Goal: Information Seeking & Learning: Learn about a topic

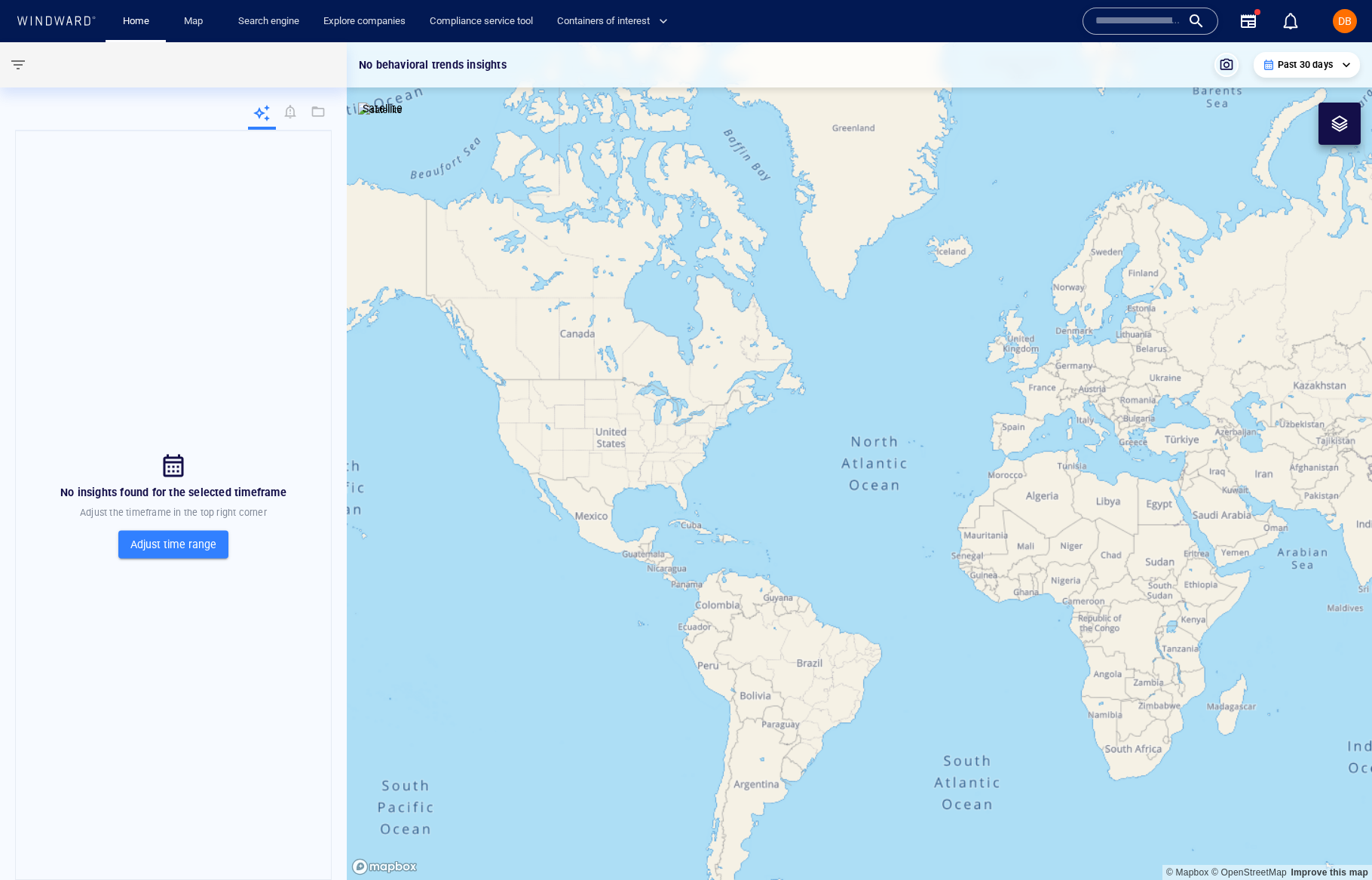
click at [222, 15] on div "Map" at bounding box center [196, 21] width 60 height 43
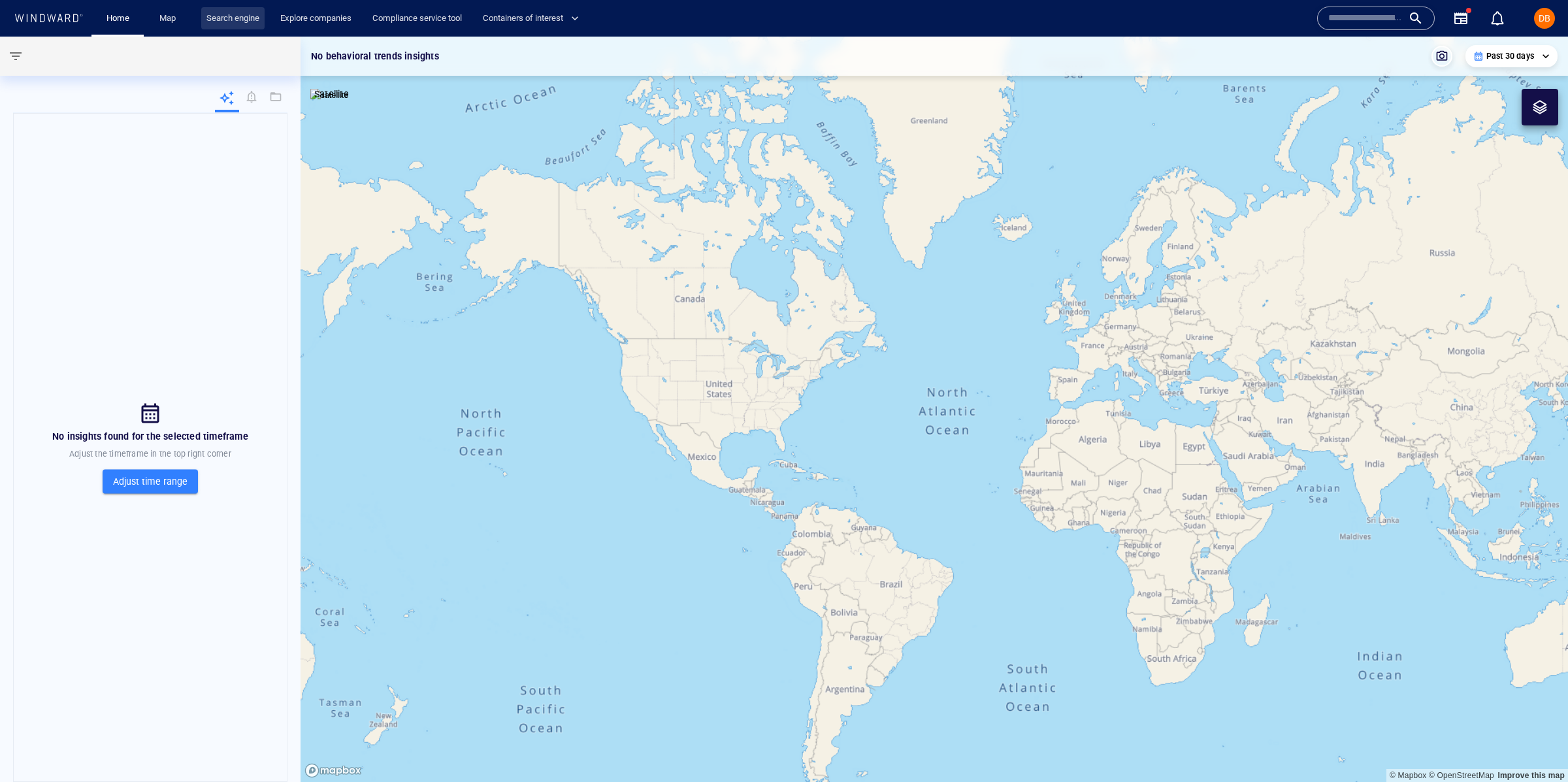
click at [233, 22] on link "Search engine" at bounding box center [232, 18] width 63 height 23
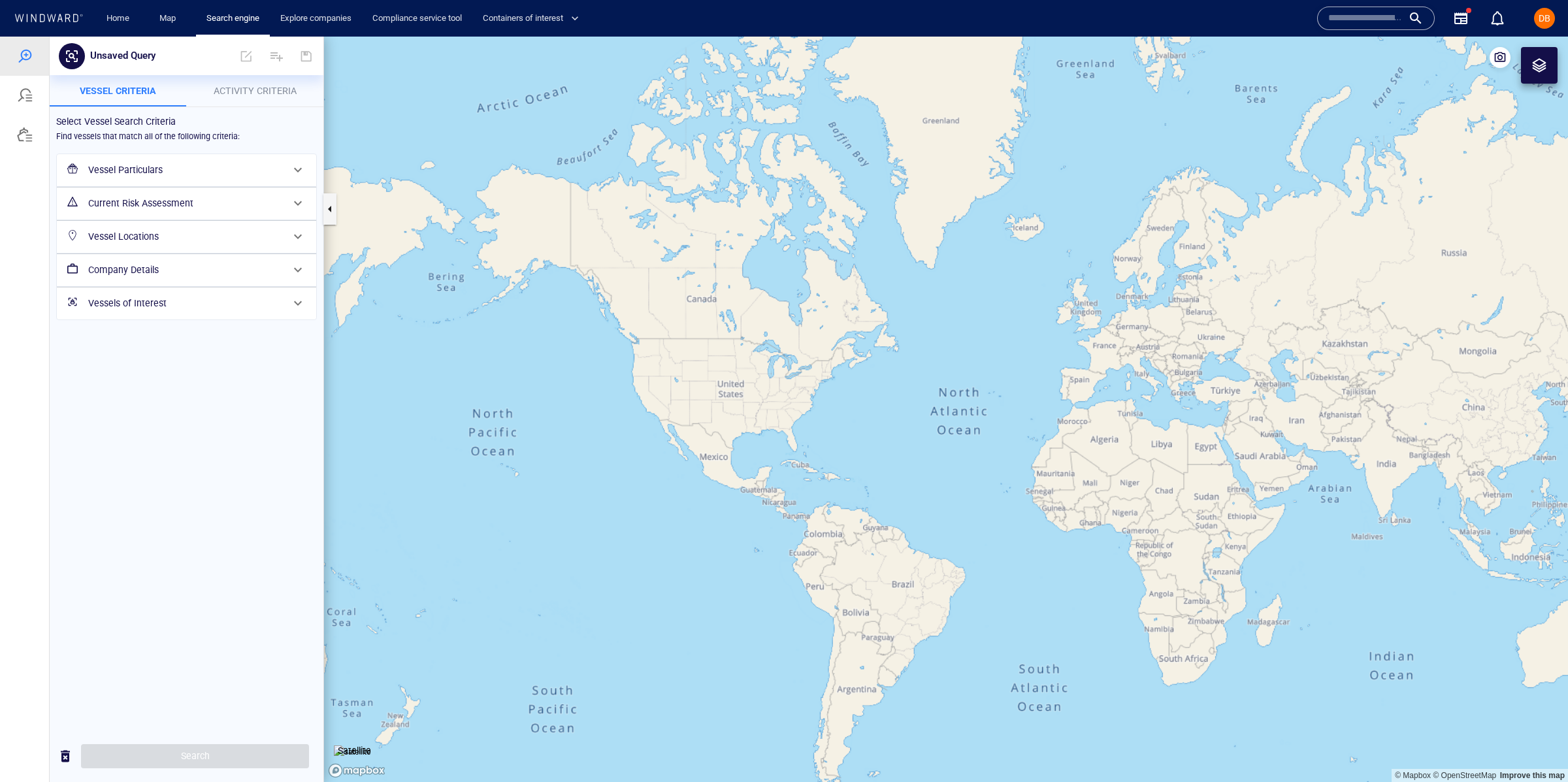
click at [191, 152] on div "Vessel Particulars Current Risk Assessment Vessel Locations Company Details Ves…" at bounding box center [186, 237] width 271 height 177
click at [187, 167] on h6 "Vessel Particulars" at bounding box center [186, 169] width 194 height 16
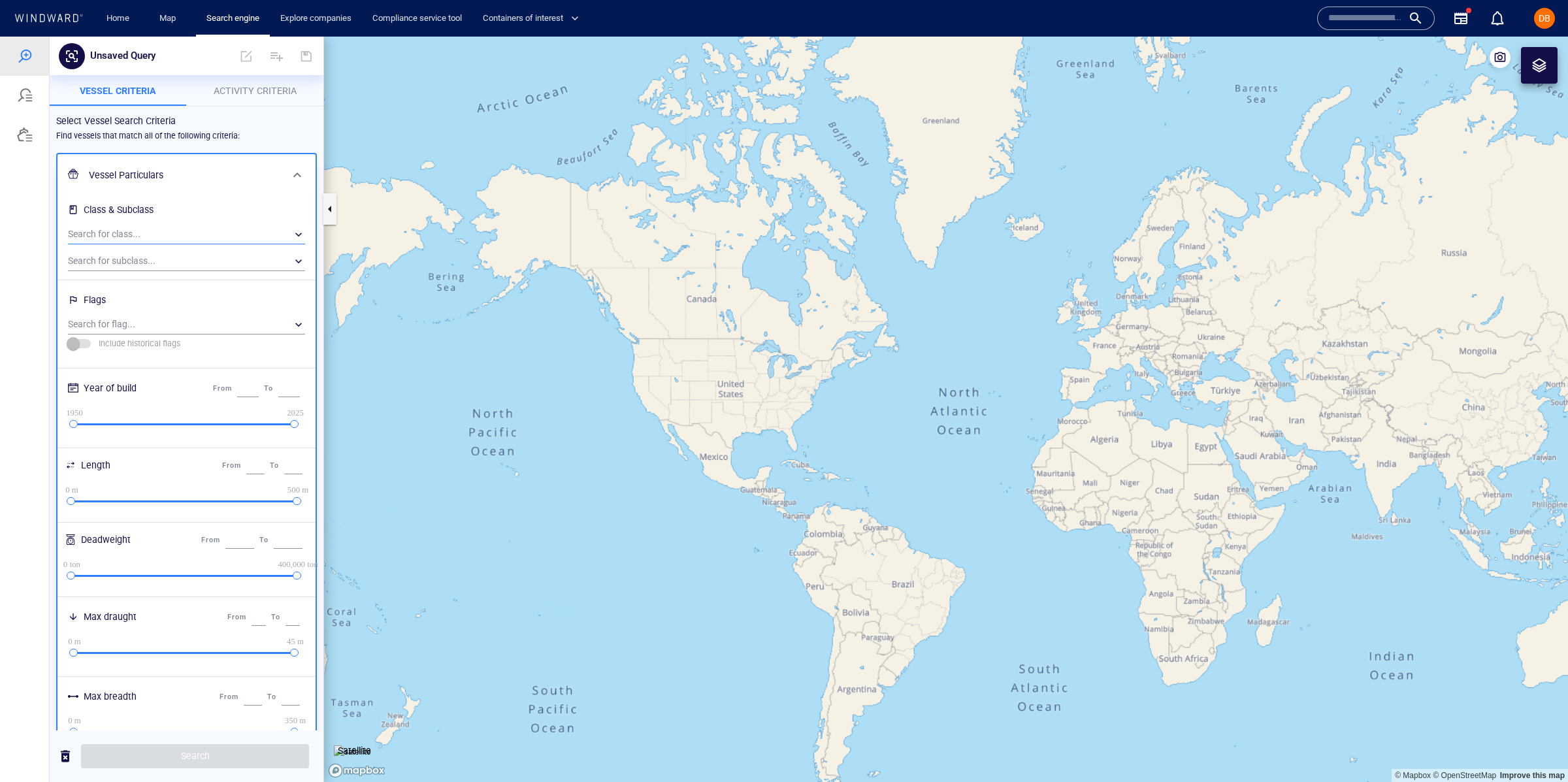
click at [163, 225] on div "​" at bounding box center [186, 234] width 237 height 19
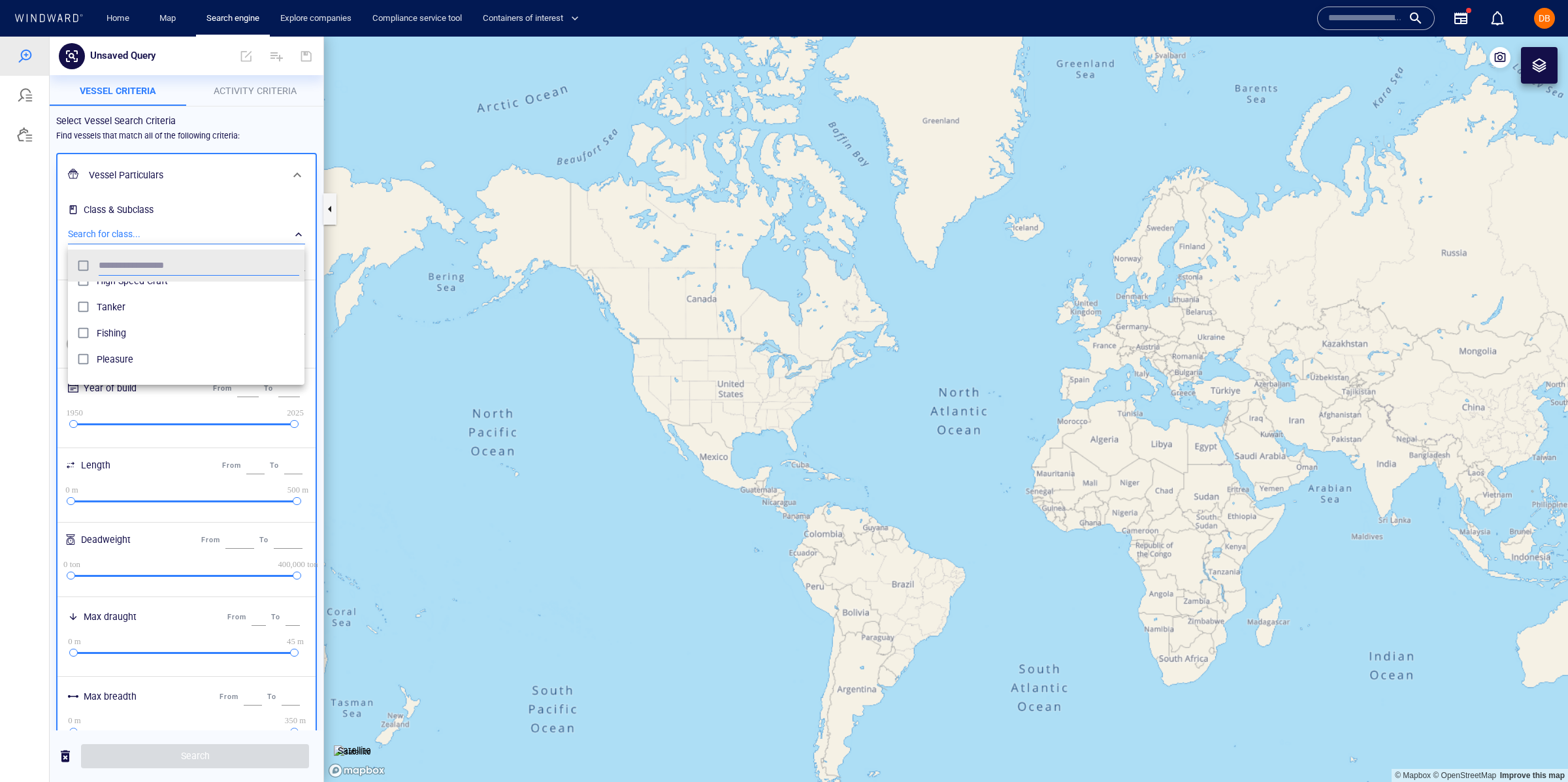
scroll to position [62, 0]
click at [139, 304] on span "Tanker" at bounding box center [198, 310] width 202 height 15
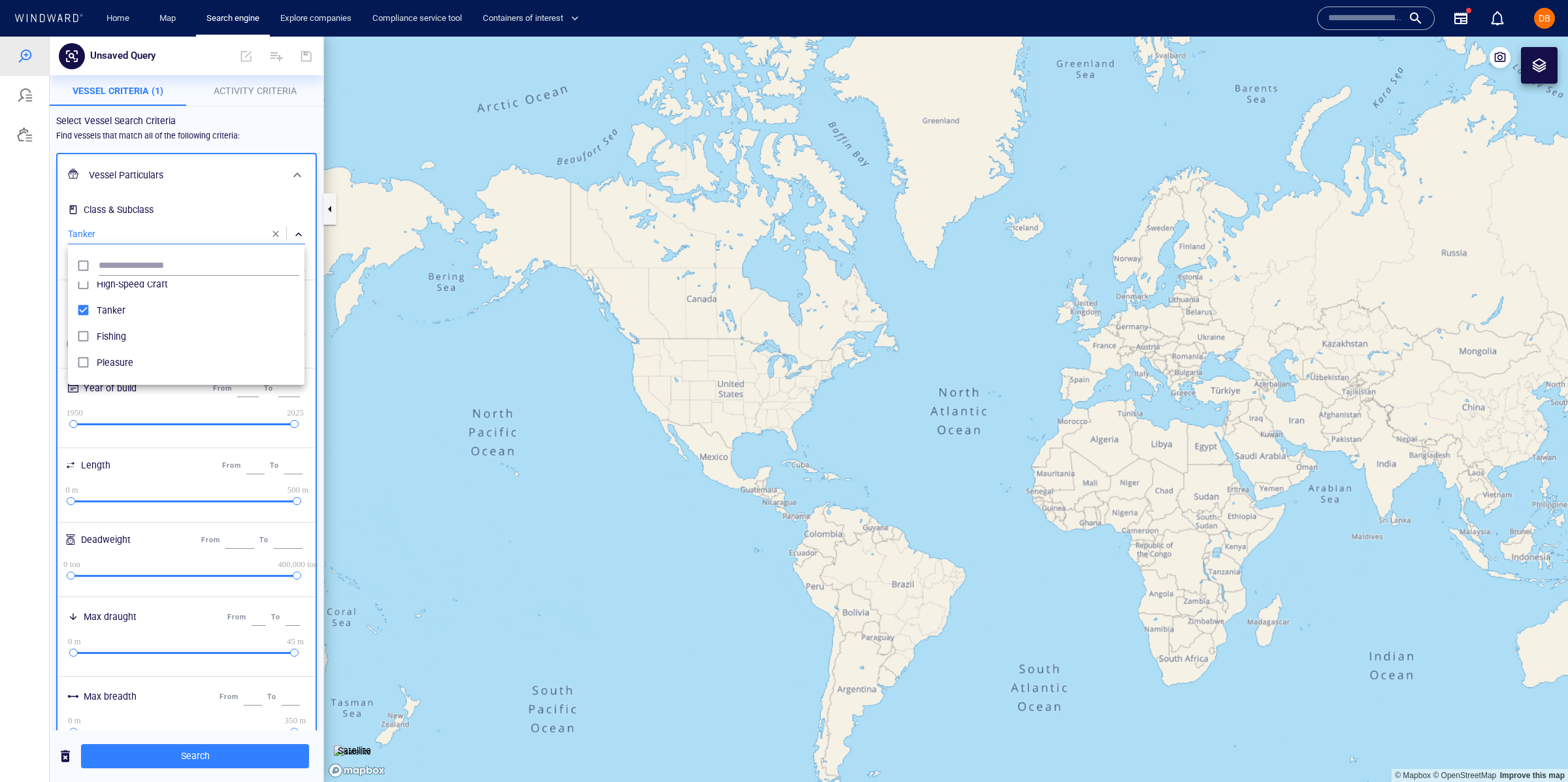
click at [218, 199] on div at bounding box center [784, 409] width 1568 height 745
click at [149, 264] on div "​" at bounding box center [186, 261] width 237 height 19
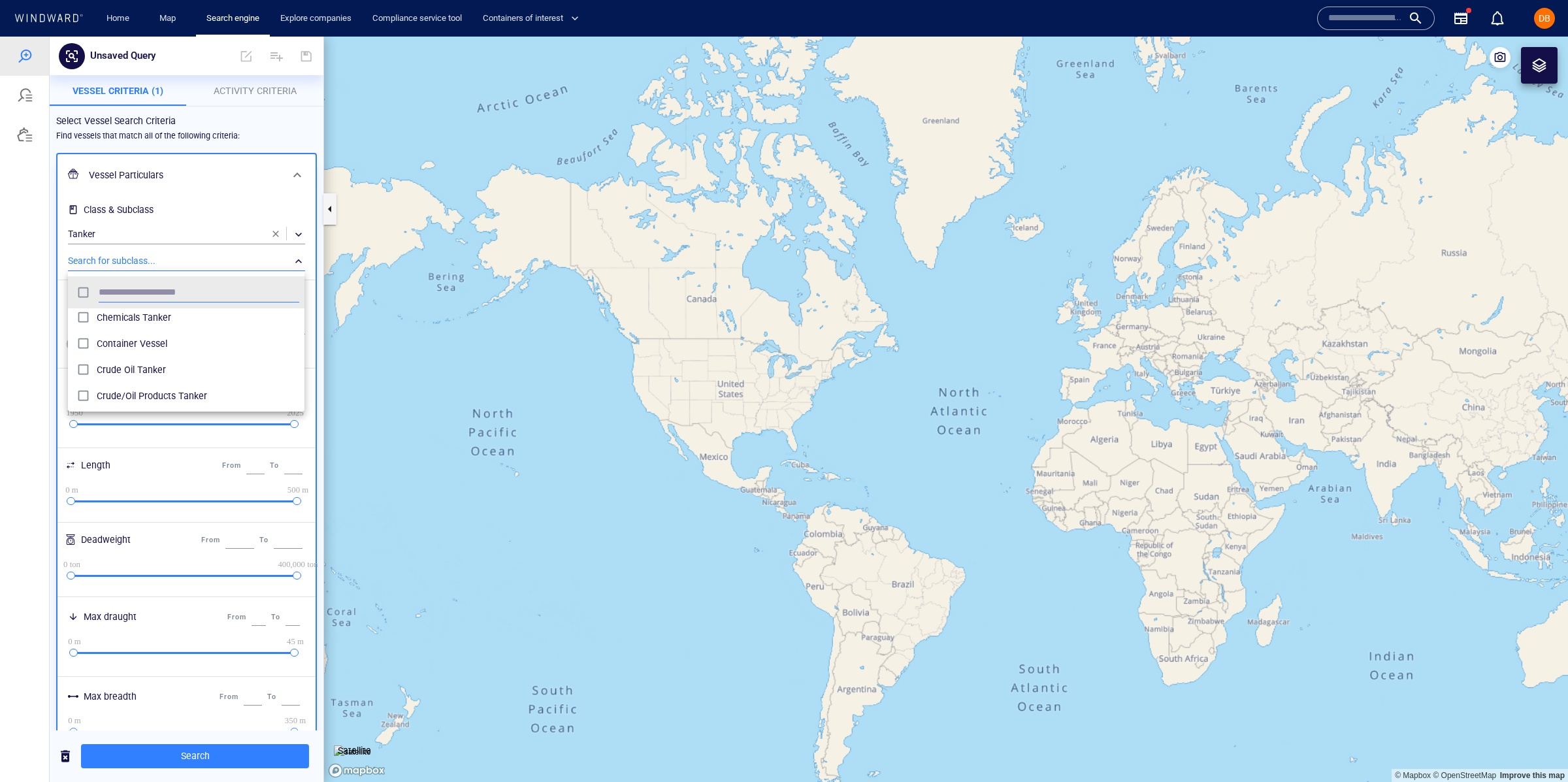
scroll to position [201, 0]
click at [207, 335] on span "Crude Oil Tanker" at bounding box center [198, 329] width 202 height 15
click at [152, 359] on span "Crude/Oil Products Tanker" at bounding box center [198, 355] width 202 height 15
click at [158, 338] on span "Oil Products Tanker" at bounding box center [198, 338] width 202 height 15
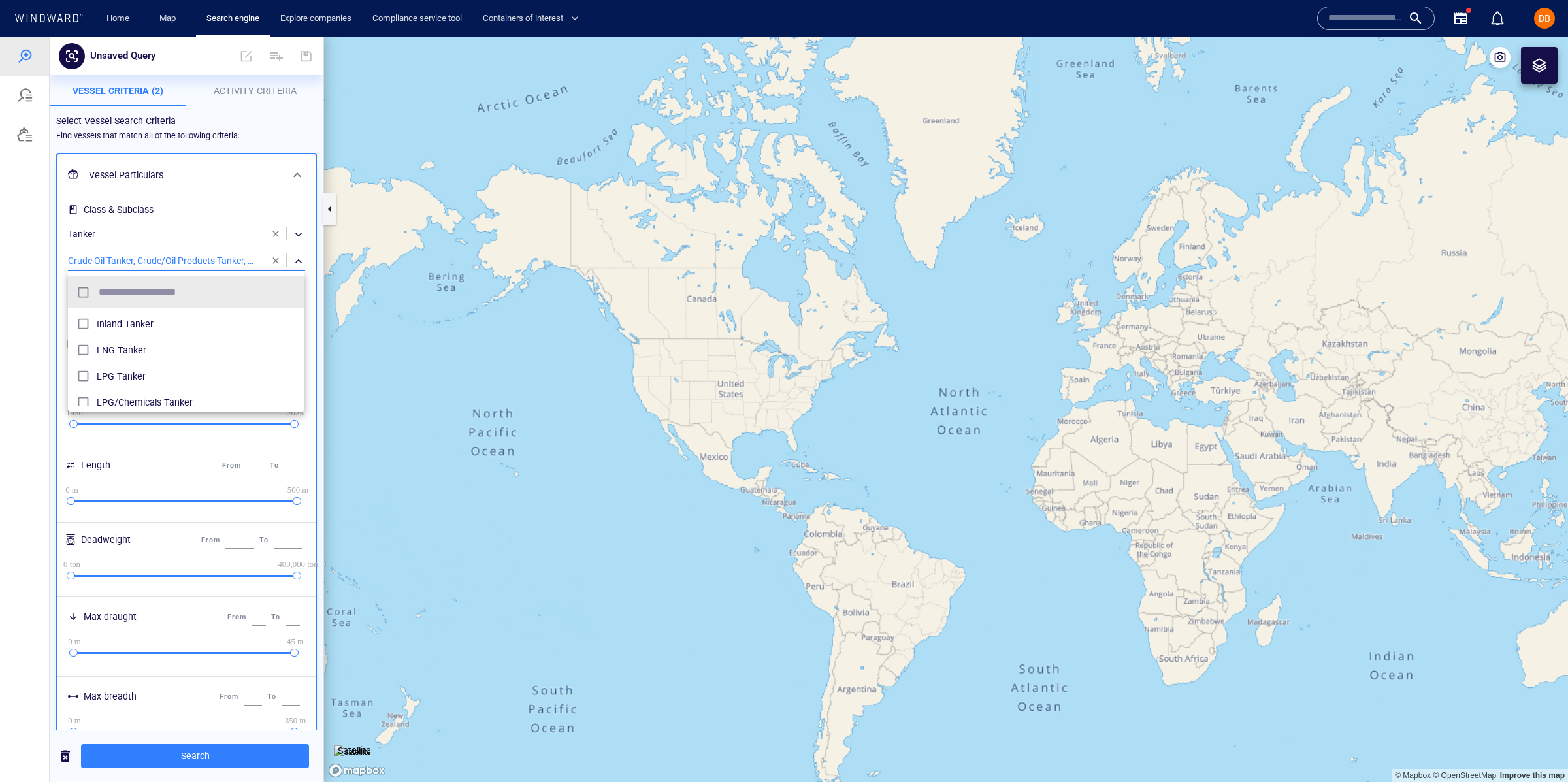
scroll to position [423, 0]
drag, startPoint x: 213, startPoint y: 177, endPoint x: 186, endPoint y: 202, distance: 36.8
click at [213, 178] on div at bounding box center [784, 409] width 1568 height 745
click at [131, 310] on h6 "Flags" at bounding box center [186, 302] width 237 height 25
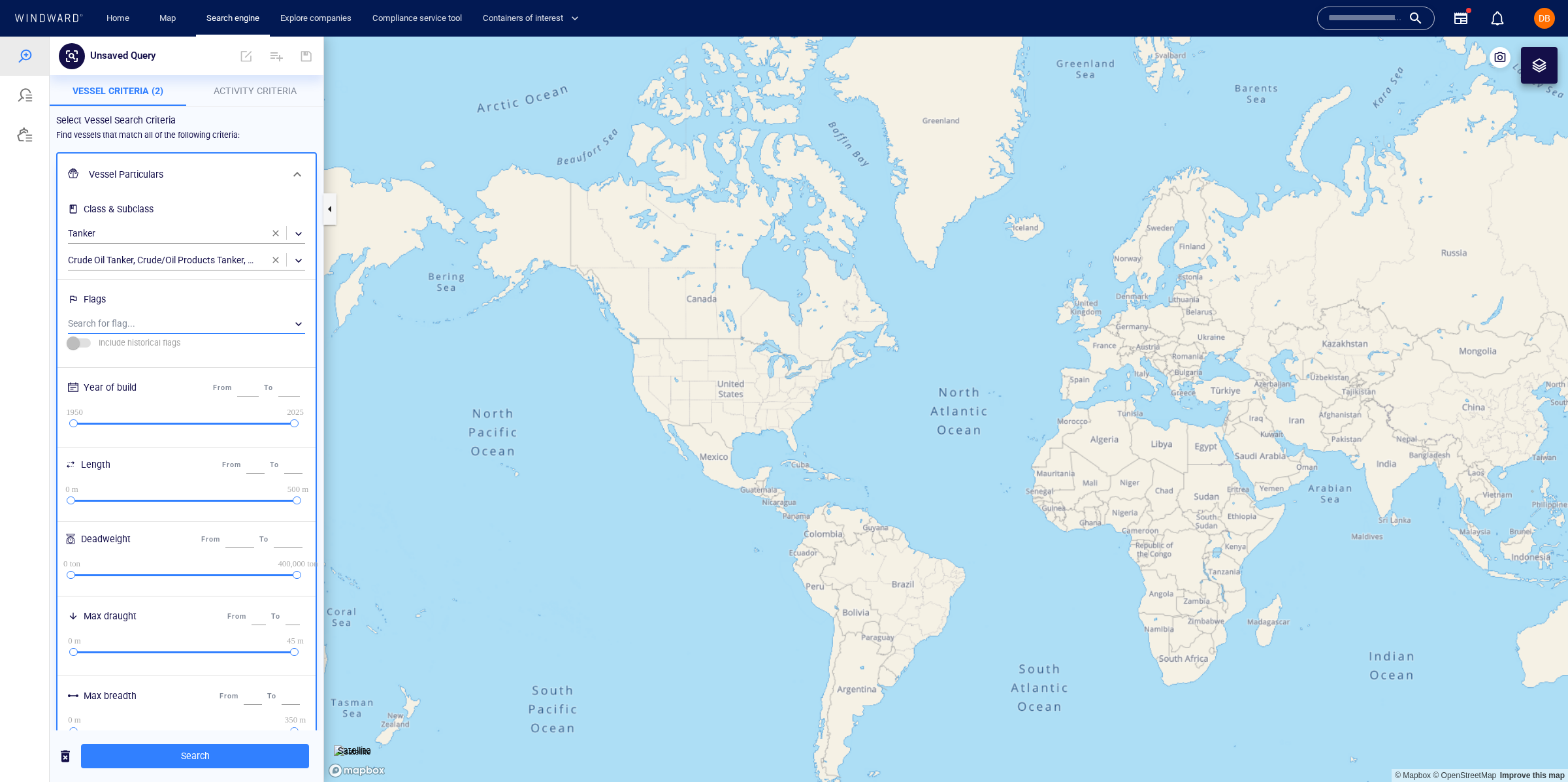
click at [137, 322] on div "​" at bounding box center [186, 323] width 237 height 19
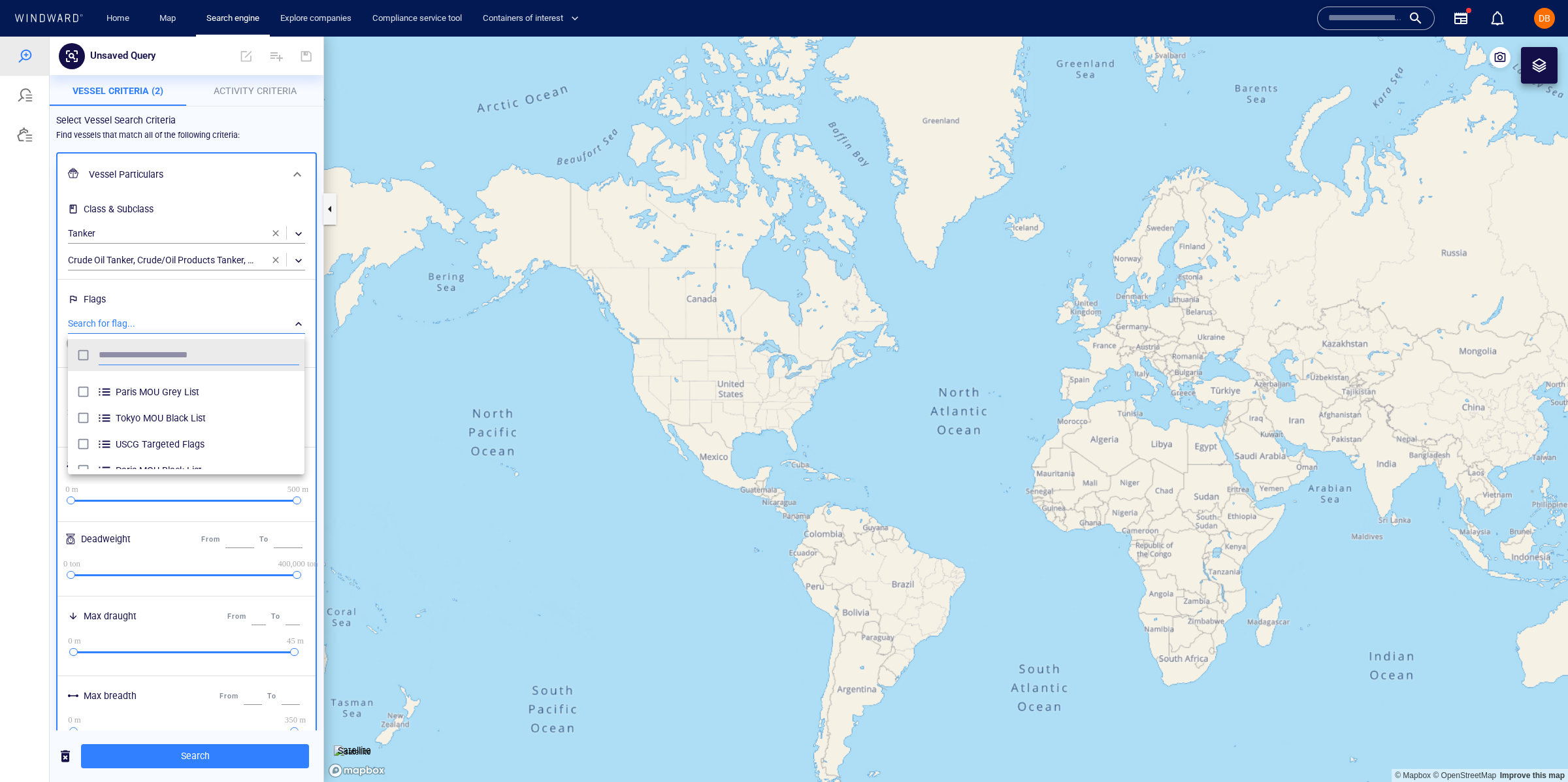
scroll to position [0, 0]
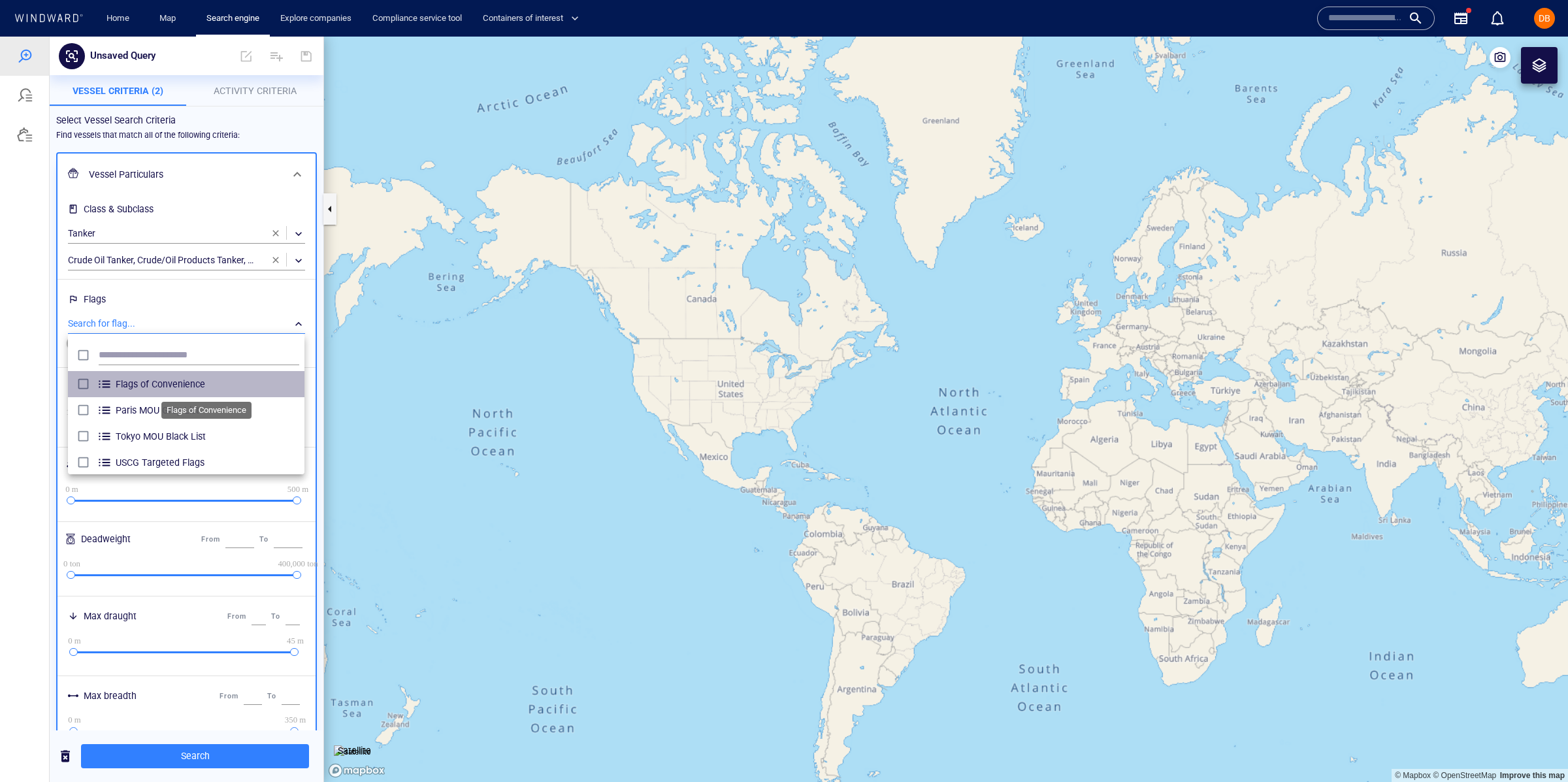
click at [170, 385] on span "Flags of Convenience" at bounding box center [207, 384] width 183 height 15
click at [5, 357] on div at bounding box center [784, 409] width 1568 height 745
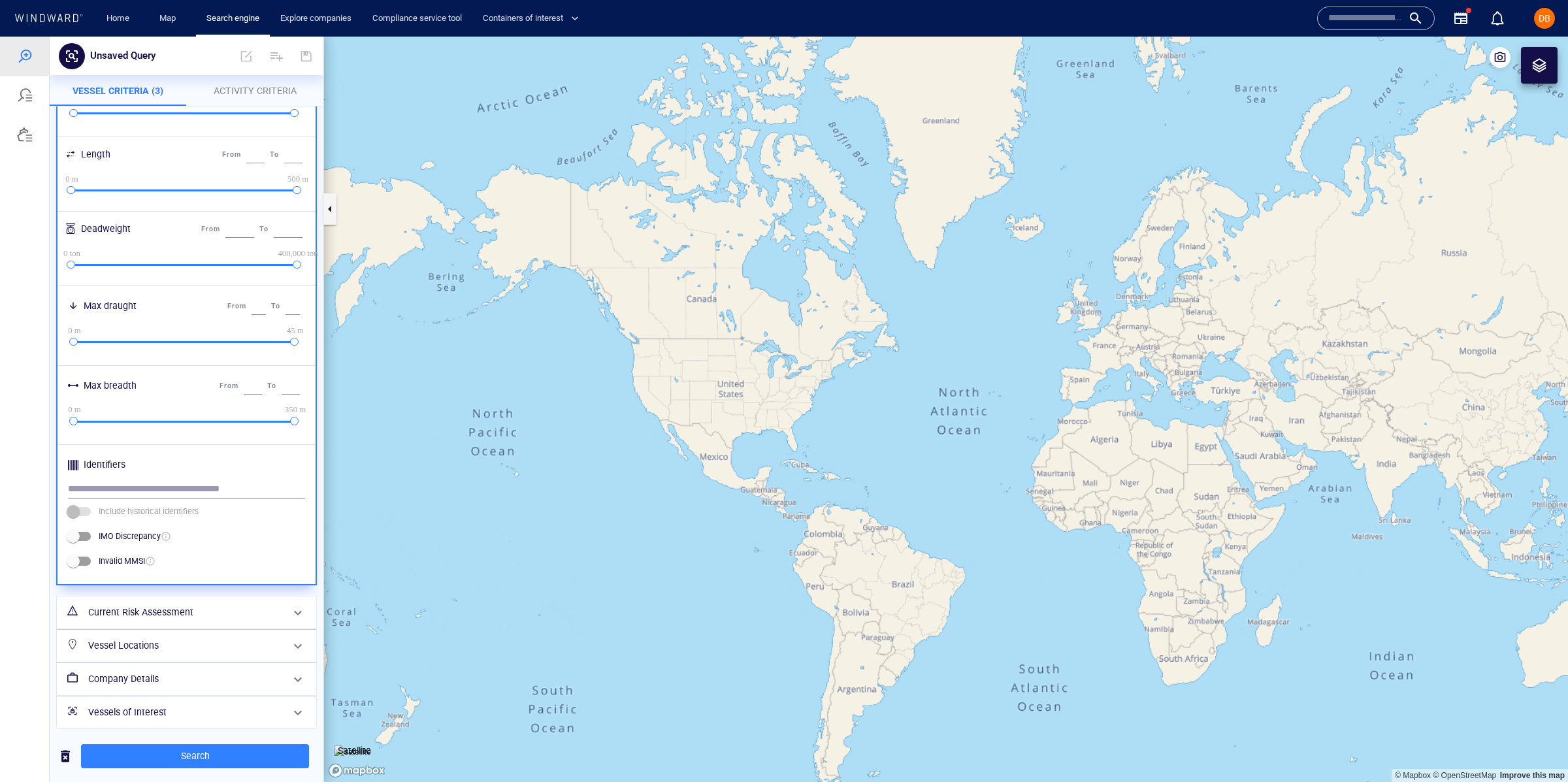
scroll to position [317, 0]
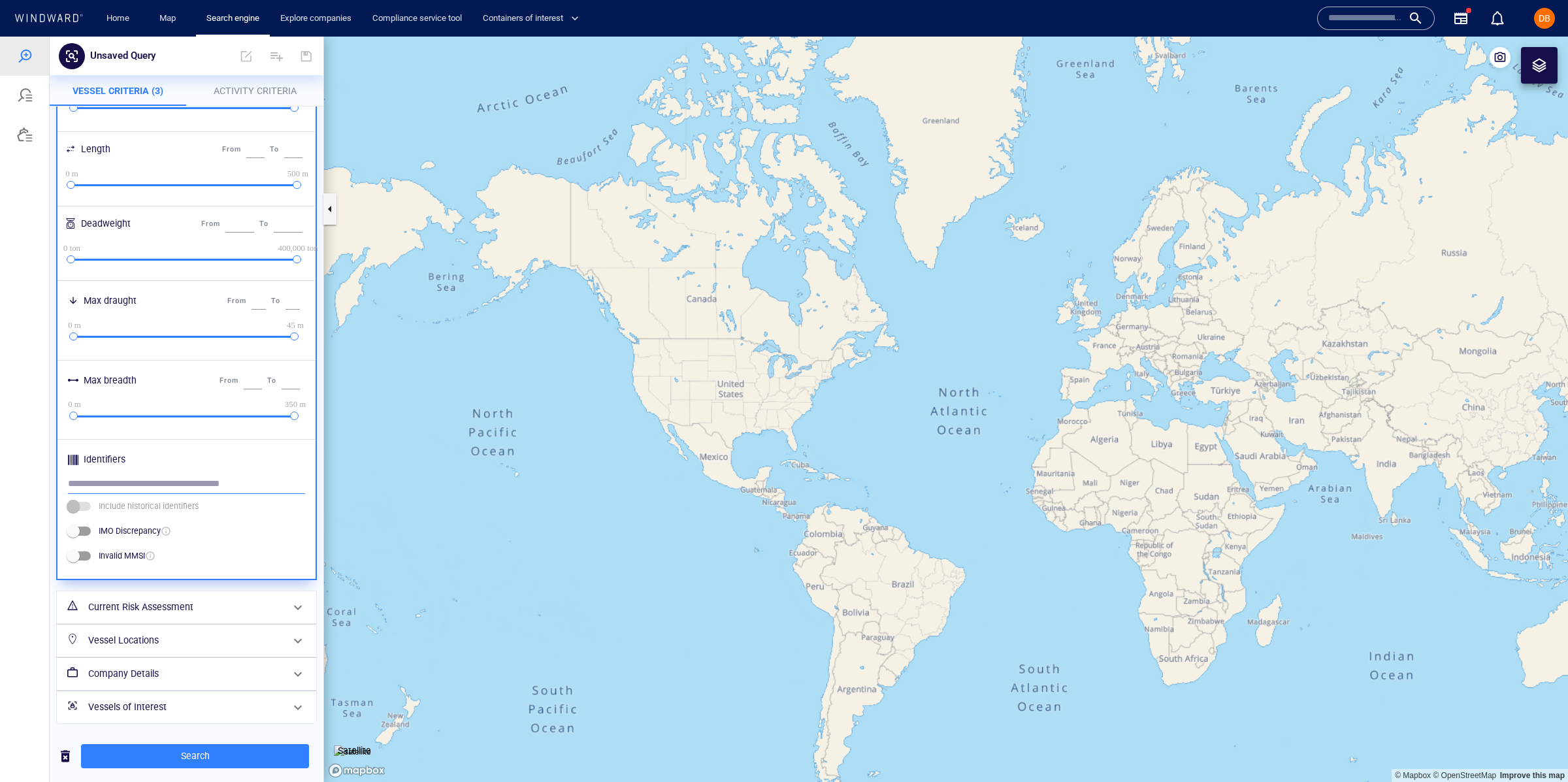
click at [144, 490] on input "text" at bounding box center [186, 483] width 237 height 19
click at [201, 602] on h6 "Current Risk Assessment" at bounding box center [186, 607] width 194 height 16
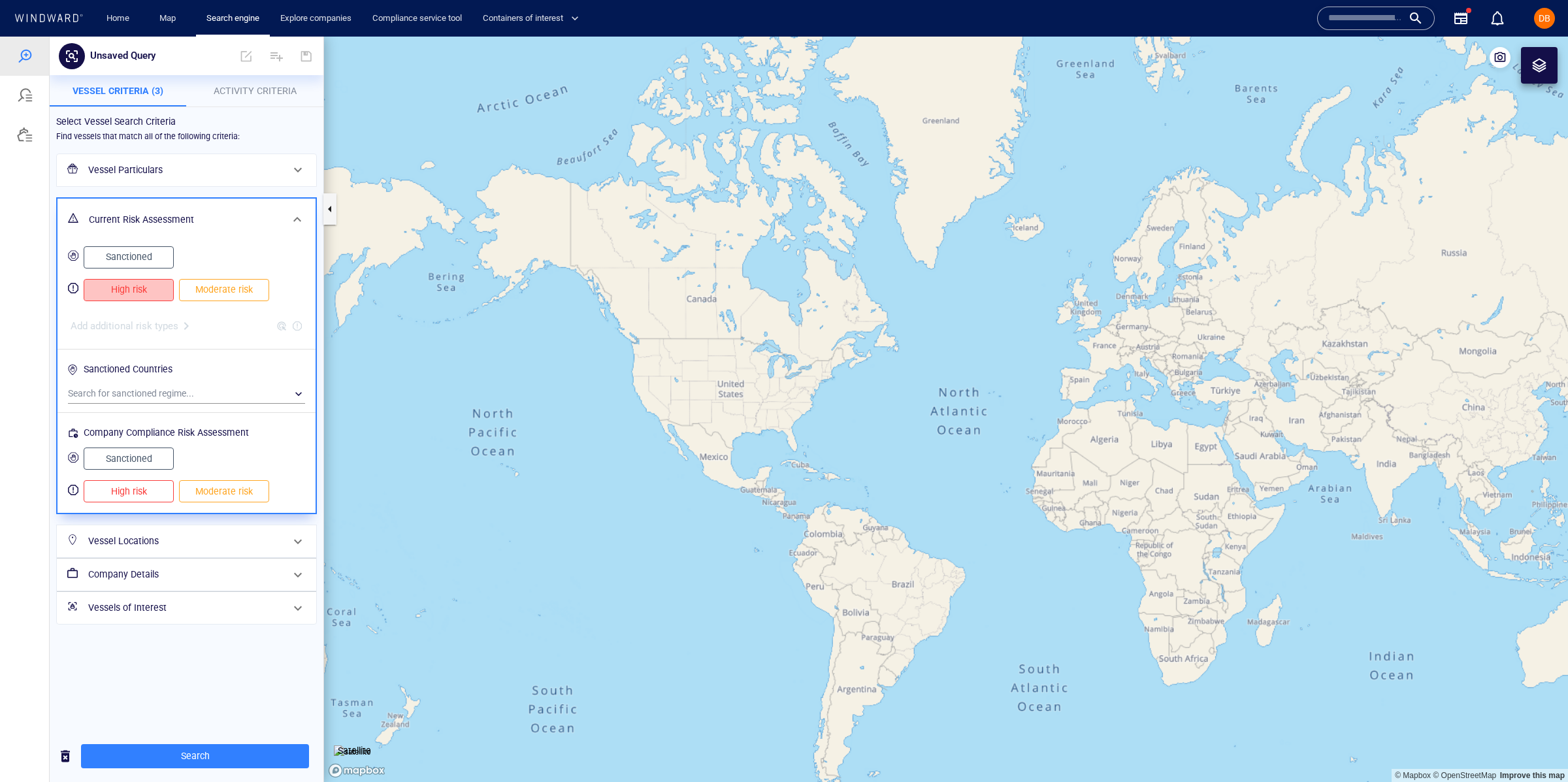
click at [149, 296] on span "High risk" at bounding box center [128, 289] width 62 height 16
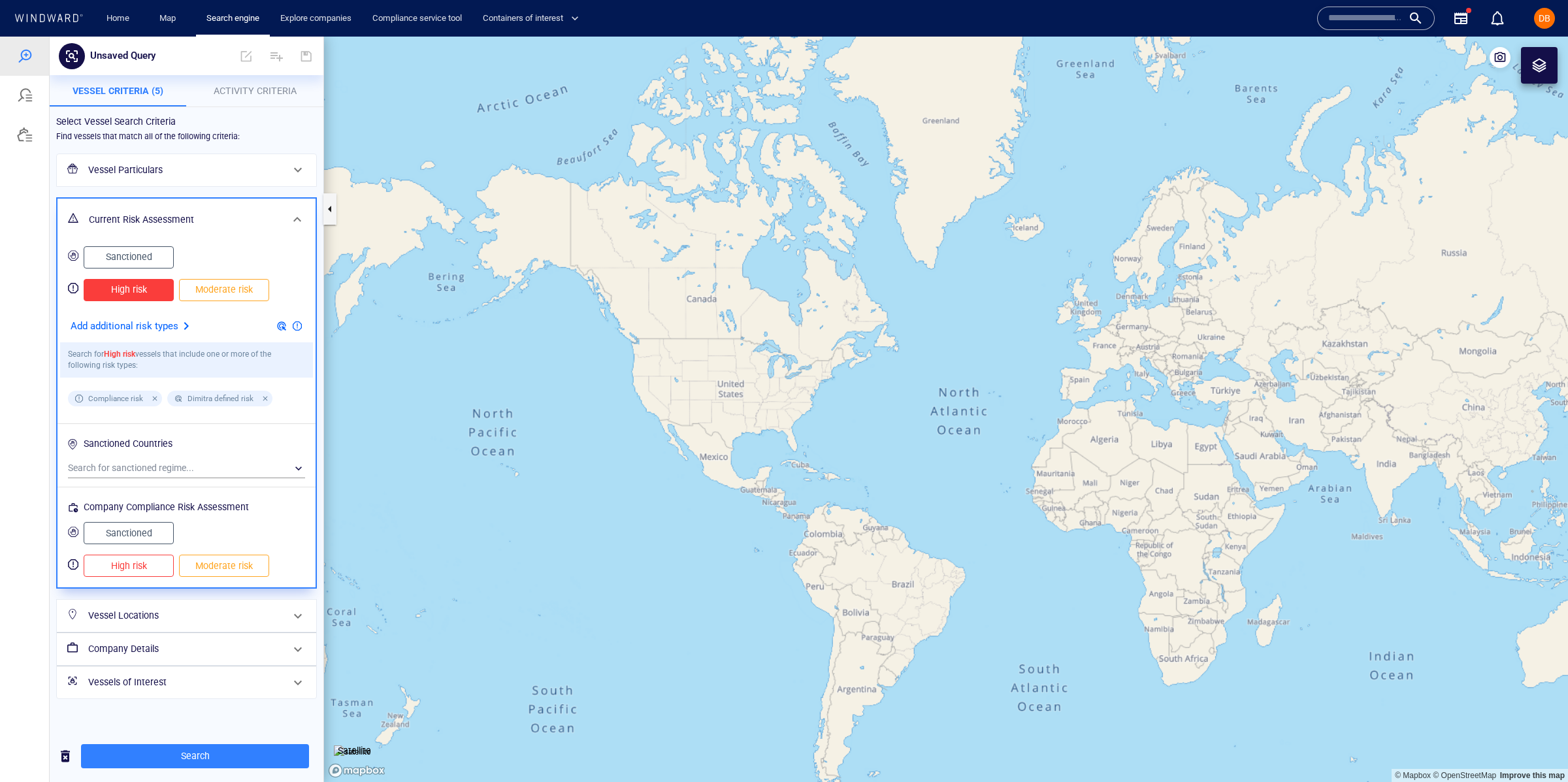
click at [160, 328] on p "Add additional risk types" at bounding box center [125, 326] width 108 height 17
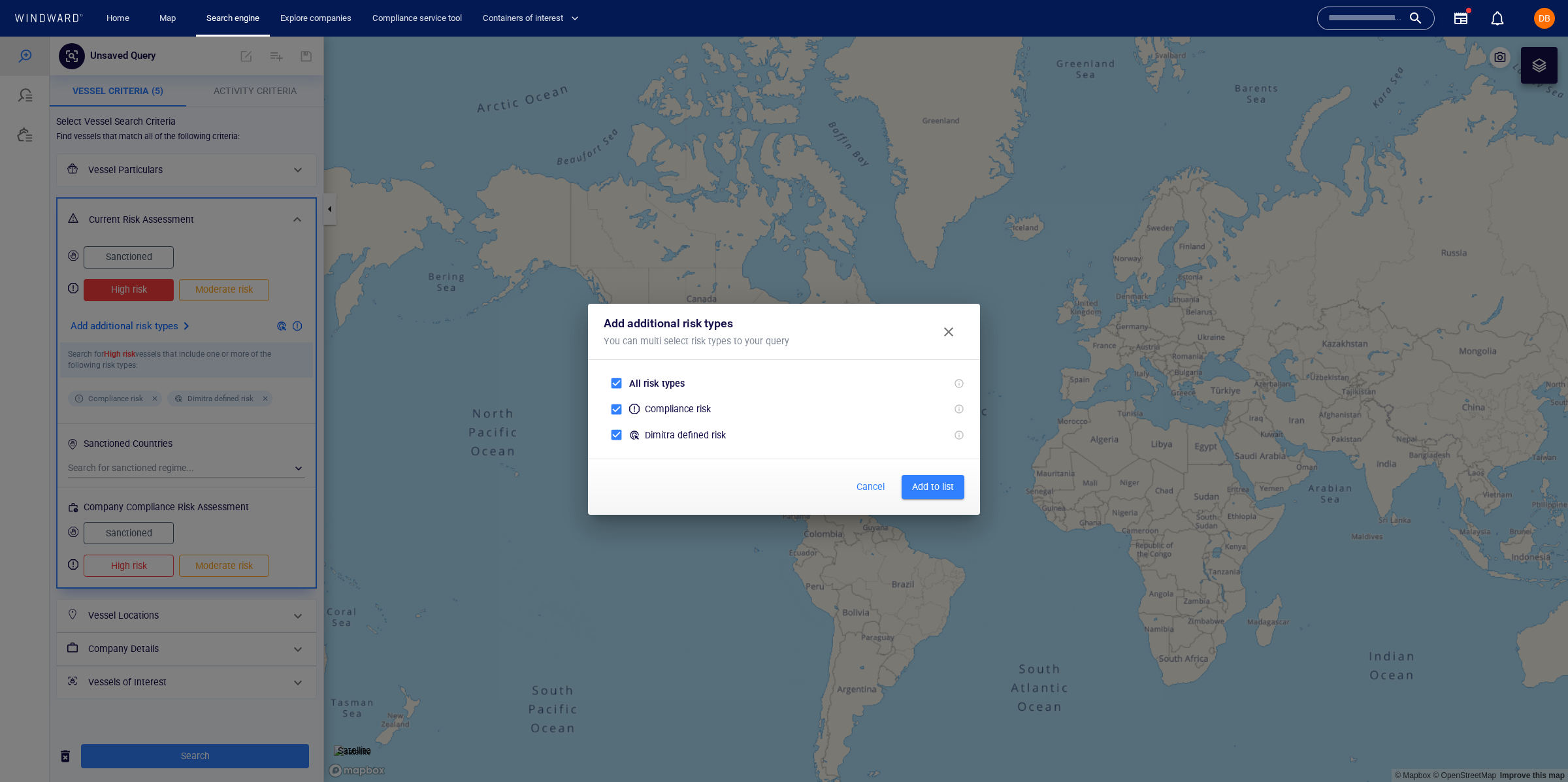
click at [951, 329] on span "Close" at bounding box center [948, 332] width 15 height 15
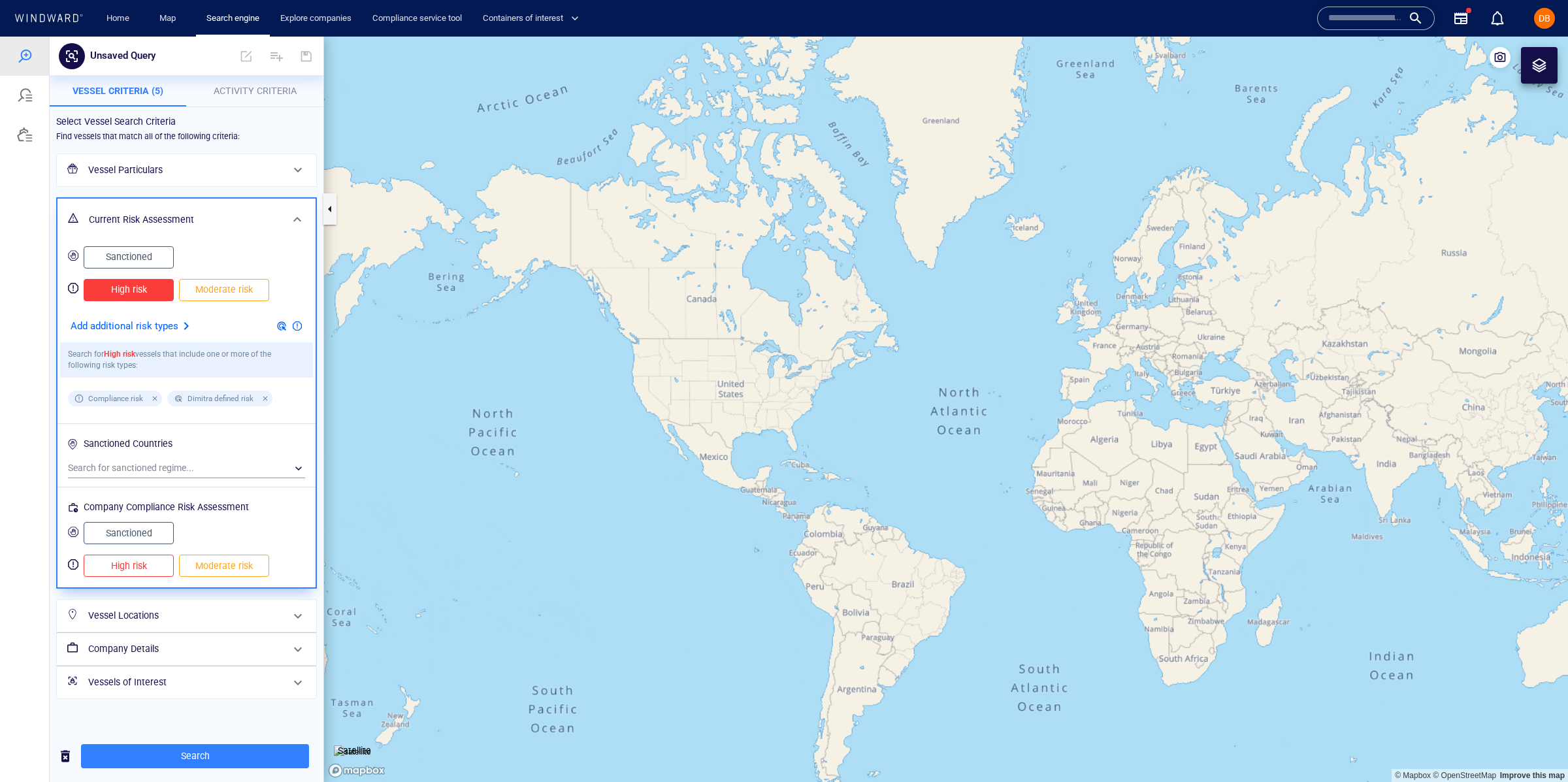
click at [142, 458] on h6 "Sanctioned Countries" at bounding box center [186, 446] width 237 height 25
click at [149, 466] on div "​" at bounding box center [186, 468] width 237 height 19
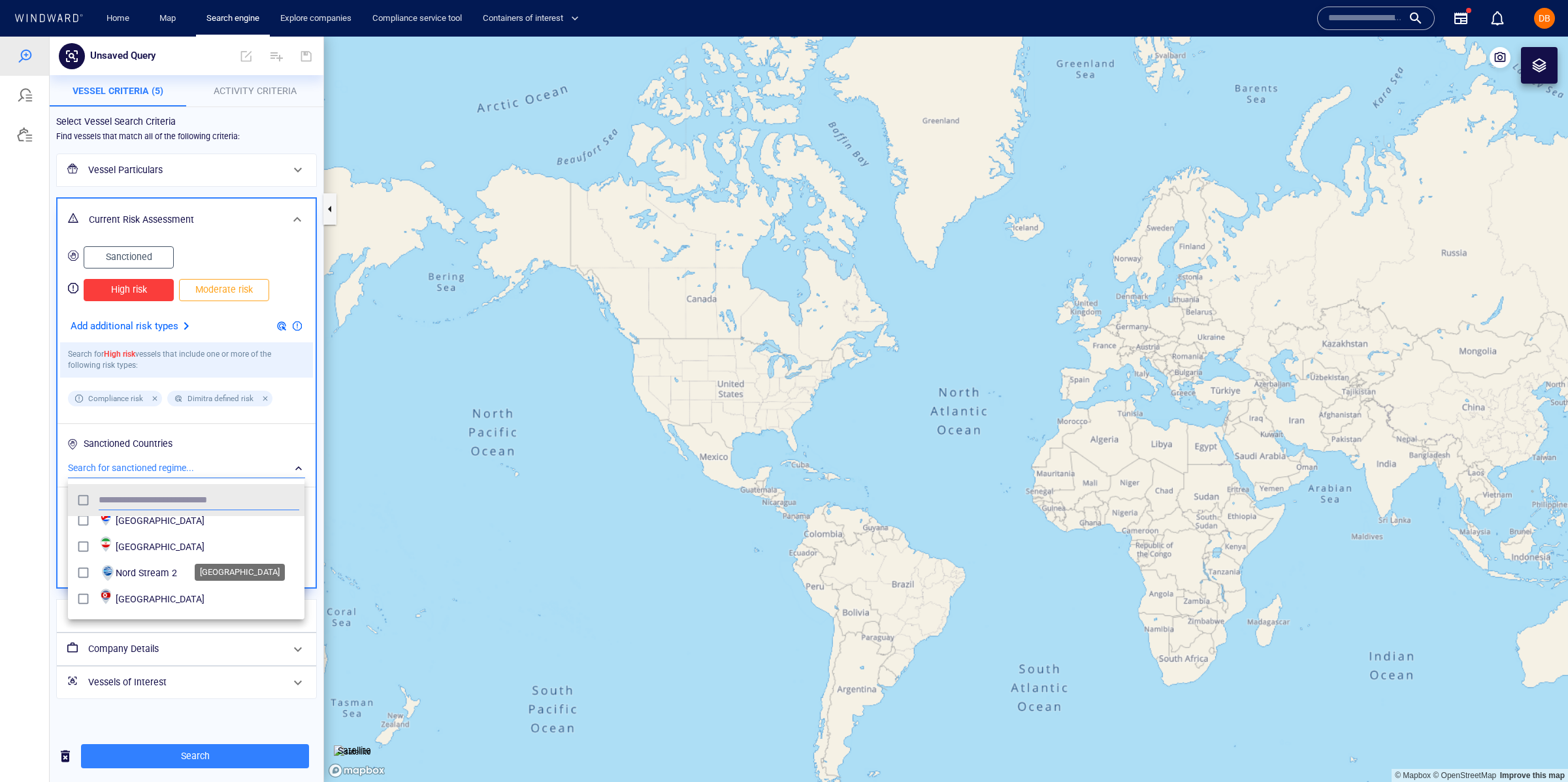
scroll to position [41, 0]
click at [171, 547] on span "Iran" at bounding box center [207, 540] width 183 height 15
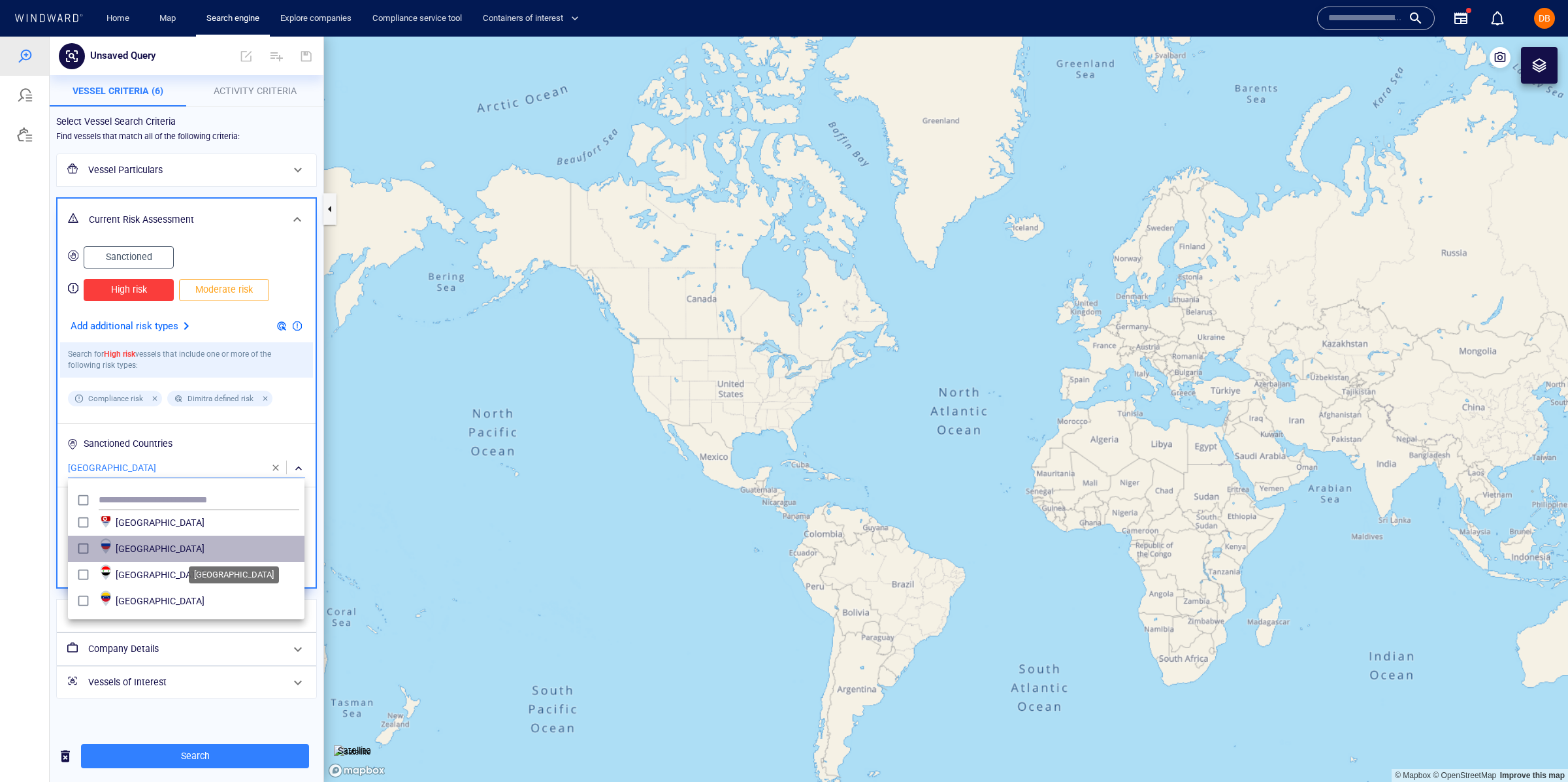
click at [158, 543] on span "Russia" at bounding box center [207, 549] width 183 height 15
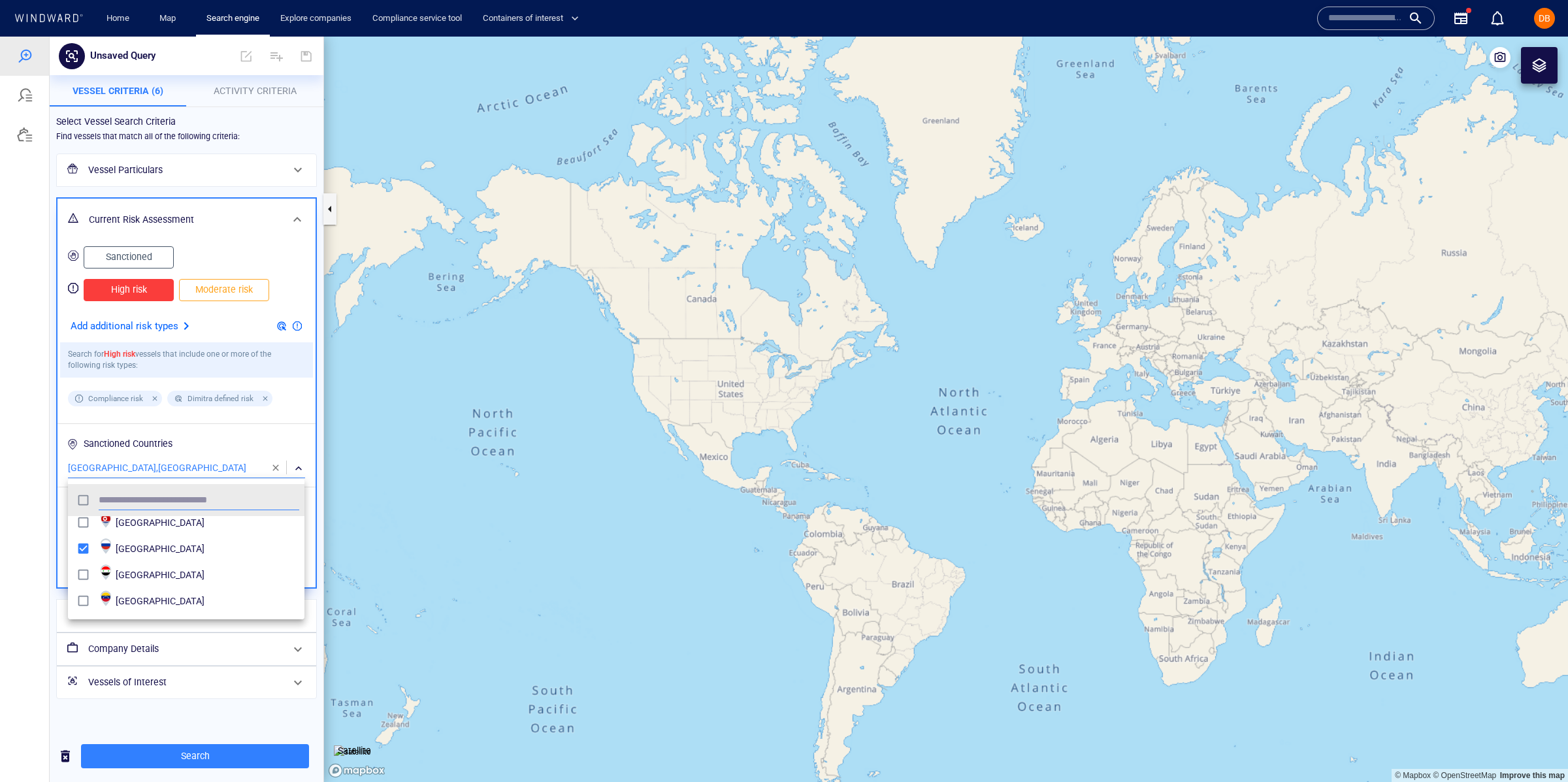
click at [28, 520] on div at bounding box center [784, 409] width 1568 height 745
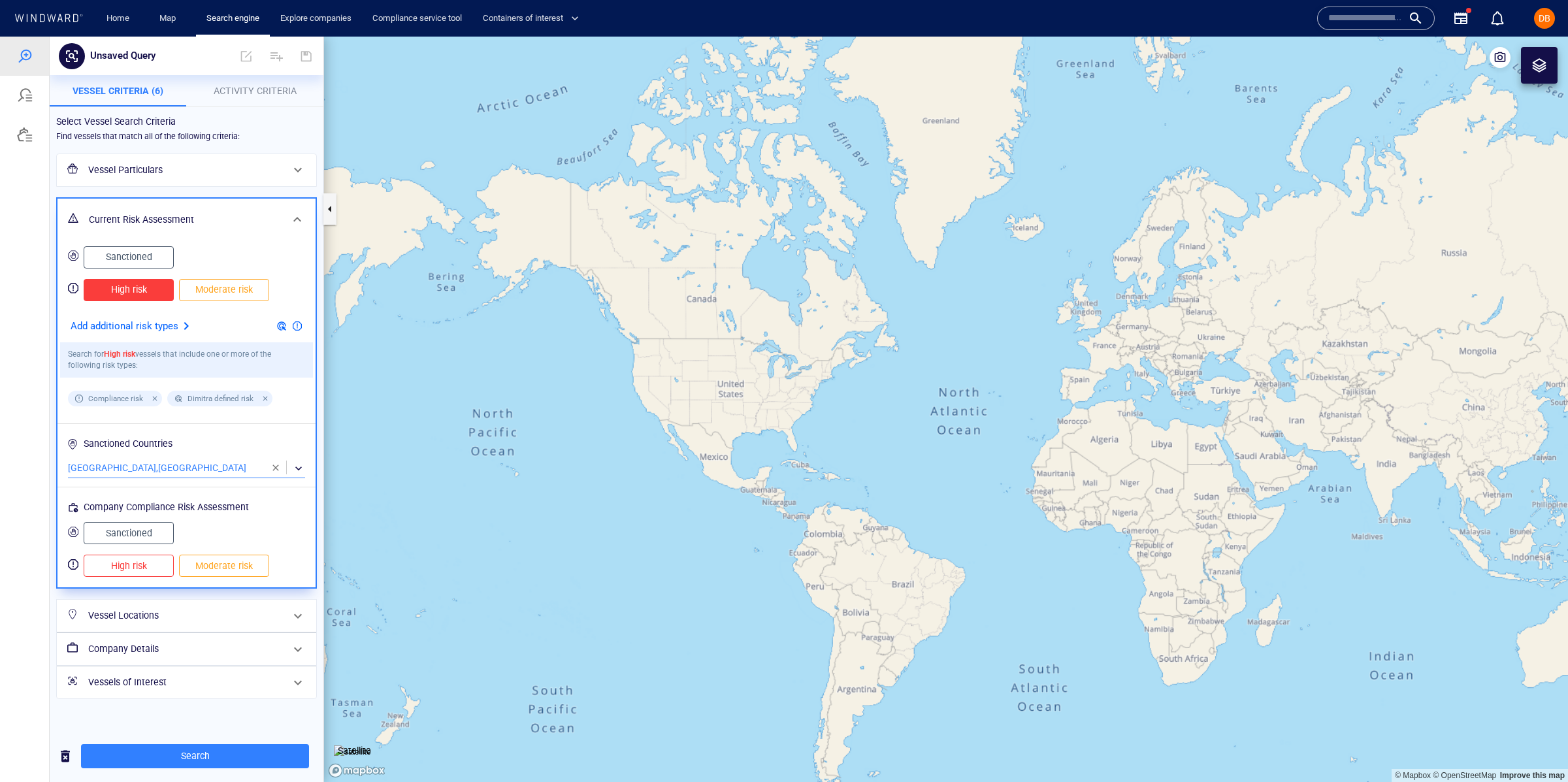
click at [199, 564] on span "Moderate risk" at bounding box center [223, 566] width 62 height 16
click at [129, 566] on span "High risk" at bounding box center [128, 566] width 62 height 16
click at [222, 291] on span "Moderate risk" at bounding box center [223, 289] width 62 height 16
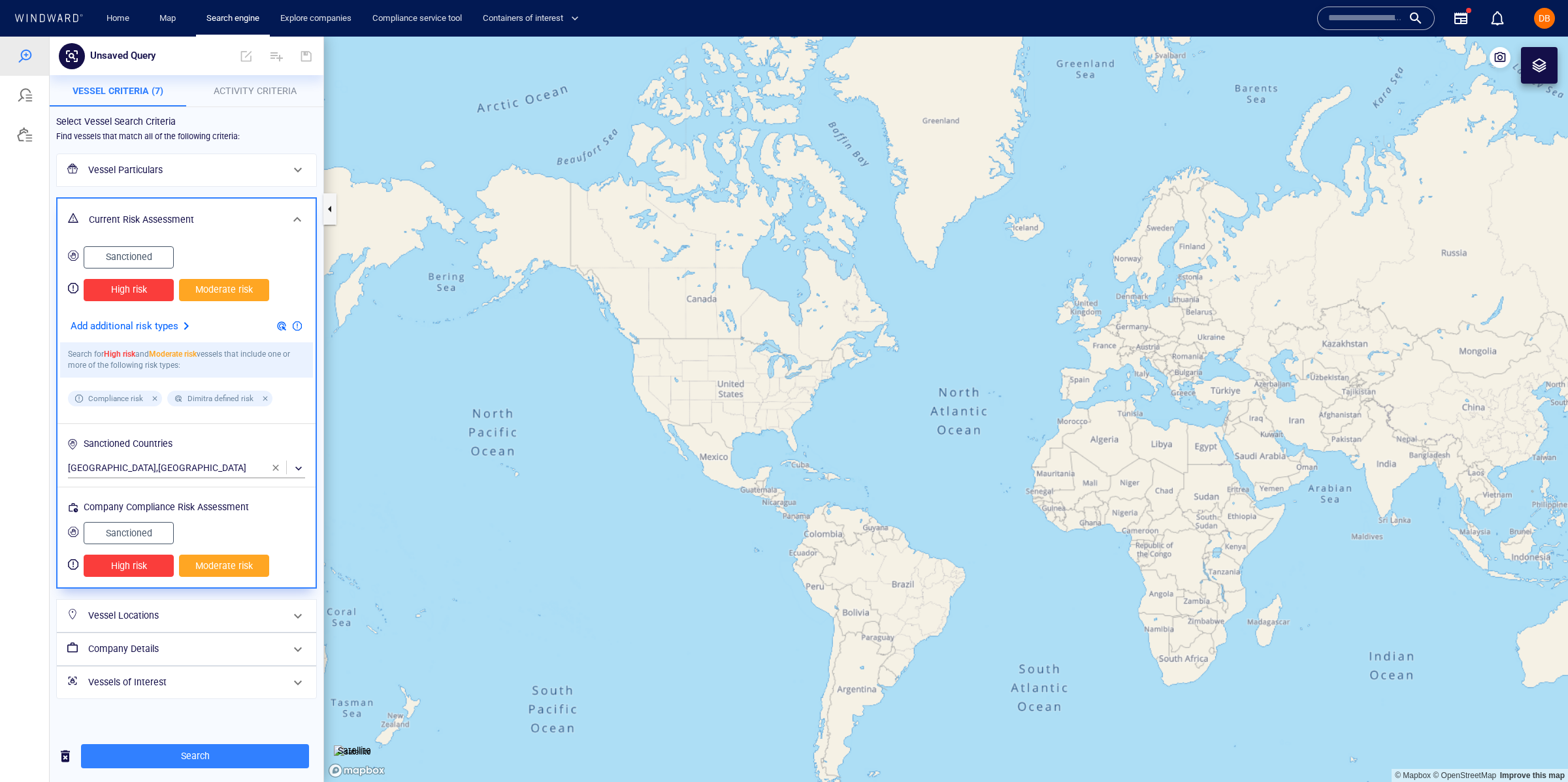
click at [163, 620] on h6 "Vessel Locations" at bounding box center [186, 615] width 194 height 16
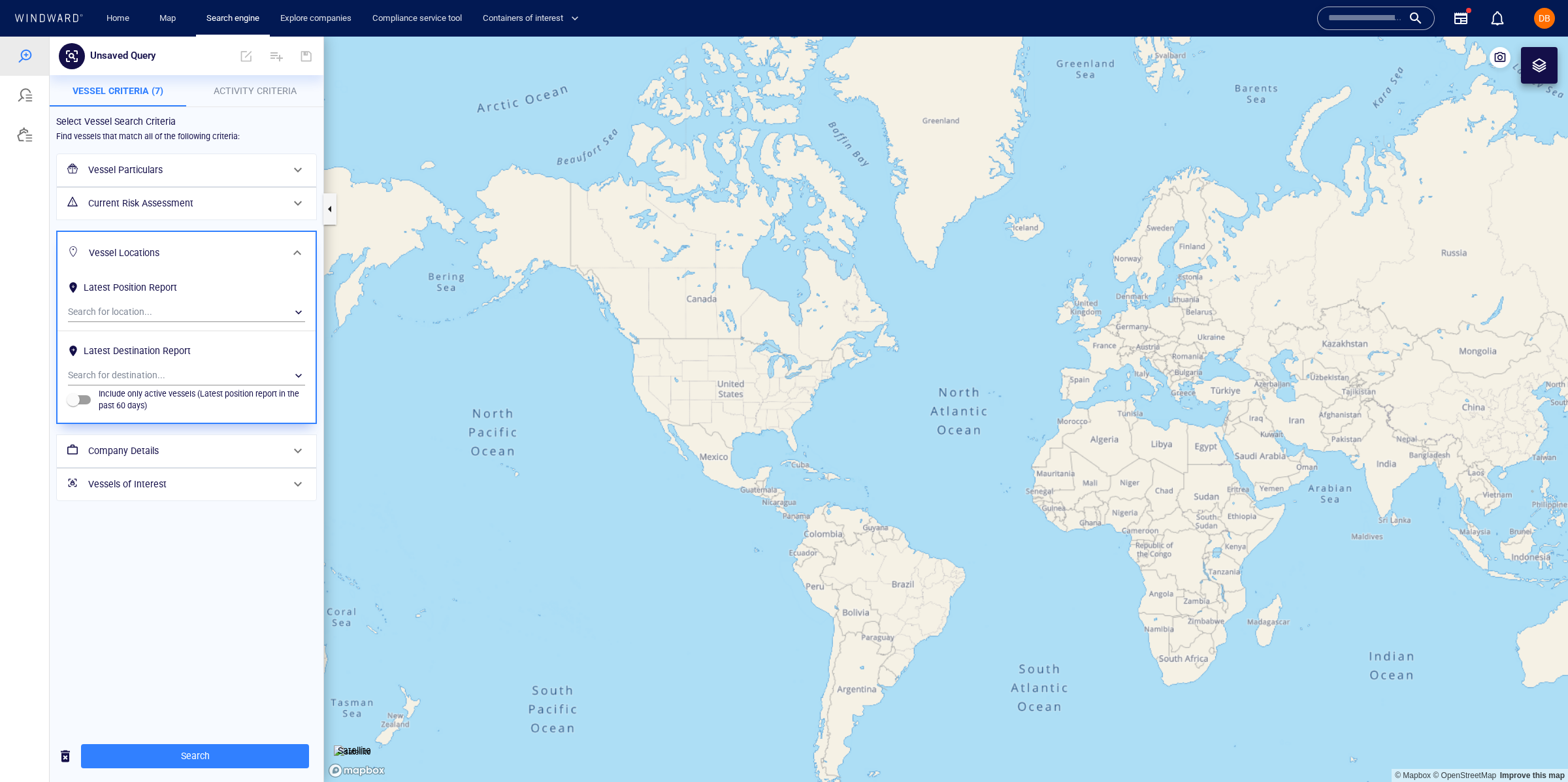
click at [172, 302] on h6 "Latest Position Report" at bounding box center [186, 289] width 237 height 25
click at [289, 317] on div "​" at bounding box center [186, 312] width 237 height 19
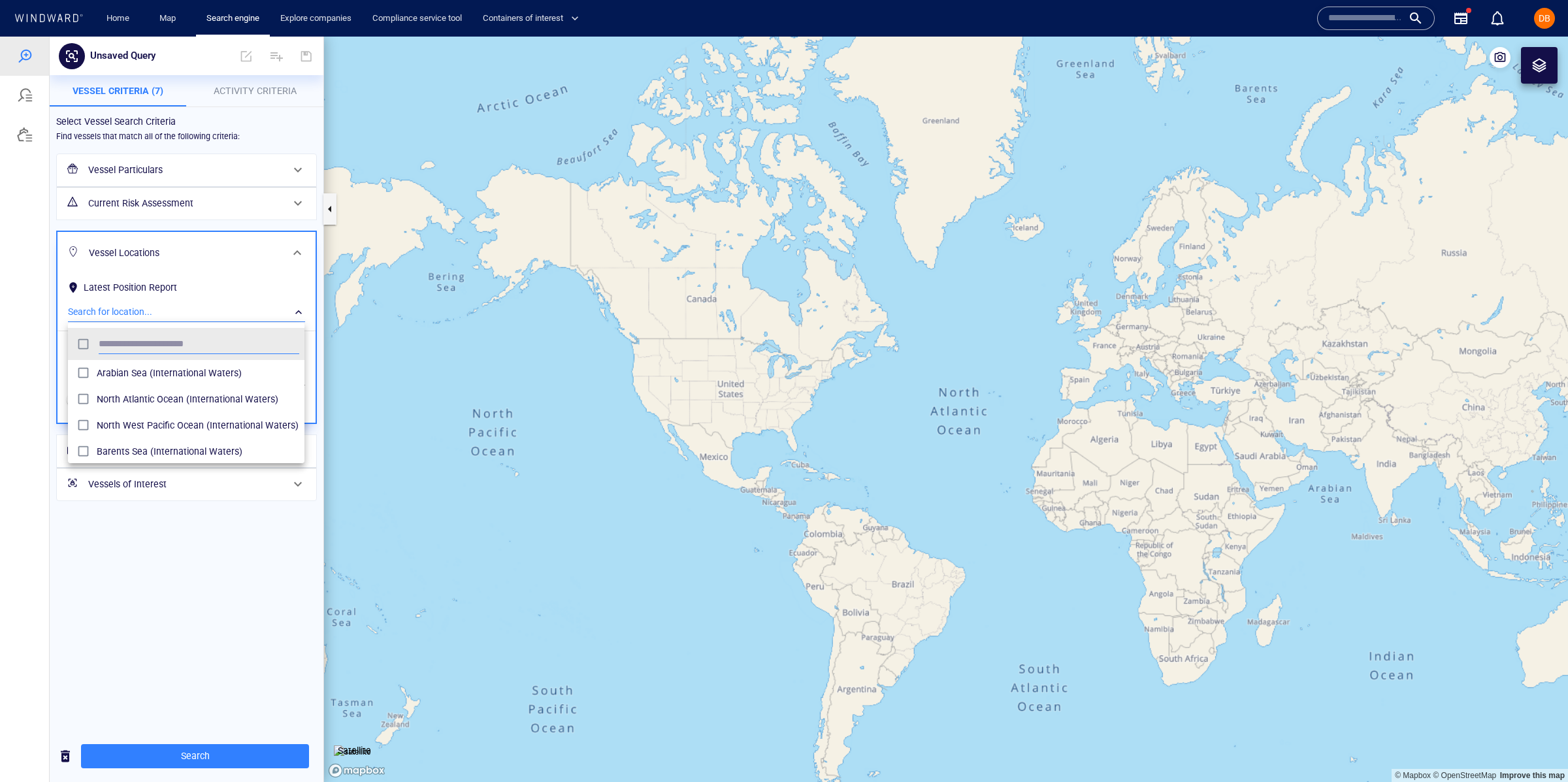
scroll to position [129, 236]
click at [43, 254] on div at bounding box center [784, 409] width 1568 height 745
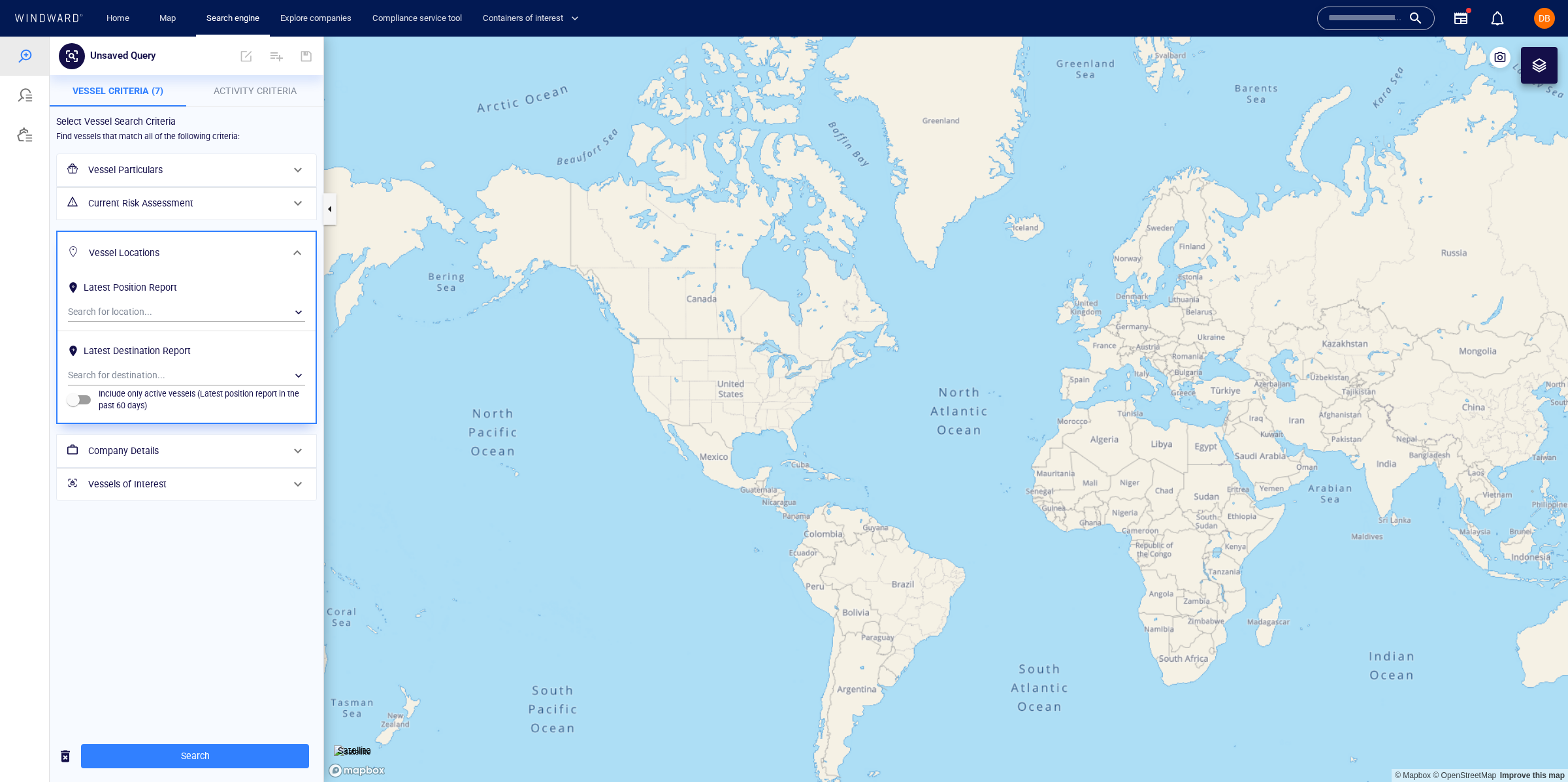
click at [301, 252] on span at bounding box center [297, 252] width 15 height 15
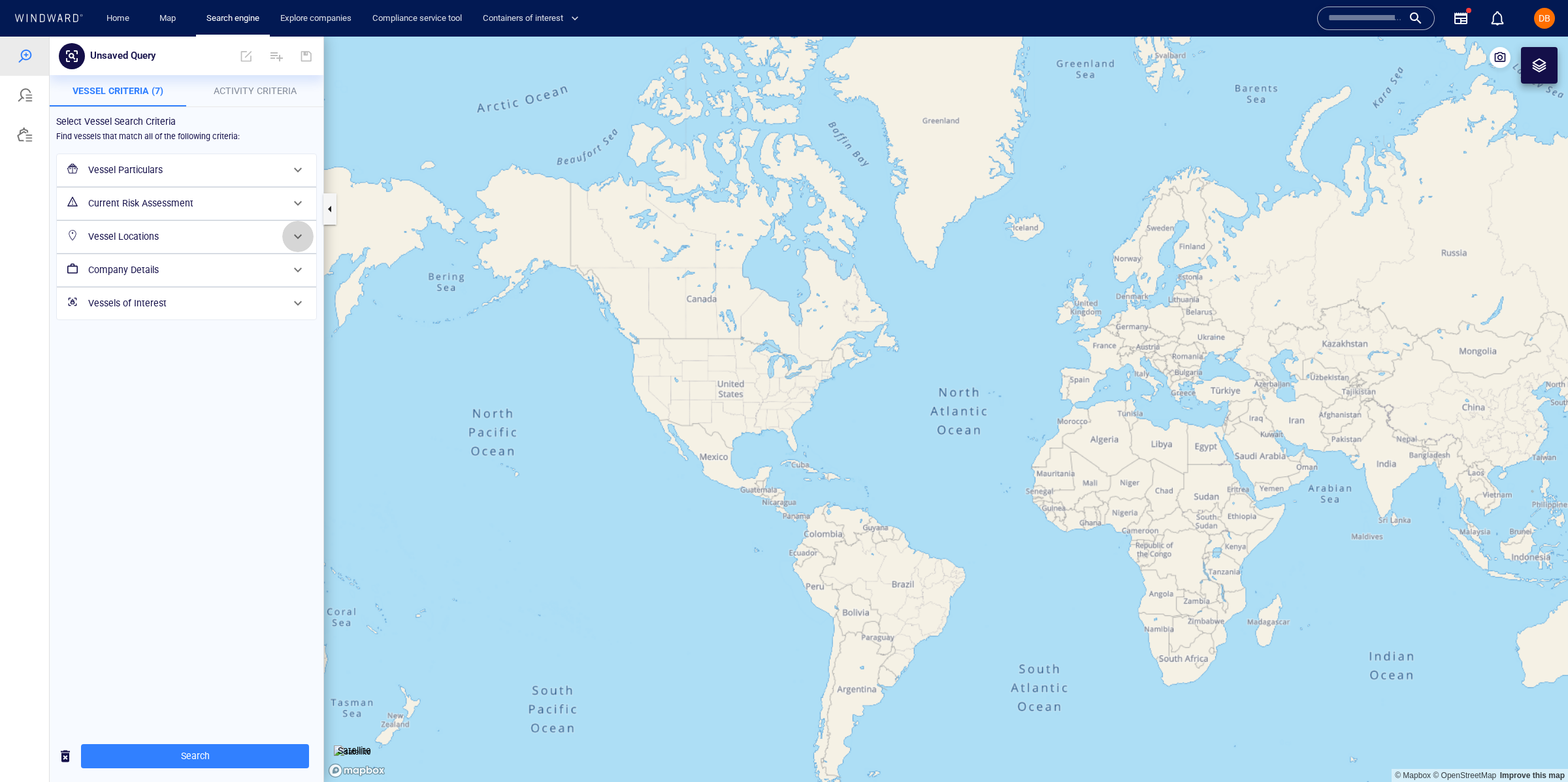
click at [299, 235] on span at bounding box center [298, 236] width 15 height 15
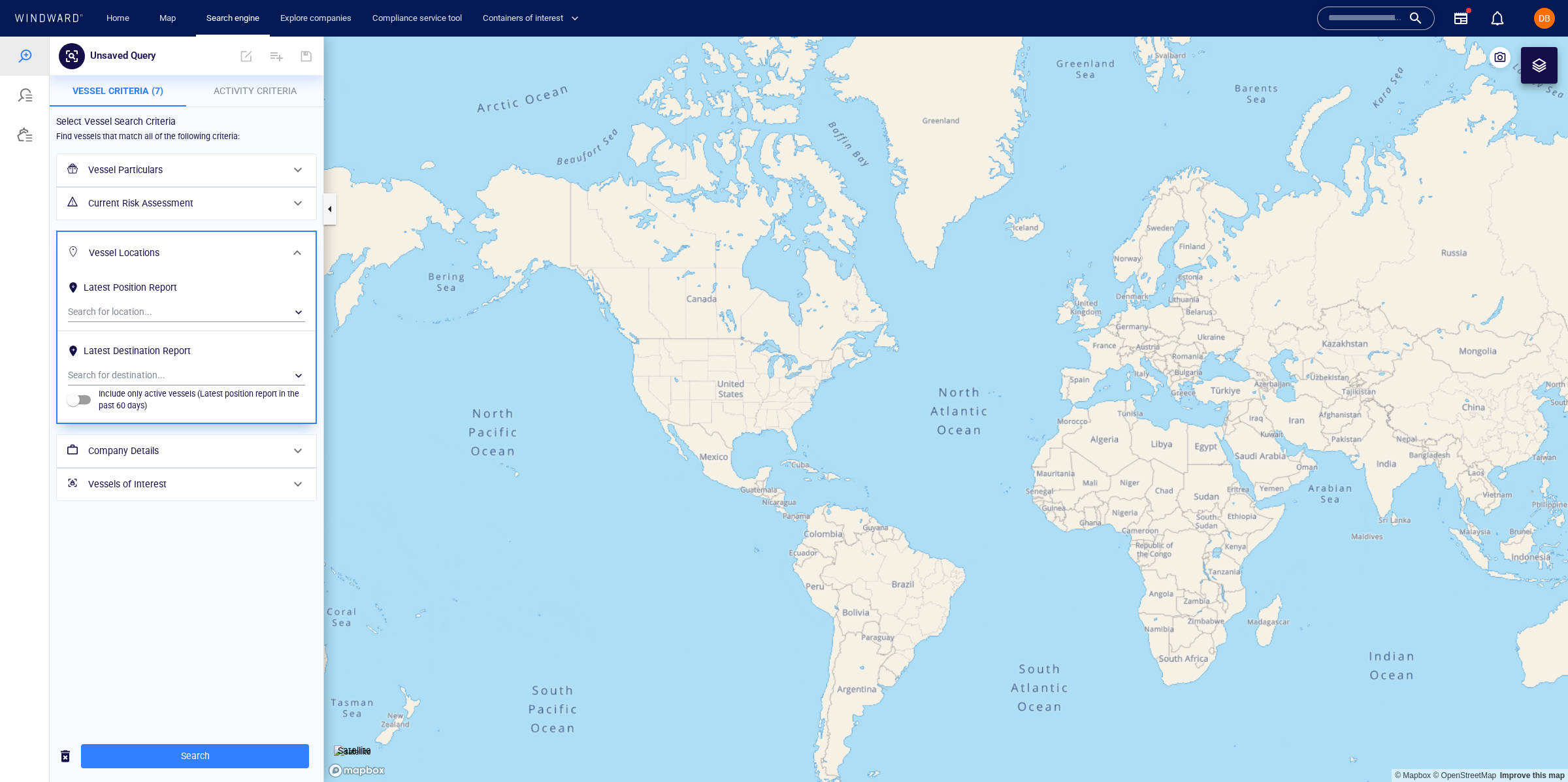
click at [299, 235] on div "Vessel Locations" at bounding box center [186, 252] width 258 height 42
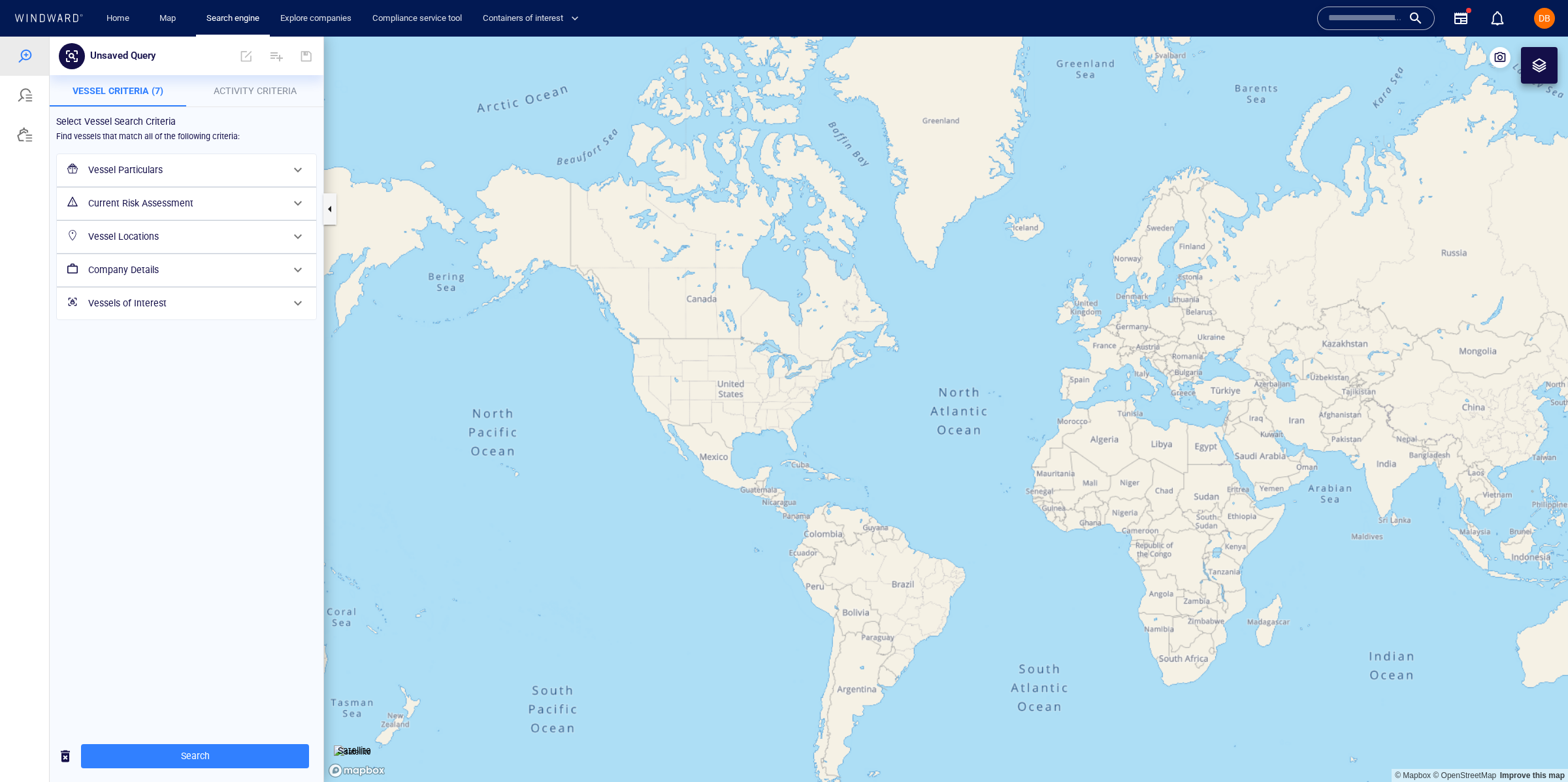
click at [213, 278] on h6 "Company Details" at bounding box center [186, 269] width 194 height 16
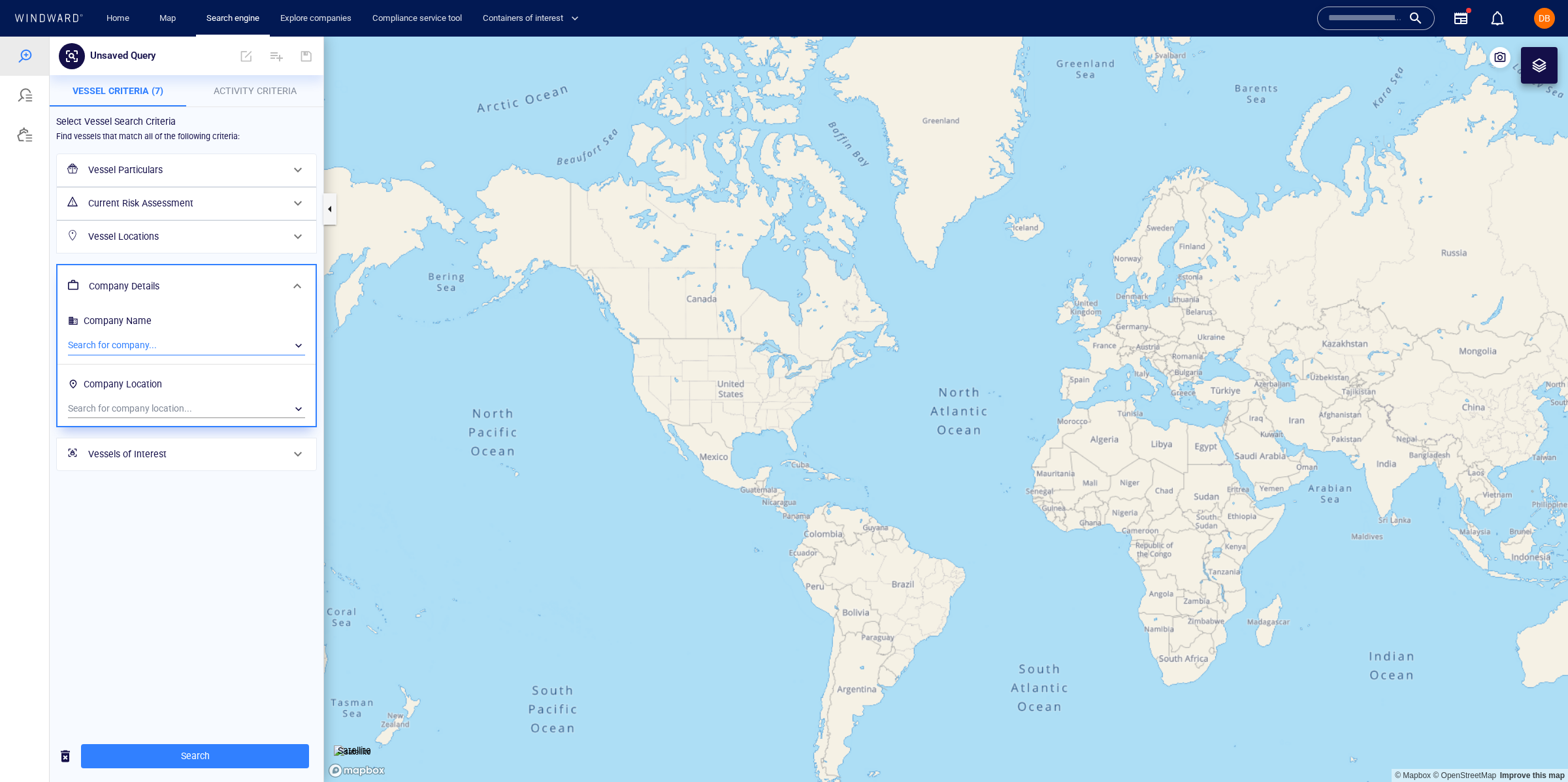
click at [185, 343] on div "​" at bounding box center [186, 345] width 237 height 19
drag, startPoint x: 11, startPoint y: 339, endPoint x: 19, endPoint y: 340, distance: 8.1
click at [12, 339] on div at bounding box center [784, 409] width 1568 height 745
click at [293, 283] on span at bounding box center [297, 286] width 15 height 15
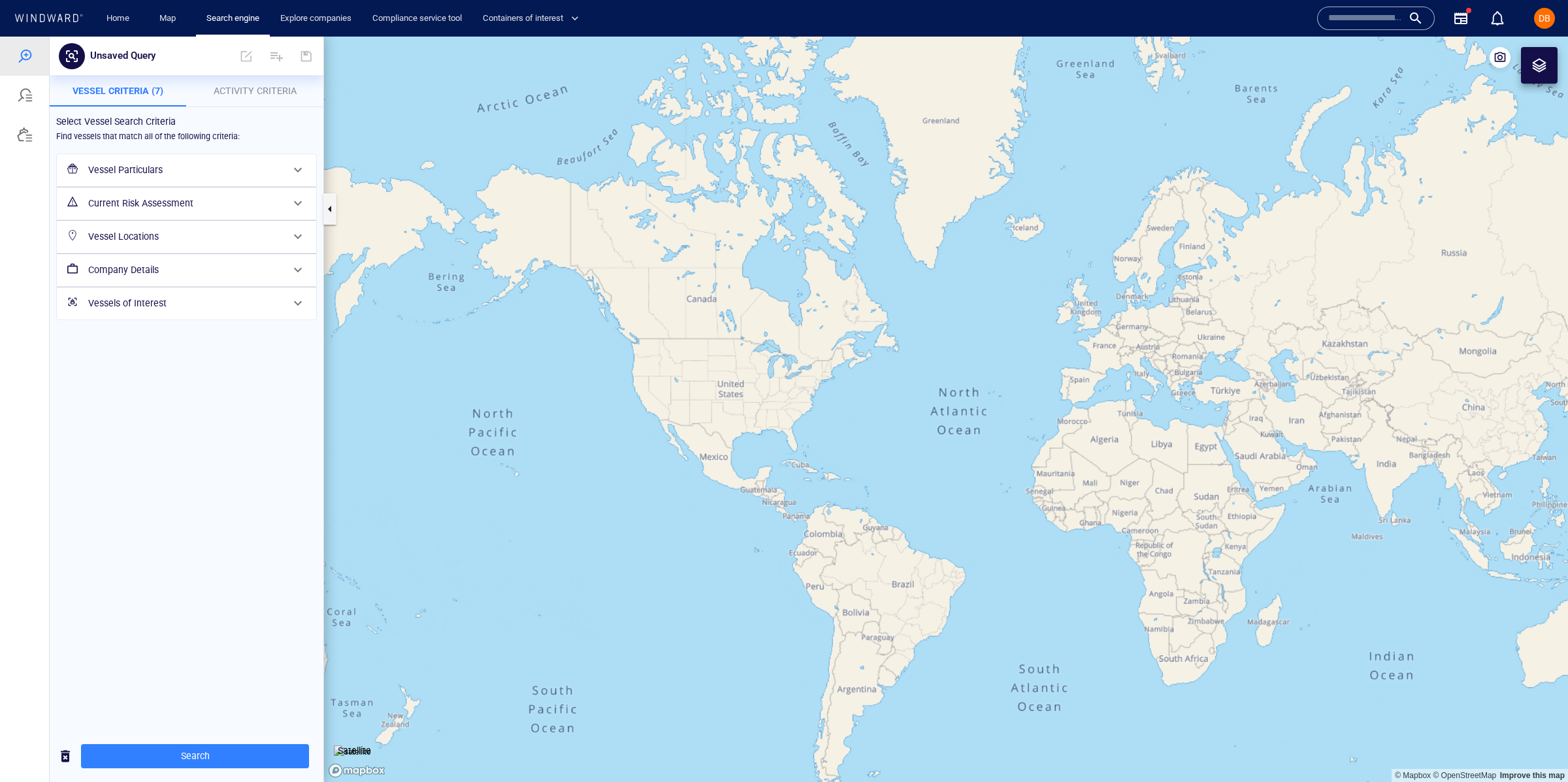
click at [276, 299] on h6 "Vessels of Interest" at bounding box center [186, 303] width 194 height 16
click at [289, 319] on span at bounding box center [297, 319] width 15 height 15
click at [243, 95] on span "Activity Criteria" at bounding box center [255, 91] width 83 height 11
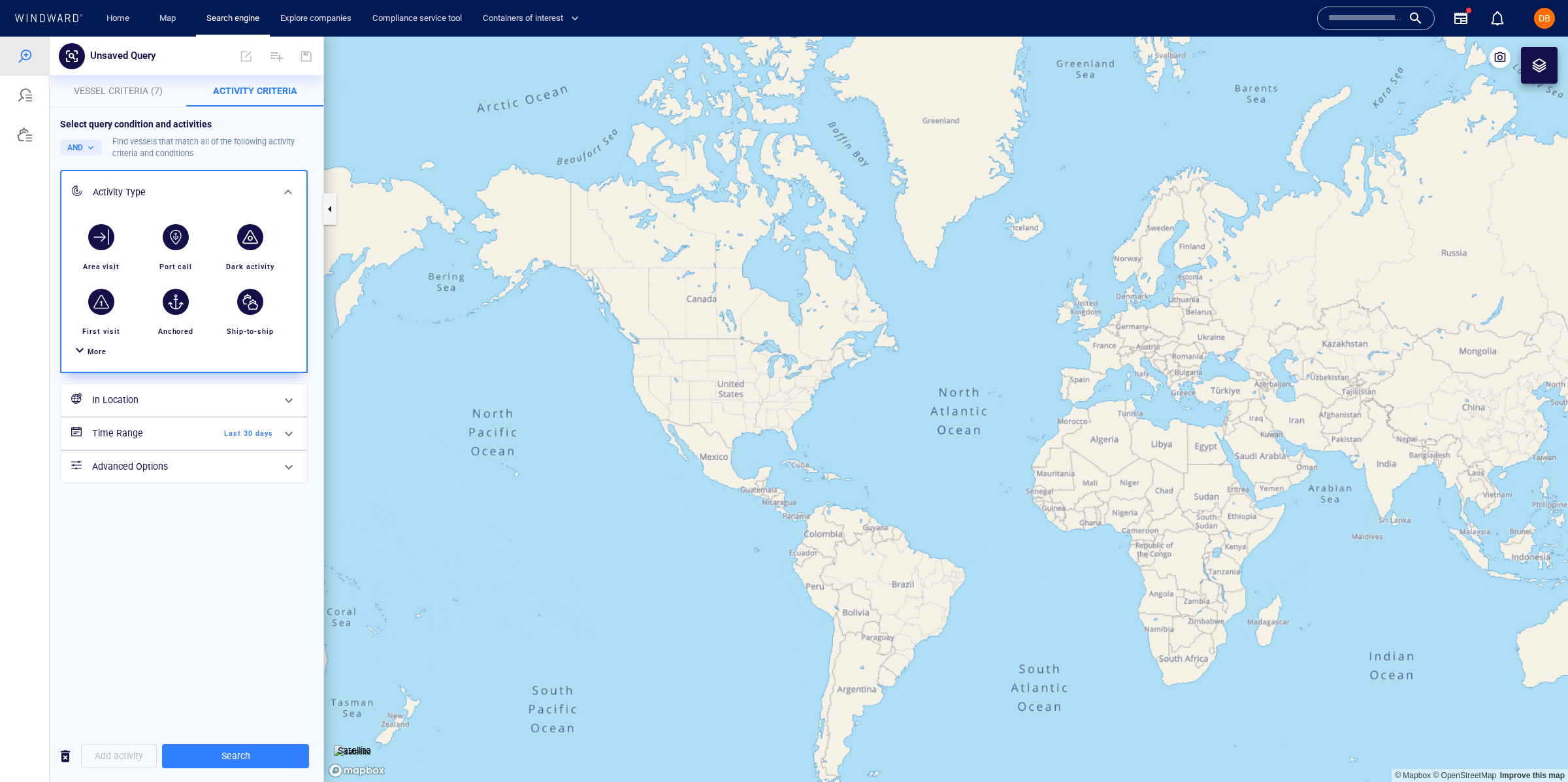
click at [88, 354] on span "More" at bounding box center [97, 351] width 19 height 8
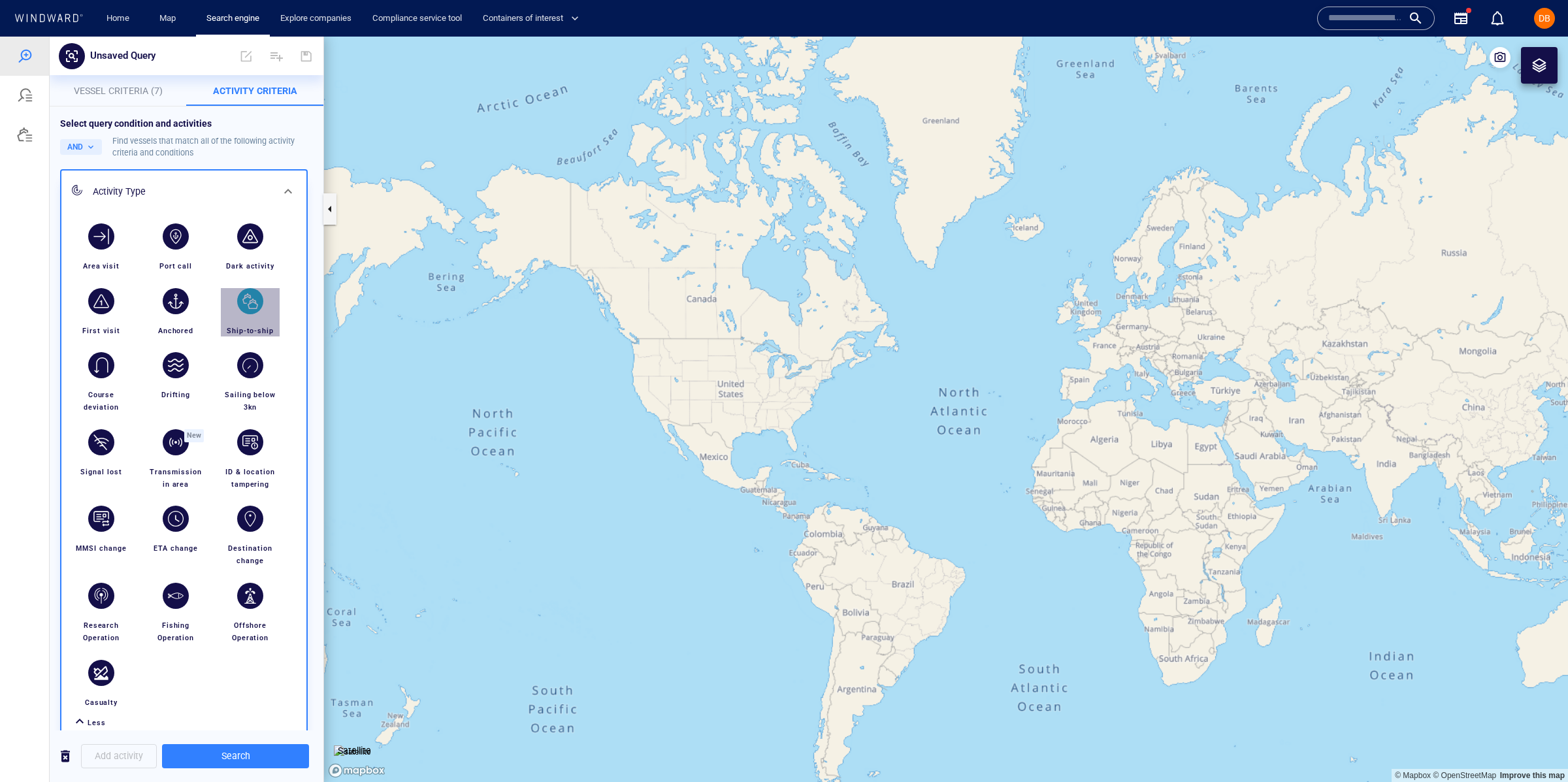
click at [251, 317] on div "button" at bounding box center [250, 301] width 37 height 37
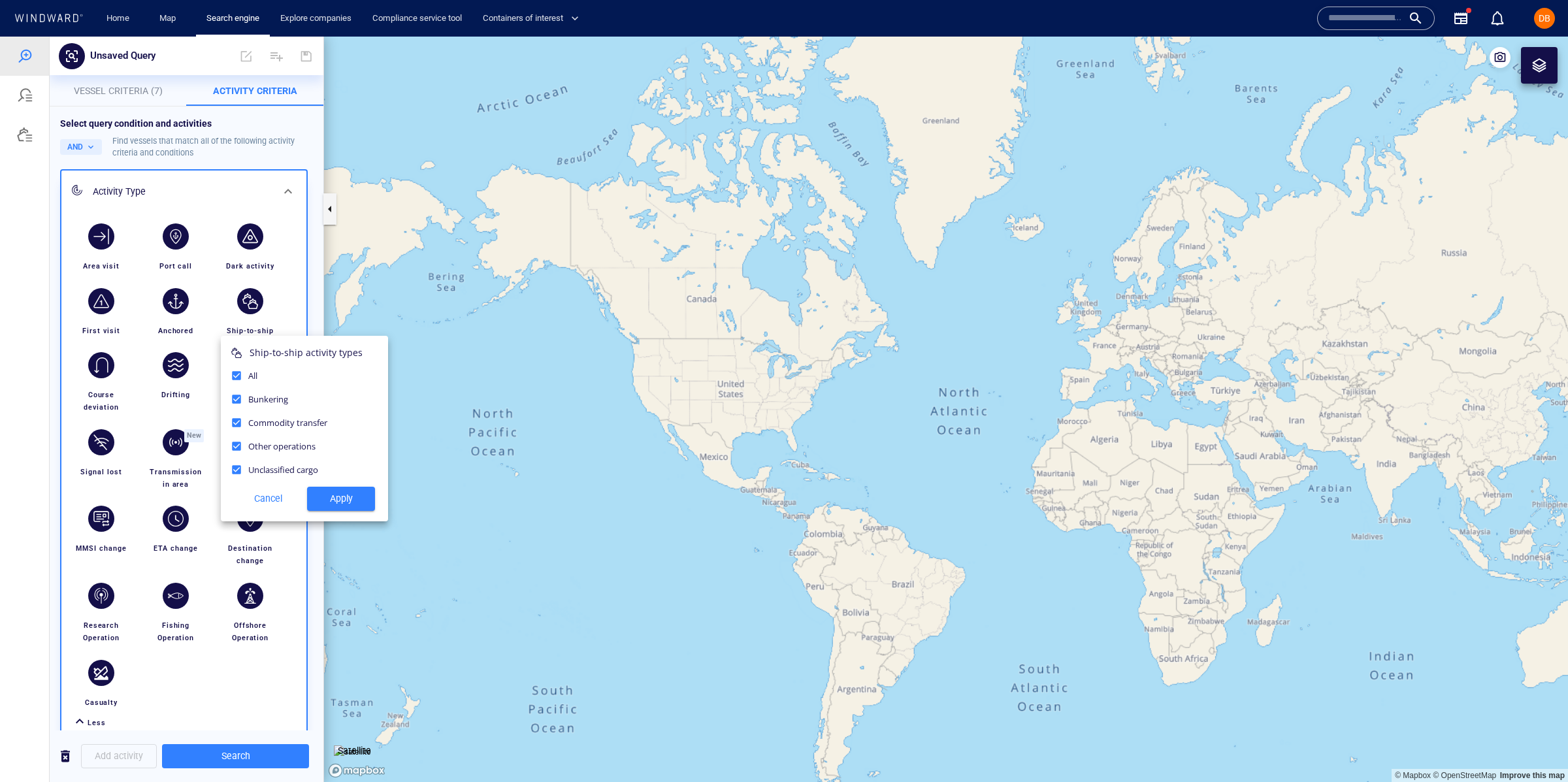
drag, startPoint x: 246, startPoint y: 286, endPoint x: 248, endPoint y: 294, distance: 8.2
click at [247, 287] on div at bounding box center [784, 409] width 1568 height 745
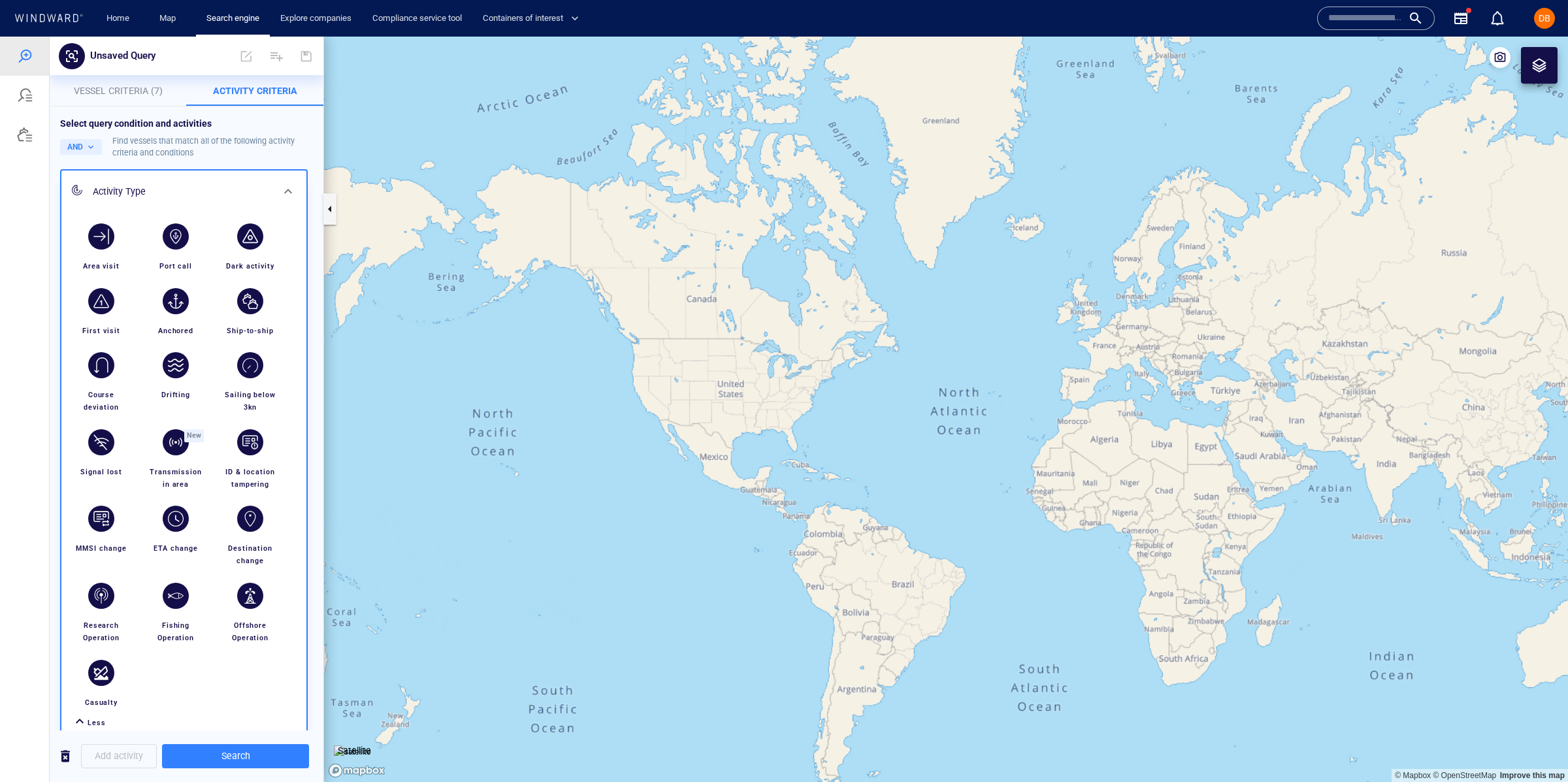
click at [248, 301] on div "button" at bounding box center [250, 301] width 26 height 26
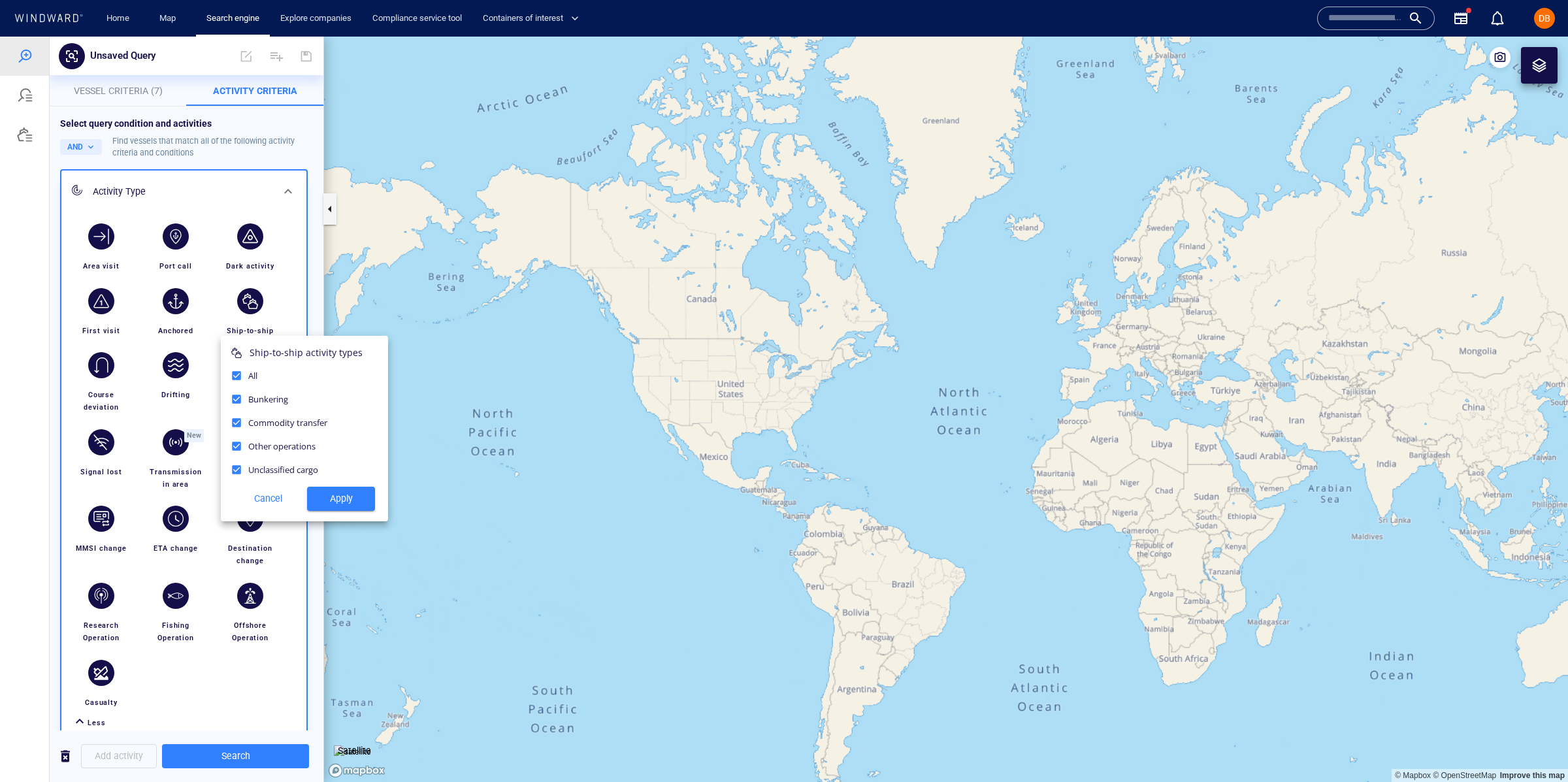
click at [345, 494] on span "Apply" at bounding box center [340, 498] width 47 height 16
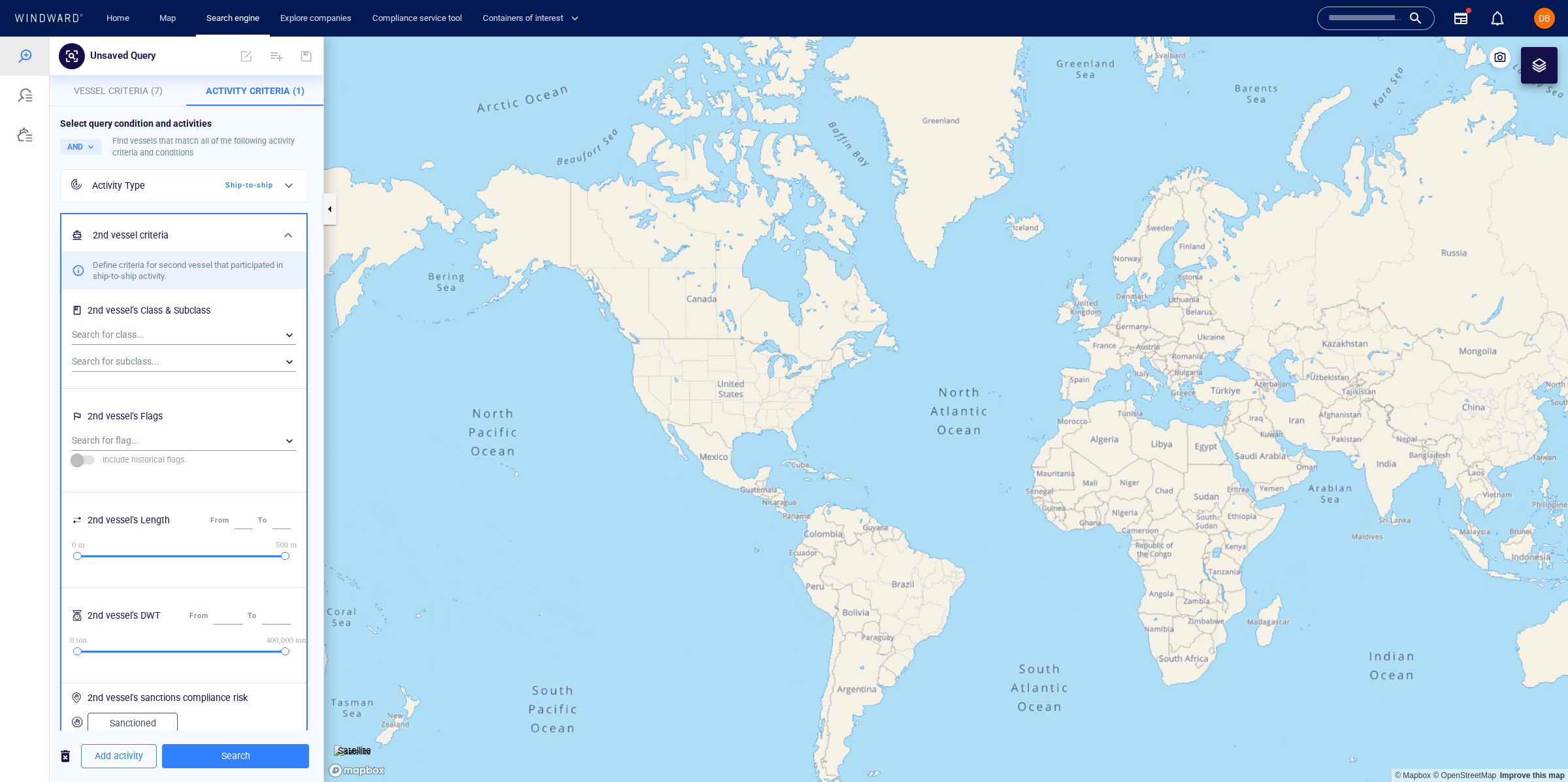
scroll to position [1, 0]
click at [280, 233] on icon at bounding box center [288, 234] width 15 height 15
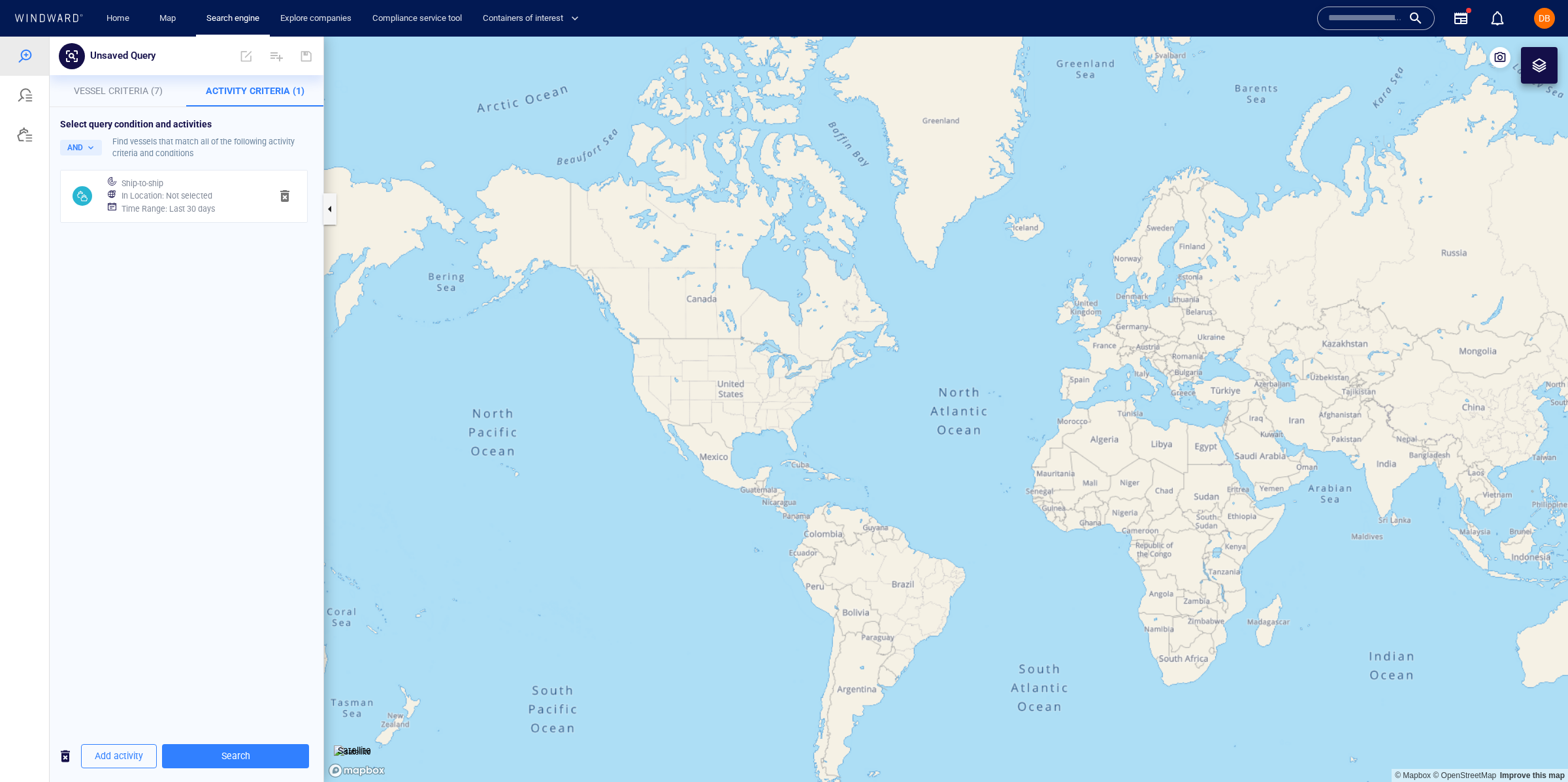
scroll to position [0, 0]
click at [286, 196] on span "button" at bounding box center [285, 196] width 15 height 15
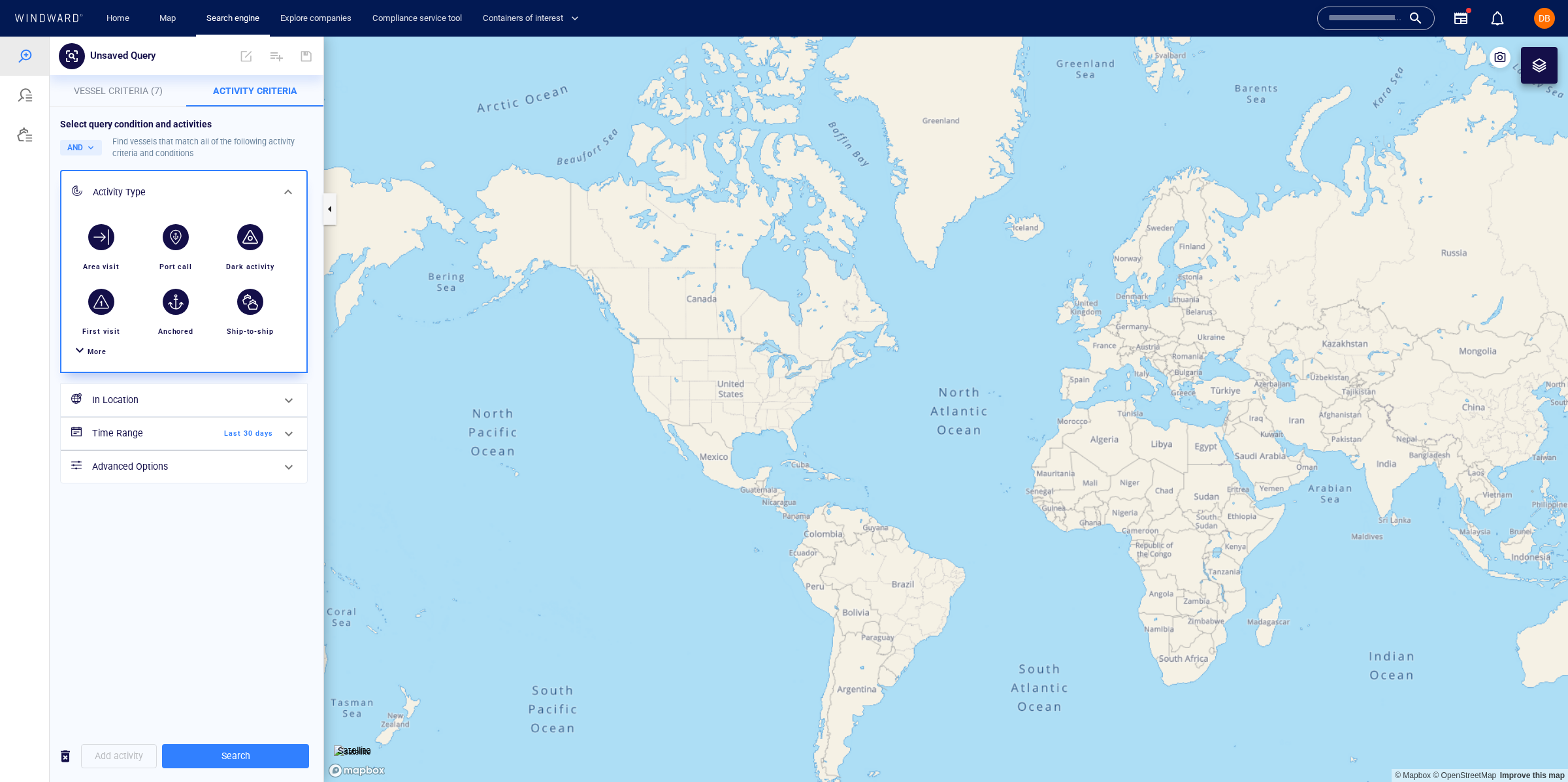
click at [156, 95] on span "Vessel Criteria (7)" at bounding box center [118, 91] width 89 height 11
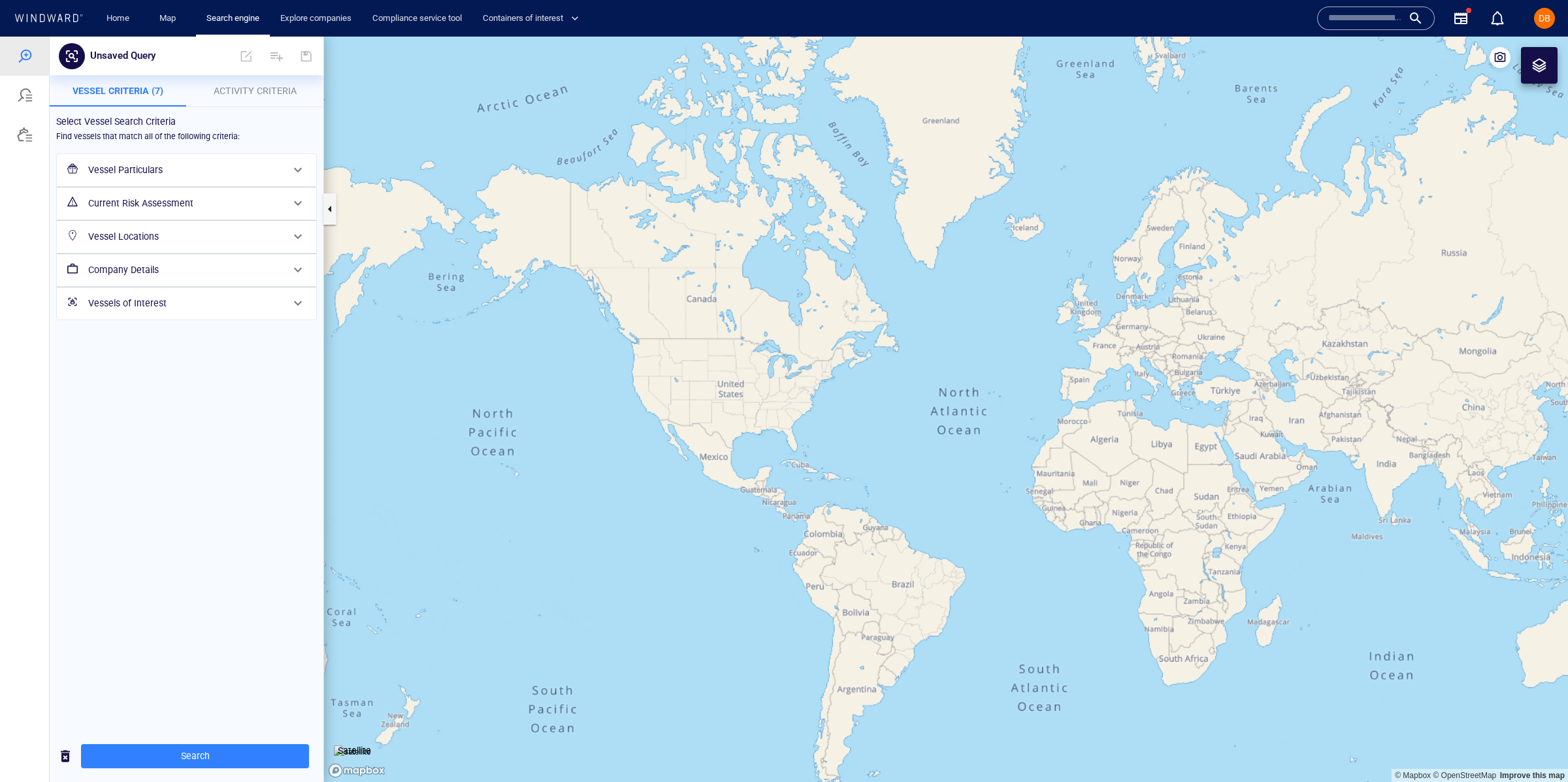
click at [230, 95] on span "Activity Criteria" at bounding box center [255, 91] width 83 height 11
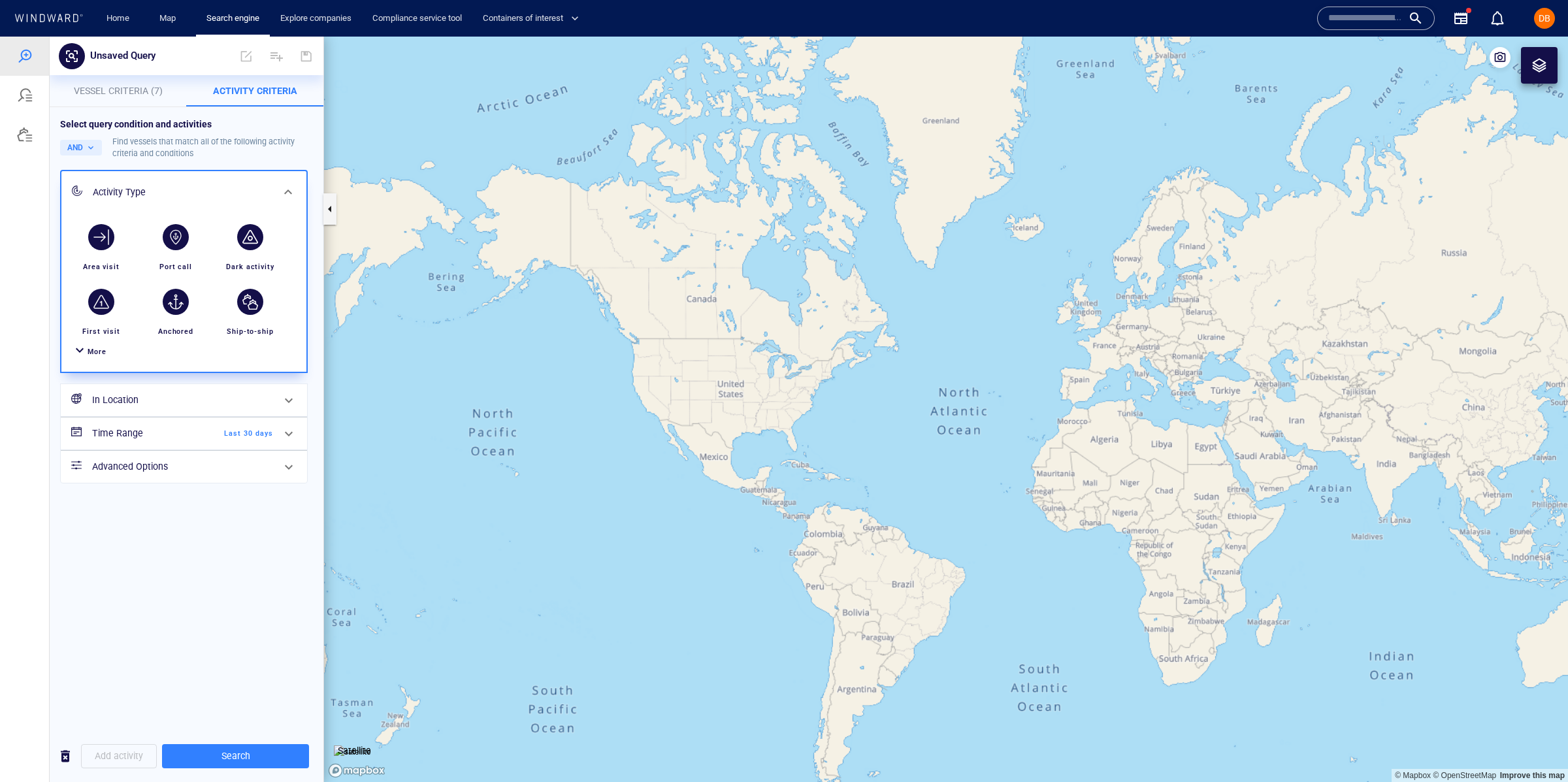
click at [73, 352] on div at bounding box center [79, 352] width 15 height 19
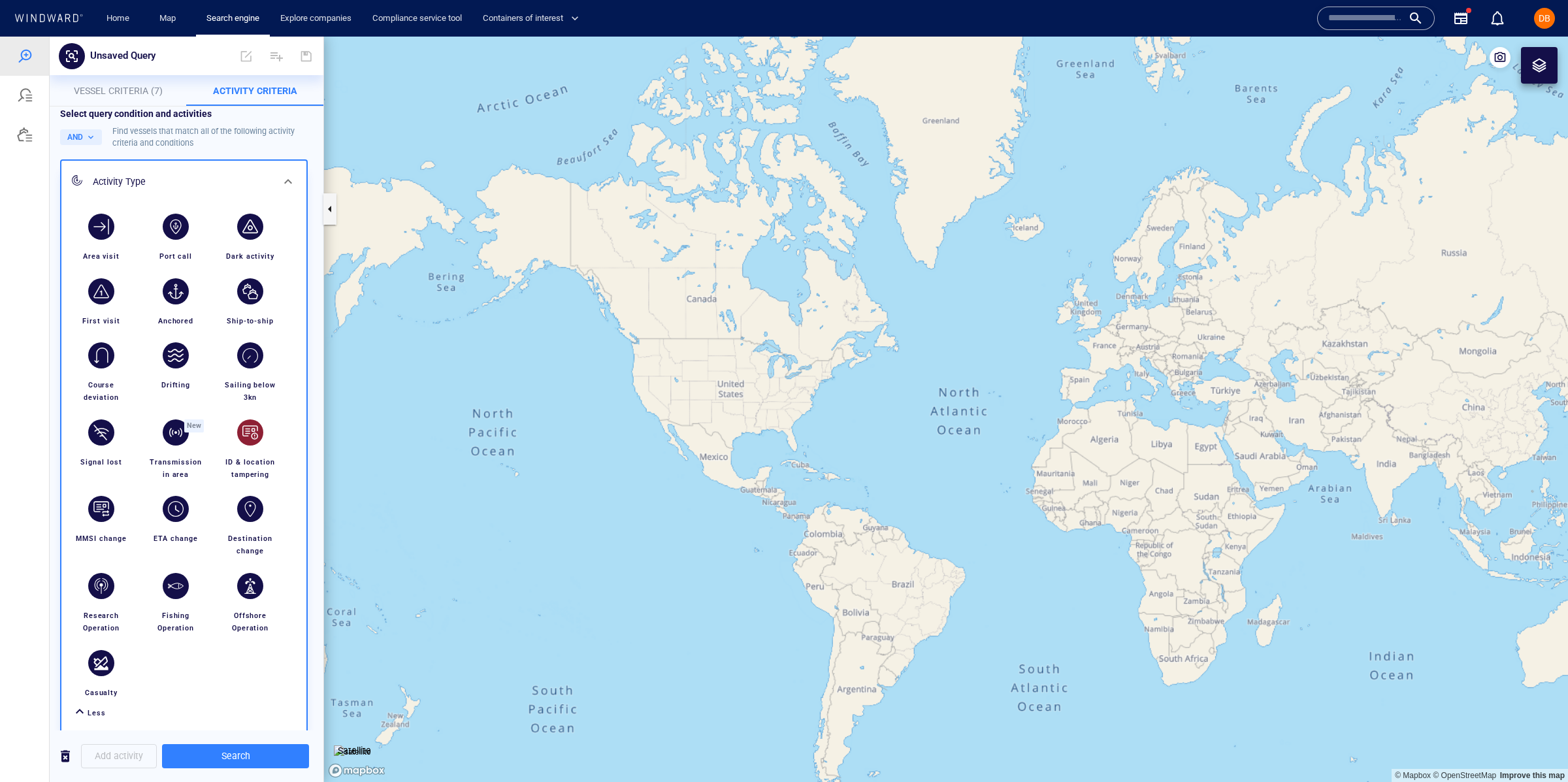
scroll to position [8, 0]
click at [100, 438] on div "button" at bounding box center [102, 433] width 26 height 26
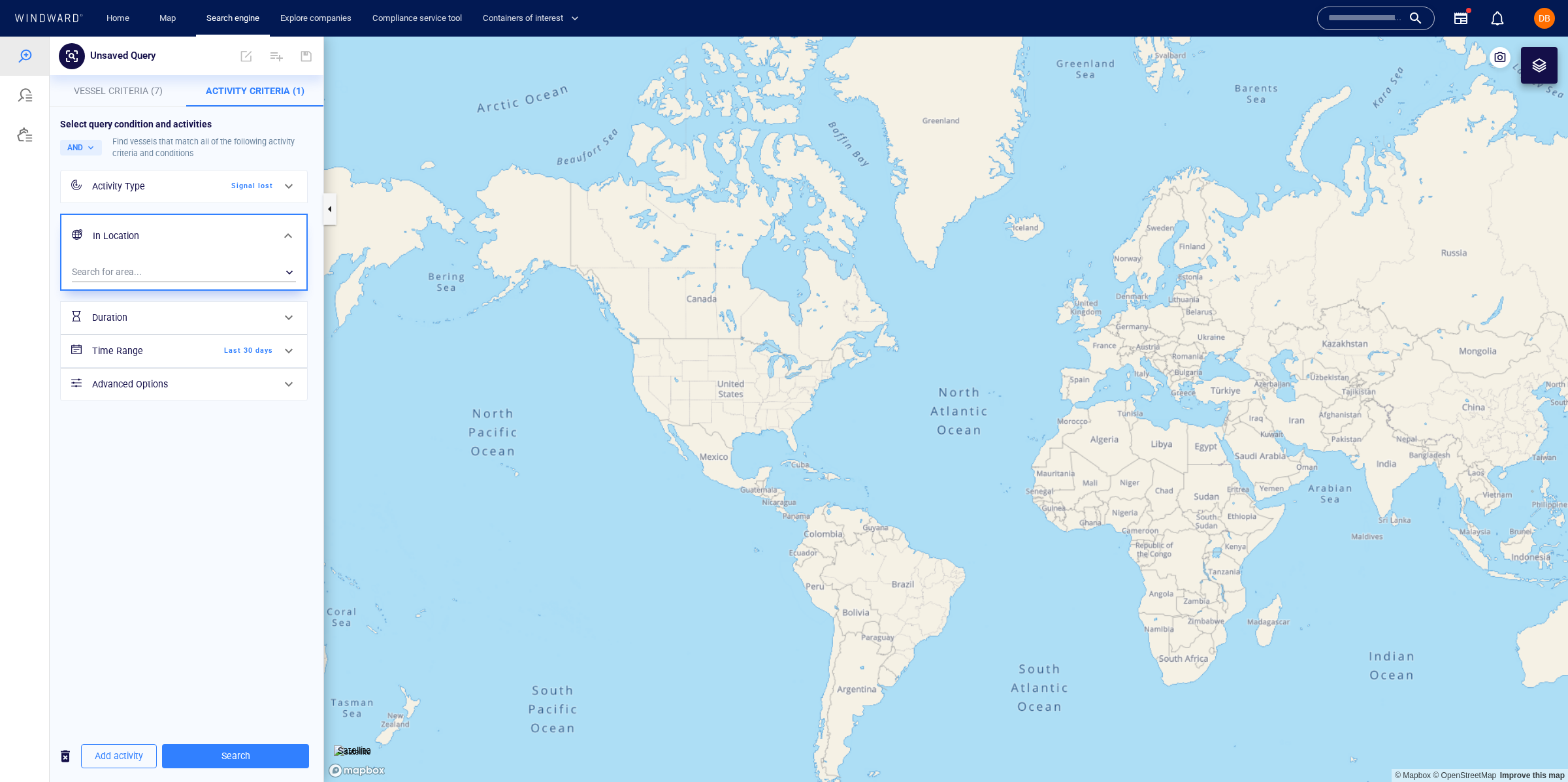
click at [271, 188] on div "Signal lost" at bounding box center [236, 185] width 75 height 12
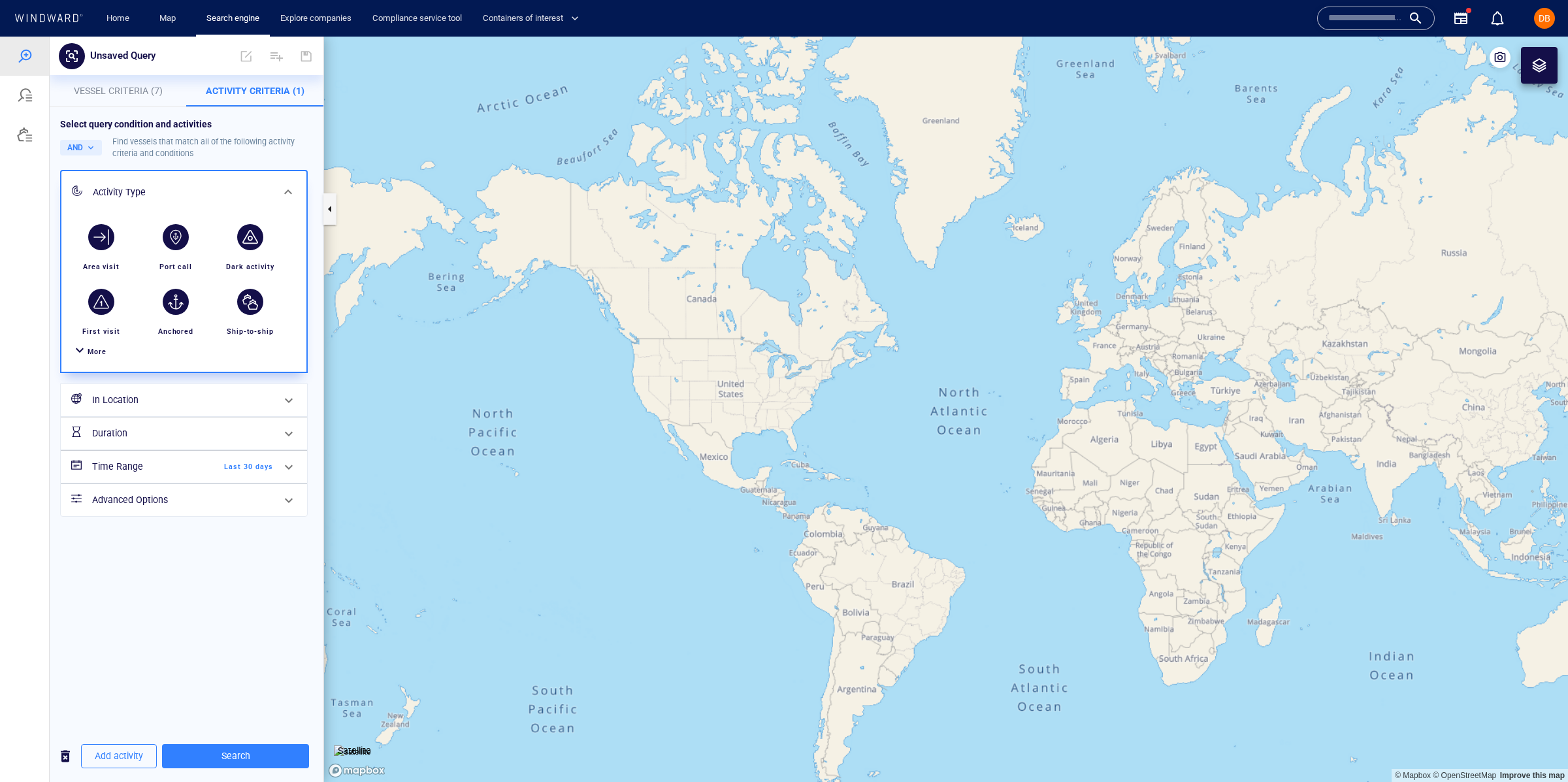
click at [92, 354] on span "More" at bounding box center [97, 351] width 19 height 8
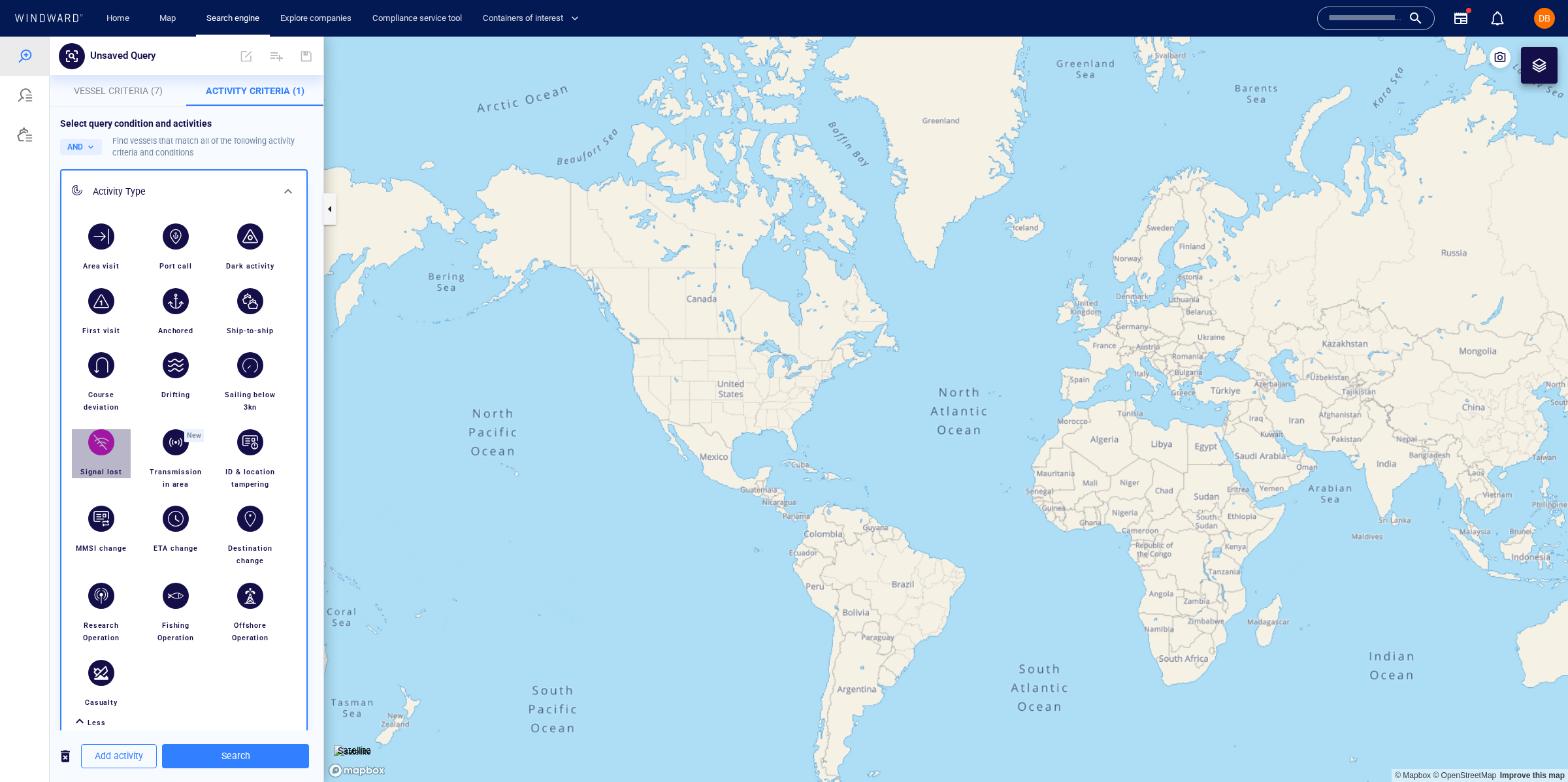
click at [105, 446] on div "button" at bounding box center [102, 443] width 26 height 26
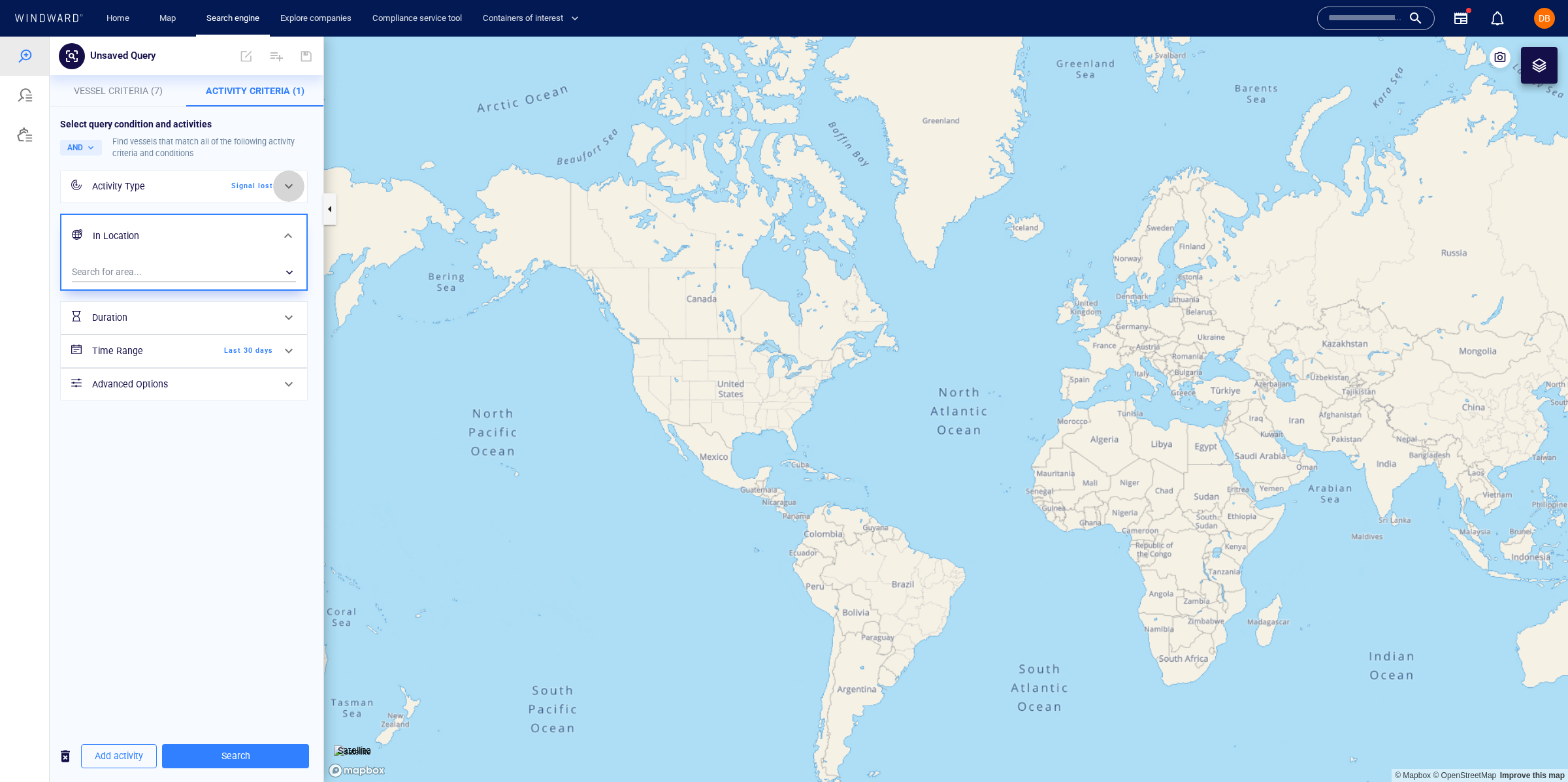
click at [283, 194] on icon at bounding box center [289, 186] width 15 height 15
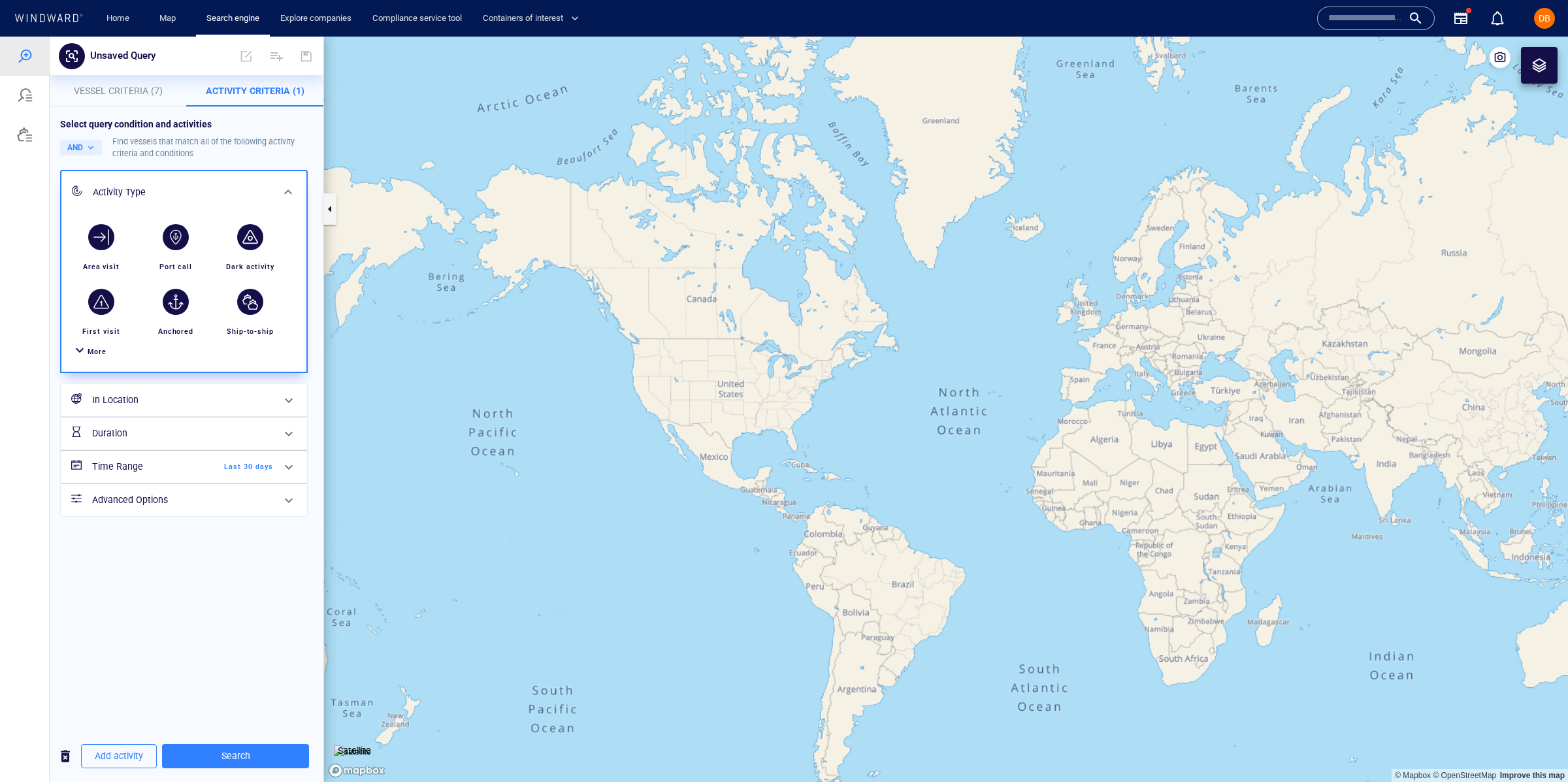
click at [94, 351] on span "More" at bounding box center [97, 351] width 19 height 8
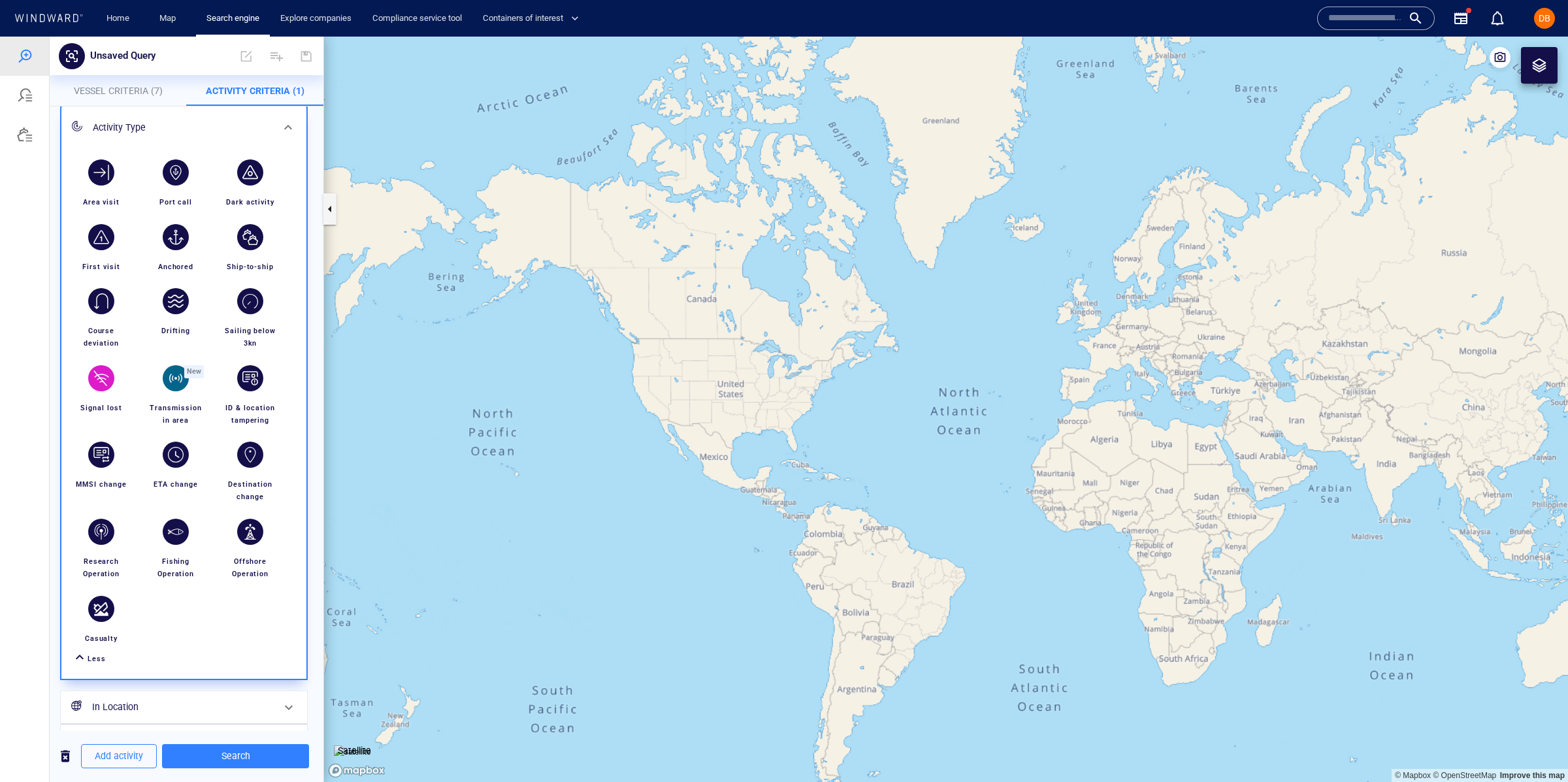
scroll to position [67, 0]
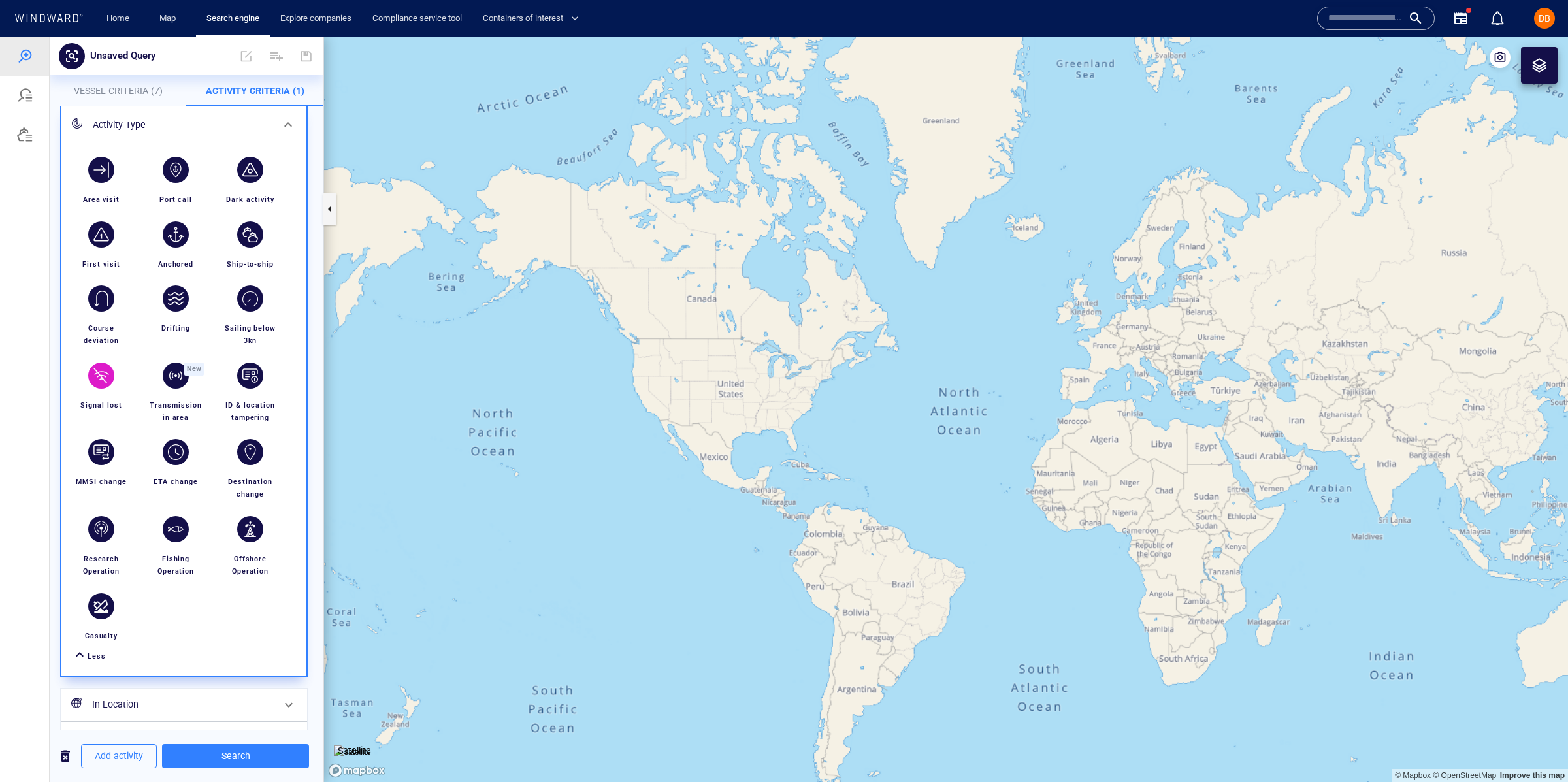
click at [255, 386] on div "button" at bounding box center [250, 376] width 37 height 37
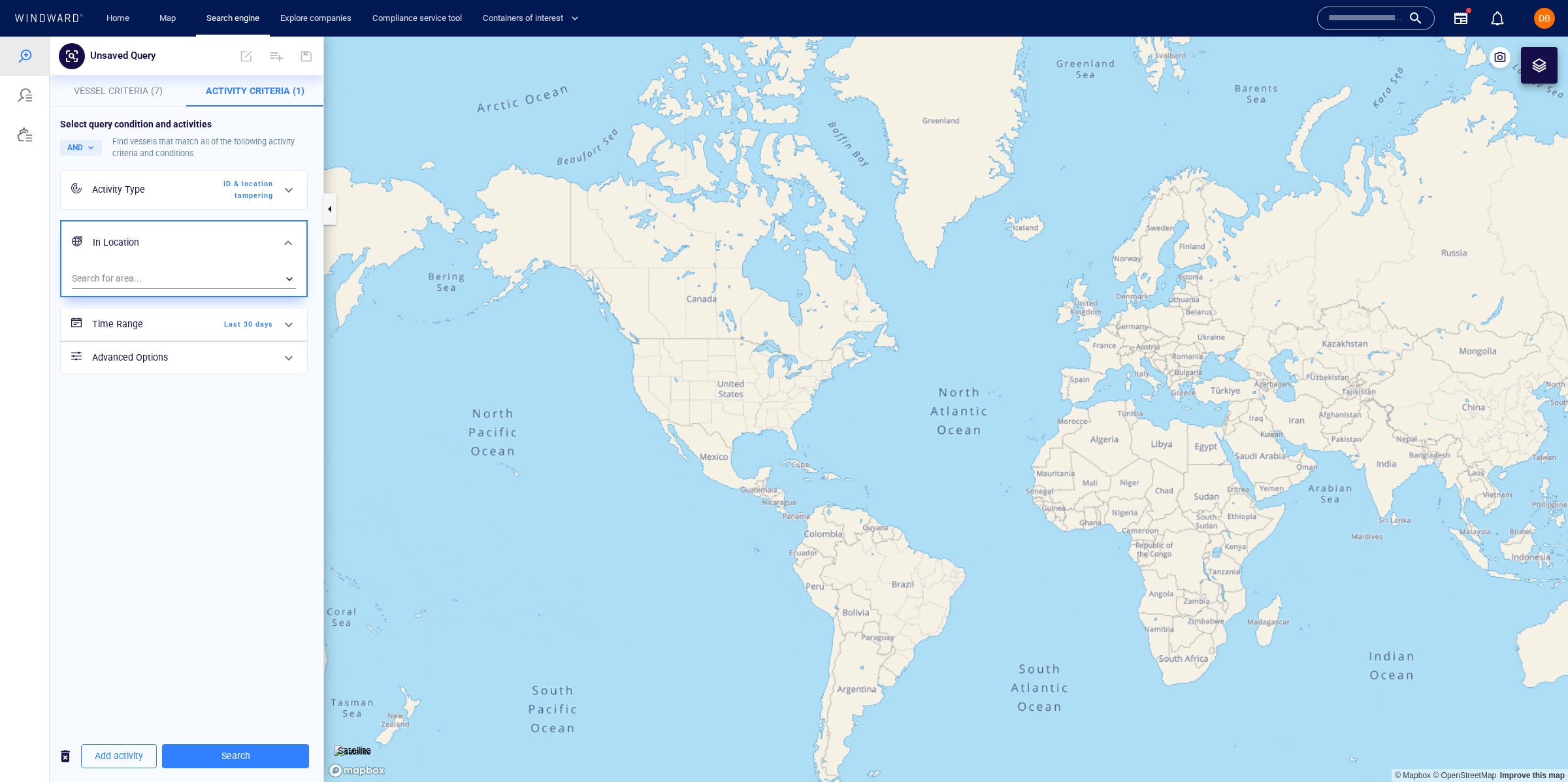
click at [249, 186] on div "ID & location tampering" at bounding box center [236, 190] width 75 height 24
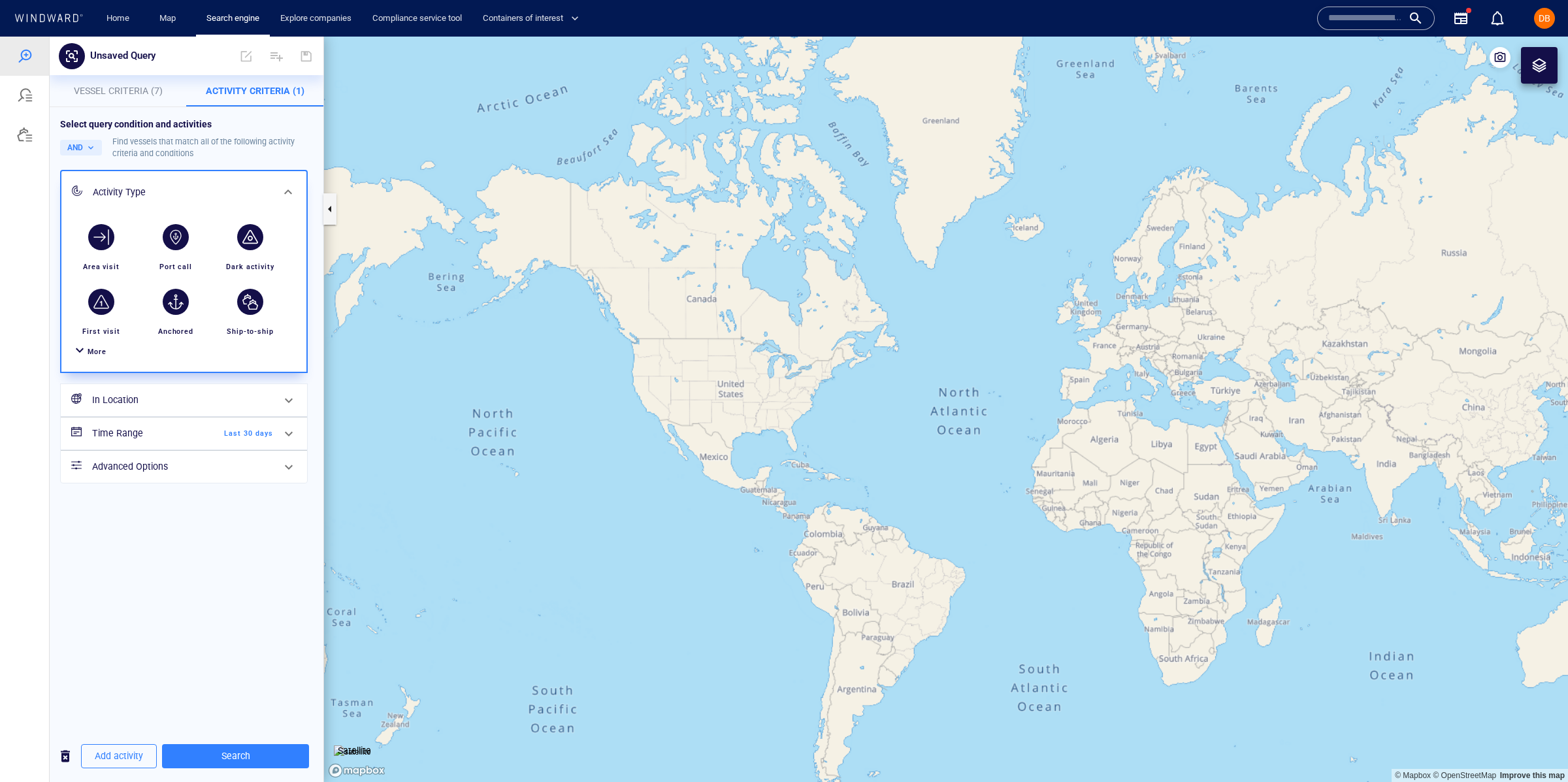
click at [100, 349] on span "More" at bounding box center [97, 351] width 19 height 8
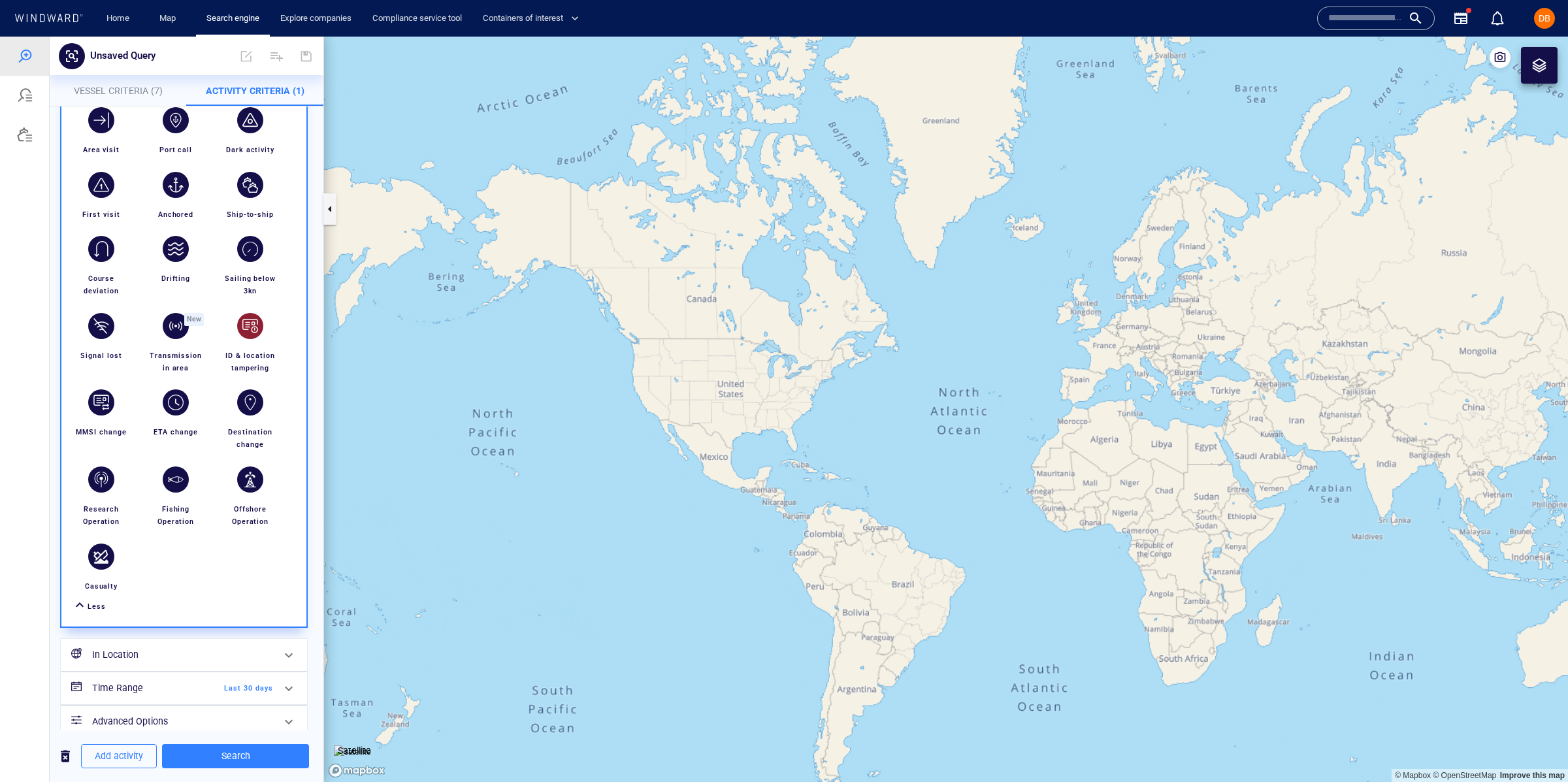
scroll to position [129, 0]
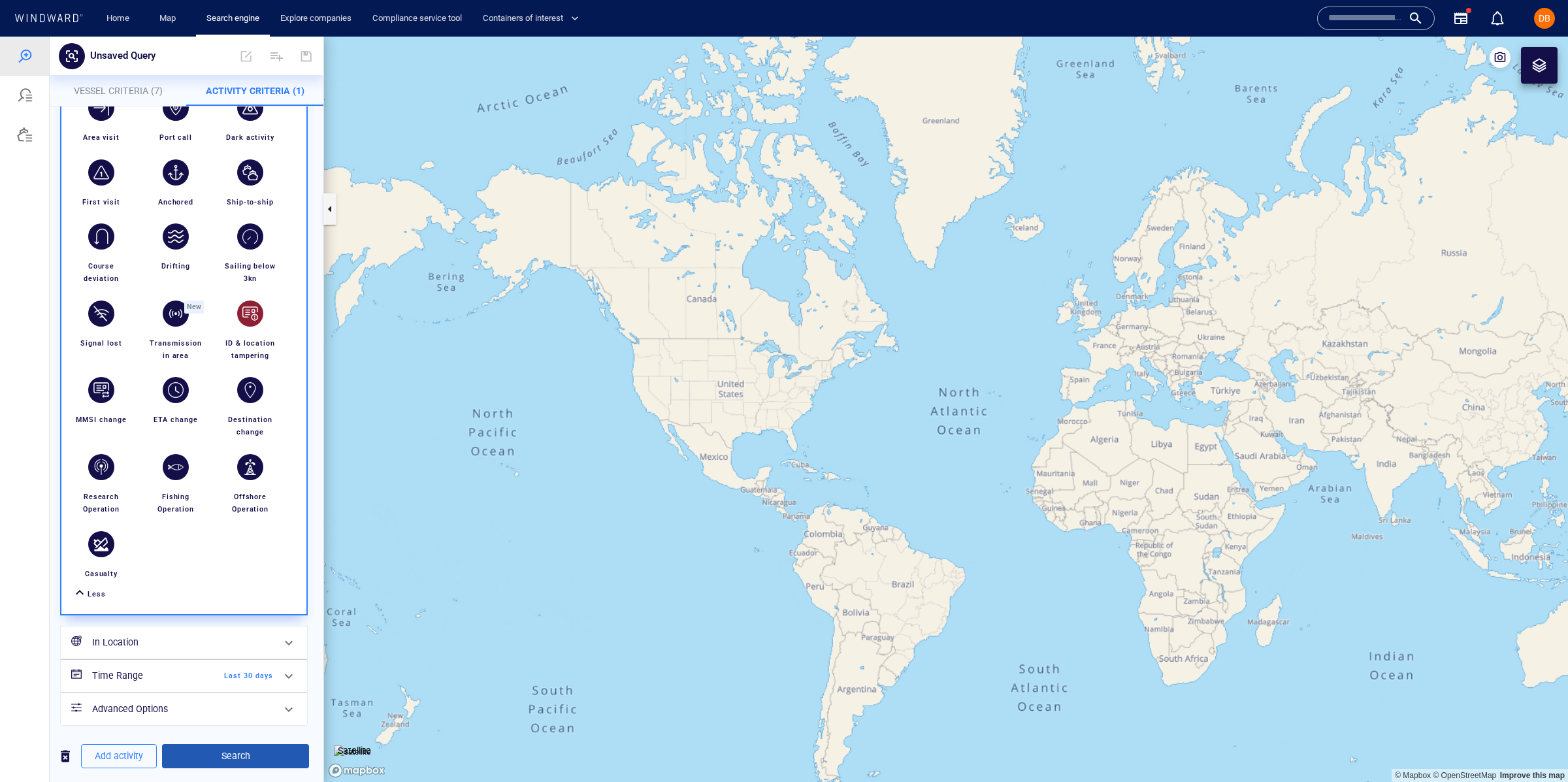
click at [237, 761] on span "Search" at bounding box center [236, 756] width 126 height 16
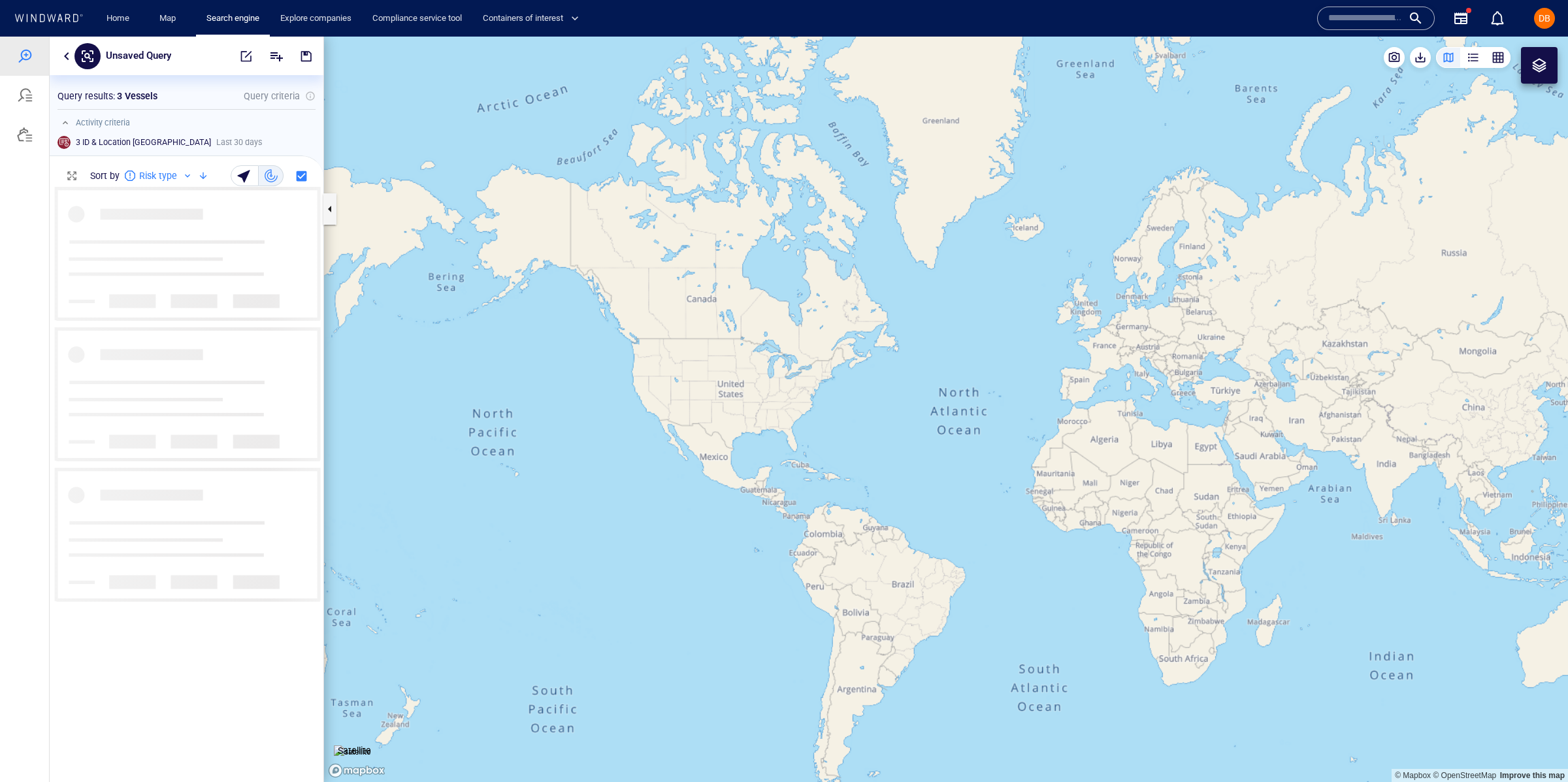
scroll to position [595, 273]
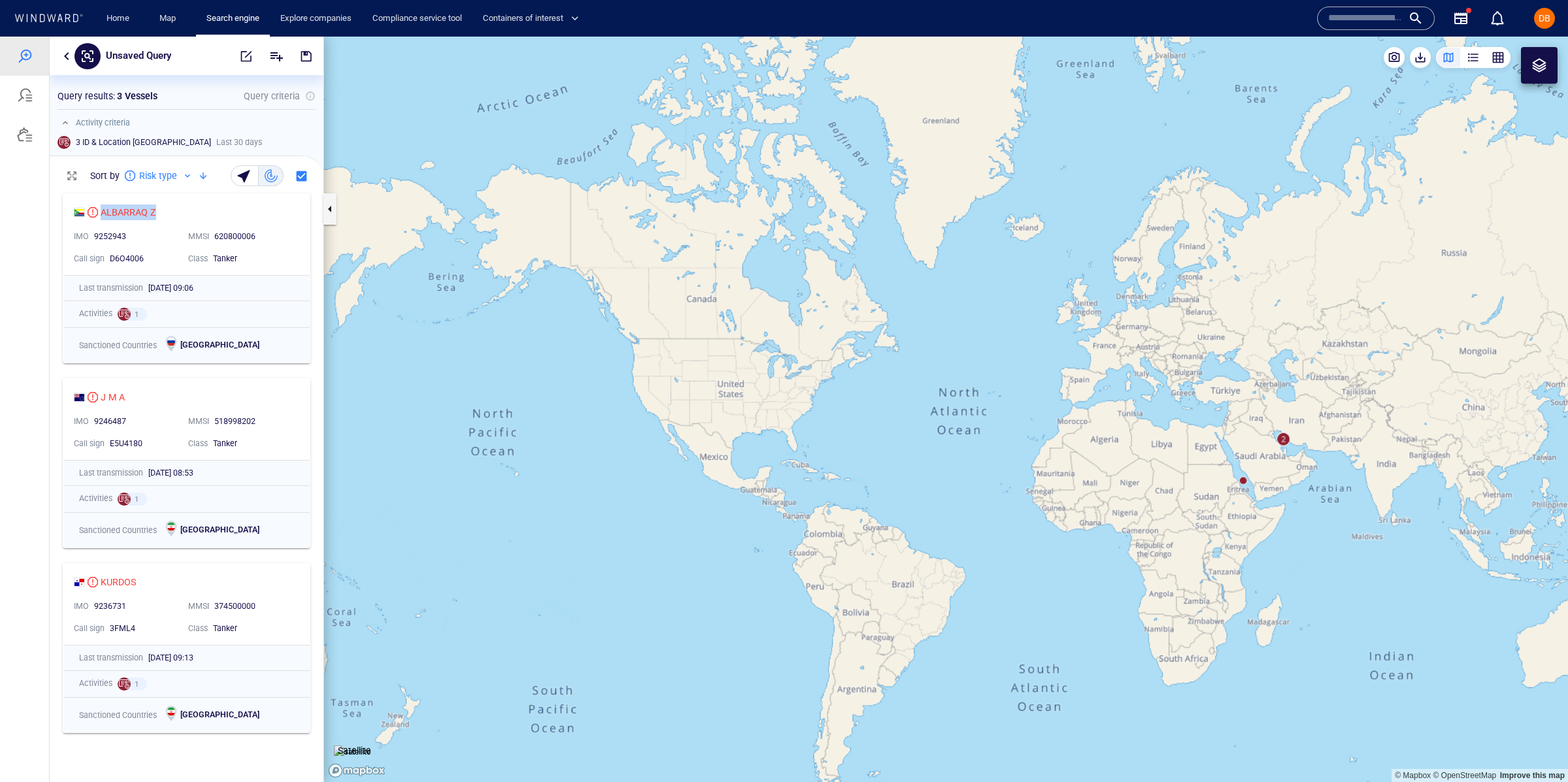
click at [72, 55] on button "button" at bounding box center [66, 56] width 15 height 15
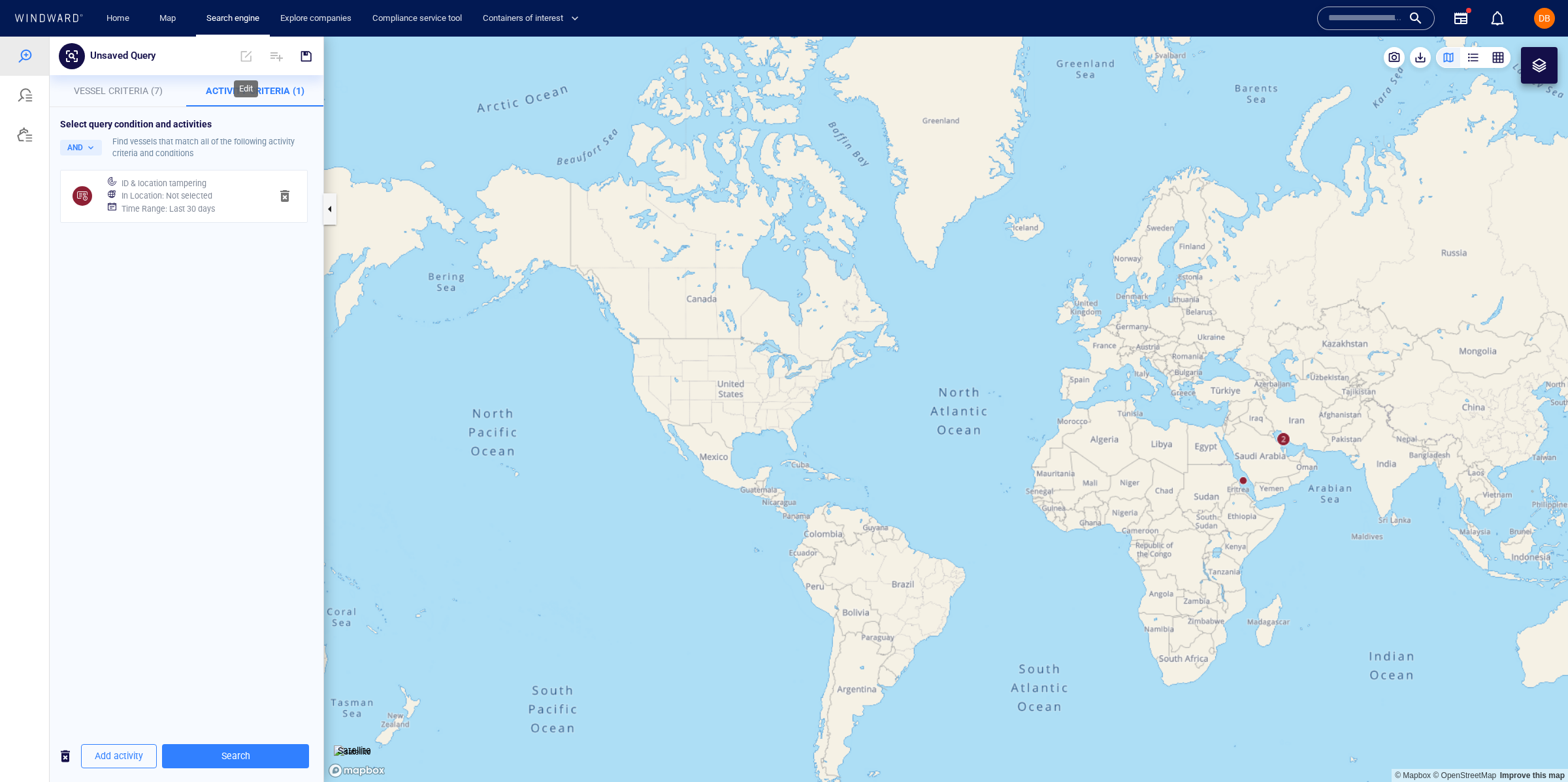
drag, startPoint x: 238, startPoint y: 41, endPoint x: 231, endPoint y: 42, distance: 7.1
click at [237, 42] on span at bounding box center [246, 56] width 28 height 32
click at [226, 43] on div at bounding box center [262, 56] width 119 height 32
click at [120, 45] on button "Unsaved Query" at bounding box center [122, 56] width 75 height 25
type input "*"
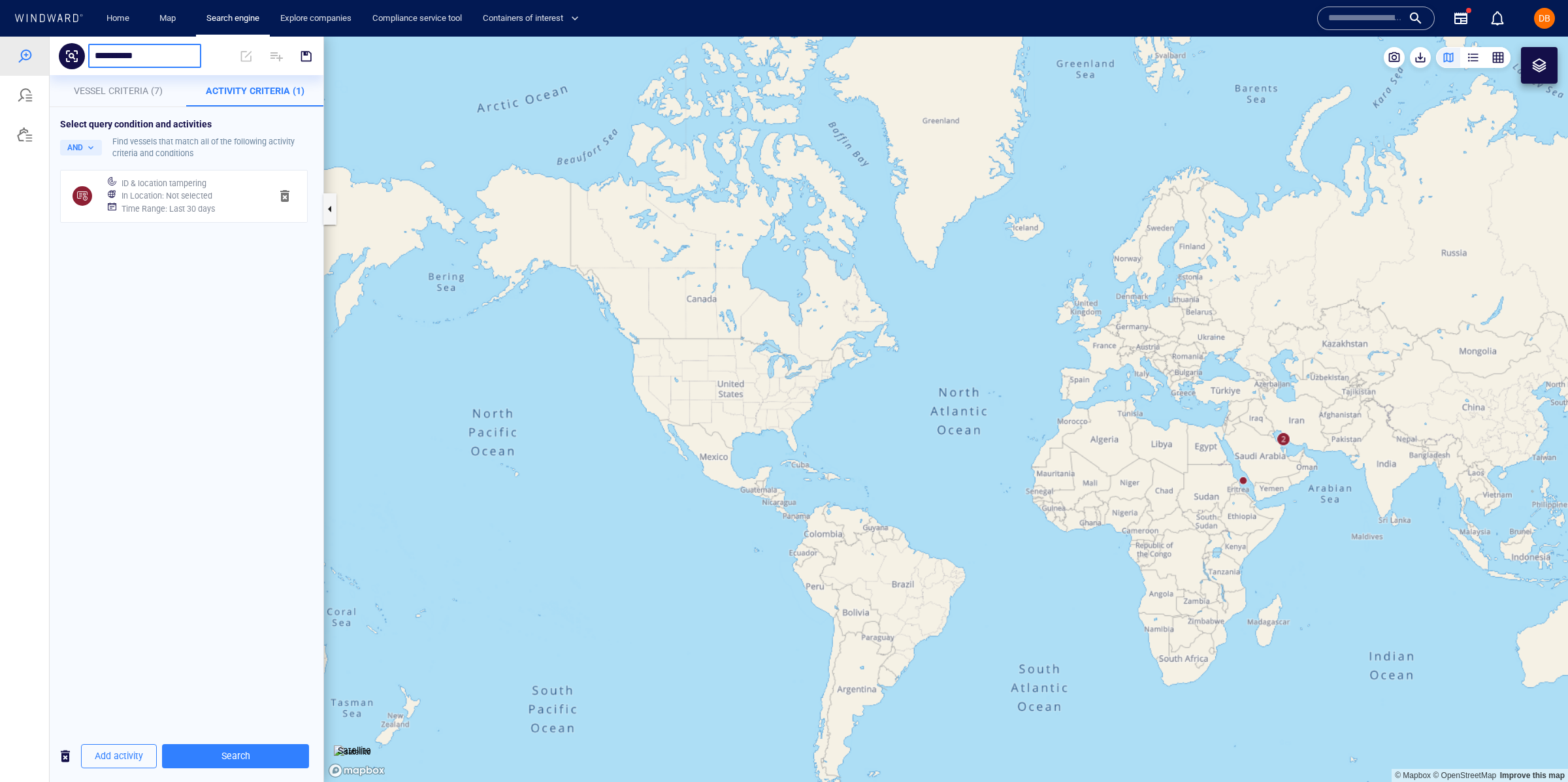
type input "**********"
click at [306, 54] on span "button" at bounding box center [306, 55] width 13 height 13
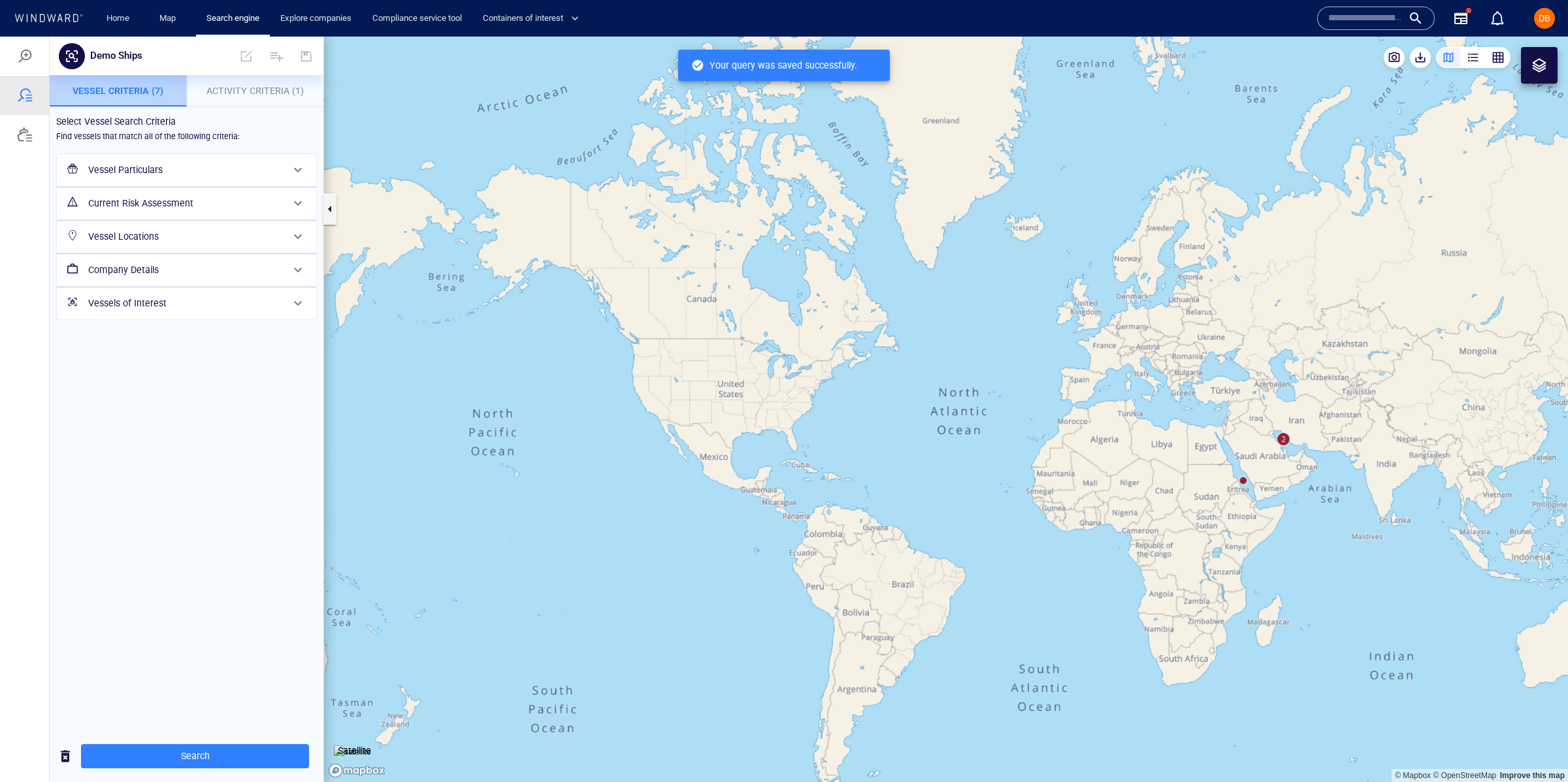
drag, startPoint x: 126, startPoint y: 93, endPoint x: 246, endPoint y: 88, distance: 120.1
click at [126, 92] on span "Vessel Criteria (7)" at bounding box center [118, 91] width 91 height 11
click at [248, 88] on span "Activity Criteria (1)" at bounding box center [255, 91] width 97 height 11
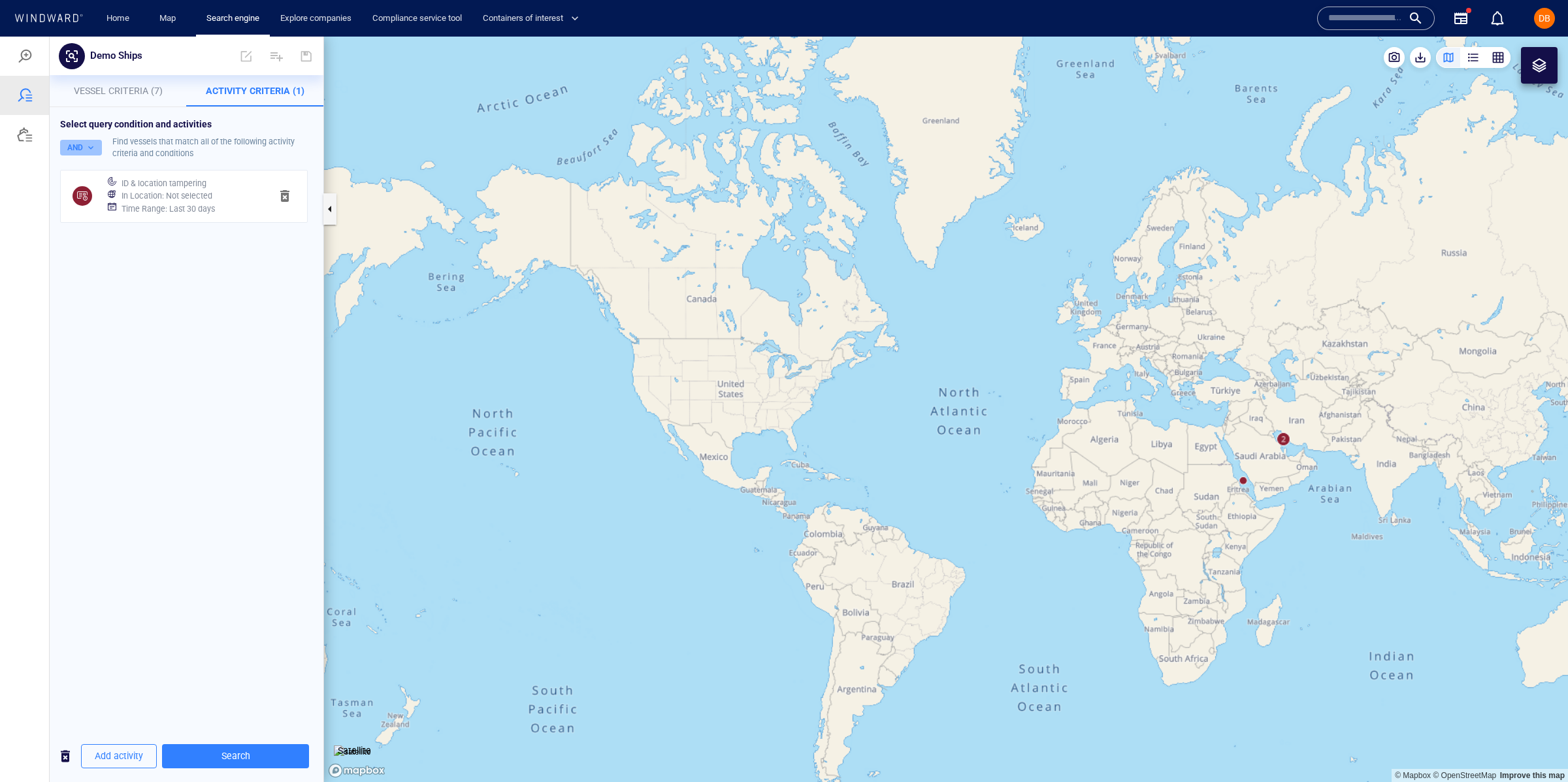
click at [80, 142] on button "AND" at bounding box center [81, 148] width 42 height 15
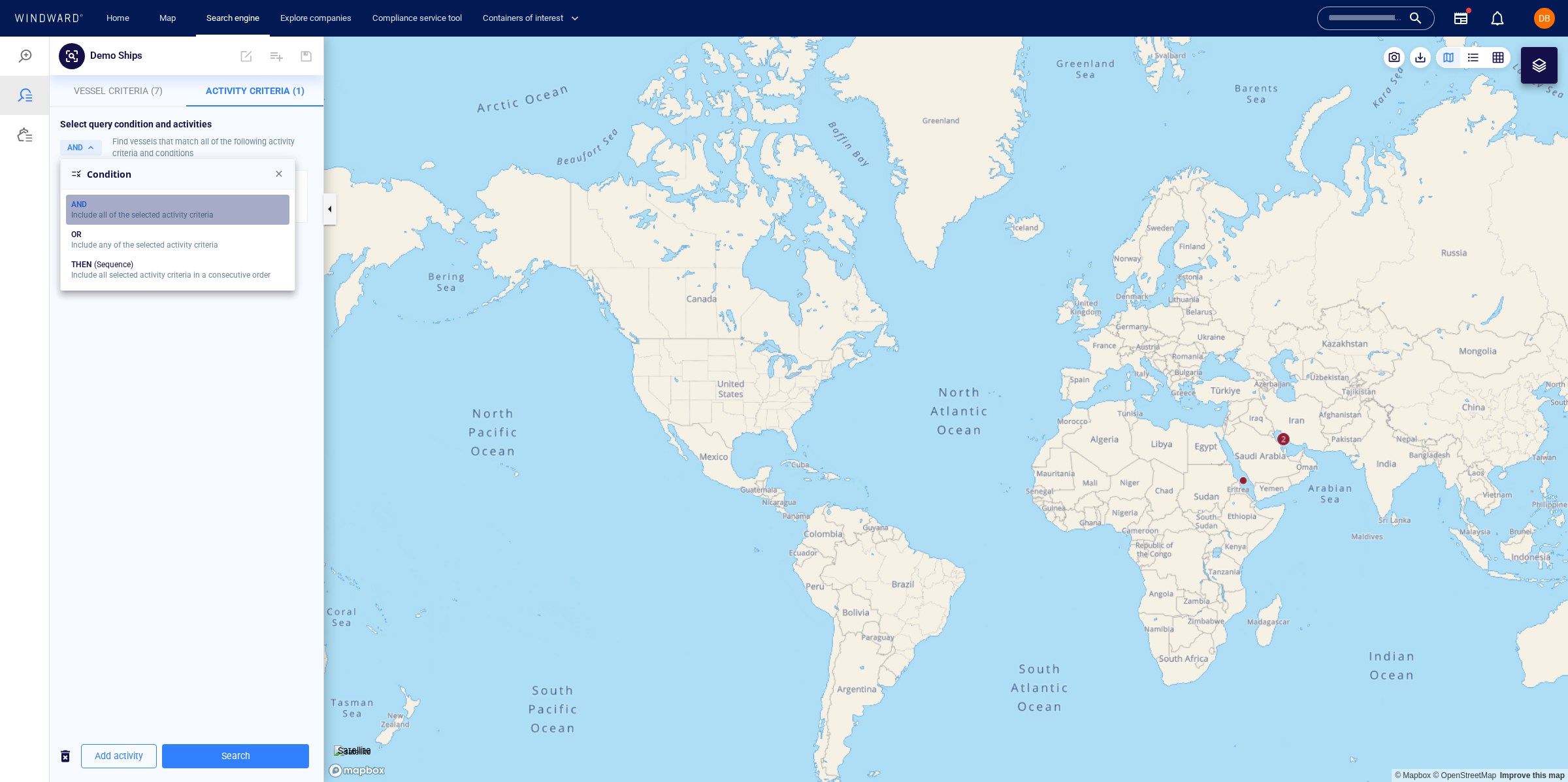
click at [117, 215] on div "Include all of the selected activity criteria" at bounding box center [142, 215] width 142 height 9
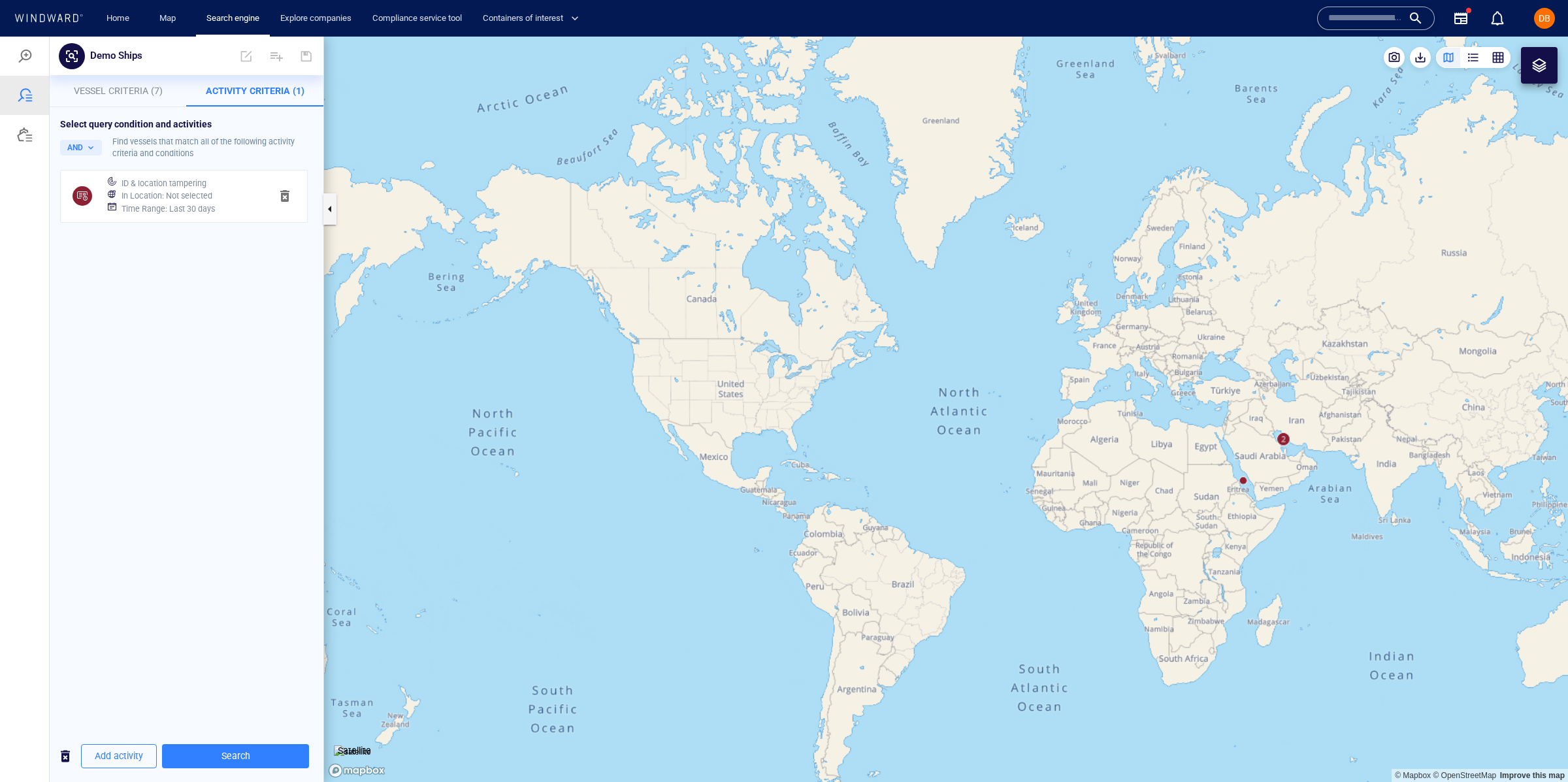
click at [145, 185] on h6 "ID & location tampering" at bounding box center [164, 183] width 85 height 13
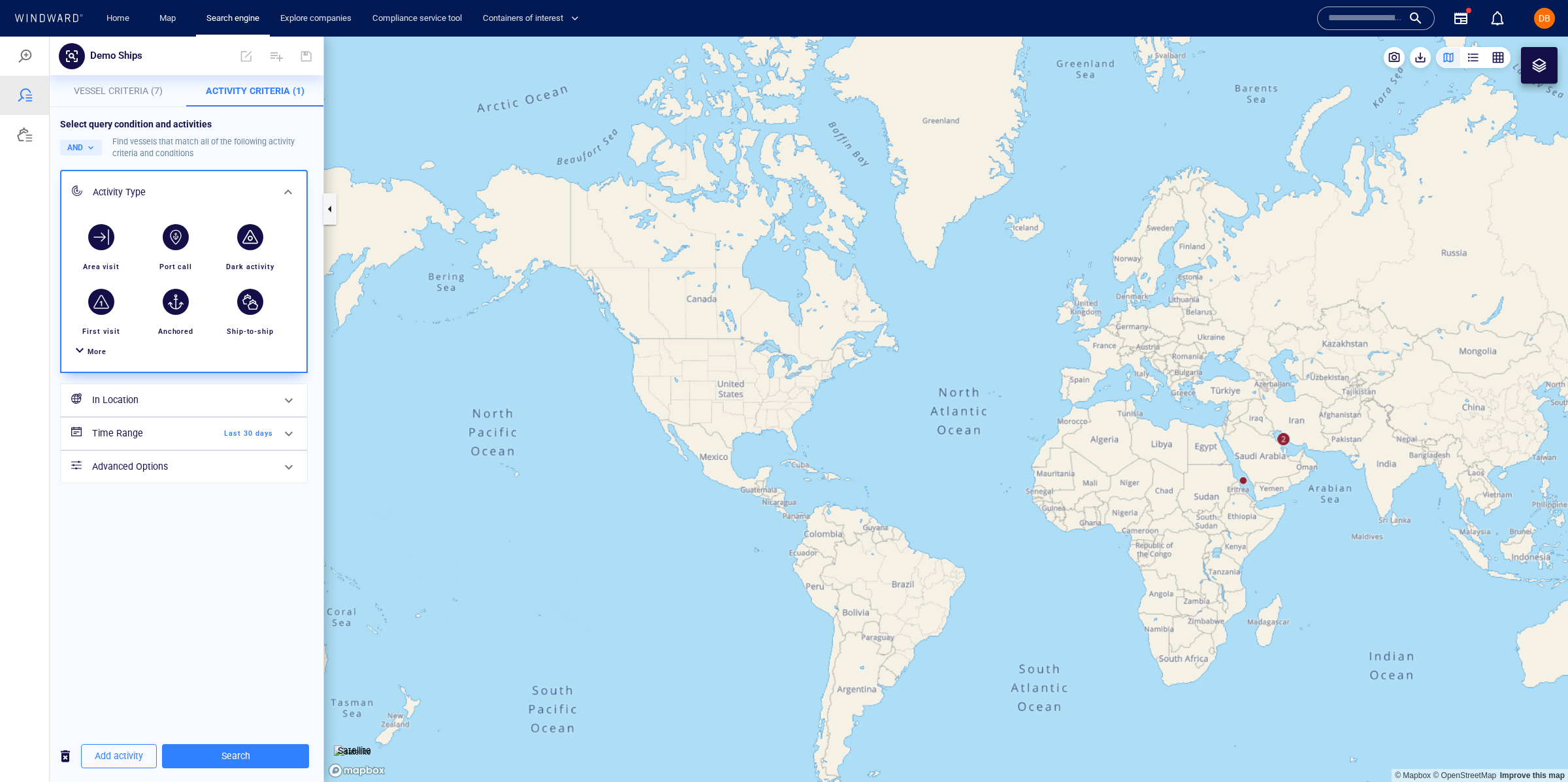
click at [84, 351] on div at bounding box center [79, 352] width 15 height 19
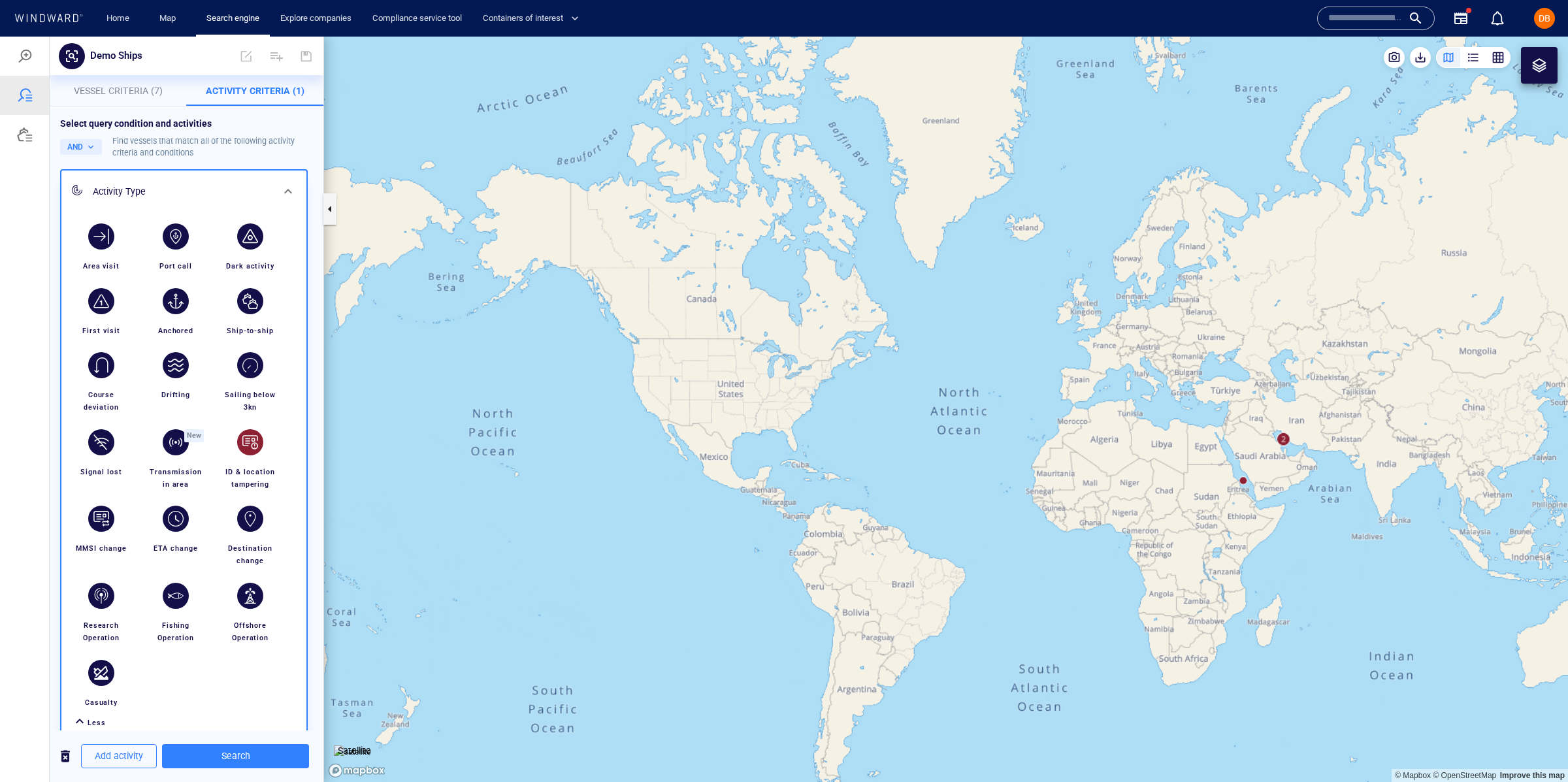
click at [244, 238] on div "button" at bounding box center [250, 236] width 26 height 26
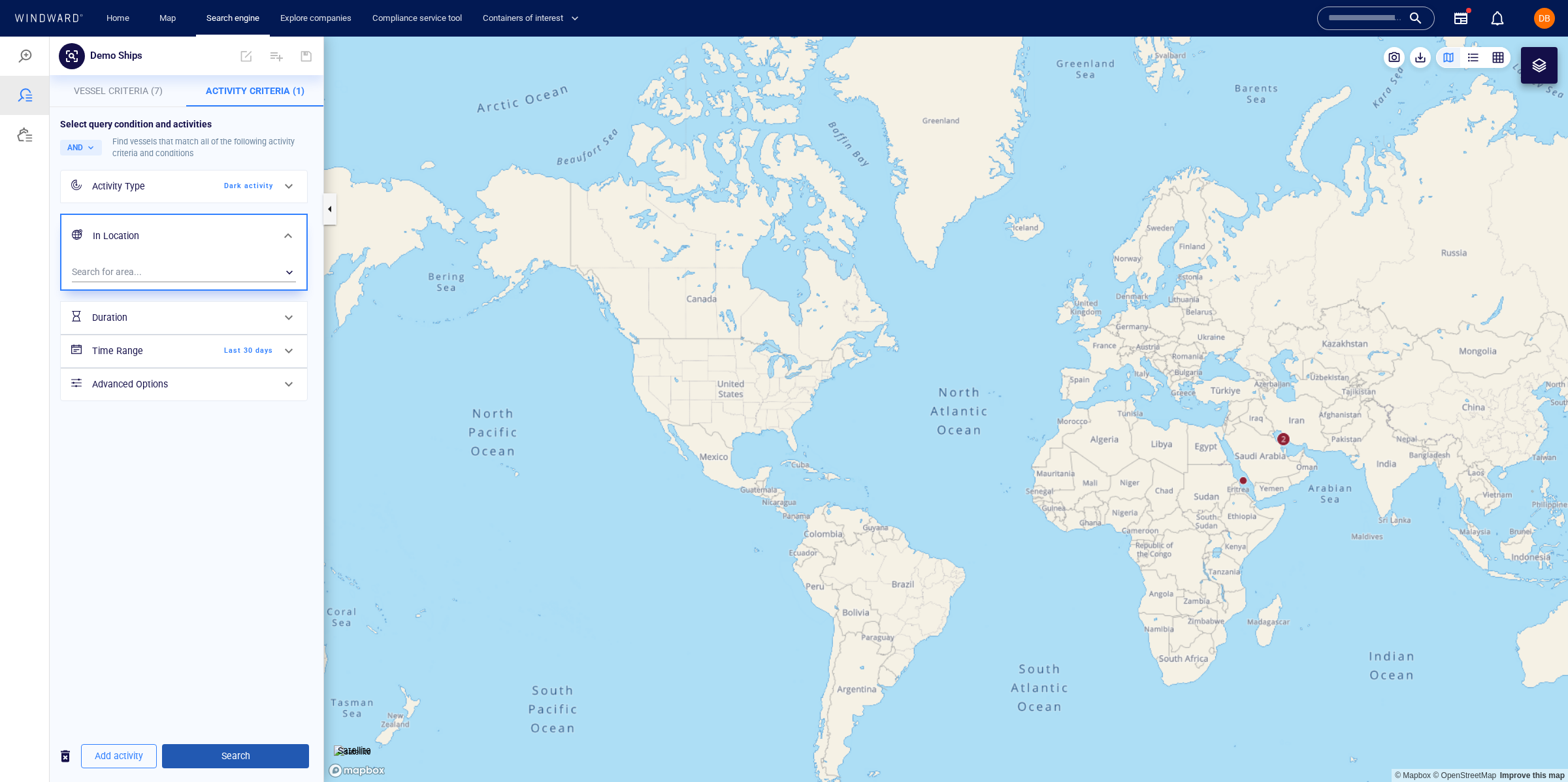
click at [232, 761] on span "Search" at bounding box center [236, 756] width 126 height 16
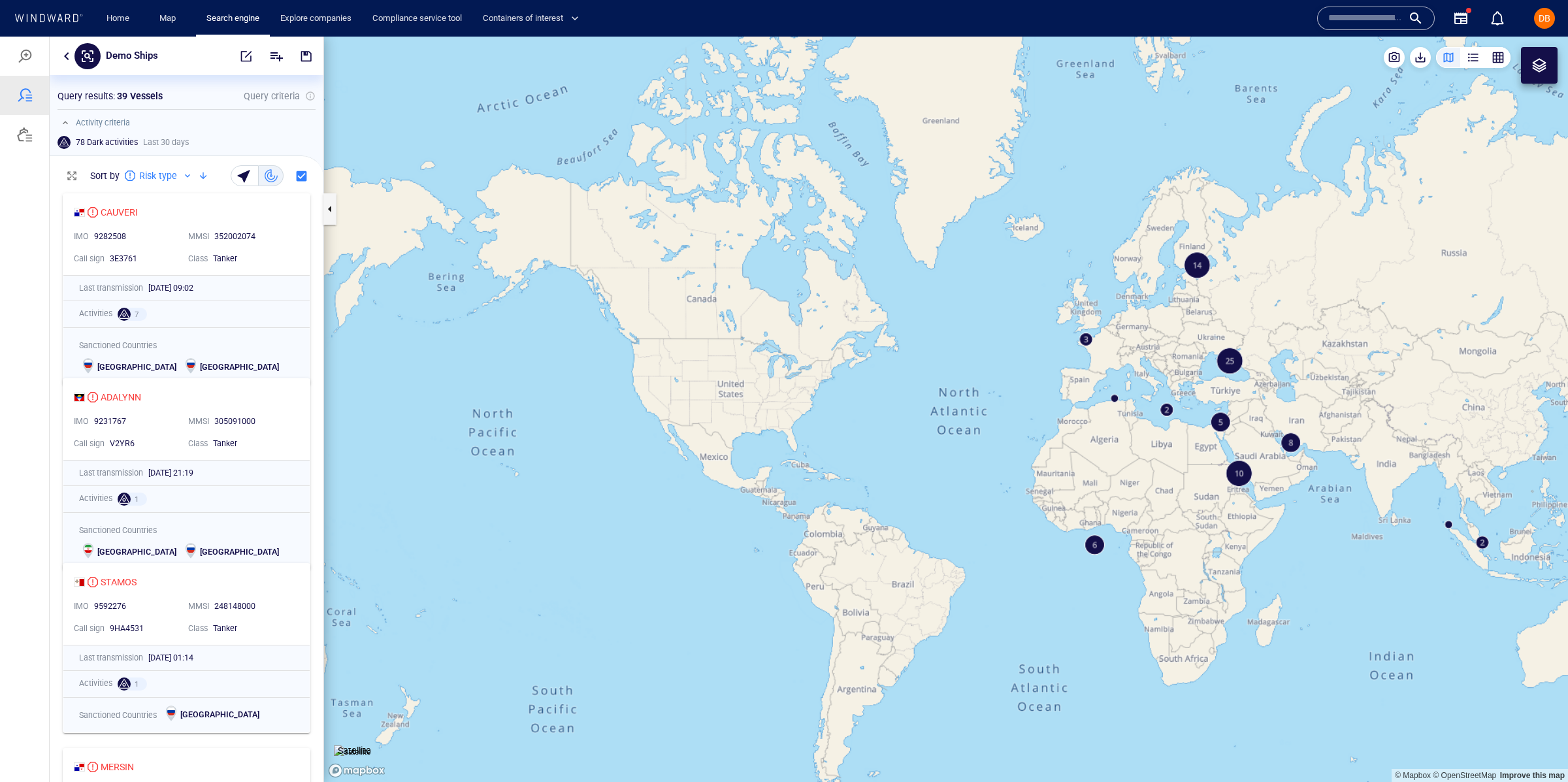
scroll to position [595, 273]
click at [26, 60] on div at bounding box center [25, 56] width 15 height 15
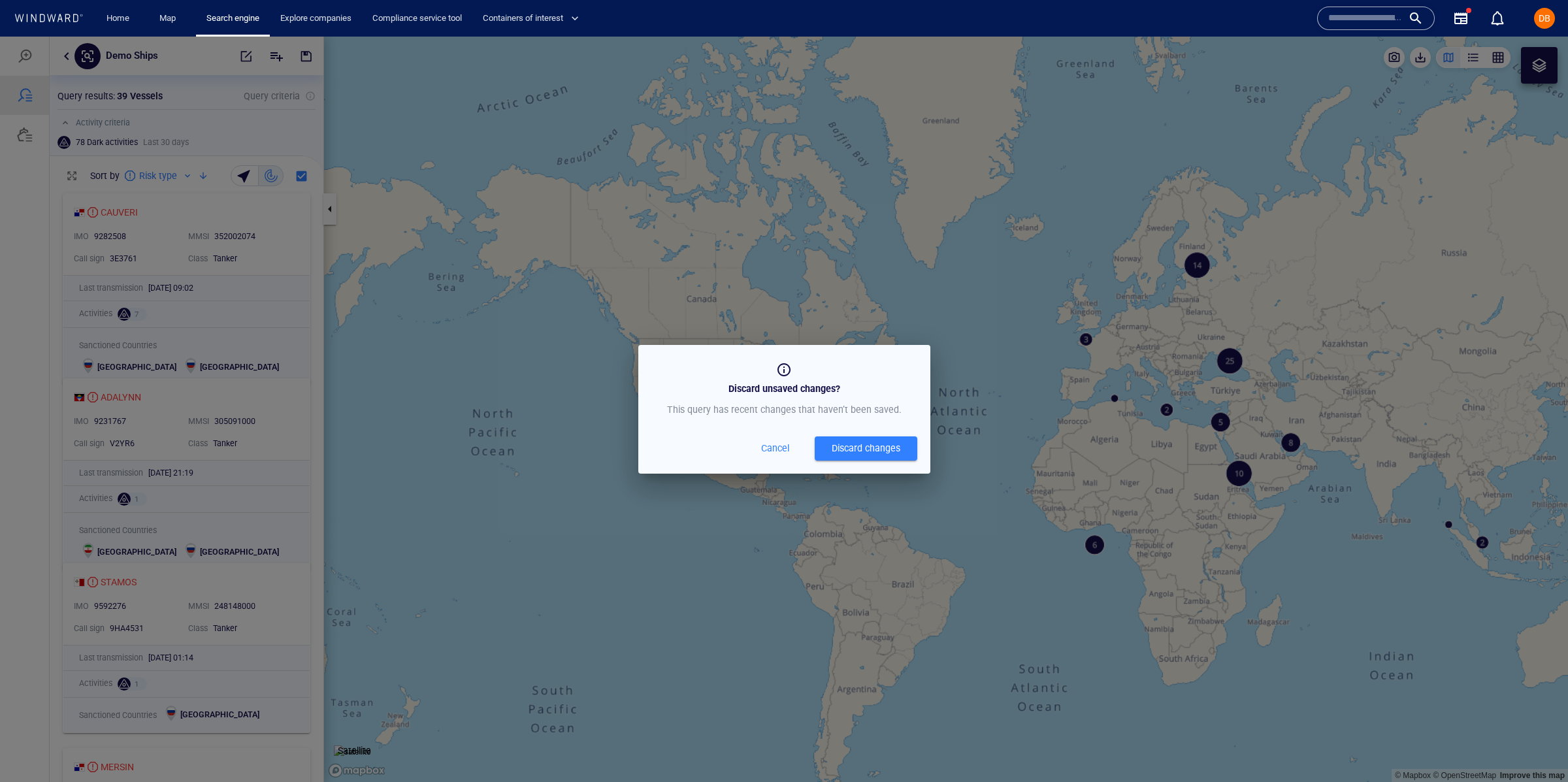
click at [748, 442] on div "Cancel Discard changes" at bounding box center [784, 448] width 266 height 24
click at [760, 443] on span "Cancel" at bounding box center [775, 448] width 32 height 16
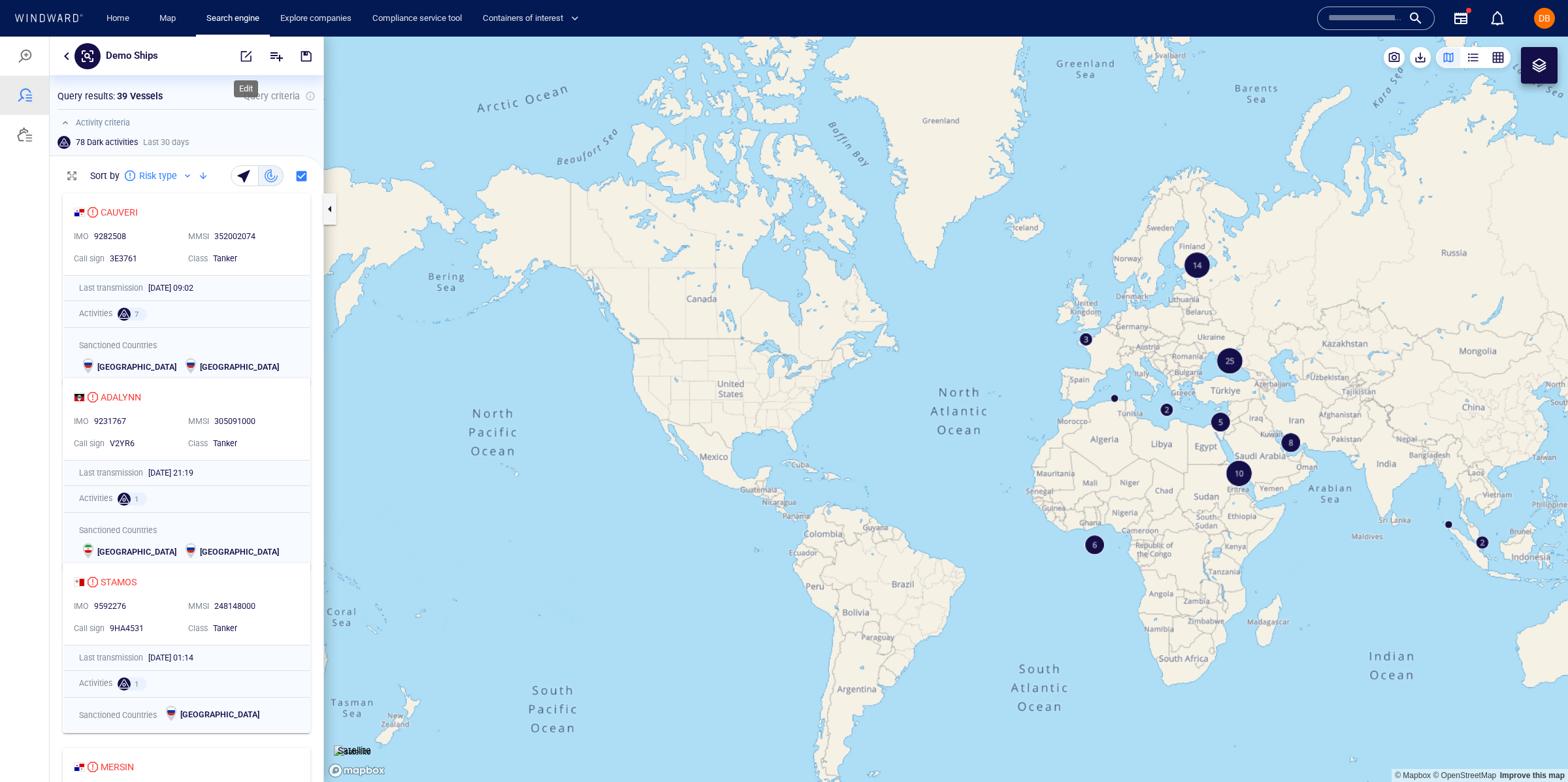
click at [239, 51] on span "button" at bounding box center [246, 55] width 13 height 13
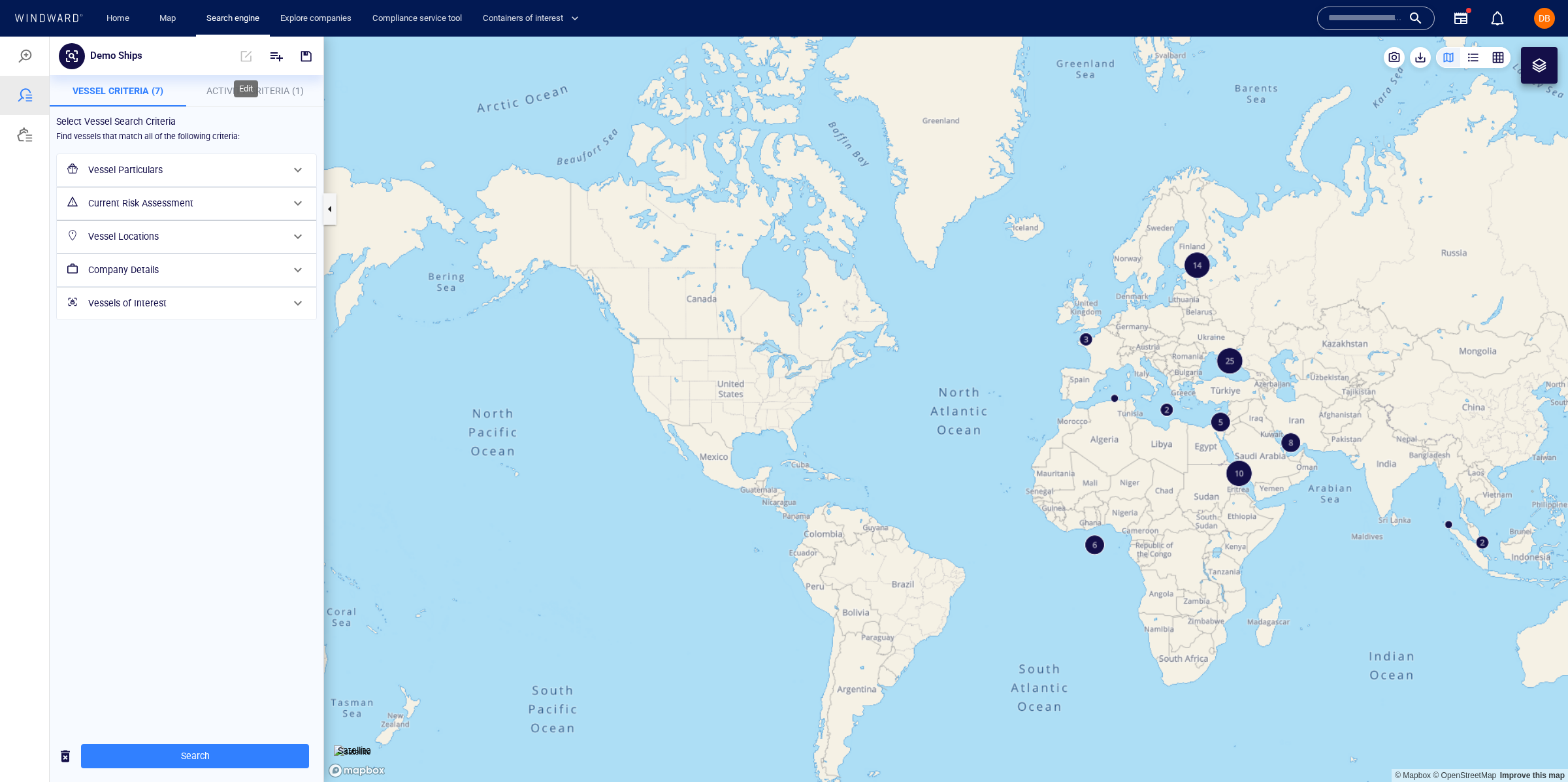
click at [239, 51] on span at bounding box center [246, 56] width 28 height 32
click at [303, 55] on span "button" at bounding box center [306, 55] width 13 height 13
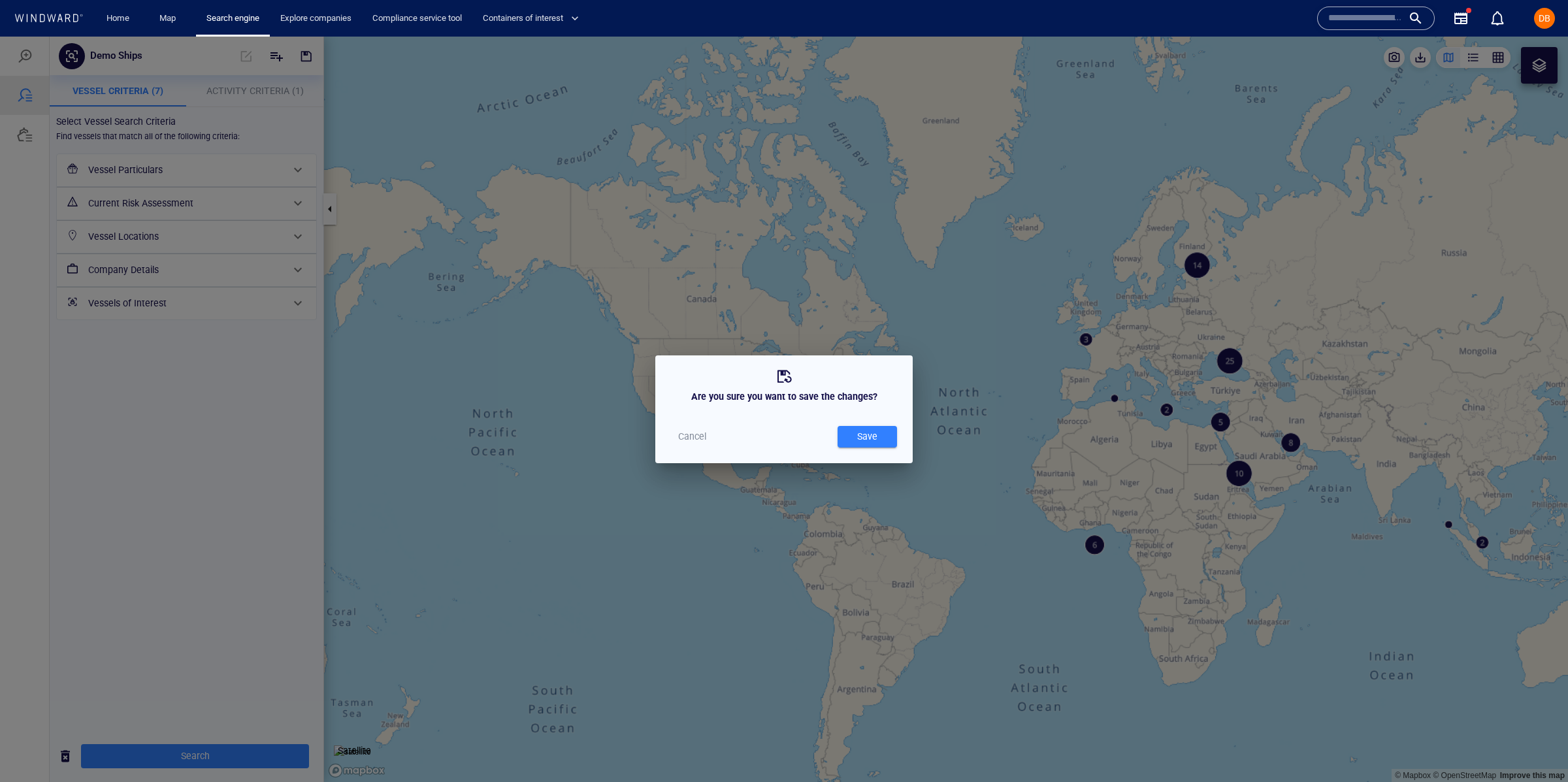
click at [302, 55] on div at bounding box center [784, 409] width 1568 height 745
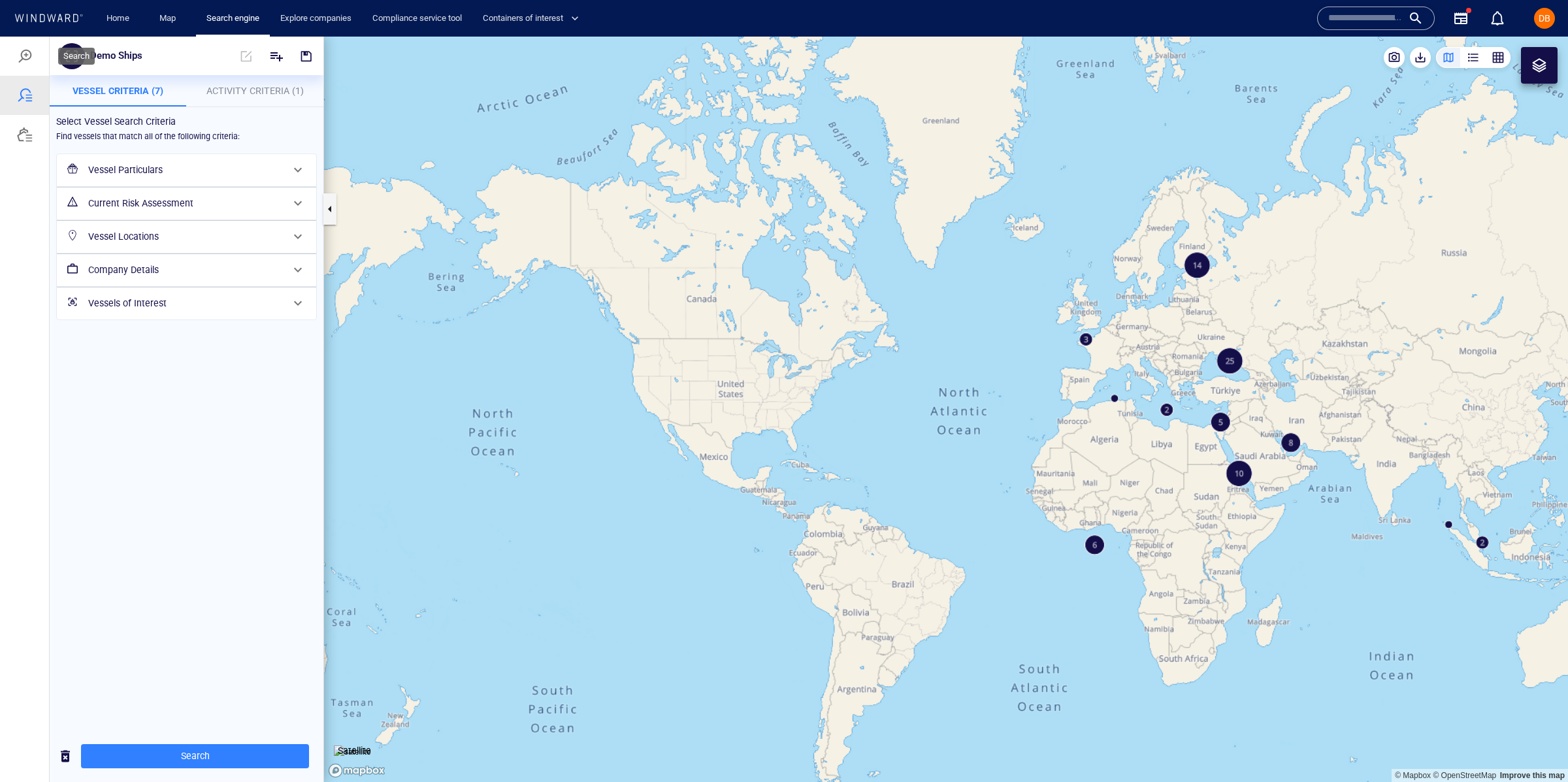
click at [19, 54] on div at bounding box center [25, 56] width 15 height 15
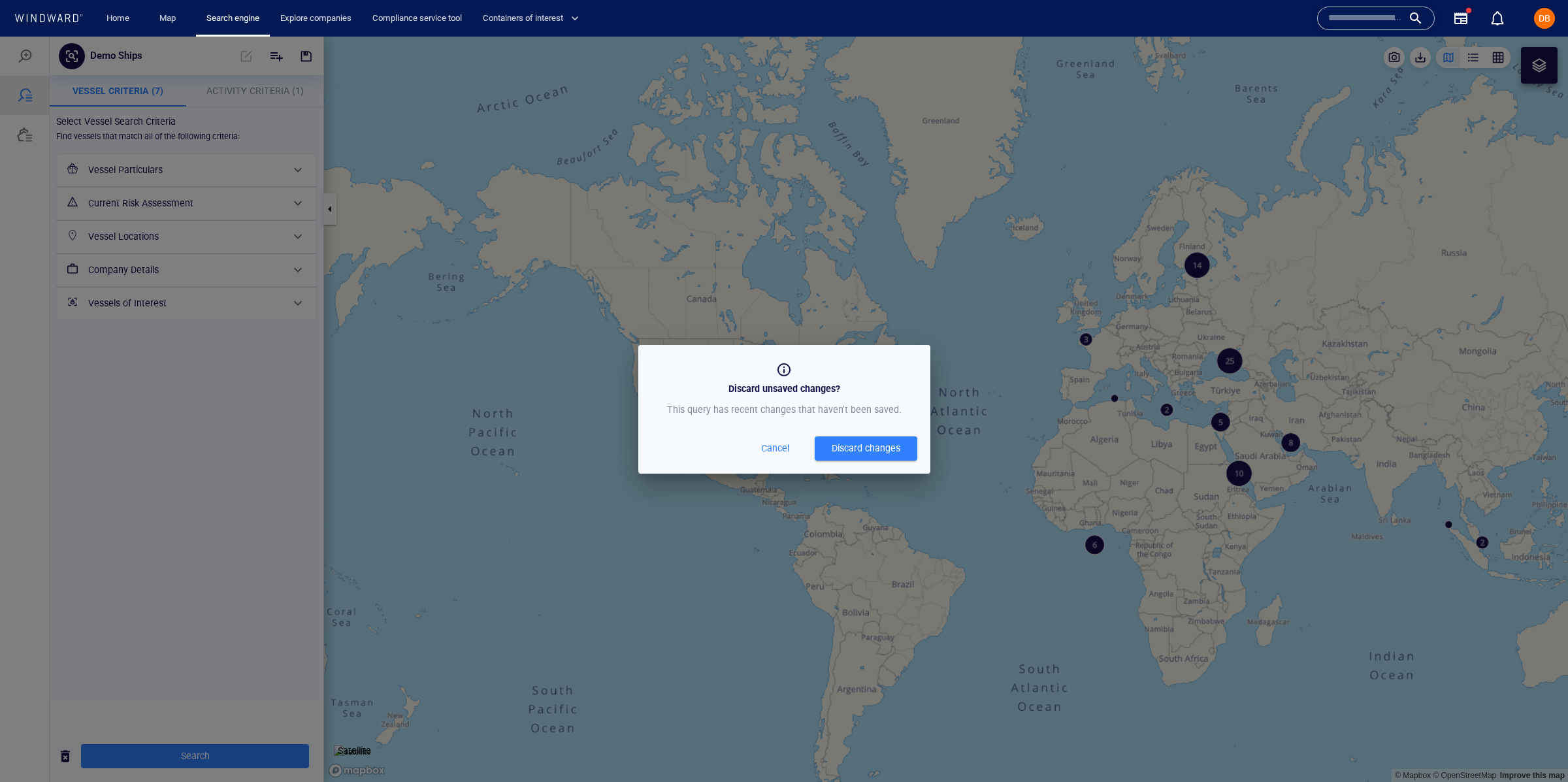
click at [757, 433] on div "Discard unsaved changes? This query has recent changes that haven’t been saved.…" at bounding box center [784, 409] width 292 height 128
click at [772, 448] on span "Cancel" at bounding box center [775, 448] width 32 height 16
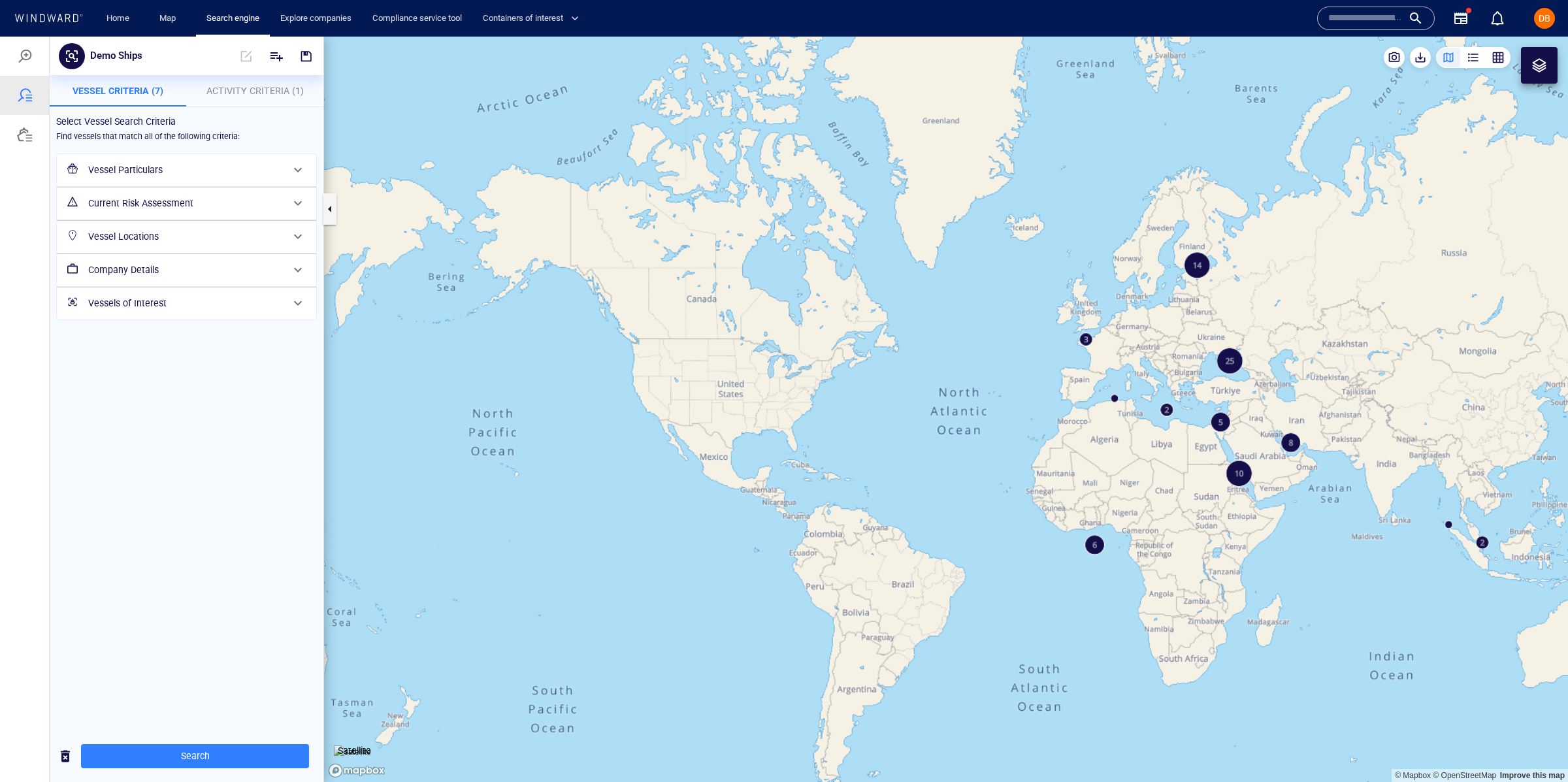
click at [182, 72] on div "Demo Ships" at bounding box center [186, 56] width 274 height 38
click at [213, 90] on span "Activity Criteria (1)" at bounding box center [255, 91] width 97 height 11
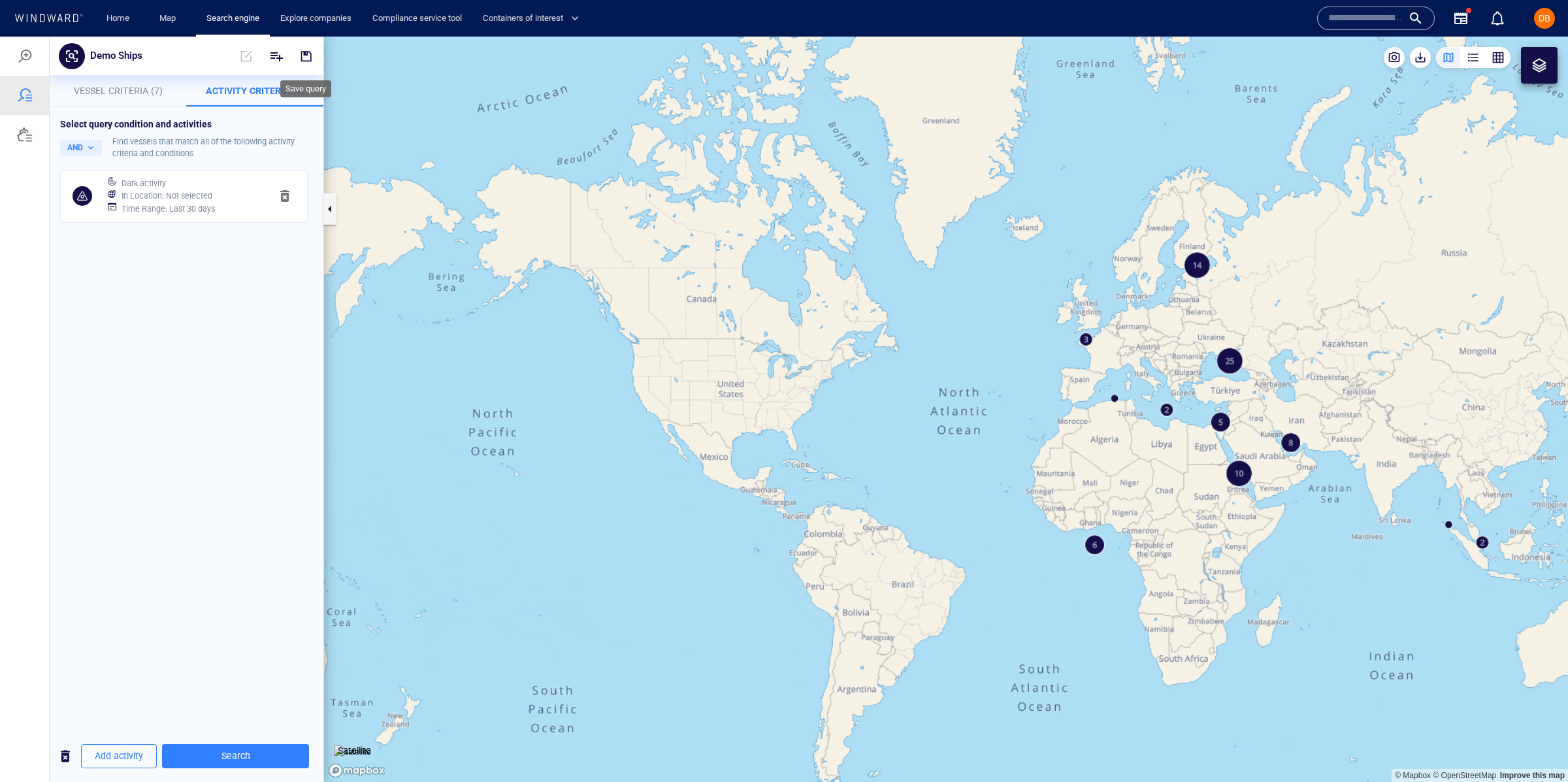
click at [304, 59] on span "button" at bounding box center [306, 55] width 13 height 13
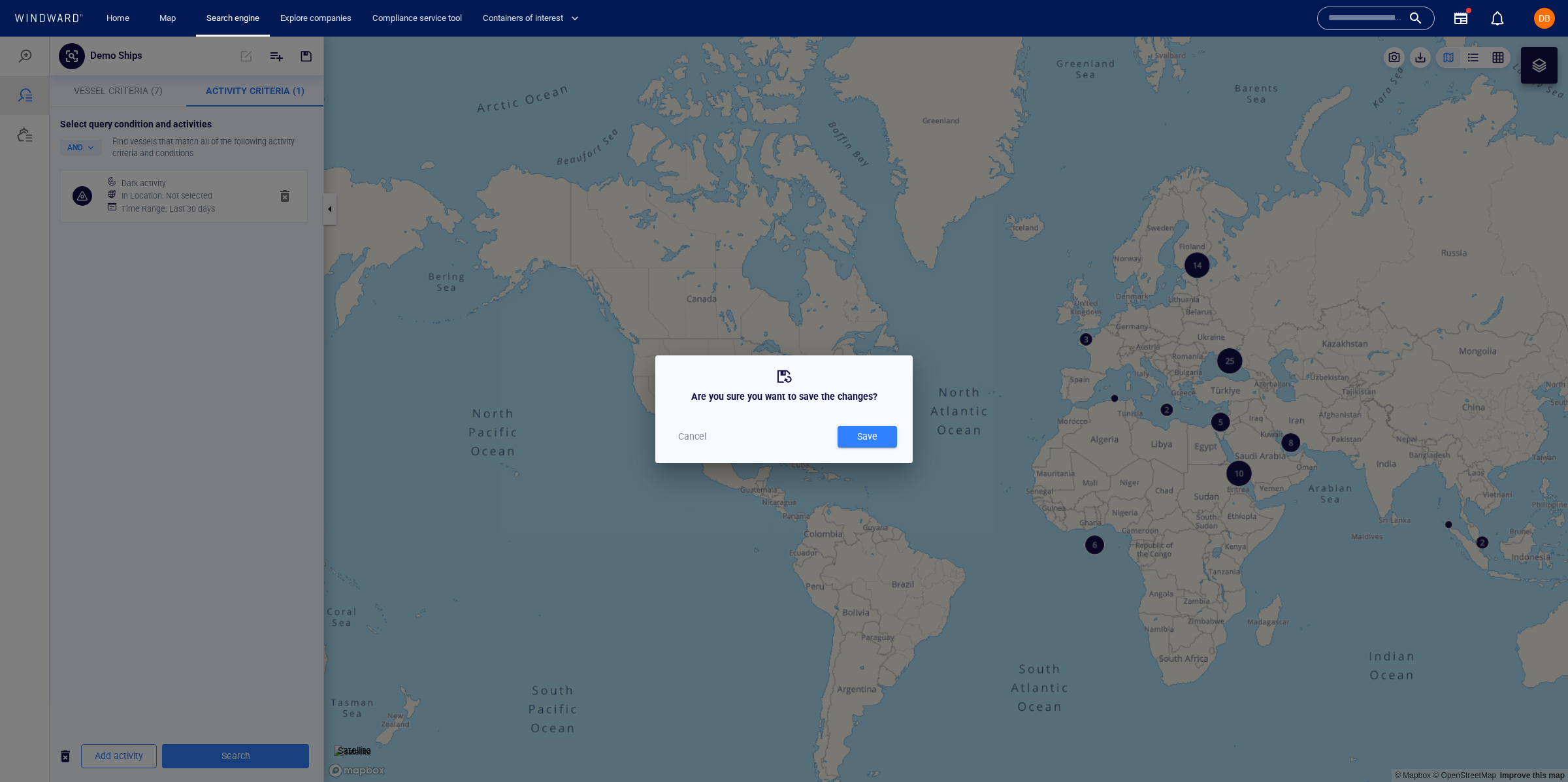
click at [864, 428] on div "Save" at bounding box center [867, 436] width 25 height 22
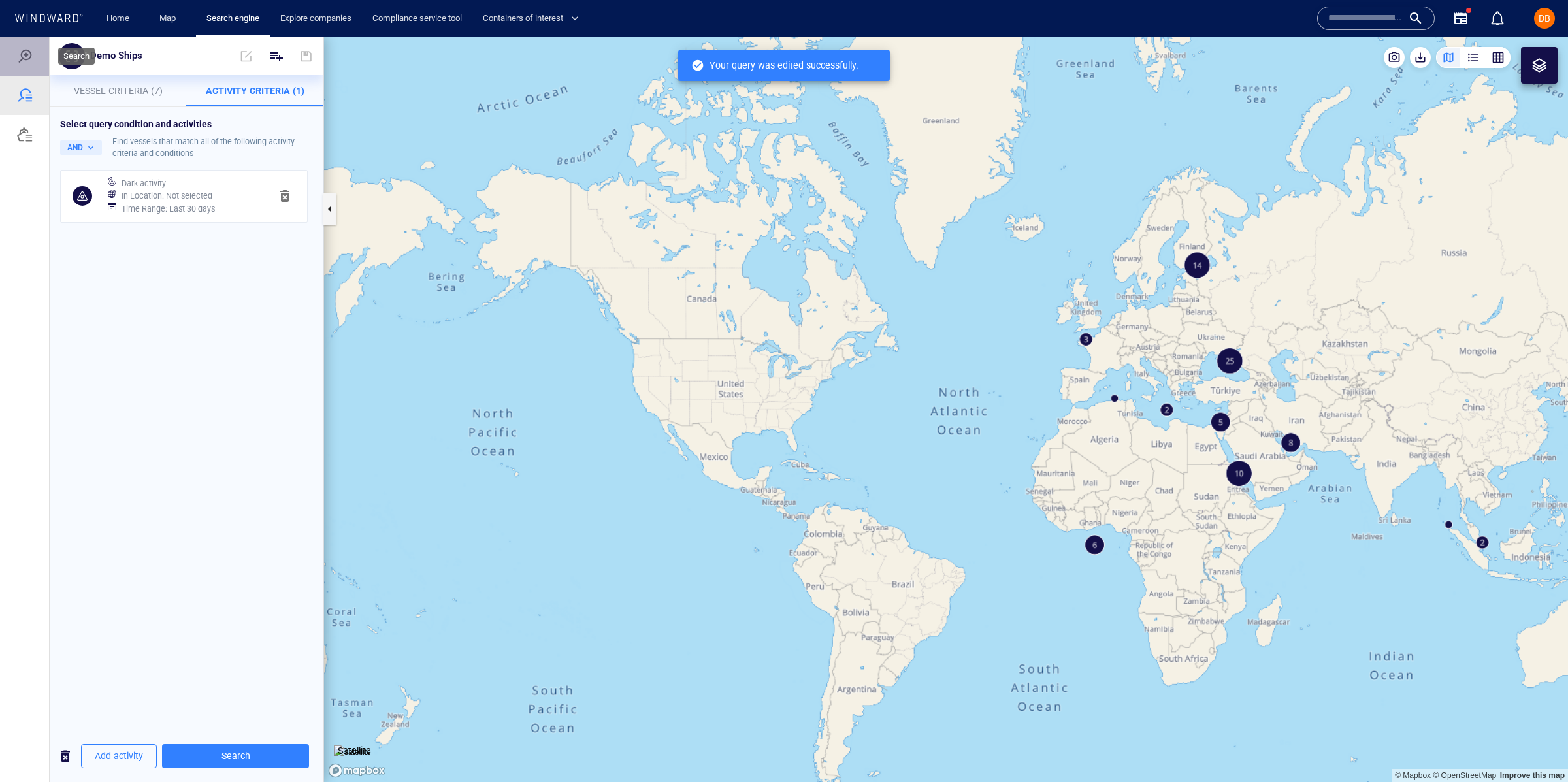
click at [32, 55] on div at bounding box center [25, 56] width 15 height 15
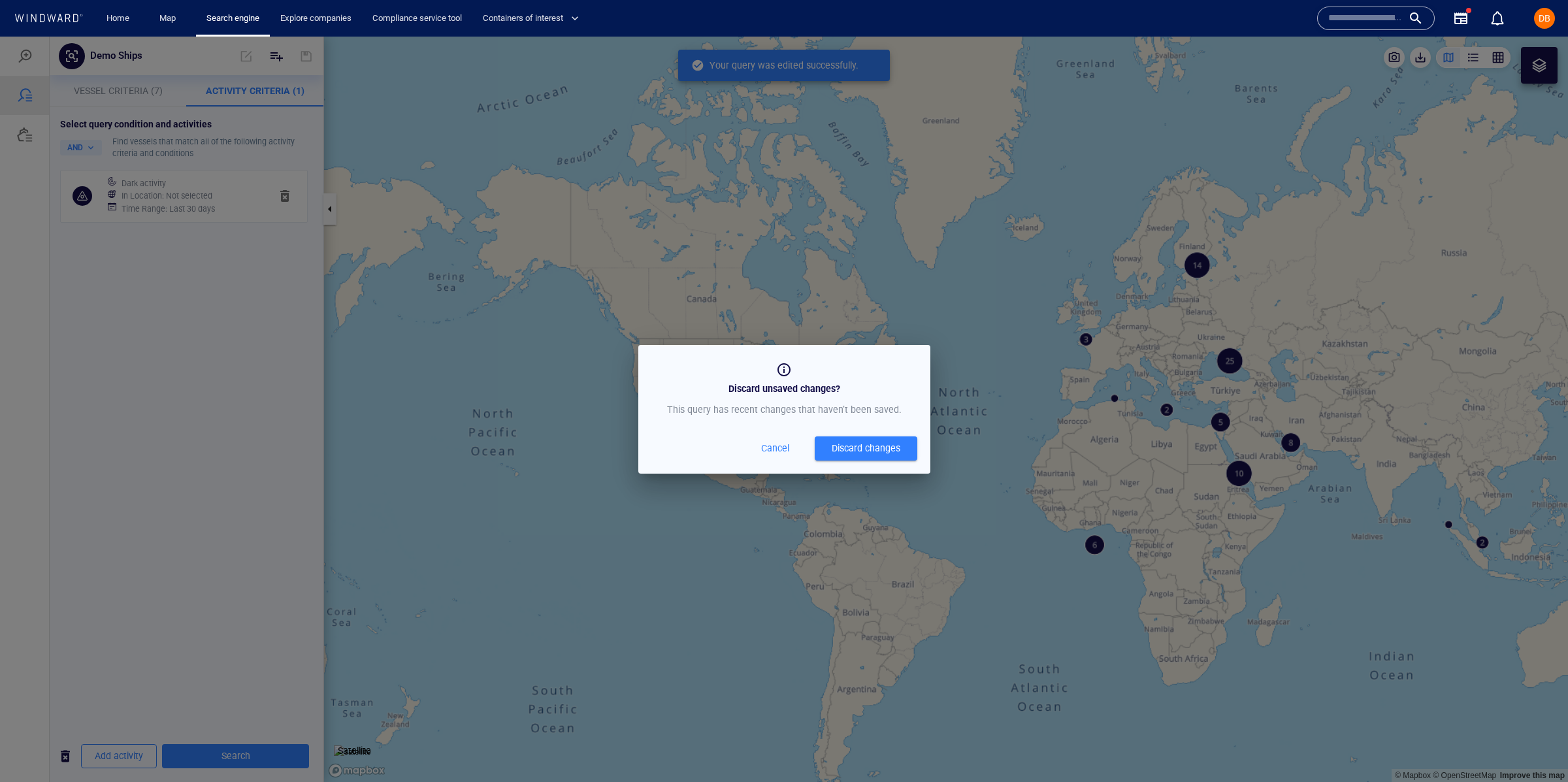
drag, startPoint x: 831, startPoint y: 444, endPoint x: 783, endPoint y: 422, distance: 52.8
click at [831, 444] on div "Discard changes" at bounding box center [865, 448] width 69 height 16
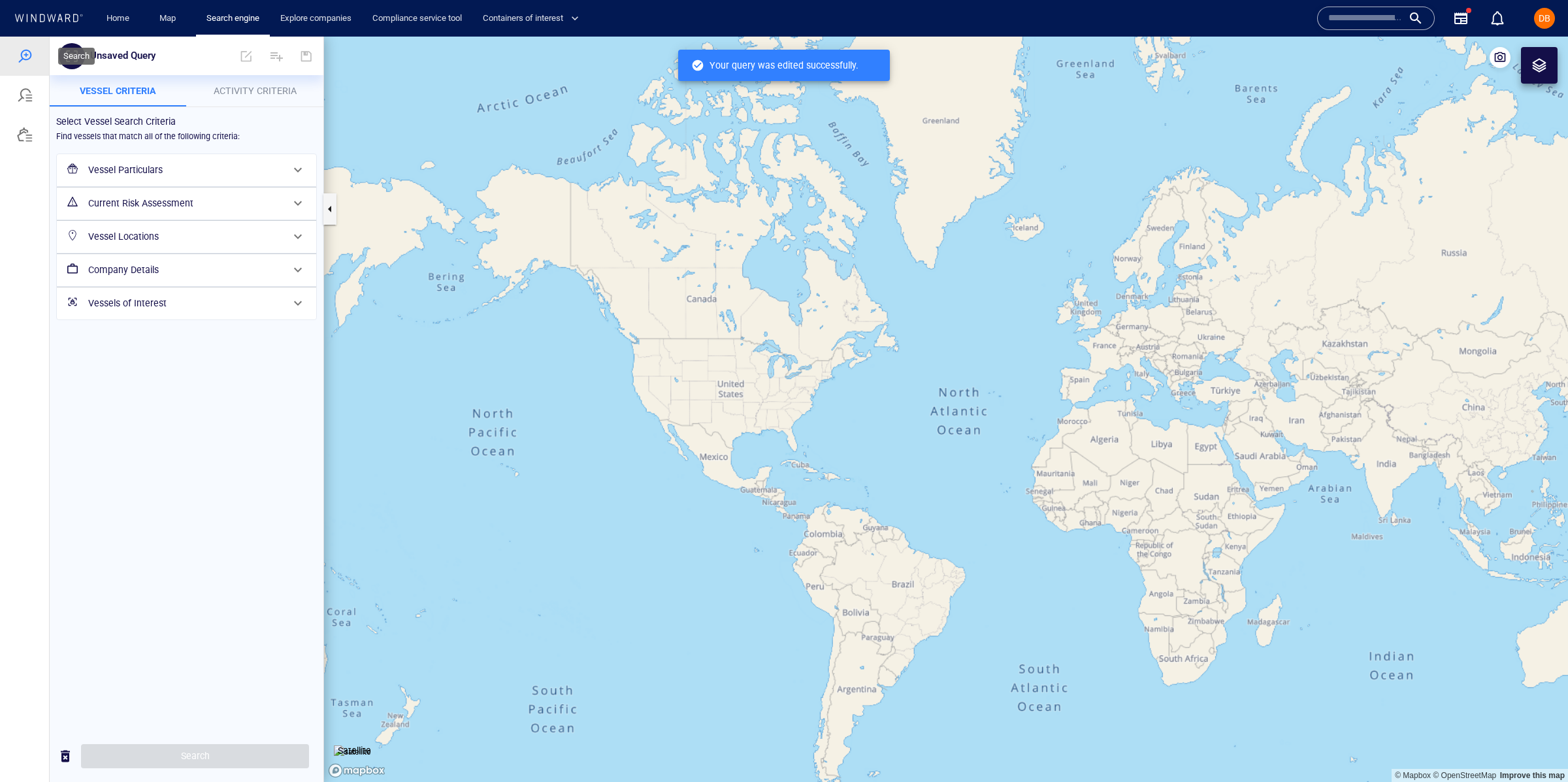
drag, startPoint x: 17, startPoint y: 58, endPoint x: 29, endPoint y: 68, distance: 15.6
click at [18, 58] on div at bounding box center [25, 56] width 15 height 15
click at [176, 273] on h6 "Company Details" at bounding box center [186, 269] width 194 height 16
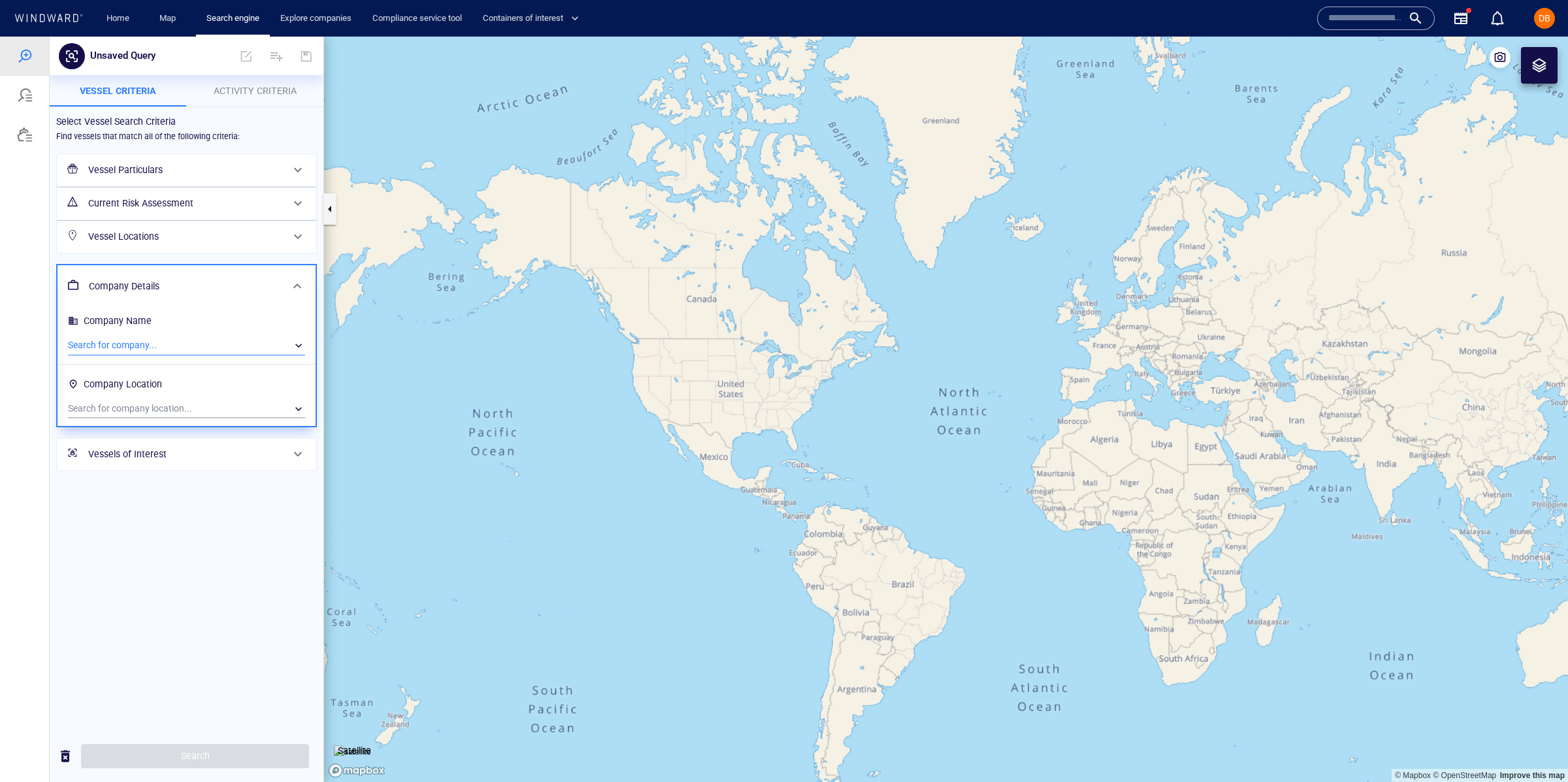
click at [192, 339] on div "​" at bounding box center [186, 345] width 237 height 19
drag, startPoint x: 163, startPoint y: 348, endPoint x: 171, endPoint y: 343, distance: 9.4
click at [166, 347] on div at bounding box center [784, 409] width 1568 height 745
click at [175, 339] on div "​" at bounding box center [186, 345] width 237 height 19
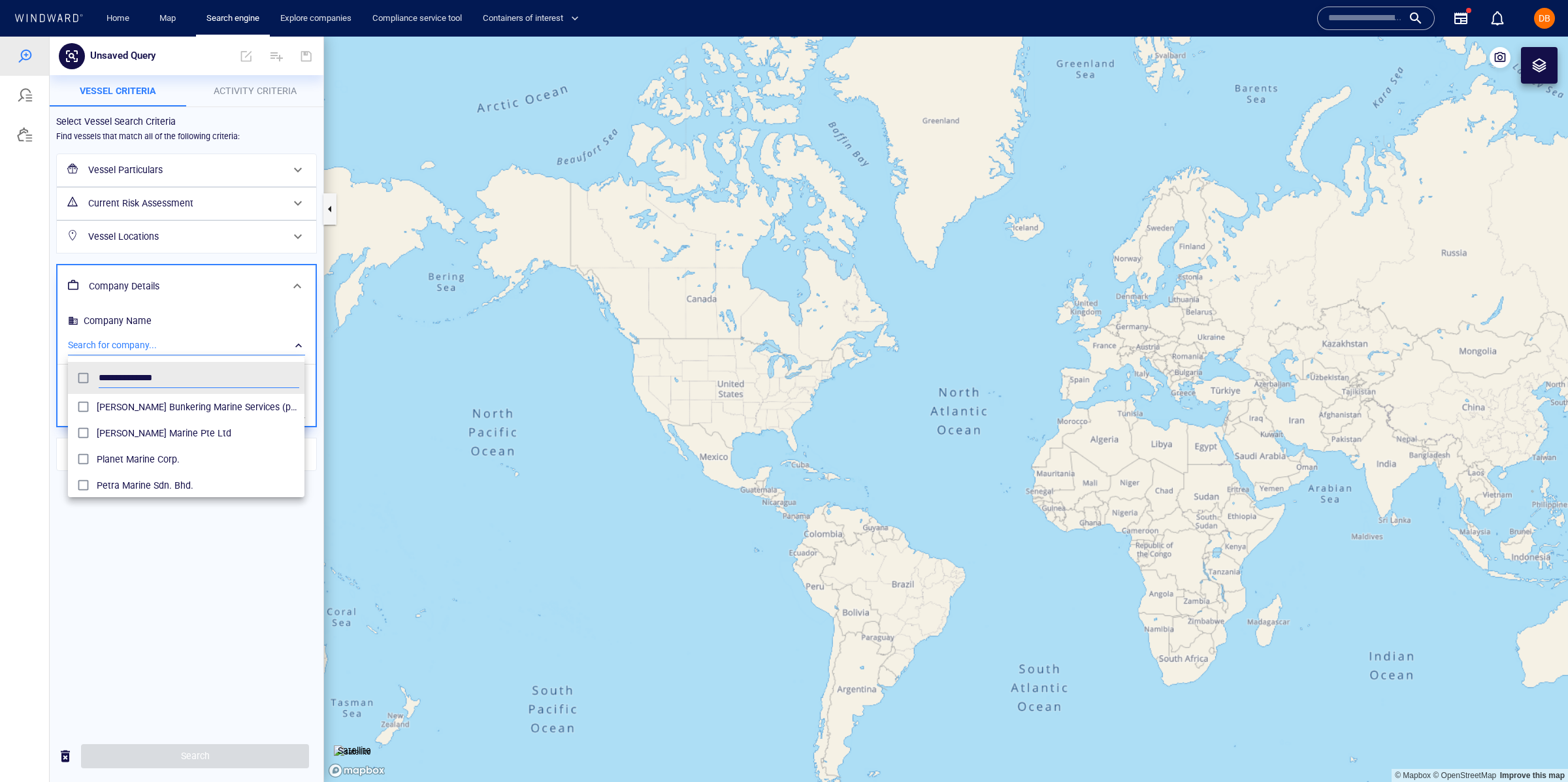
scroll to position [129, 236]
type input "**********"
click at [227, 429] on span "Minerva Marine Pte Ltd" at bounding box center [198, 433] width 202 height 15
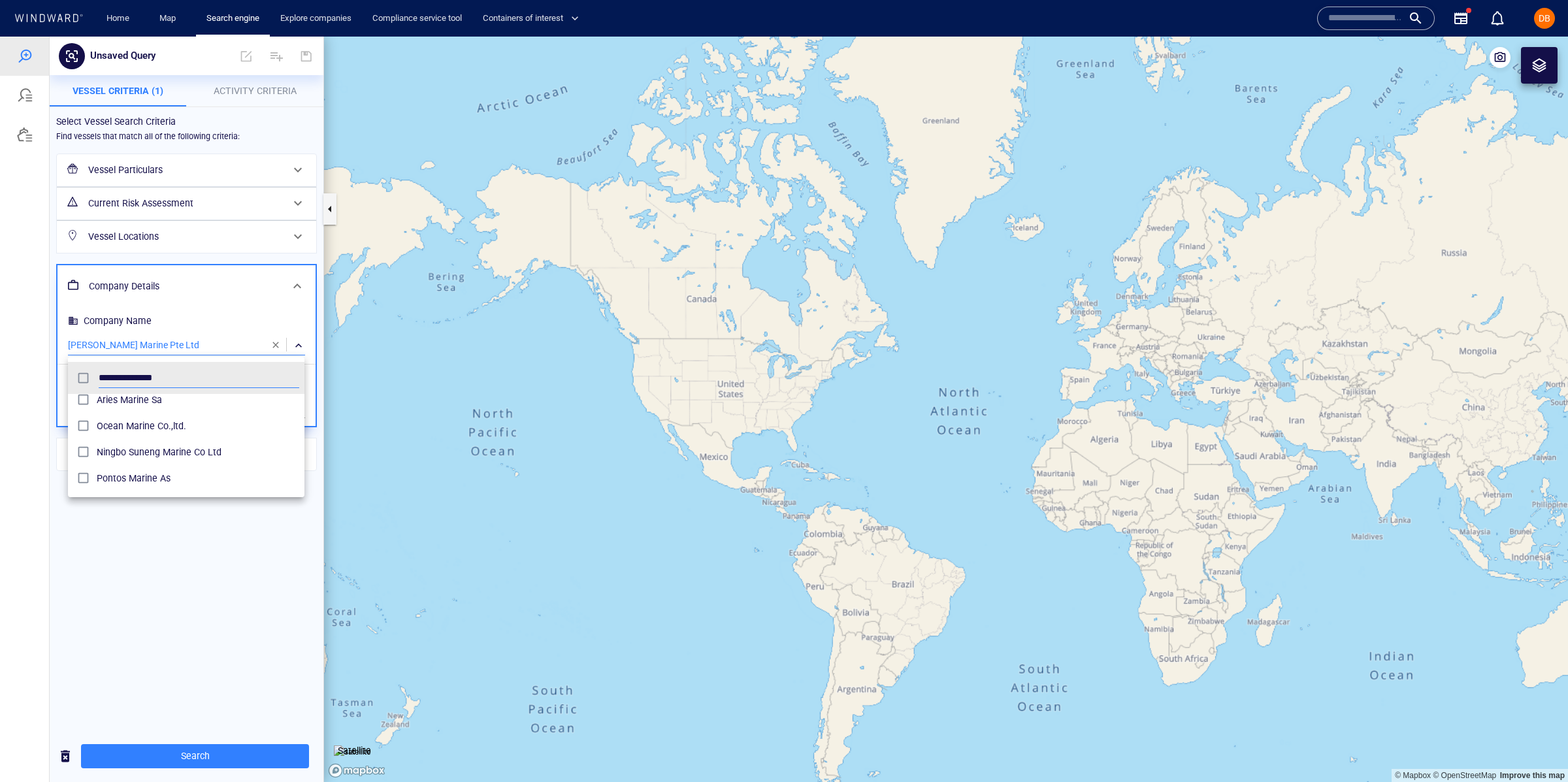
scroll to position [192, 0]
click at [249, 750] on div at bounding box center [784, 409] width 1568 height 745
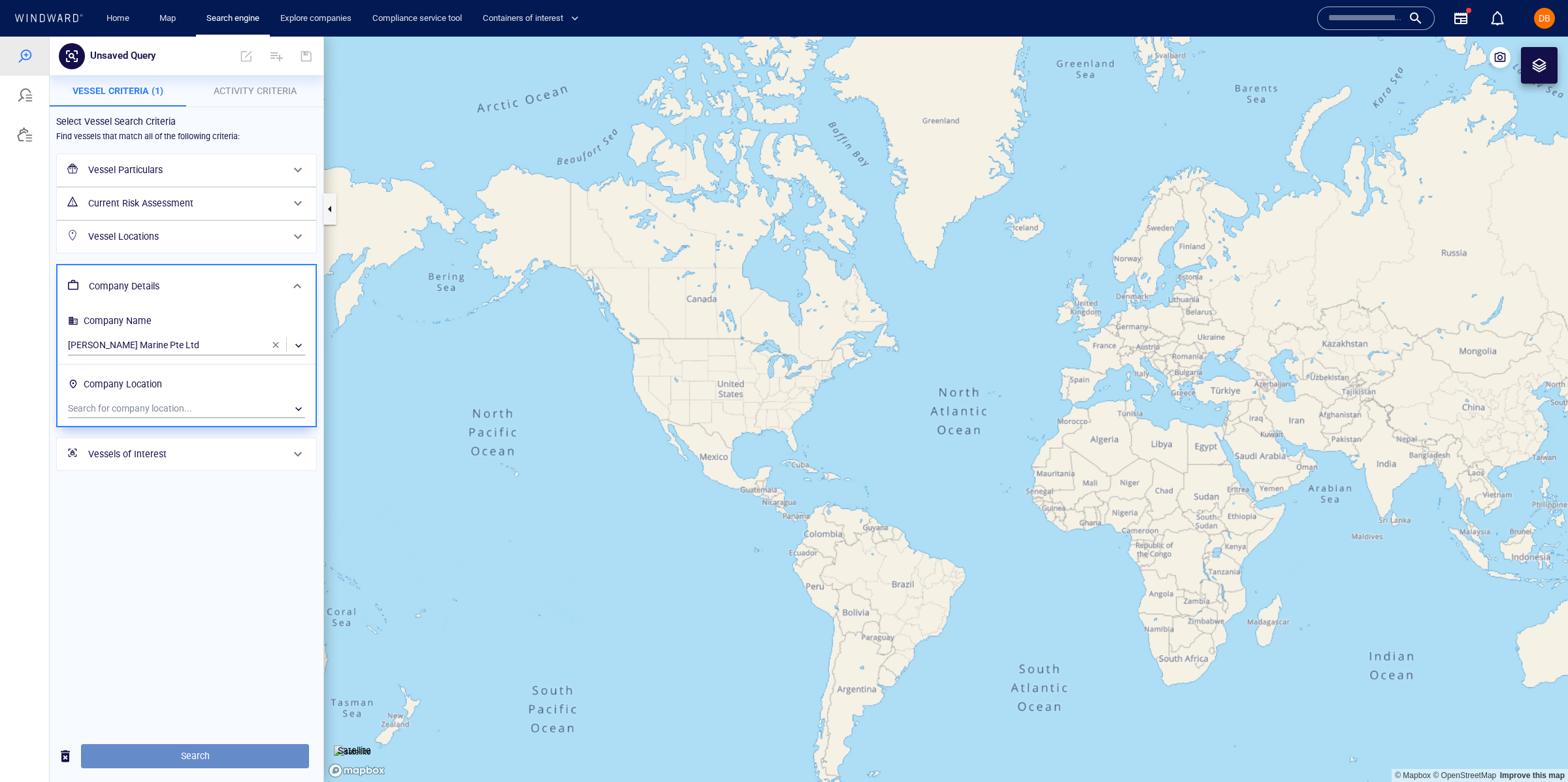
click at [181, 750] on span "Search" at bounding box center [195, 756] width 207 height 16
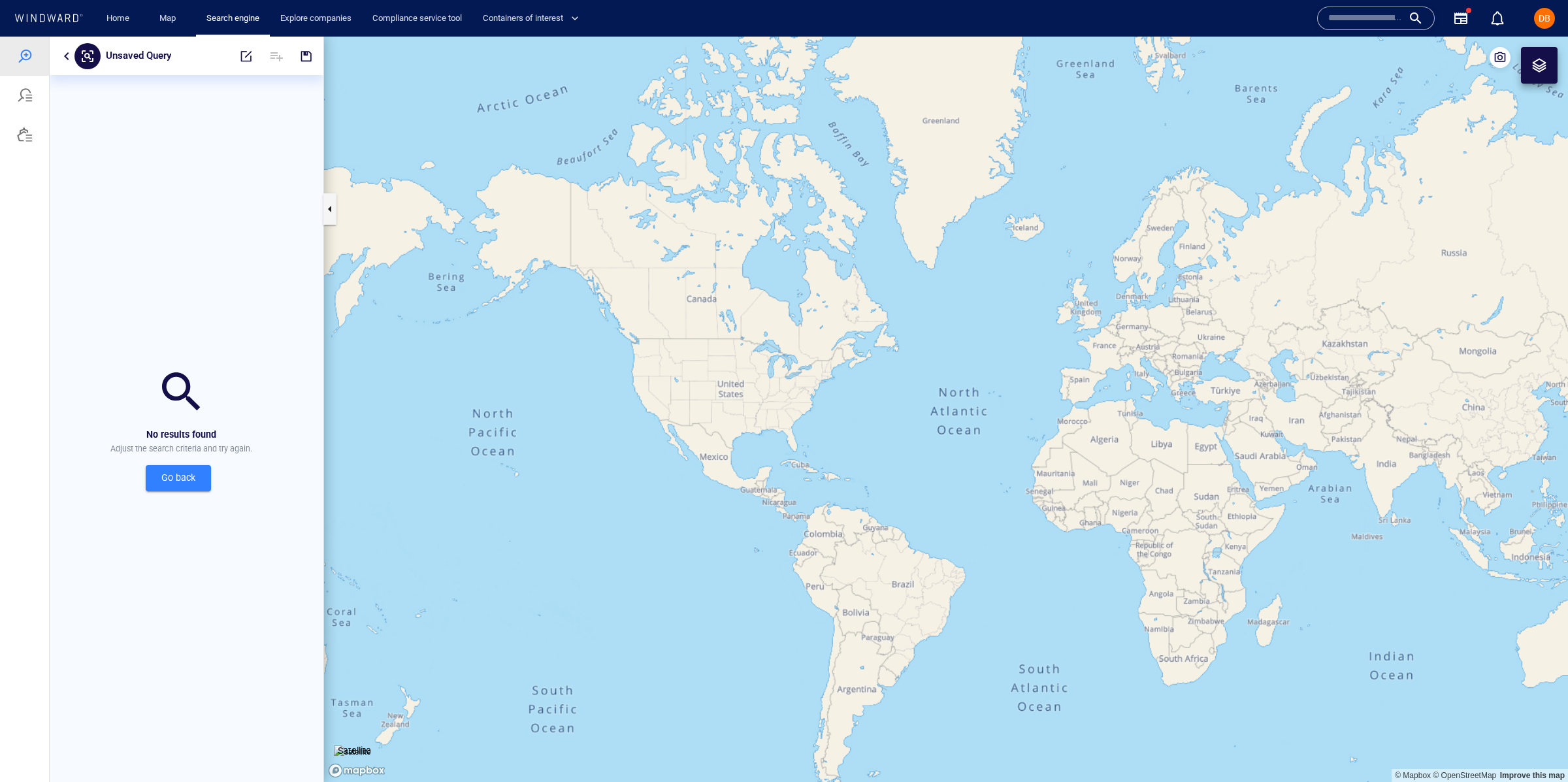
click at [65, 54] on button "button" at bounding box center [66, 56] width 15 height 15
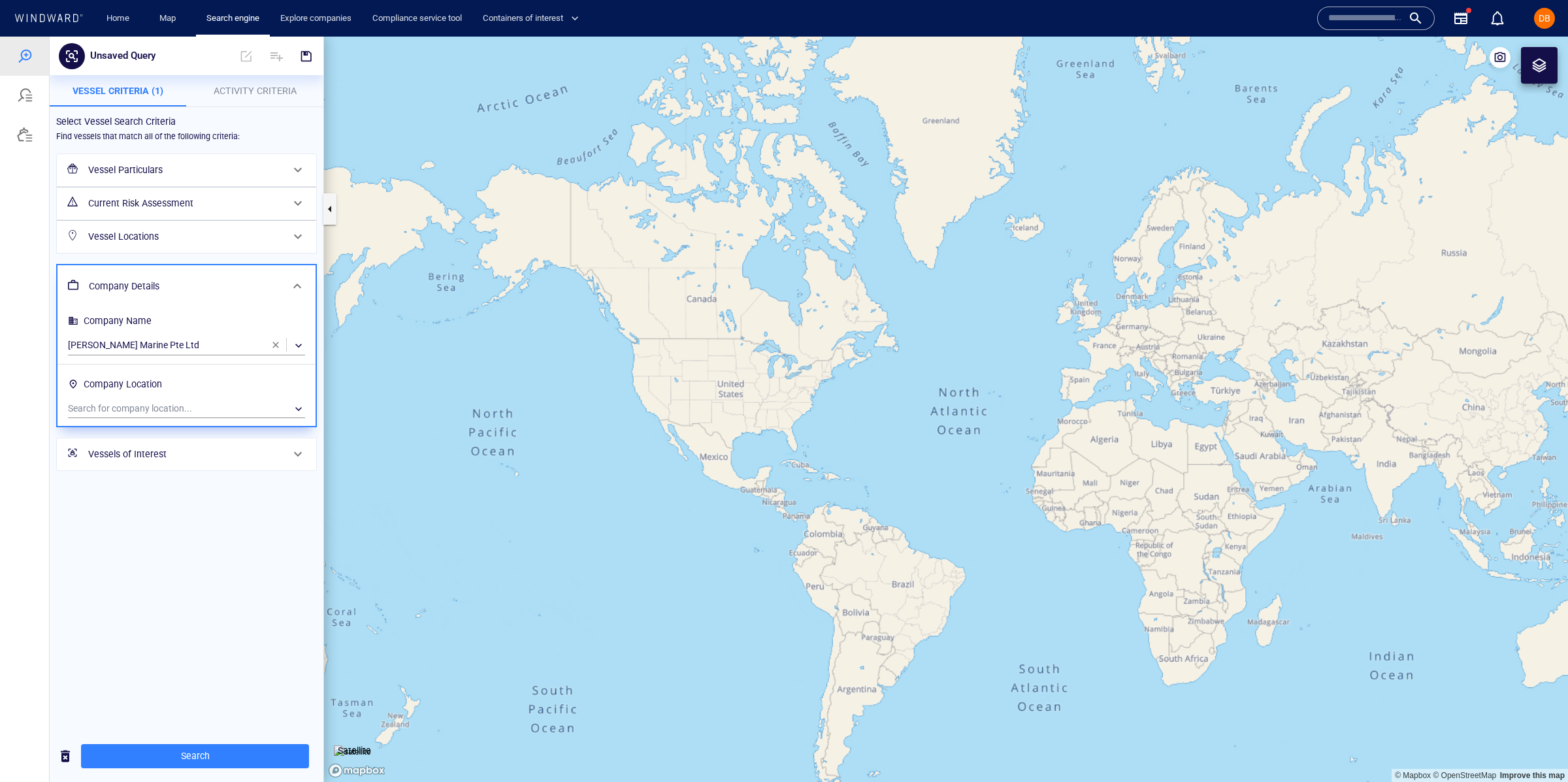
click at [246, 154] on div "Vessel Particulars" at bounding box center [186, 170] width 259 height 32
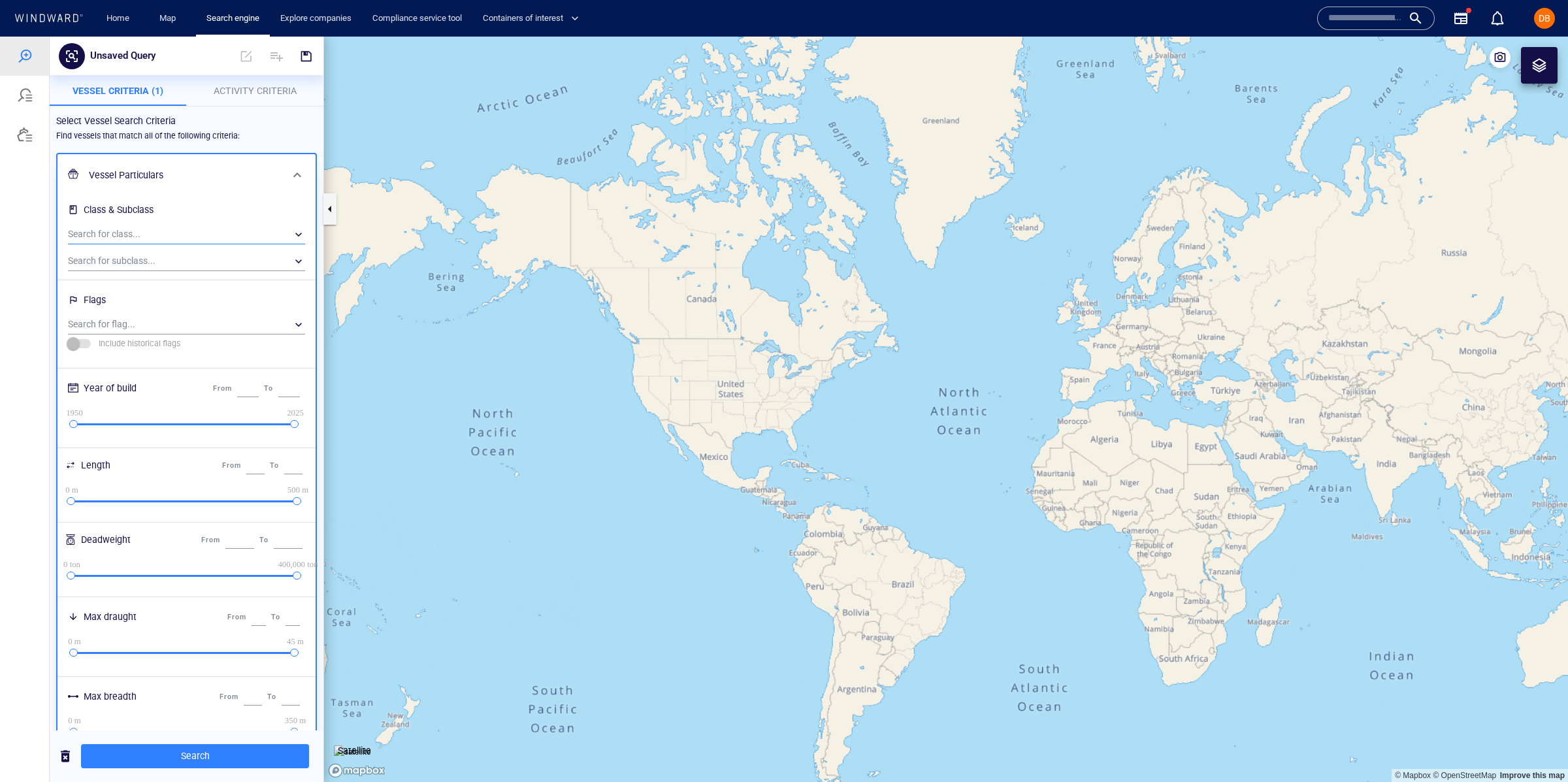
click at [199, 226] on div "​" at bounding box center [186, 234] width 237 height 19
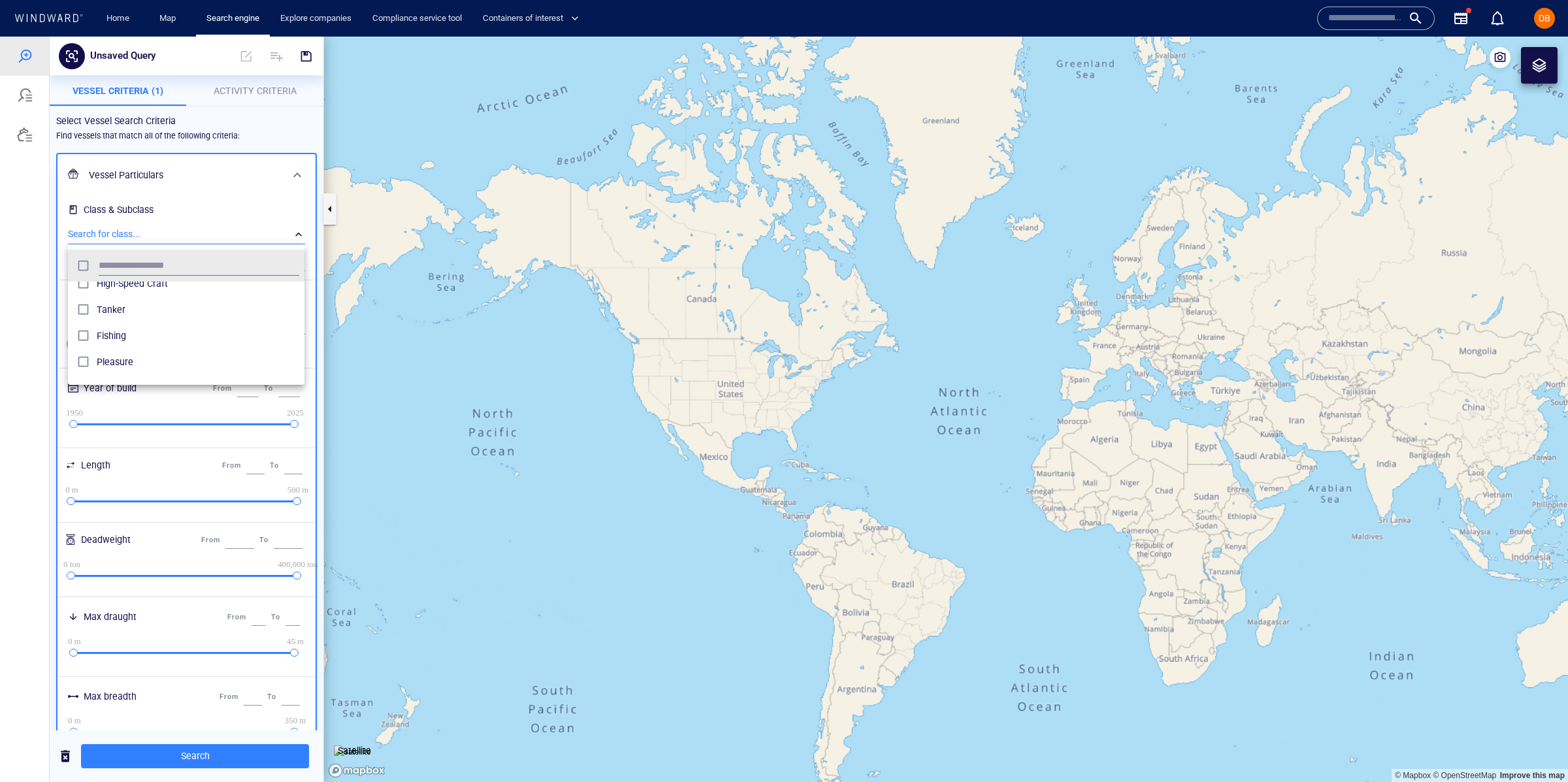
scroll to position [45, 0]
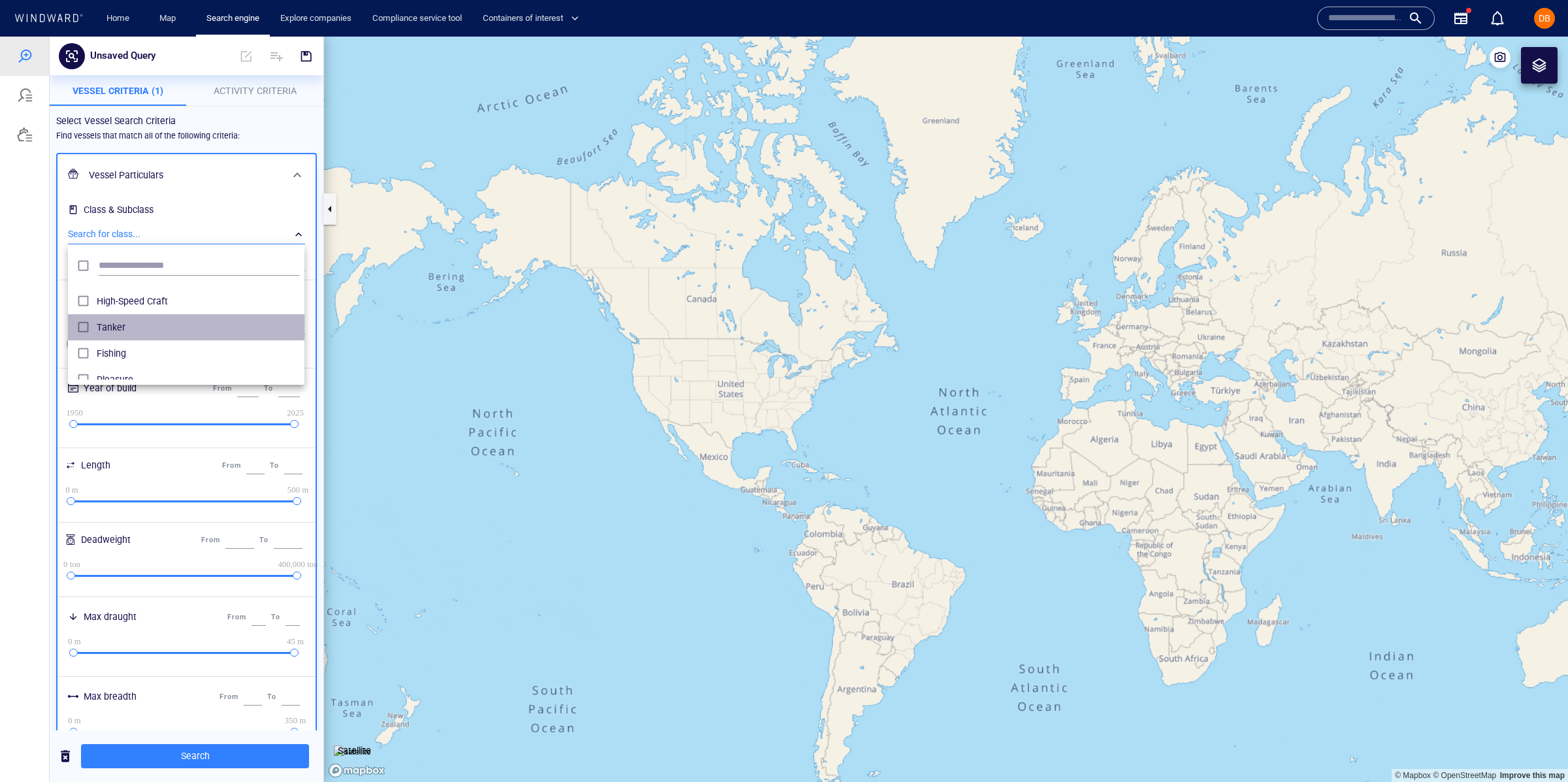
click at [118, 330] on span "Tanker" at bounding box center [198, 327] width 202 height 15
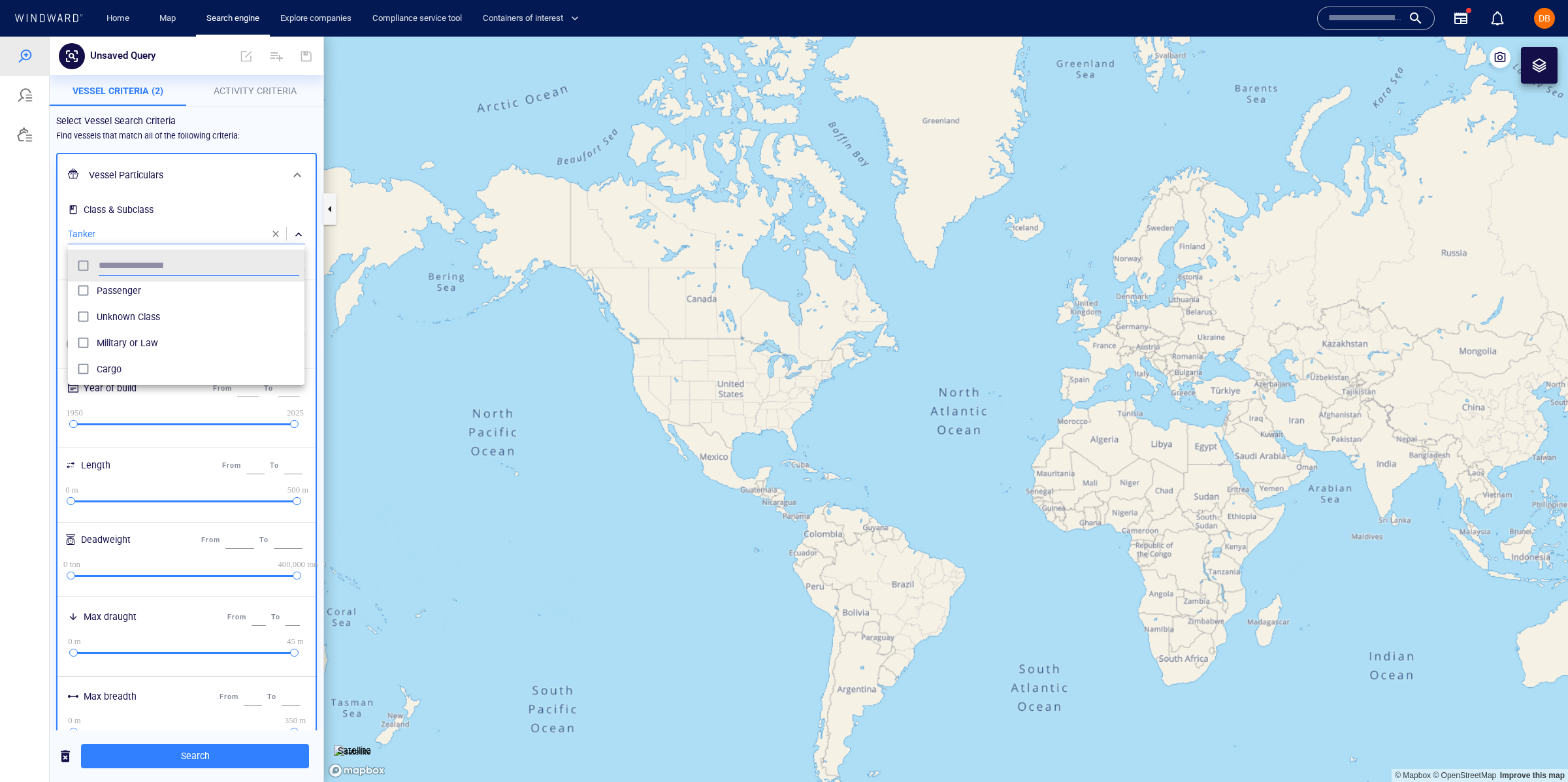
scroll to position [163, 0]
click at [189, 201] on div at bounding box center [784, 409] width 1568 height 745
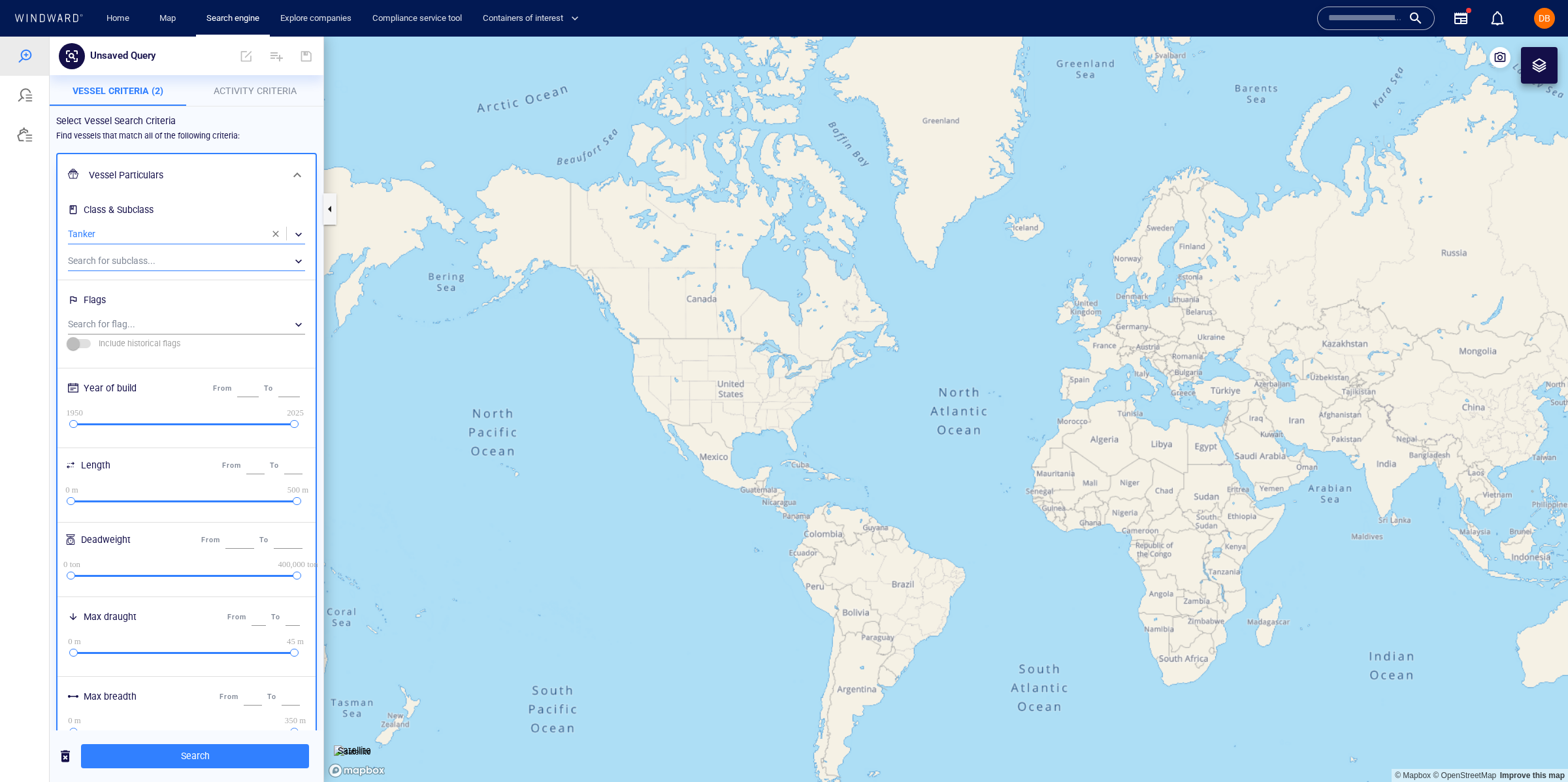
click at [169, 256] on div "​" at bounding box center [186, 261] width 237 height 19
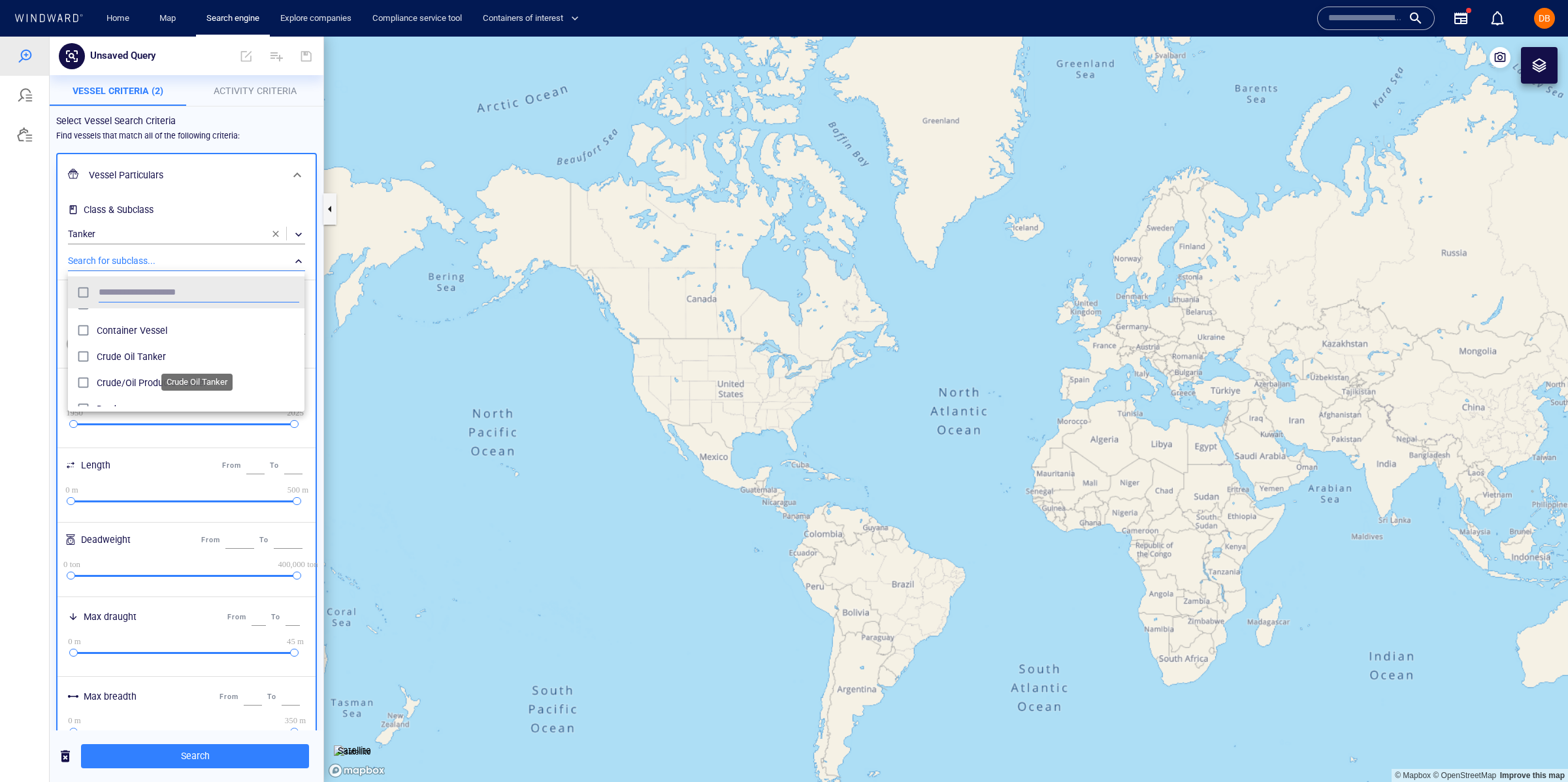
click at [152, 362] on span "Crude Oil Tanker" at bounding box center [198, 356] width 202 height 15
click at [149, 378] on div "CO2 Tanker Chemicals Tanker Container Vessel Crude Oil Tanker Crude/Oil Product…" at bounding box center [186, 357] width 236 height 98
click at [2, 390] on div at bounding box center [784, 409] width 1568 height 745
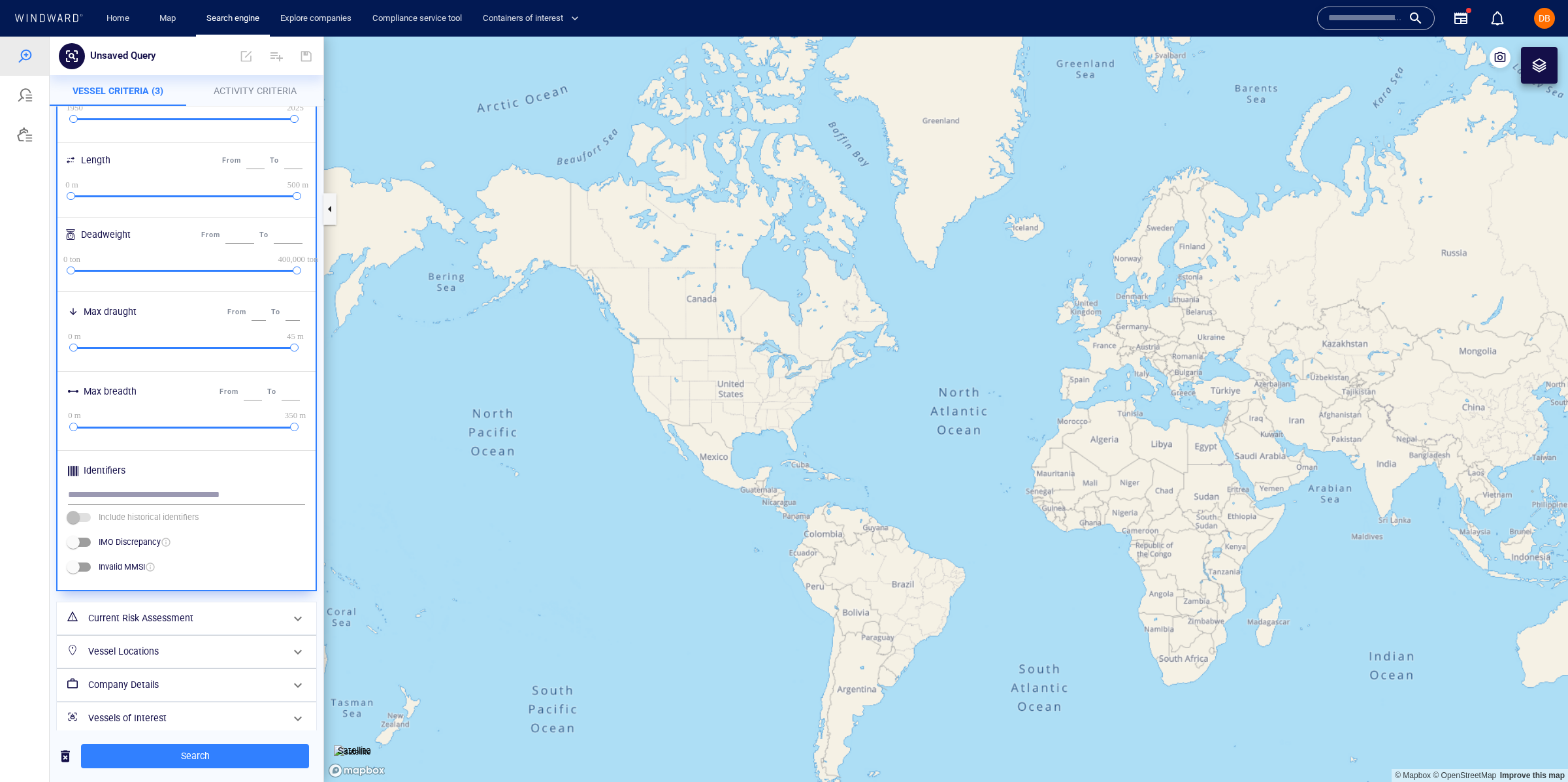
scroll to position [317, 0]
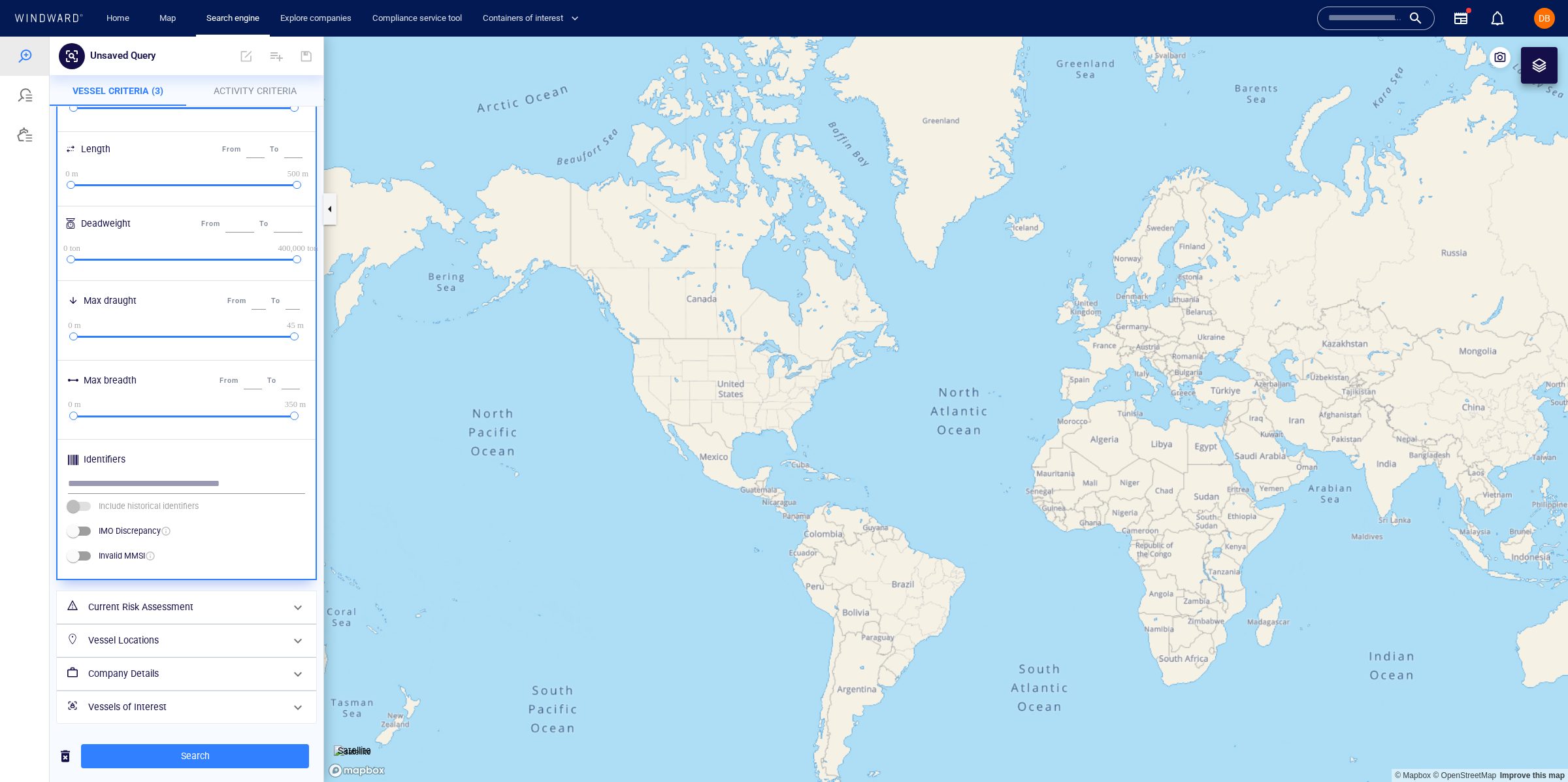
click at [182, 607] on h6 "Current Risk Assessment" at bounding box center [186, 607] width 194 height 16
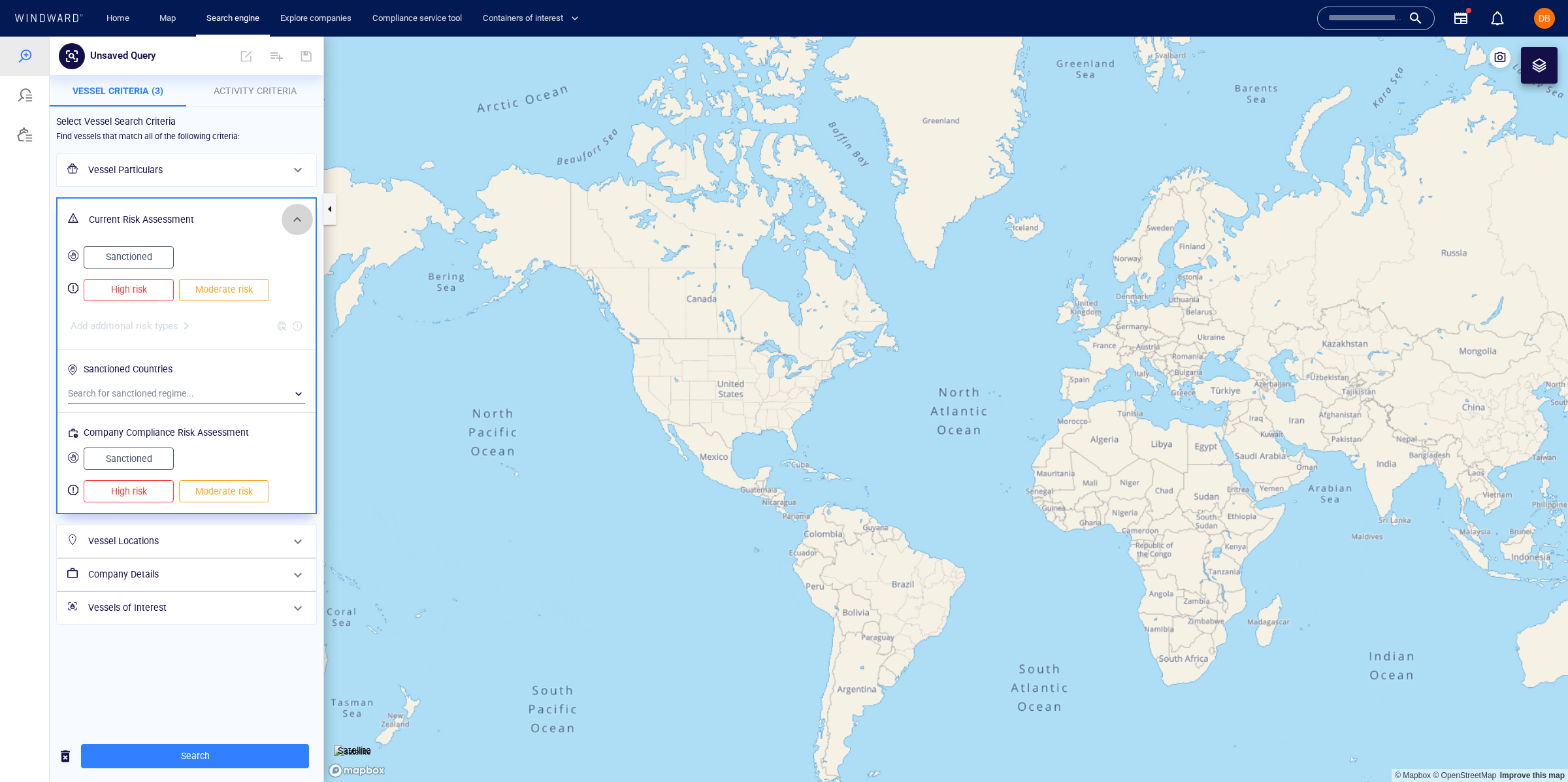
drag, startPoint x: 287, startPoint y: 210, endPoint x: 283, endPoint y: 234, distance: 24.3
click at [287, 211] on div at bounding box center [297, 219] width 32 height 32
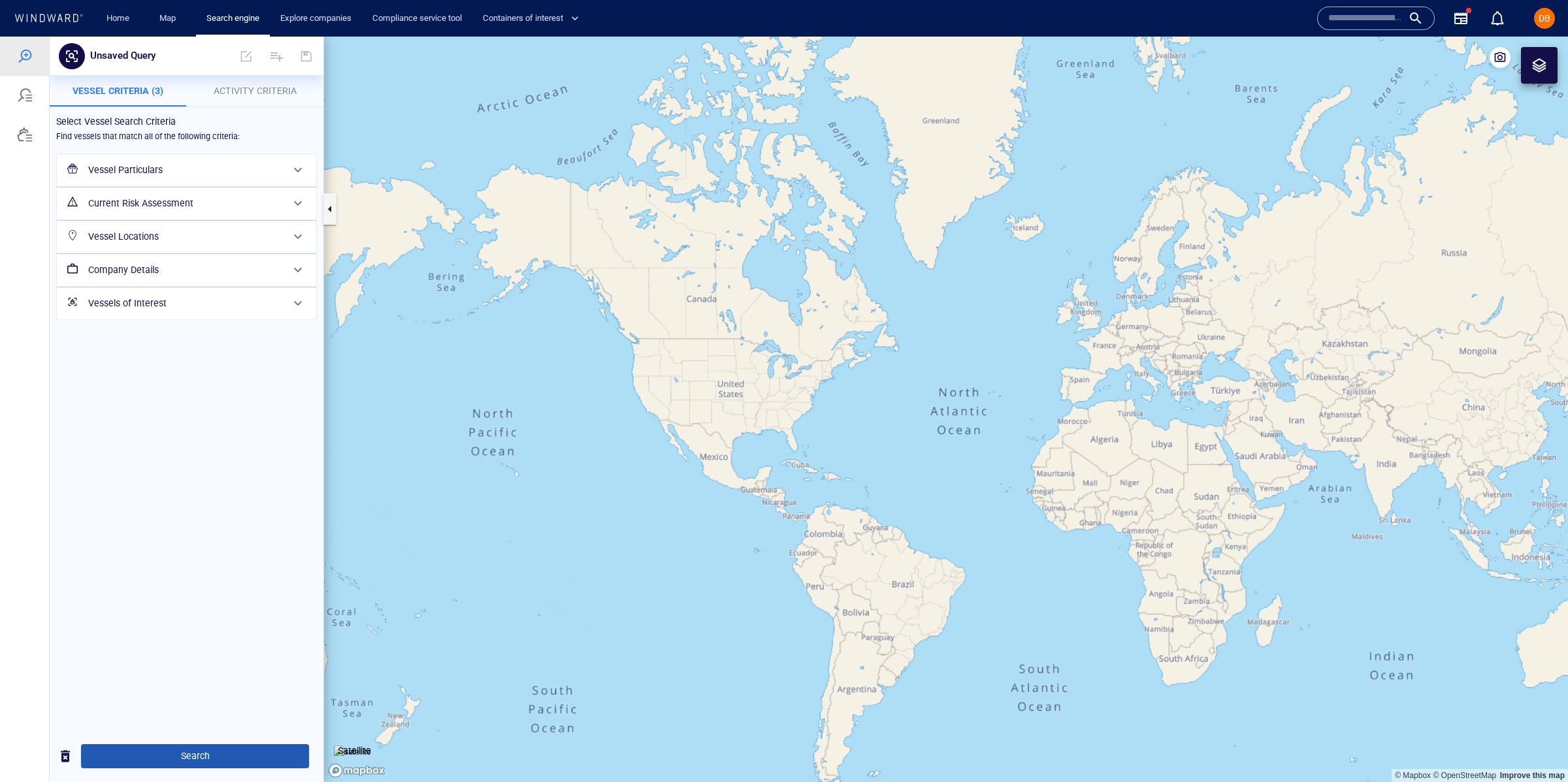
click at [190, 757] on span "Search" at bounding box center [195, 756] width 207 height 16
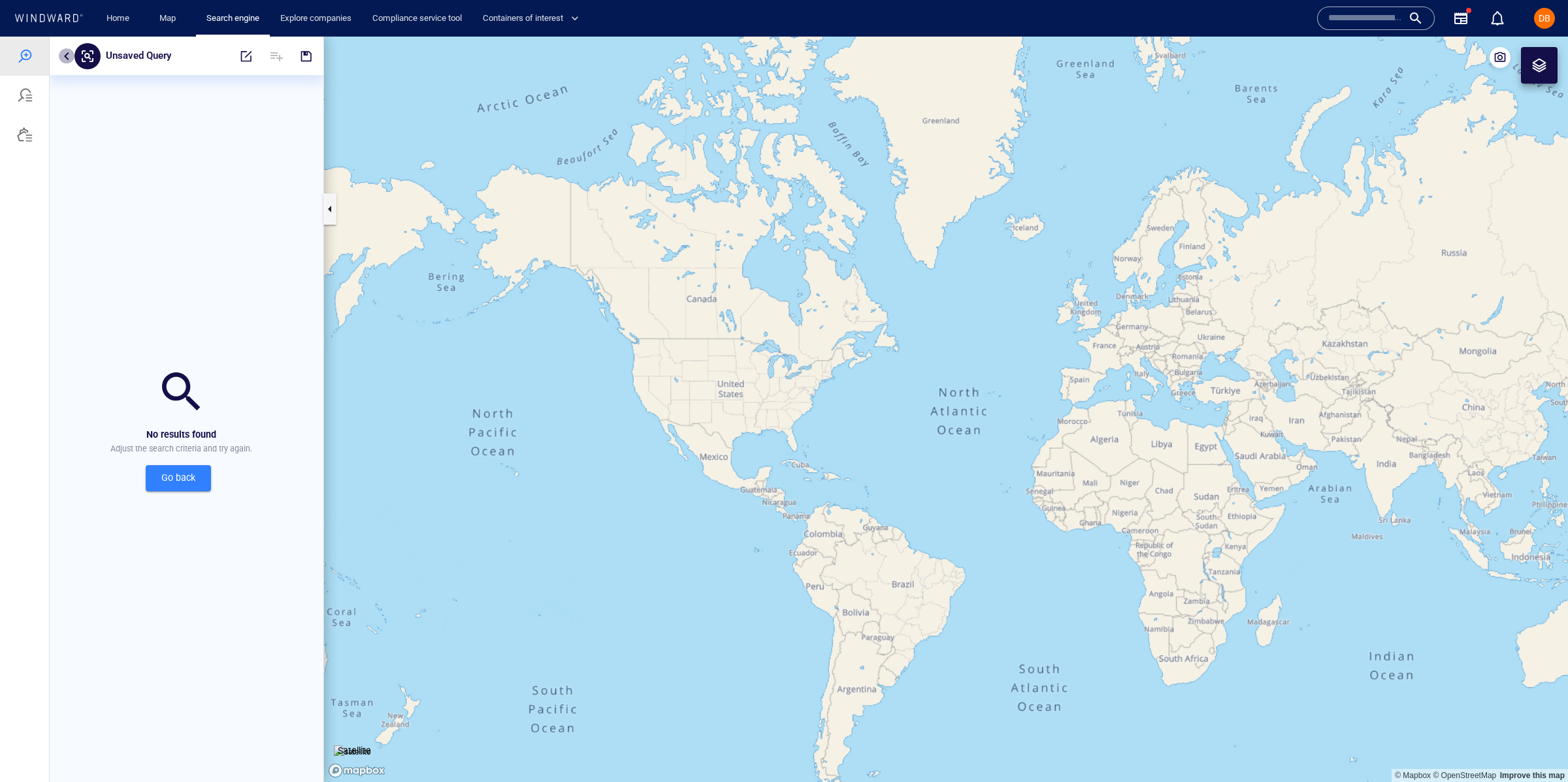
click at [64, 54] on button "button" at bounding box center [66, 56] width 15 height 15
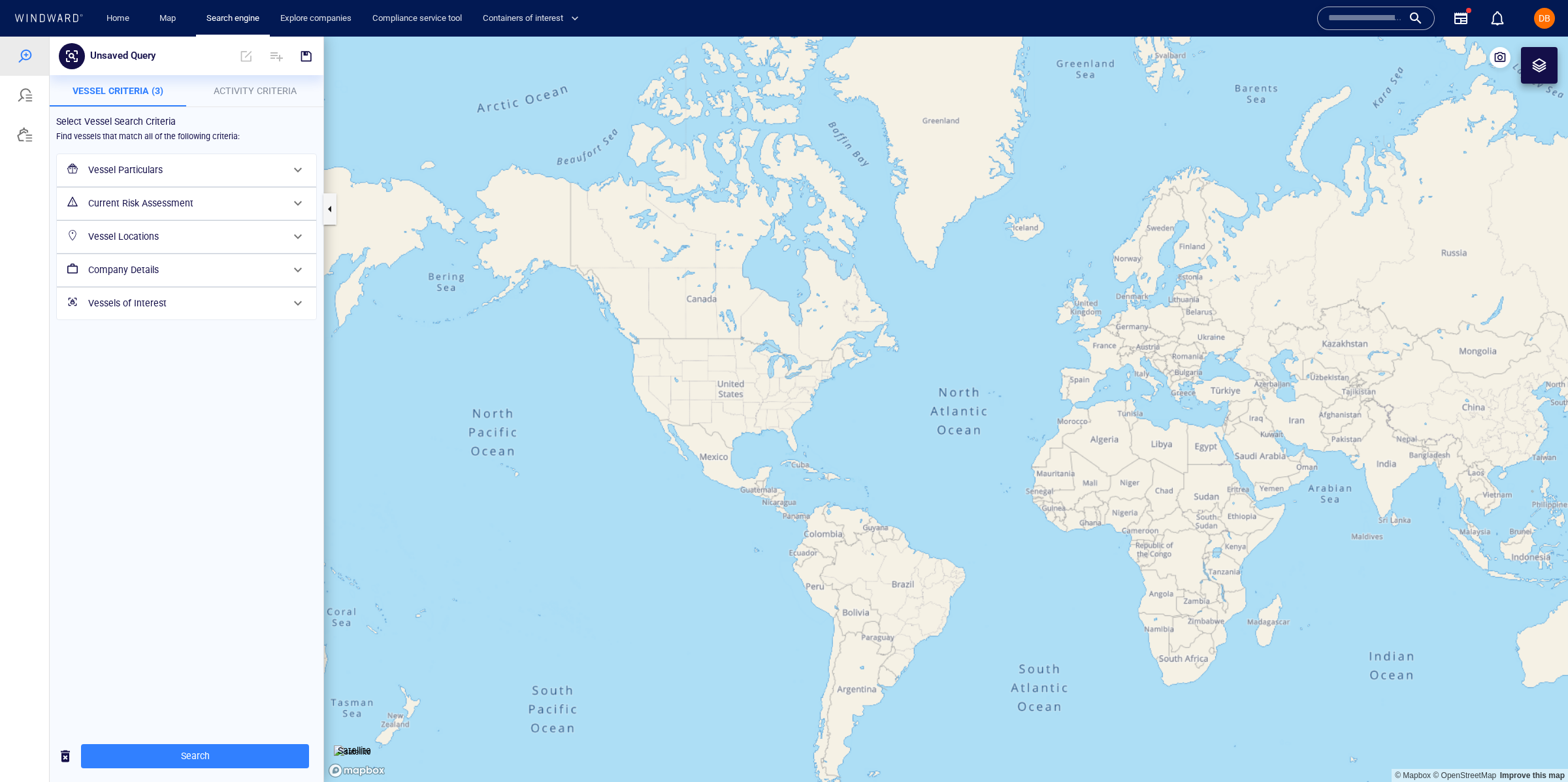
click at [243, 94] on span "Activity Criteria" at bounding box center [255, 91] width 83 height 11
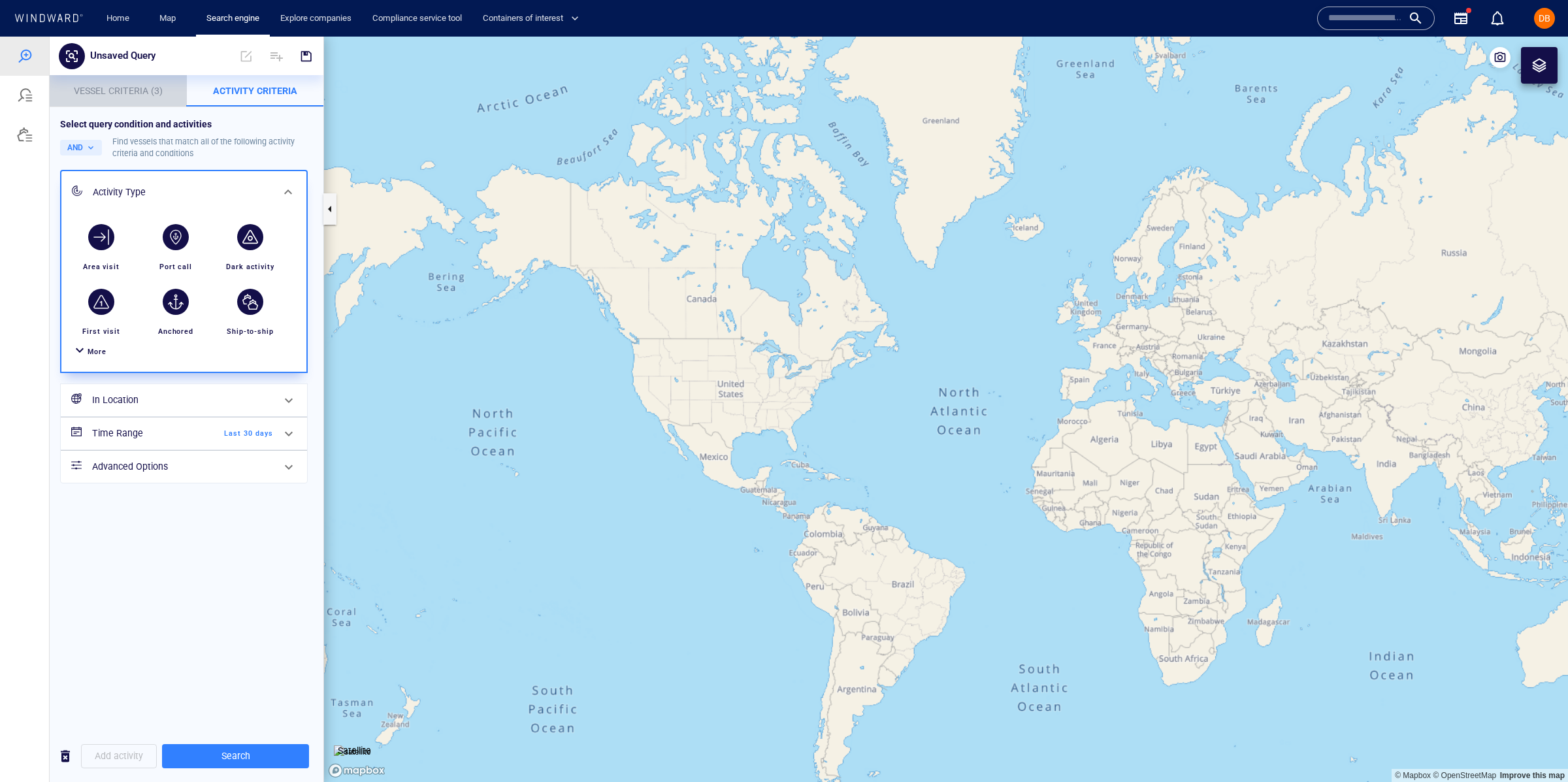
click at [112, 87] on span "Vessel Criteria (3)" at bounding box center [118, 91] width 89 height 11
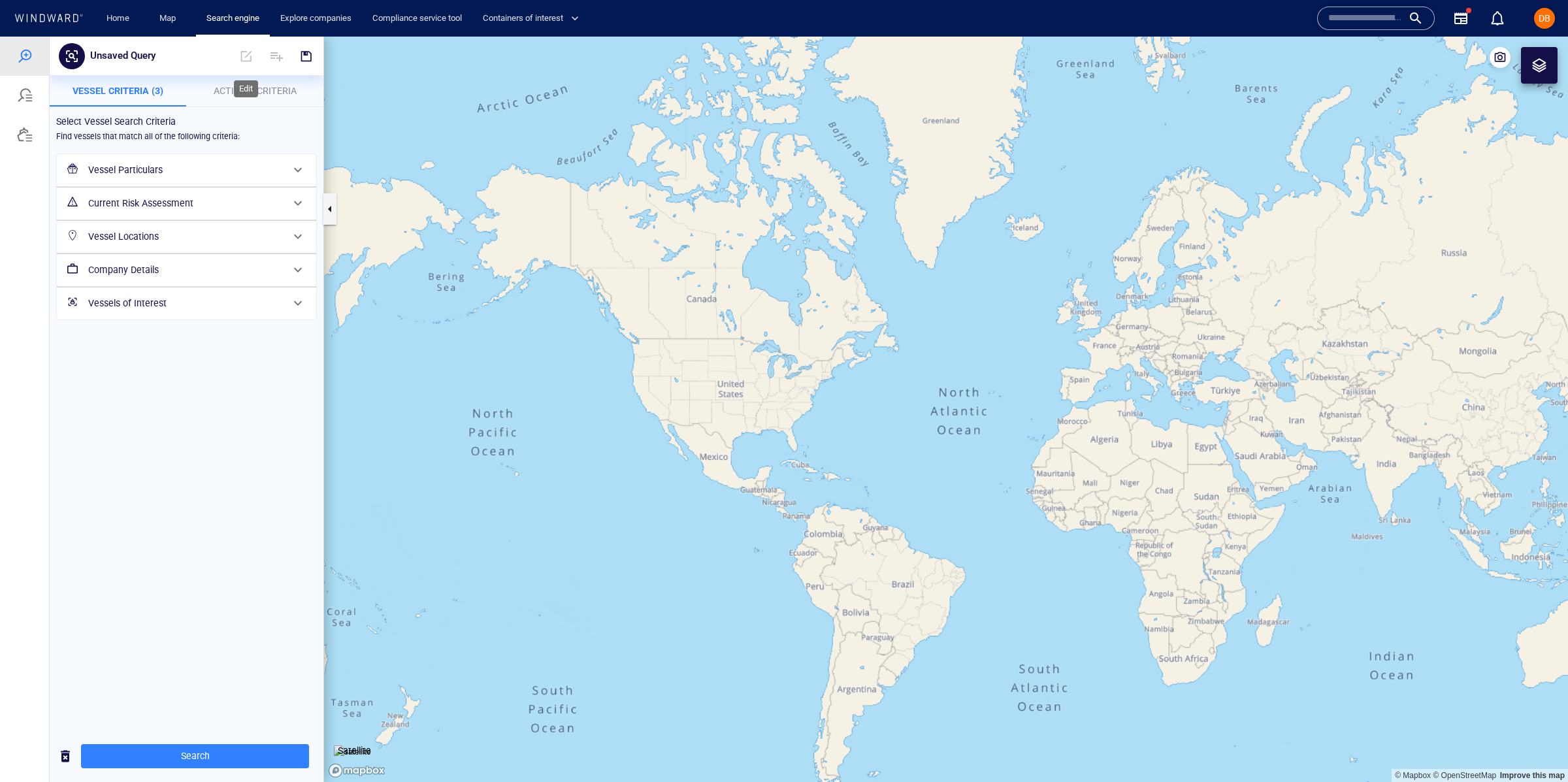
click at [242, 58] on span at bounding box center [246, 56] width 28 height 32
click at [158, 50] on button "Unsaved Query" at bounding box center [122, 56] width 75 height 25
type input "*"
type input "*******"
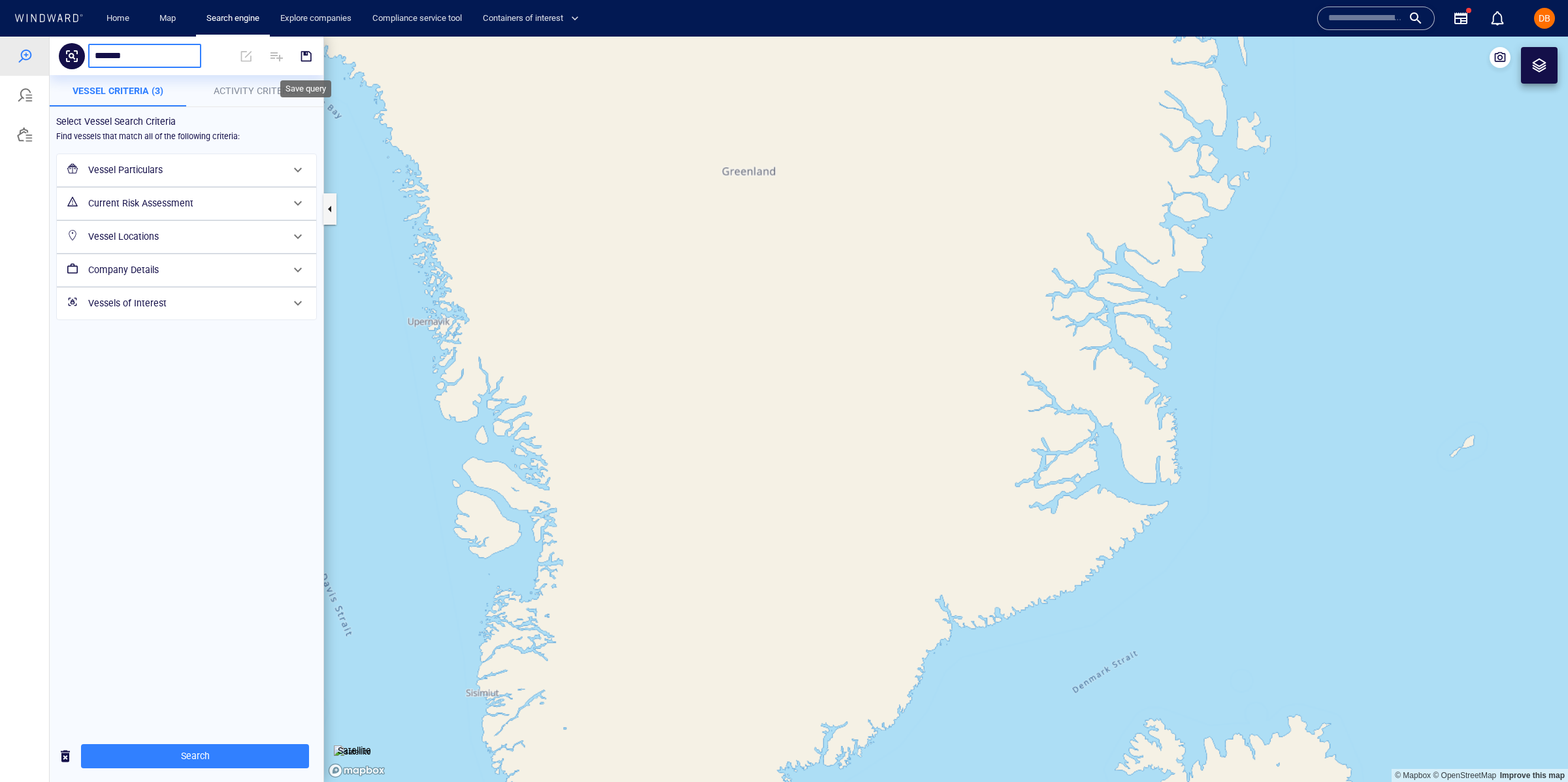
click at [299, 56] on span "button" at bounding box center [306, 55] width 13 height 13
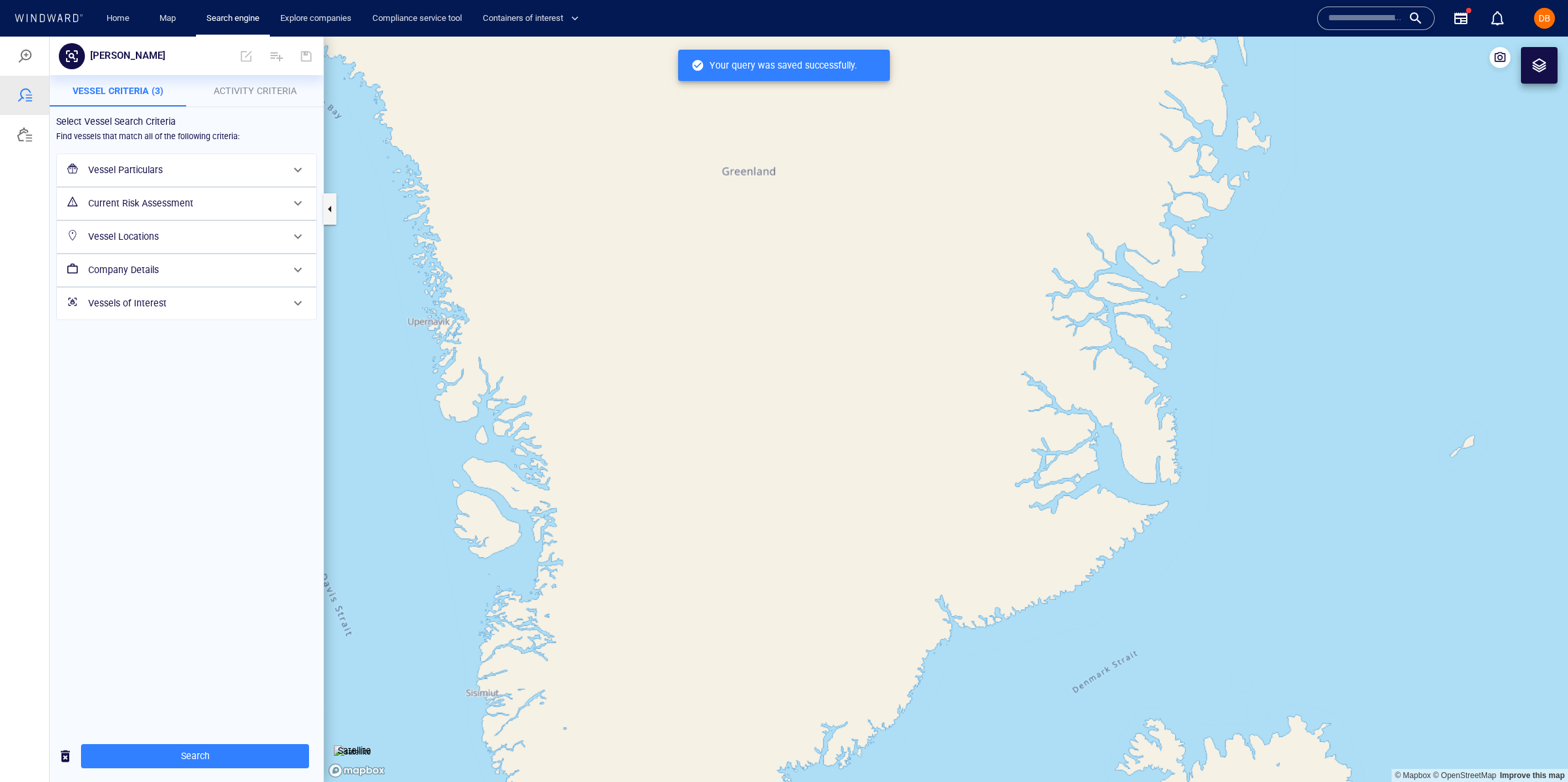
click at [195, 179] on div "Vessel Particulars" at bounding box center [186, 170] width 205 height 27
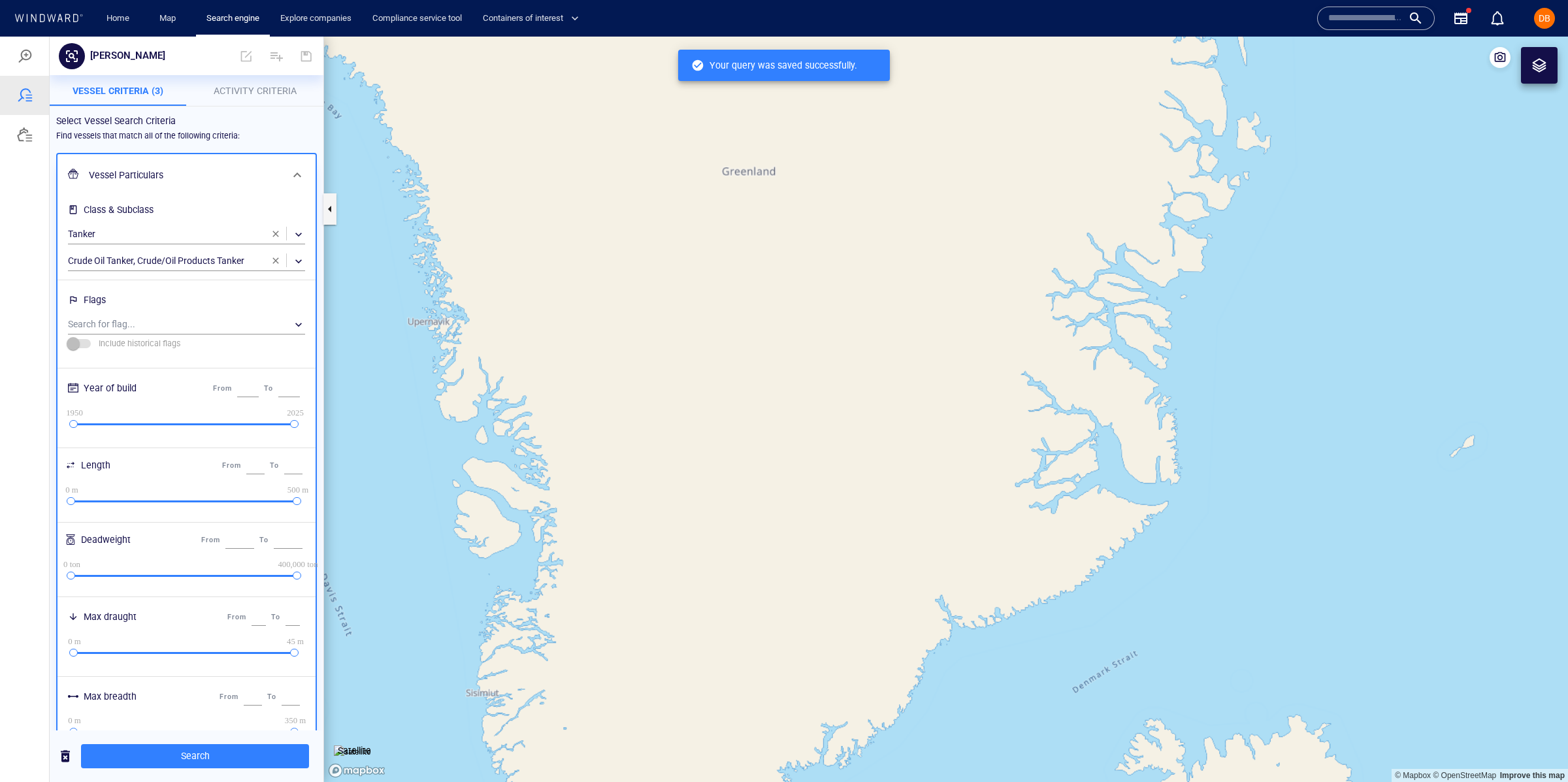
click at [199, 176] on h6 "Vessel Particulars" at bounding box center [185, 175] width 192 height 16
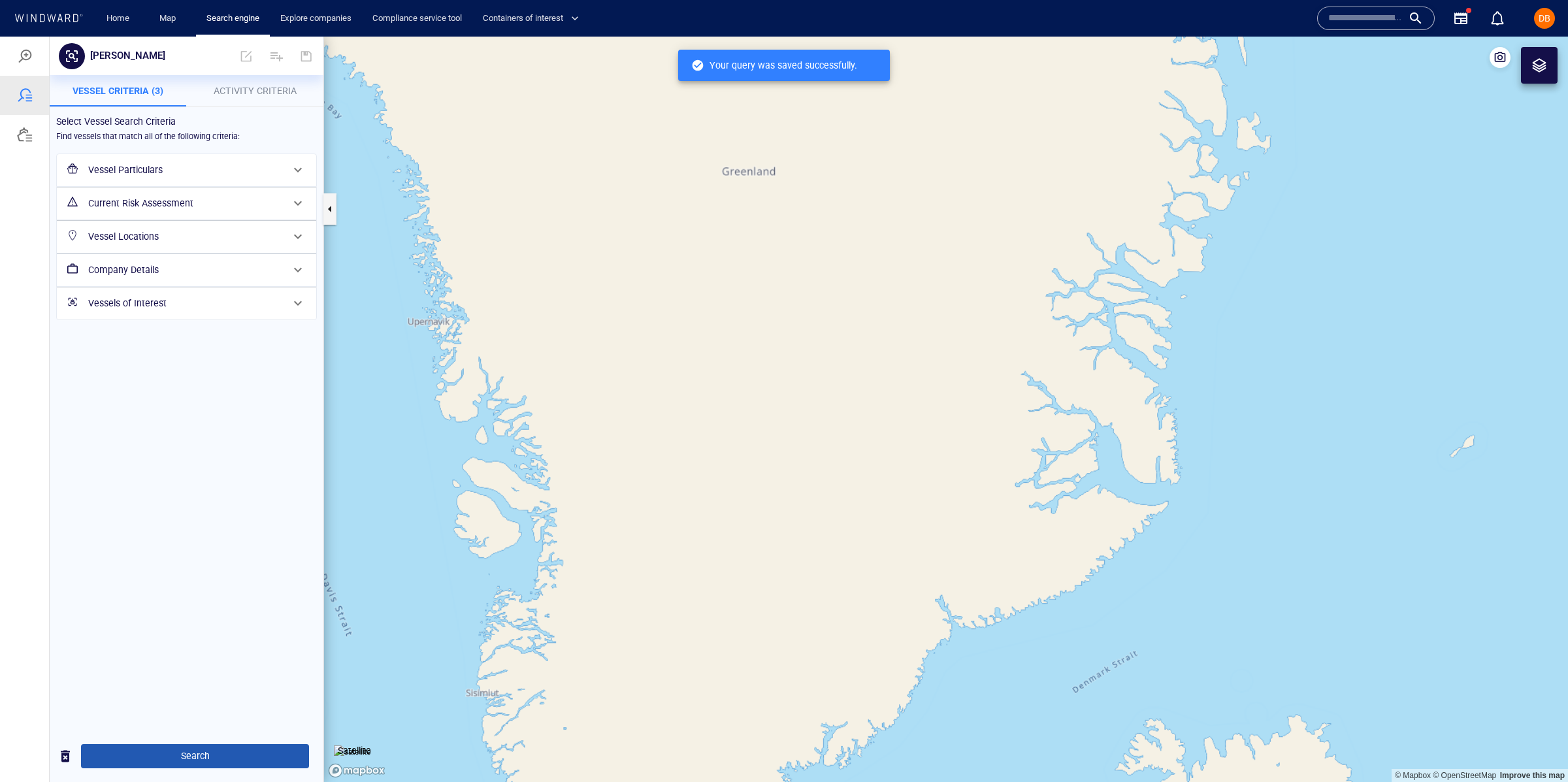
click at [202, 758] on span "Search" at bounding box center [195, 756] width 207 height 16
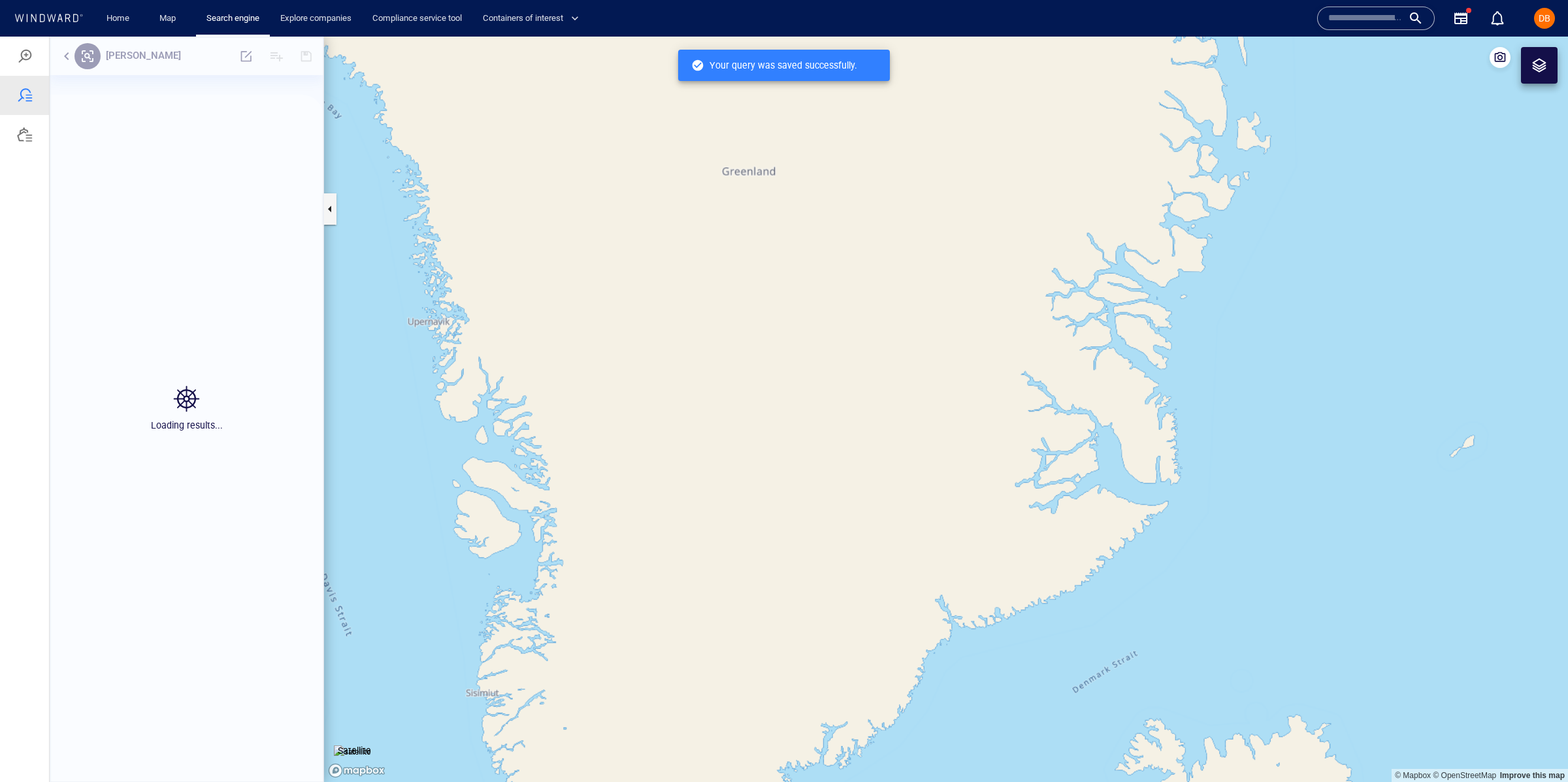
scroll to position [657, 273]
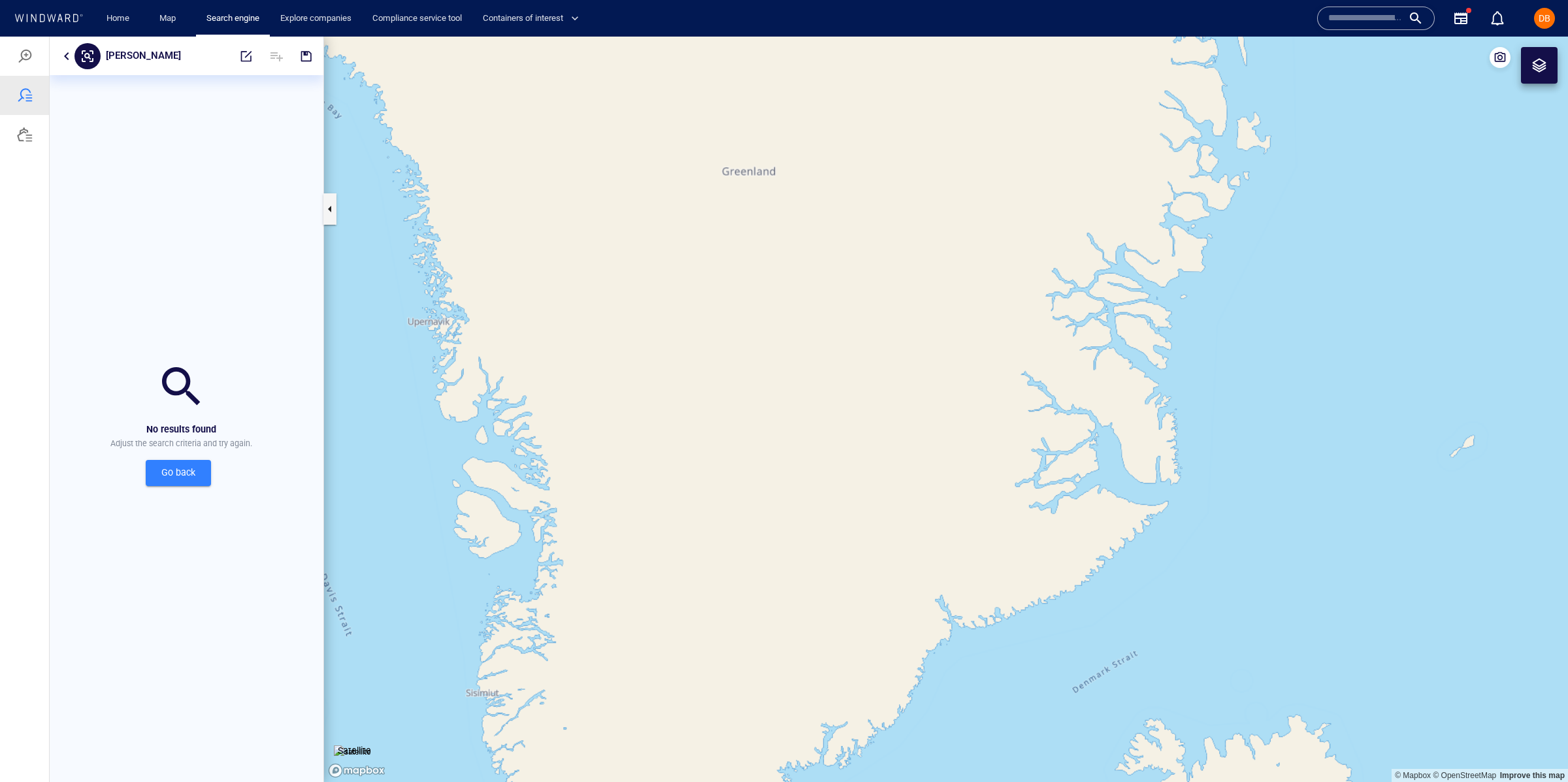
click at [158, 459] on div "Go back" at bounding box center [182, 473] width 274 height 37
click at [158, 460] on button "Go back" at bounding box center [178, 473] width 65 height 26
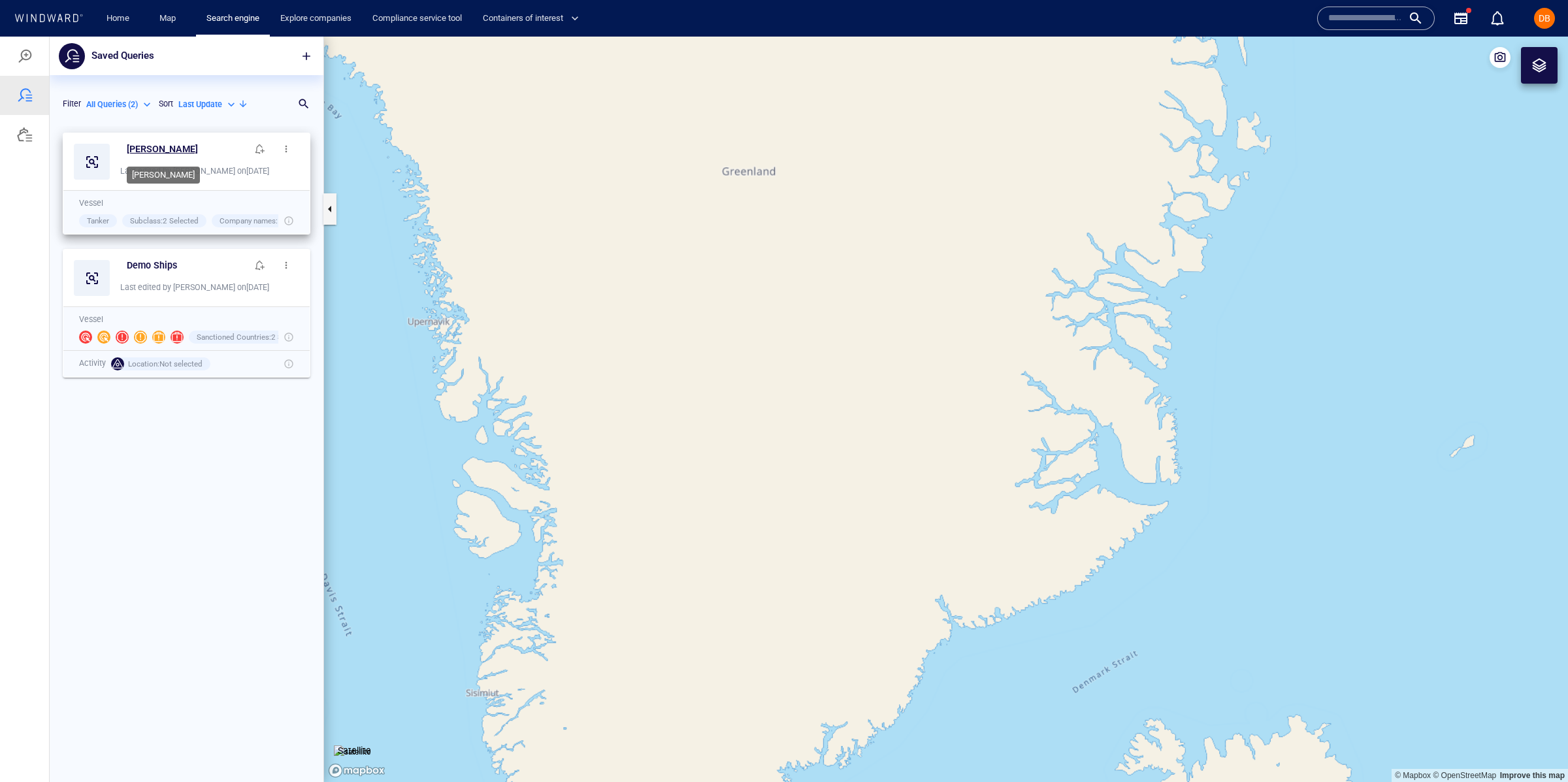
click at [136, 144] on h6 "minerva" at bounding box center [162, 149] width 71 height 16
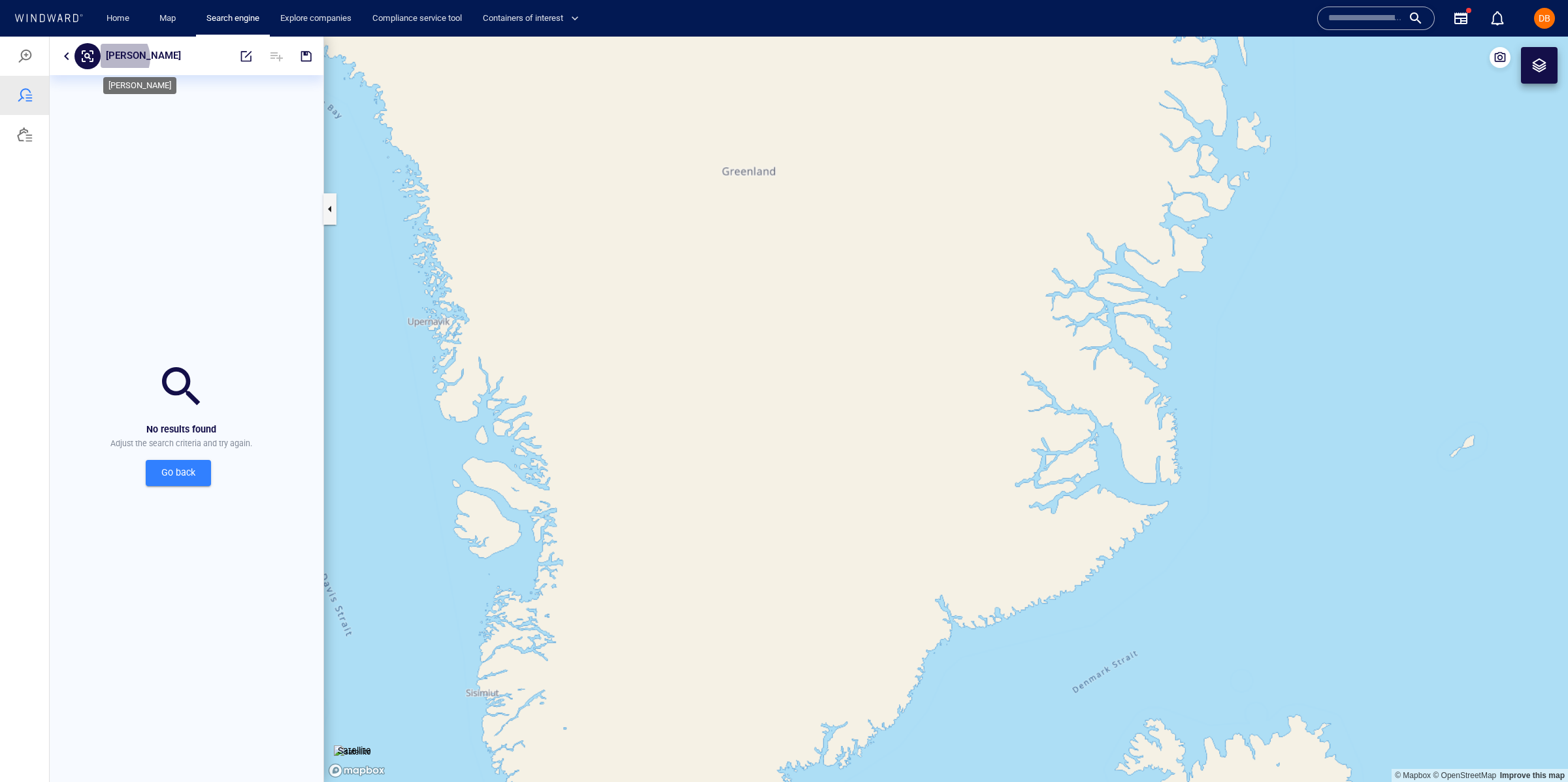
click at [116, 58] on p "minerva" at bounding box center [143, 56] width 75 height 17
click at [236, 66] on button "button" at bounding box center [246, 56] width 28 height 32
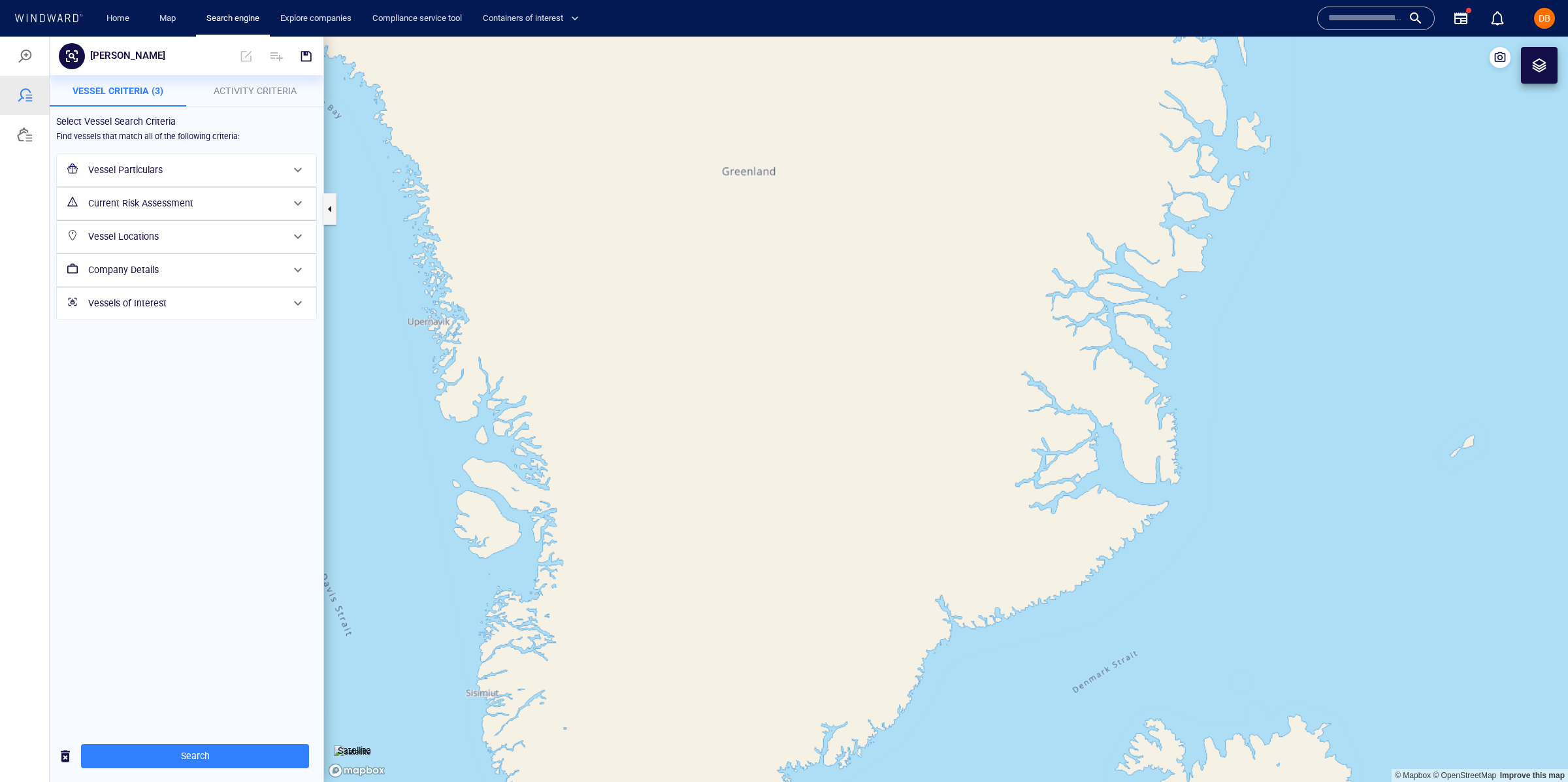
click at [234, 169] on h6 "Vessel Particulars" at bounding box center [186, 169] width 194 height 16
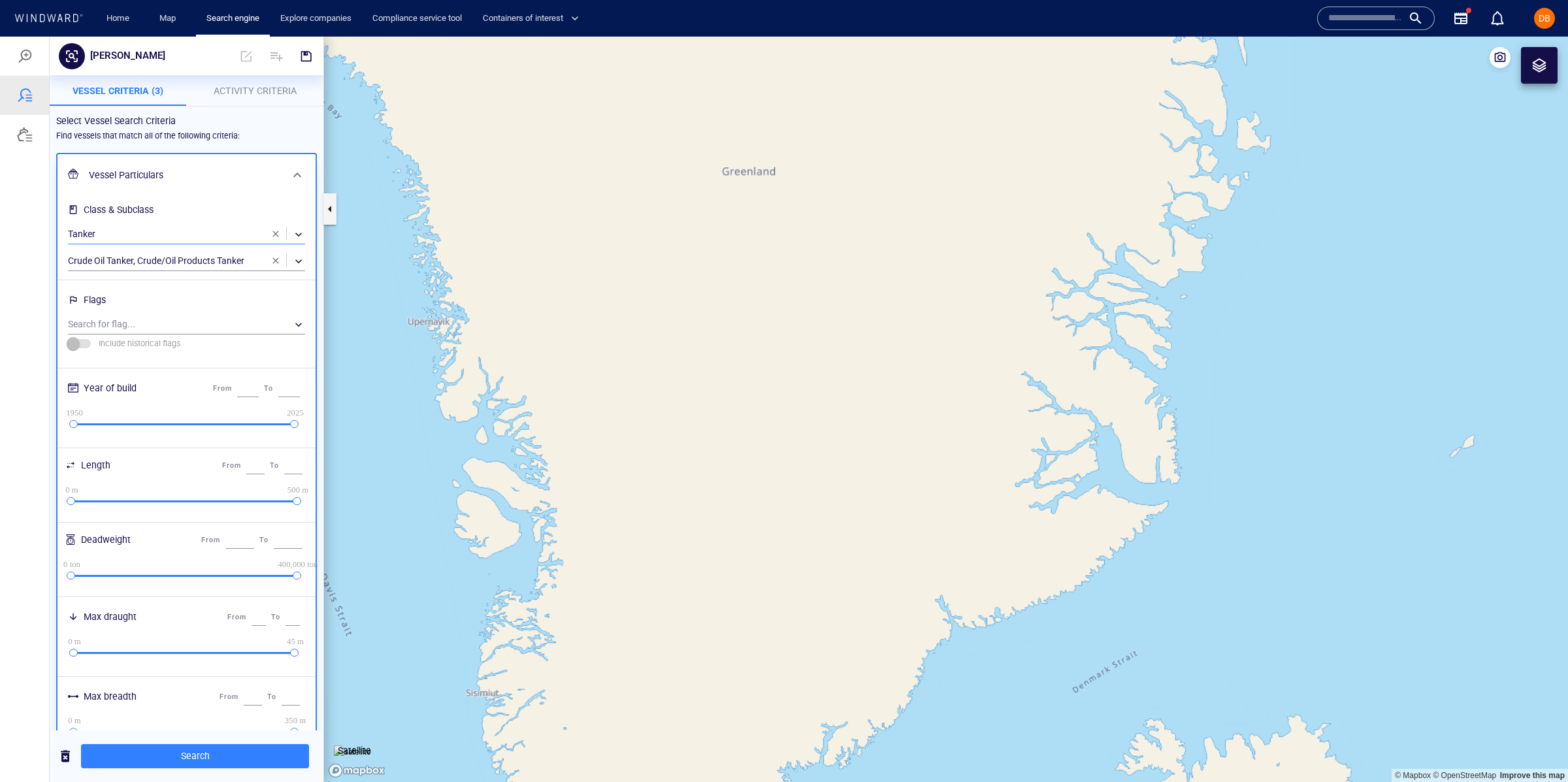
click at [296, 232] on div "​" at bounding box center [186, 234] width 237 height 19
click at [297, 232] on div at bounding box center [784, 409] width 1568 height 745
click at [296, 262] on div "​" at bounding box center [186, 261] width 237 height 19
click at [296, 262] on div at bounding box center [784, 409] width 1568 height 745
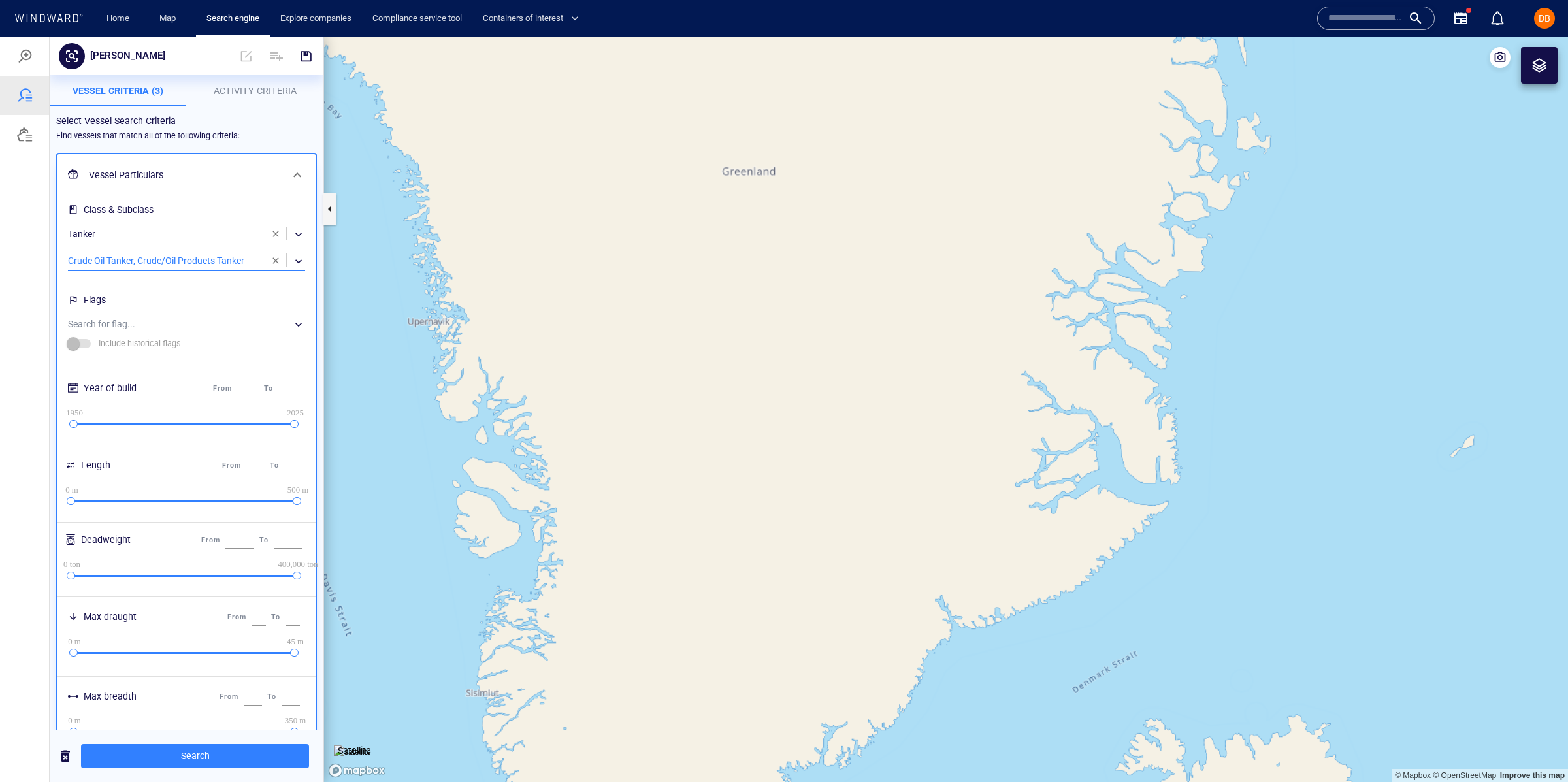
click at [272, 316] on div "​" at bounding box center [186, 324] width 237 height 19
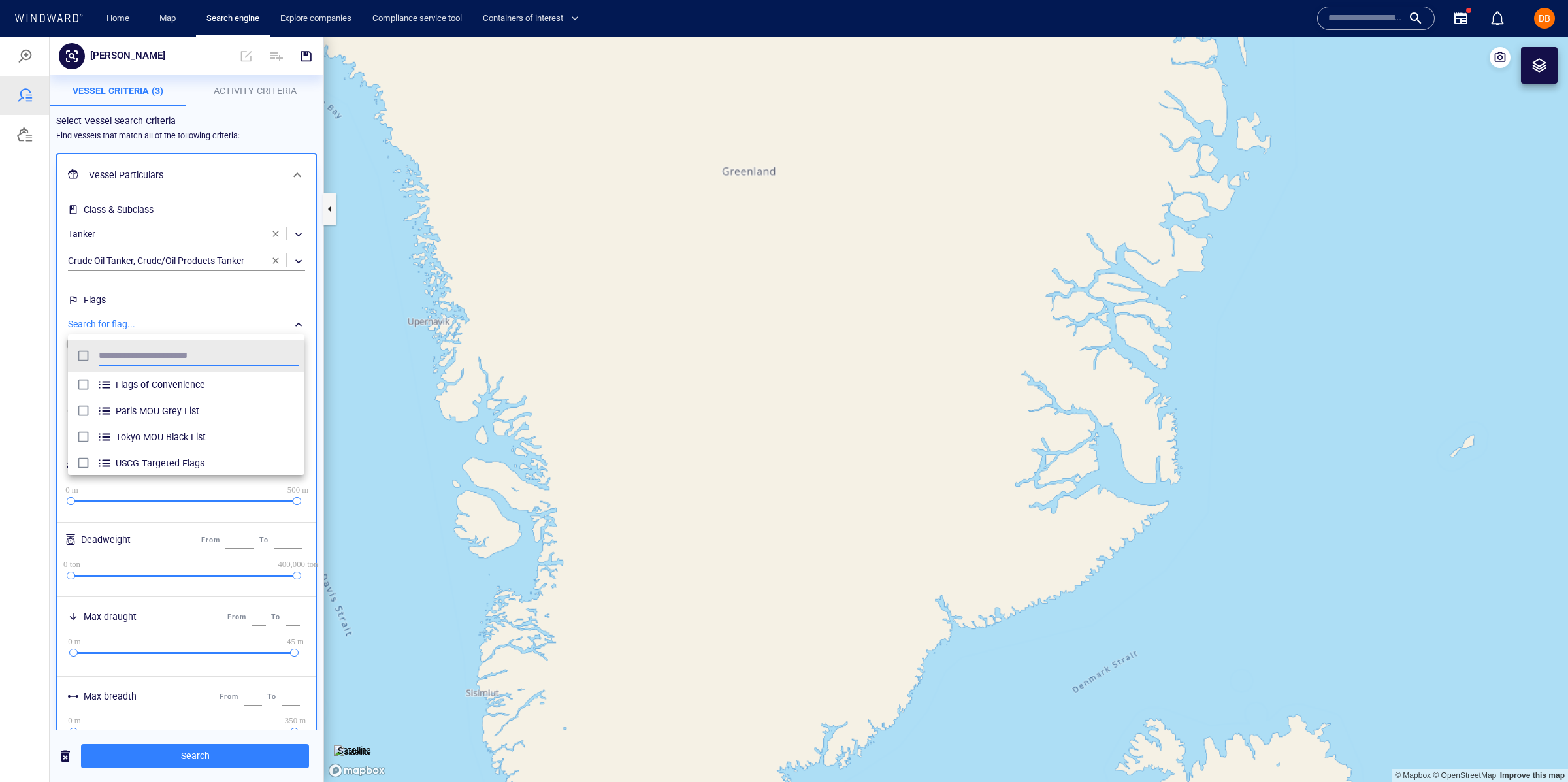
click at [272, 317] on div at bounding box center [784, 409] width 1568 height 745
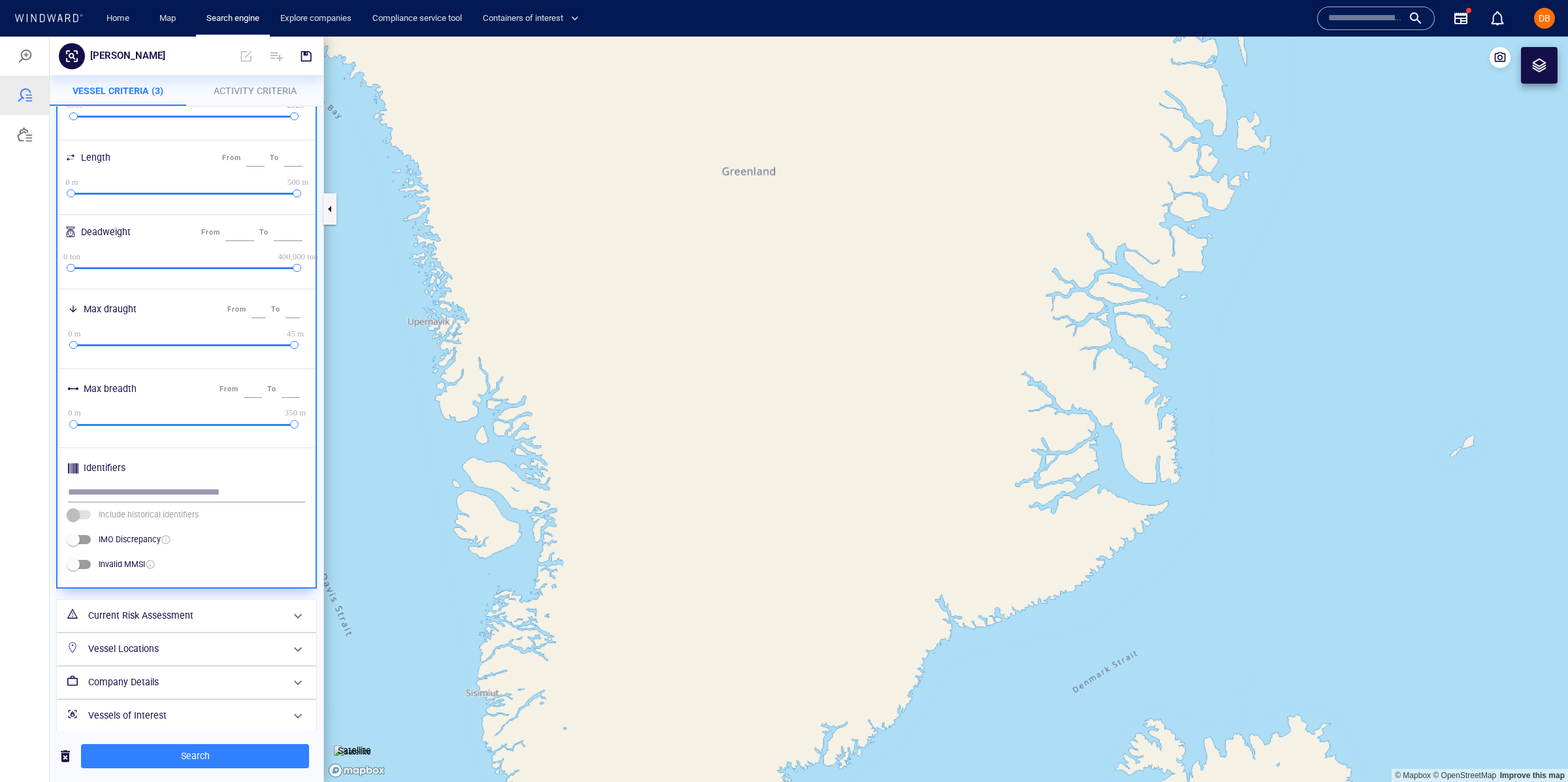
scroll to position [317, 0]
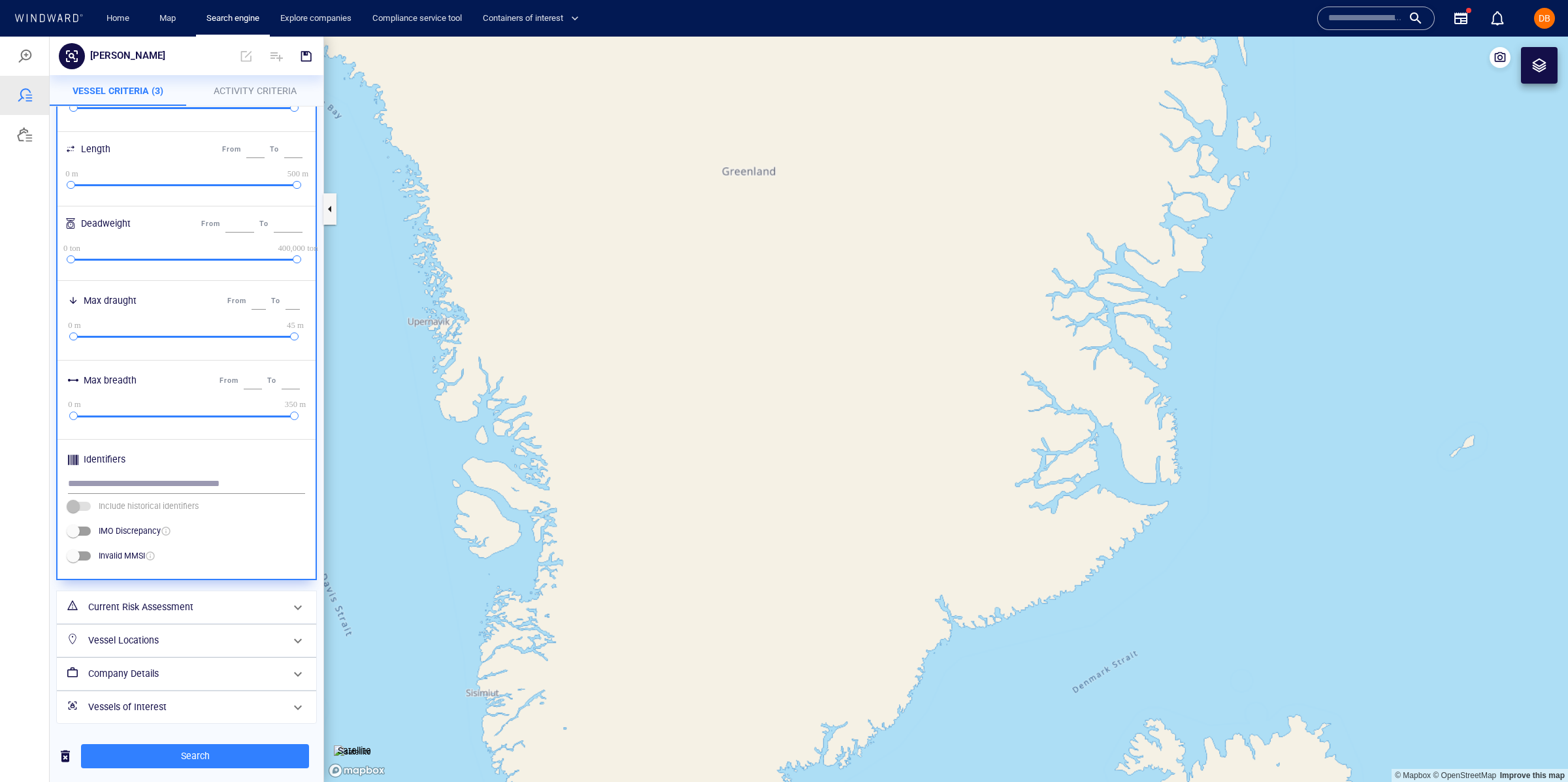
click at [84, 509] on span at bounding box center [79, 506] width 22 height 9
click at [84, 505] on span at bounding box center [79, 506] width 22 height 9
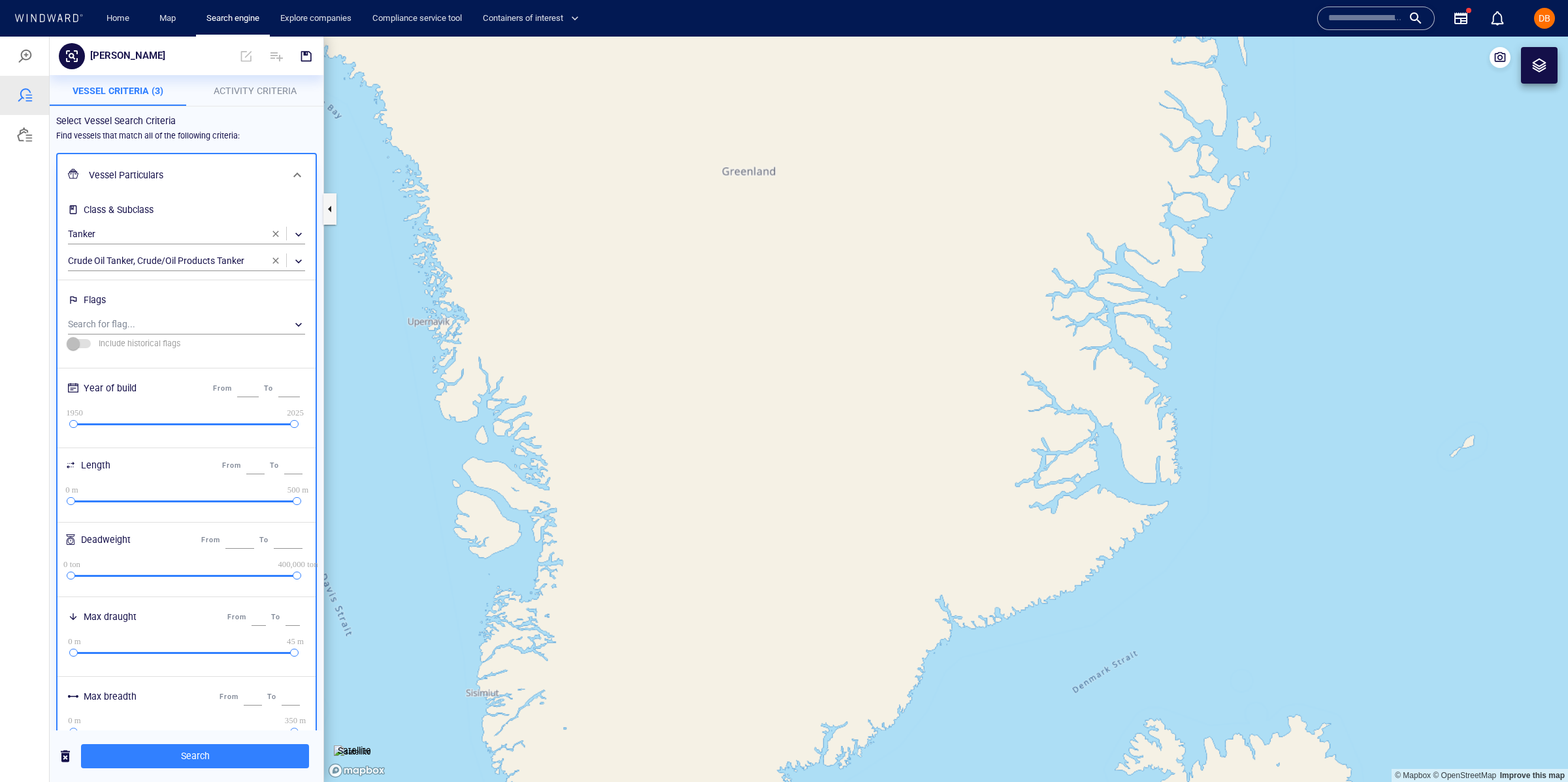
click at [295, 175] on span at bounding box center [297, 175] width 15 height 15
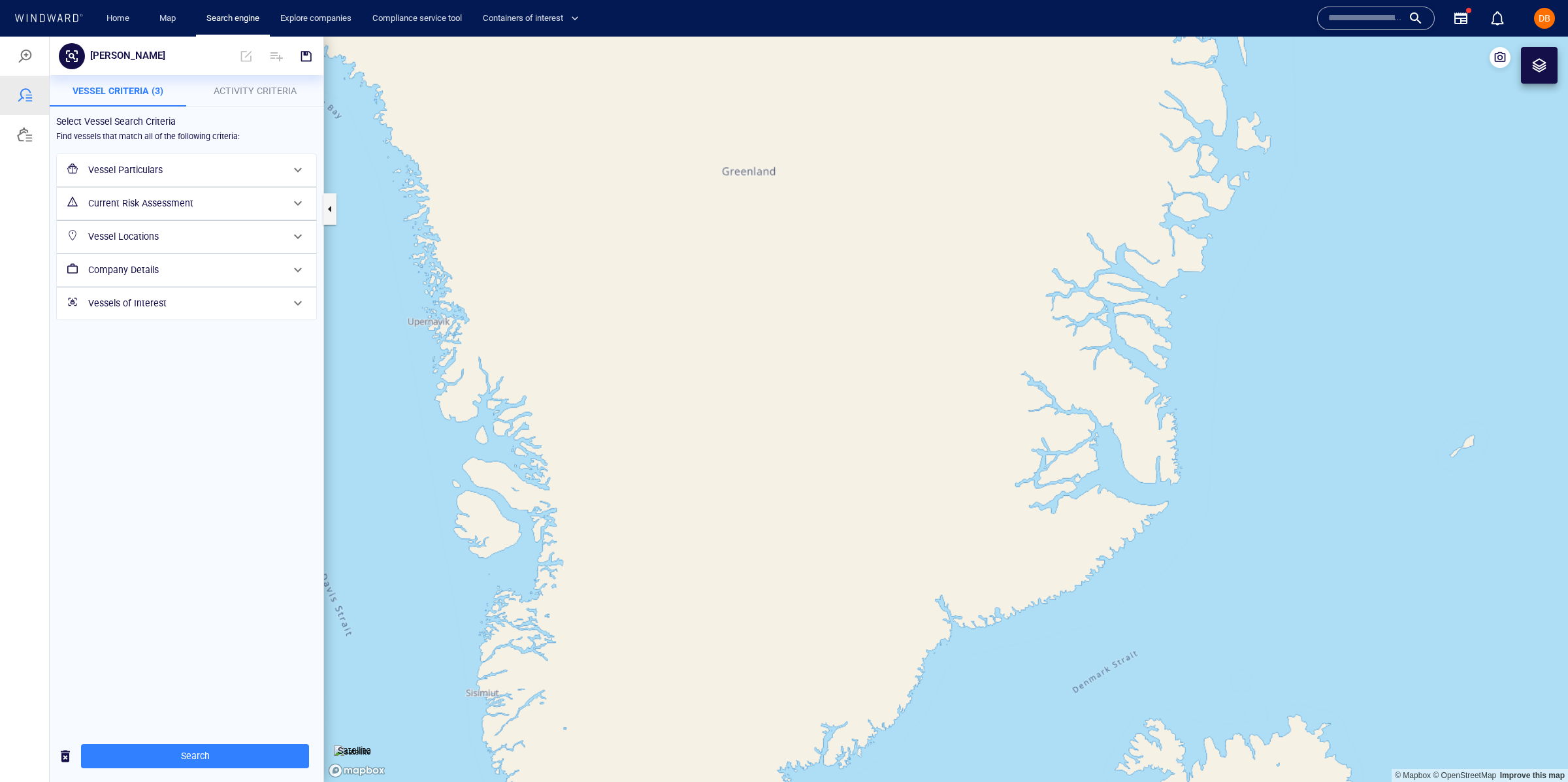
click at [266, 207] on h6 "Current Risk Assessment" at bounding box center [186, 203] width 194 height 16
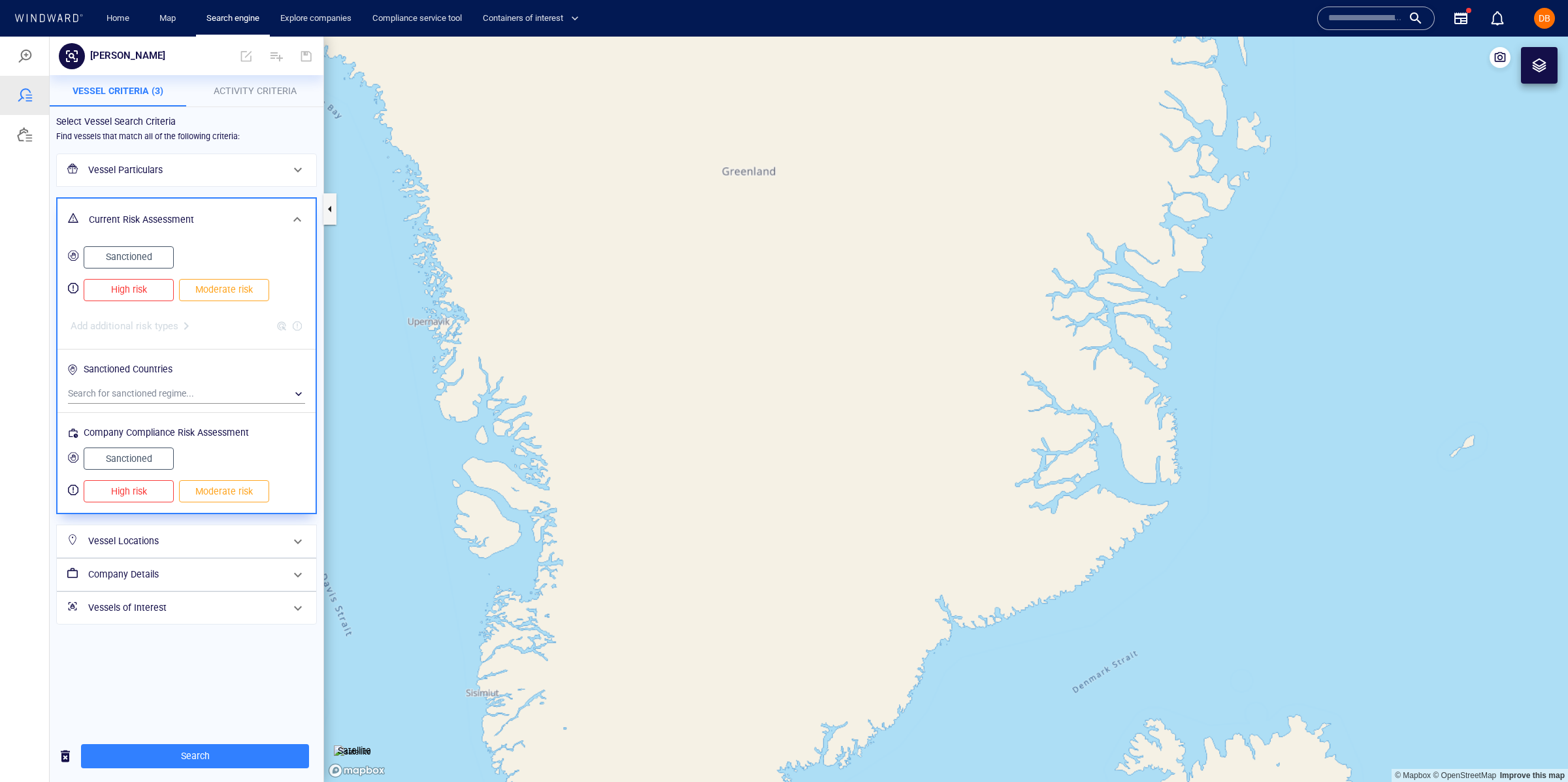
click at [266, 207] on div "Current Risk Assessment" at bounding box center [186, 219] width 203 height 27
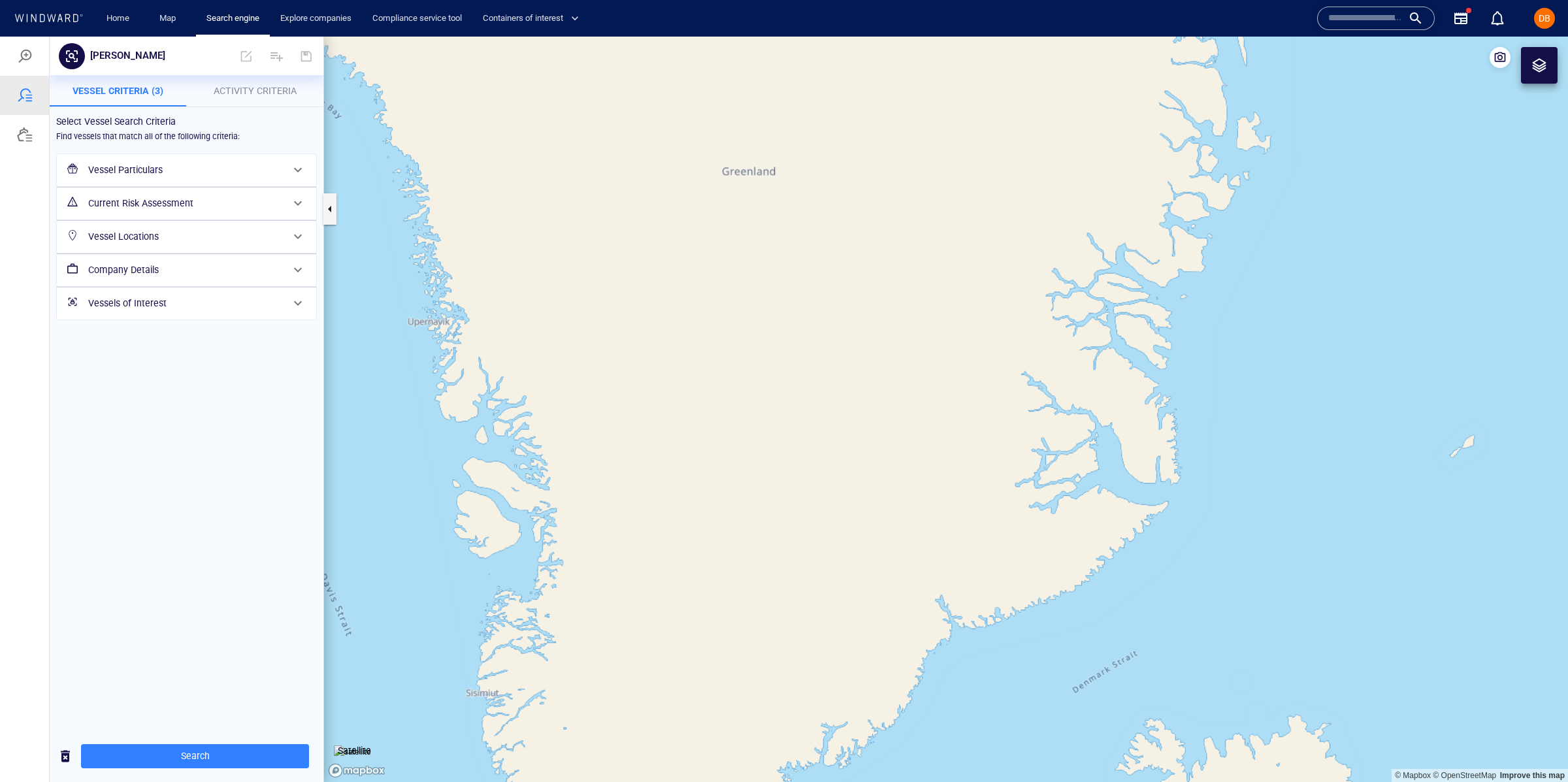
click at [252, 235] on h6 "Vessel Locations" at bounding box center [186, 236] width 194 height 16
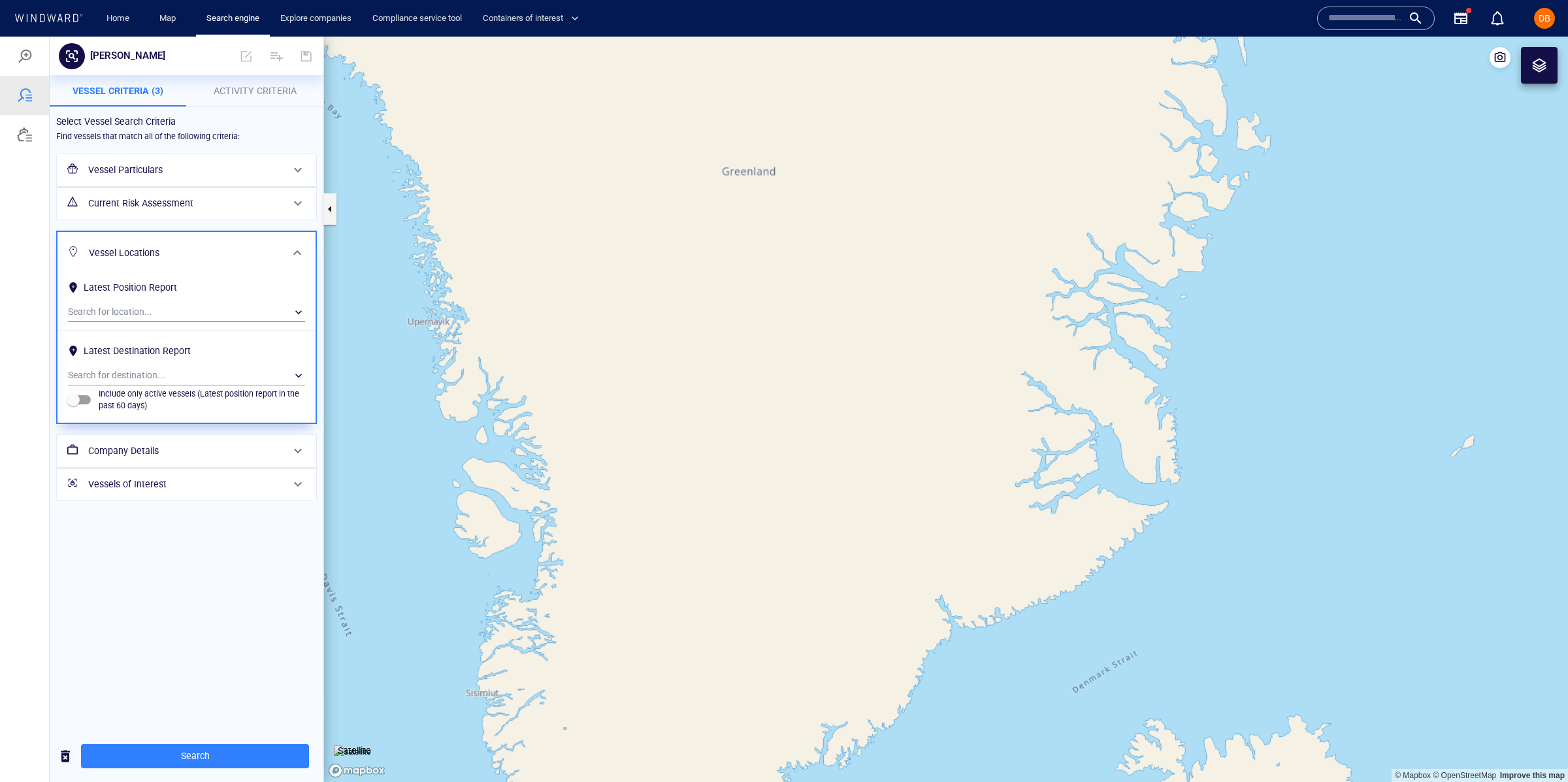
click at [212, 312] on div "​" at bounding box center [186, 312] width 237 height 19
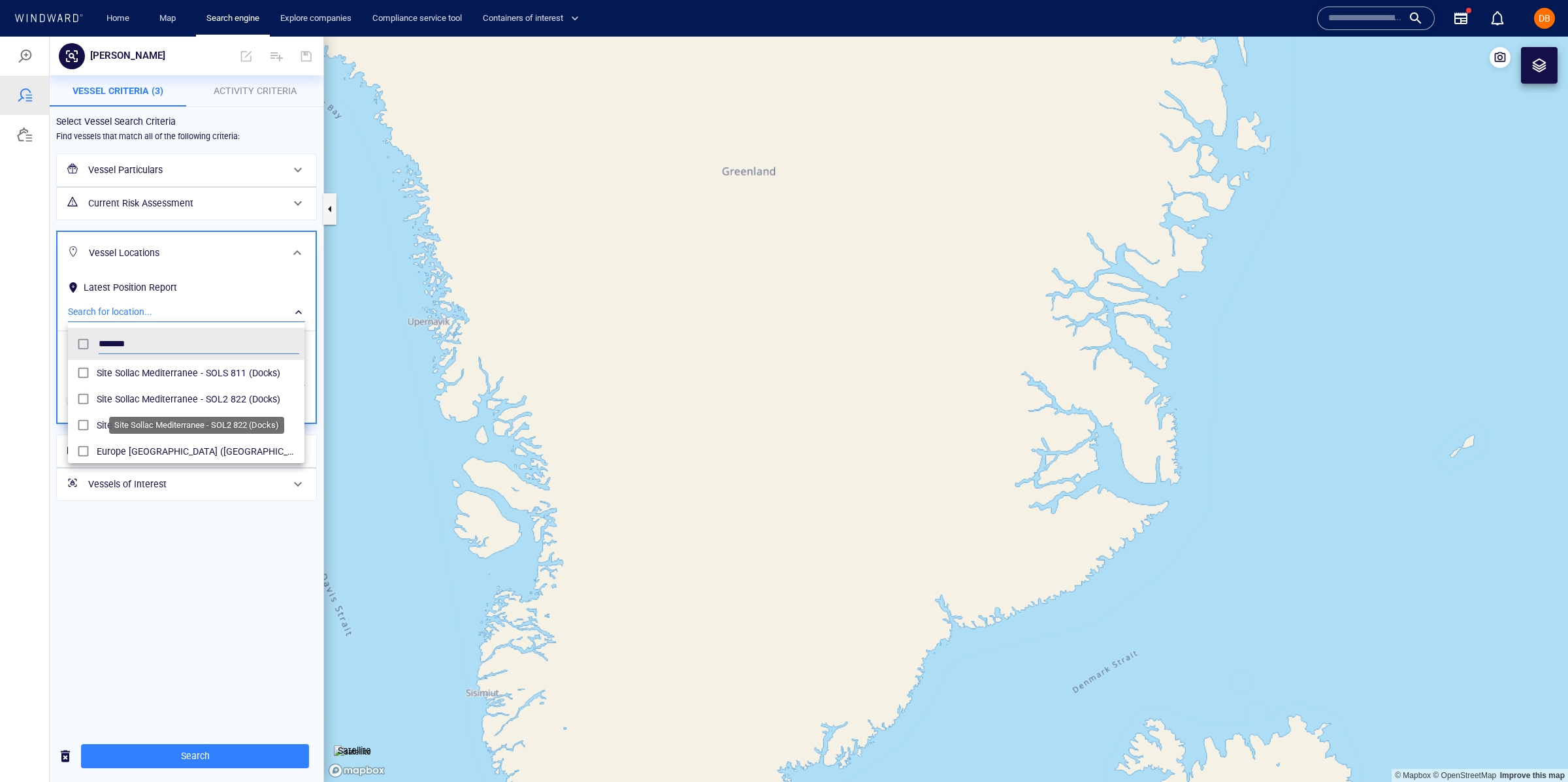
scroll to position [58, 0]
type input "*******"
click at [192, 444] on span "Europe Mediterranean (Maritime Region)" at bounding box center [198, 445] width 202 height 15
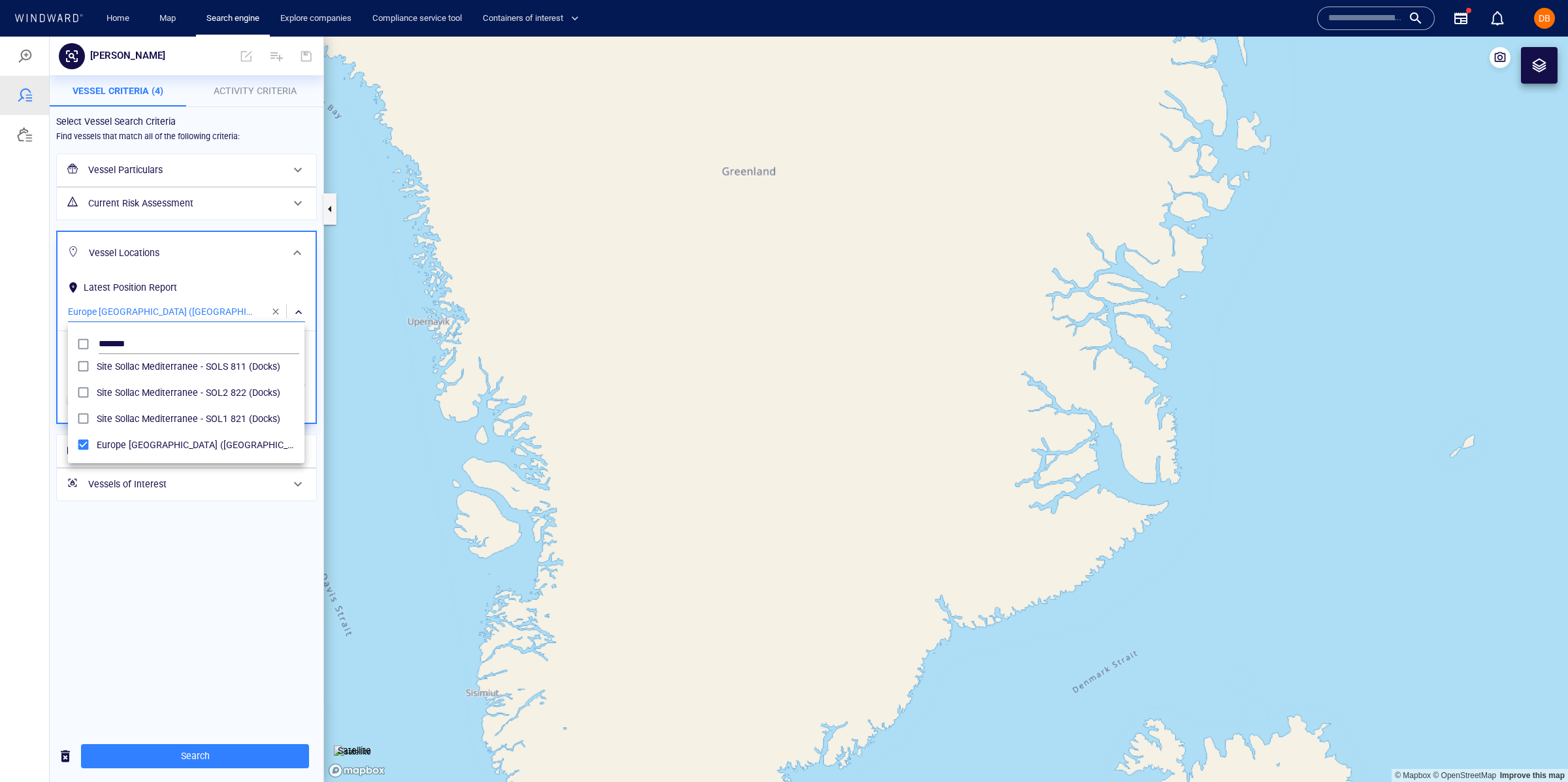
click at [192, 526] on div at bounding box center [784, 409] width 1568 height 745
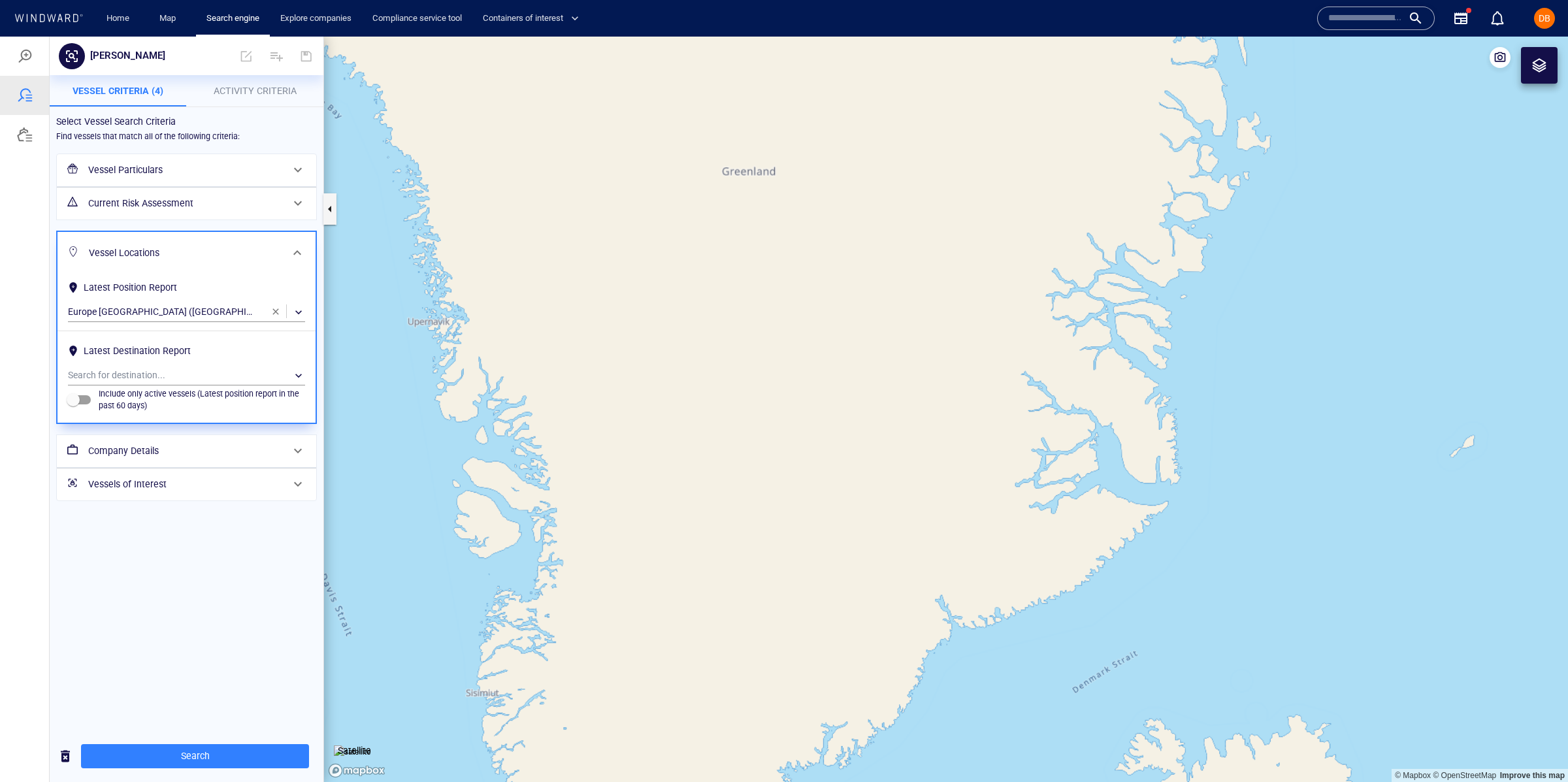
click at [232, 365] on h6 "Latest Destination Report" at bounding box center [186, 353] width 237 height 25
click at [189, 446] on h6 "Company Details" at bounding box center [186, 450] width 194 height 16
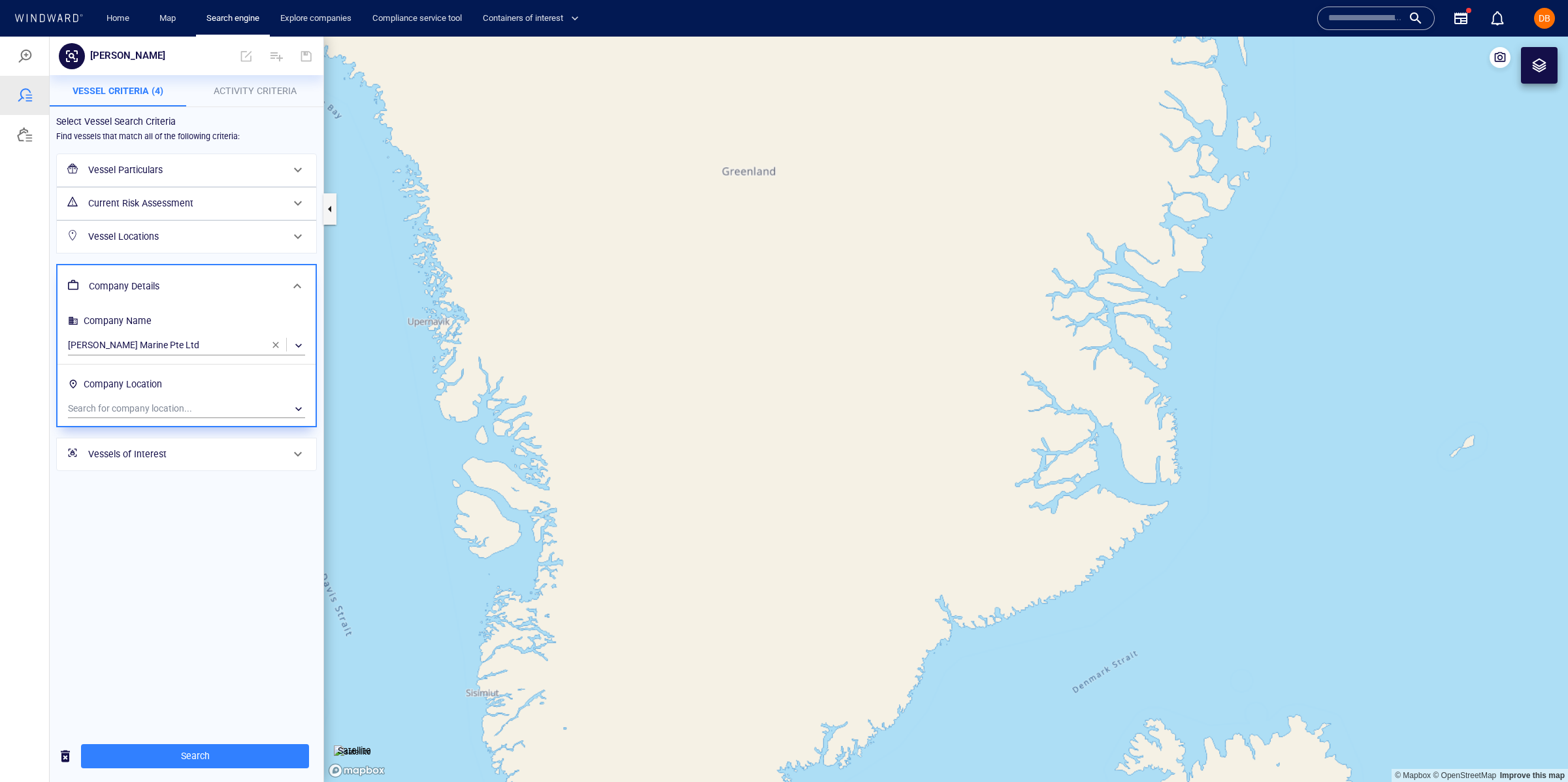
click at [243, 335] on h6 "Company Name" at bounding box center [186, 322] width 237 height 25
click at [243, 343] on div "​" at bounding box center [186, 345] width 237 height 19
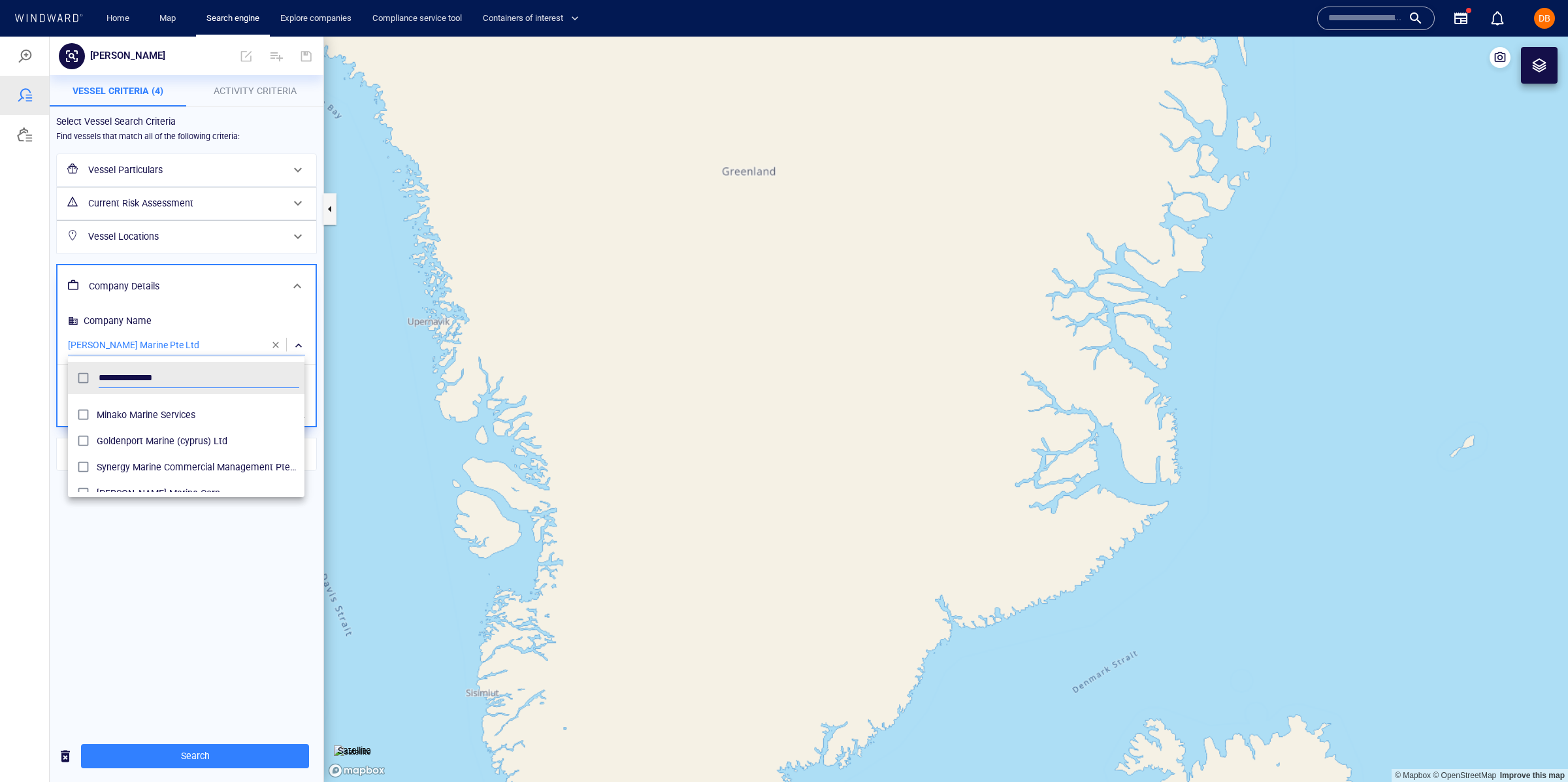
scroll to position [934, 0]
type input "**********"
click at [166, 540] on div at bounding box center [784, 409] width 1568 height 745
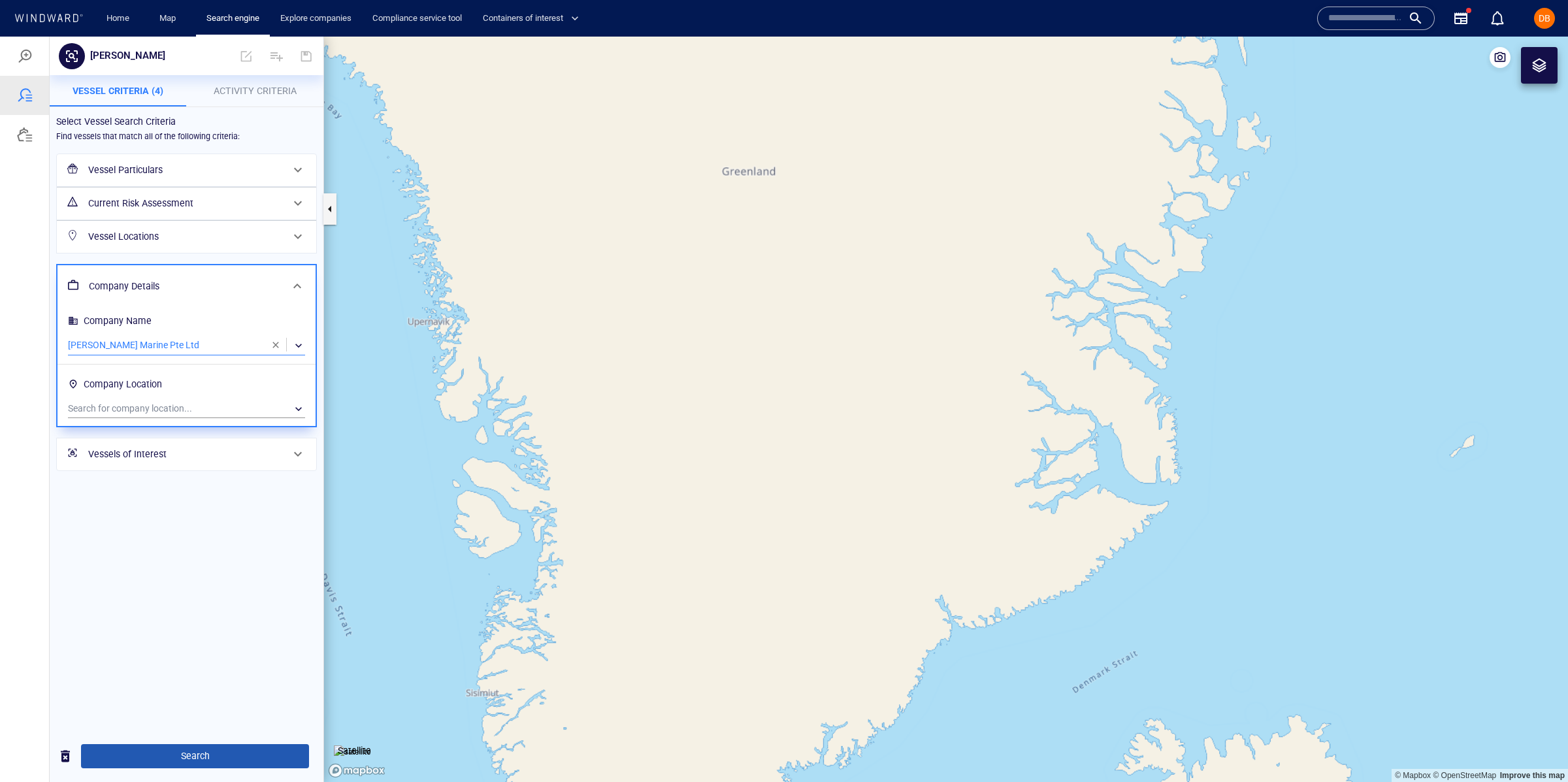
click at [192, 745] on button "Search" at bounding box center [195, 756] width 228 height 24
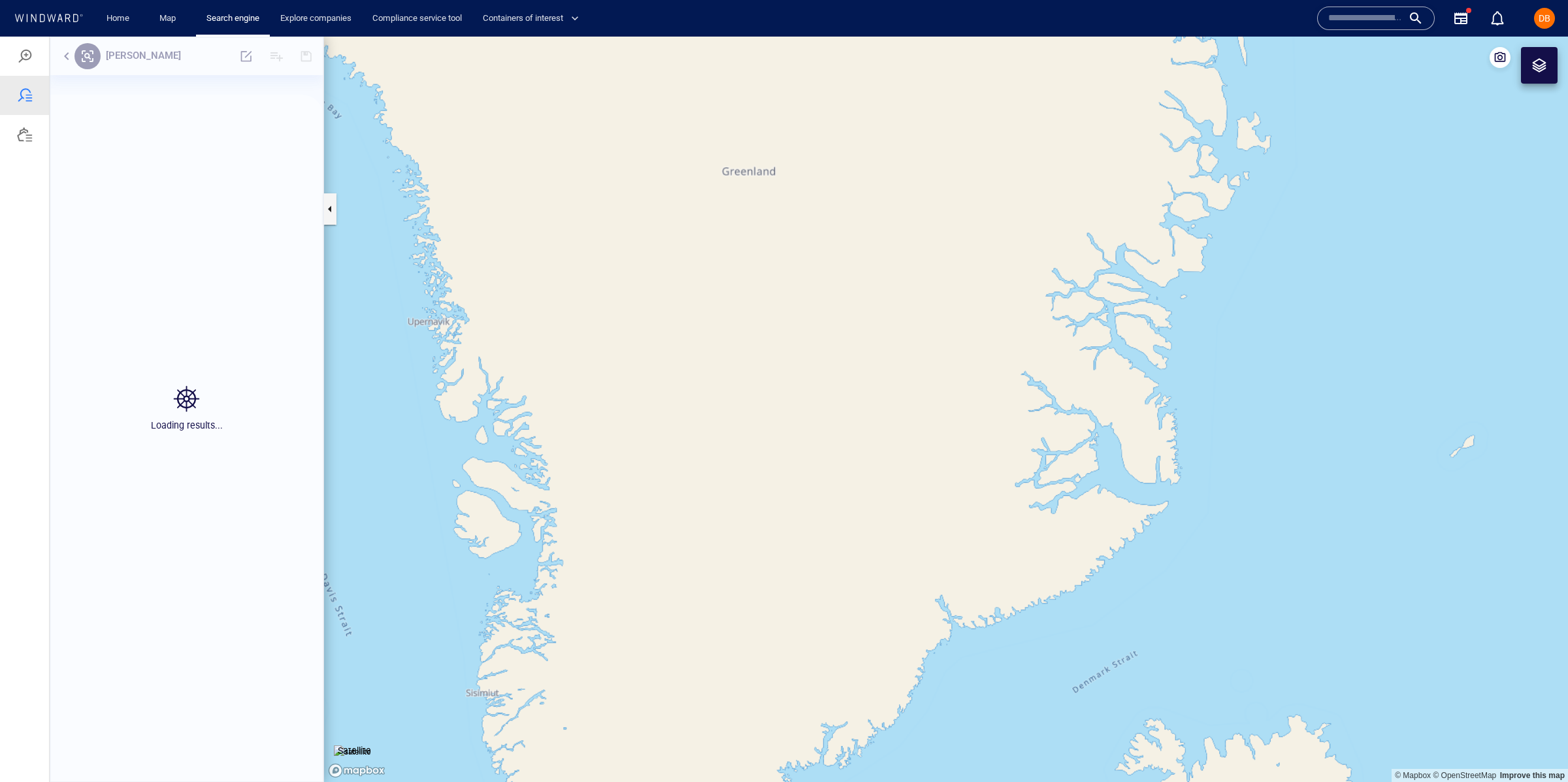
scroll to position [657, 273]
click at [179, 463] on button "Go back" at bounding box center [178, 473] width 65 height 26
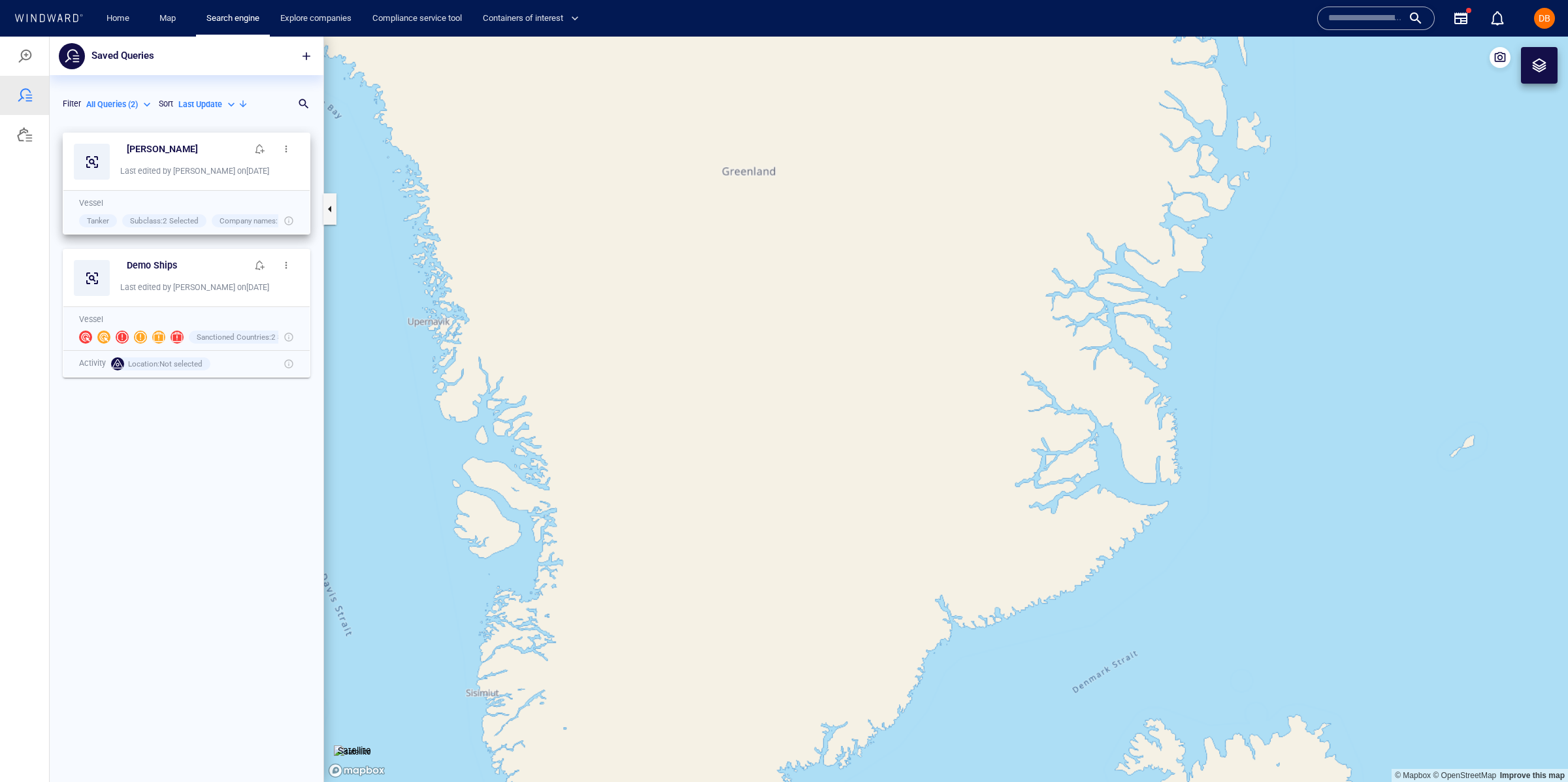
click at [195, 136] on div "minerva" at bounding box center [209, 149] width 179 height 26
click at [146, 136] on div "minerva" at bounding box center [209, 149] width 179 height 26
click at [145, 145] on h6 "minerva" at bounding box center [162, 149] width 71 height 16
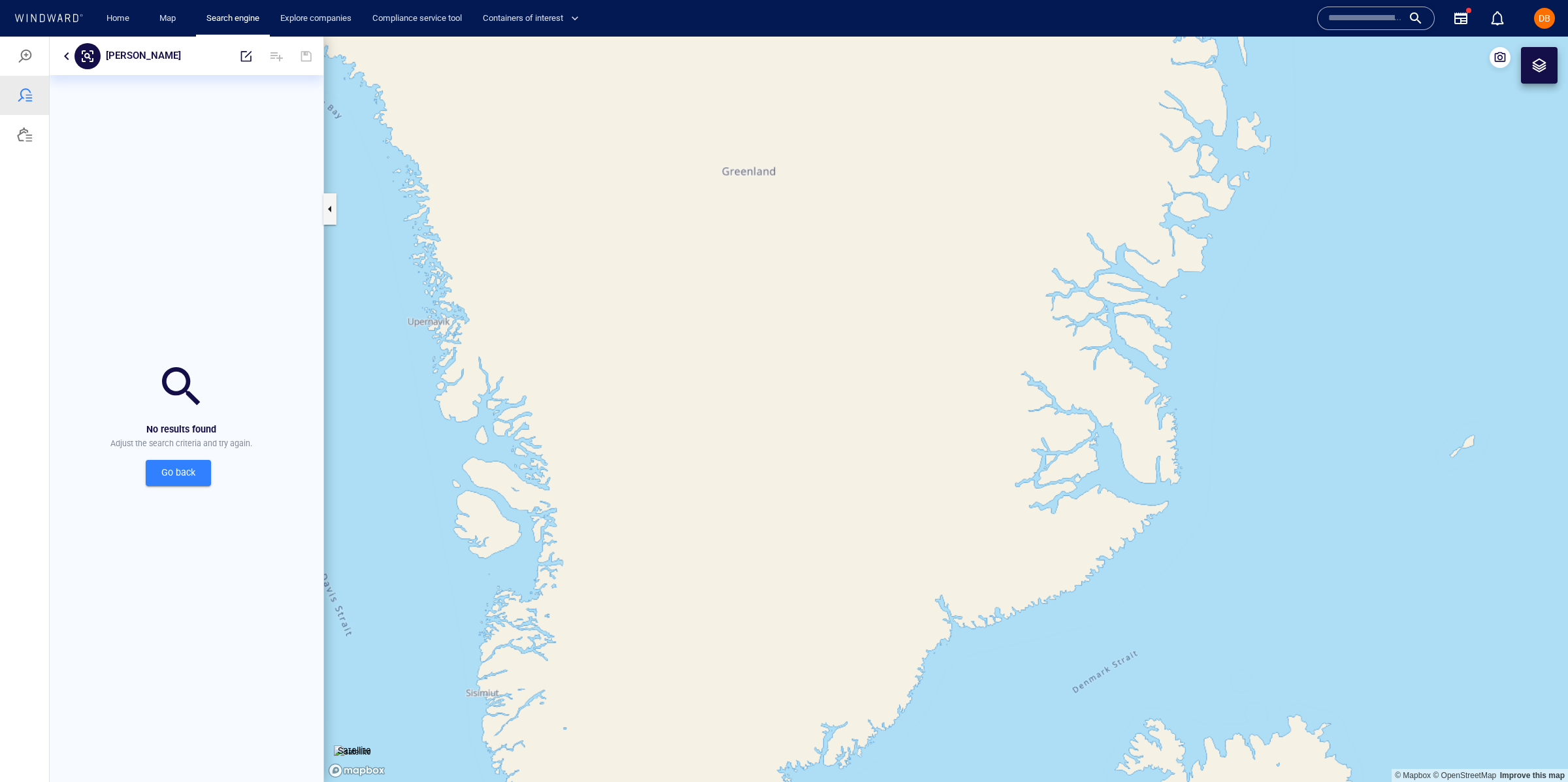
click at [75, 49] on div at bounding box center [88, 56] width 26 height 26
click at [69, 51] on button "button" at bounding box center [66, 56] width 15 height 15
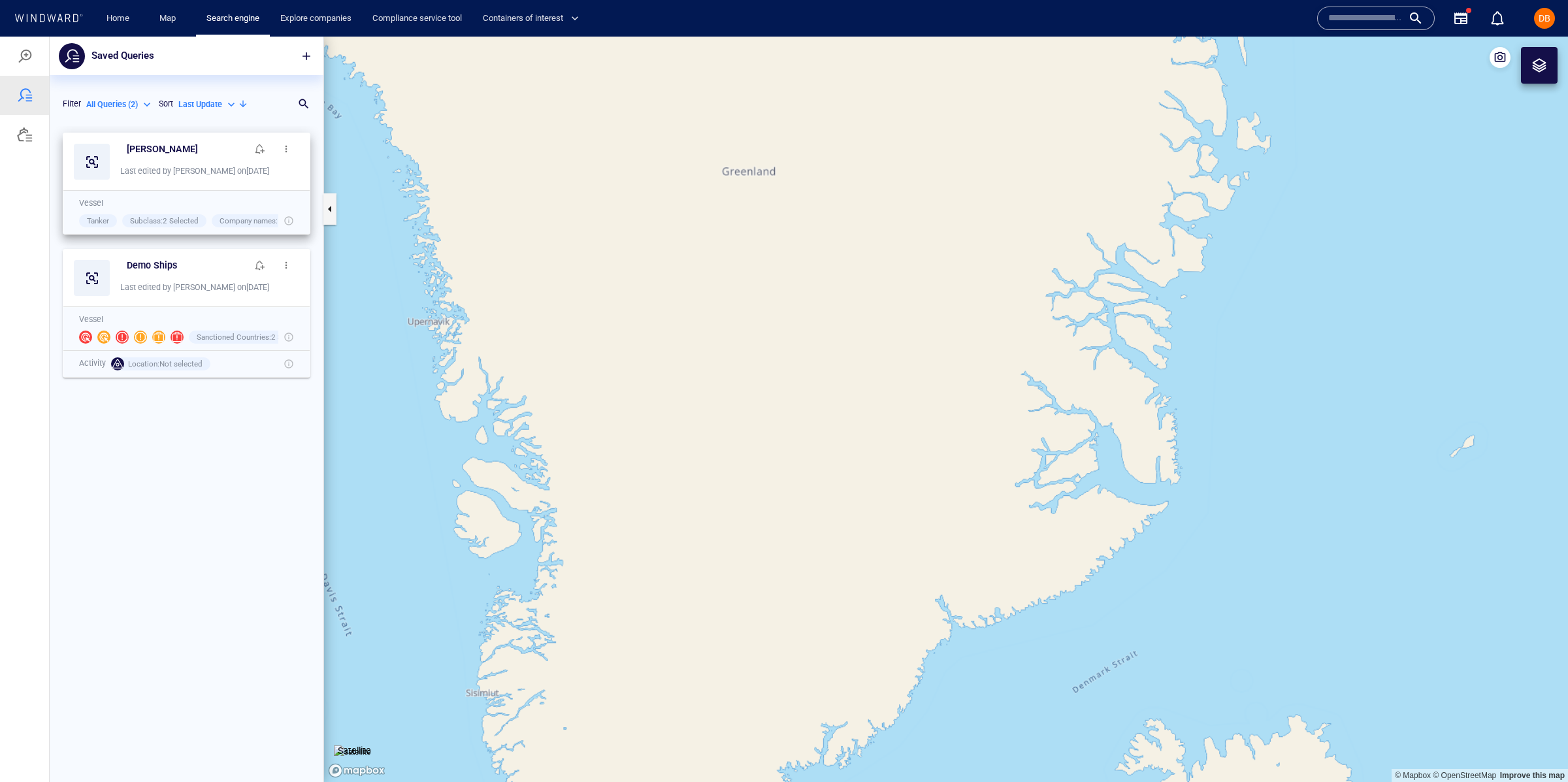
click at [286, 148] on span "button" at bounding box center [286, 149] width 11 height 11
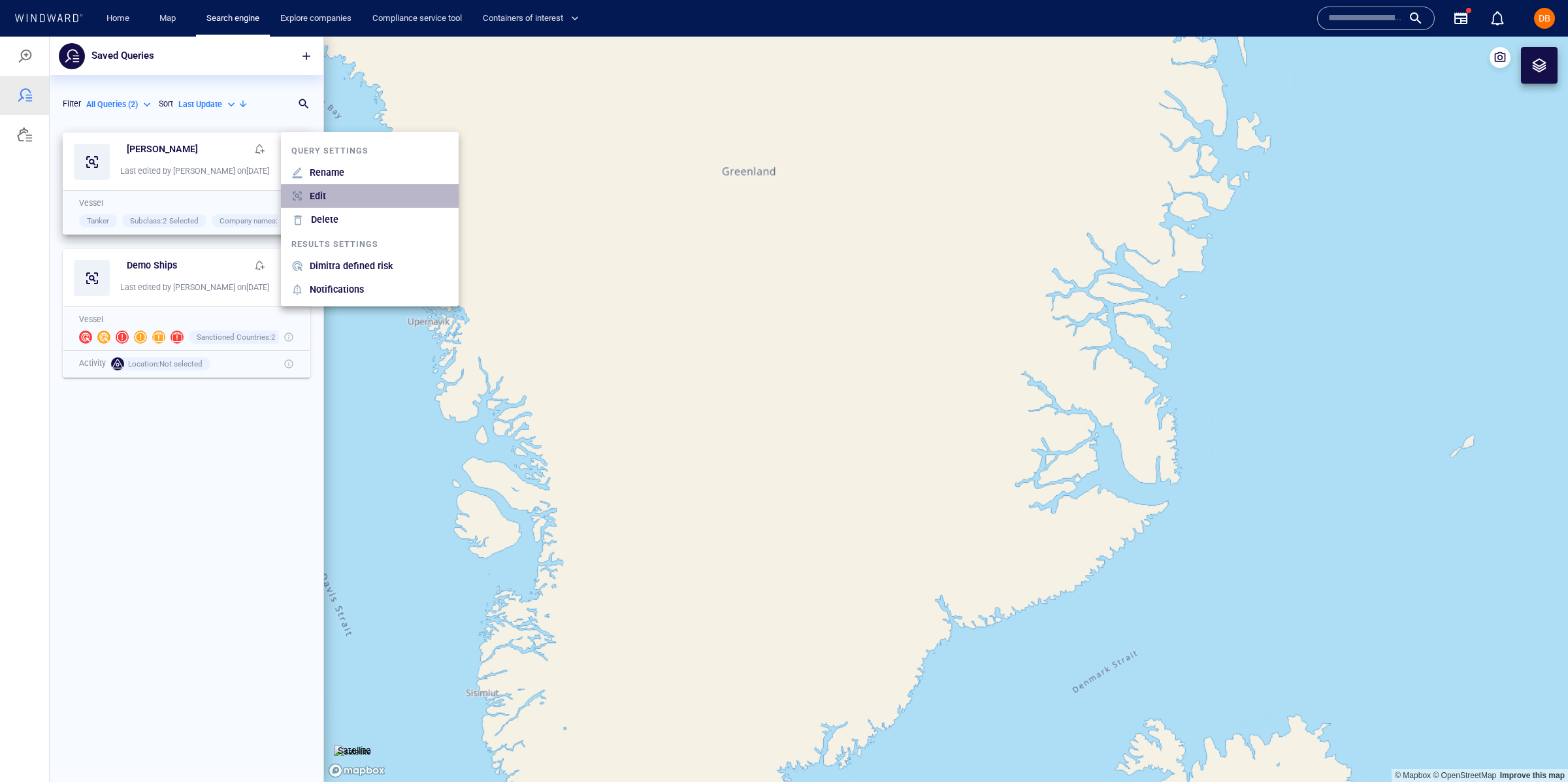
click at [330, 195] on li "Edit" at bounding box center [369, 196] width 178 height 24
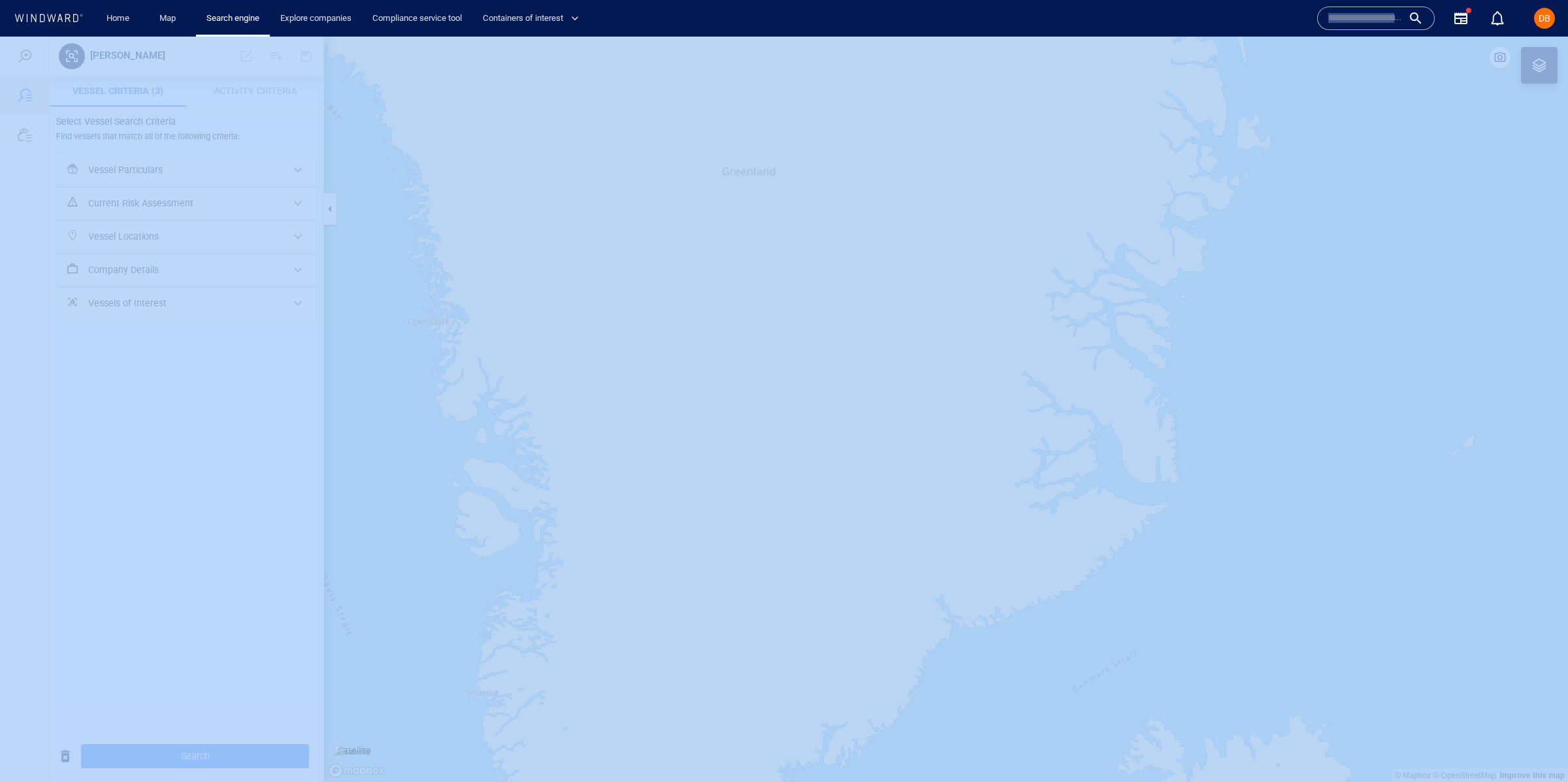
drag, startPoint x: 120, startPoint y: 72, endPoint x: 115, endPoint y: 45, distance: 27.5
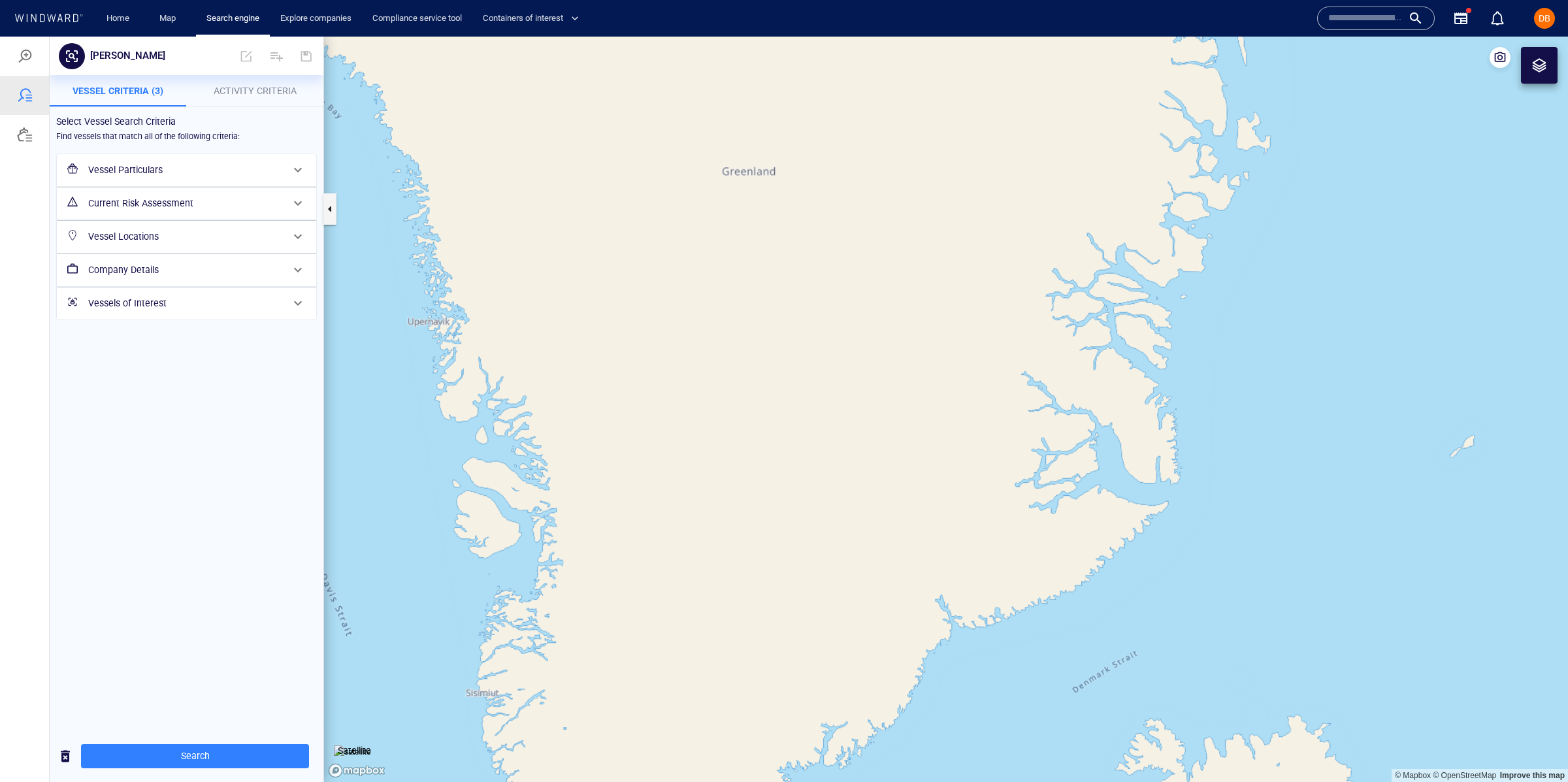
click at [113, 50] on p "minerva" at bounding box center [128, 56] width 75 height 17
click at [114, 50] on input "*******" at bounding box center [145, 55] width 100 height 11
click at [120, 51] on input "*******" at bounding box center [145, 55] width 100 height 11
click at [119, 50] on input "*******" at bounding box center [145, 55] width 100 height 11
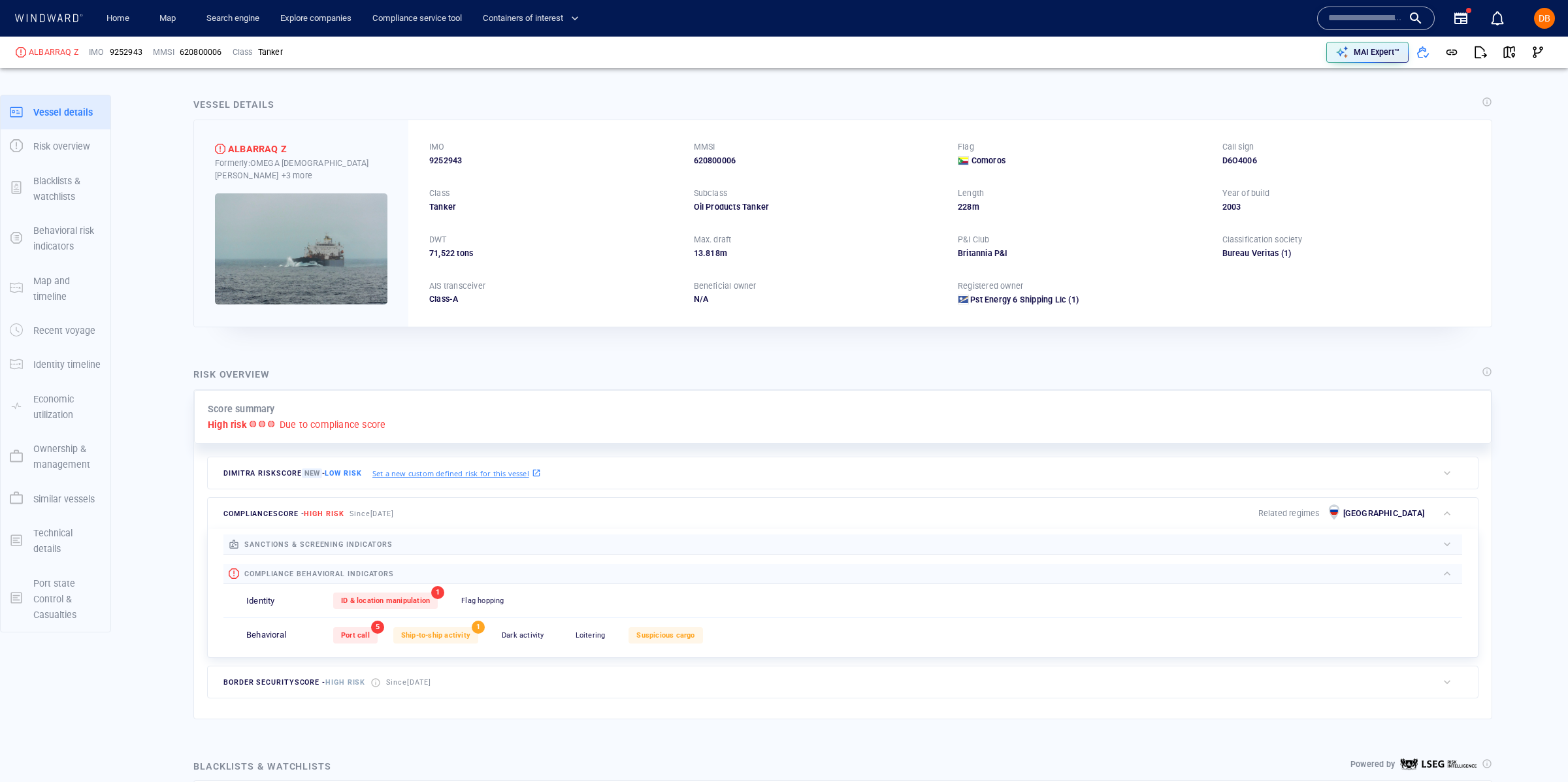
scroll to position [4, 0]
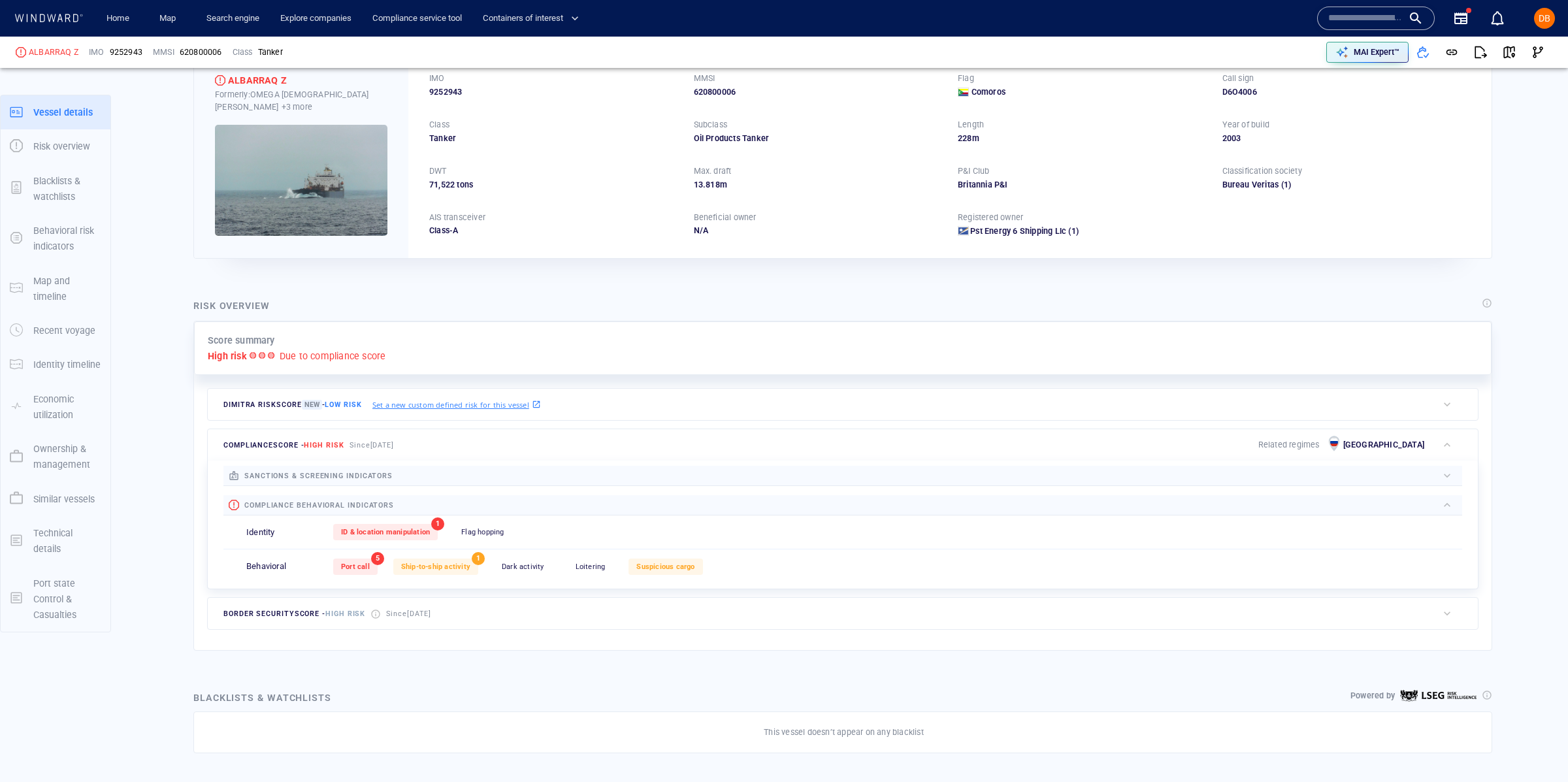
scroll to position [72, 0]
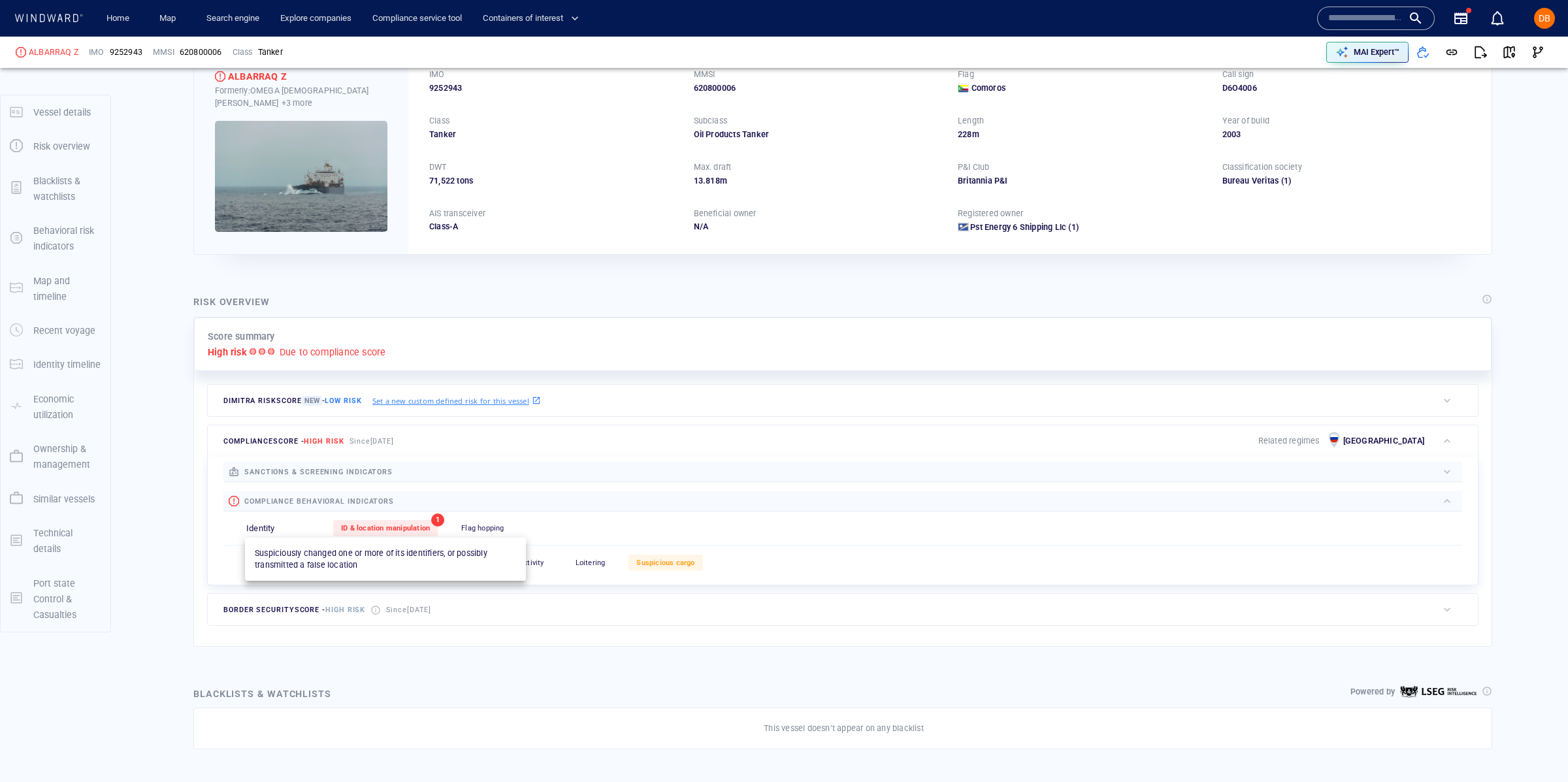
click at [424, 523] on div "ID & location manipulation" at bounding box center [386, 527] width 105 height 16
click at [420, 530] on span "ID & location manipulation" at bounding box center [385, 528] width 89 height 8
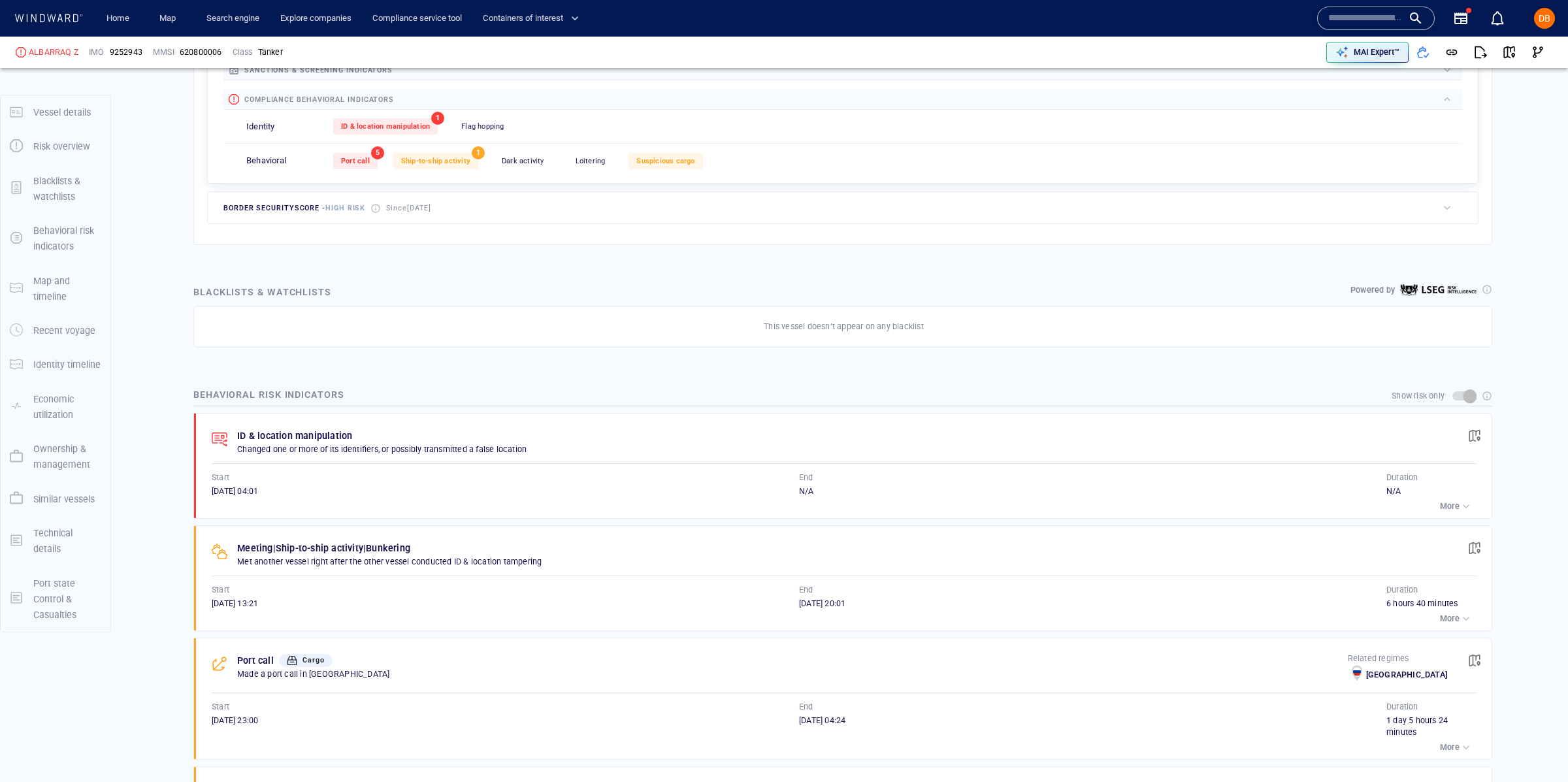
scroll to position [595, 0]
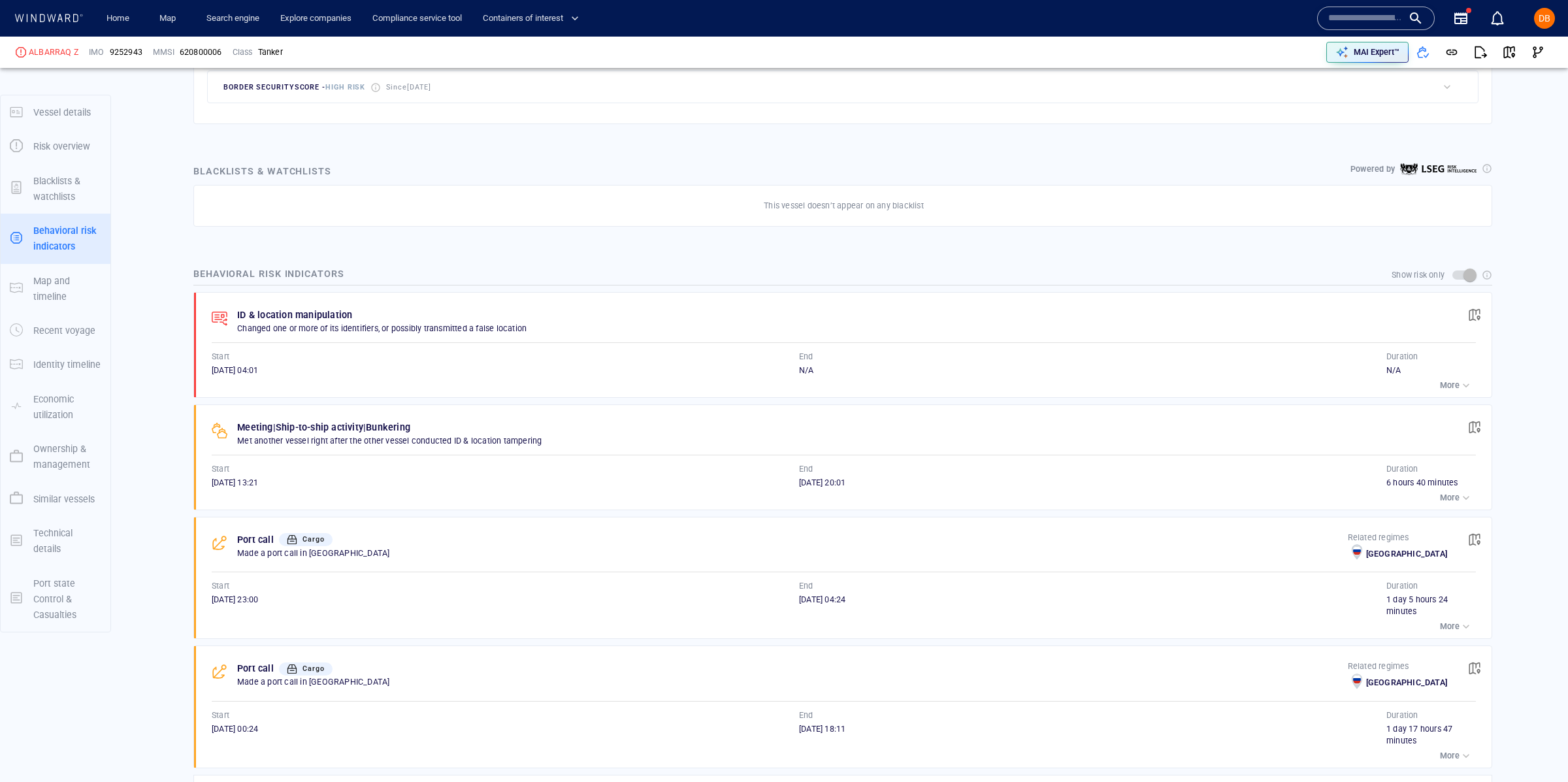
click at [368, 292] on div "Show risk only ID & location manipulation Changed one or more of its identifier…" at bounding box center [842, 531] width 1299 height 538
click at [333, 309] on p "ID & location manipulation" at bounding box center [294, 315] width 115 height 15
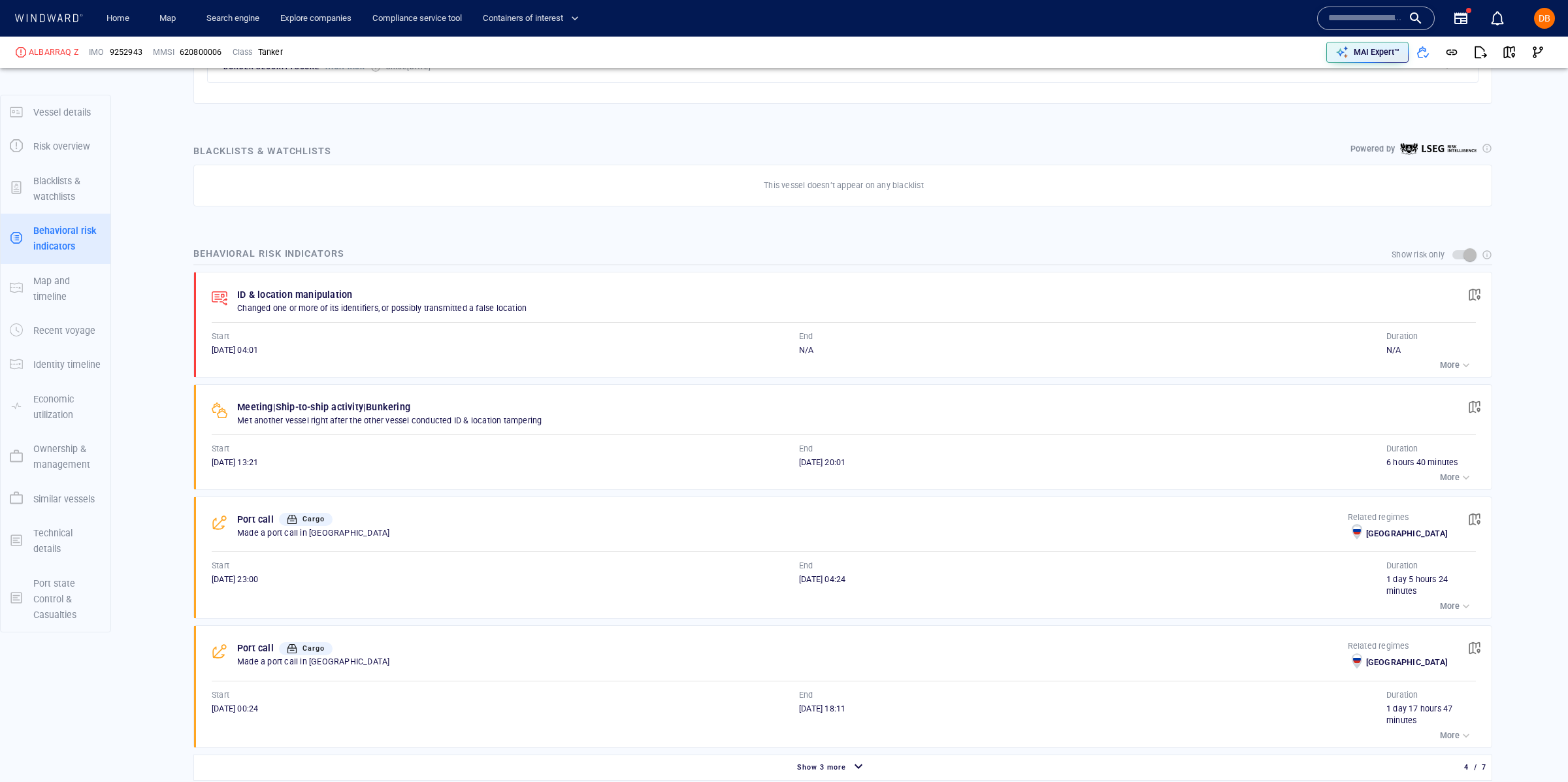
scroll to position [544, 0]
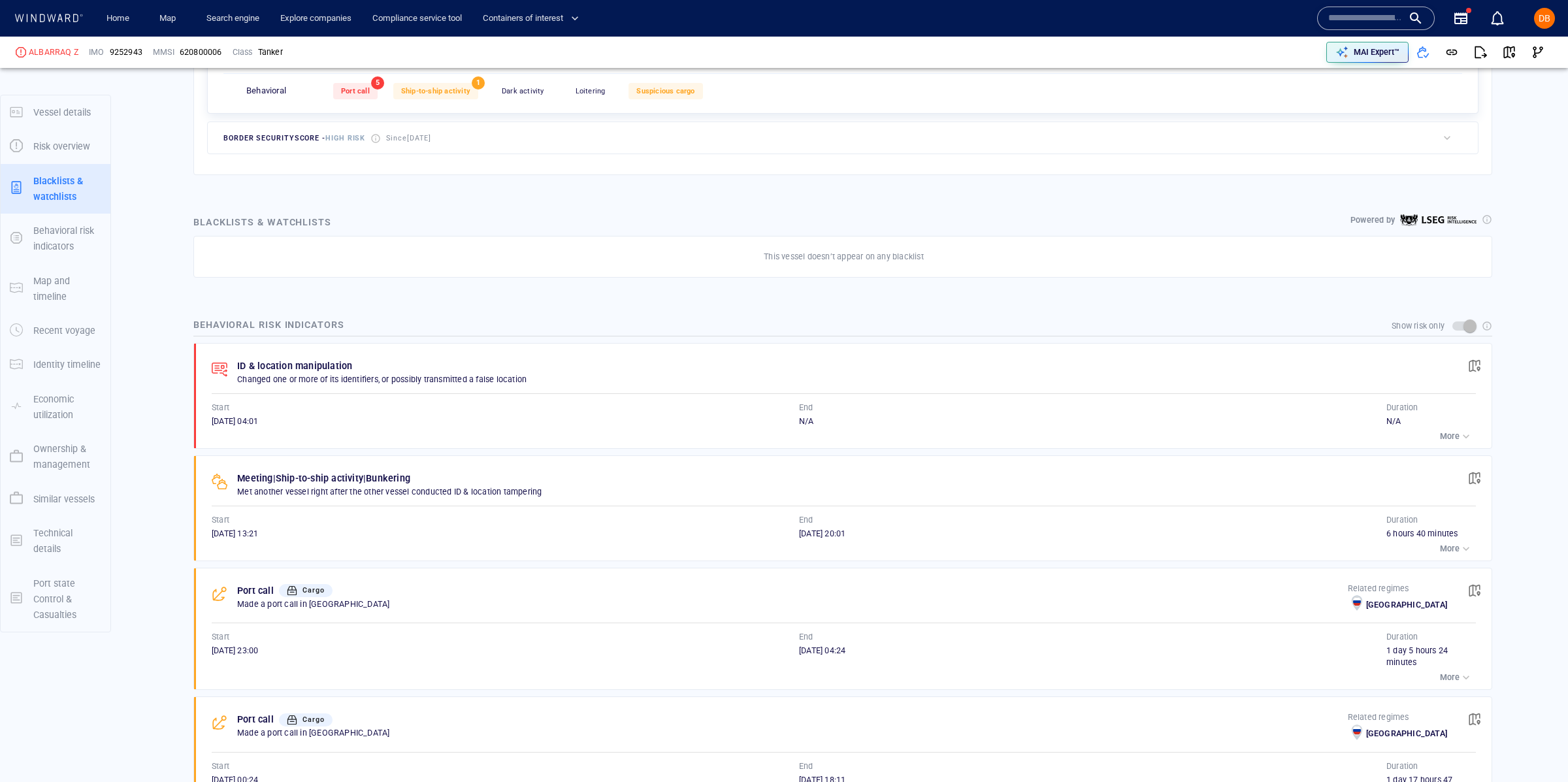
click at [275, 373] on p "ID & location manipulation" at bounding box center [294, 366] width 115 height 15
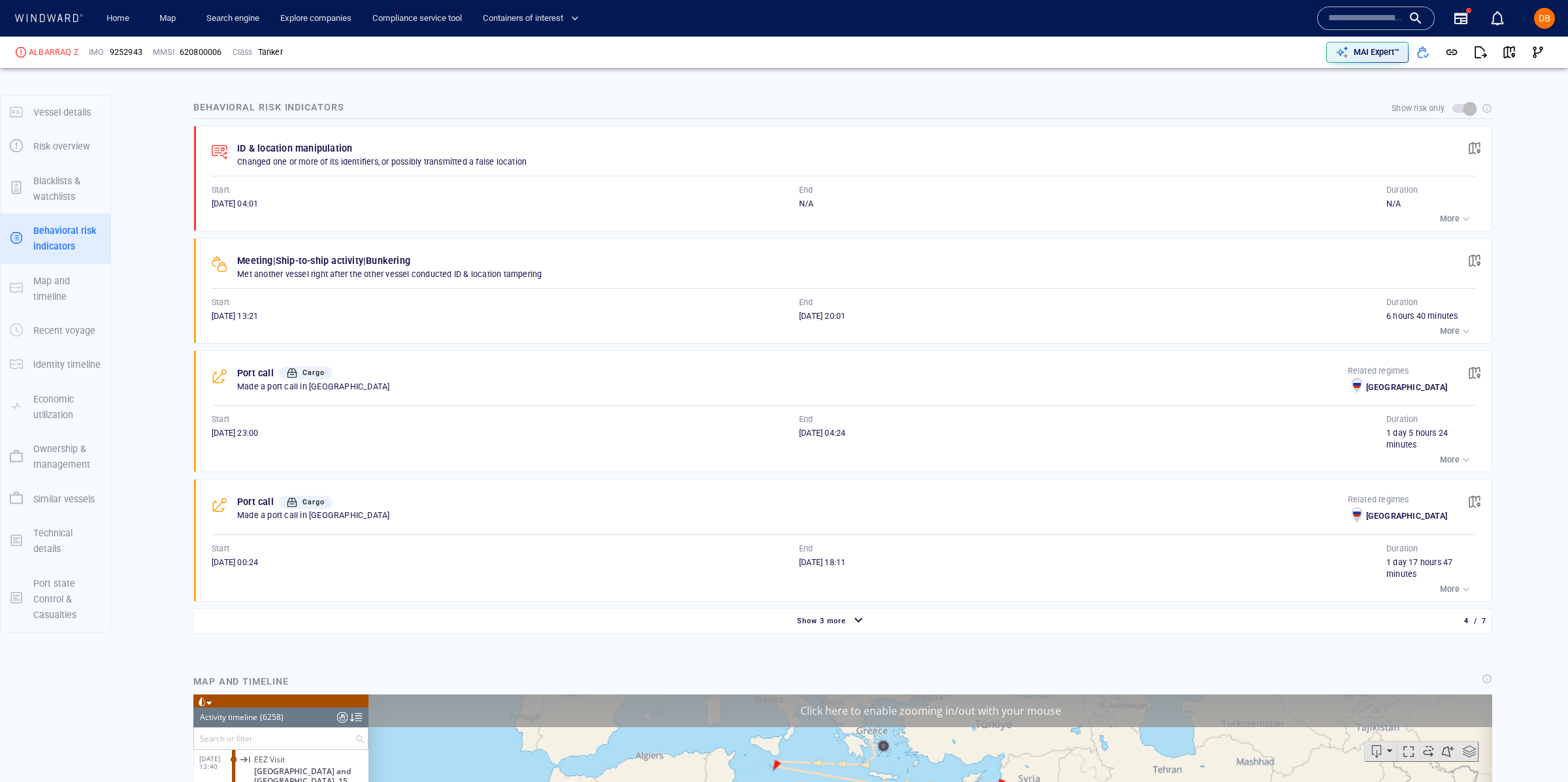
scroll to position [658, 0]
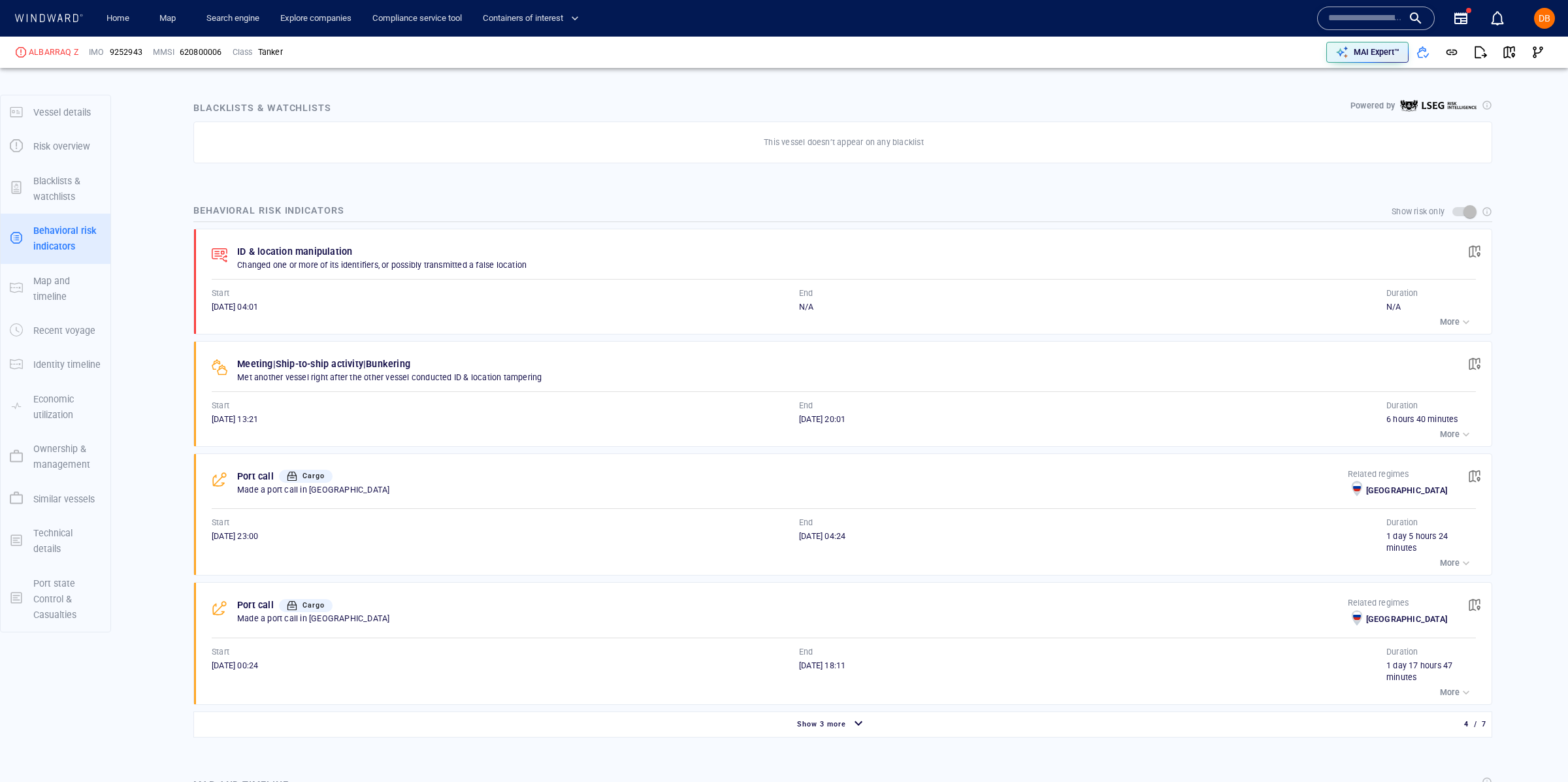
click at [336, 257] on p "ID & location manipulation" at bounding box center [294, 252] width 115 height 15
click at [1448, 322] on p "More" at bounding box center [1449, 322] width 19 height 12
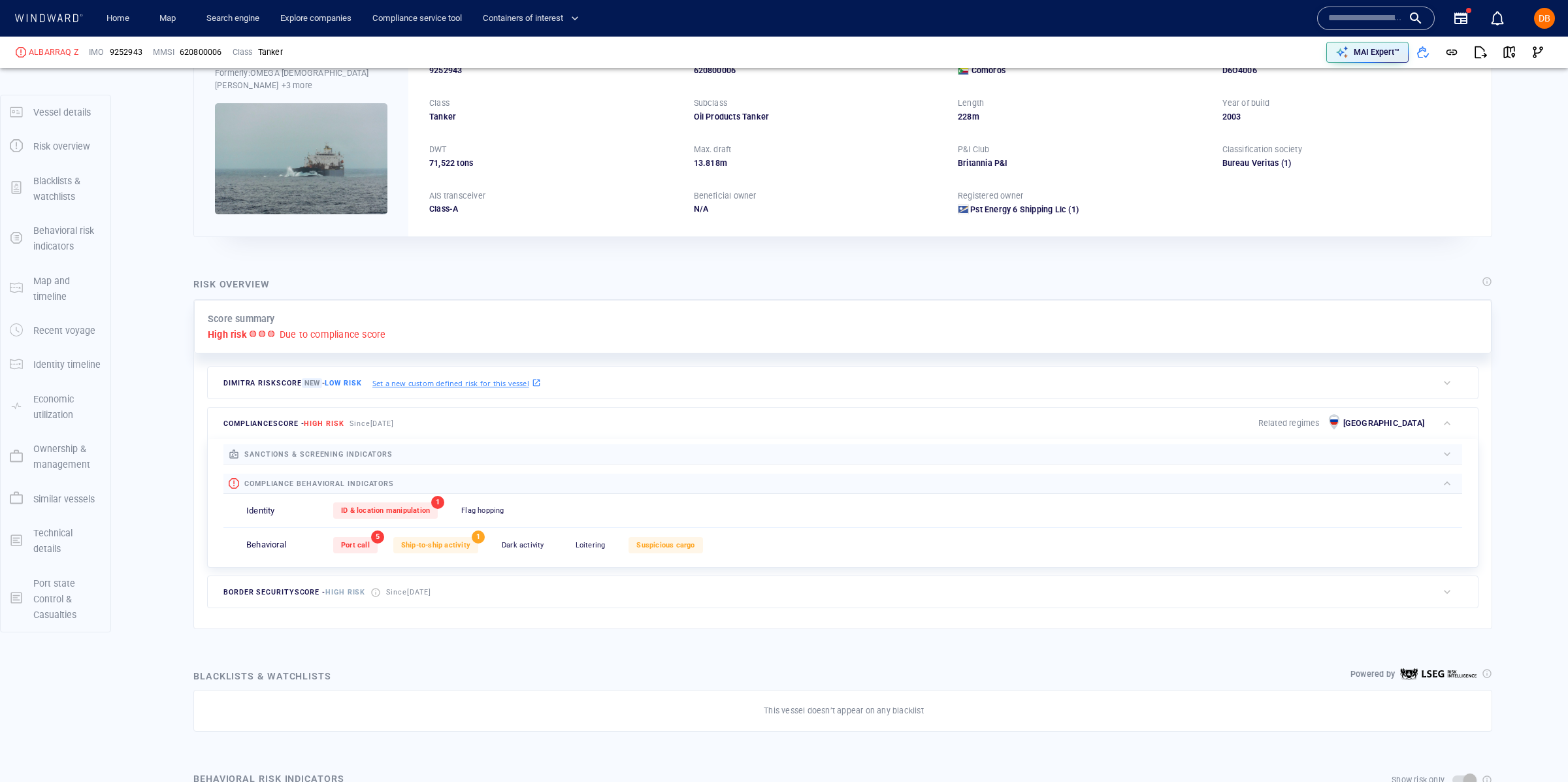
scroll to position [0, 0]
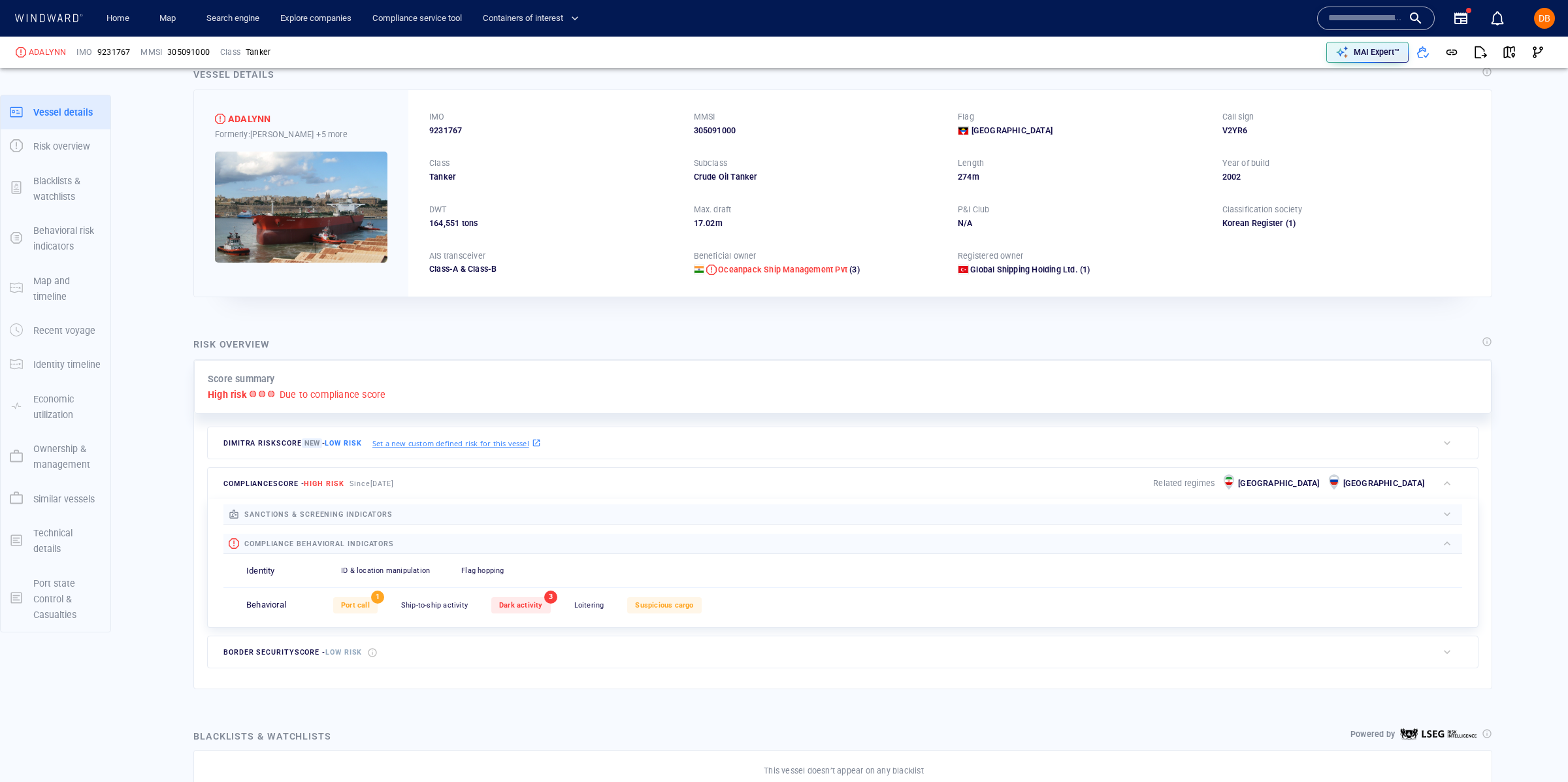
scroll to position [35, 0]
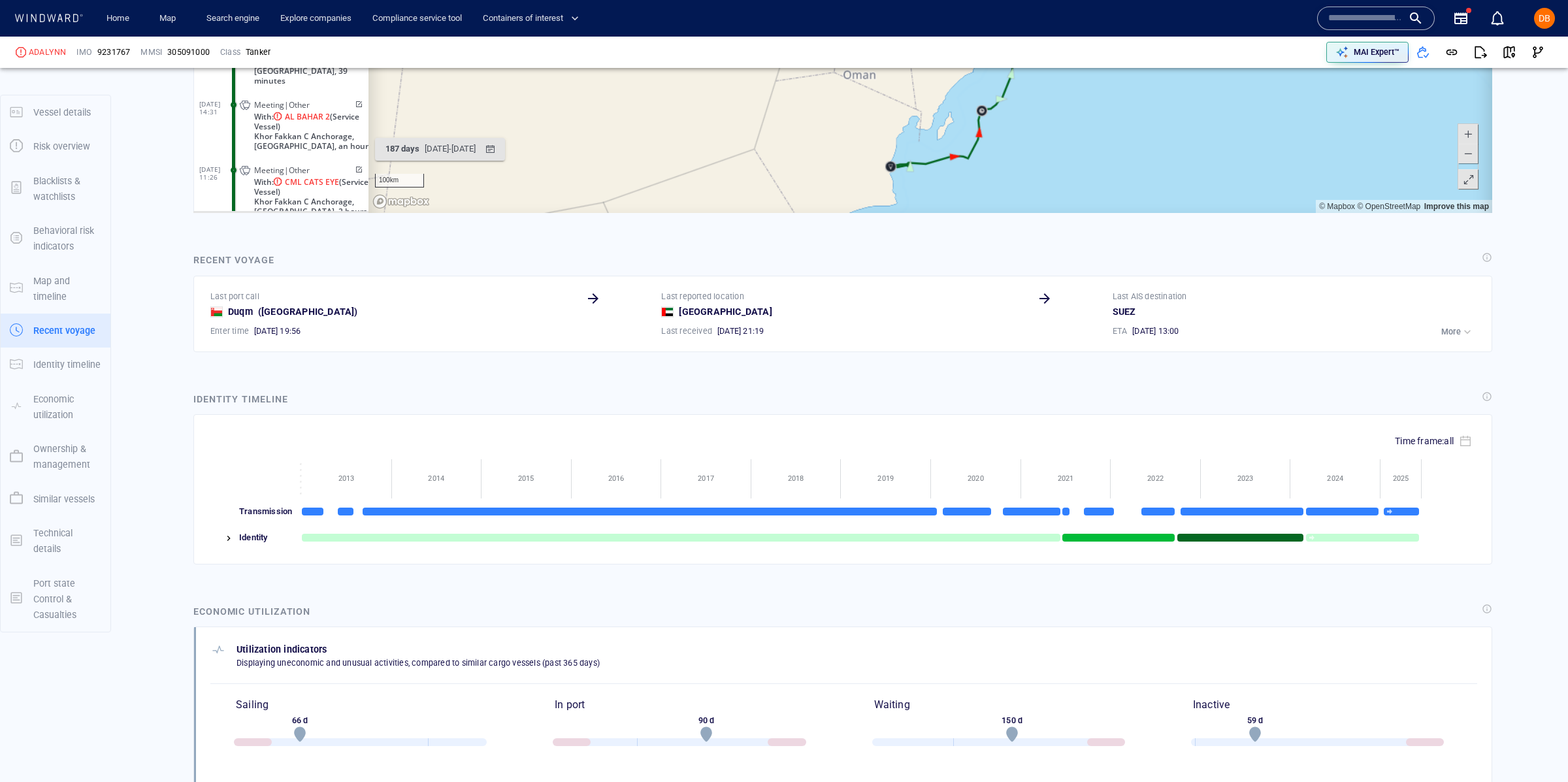
scroll to position [1633, 0]
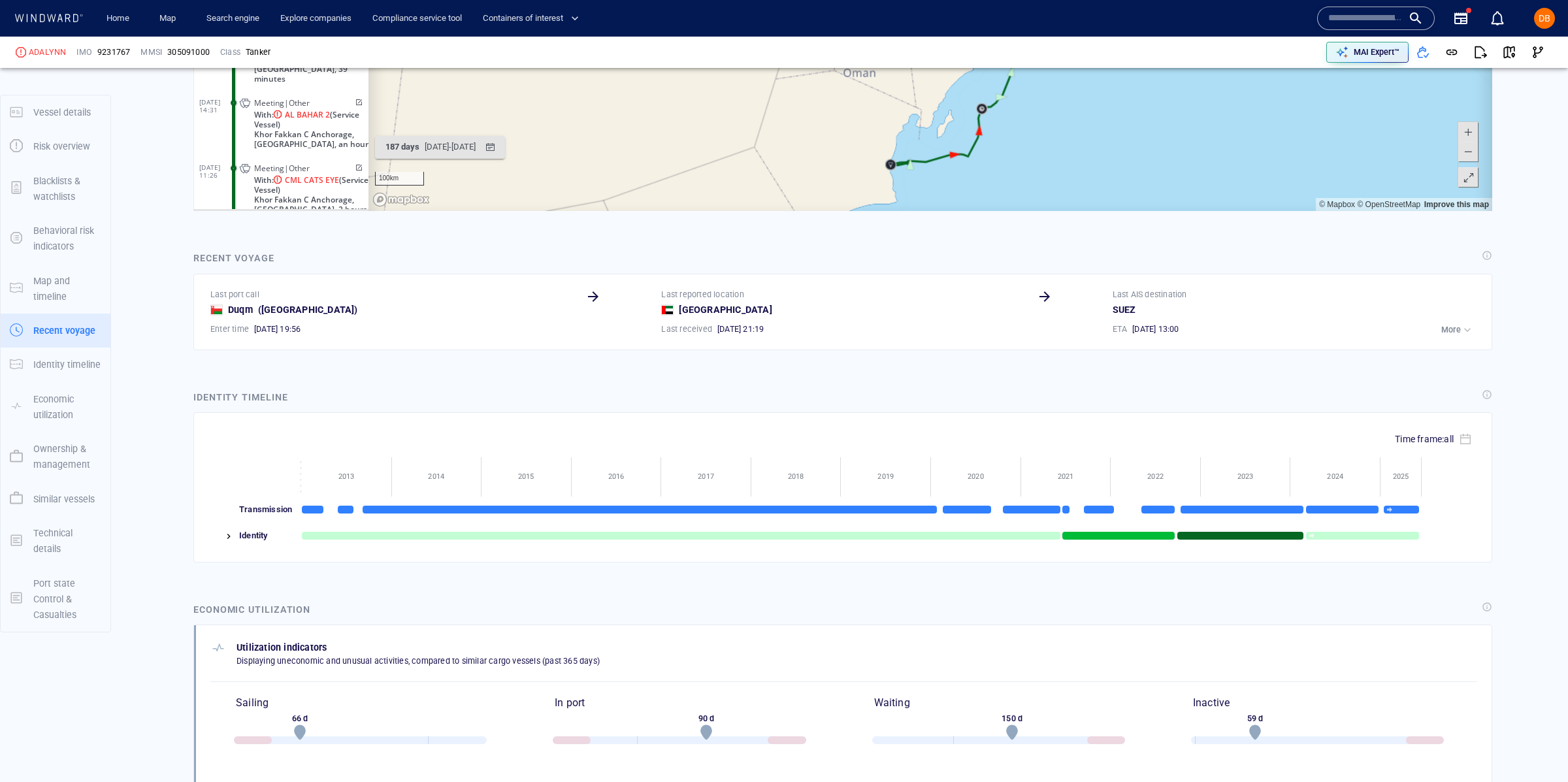
click at [226, 534] on img at bounding box center [229, 536] width 11 height 11
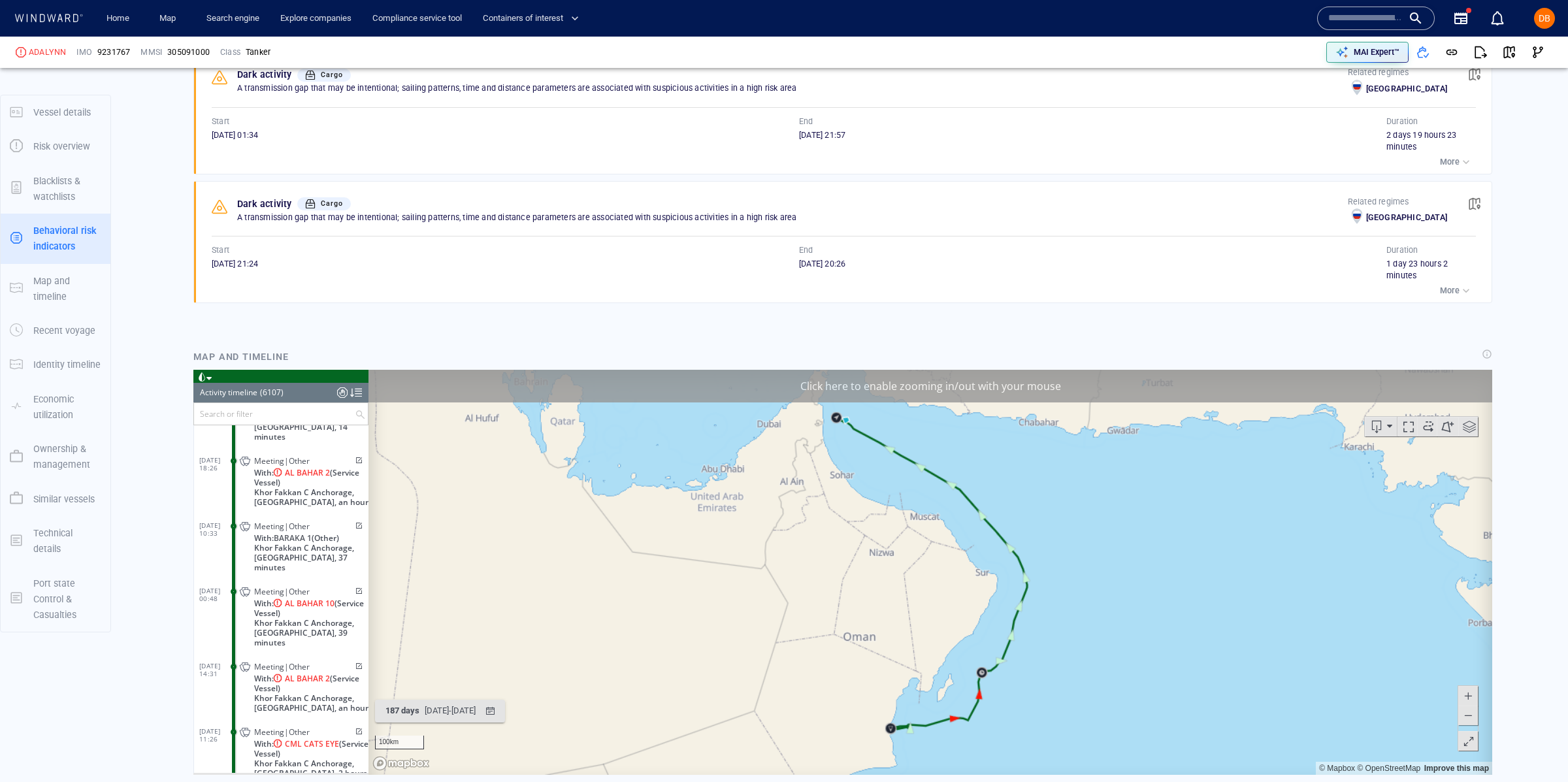
scroll to position [1098, 0]
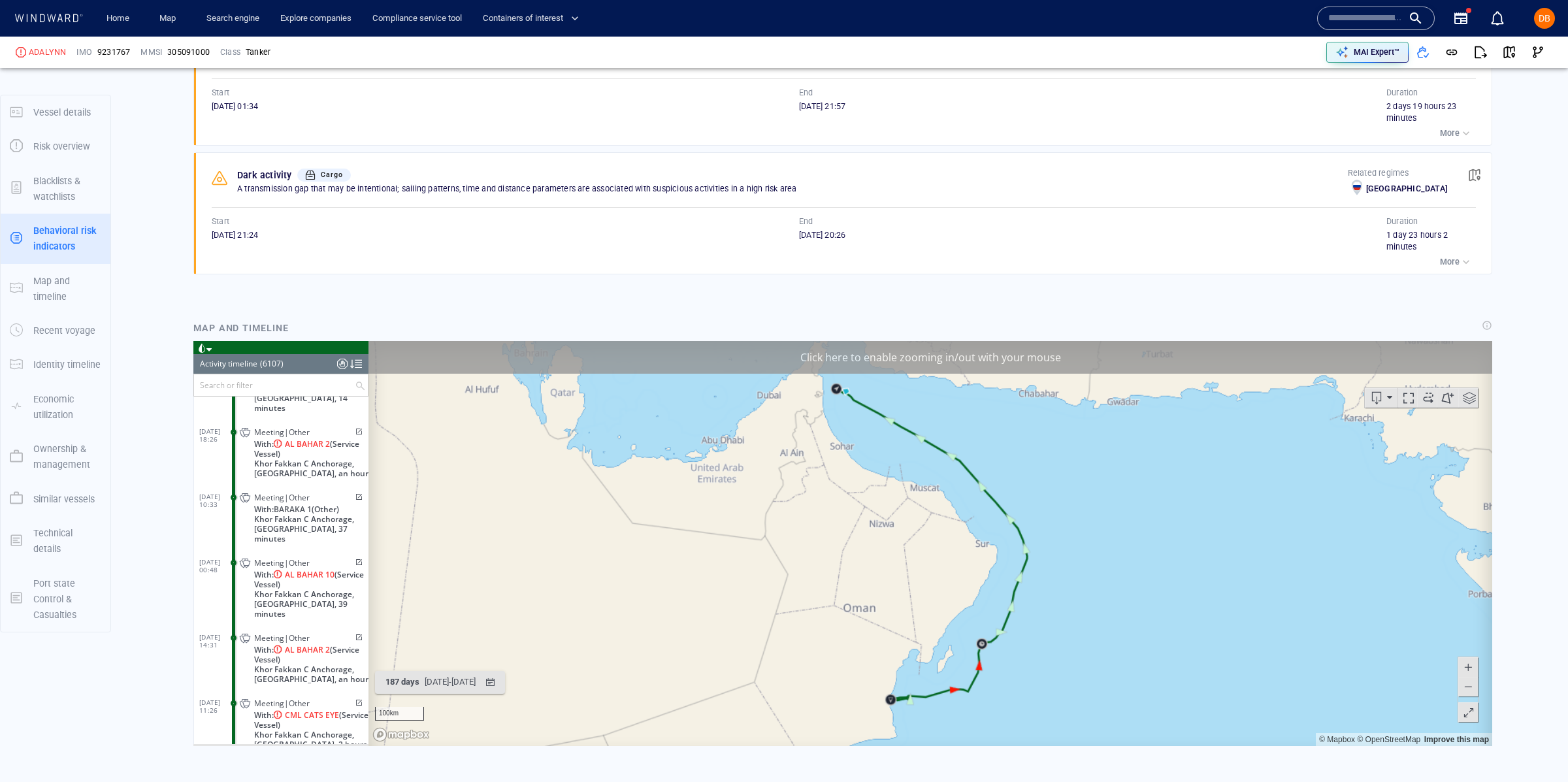
click at [231, 379] on input "text" at bounding box center [274, 385] width 161 height 22
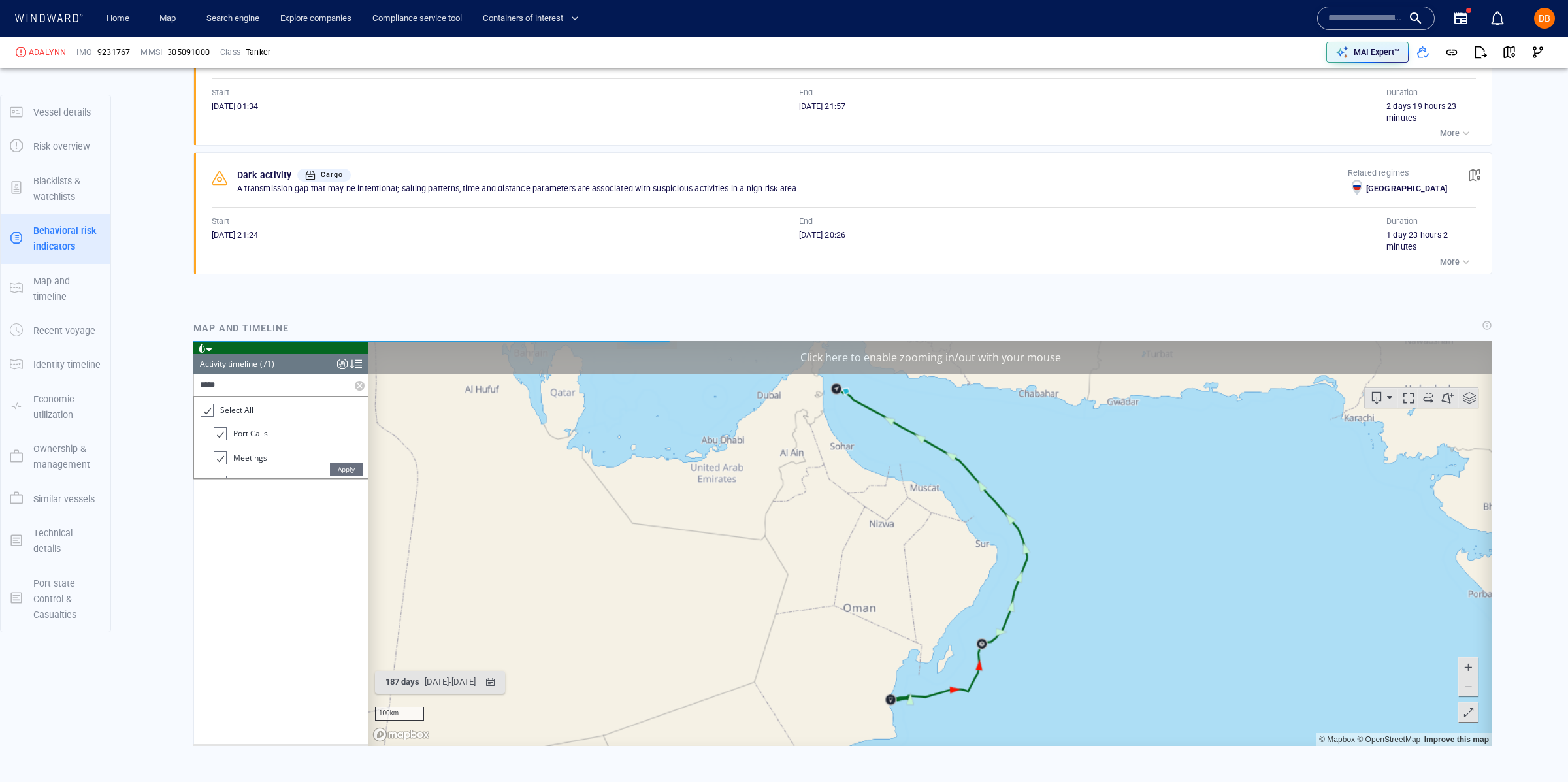
scroll to position [2286, 0]
click at [213, 411] on div at bounding box center [206, 411] width 13 height 15
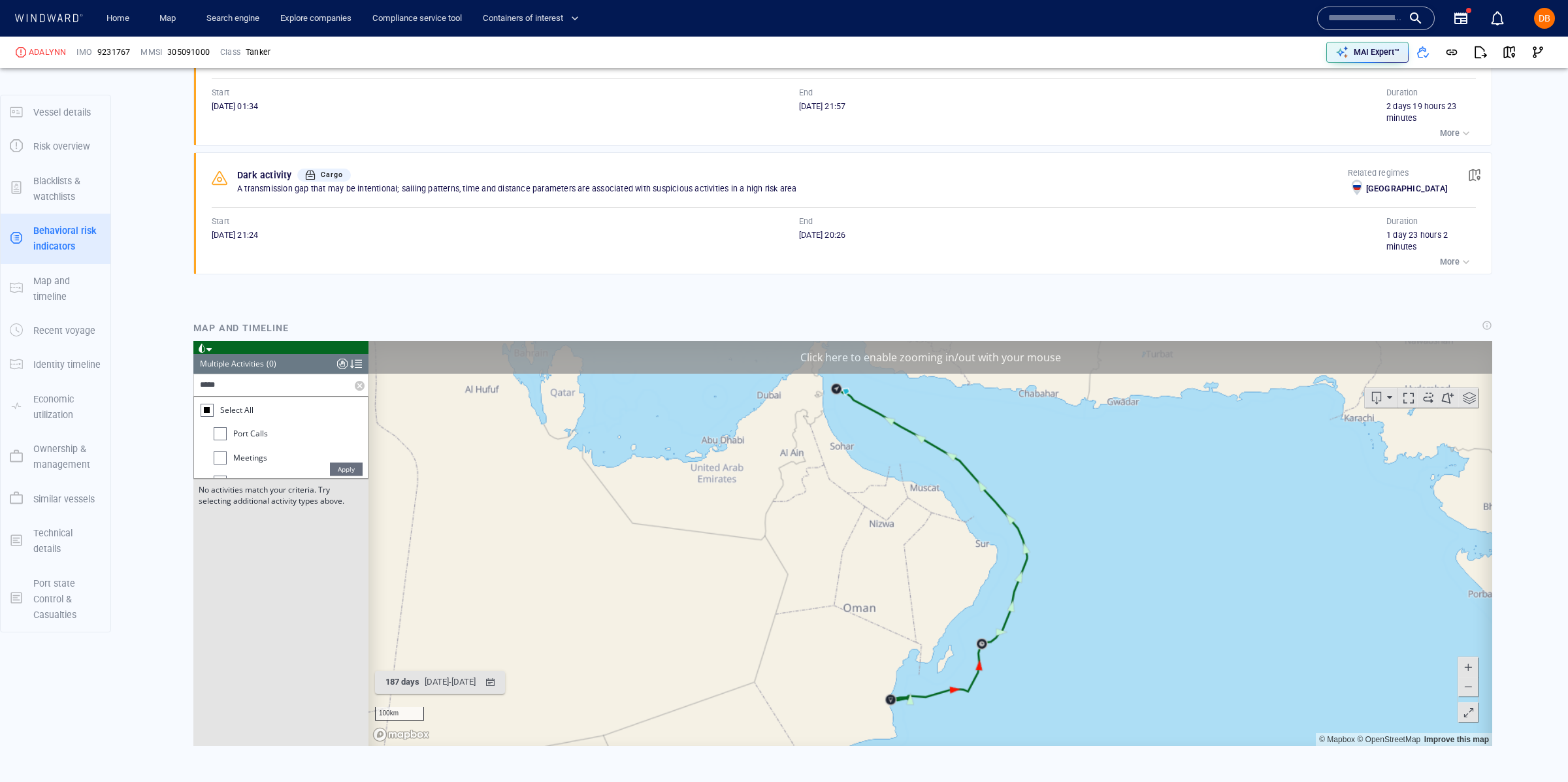
click at [269, 386] on input "****" at bounding box center [274, 385] width 161 height 22
type input "**********"
click at [349, 466] on span "Apply" at bounding box center [346, 469] width 32 height 13
click at [272, 393] on input "**********" at bounding box center [274, 385] width 161 height 22
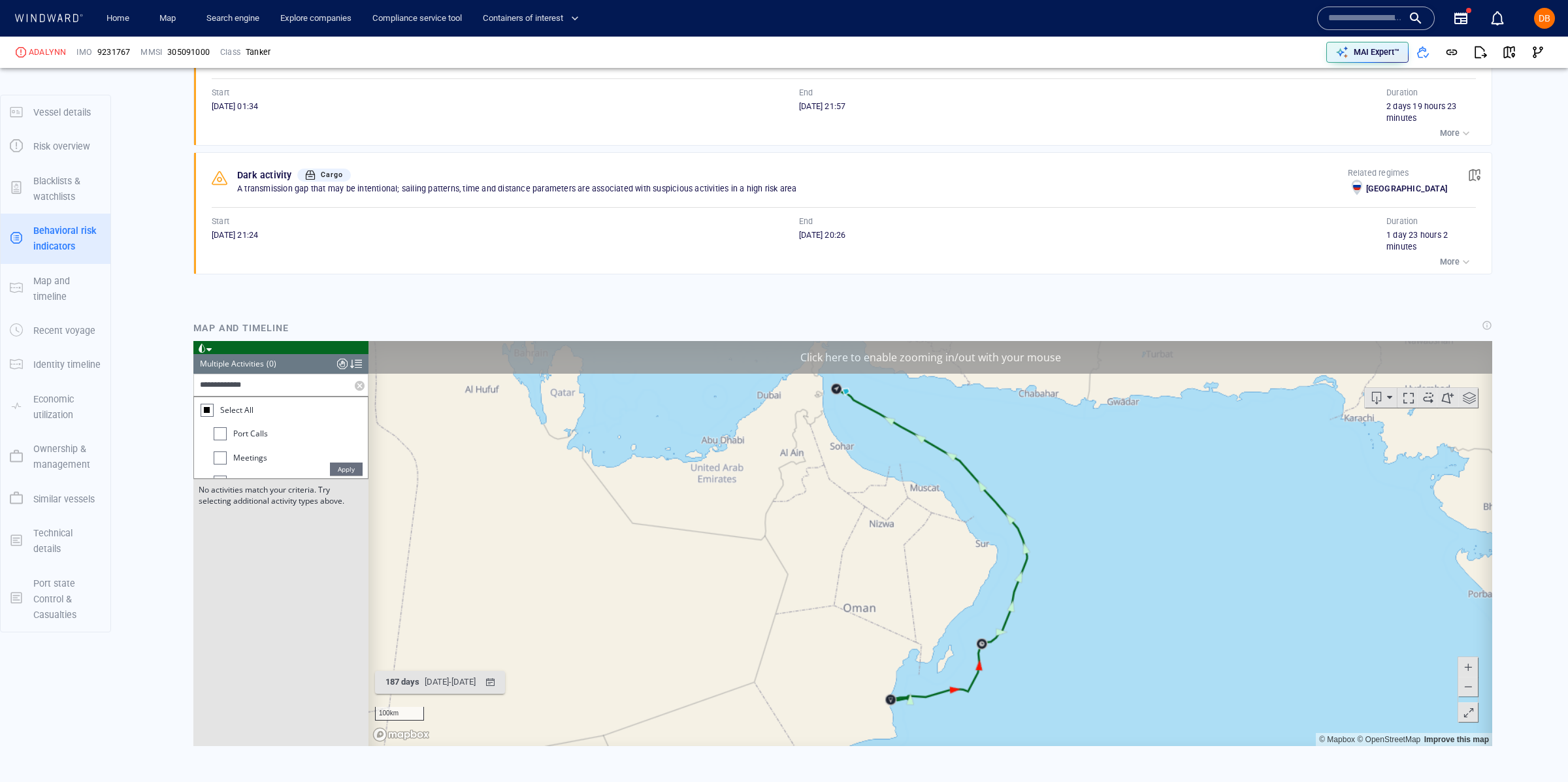
click at [234, 411] on span "Select All" at bounding box center [236, 409] width 33 height 11
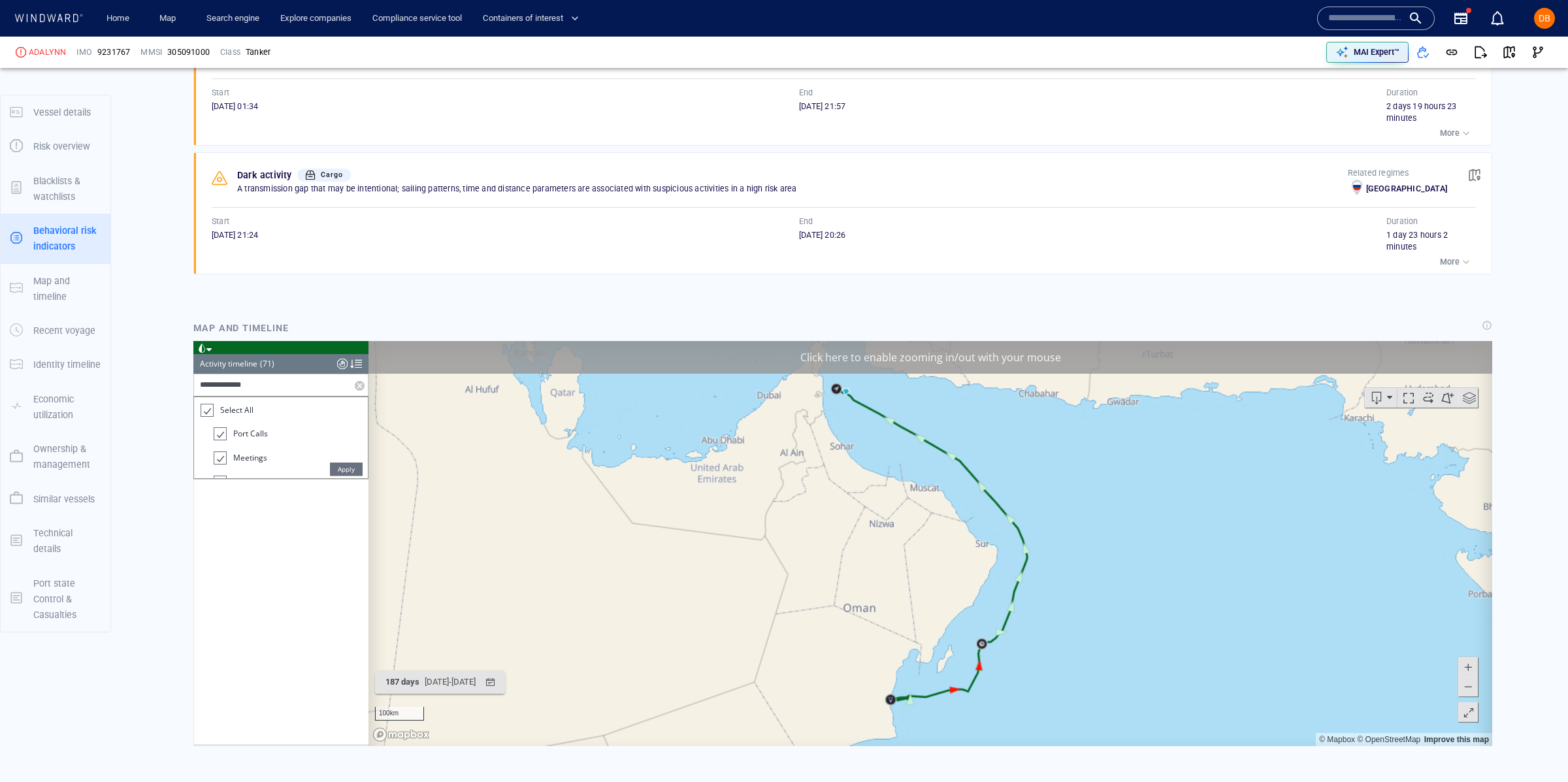
scroll to position [2286, 0]
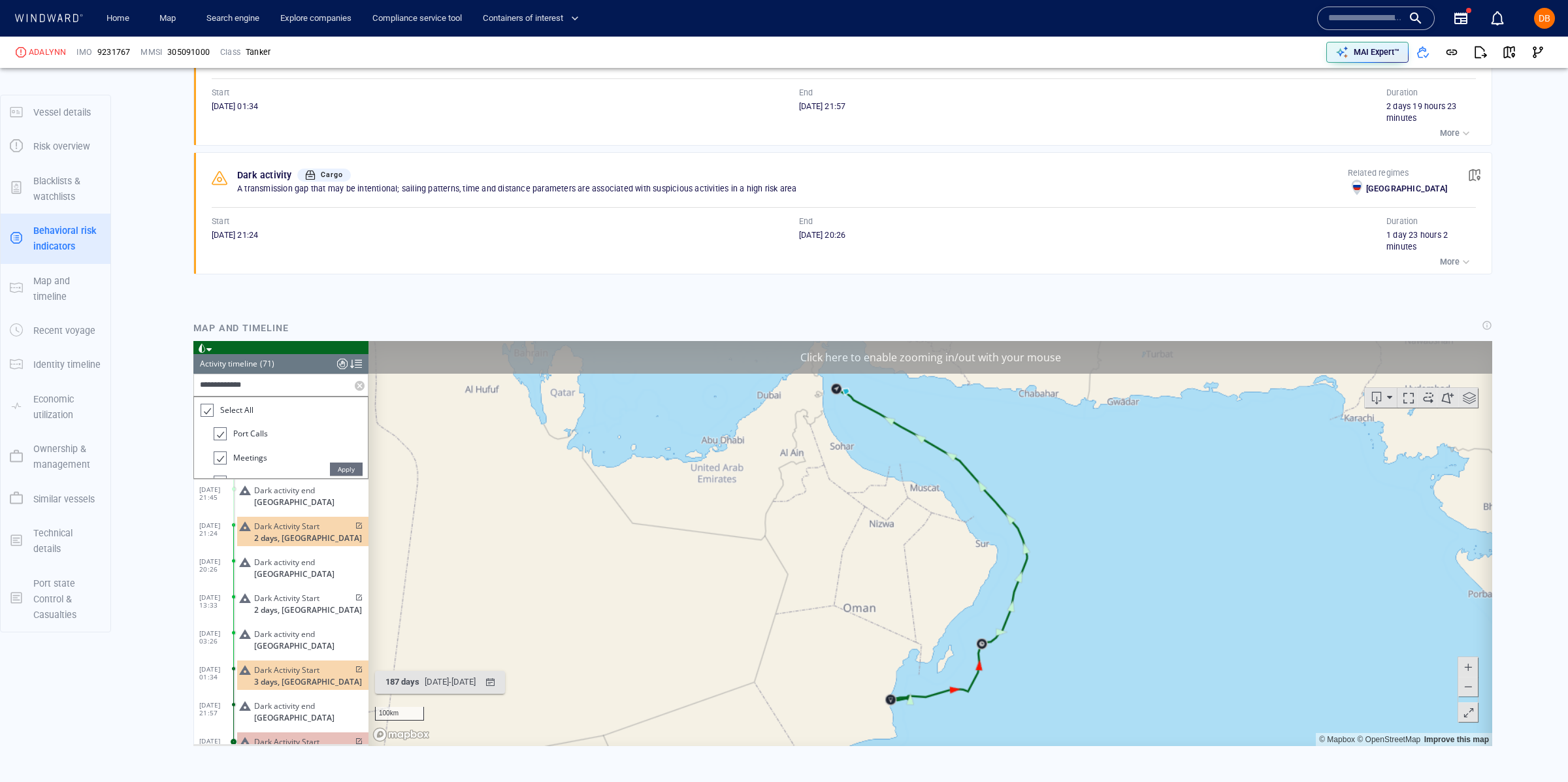
click at [237, 408] on span "Select All" at bounding box center [236, 409] width 33 height 11
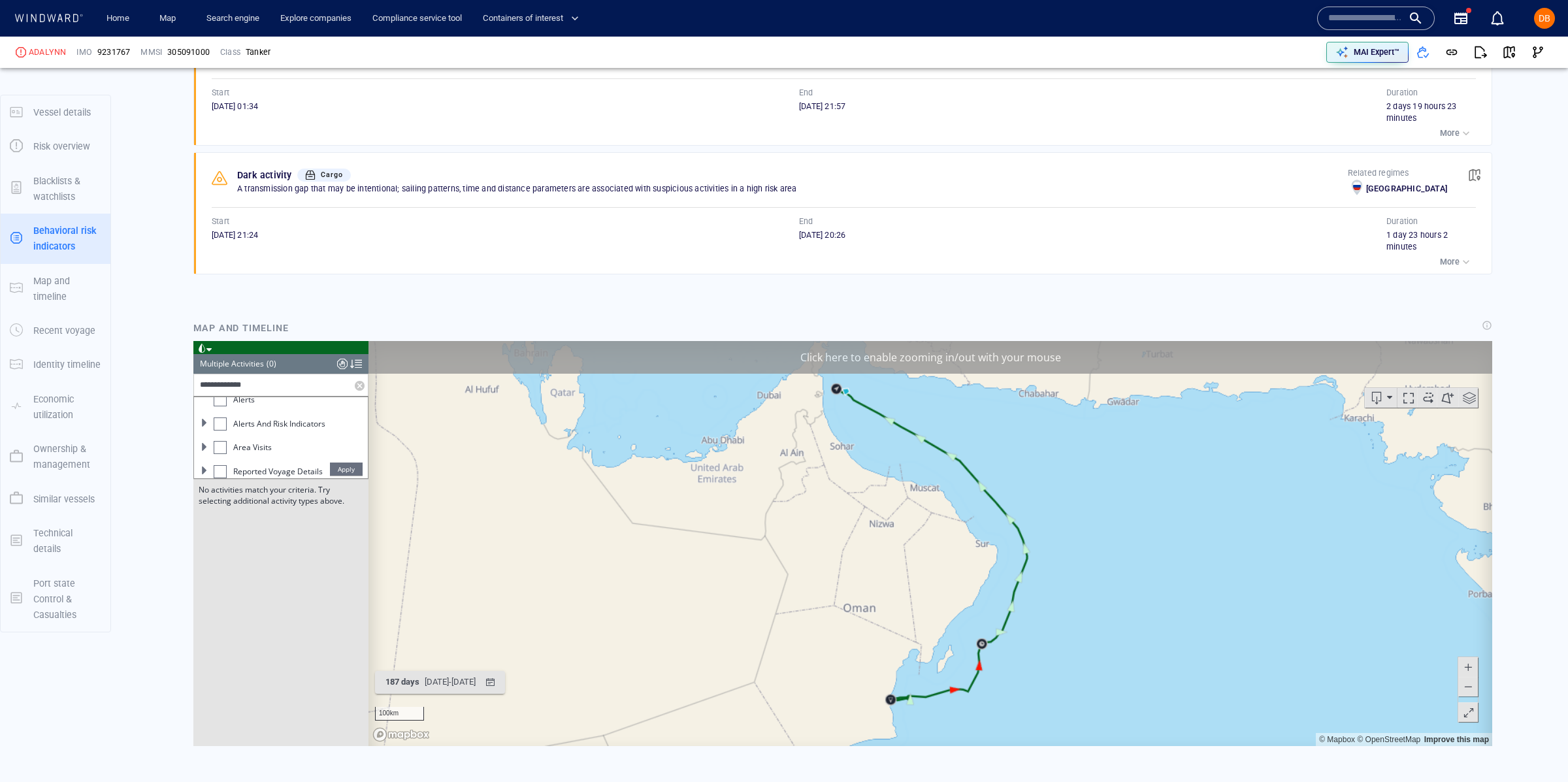
scroll to position [163, 0]
click at [204, 463] on span at bounding box center [205, 463] width 8 height 8
click at [277, 442] on span "Dark Activity Start" at bounding box center [272, 440] width 65 height 11
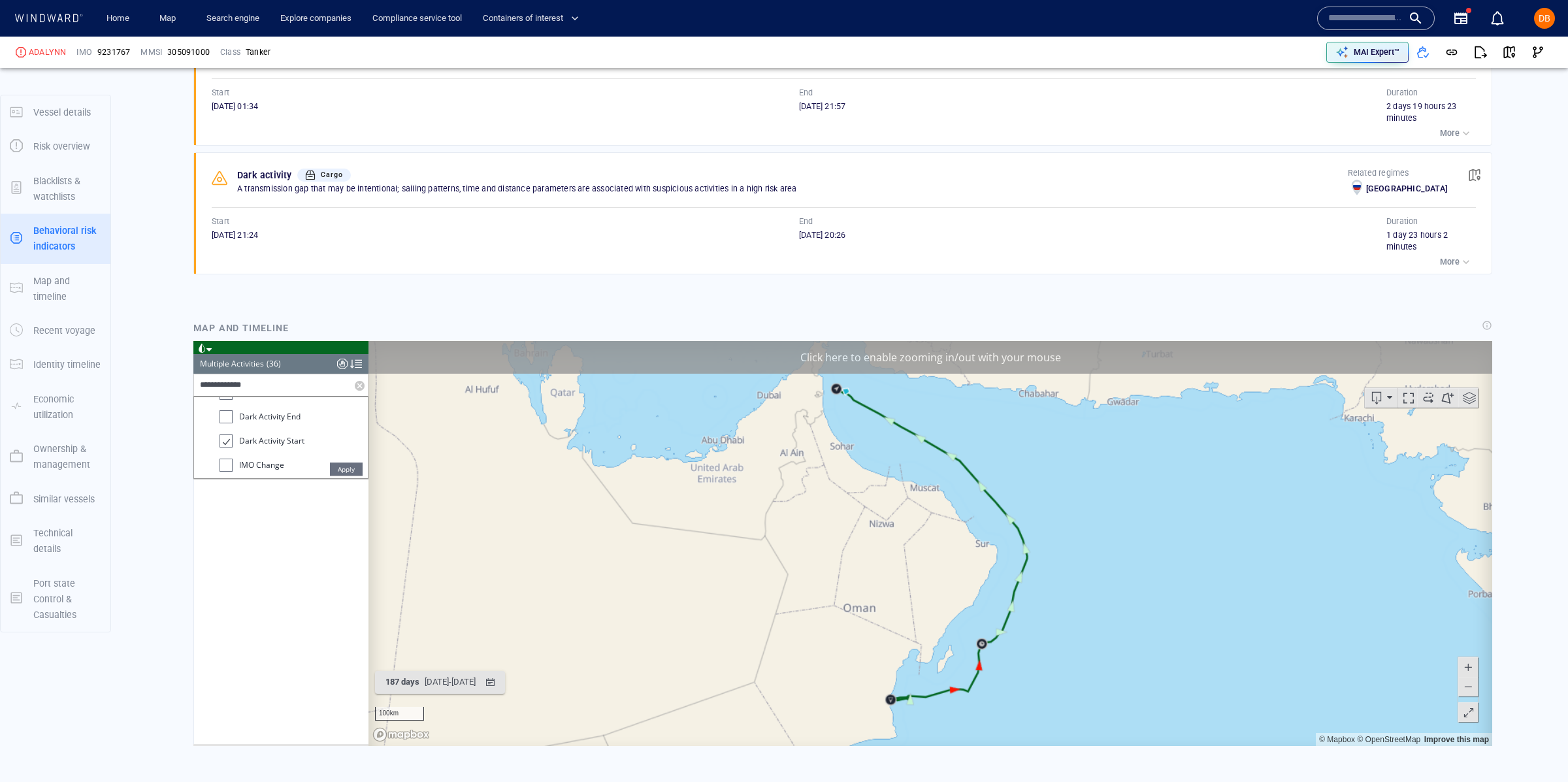
scroll to position [1029, 0]
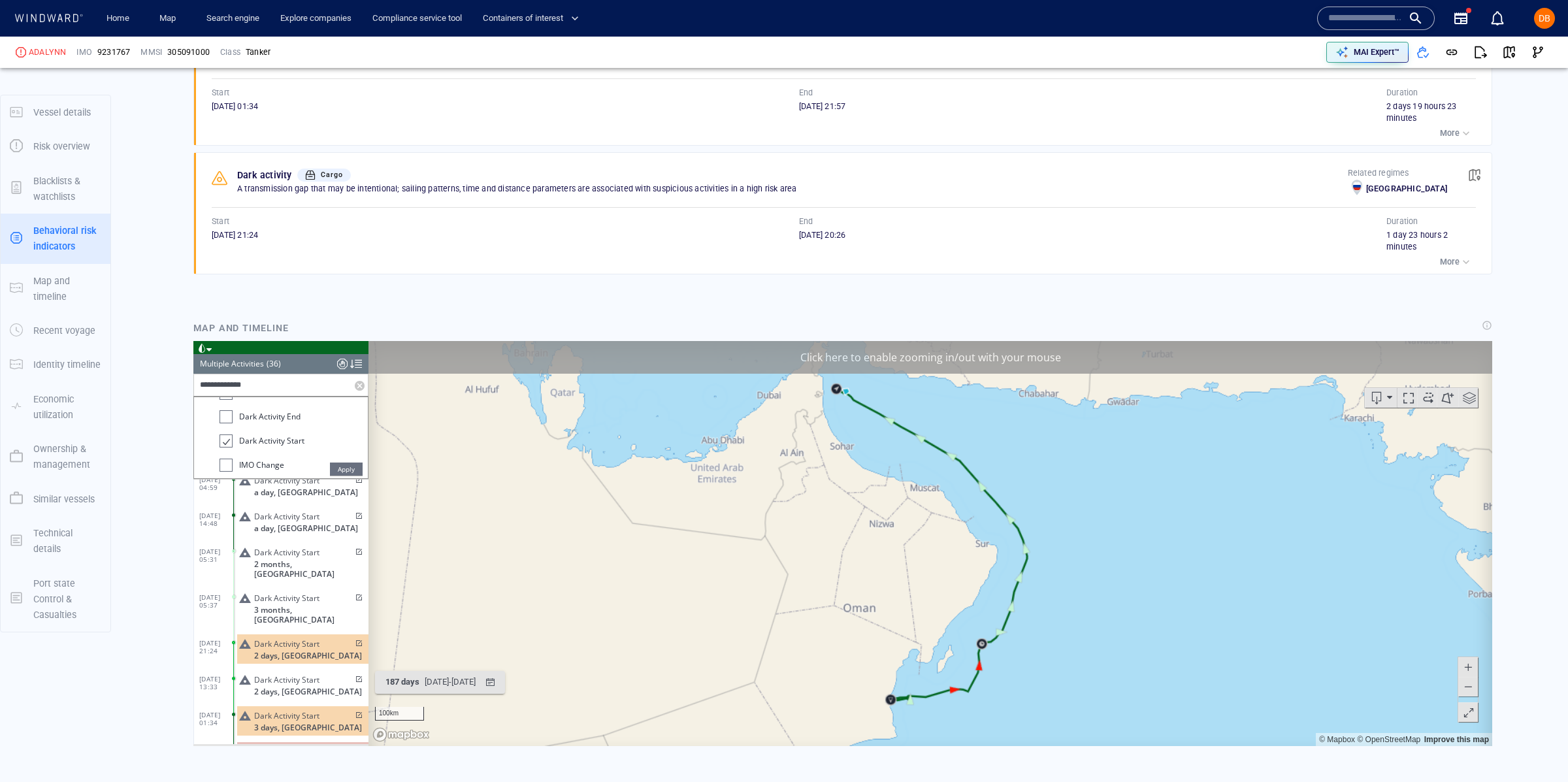
click at [297, 650] on span "2 days, Russia" at bounding box center [308, 655] width 108 height 10
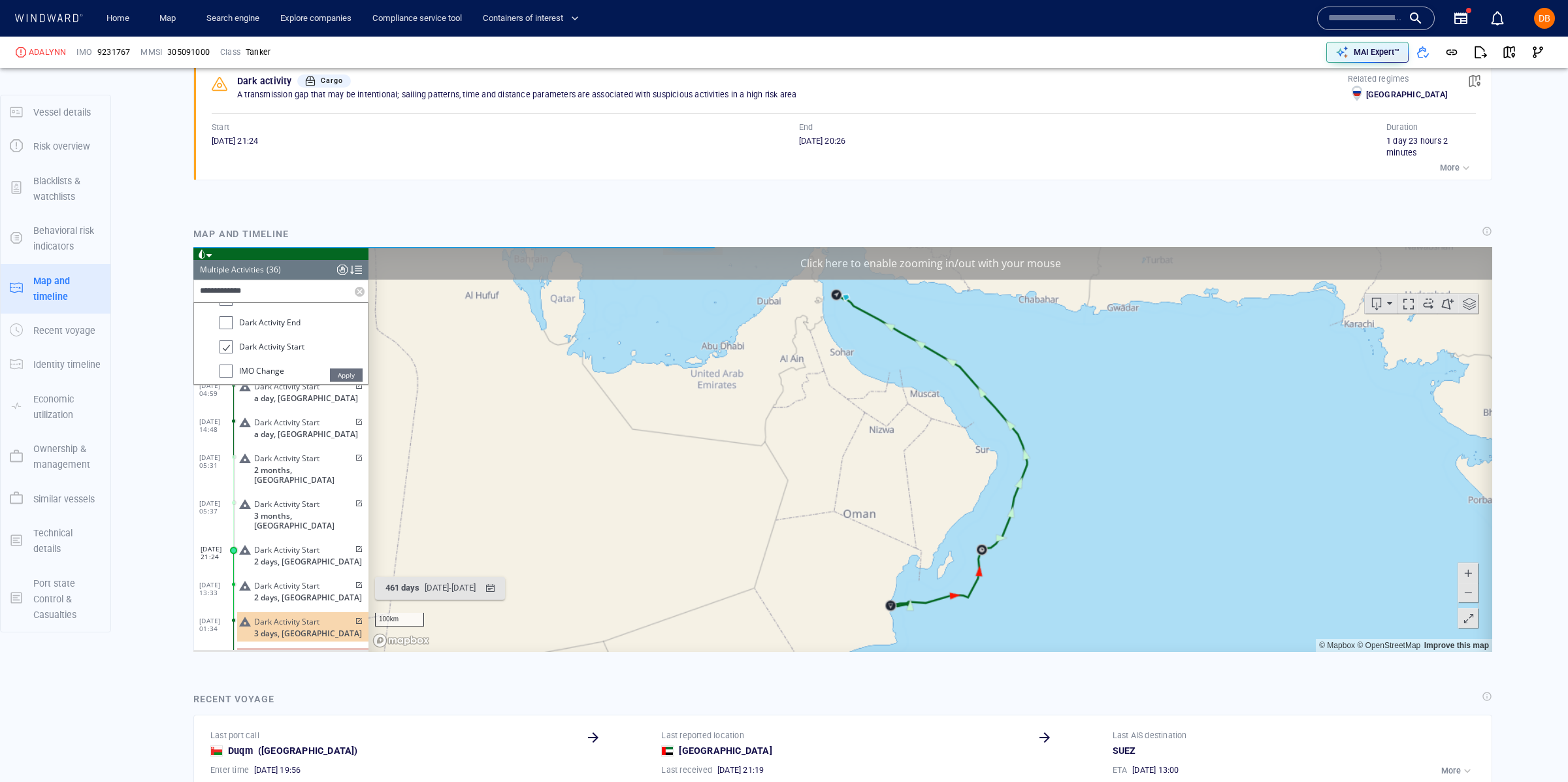
scroll to position [1193, 0]
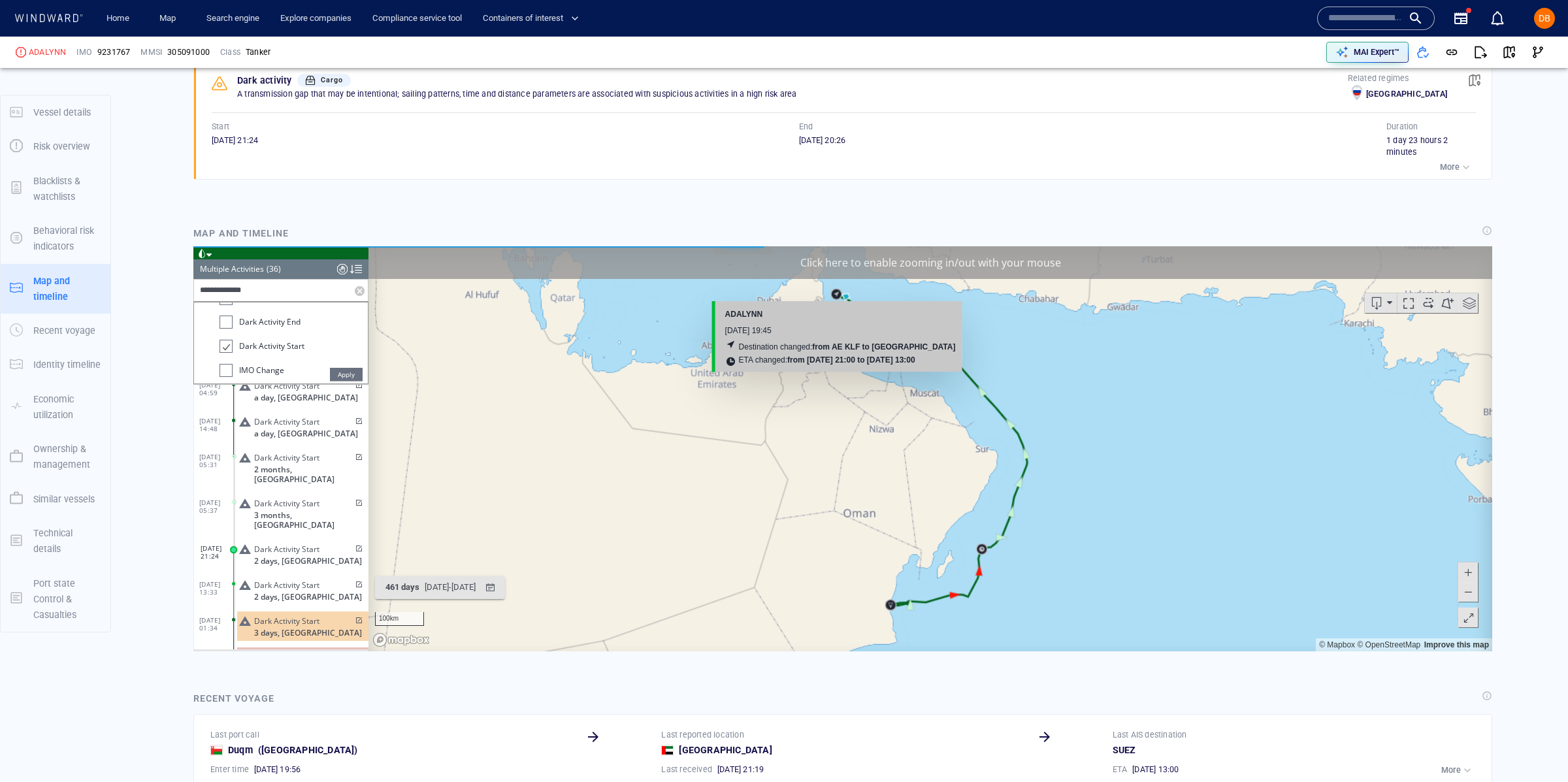
click at [837, 292] on canvas "Map" at bounding box center [931, 449] width 1124 height 405
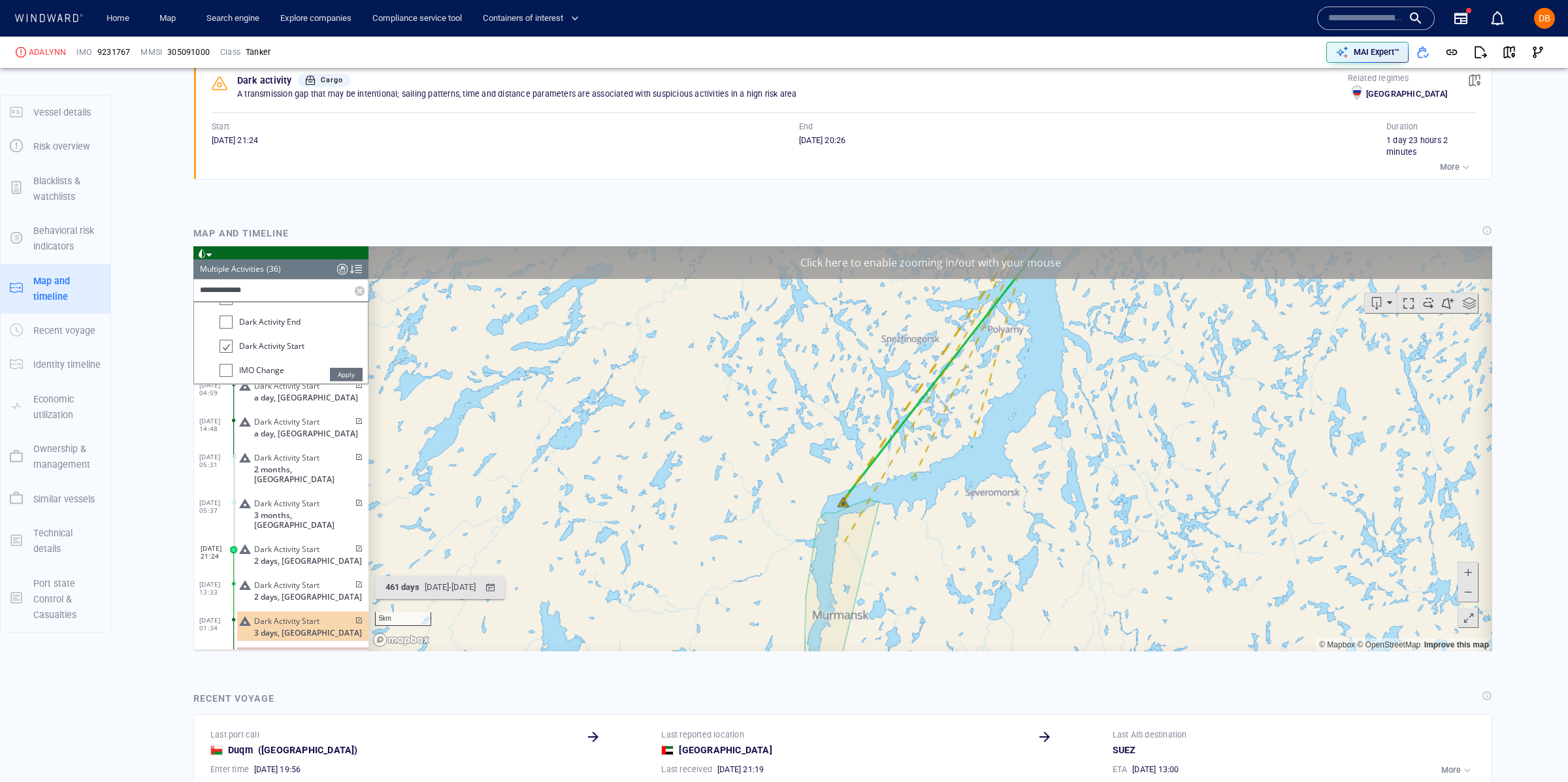
drag, startPoint x: 1031, startPoint y: 443, endPoint x: 1036, endPoint y: 383, distance: 60.2
click at [1036, 383] on canvas "Map" at bounding box center [931, 449] width 1124 height 405
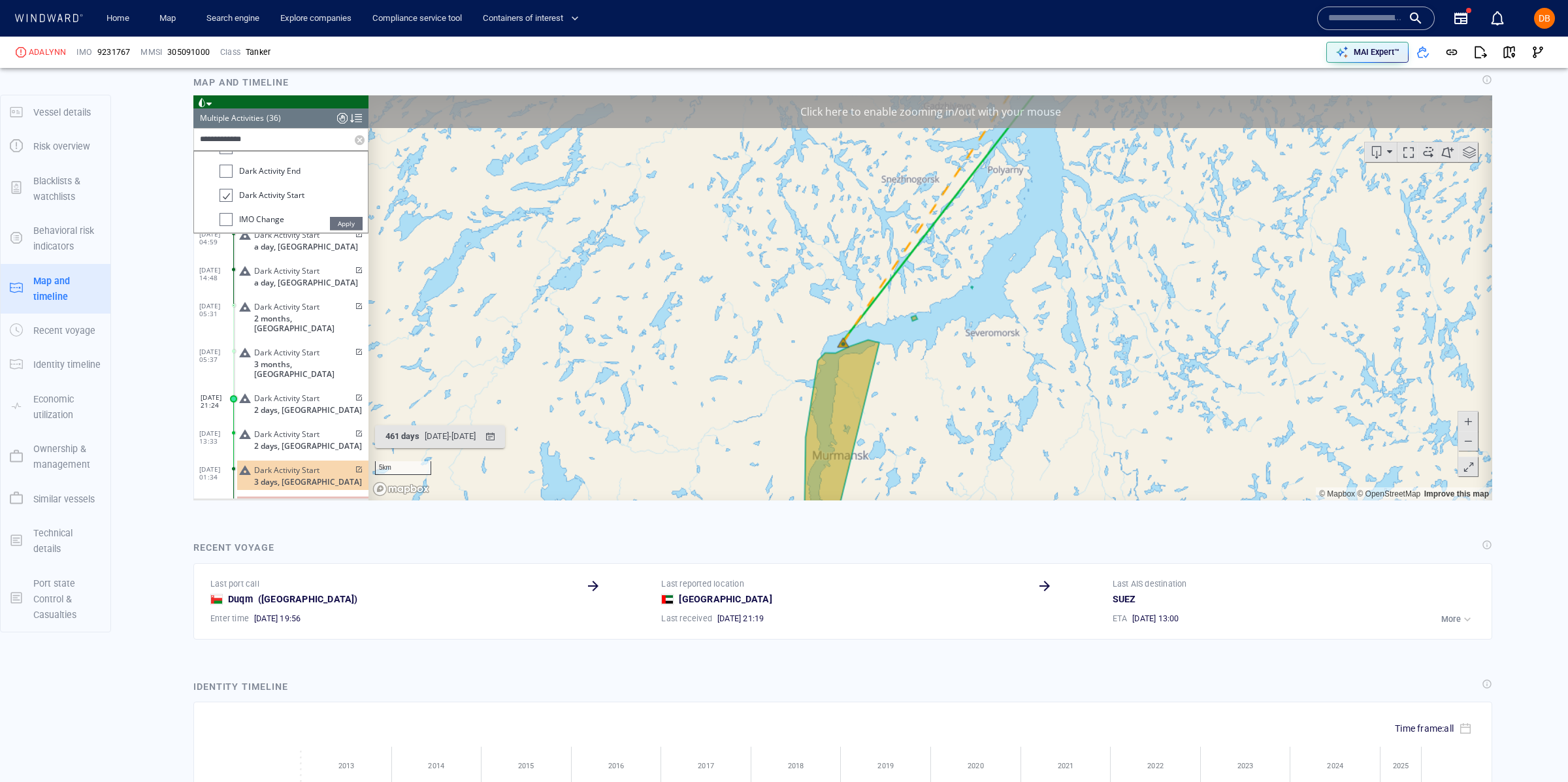
scroll to position [1345, 0]
click at [1468, 439] on span at bounding box center [1467, 439] width 13 height 19
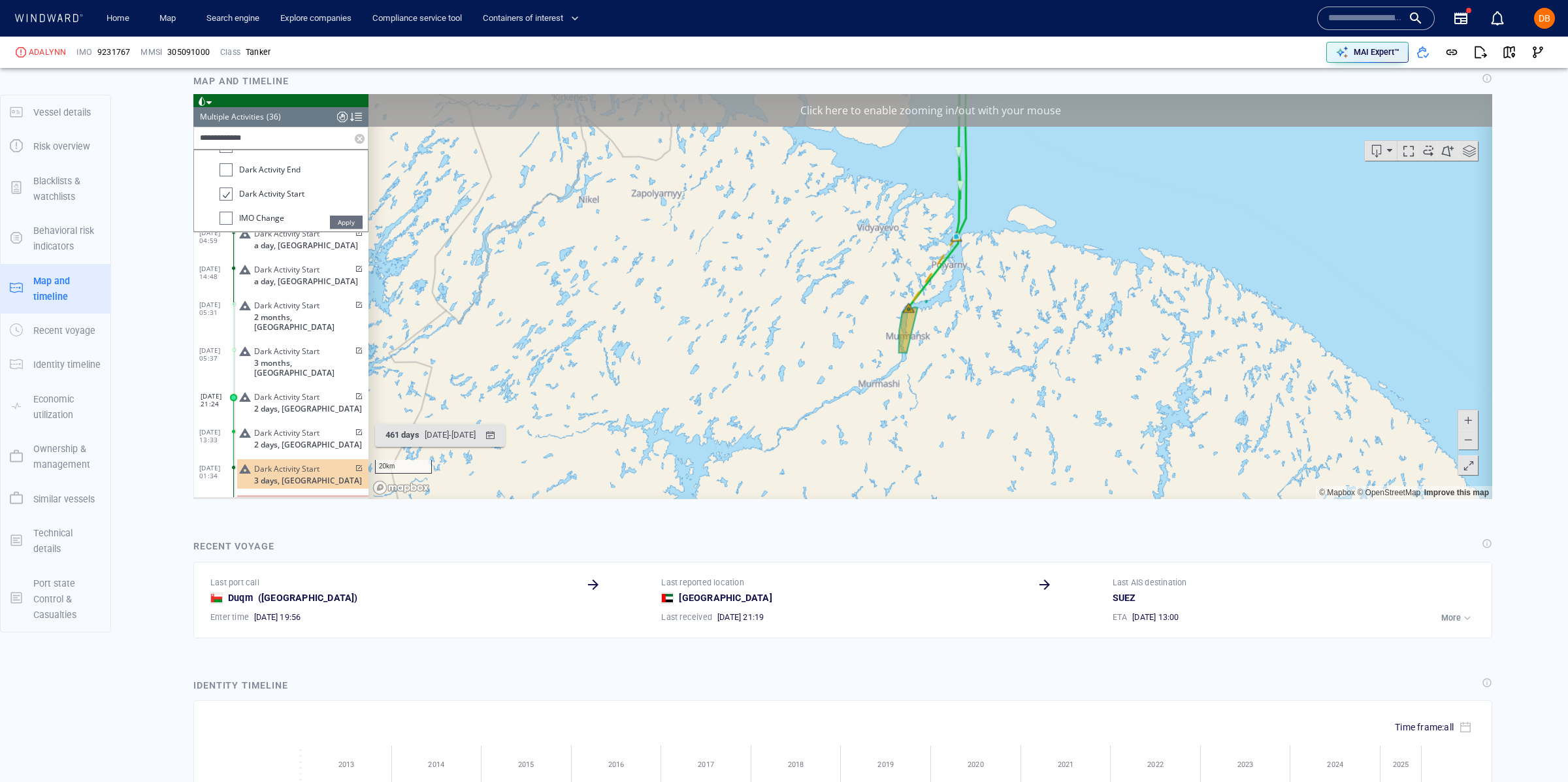
drag, startPoint x: 1024, startPoint y: 288, endPoint x: 948, endPoint y: 370, distance: 111.8
click at [952, 371] on canvas "Map" at bounding box center [931, 296] width 1124 height 405
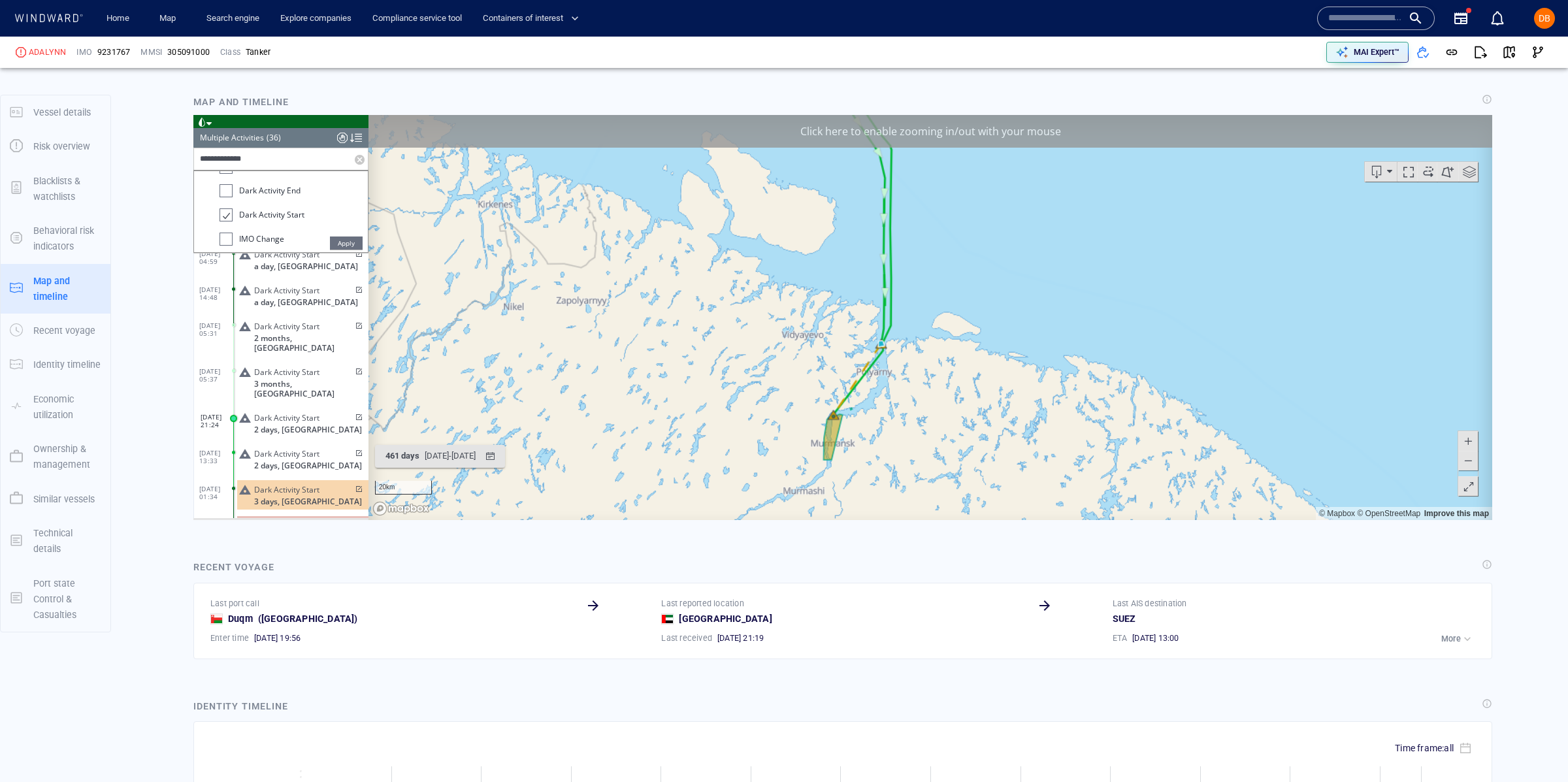
scroll to position [1318, 0]
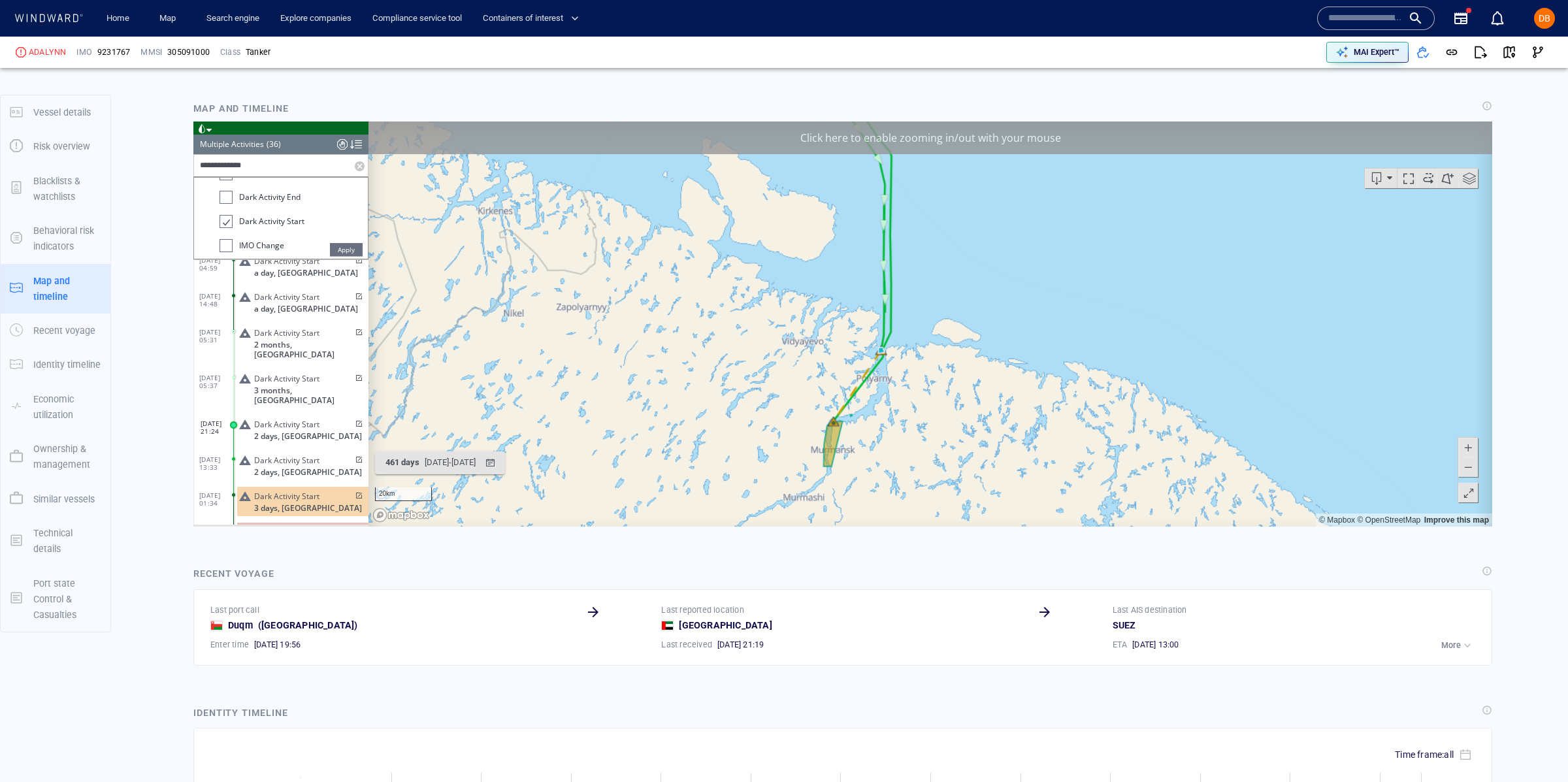
click at [1469, 446] on span at bounding box center [1467, 447] width 13 height 19
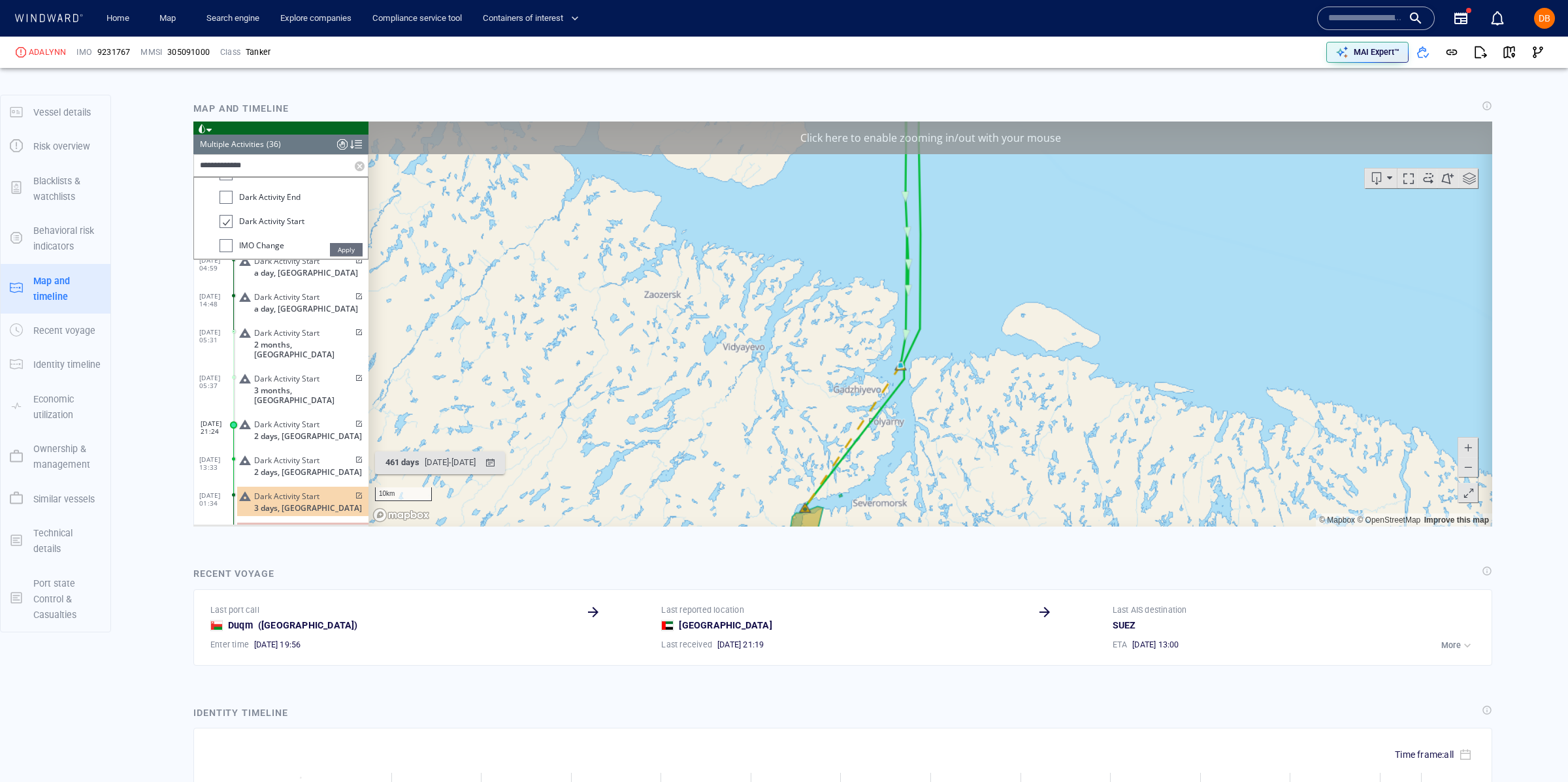
drag, startPoint x: 957, startPoint y: 330, endPoint x: 1038, endPoint y: 277, distance: 96.8
click at [1037, 279] on canvas "Map" at bounding box center [931, 324] width 1124 height 405
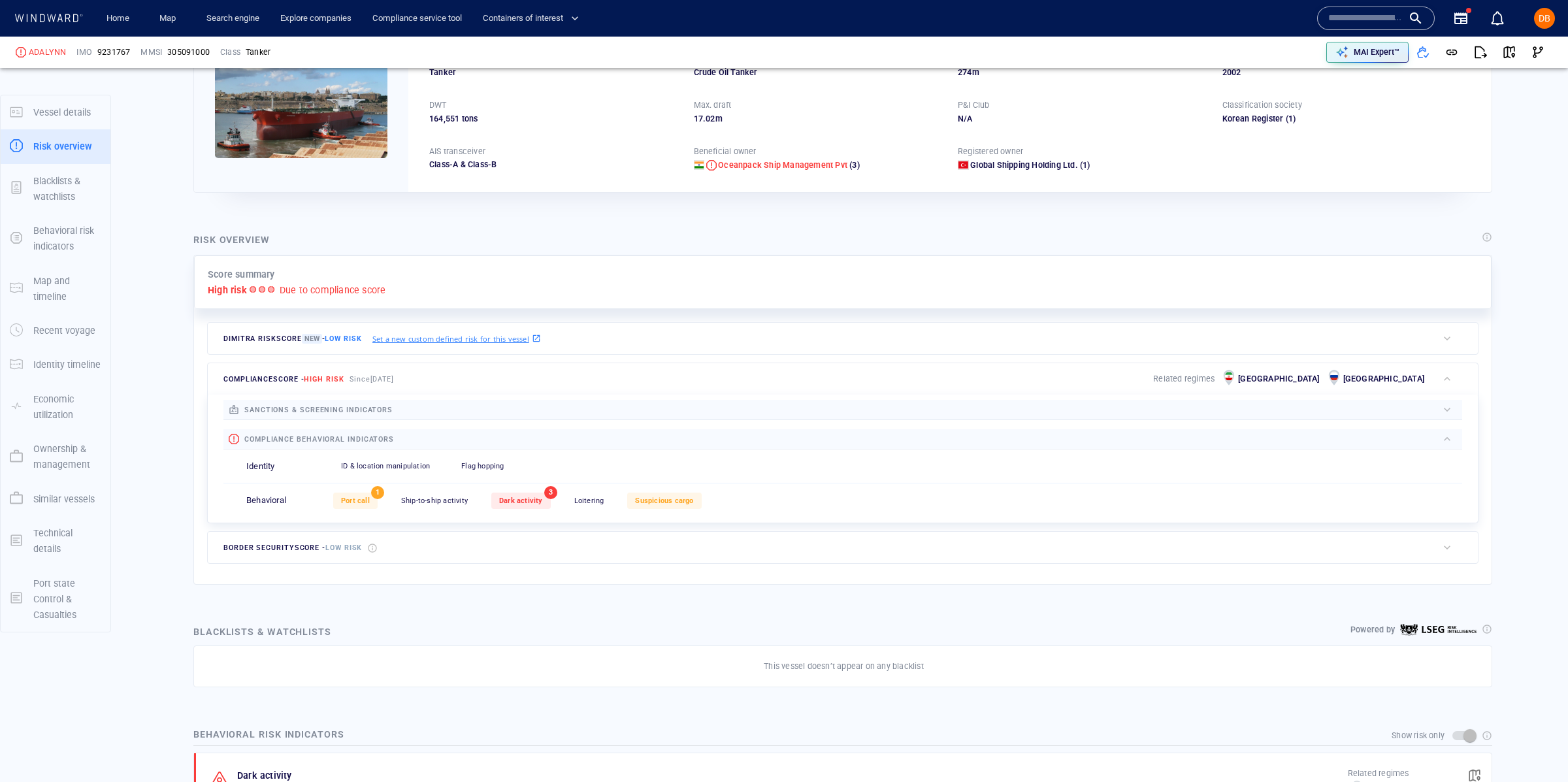
scroll to position [135, 0]
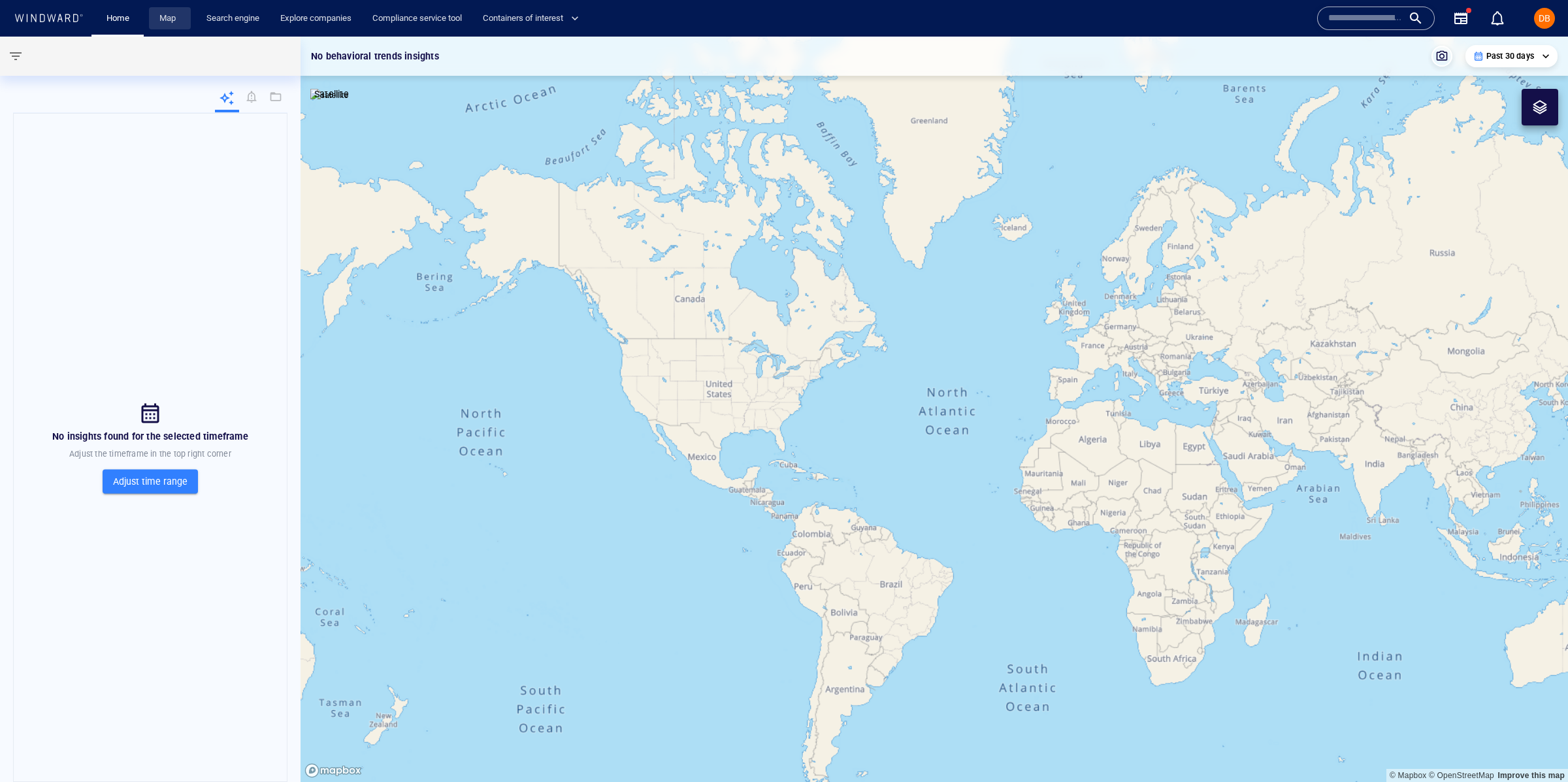
click at [172, 19] on link "Map" at bounding box center [169, 18] width 32 height 23
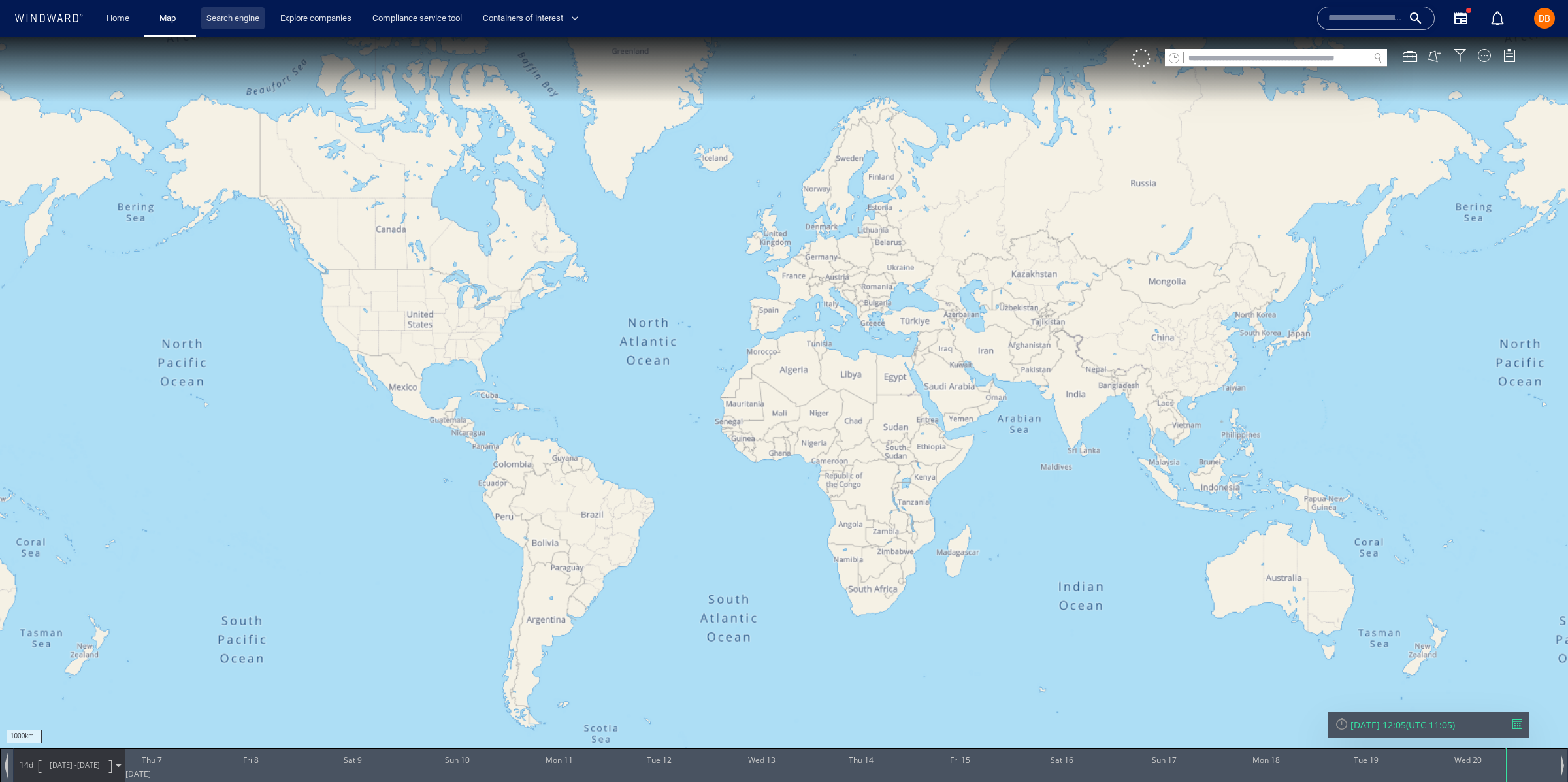
click at [212, 21] on link "Search engine" at bounding box center [232, 18] width 63 height 23
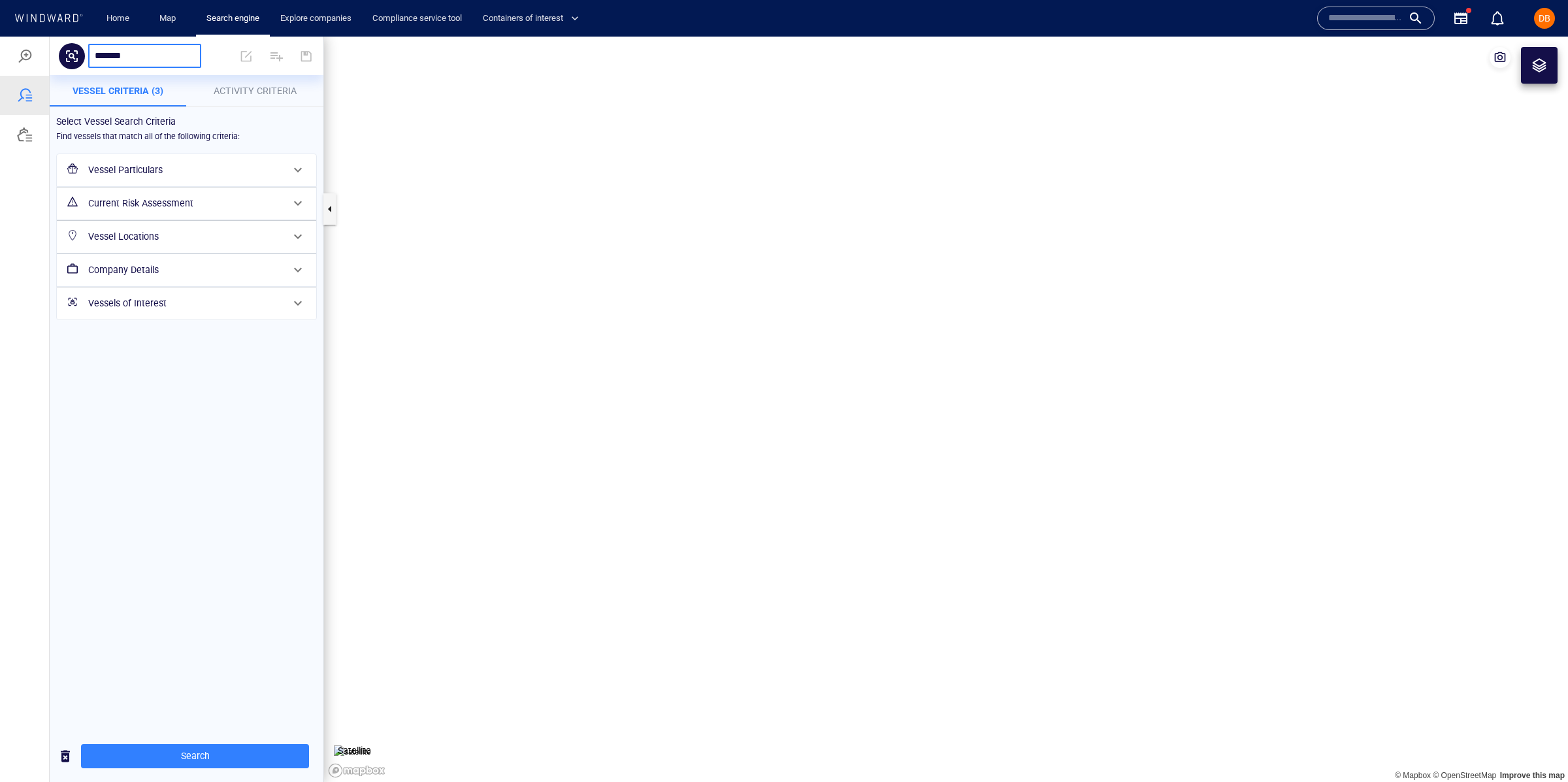
click at [193, 163] on h6 "Vessel Particulars" at bounding box center [186, 169] width 194 height 16
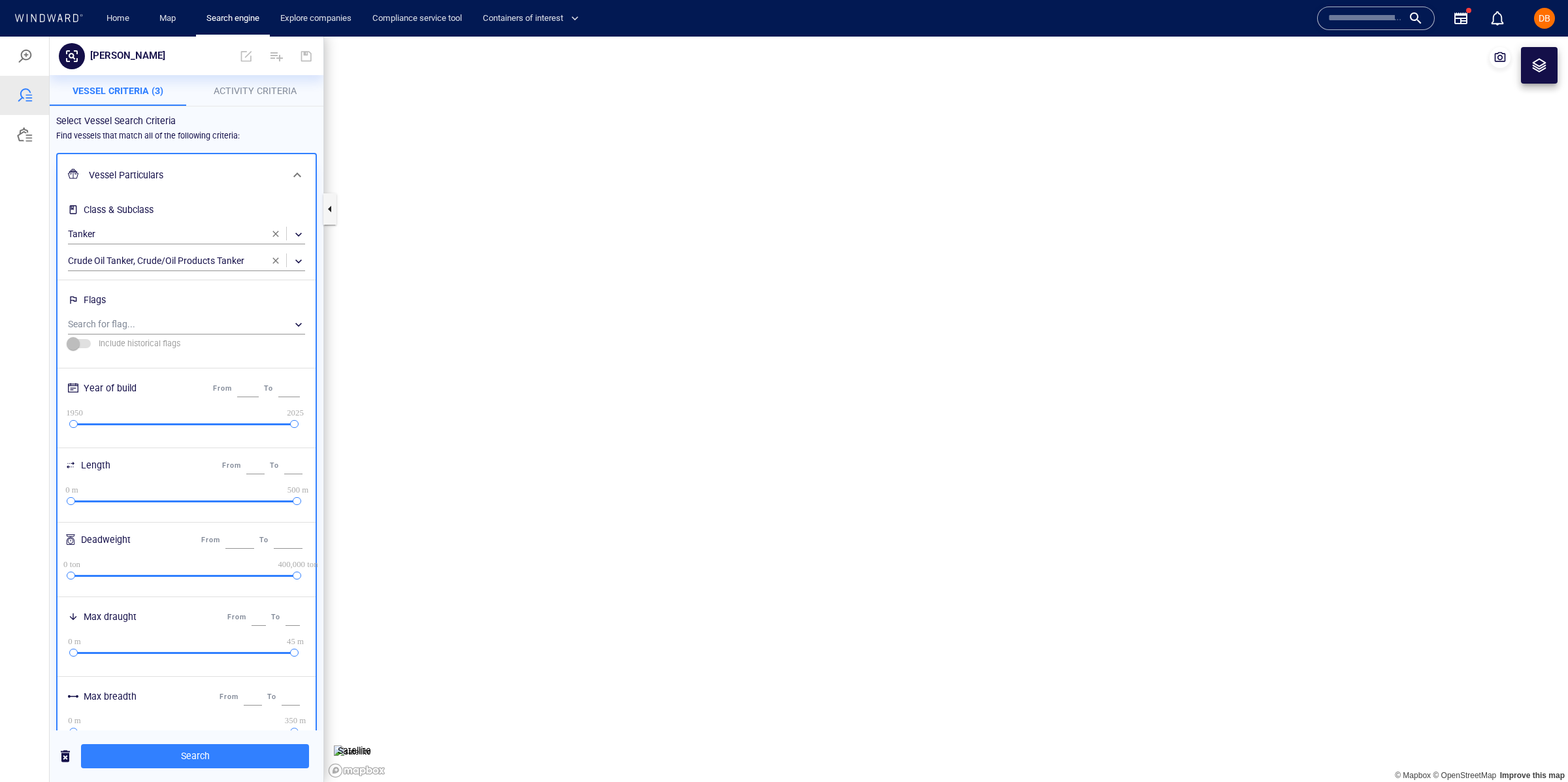
click at [203, 164] on div "Vessel Particulars" at bounding box center [186, 175] width 203 height 27
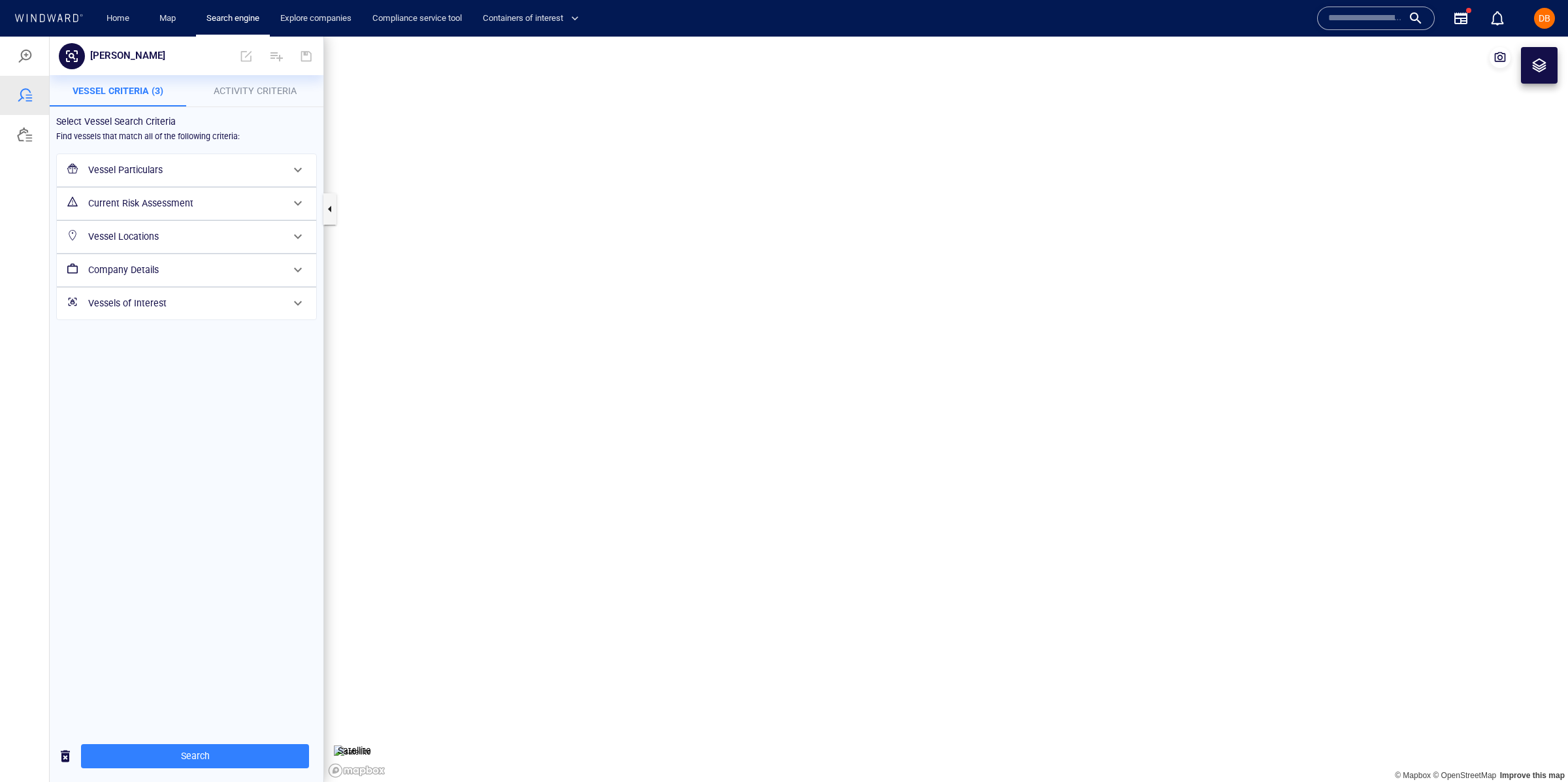
click at [194, 203] on h6 "Current Risk Assessment" at bounding box center [186, 203] width 194 height 16
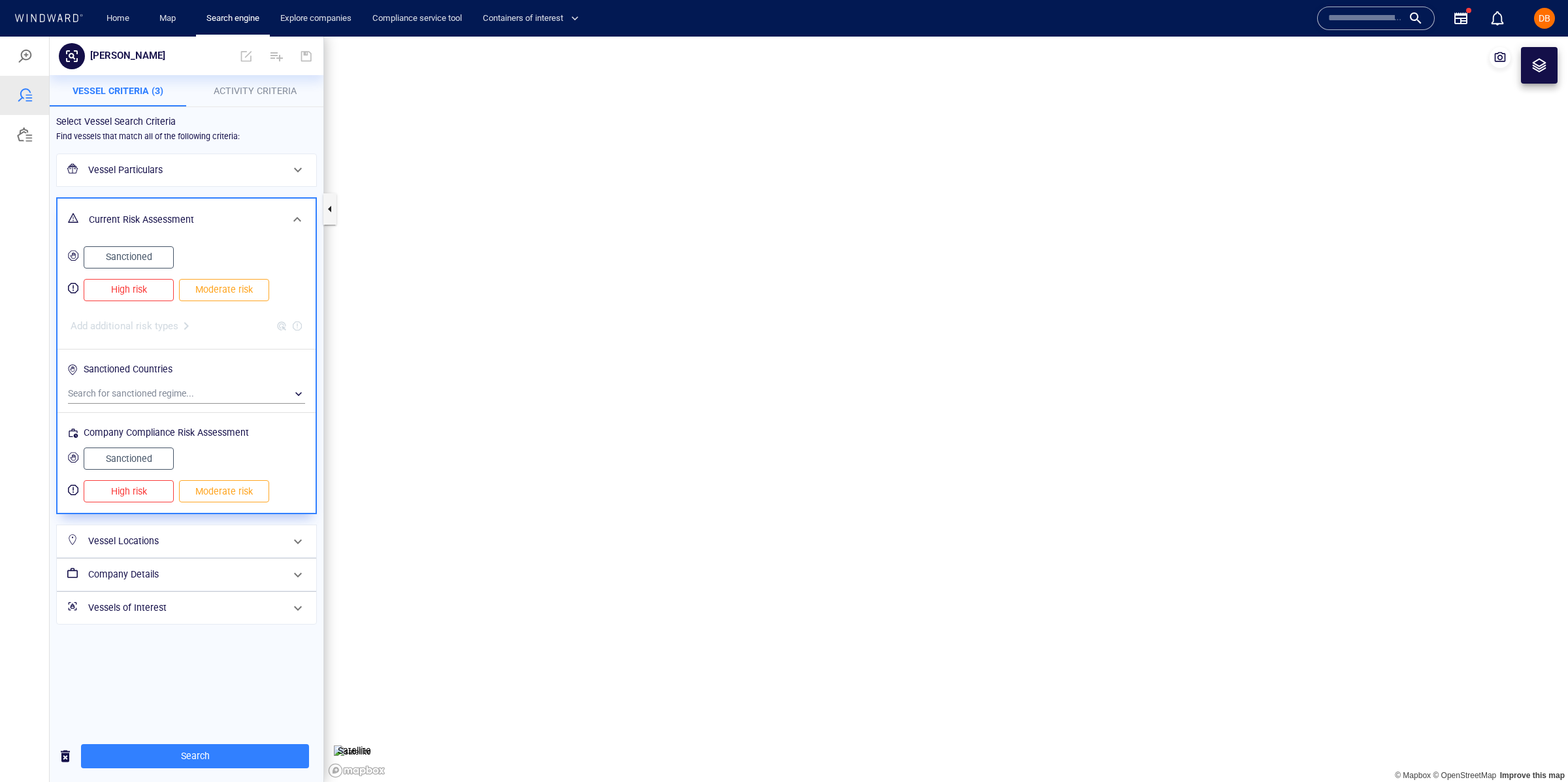
click at [193, 206] on div "Current Risk Assessment" at bounding box center [186, 219] width 258 height 42
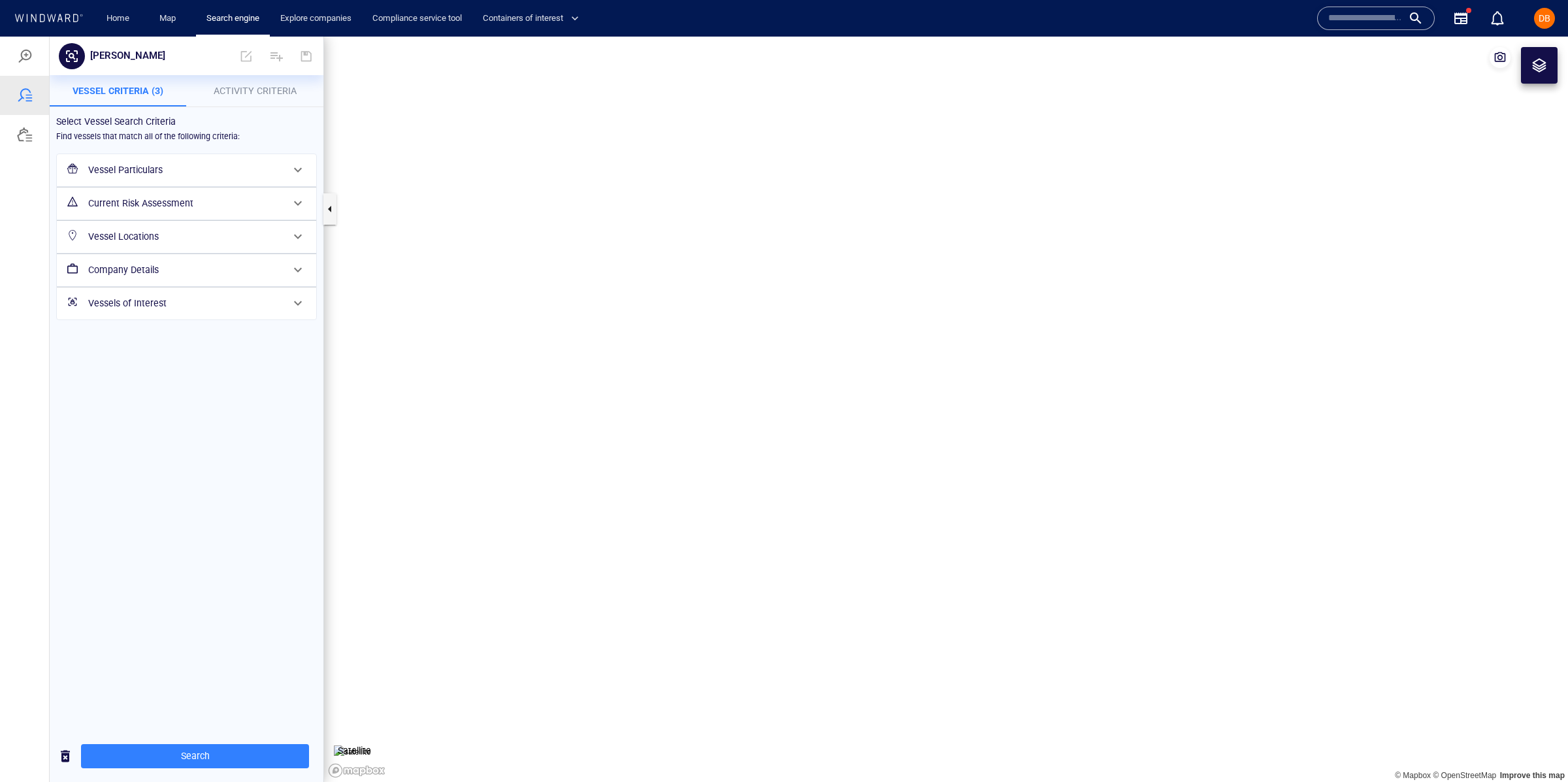
click at [180, 269] on h6 "Company Details" at bounding box center [186, 269] width 194 height 16
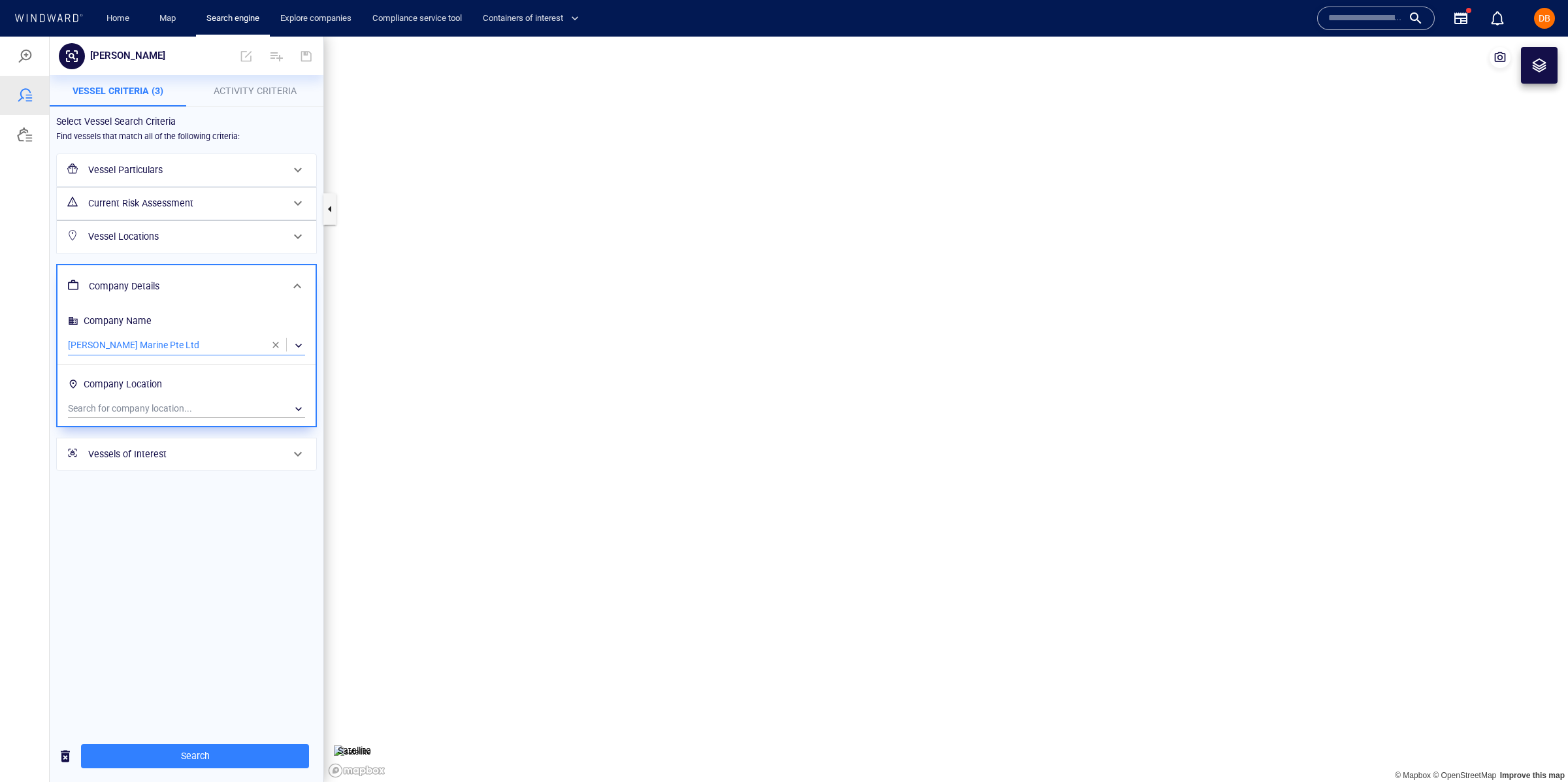
click at [155, 348] on div "​" at bounding box center [186, 345] width 237 height 19
click at [279, 348] on div at bounding box center [784, 409] width 1568 height 745
click at [269, 344] on button "button" at bounding box center [276, 345] width 26 height 26
click at [239, 340] on div "​" at bounding box center [186, 345] width 237 height 19
type input "*"
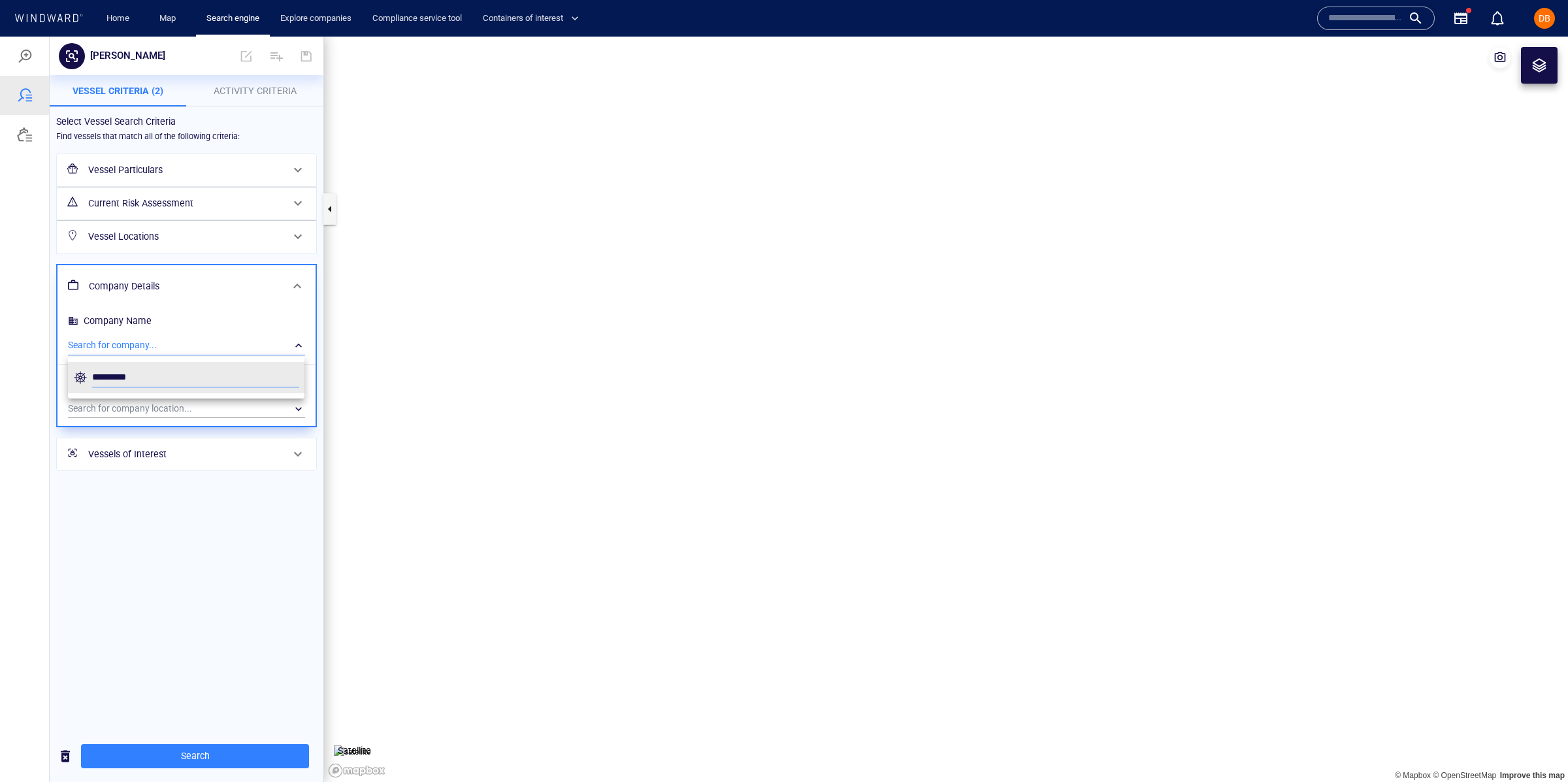
type input "*********"
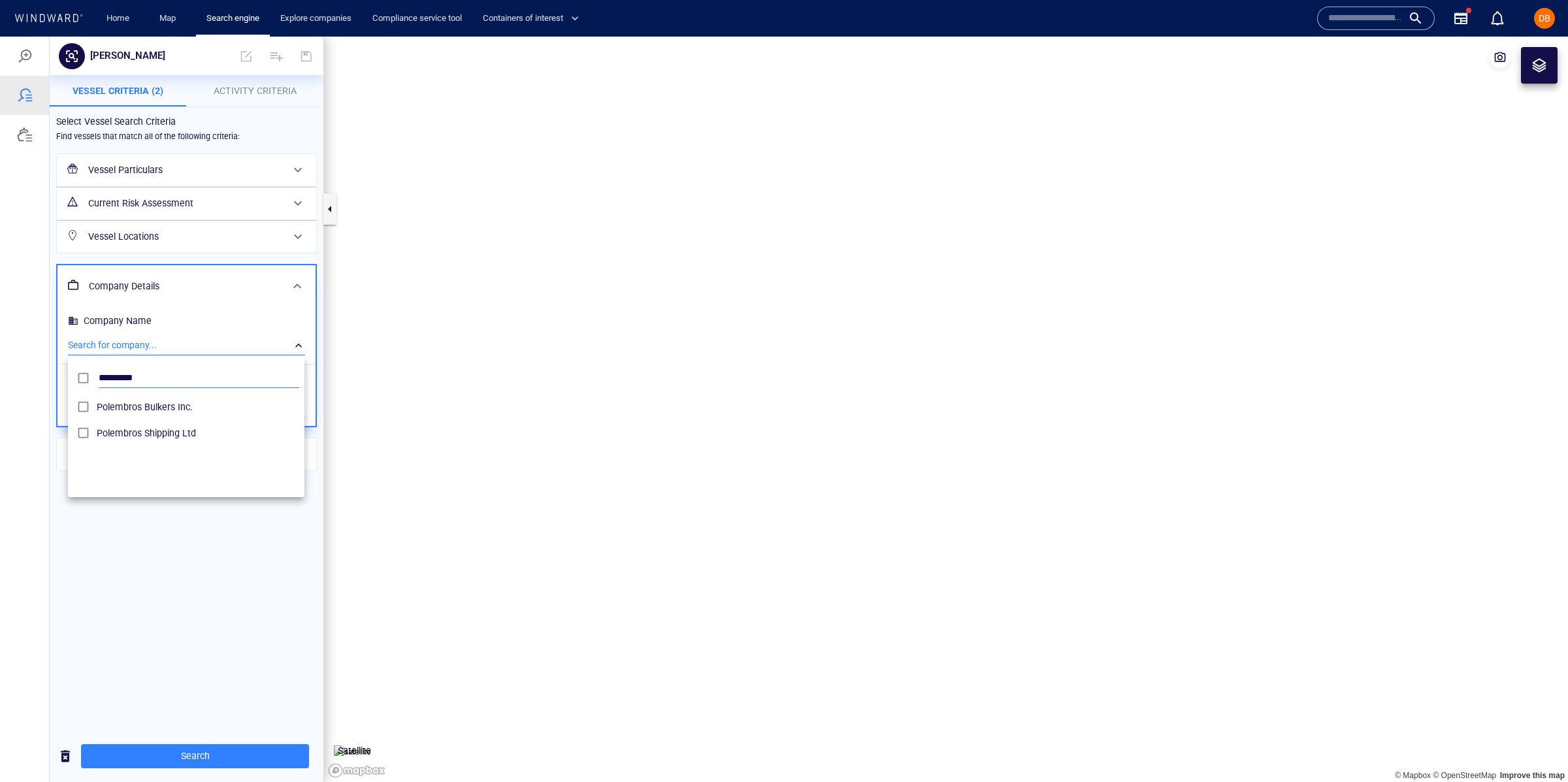
scroll to position [129, 236]
click at [149, 425] on span "Polembros Shipping Ltd" at bounding box center [198, 433] width 202 height 15
click at [92, 603] on div at bounding box center [784, 409] width 1568 height 745
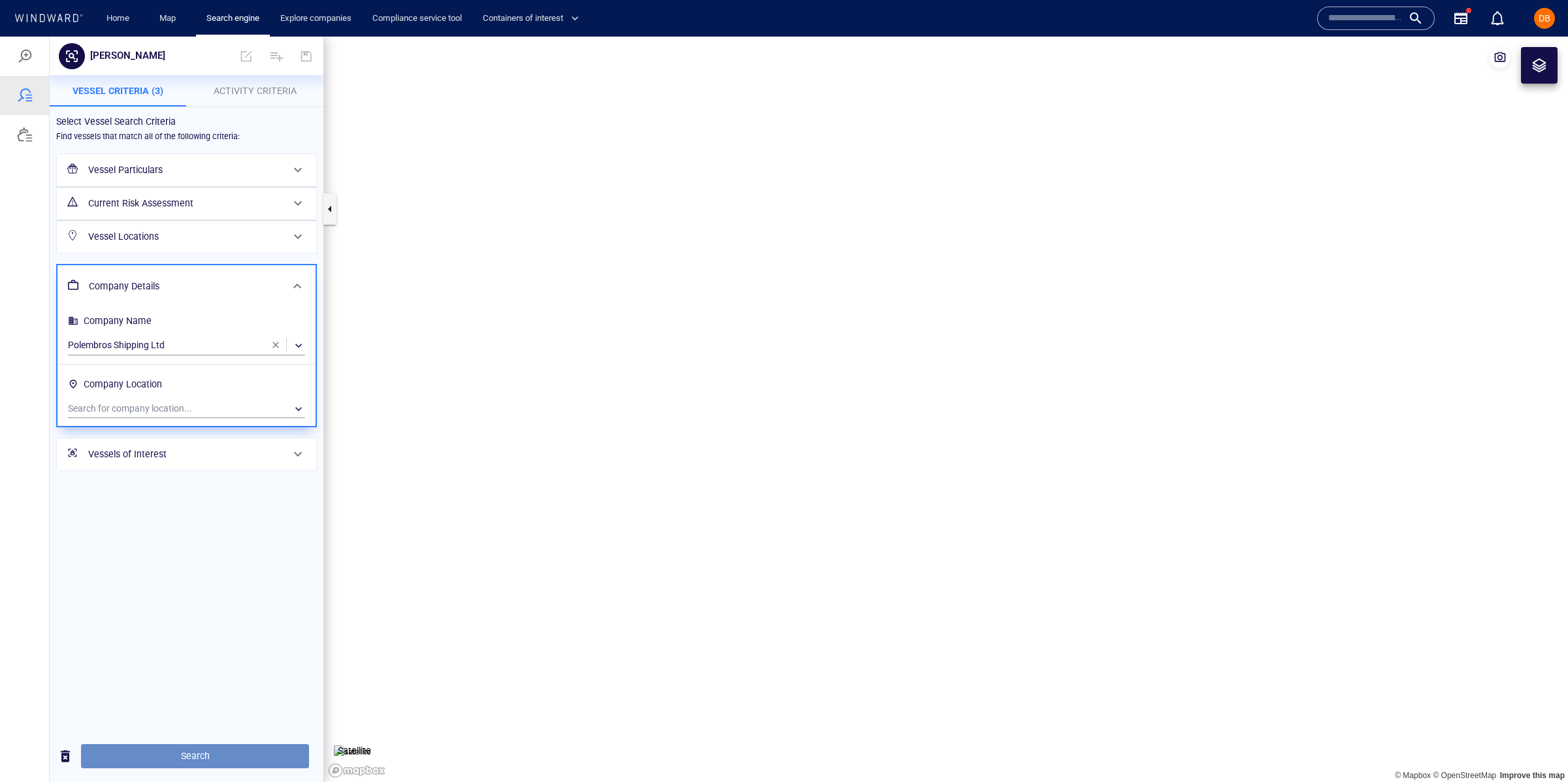
click at [206, 759] on span "Search" at bounding box center [195, 756] width 207 height 16
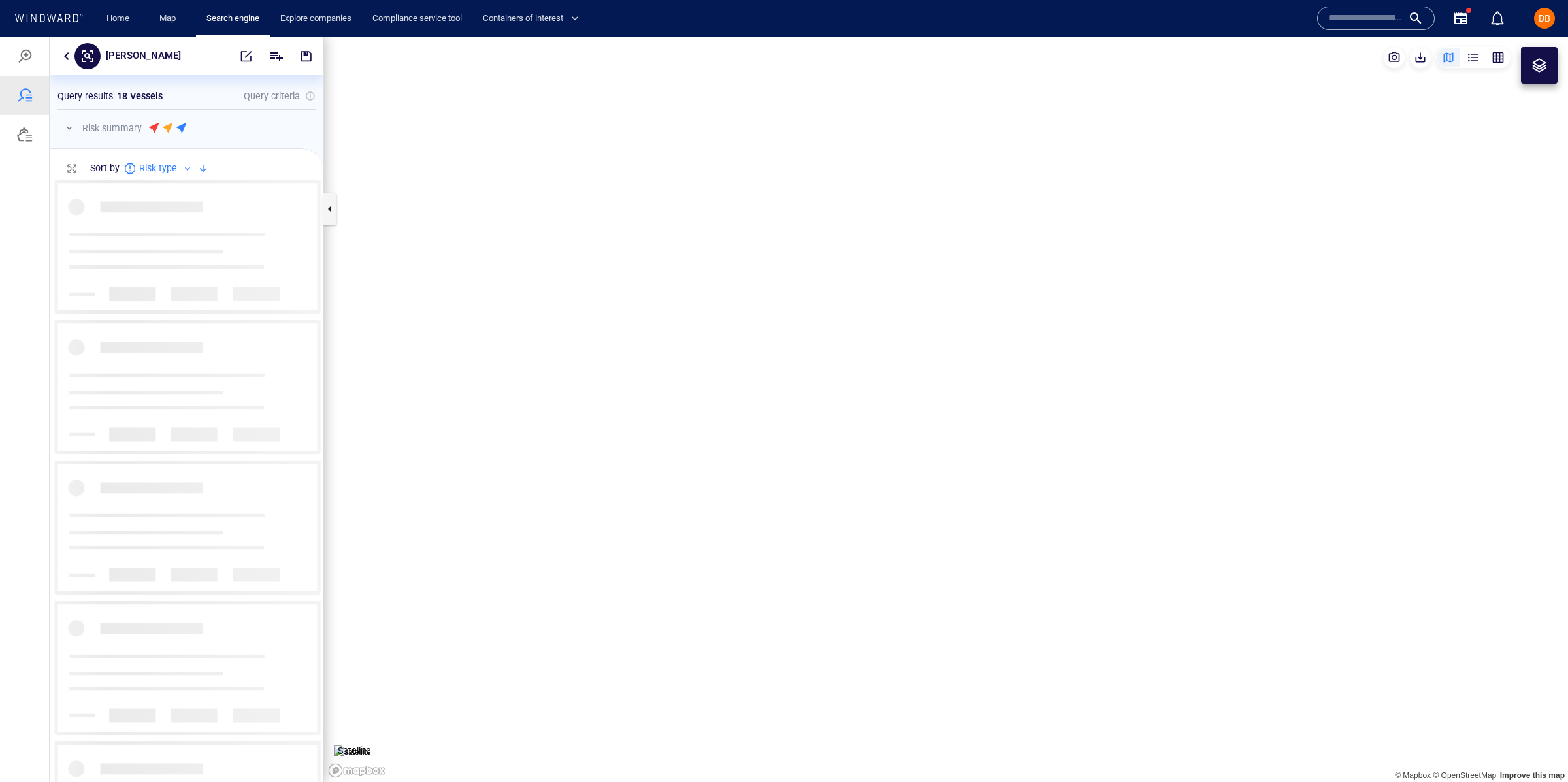
scroll to position [602, 273]
click at [123, 51] on p "minerva" at bounding box center [143, 56] width 75 height 17
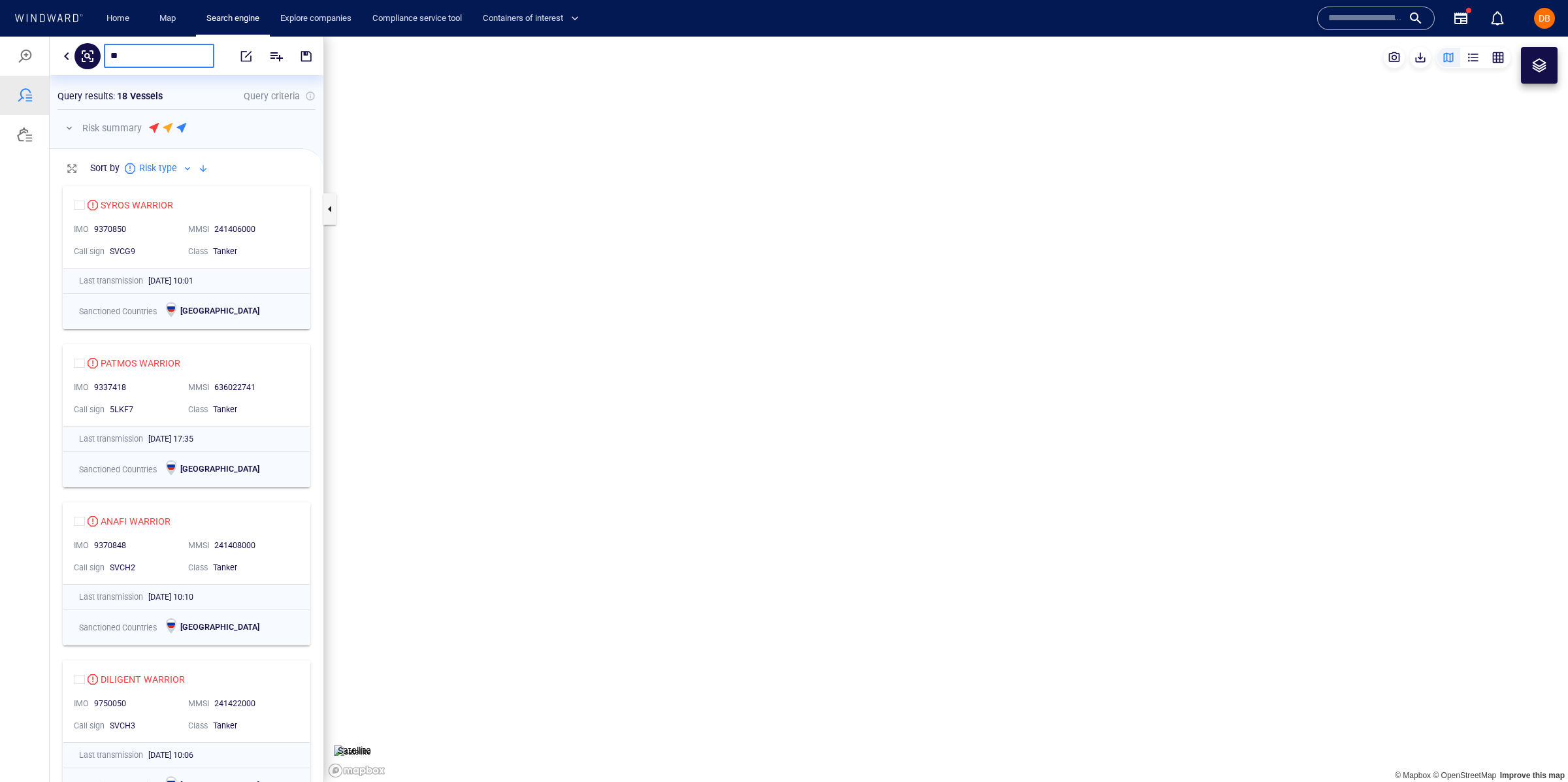
type input "*"
type input "*********"
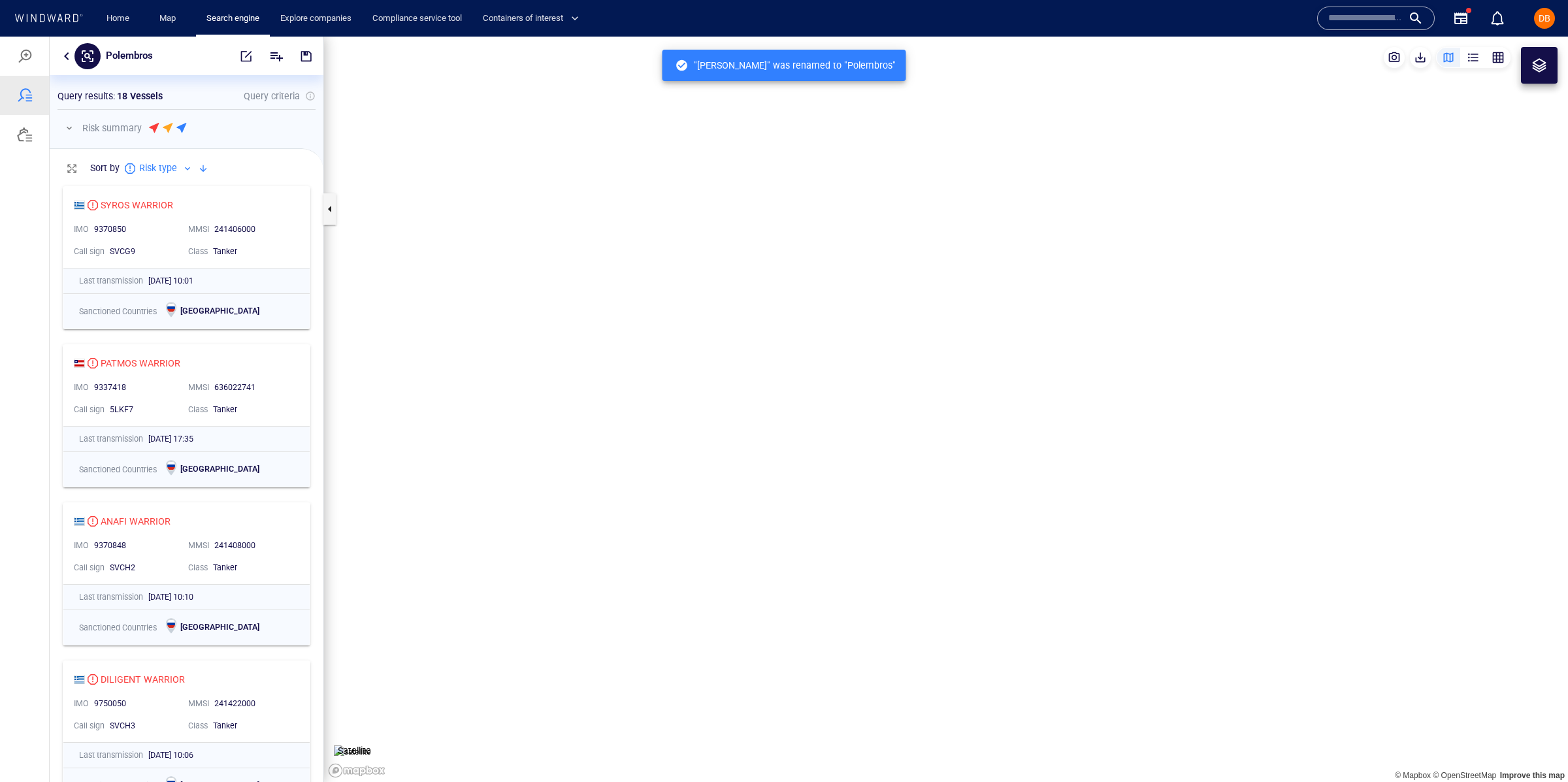
click at [261, 90] on p "Query criteria" at bounding box center [272, 96] width 56 height 15
click at [1508, 59] on button "button" at bounding box center [1498, 57] width 25 height 21
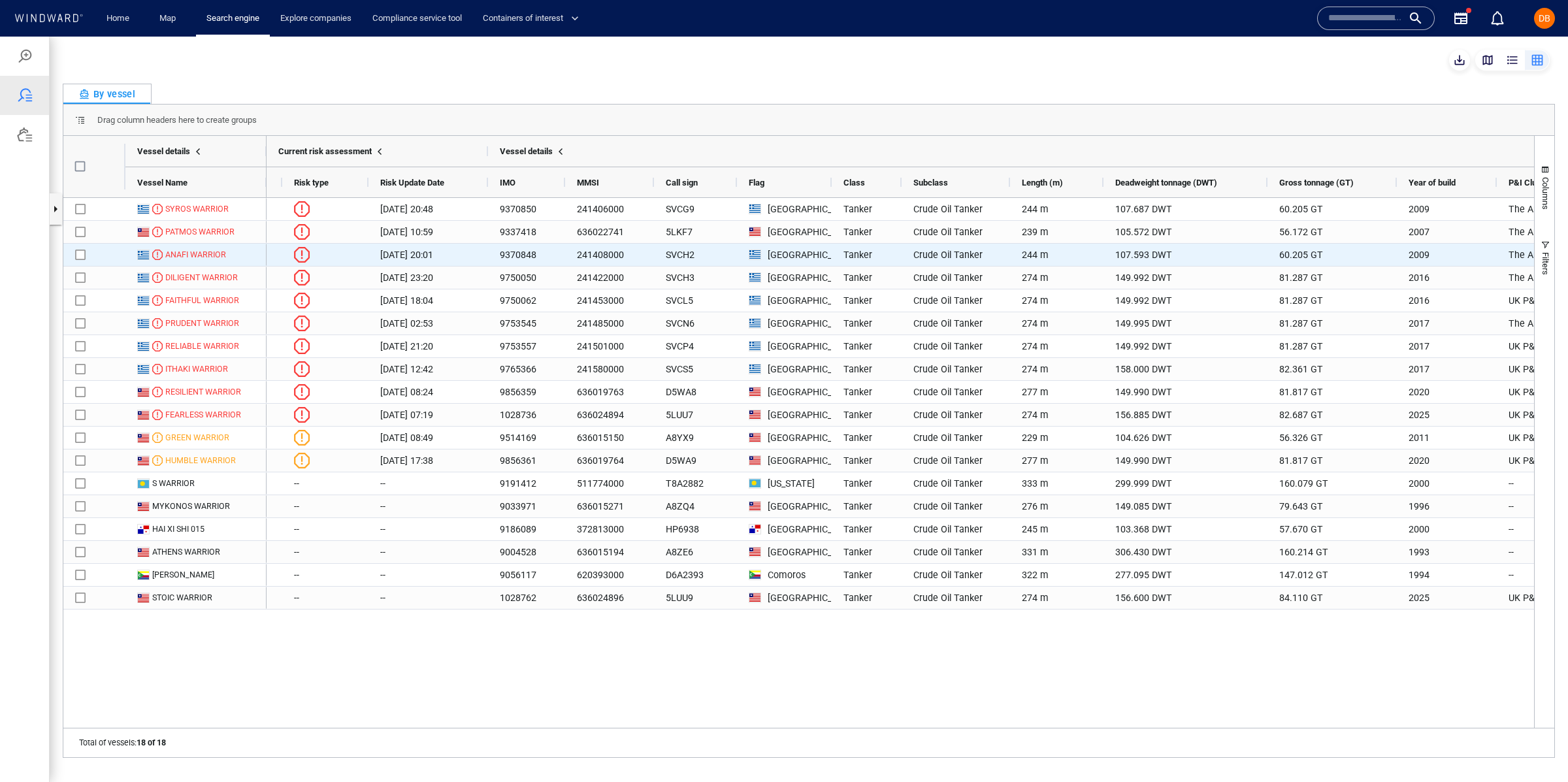
scroll to position [0, 0]
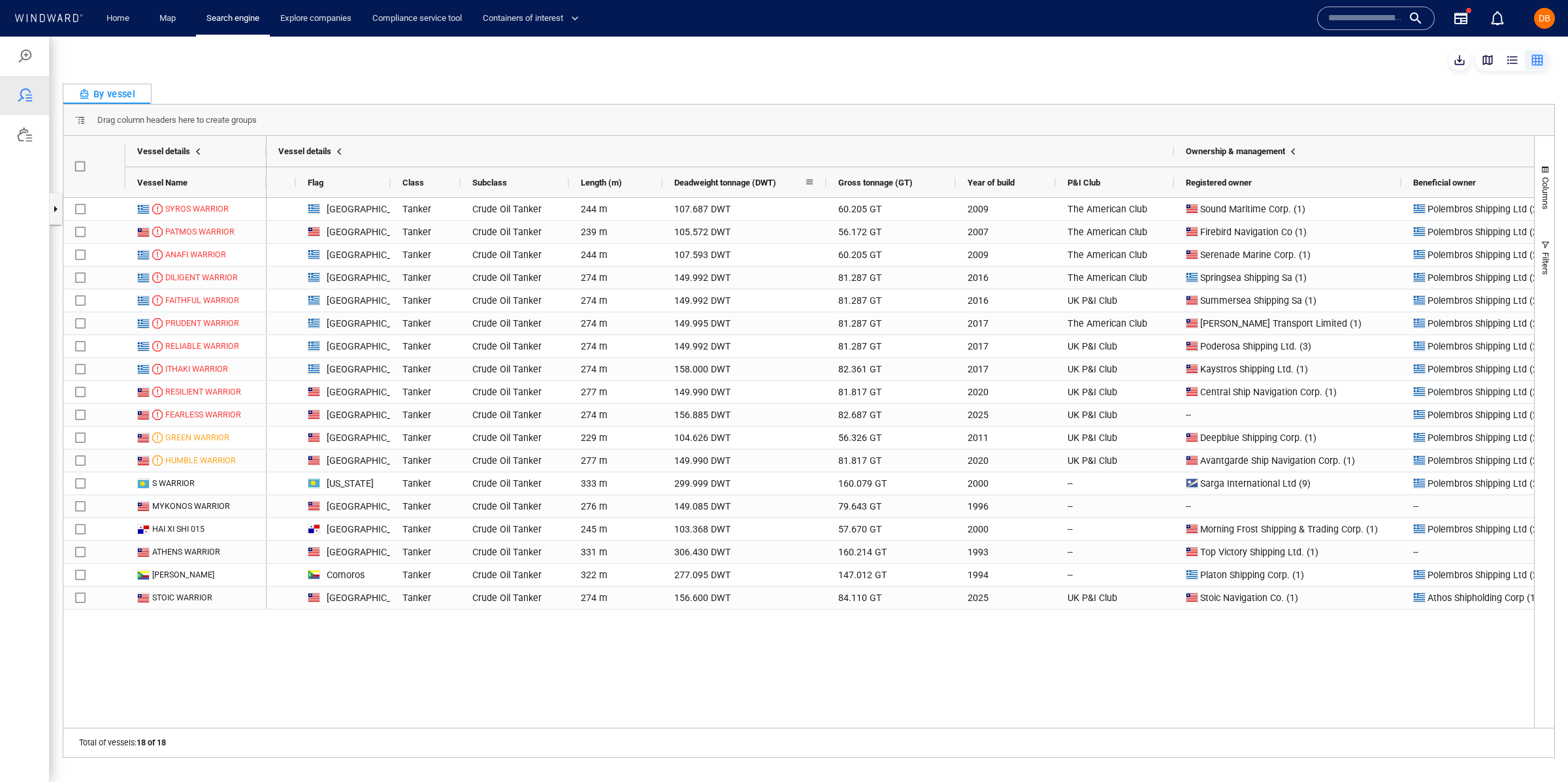
click at [811, 179] on span at bounding box center [810, 182] width 11 height 11
click at [763, 140] on div "Vessel details" at bounding box center [610, 152] width 1127 height 31
click at [824, 182] on div at bounding box center [826, 182] width 5 height 30
click at [812, 182] on span at bounding box center [810, 182] width 11 height 11
click at [753, 178] on span "Deadweight tonnage (DWT)" at bounding box center [725, 182] width 102 height 10
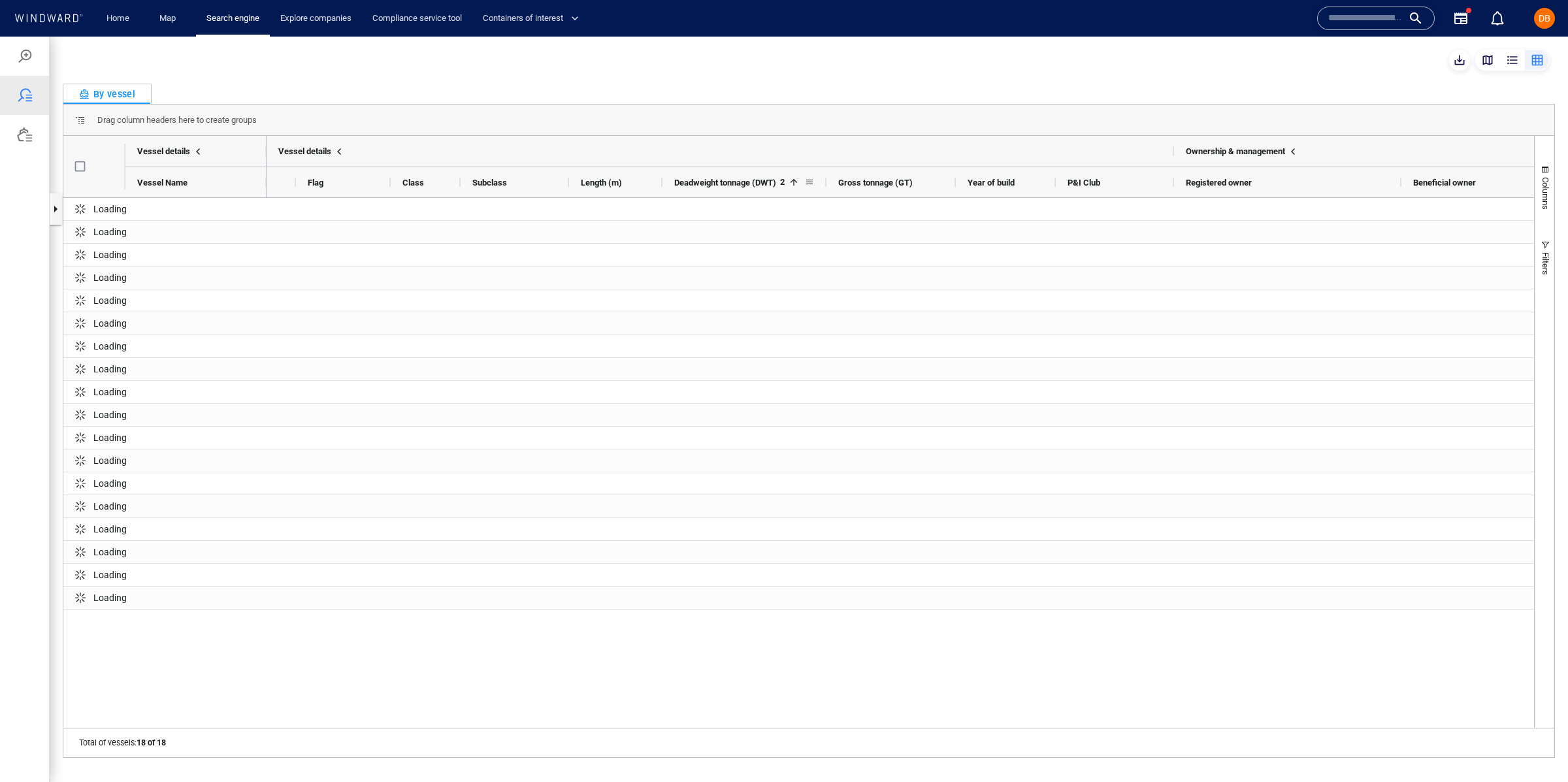
click at [751, 178] on span "Deadweight tonnage (DWT)" at bounding box center [725, 182] width 102 height 10
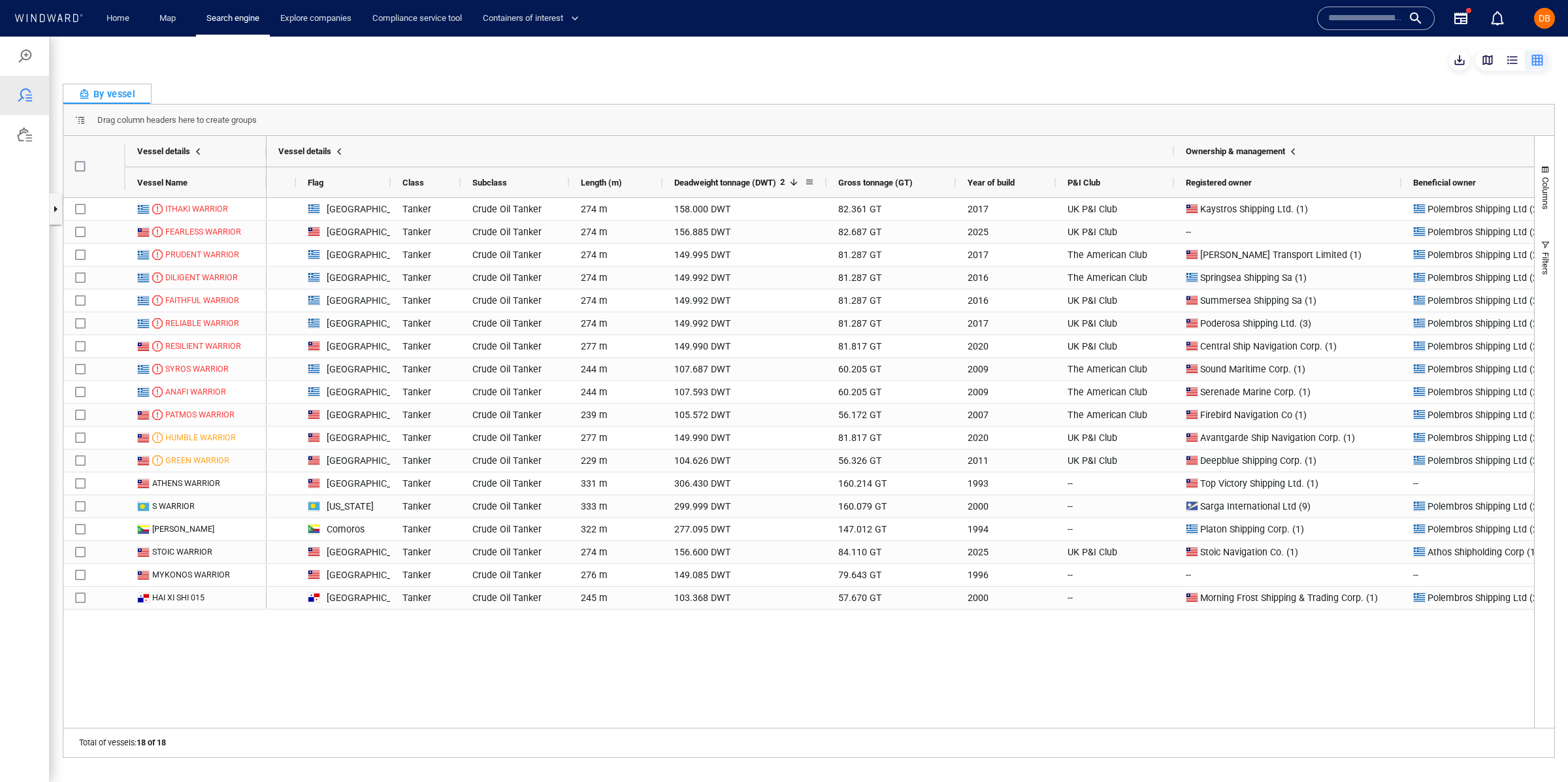
click at [747, 181] on span "Deadweight tonnage (DWT)" at bounding box center [725, 182] width 102 height 10
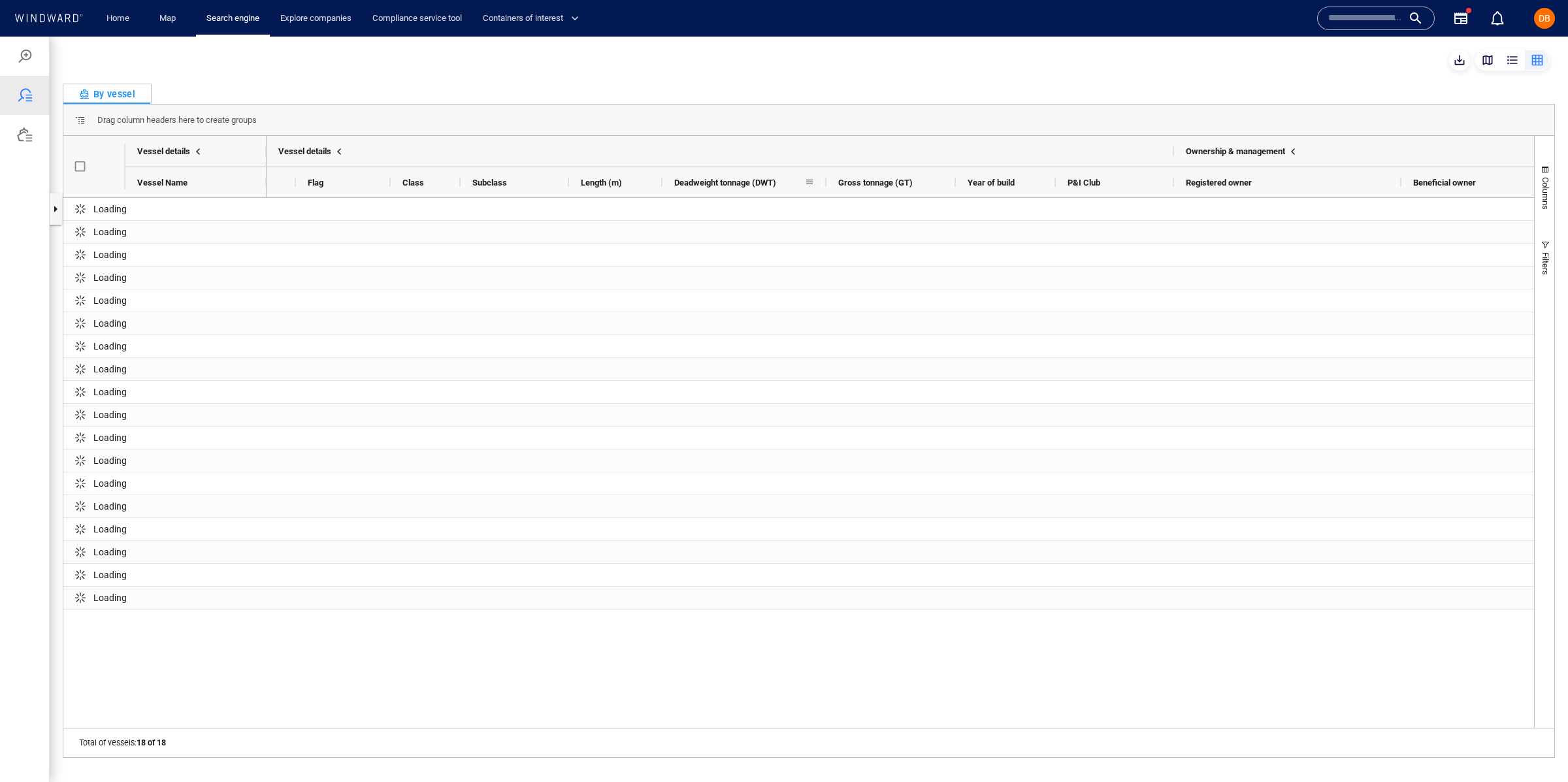
click at [740, 180] on span "Deadweight tonnage (DWT)" at bounding box center [725, 182] width 102 height 10
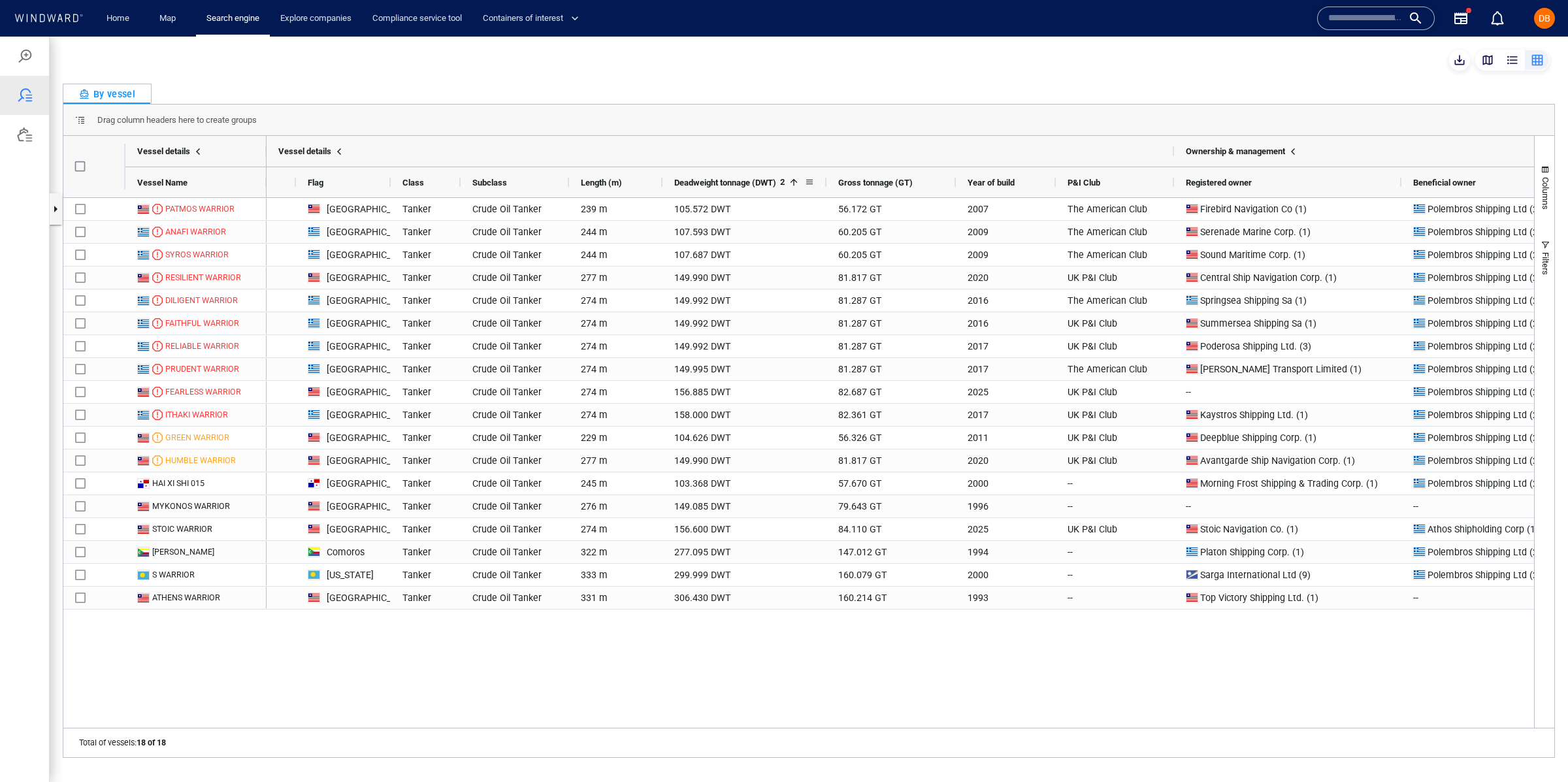
click at [796, 179] on span at bounding box center [794, 182] width 11 height 11
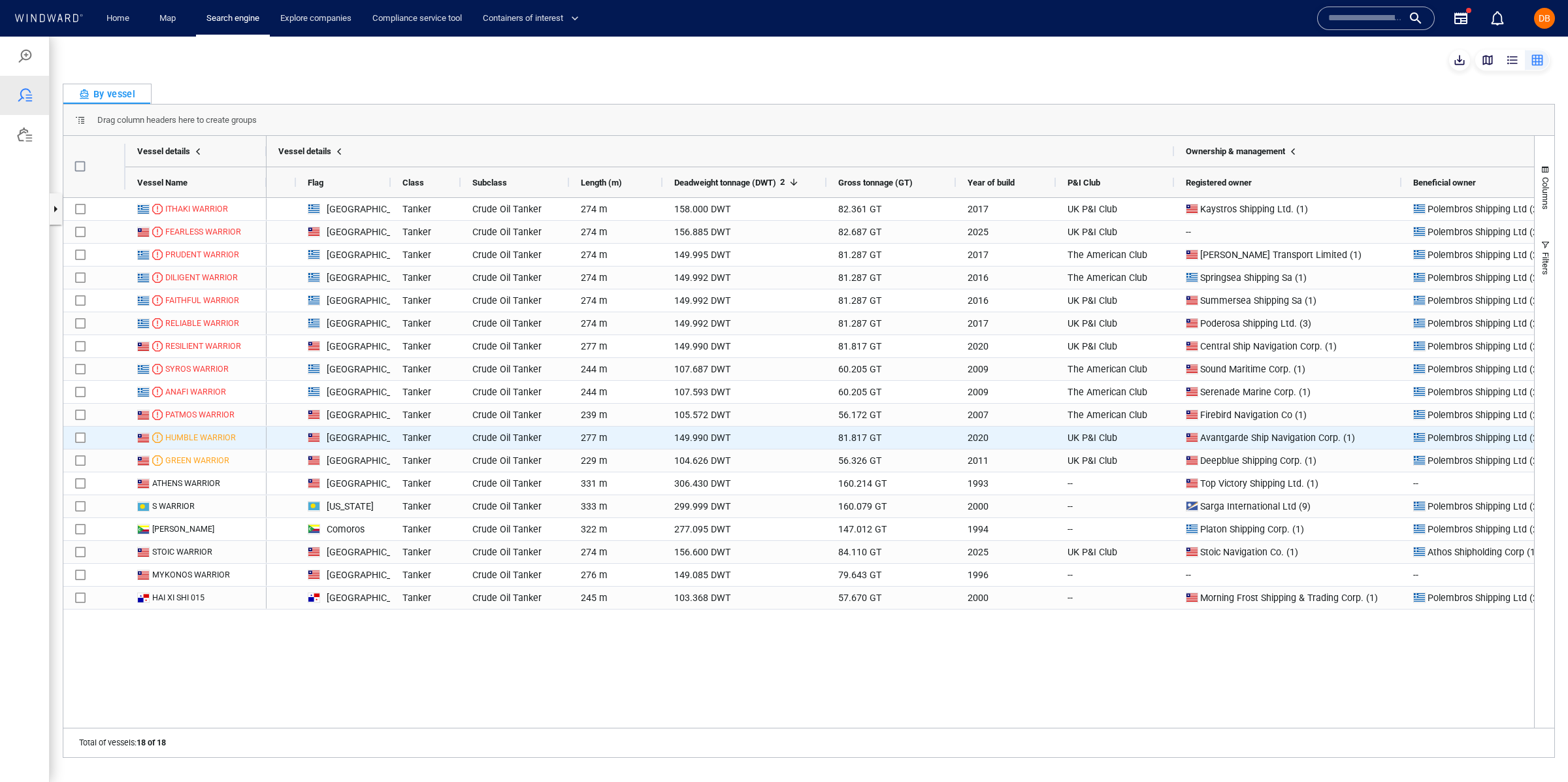
click at [704, 438] on div "149.990 DWT" at bounding box center [744, 437] width 164 height 22
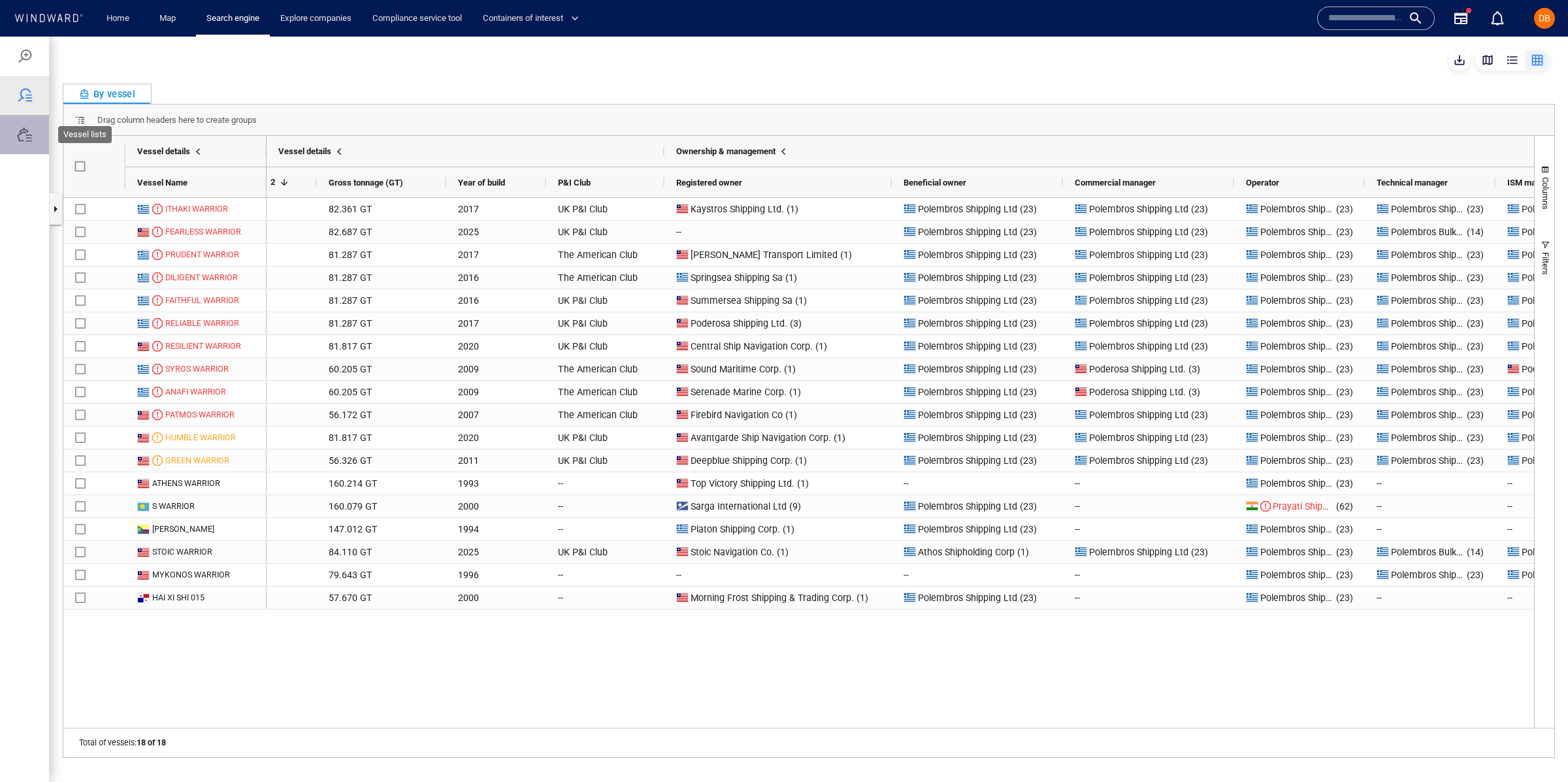
click at [32, 135] on div at bounding box center [25, 135] width 15 height 15
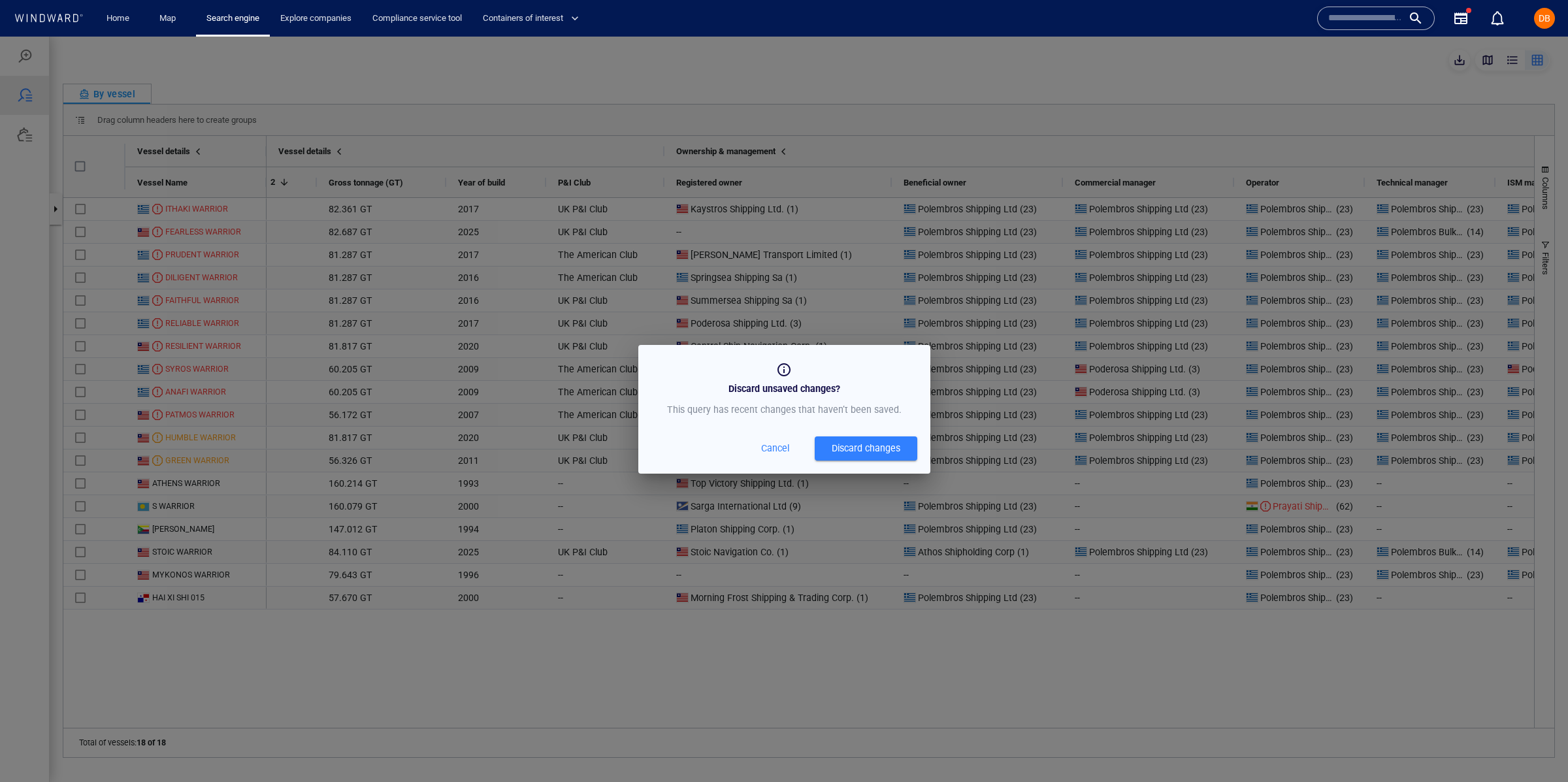
click at [770, 449] on span "Cancel" at bounding box center [775, 448] width 32 height 16
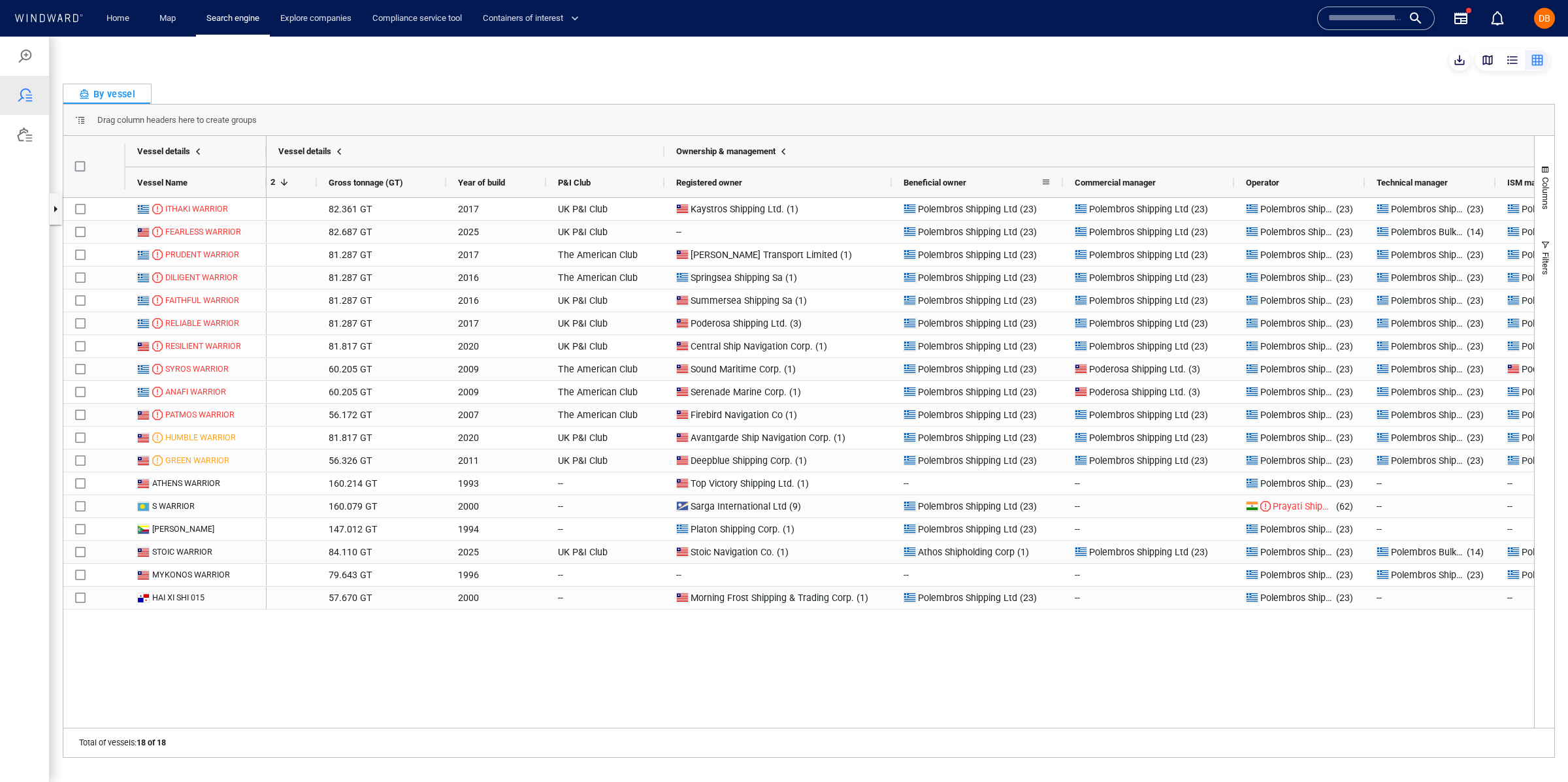
drag, startPoint x: 939, startPoint y: 179, endPoint x: 819, endPoint y: 172, distance: 120.2
click at [939, 179] on span "Beneficial owner" at bounding box center [934, 182] width 62 height 10
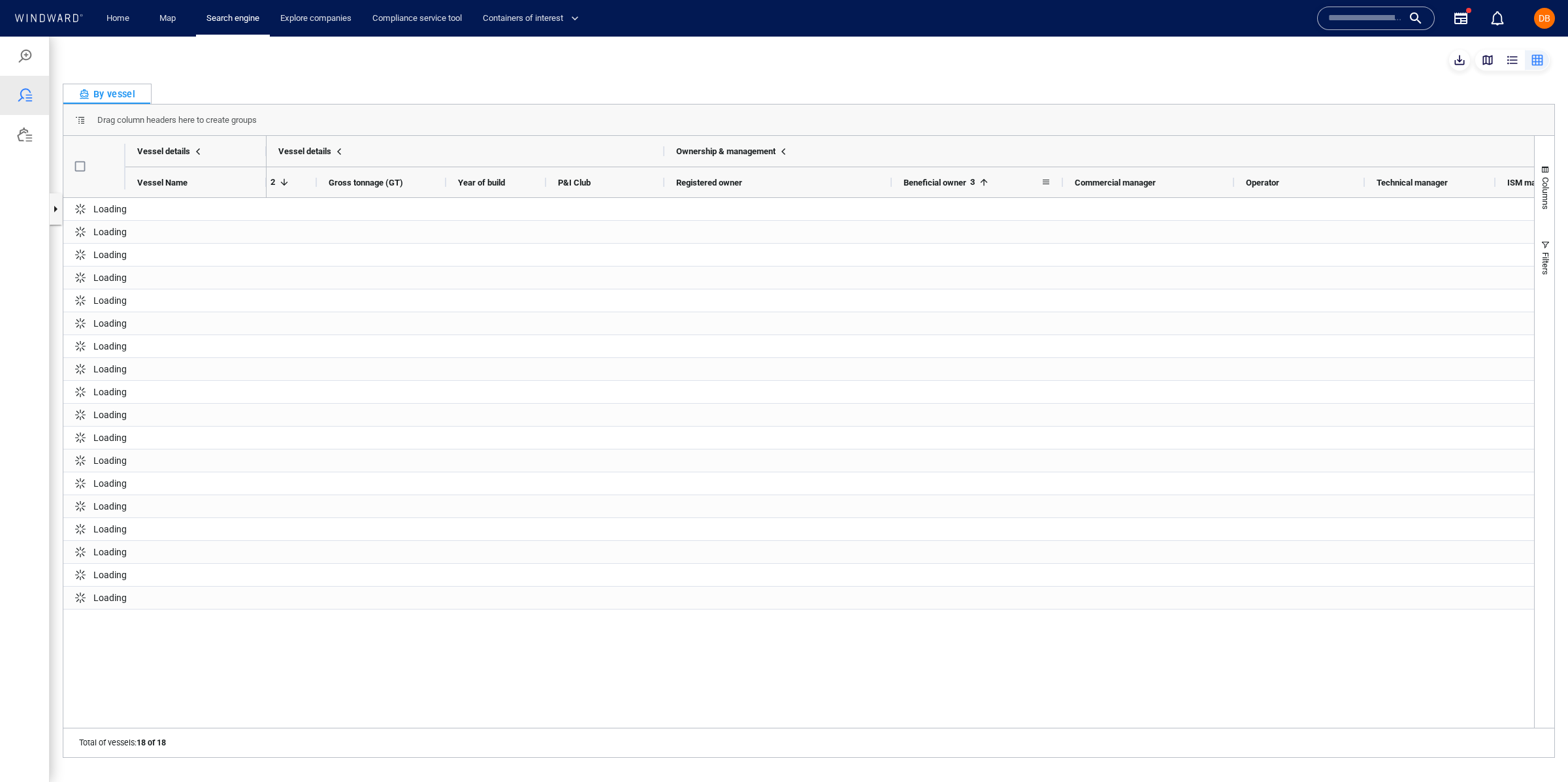
click at [962, 192] on div "Beneficial owner 3" at bounding box center [972, 182] width 137 height 24
click at [964, 179] on span "Beneficial owner" at bounding box center [934, 182] width 62 height 10
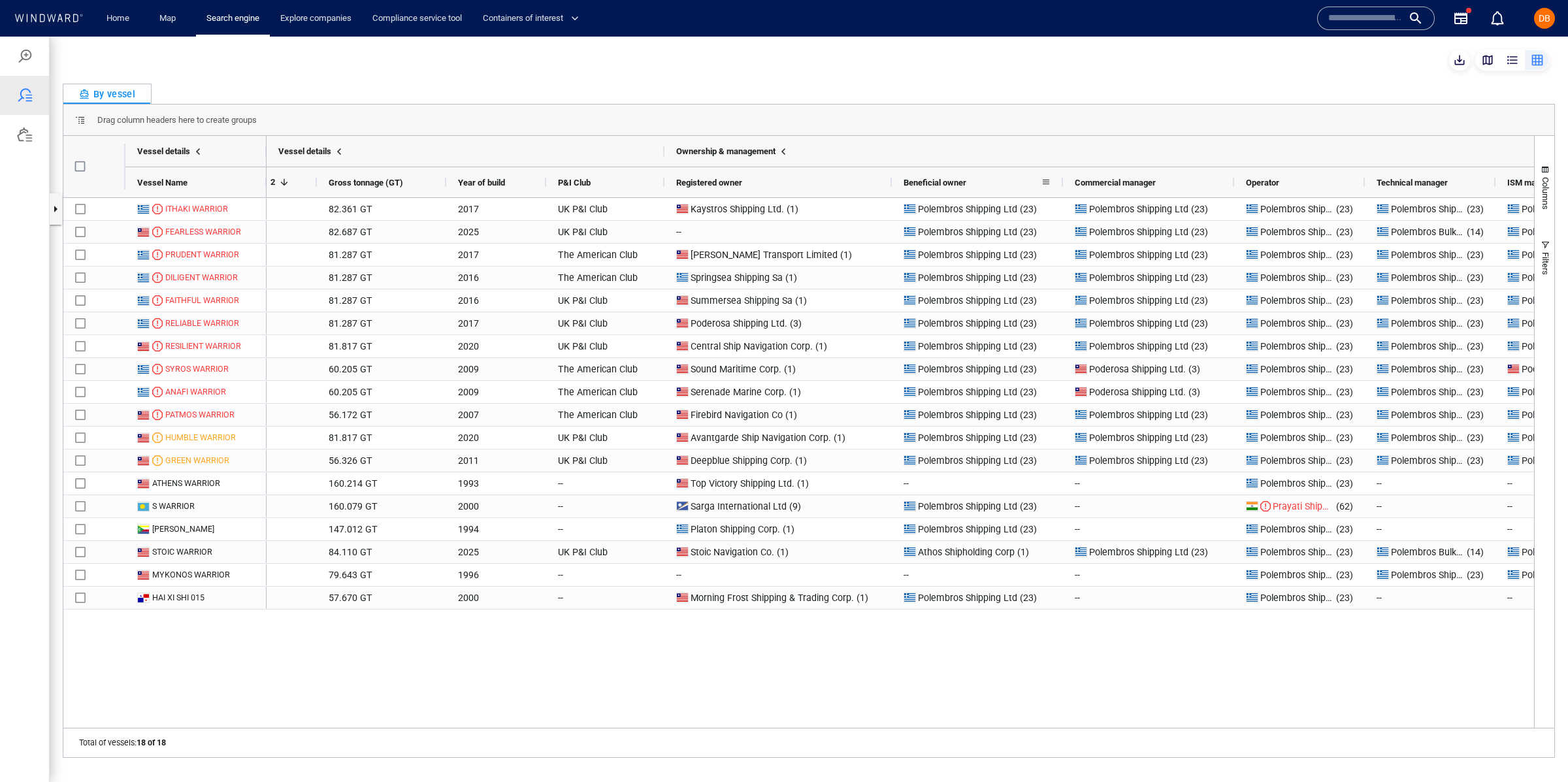
click at [955, 179] on span "Beneficial owner" at bounding box center [934, 182] width 62 height 10
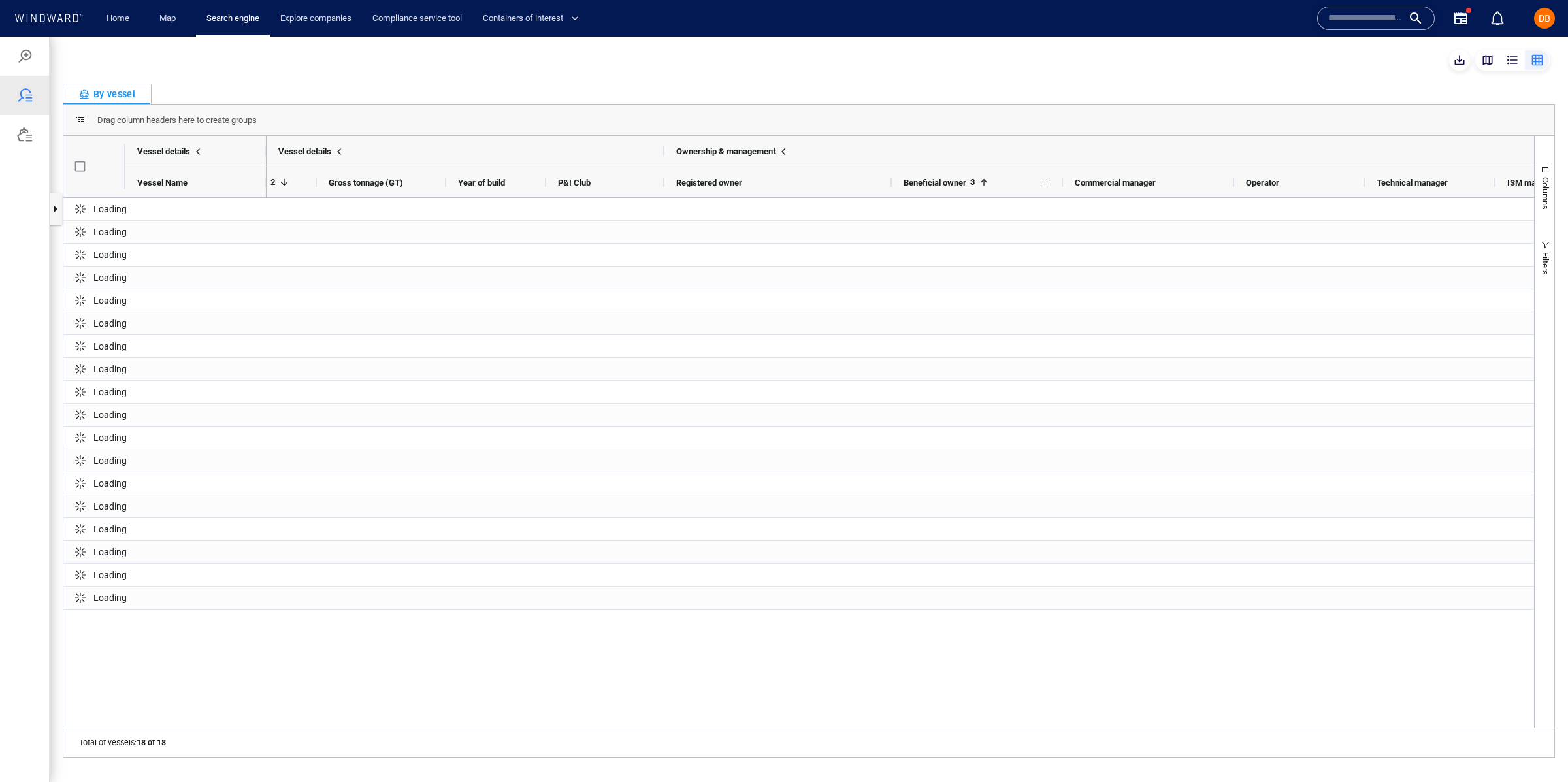
click at [944, 179] on span "Beneficial owner" at bounding box center [934, 182] width 62 height 10
click at [944, 179] on span "Beneficial owner" at bounding box center [934, 182] width 62 height 10
click at [944, 179] on span "Beneficial owner" at bounding box center [934, 182] width 62 height 10
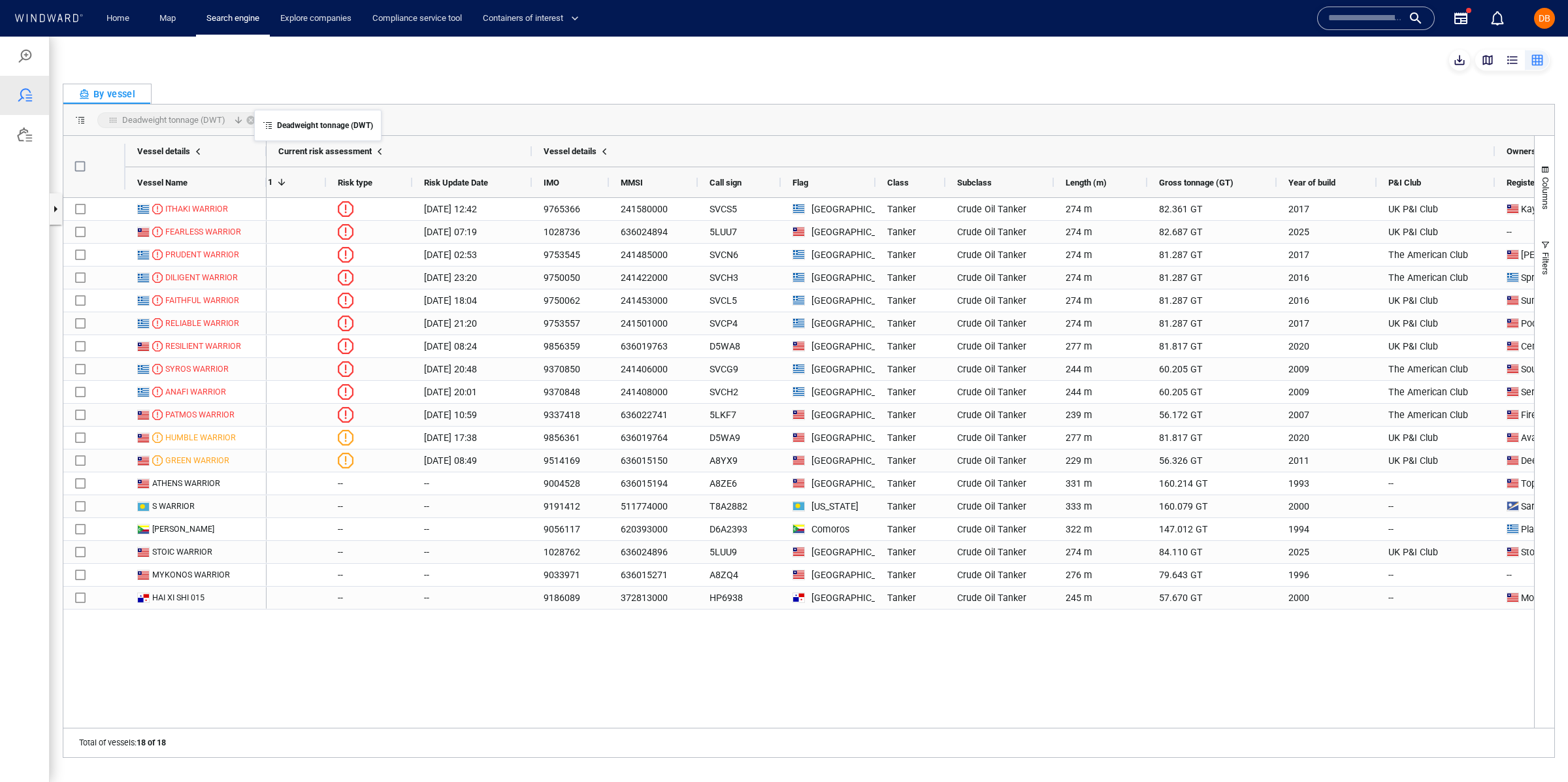
drag, startPoint x: 1177, startPoint y: 179, endPoint x: 261, endPoint y: 119, distance: 918.0
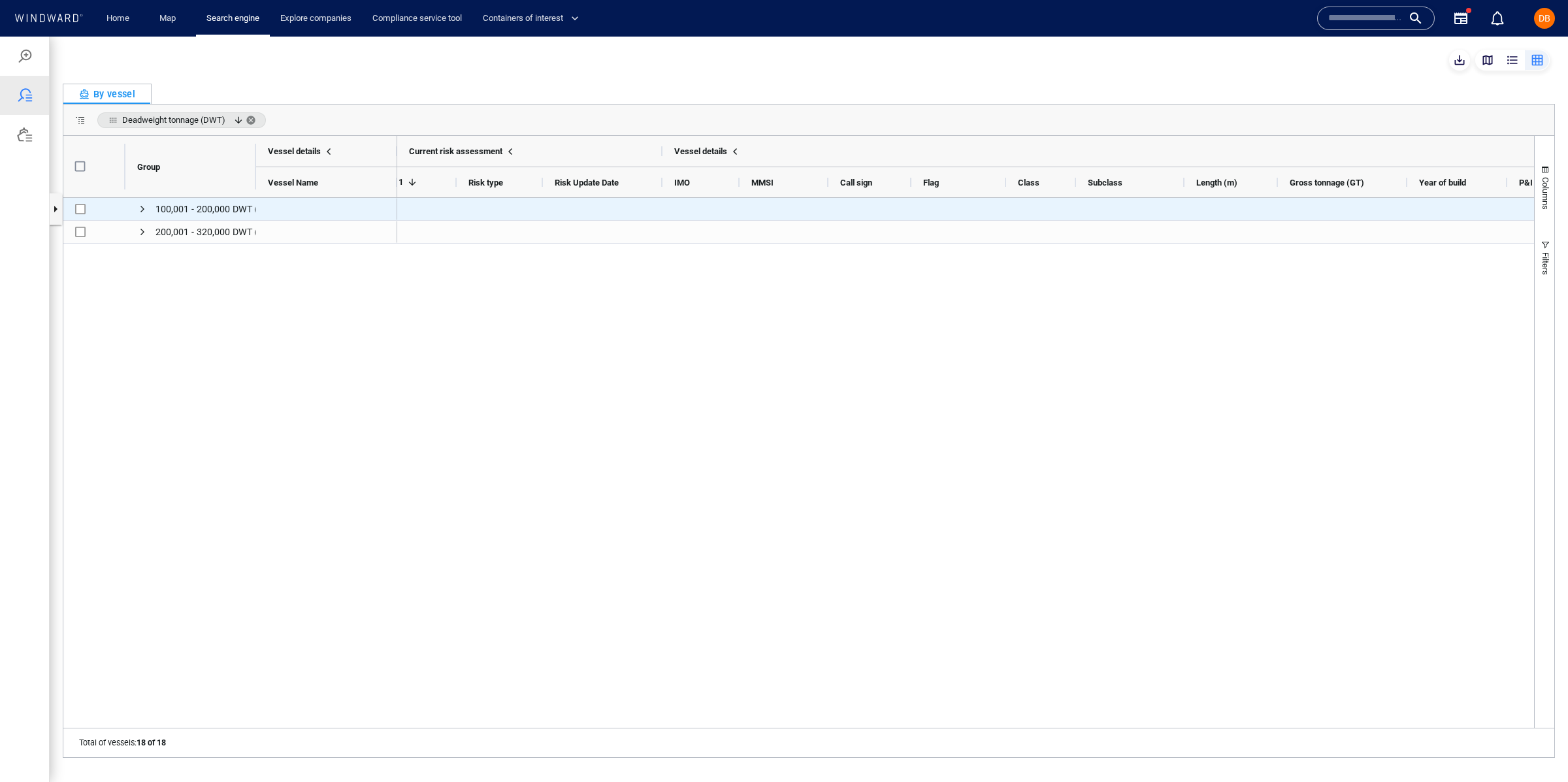
click at [145, 209] on span "Press SPACE to select this row." at bounding box center [142, 209] width 11 height 11
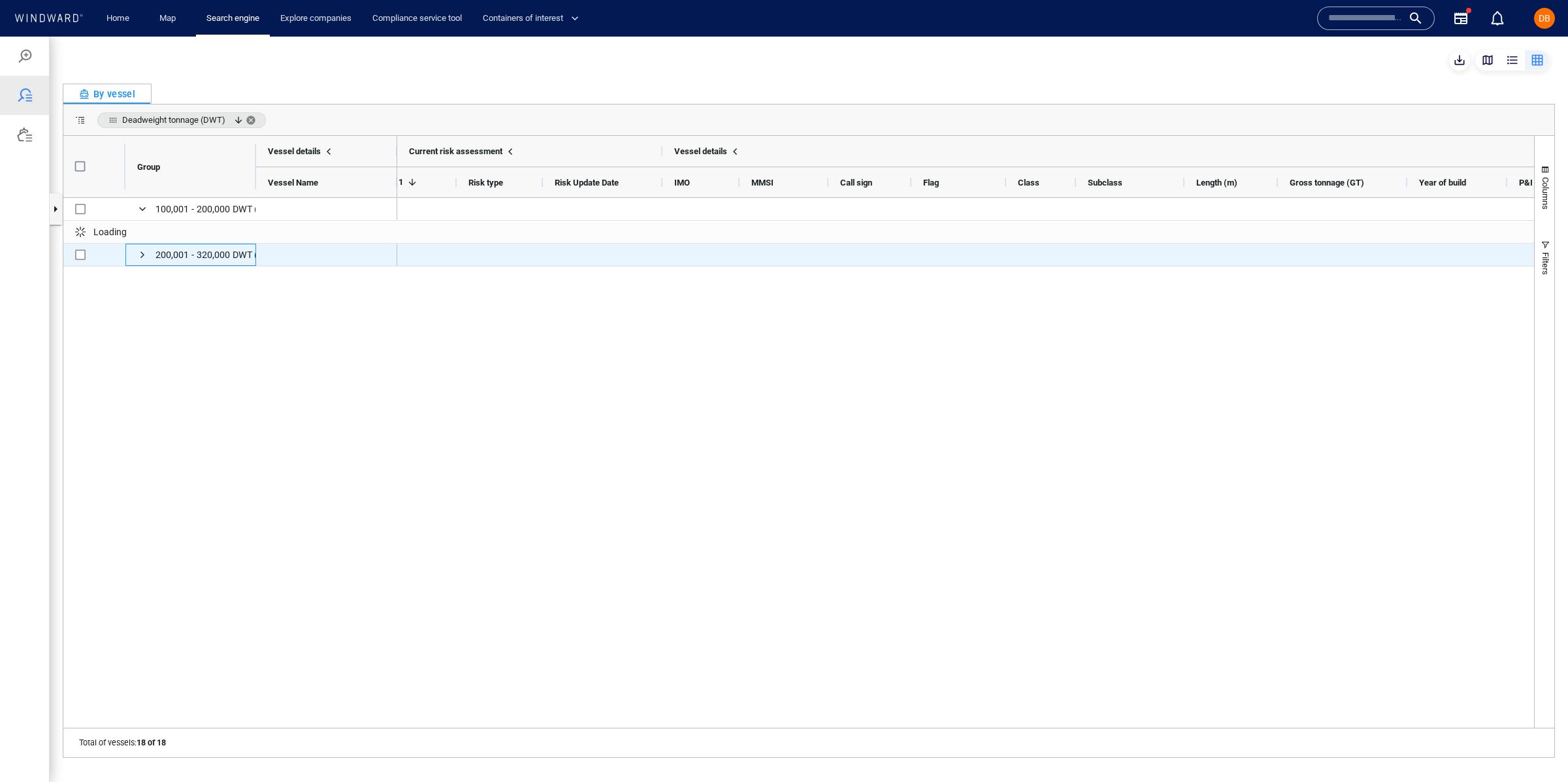
click at [139, 259] on span "Press SPACE to select this row." at bounding box center [142, 255] width 11 height 11
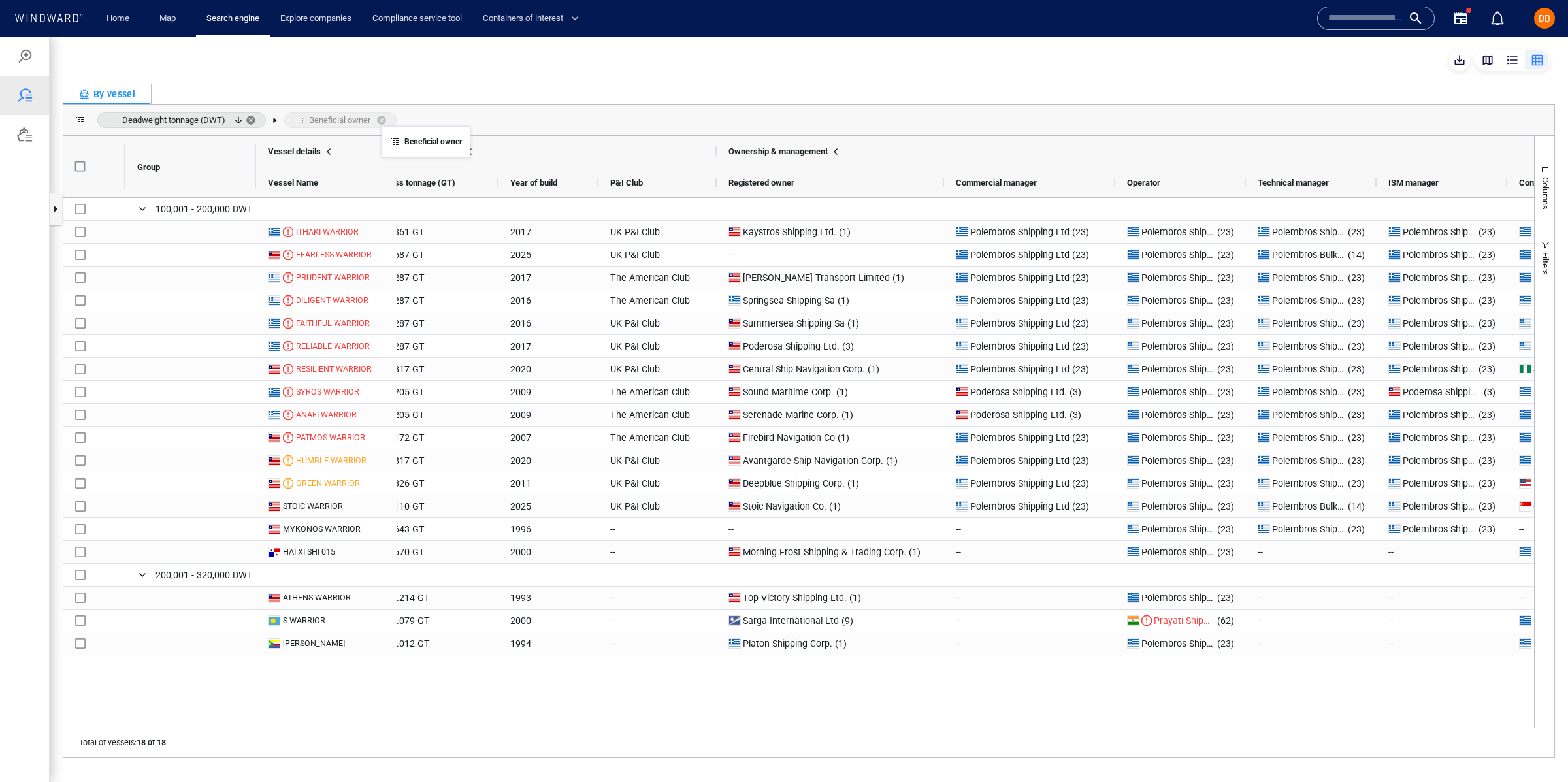
drag, startPoint x: 998, startPoint y: 179, endPoint x: 386, endPoint y: 133, distance: 613.7
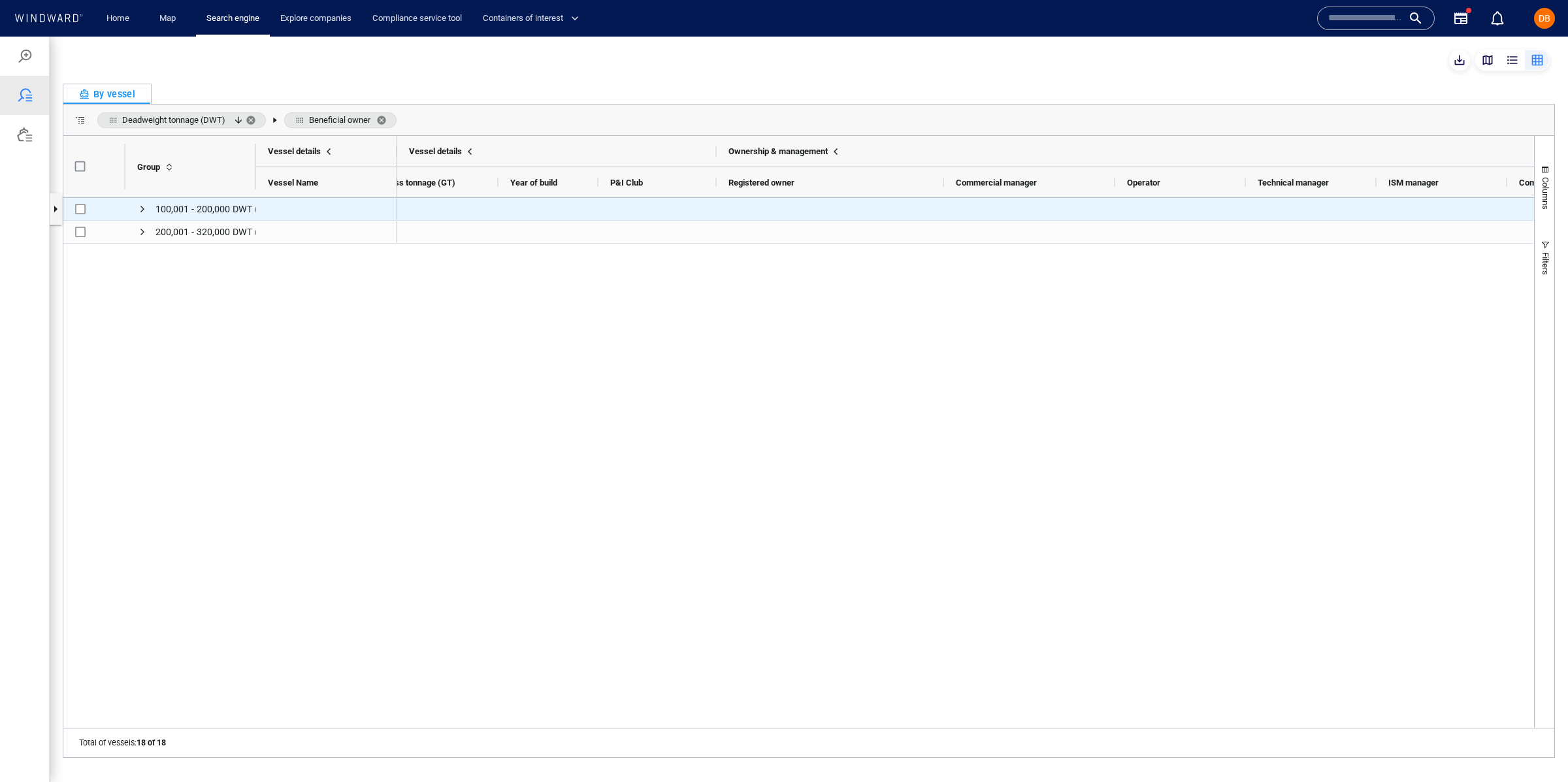
drag, startPoint x: 141, startPoint y: 205, endPoint x: 142, endPoint y: 217, distance: 12.0
click at [141, 206] on span "Press SPACE to select this row." at bounding box center [142, 209] width 11 height 11
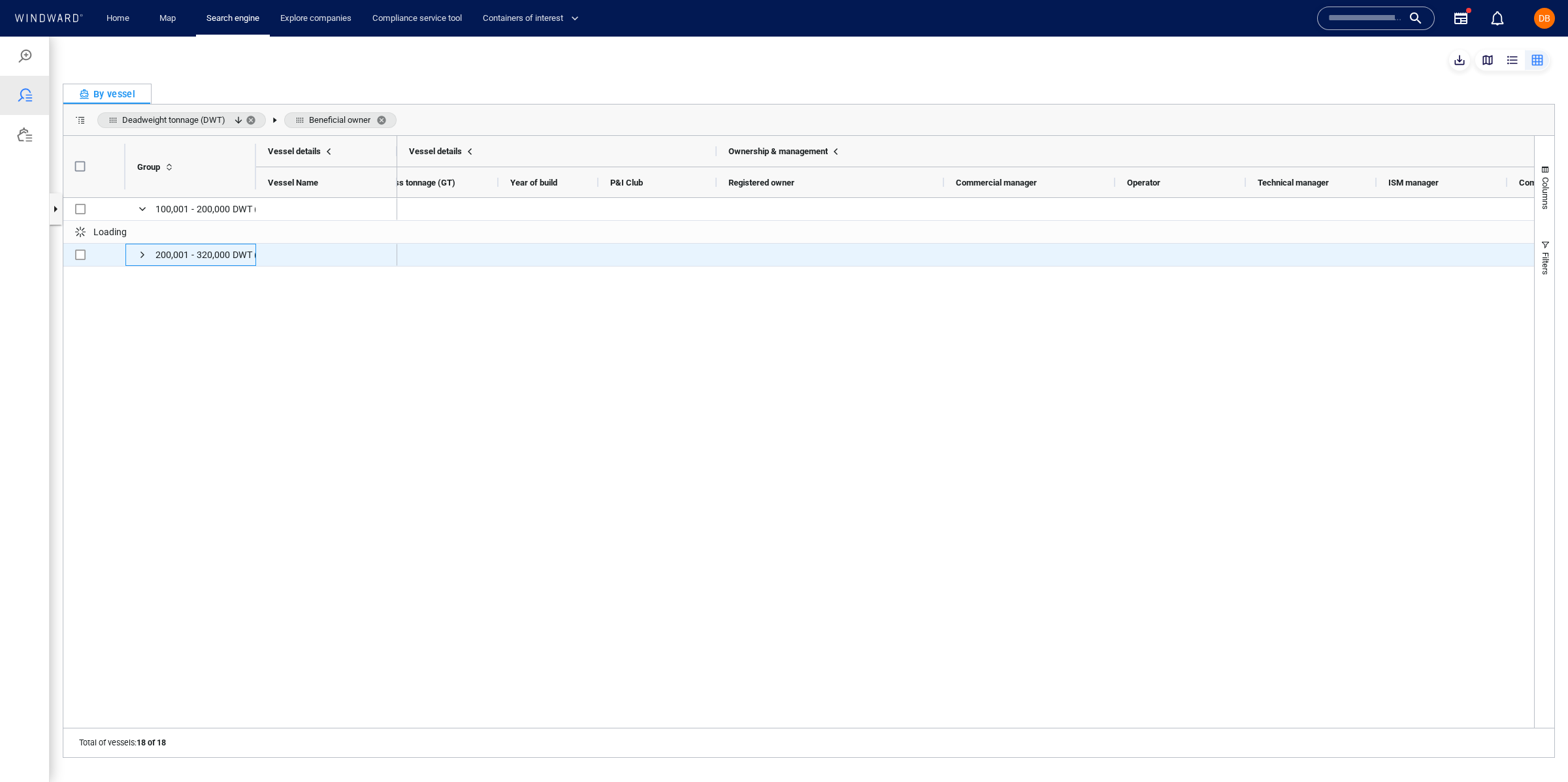
click at [141, 256] on span "Press SPACE to select this row." at bounding box center [142, 255] width 11 height 11
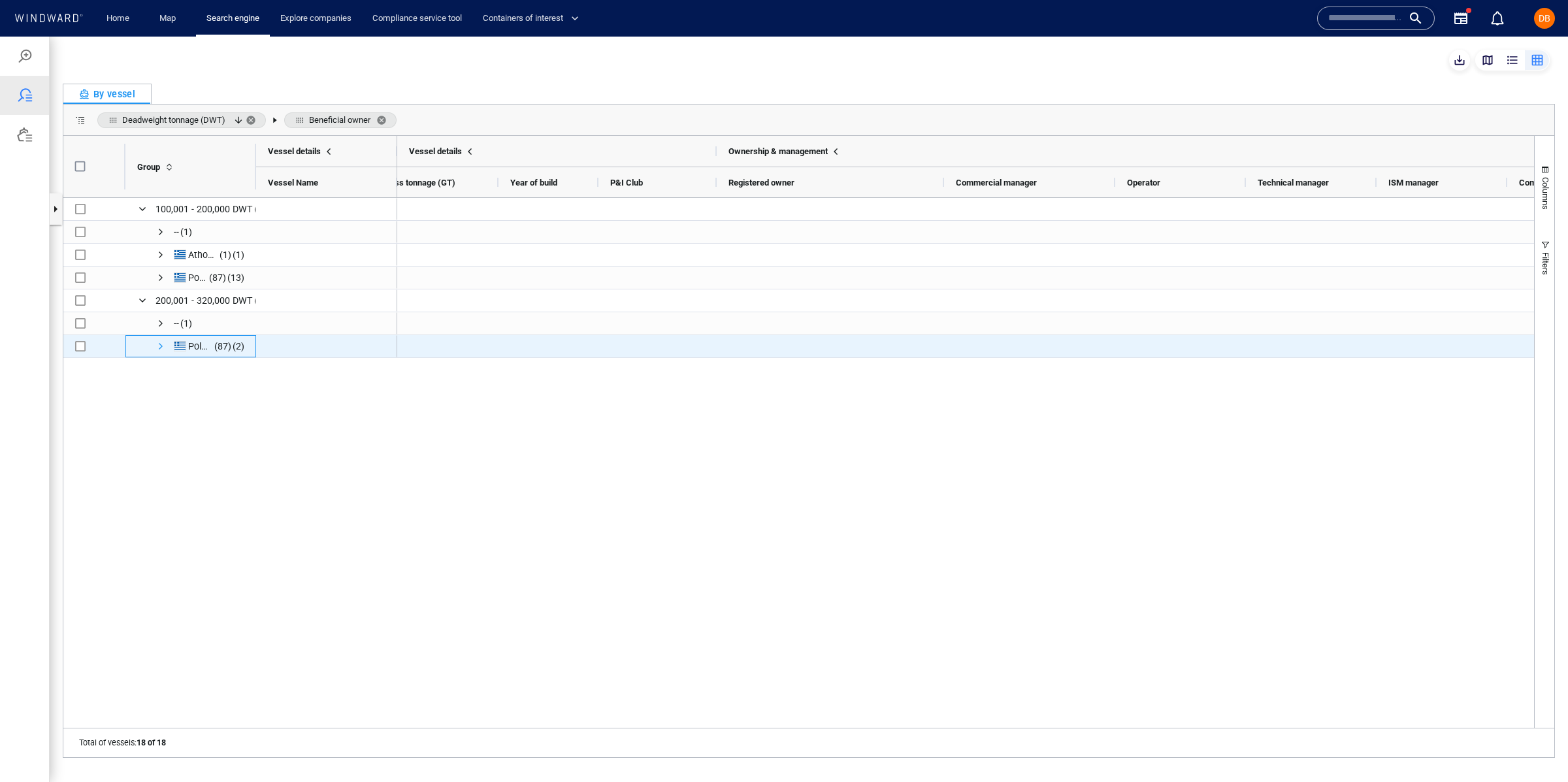
click at [164, 342] on span "Press SPACE to select this row." at bounding box center [161, 346] width 11 height 11
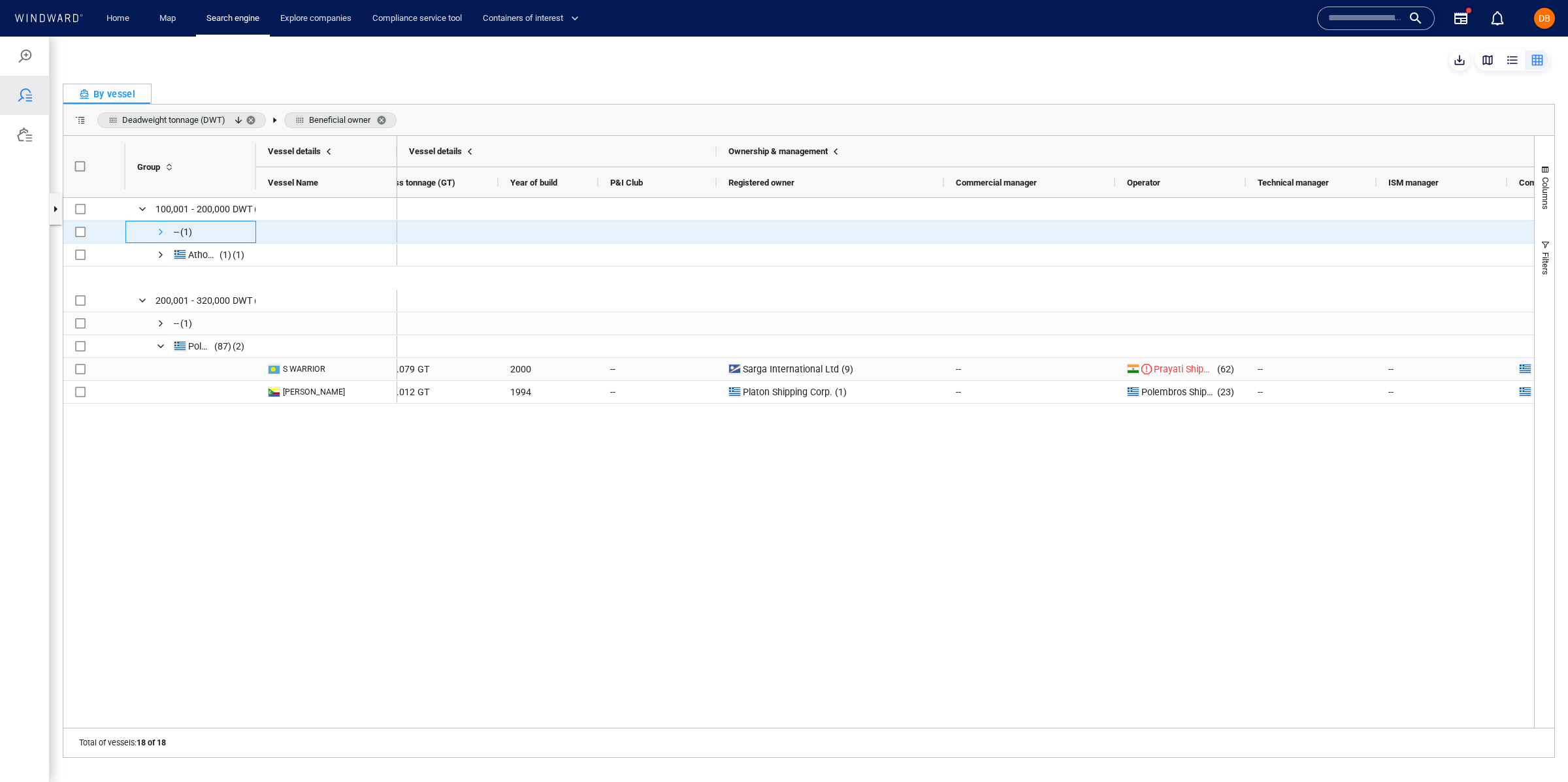
click at [161, 232] on span "Press SPACE to select this row." at bounding box center [161, 232] width 11 height 11
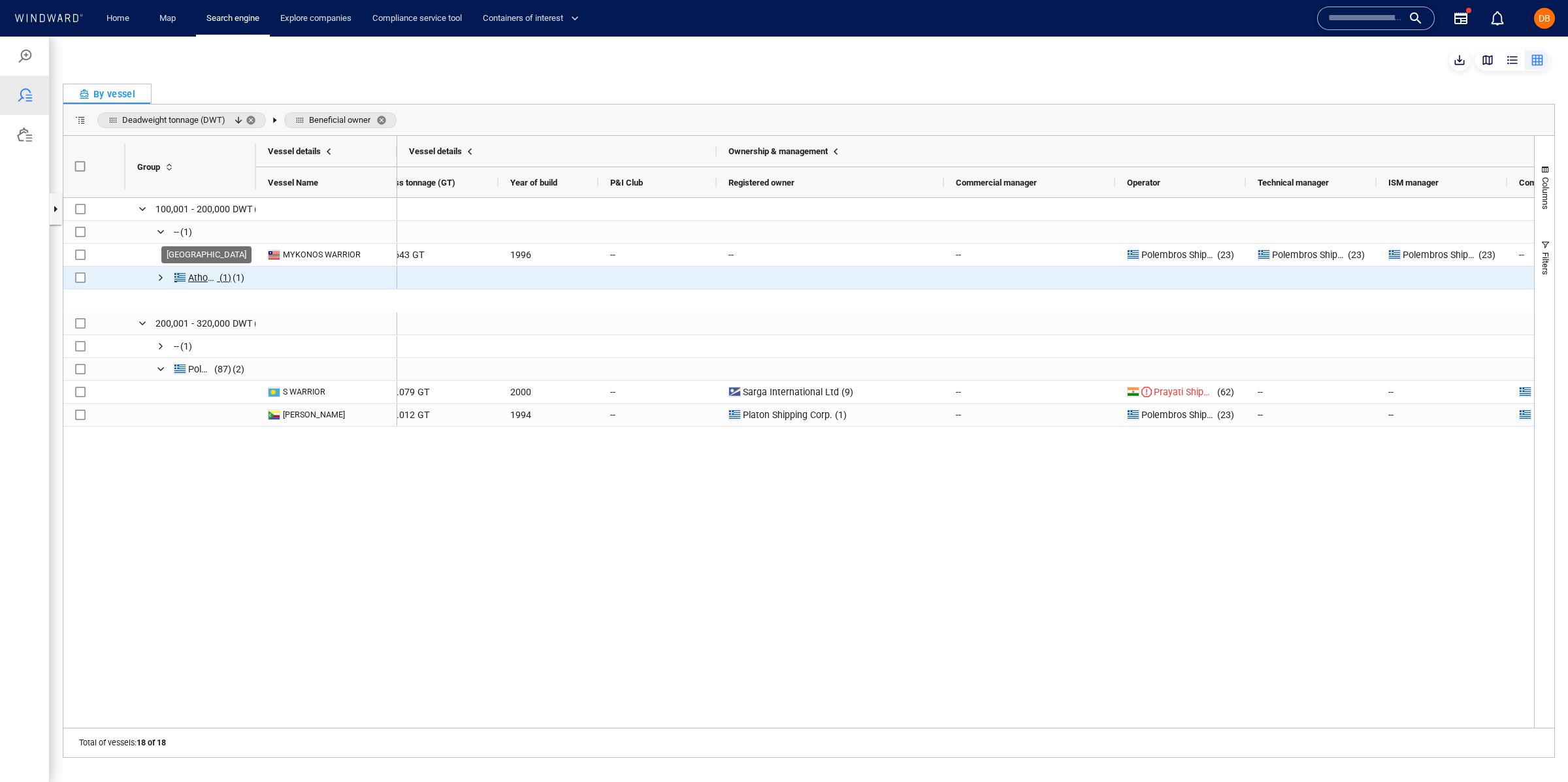
click at [176, 274] on span "Press SPACE to select this row." at bounding box center [180, 278] width 12 height 11
click at [162, 278] on span "Press SPACE to select this row." at bounding box center [161, 278] width 11 height 11
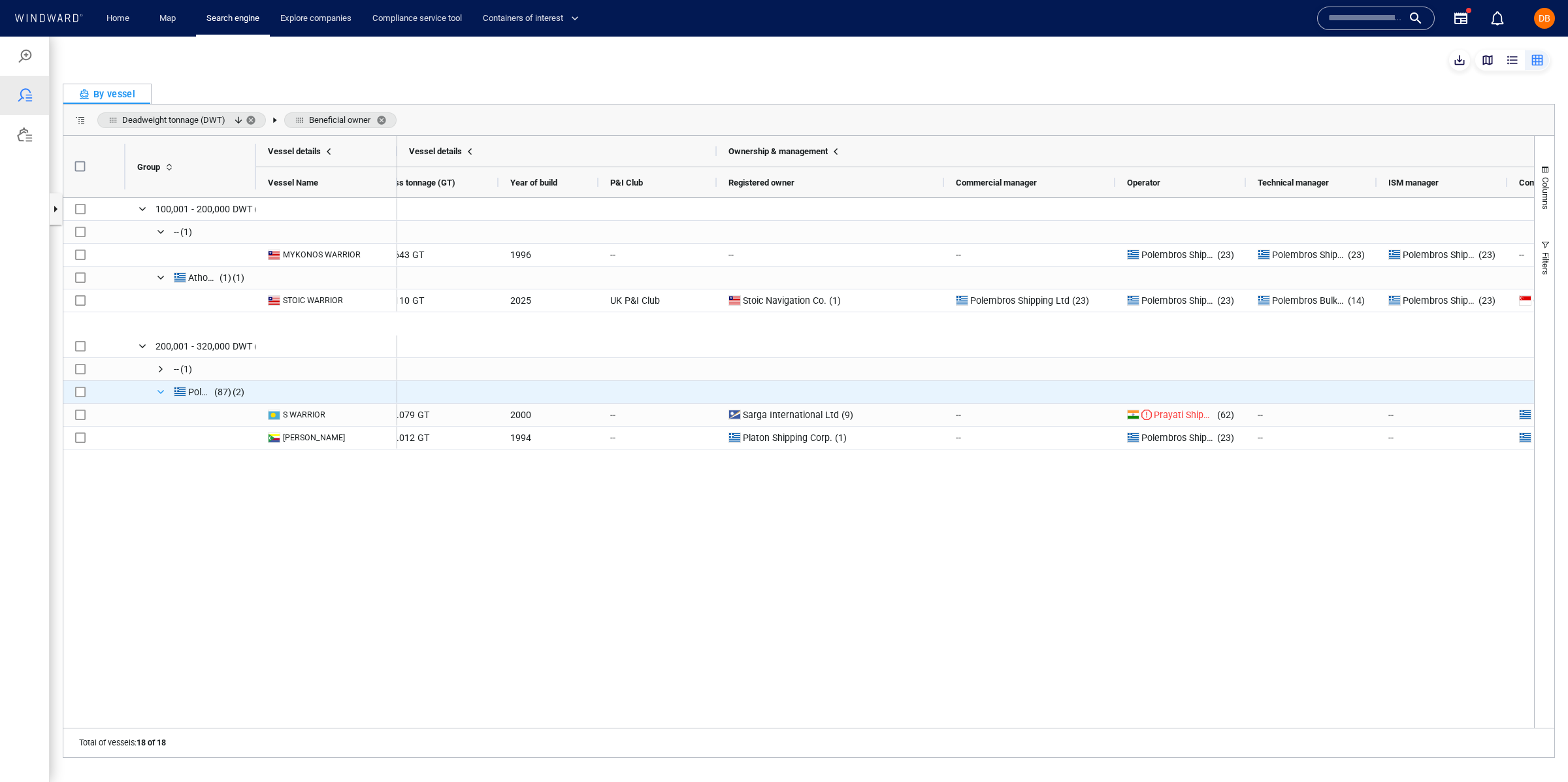
click at [166, 390] on span "Press SPACE to select this row." at bounding box center [161, 392] width 11 height 11
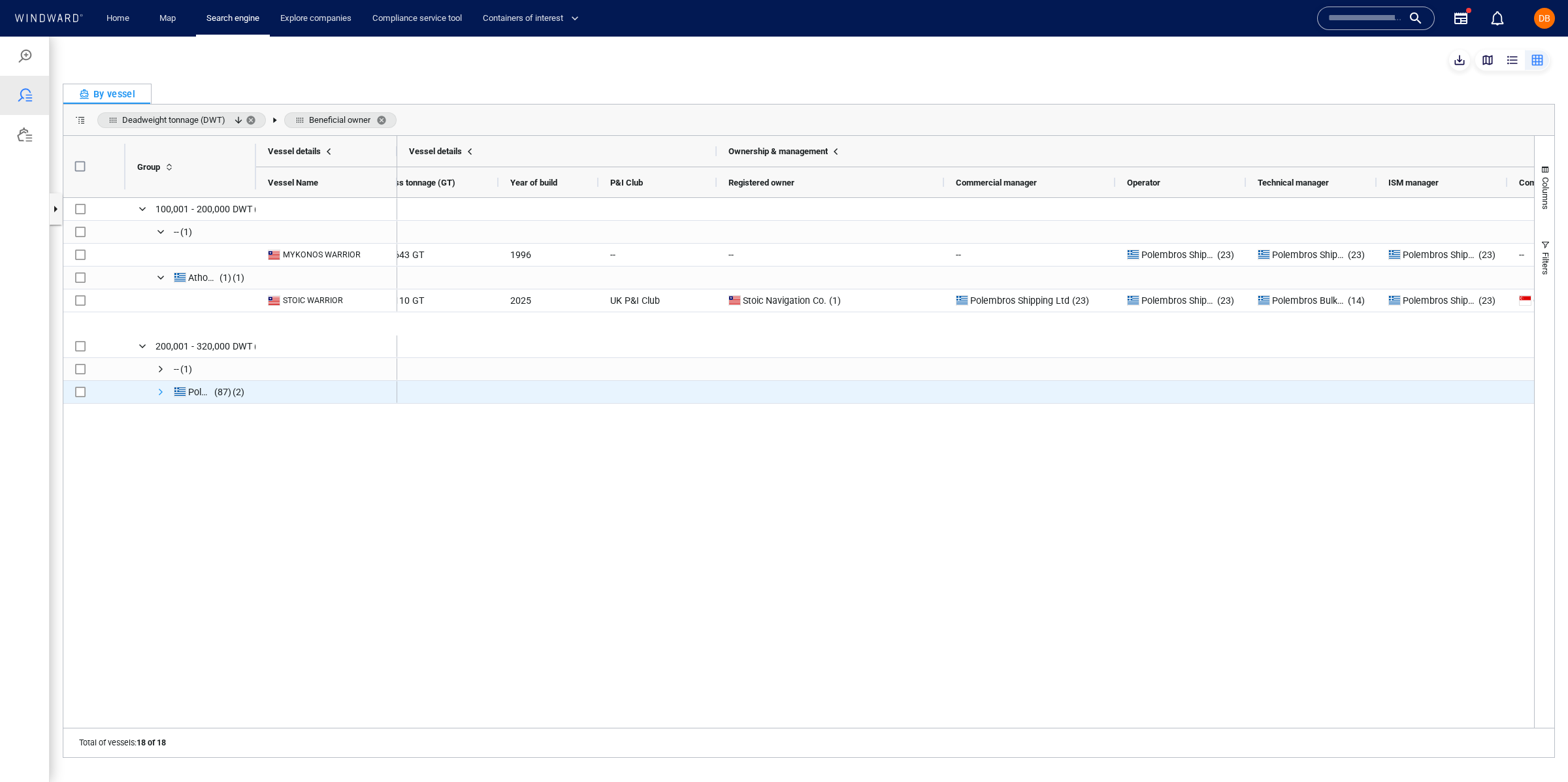
click at [165, 389] on span "Press SPACE to select this row." at bounding box center [161, 392] width 11 height 11
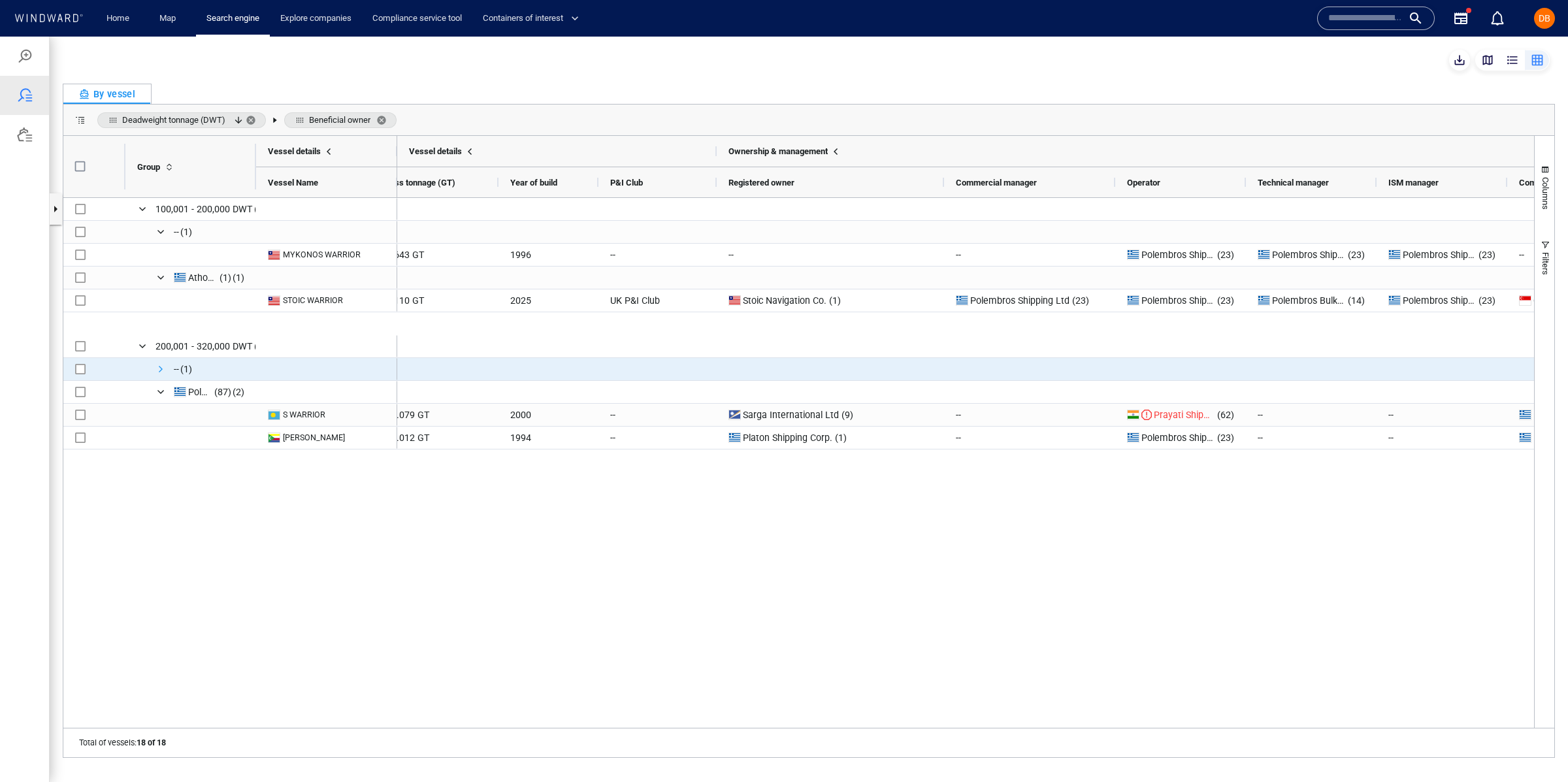
click at [162, 368] on span "Press SPACE to select this row." at bounding box center [161, 369] width 11 height 11
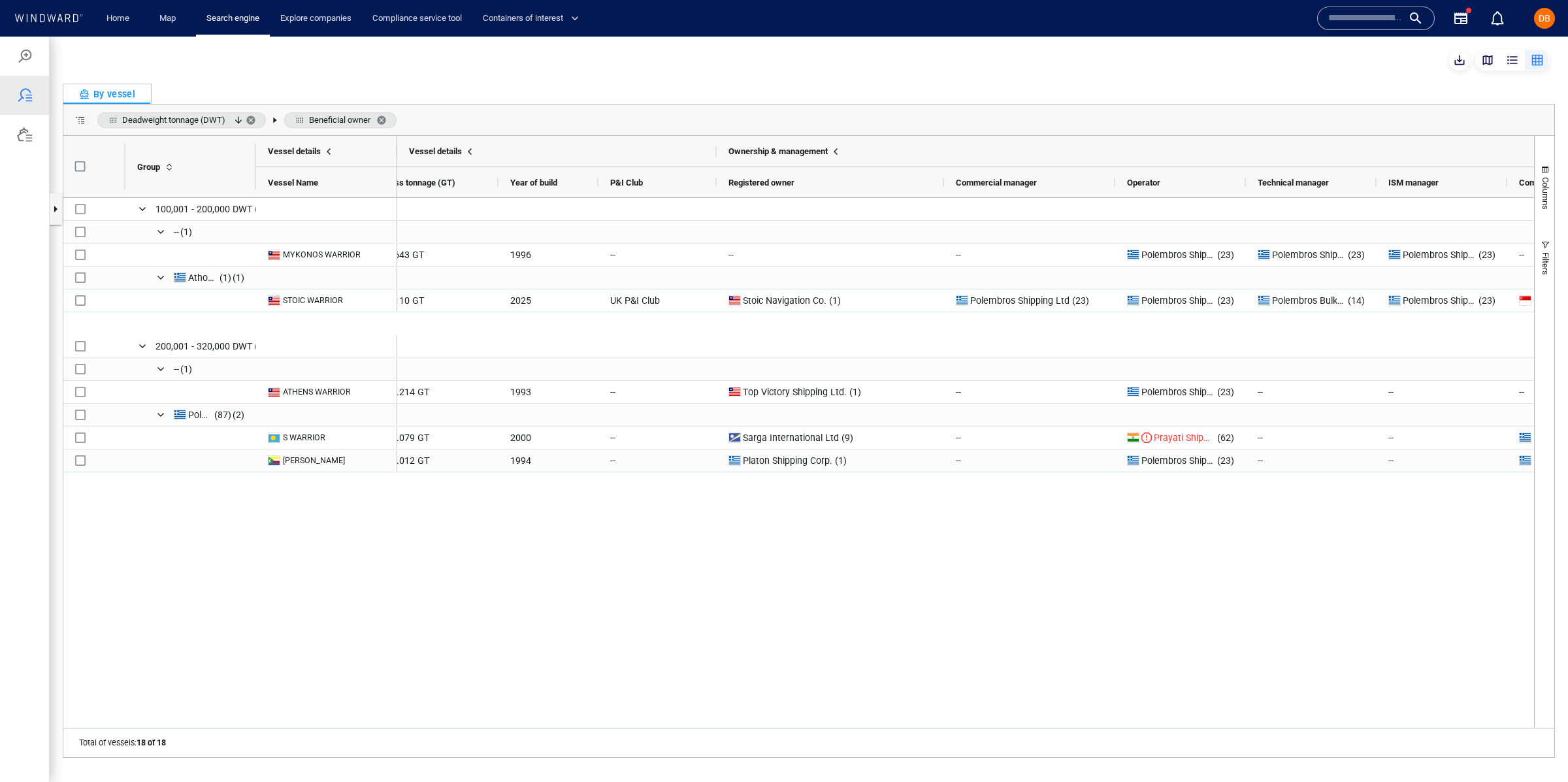
click at [389, 116] on span "Beneficial owner. Press ENTER to sort. Press DELETE to remove" at bounding box center [384, 120] width 15 height 11
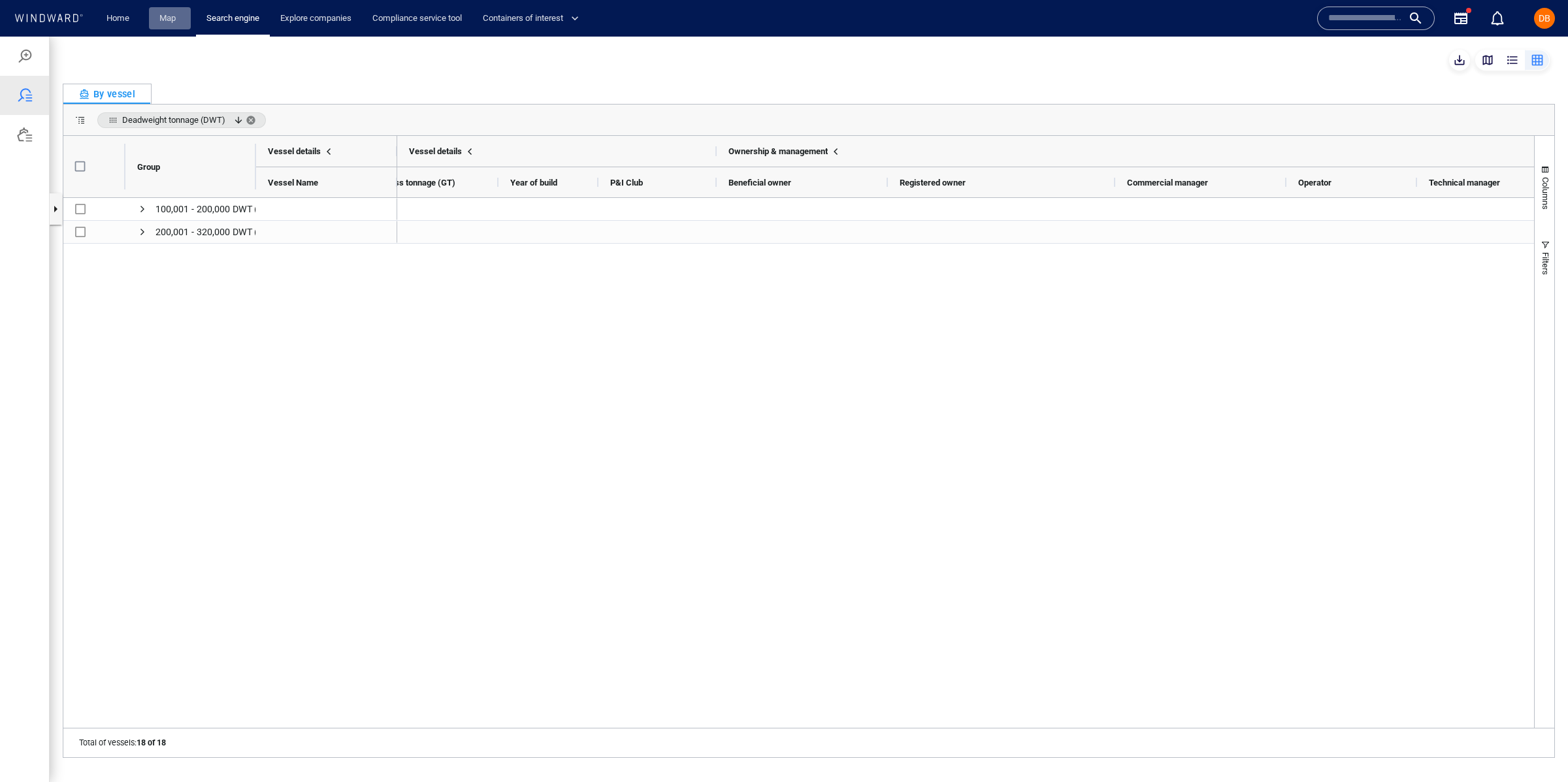
click at [172, 28] on link "Map" at bounding box center [169, 18] width 32 height 23
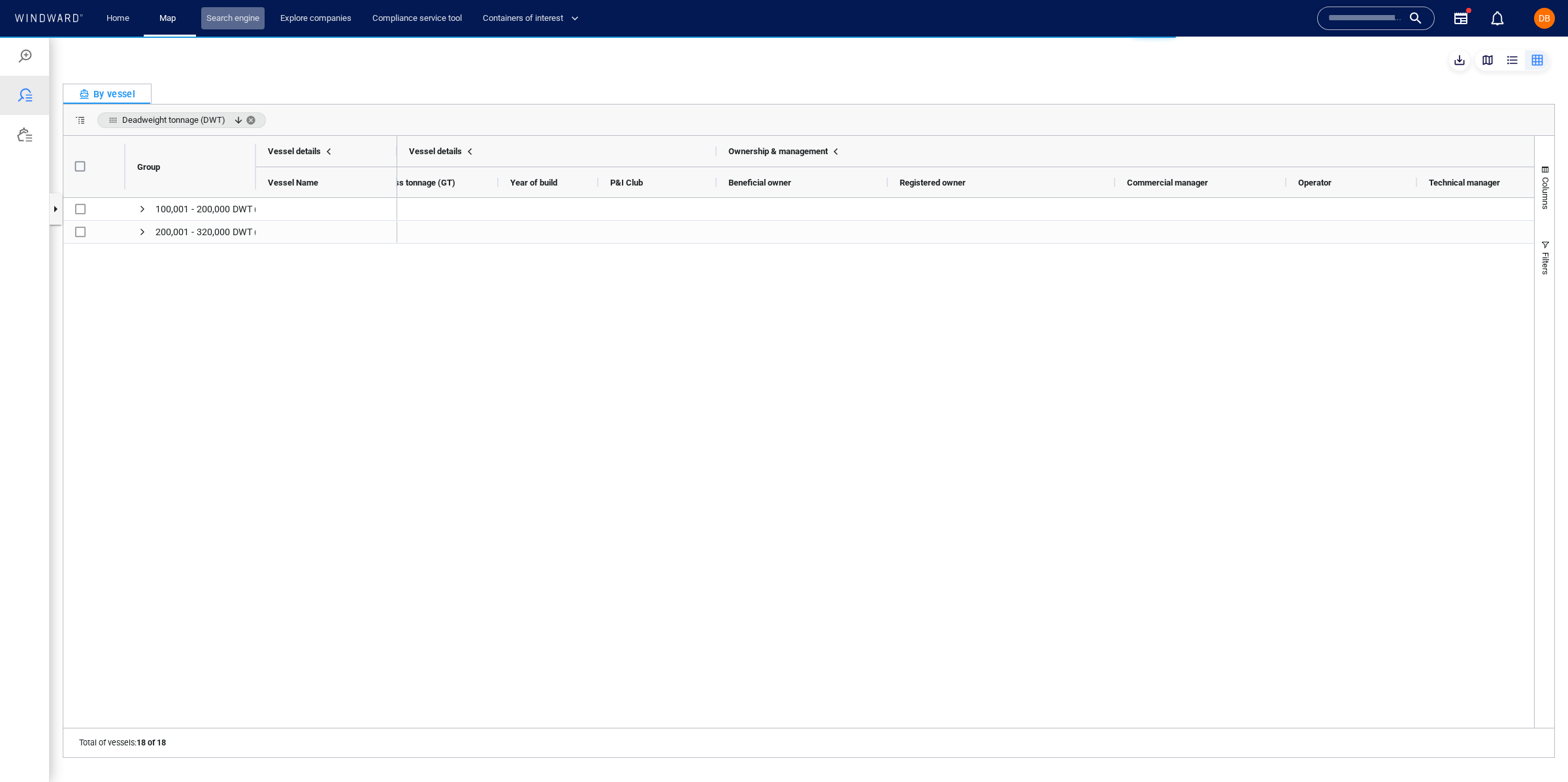
click at [215, 25] on link "Search engine" at bounding box center [232, 18] width 63 height 23
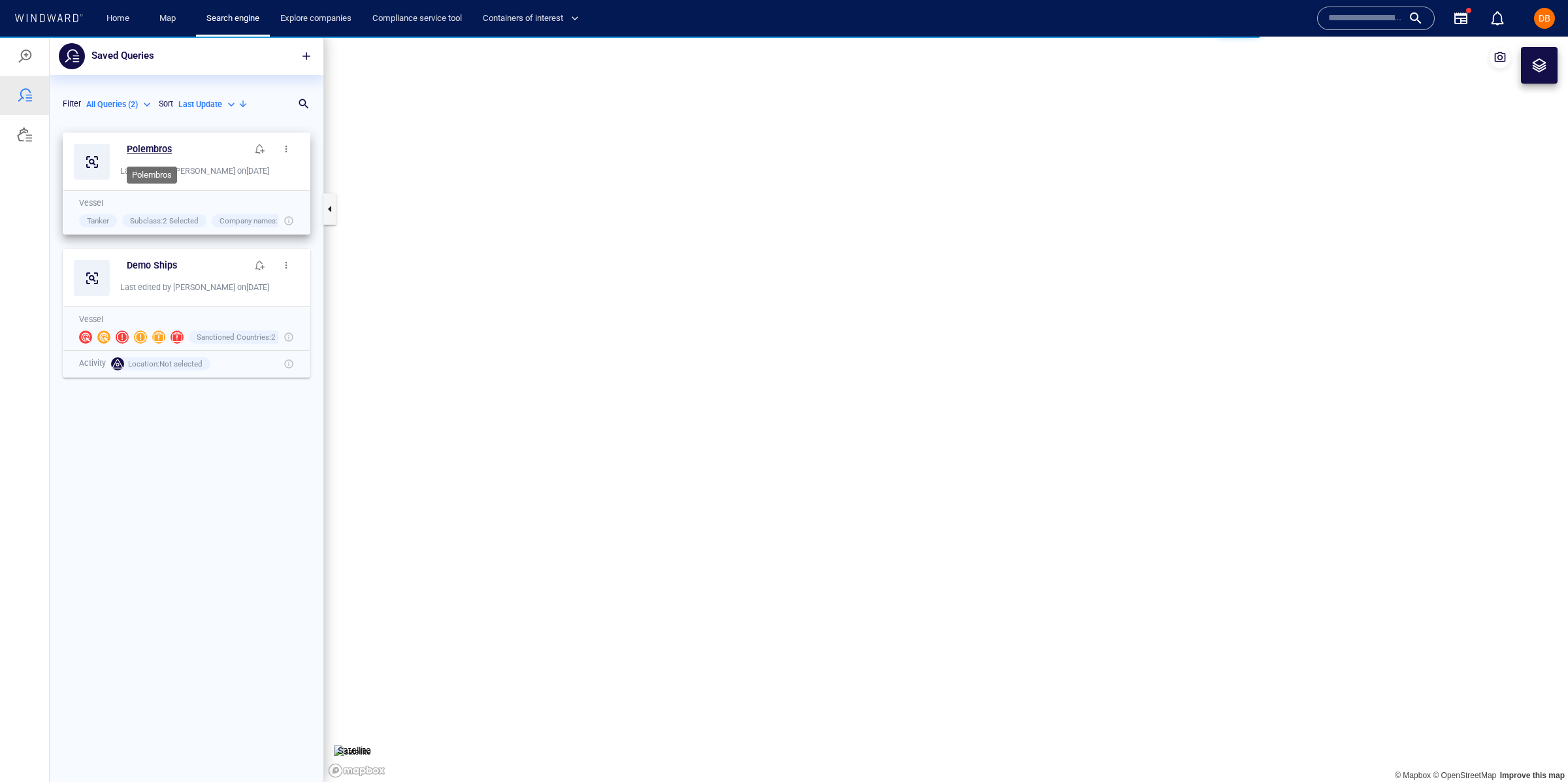
click at [157, 147] on h6 "Polembros" at bounding box center [149, 149] width 45 height 16
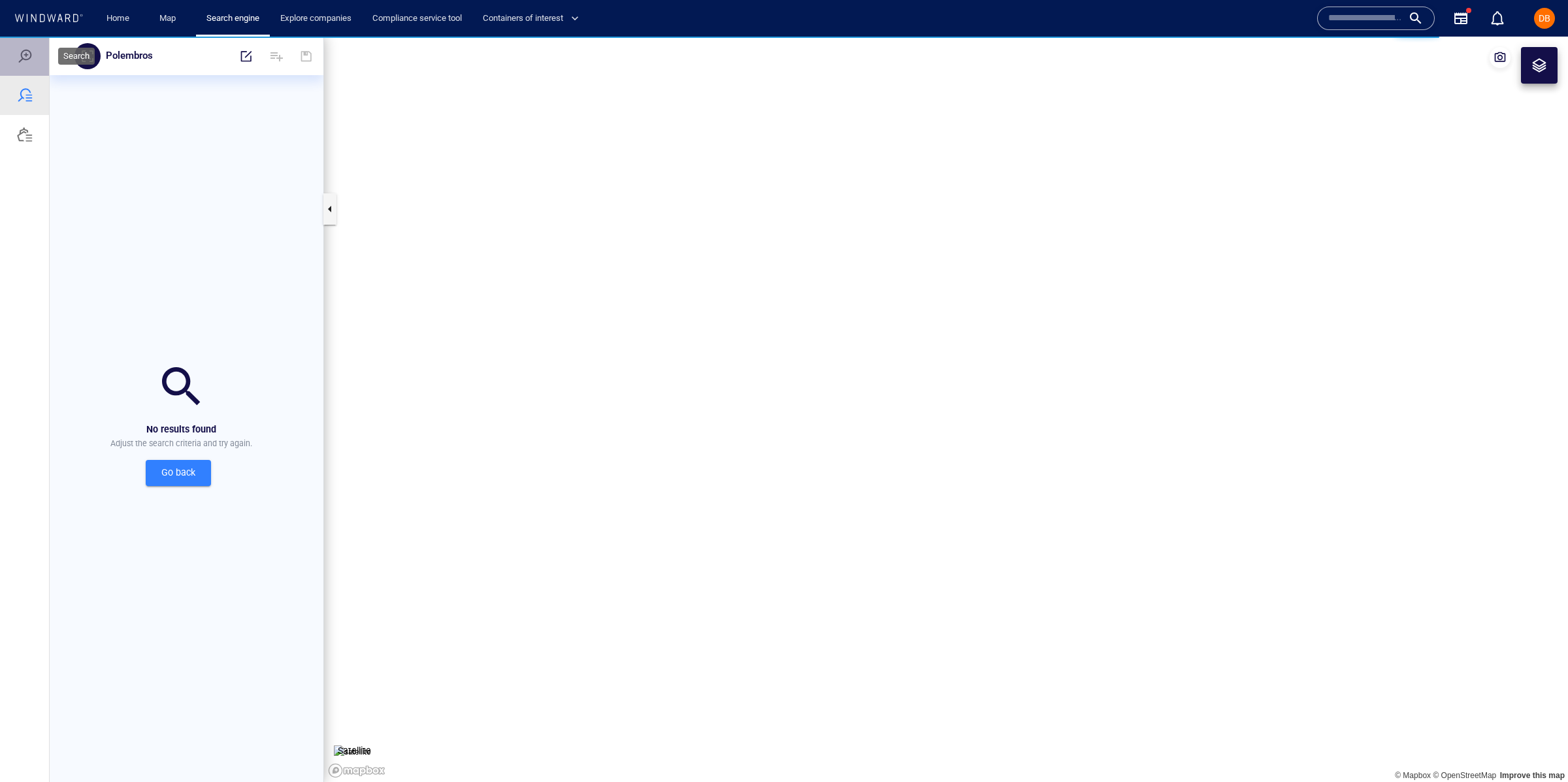
click at [15, 58] on div at bounding box center [25, 56] width 49 height 39
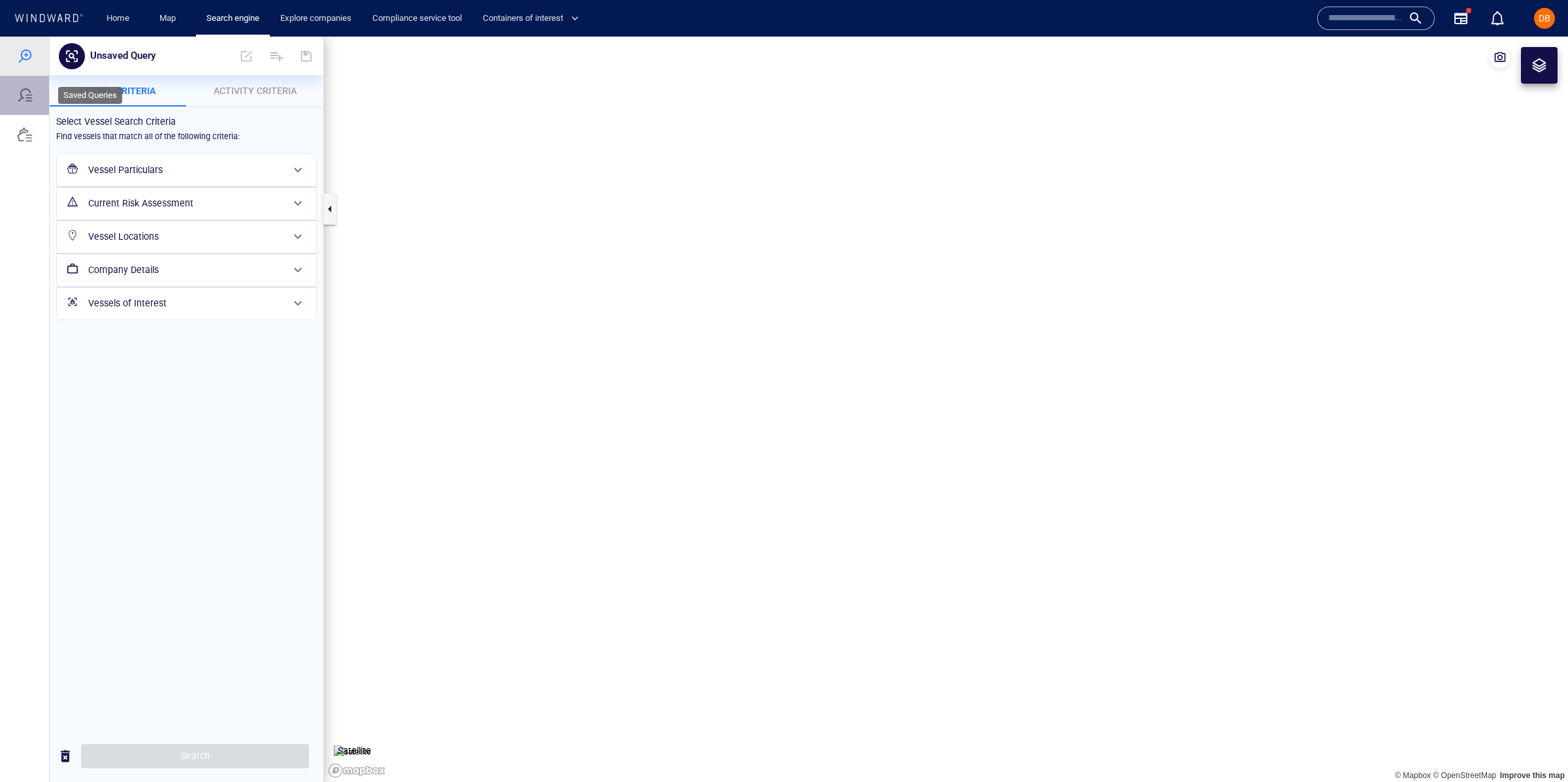
click at [32, 96] on div at bounding box center [25, 95] width 49 height 39
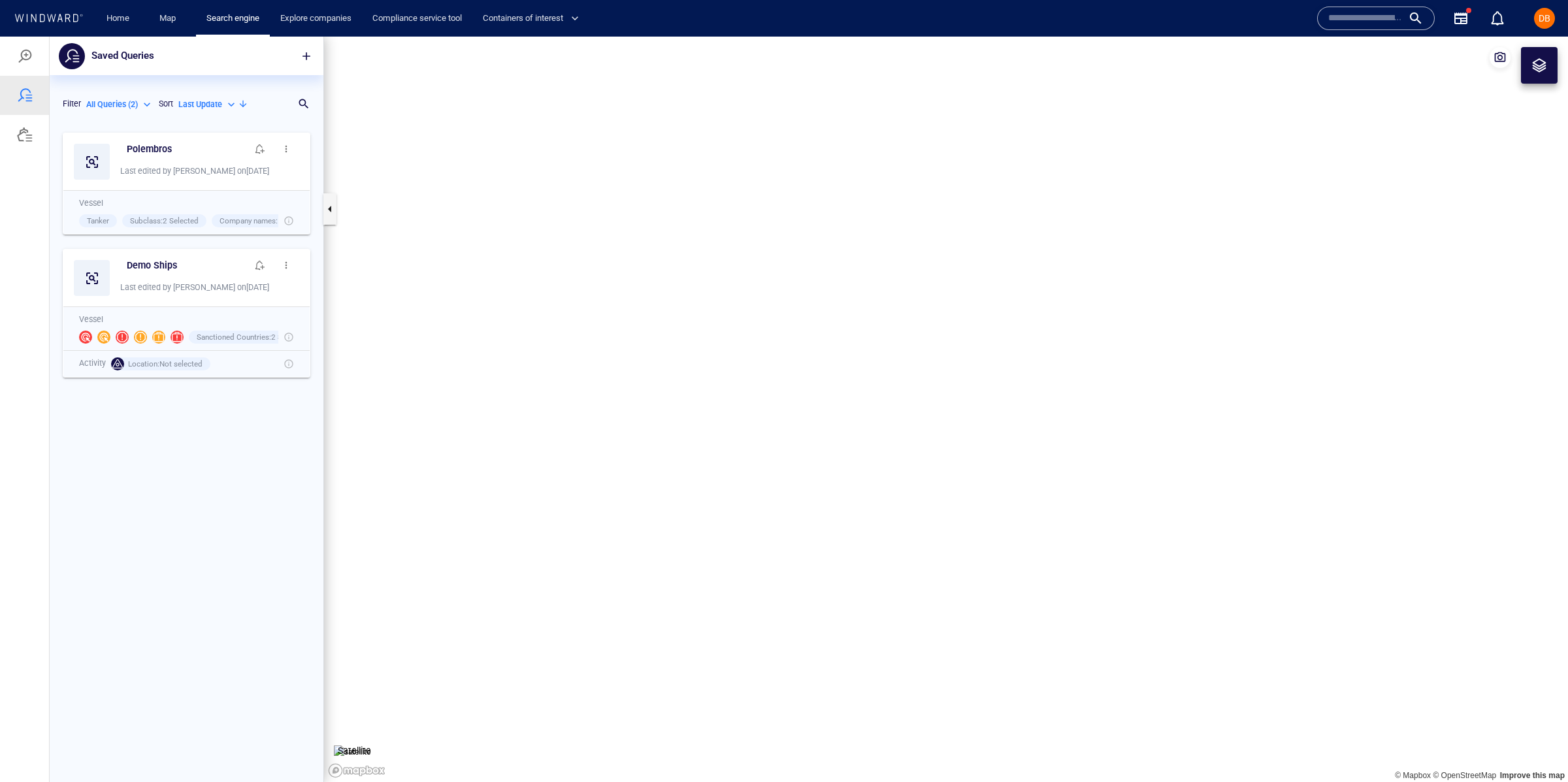
scroll to position [657, 273]
click at [162, 147] on h6 "Polembros" at bounding box center [149, 149] width 45 height 16
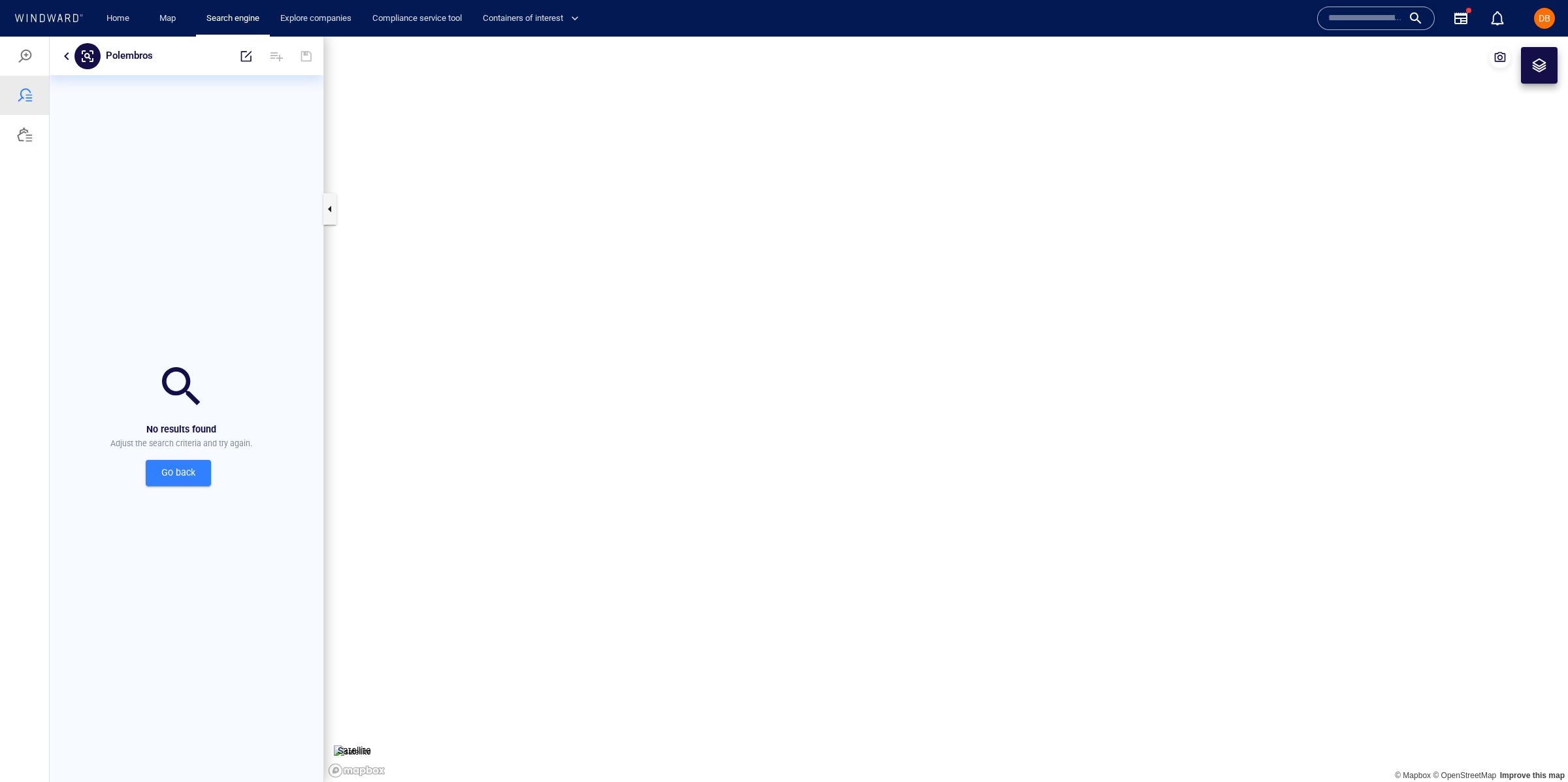
click at [194, 473] on span "Go back" at bounding box center [179, 472] width 45 height 16
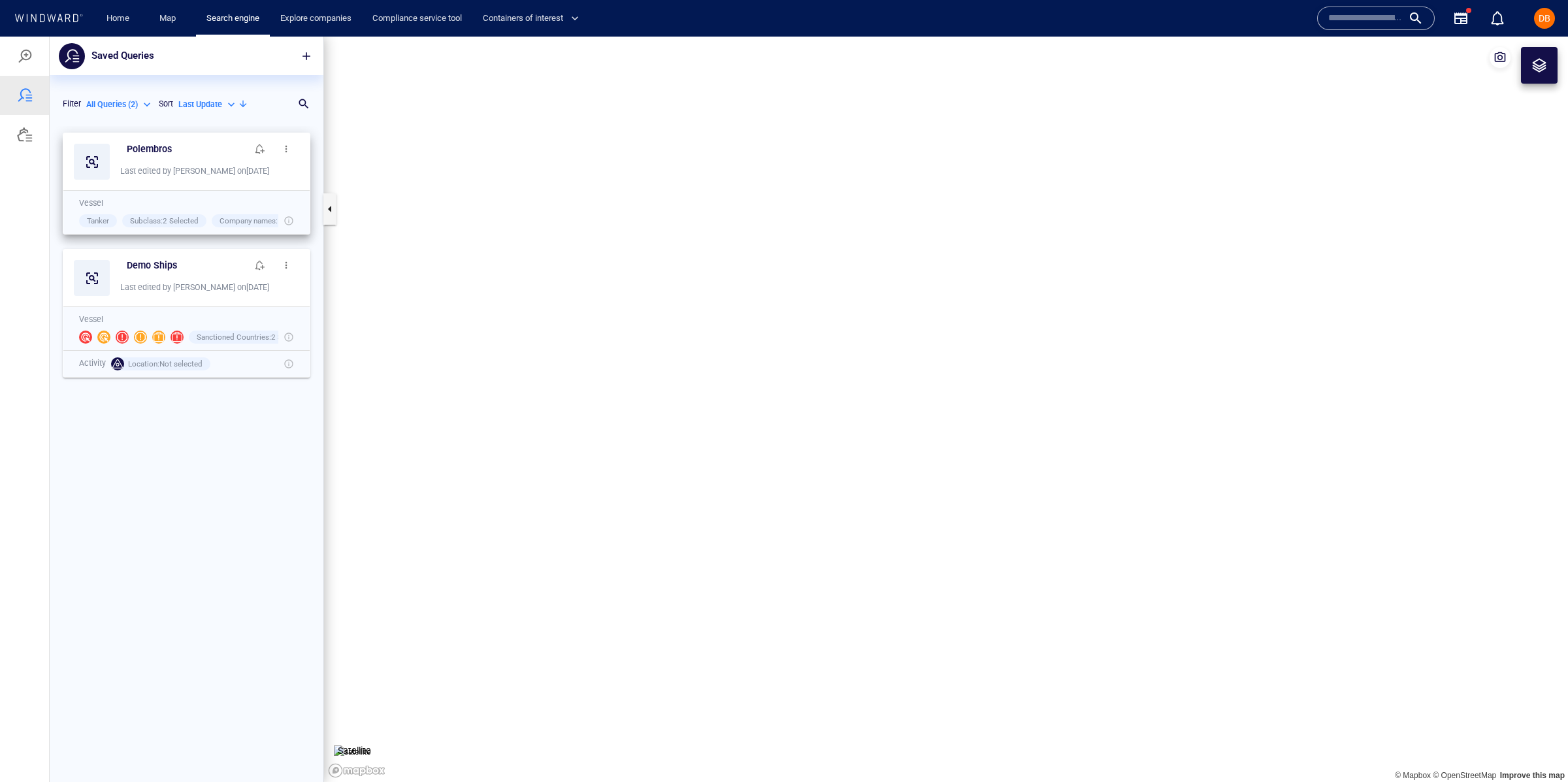
click at [191, 178] on div "Last edited by DimitraB on 20/08/2025" at bounding box center [209, 172] width 189 height 25
click at [170, 218] on span "Subclass : 2 Selected" at bounding box center [164, 221] width 69 height 9
click at [196, 179] on div "Last edited by DimitraB on 20/08/2025" at bounding box center [209, 172] width 189 height 25
click at [279, 145] on button "button" at bounding box center [286, 149] width 26 height 26
drag, startPoint x: 31, startPoint y: 156, endPoint x: 38, endPoint y: 156, distance: 7.0
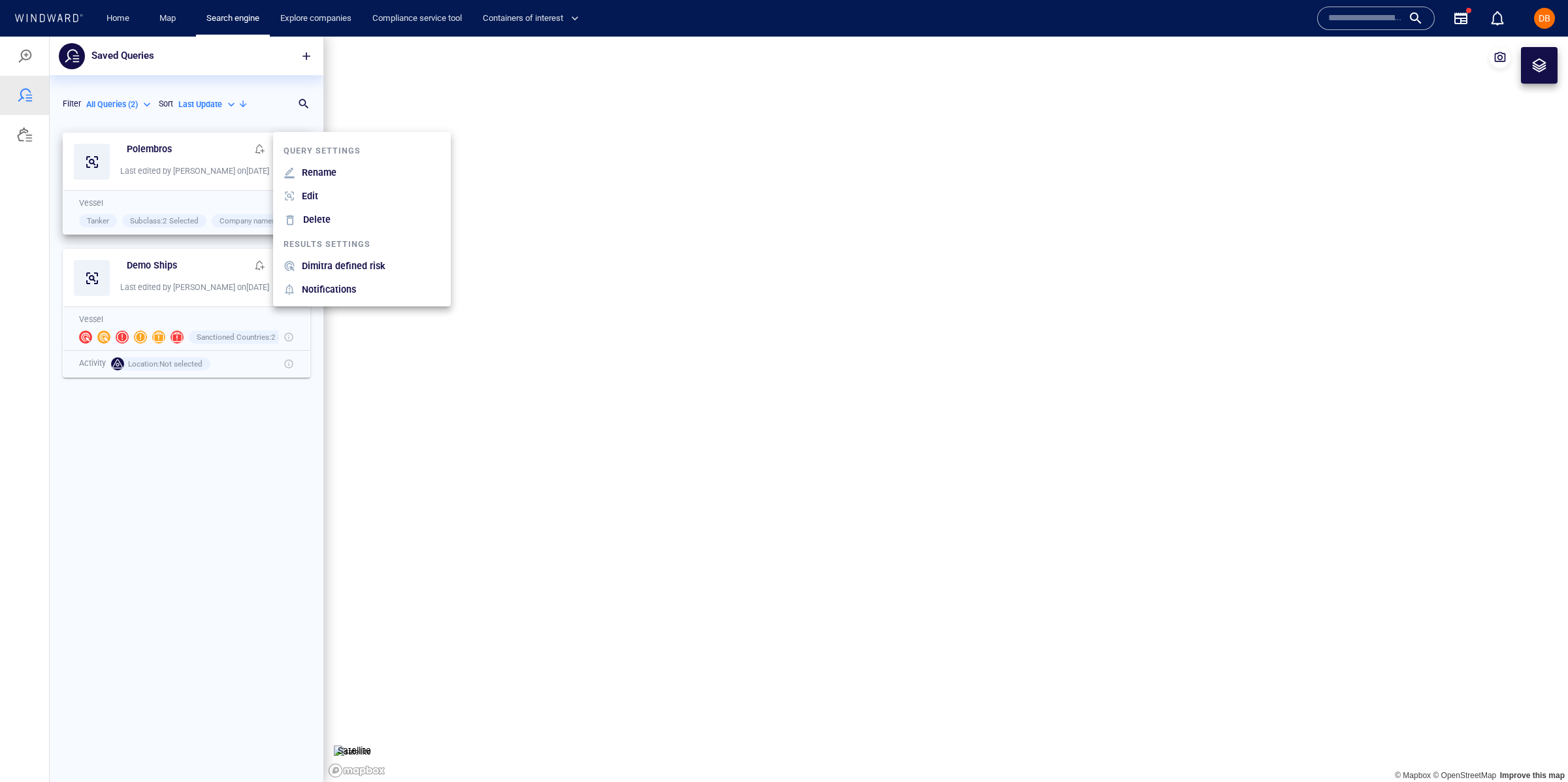
click at [35, 157] on div at bounding box center [784, 409] width 1568 height 745
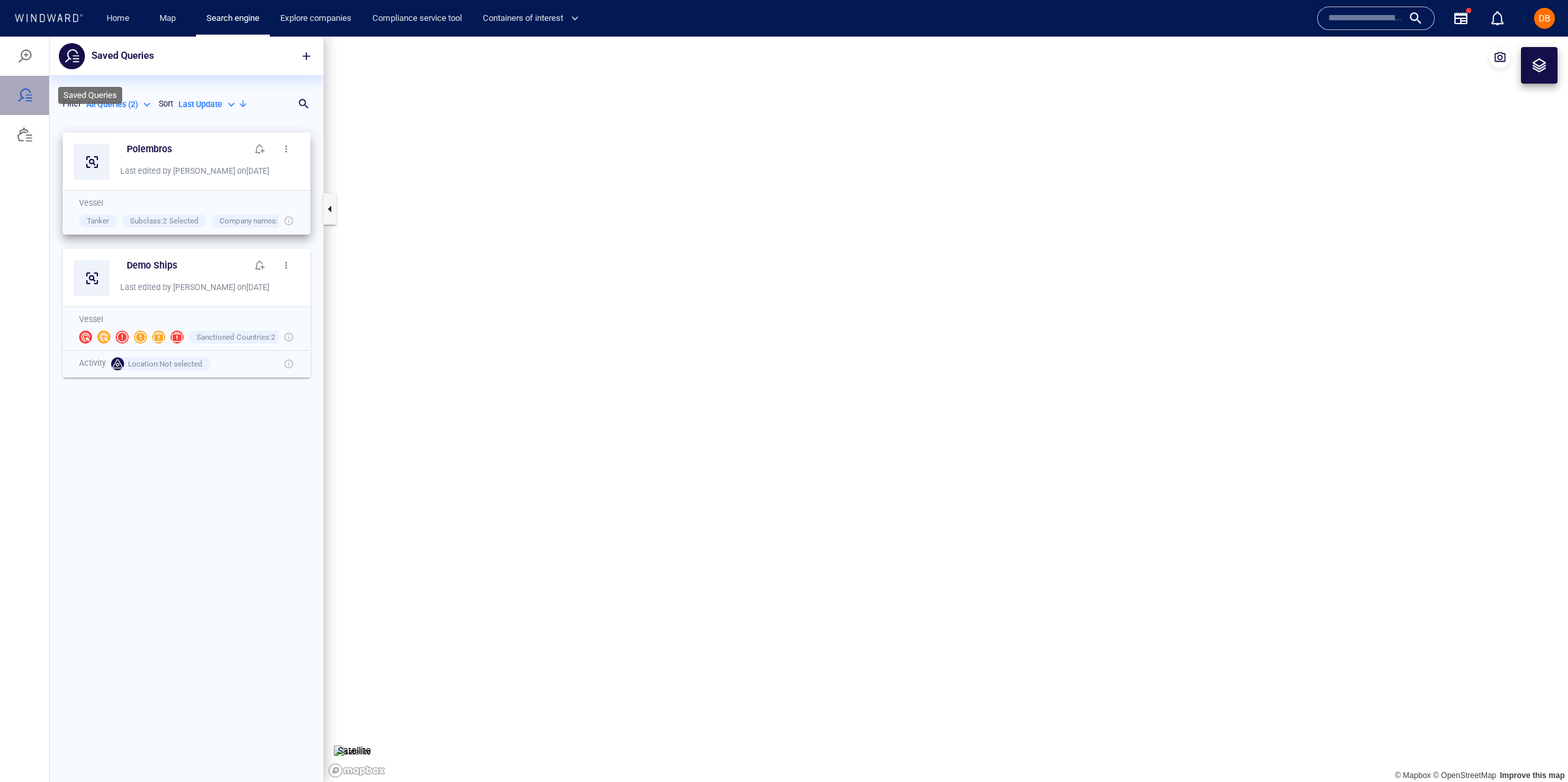
drag, startPoint x: 27, startPoint y: 94, endPoint x: 46, endPoint y: 92, distance: 19.1
click at [28, 94] on div at bounding box center [25, 95] width 15 height 15
click at [28, 53] on div at bounding box center [25, 56] width 15 height 15
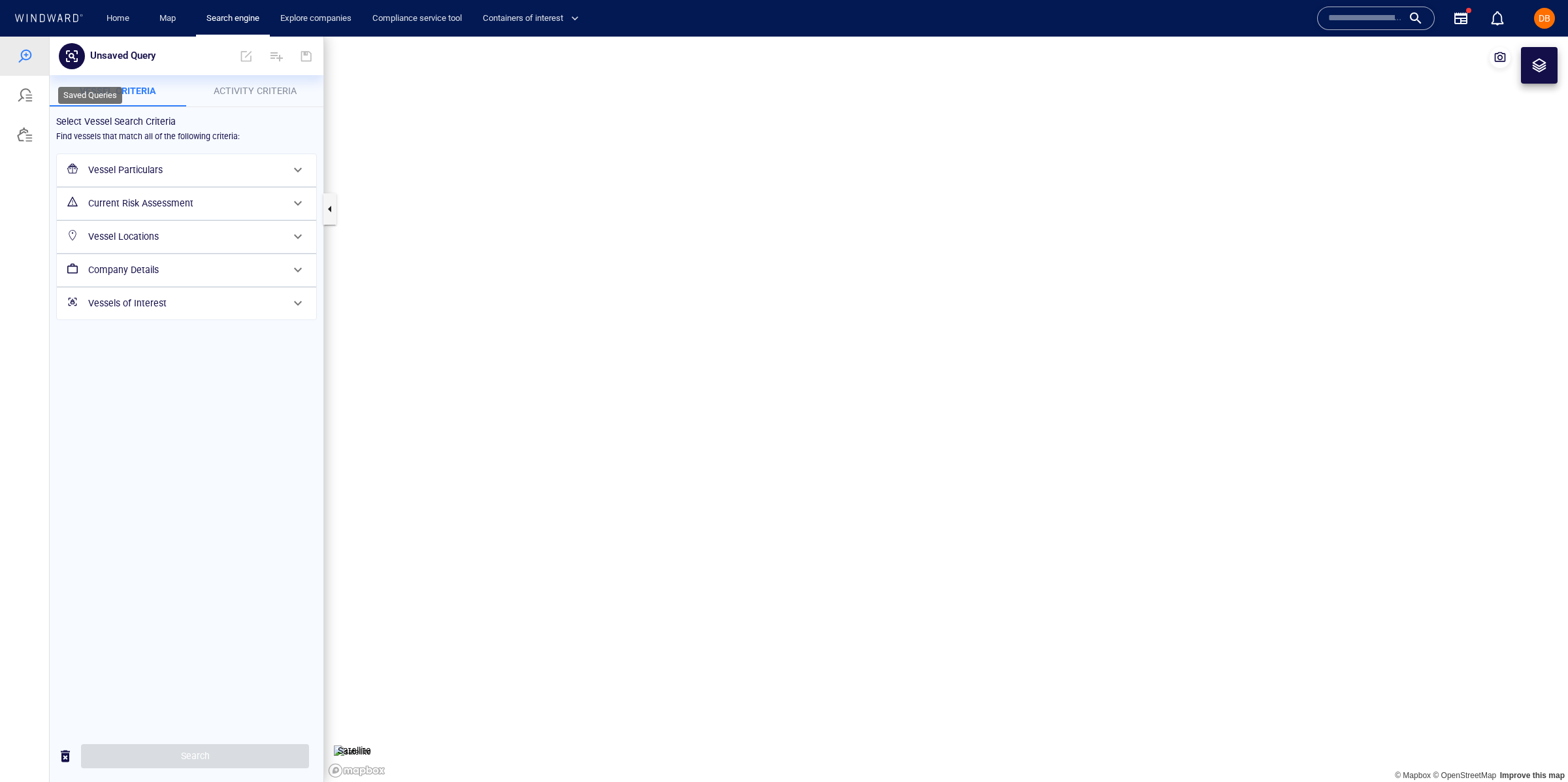
click at [31, 98] on div at bounding box center [25, 95] width 15 height 15
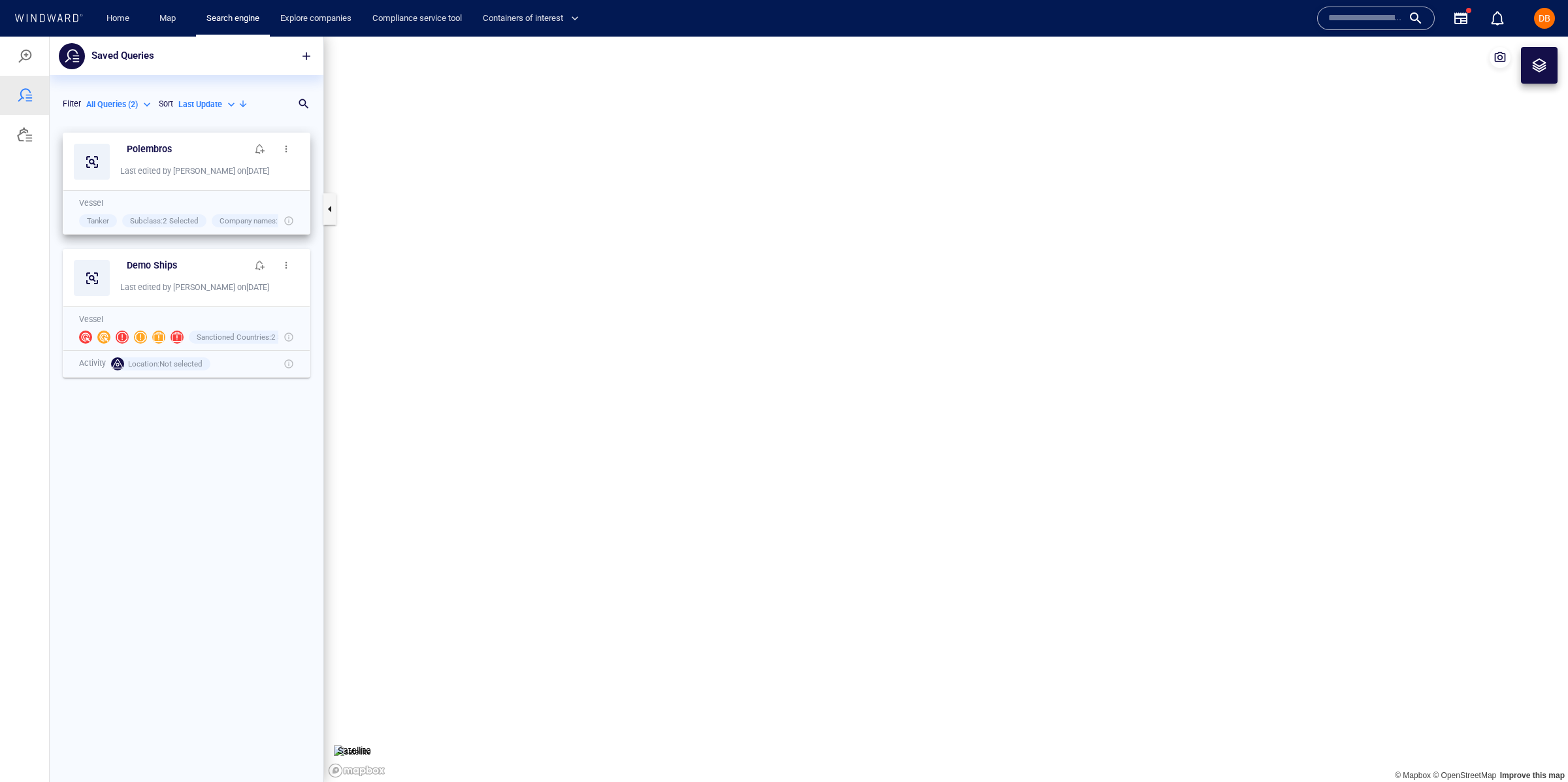
click at [283, 152] on span "button" at bounding box center [286, 149] width 11 height 11
click at [310, 190] on p "Edit" at bounding box center [317, 196] width 16 height 15
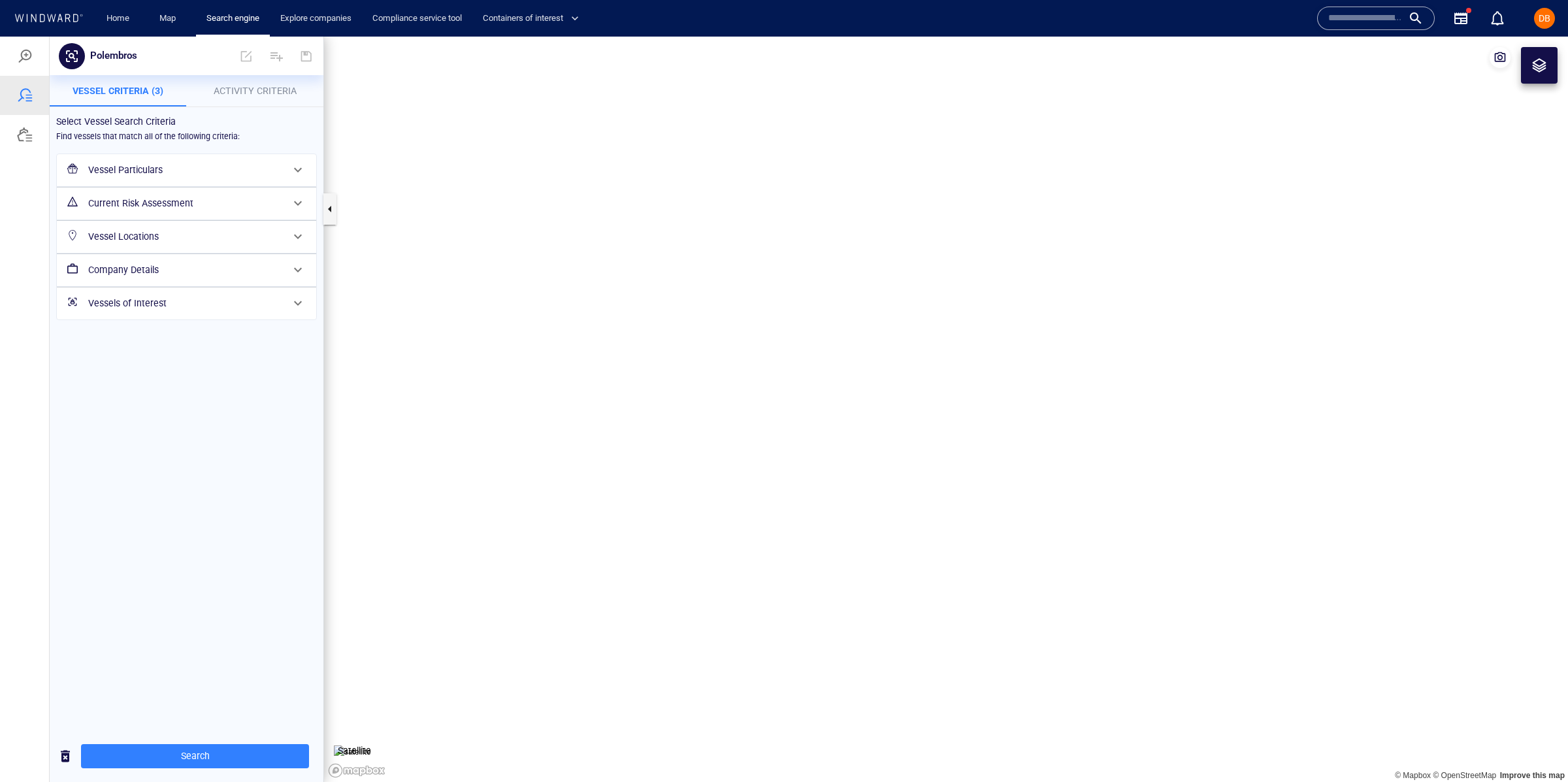
click at [226, 168] on h6 "Vessel Particulars" at bounding box center [186, 169] width 194 height 16
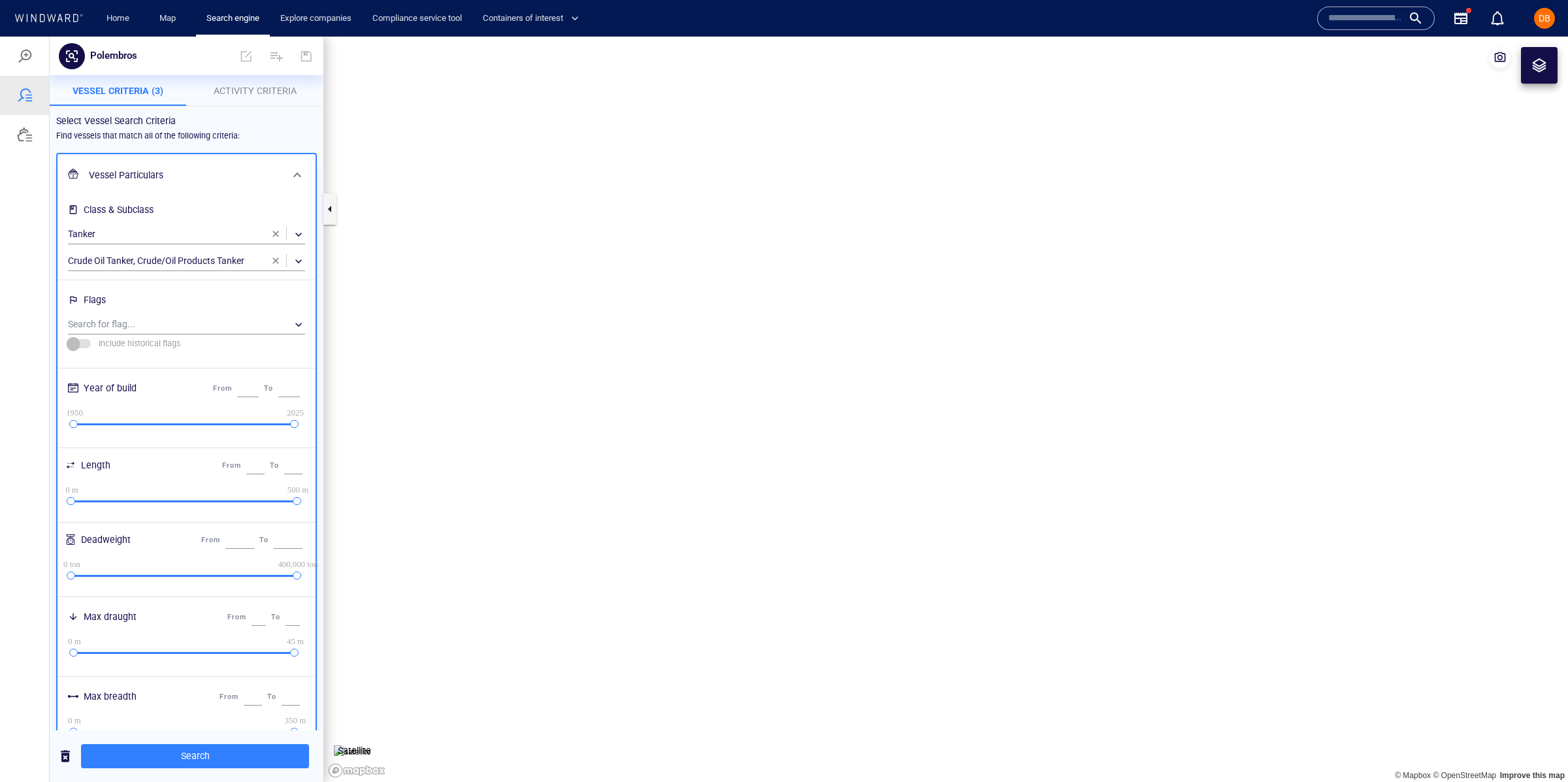
scroll to position [1, 0]
click at [296, 173] on span at bounding box center [297, 174] width 15 height 15
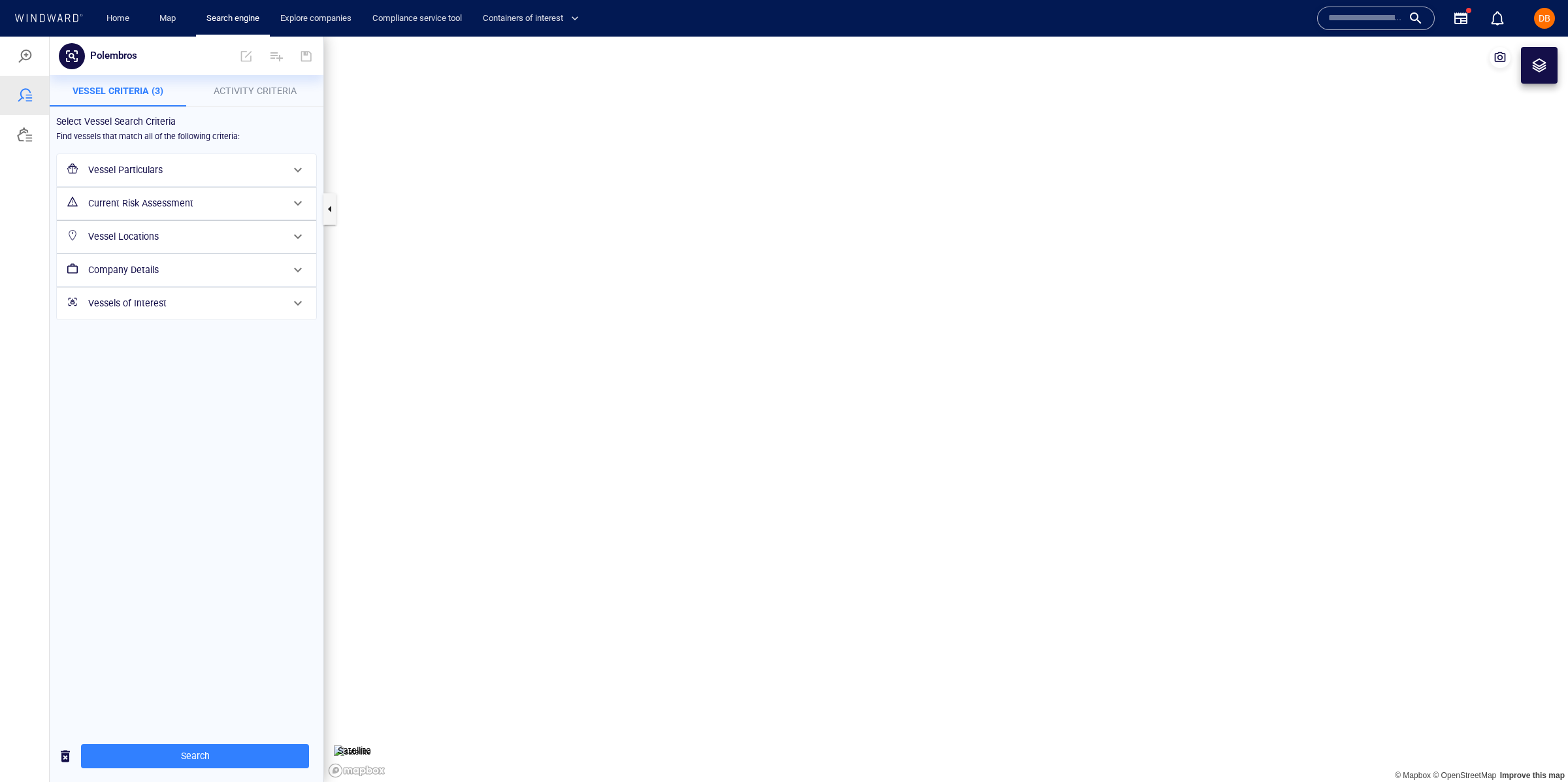
scroll to position [0, 0]
click at [267, 201] on h6 "Current Risk Assessment" at bounding box center [186, 203] width 194 height 16
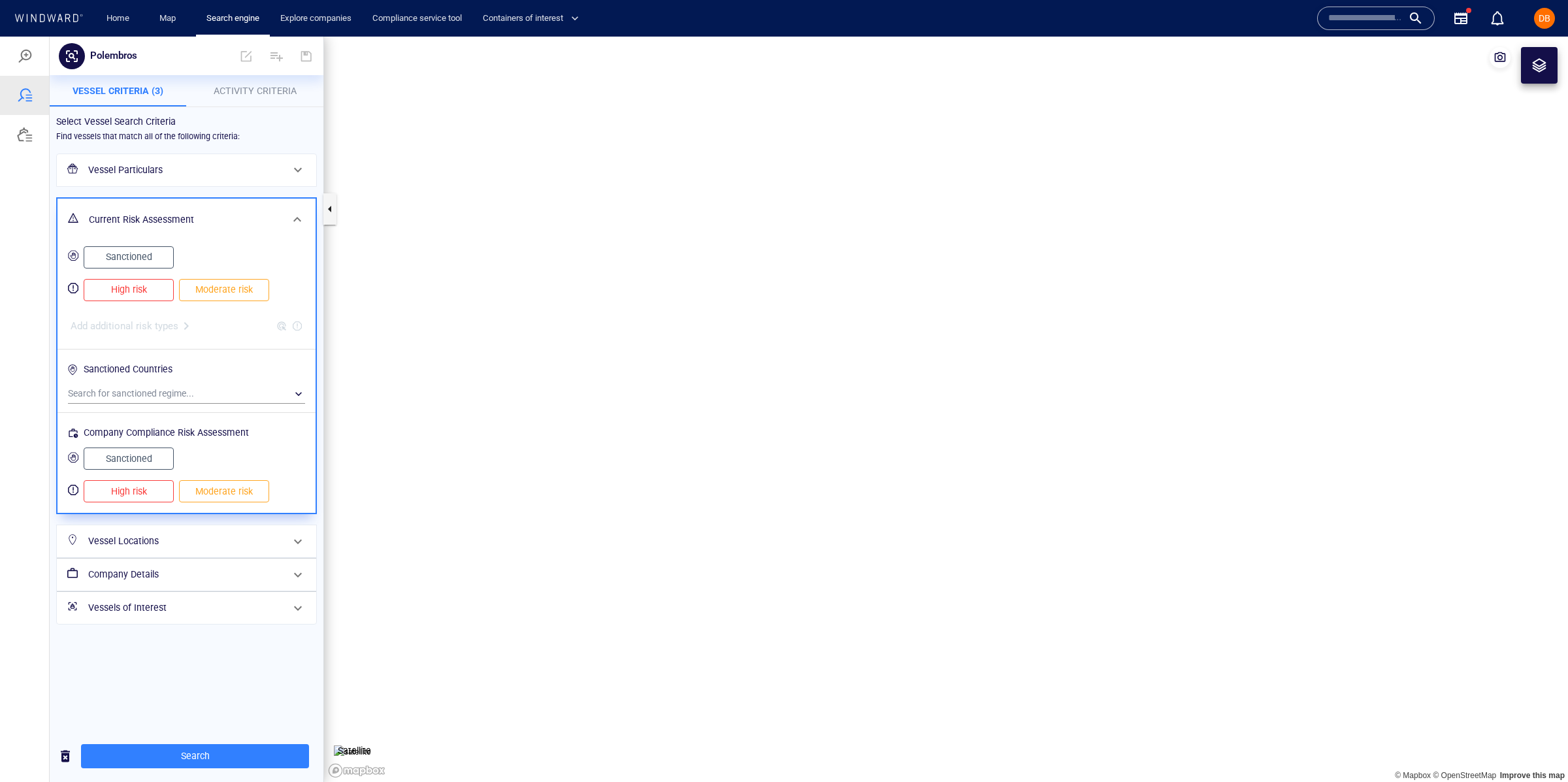
click at [267, 201] on div "Current Risk Assessment" at bounding box center [186, 219] width 258 height 42
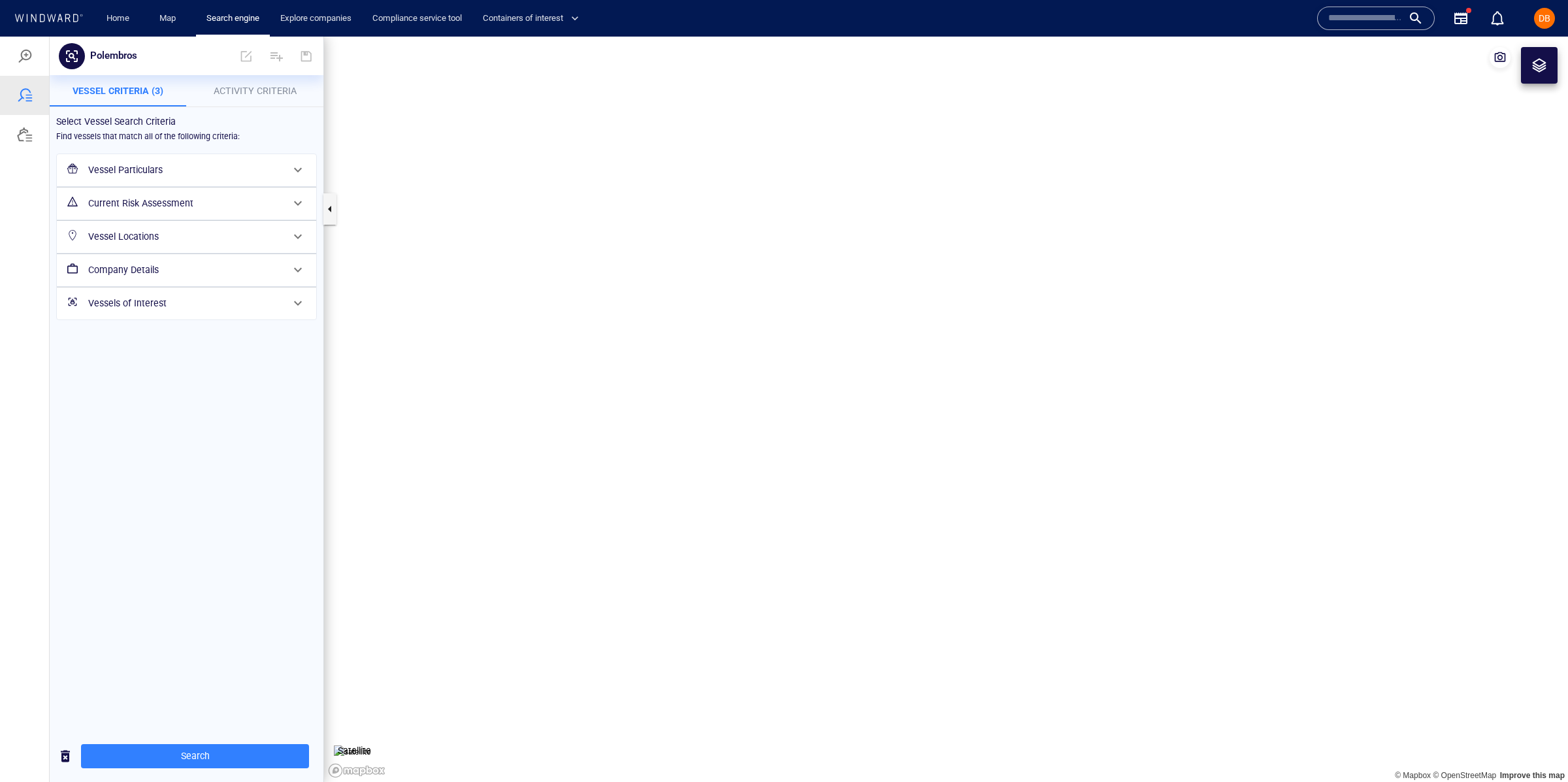
click at [266, 243] on h6 "Vessel Locations" at bounding box center [186, 236] width 194 height 16
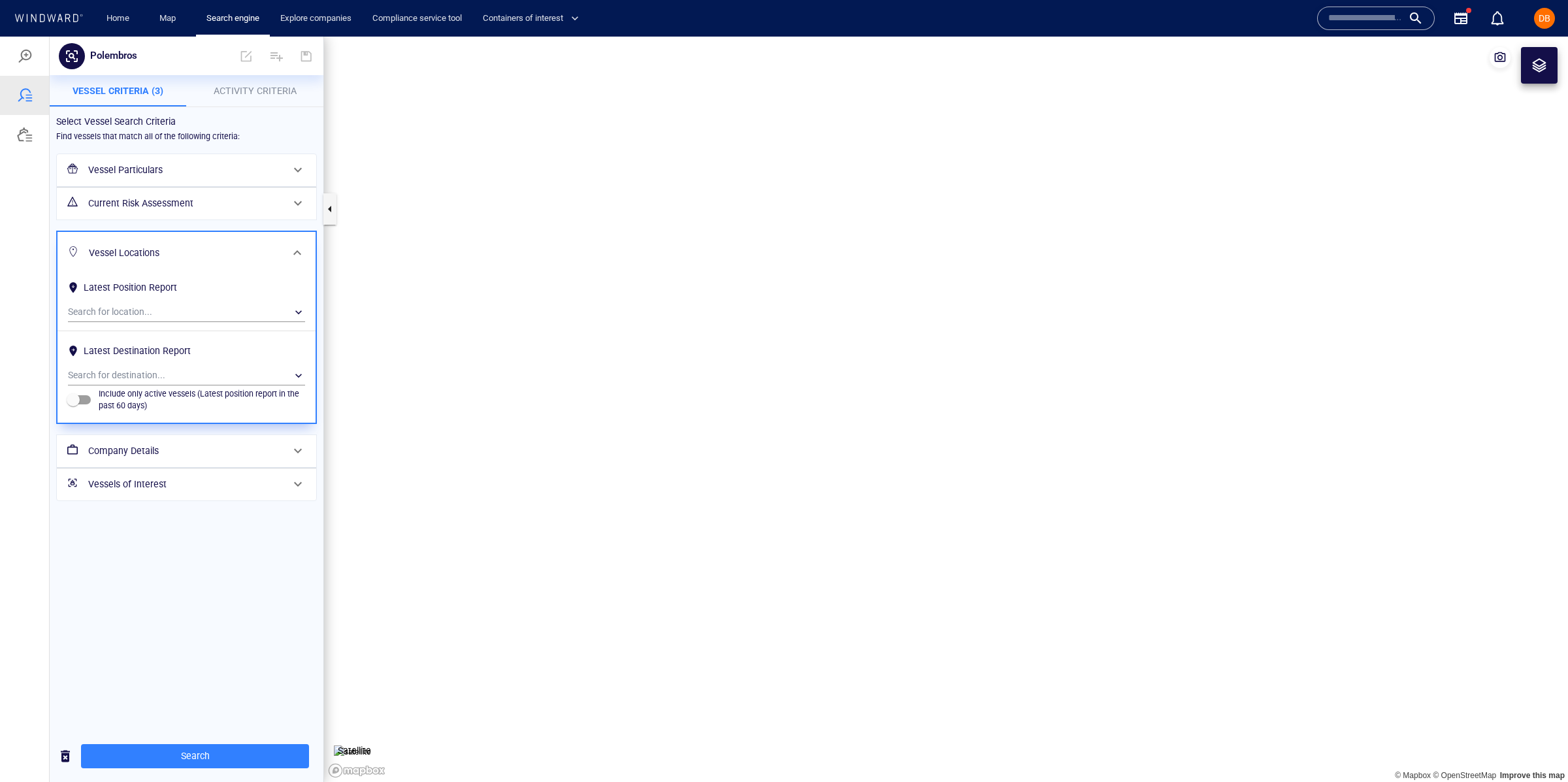
click at [266, 244] on div "Vessel Locations" at bounding box center [186, 252] width 203 height 27
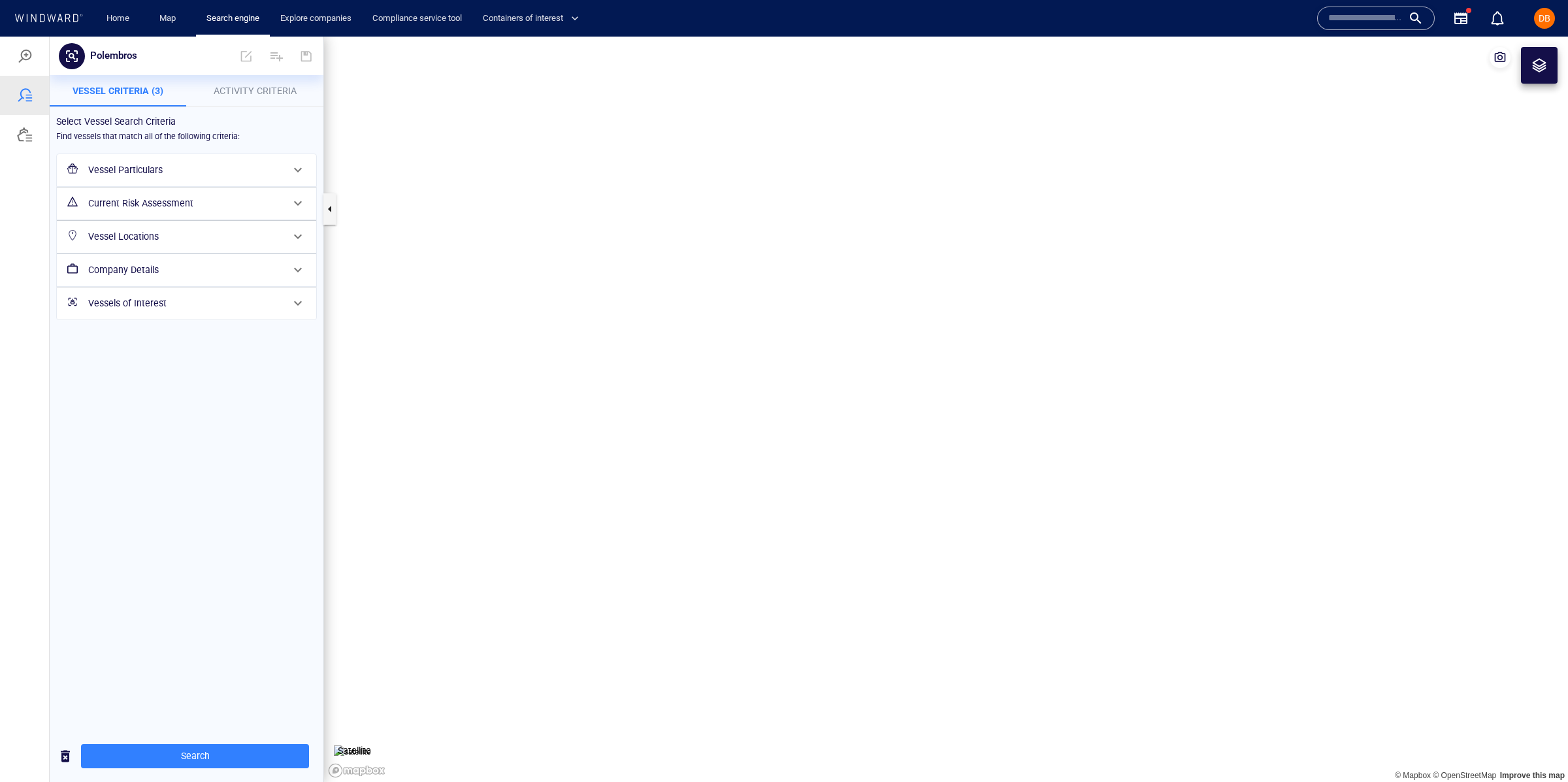
click at [275, 261] on div "Company Details" at bounding box center [186, 269] width 205 height 27
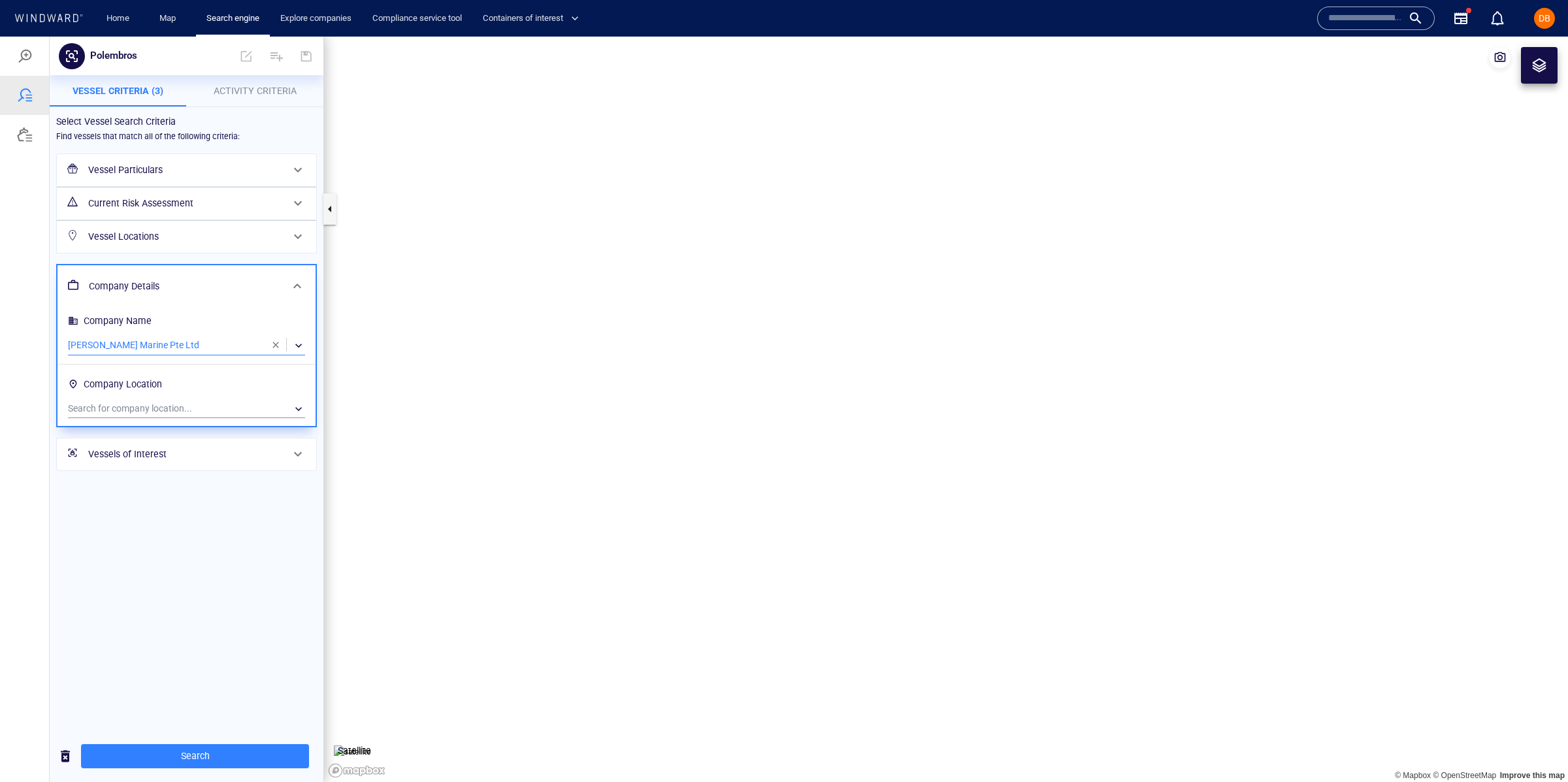
click at [212, 343] on div "​" at bounding box center [186, 345] width 237 height 19
click at [272, 345] on div at bounding box center [784, 409] width 1568 height 745
click at [274, 346] on span "button" at bounding box center [276, 345] width 11 height 11
click at [196, 347] on div "​" at bounding box center [186, 345] width 237 height 19
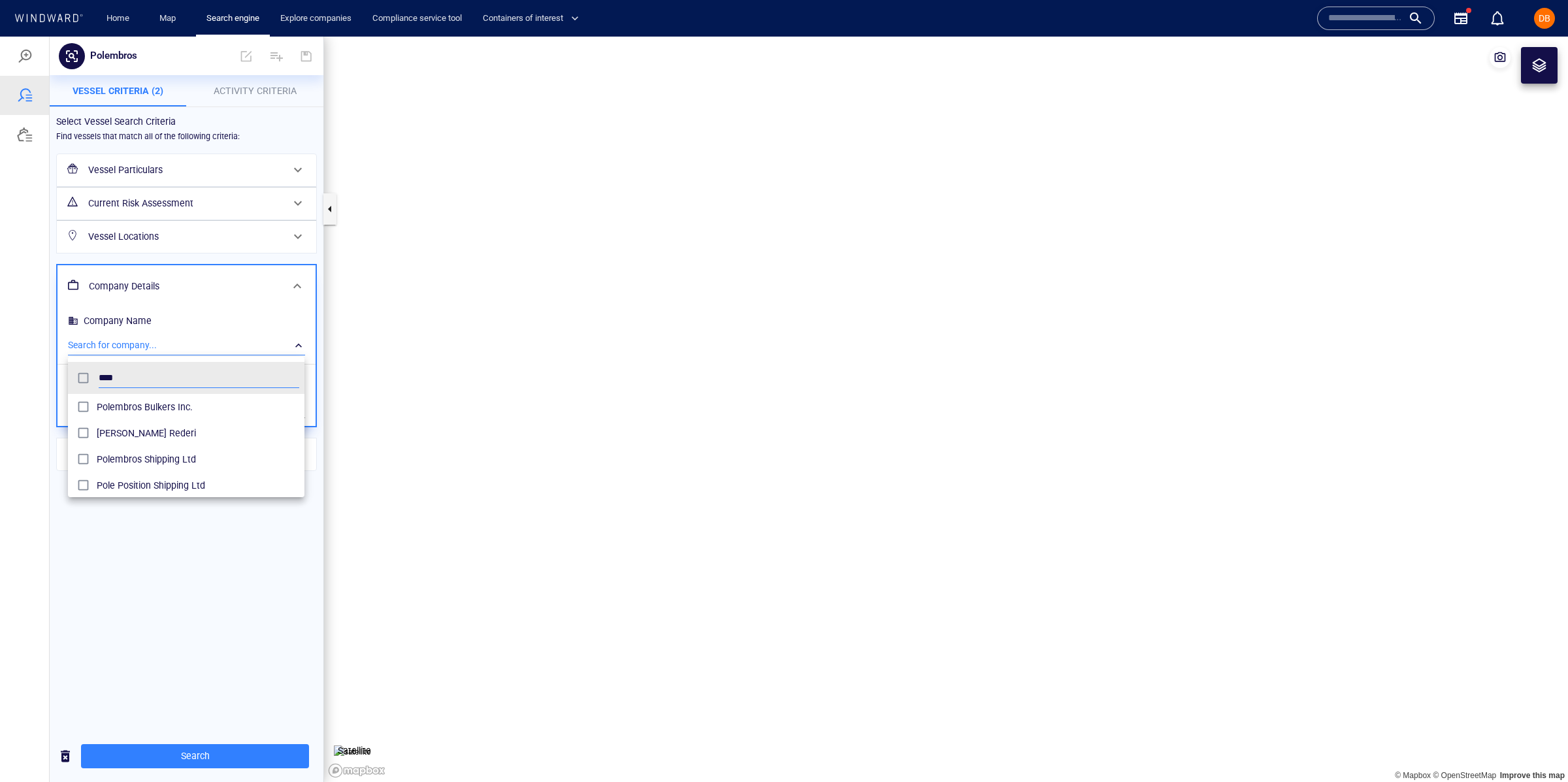
scroll to position [129, 236]
type input "****"
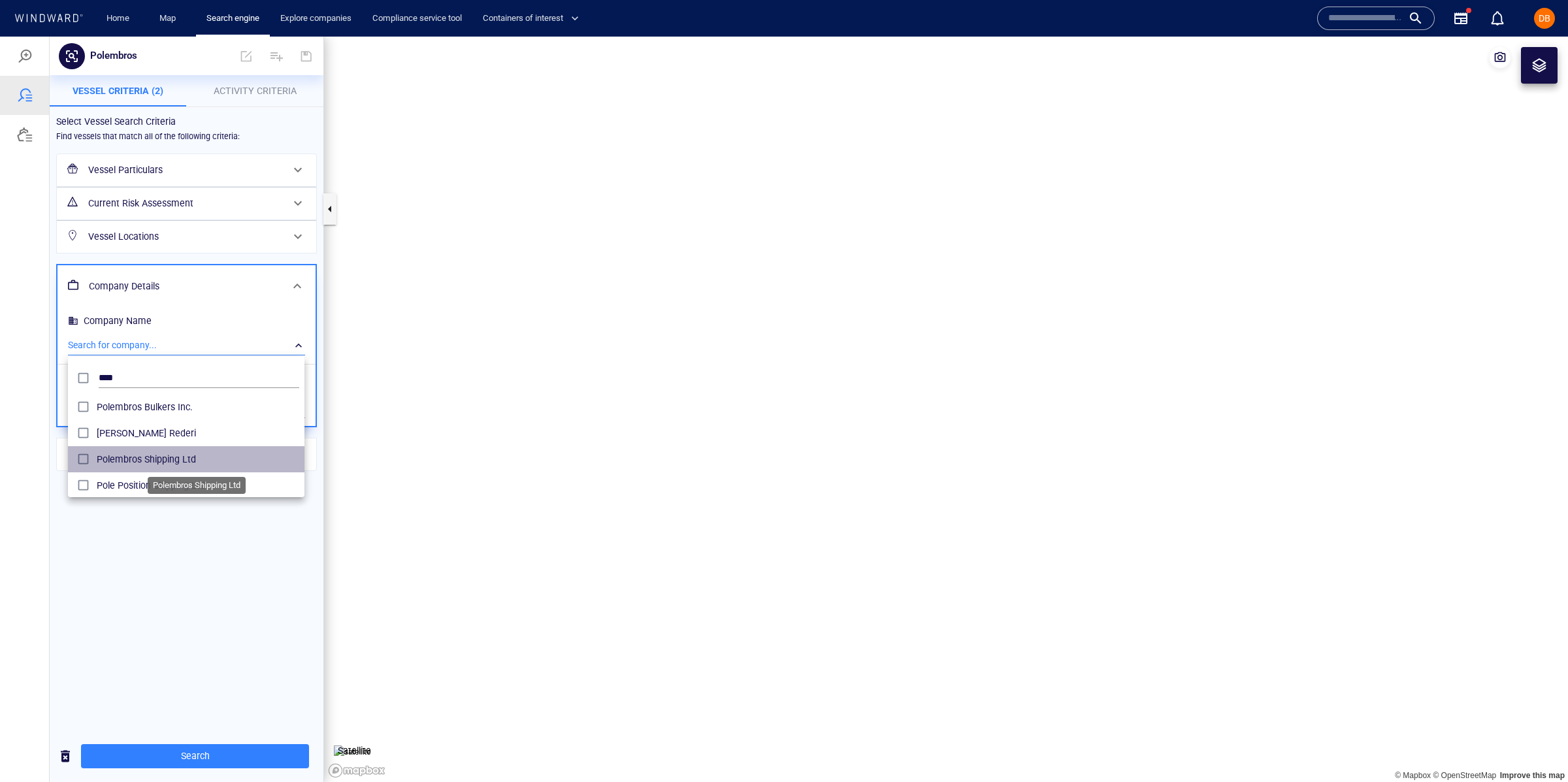
click at [202, 453] on span "Polembros Shipping Ltd" at bounding box center [198, 459] width 202 height 15
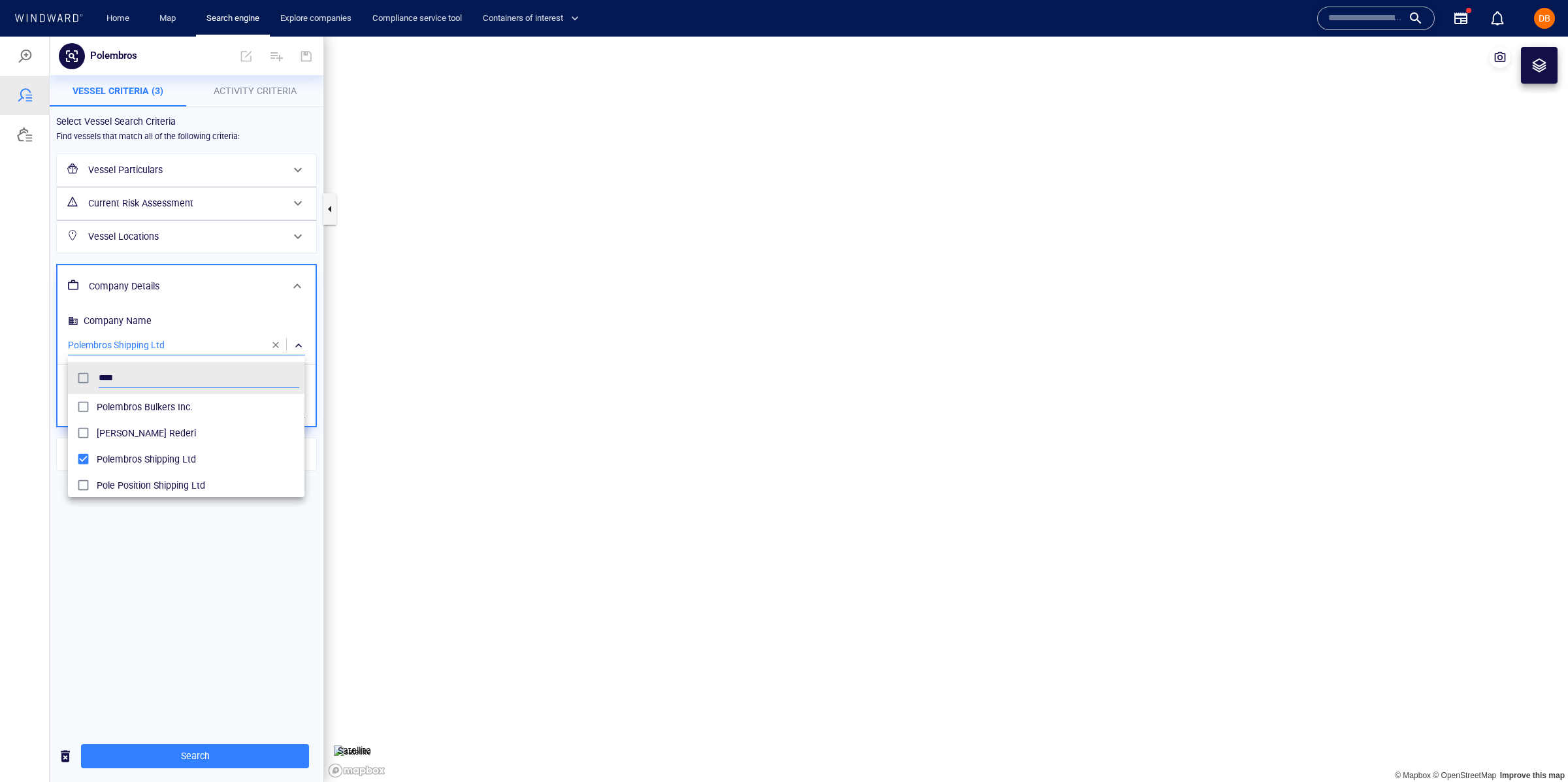
click at [145, 559] on div at bounding box center [784, 409] width 1568 height 745
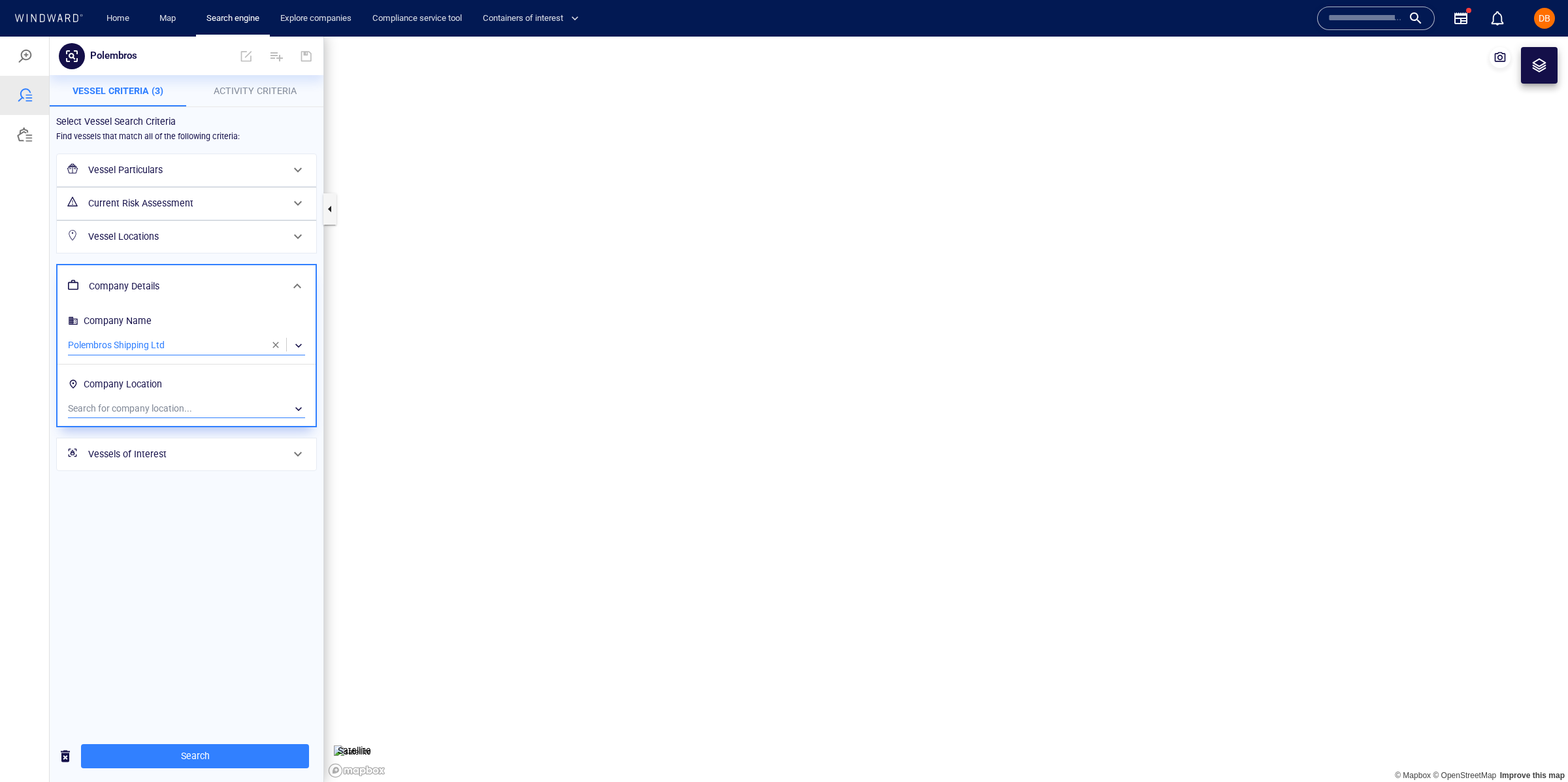
click at [184, 403] on div "​" at bounding box center [186, 408] width 237 height 19
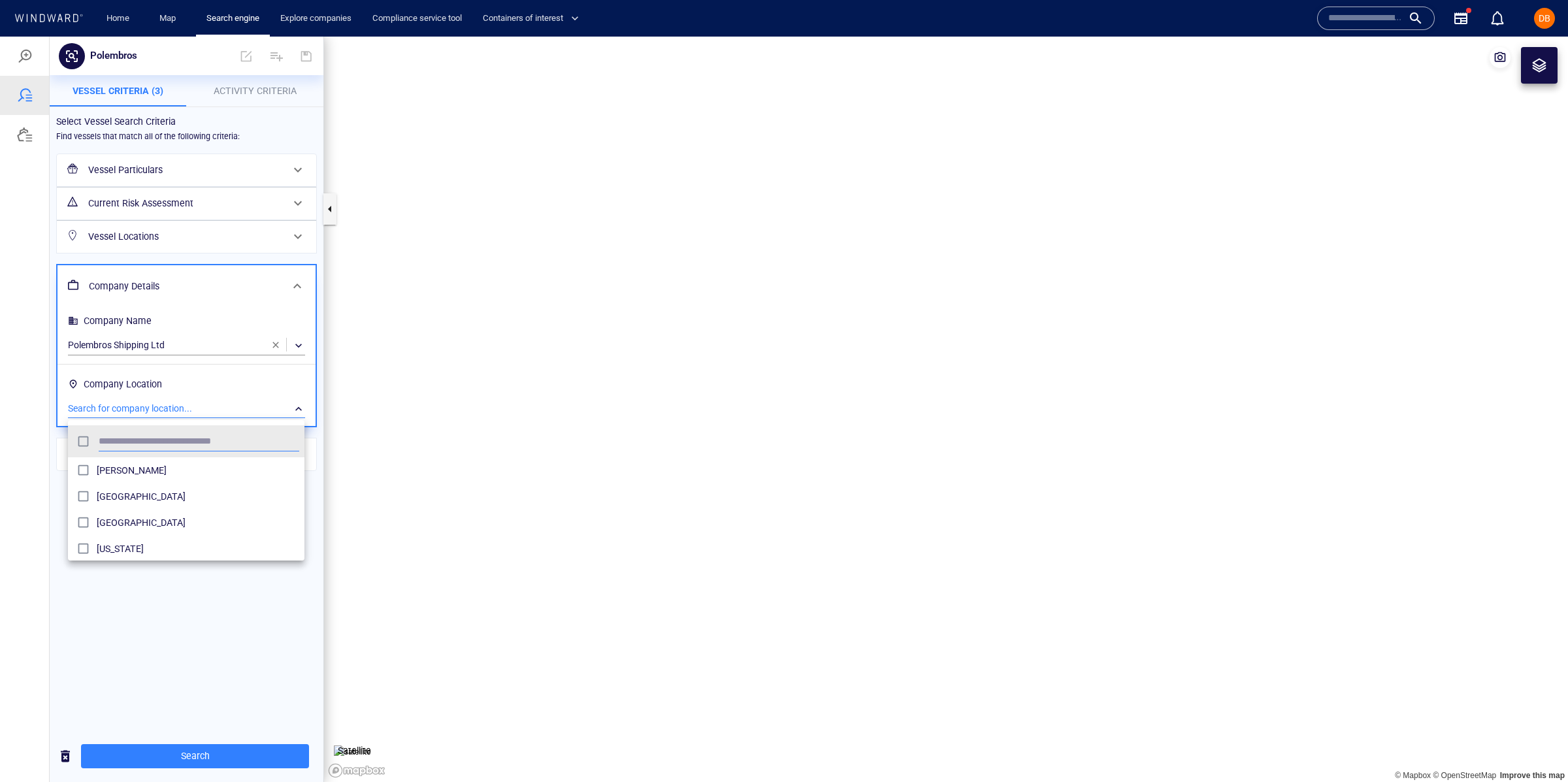
click at [190, 406] on div at bounding box center [784, 409] width 1568 height 745
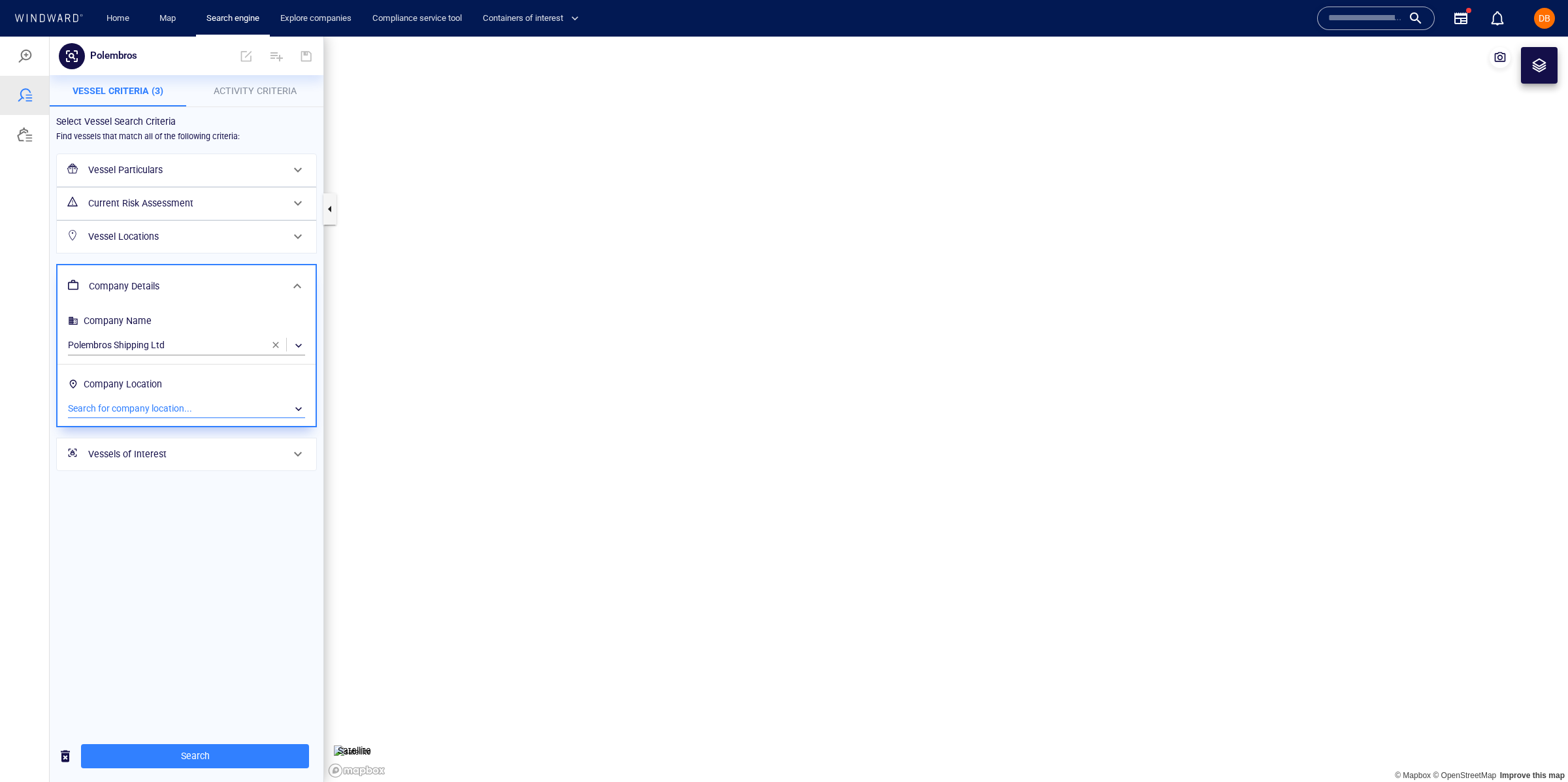
click at [187, 55] on div "Polembros" at bounding box center [144, 56] width 119 height 25
drag, startPoint x: 309, startPoint y: 61, endPoint x: 298, endPoint y: 105, distance: 45.4
click at [309, 62] on div at bounding box center [306, 56] width 28 height 32
click at [296, 286] on span at bounding box center [297, 286] width 15 height 15
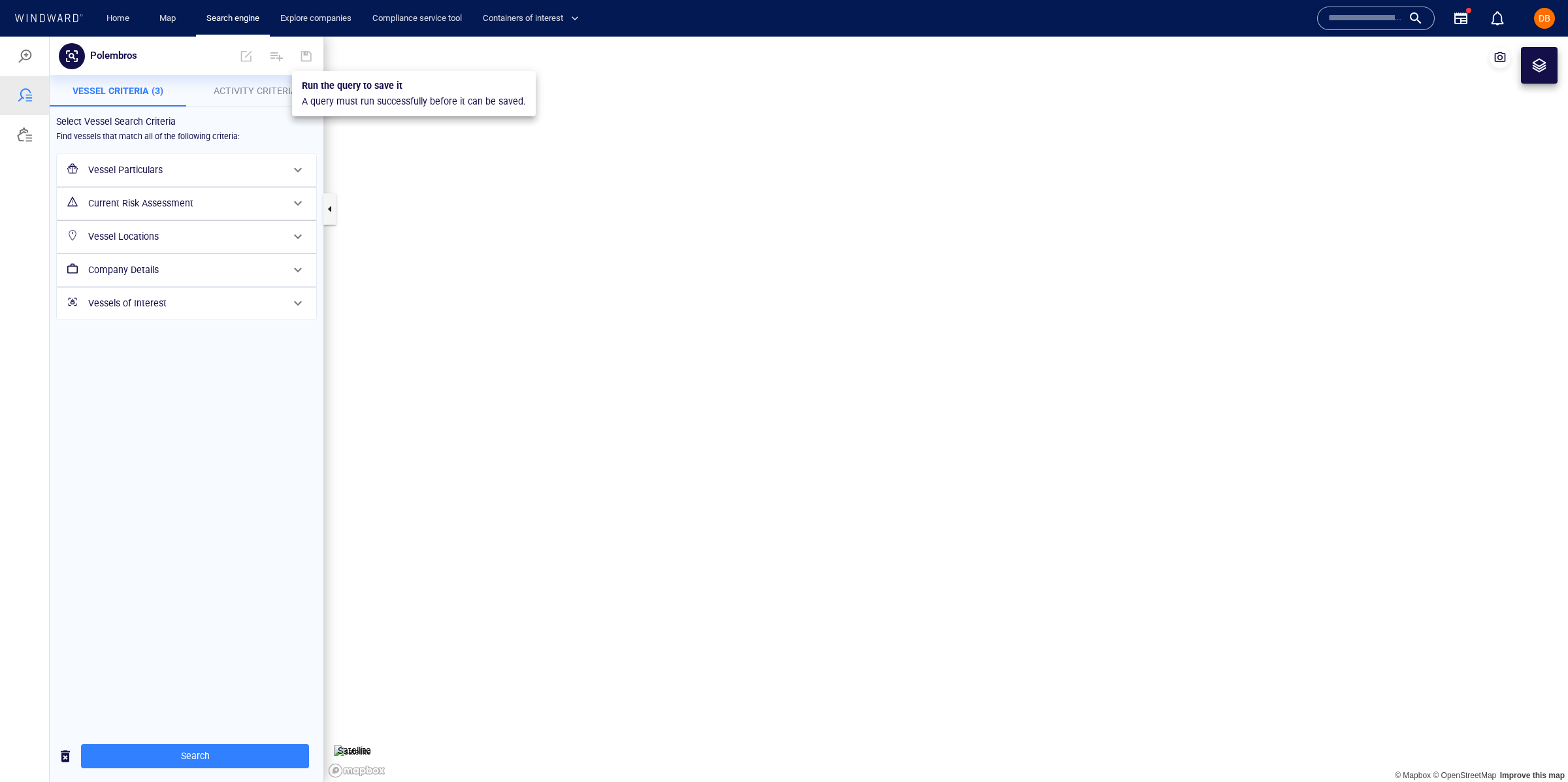
drag, startPoint x: 303, startPoint y: 54, endPoint x: 299, endPoint y: 72, distance: 18.4
click at [304, 54] on div at bounding box center [306, 56] width 28 height 32
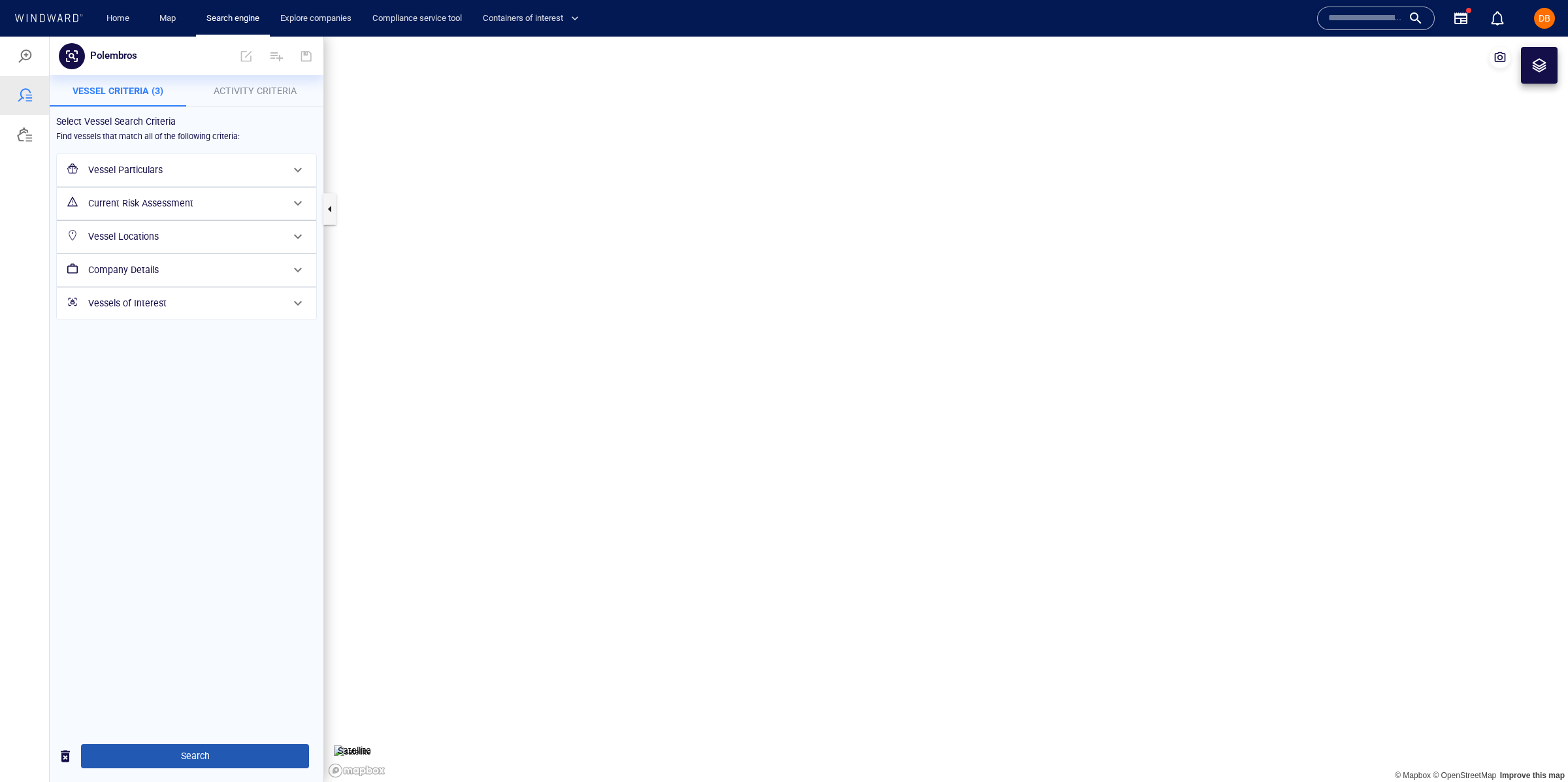
click at [248, 765] on button "Search" at bounding box center [195, 756] width 228 height 24
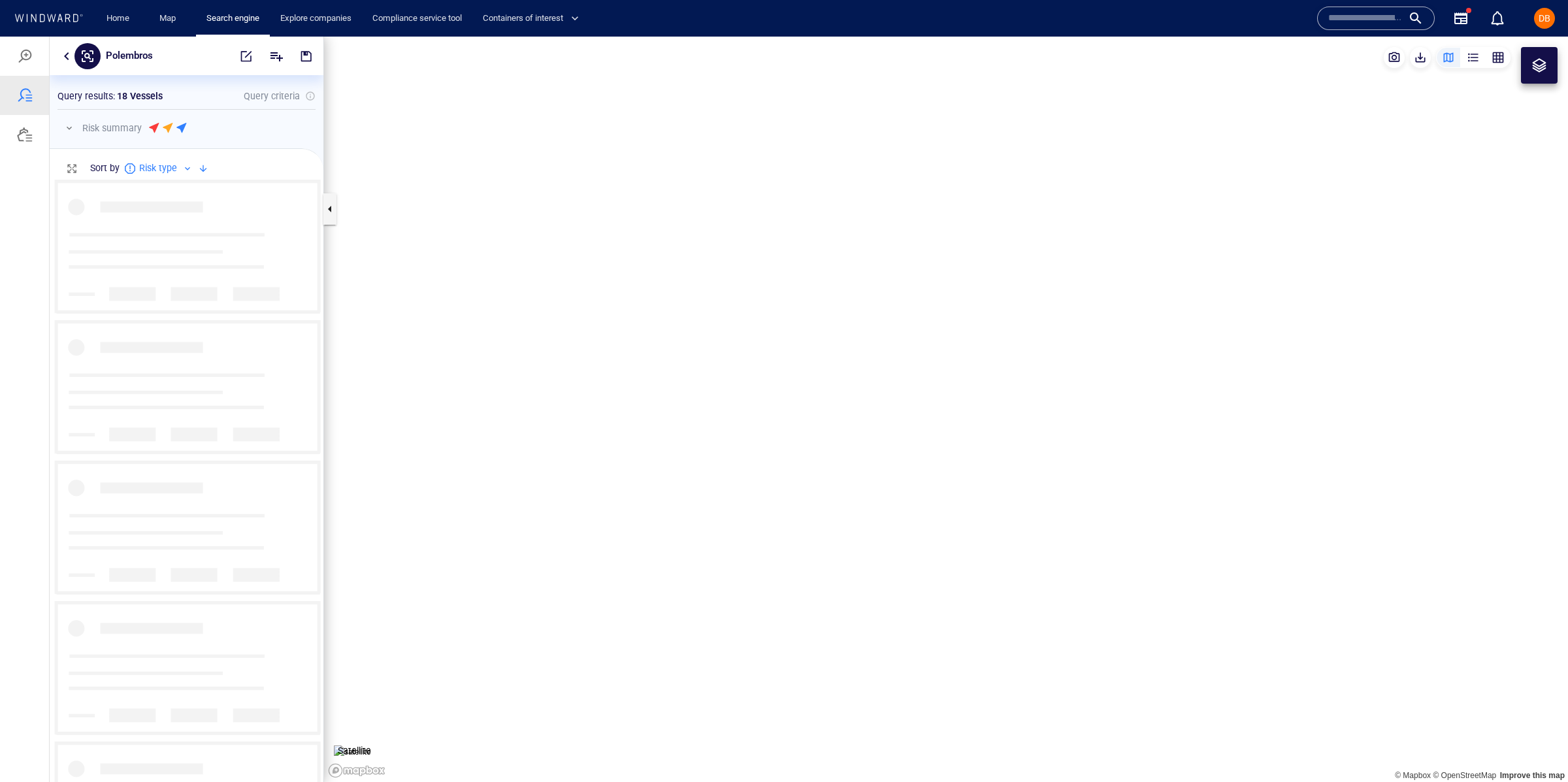
scroll to position [602, 273]
click at [315, 58] on button "button" at bounding box center [306, 56] width 28 height 32
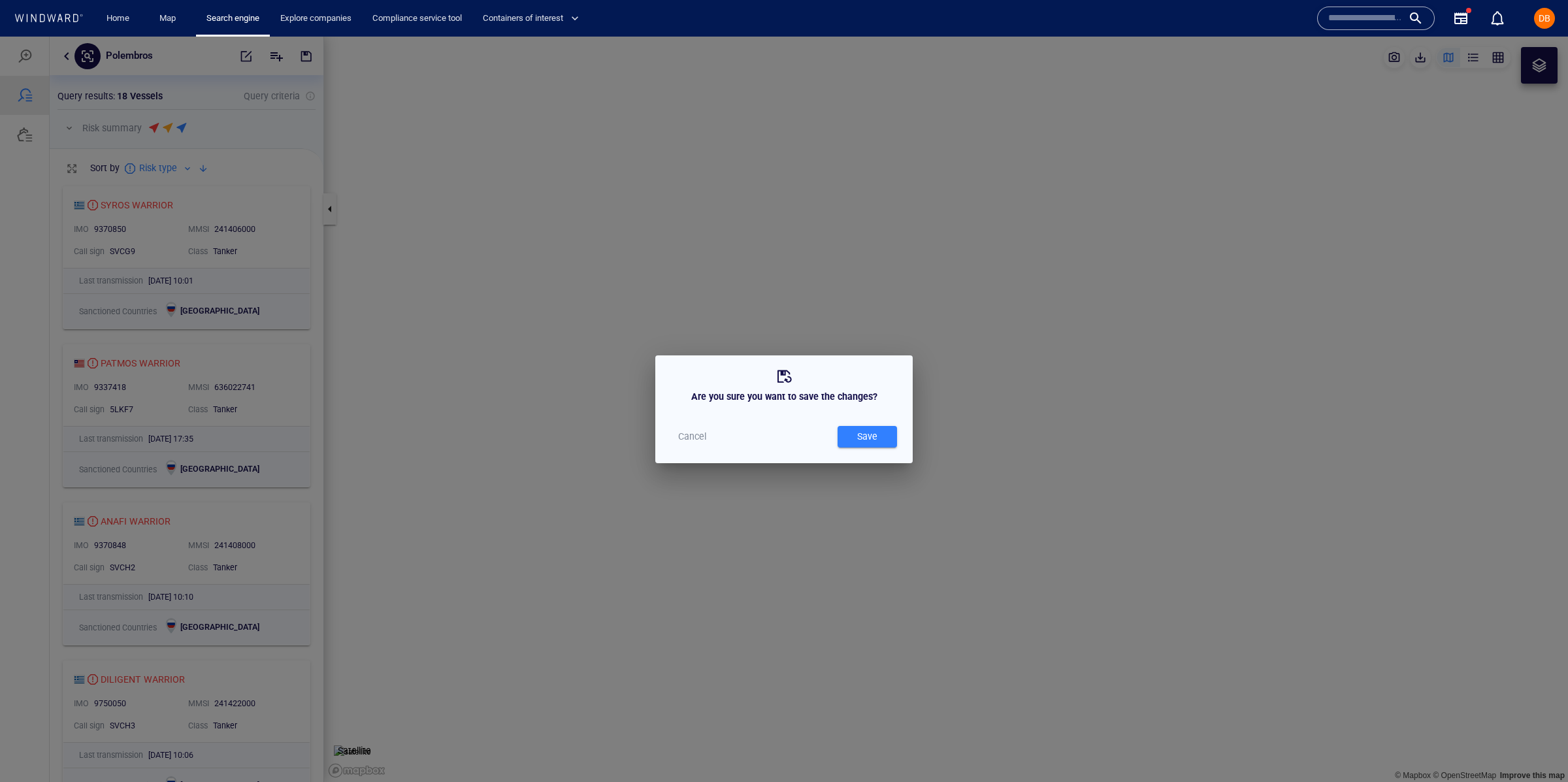
click at [868, 433] on div "Save" at bounding box center [867, 436] width 25 height 22
click at [868, 433] on div at bounding box center [867, 436] width 16 height 16
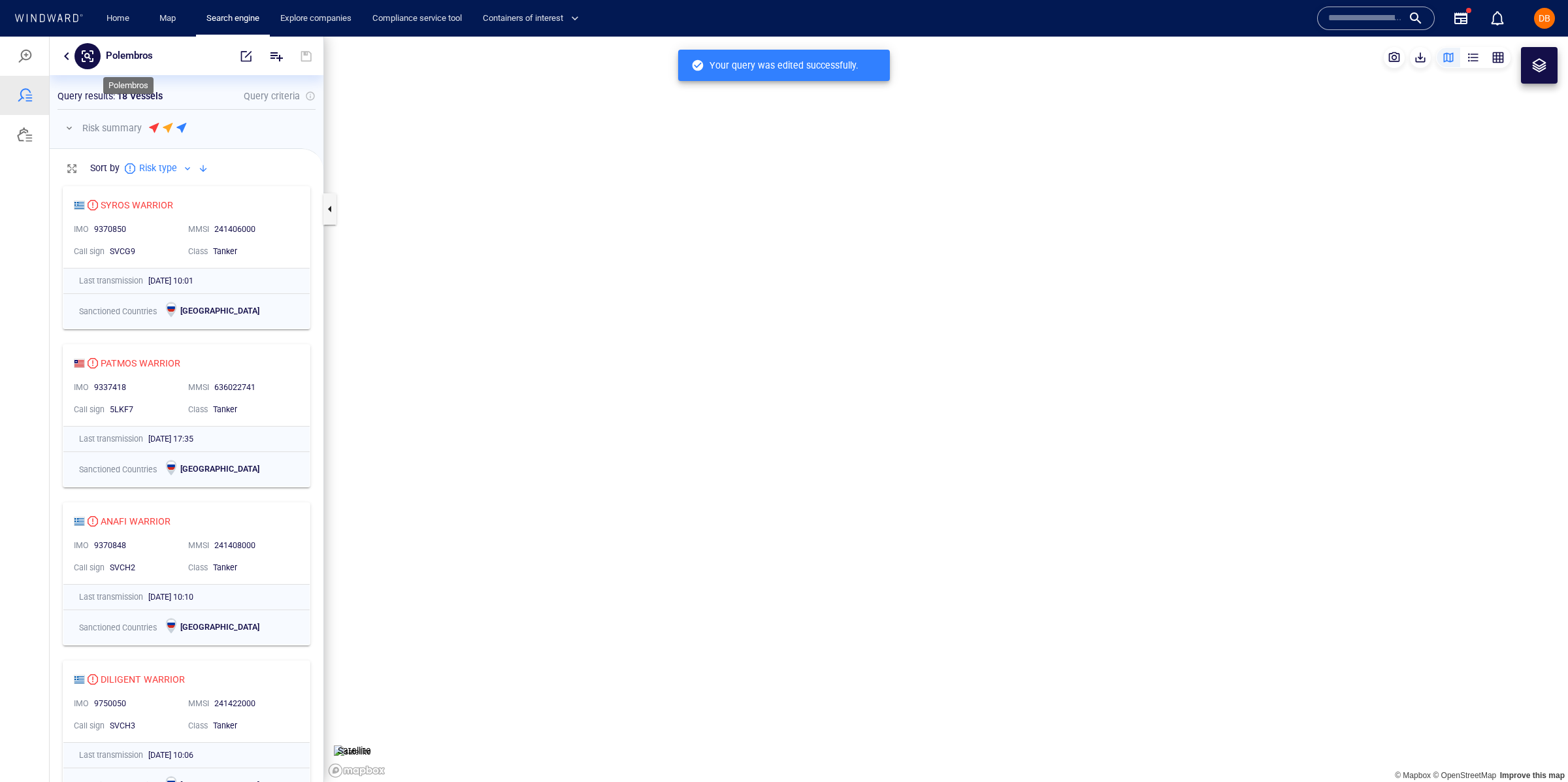
click at [129, 53] on p "Polembros" at bounding box center [129, 56] width 47 height 17
click at [15, 123] on div at bounding box center [25, 134] width 49 height 39
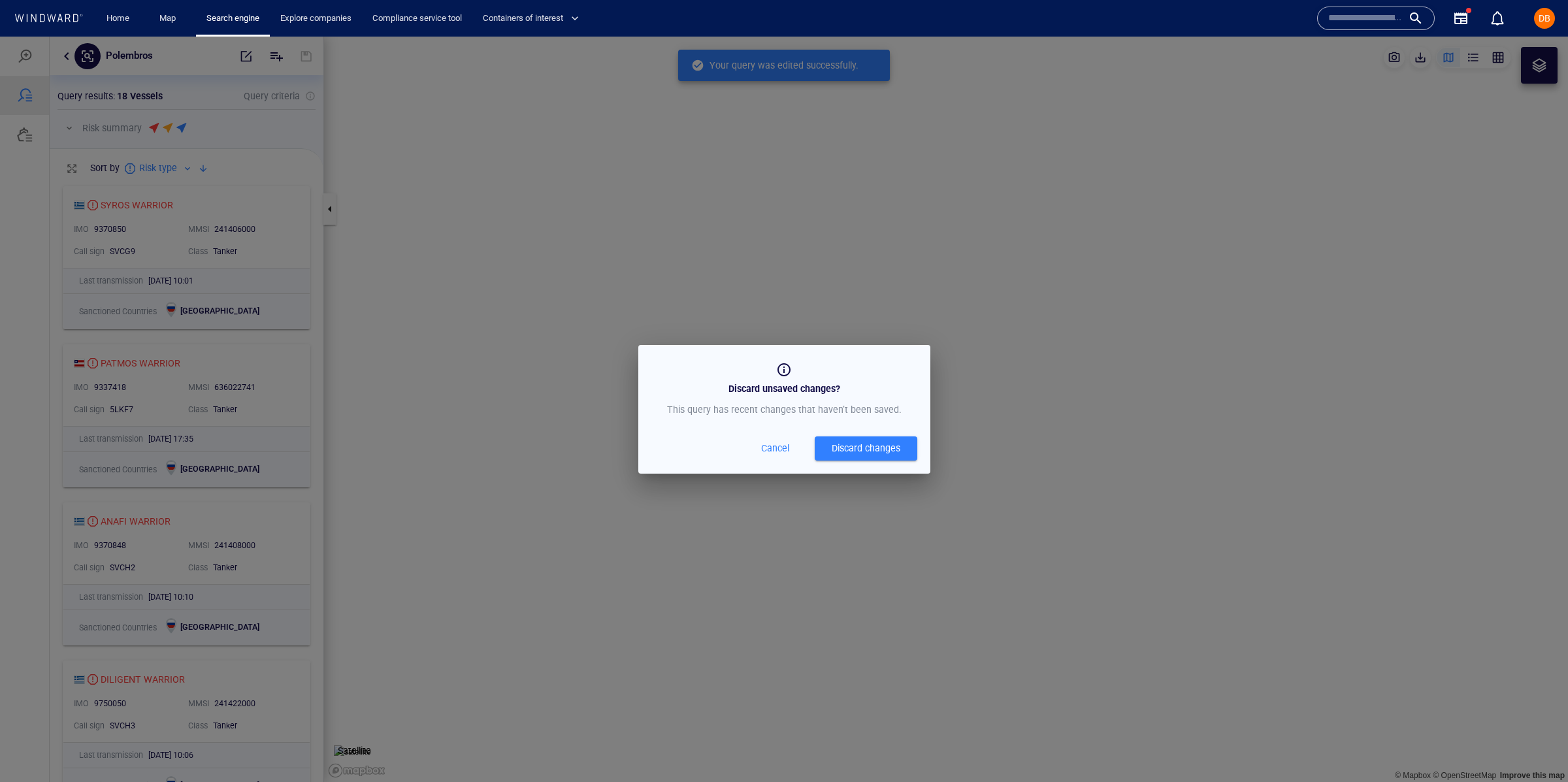
click at [878, 451] on div "Discard changes" at bounding box center [865, 448] width 69 height 16
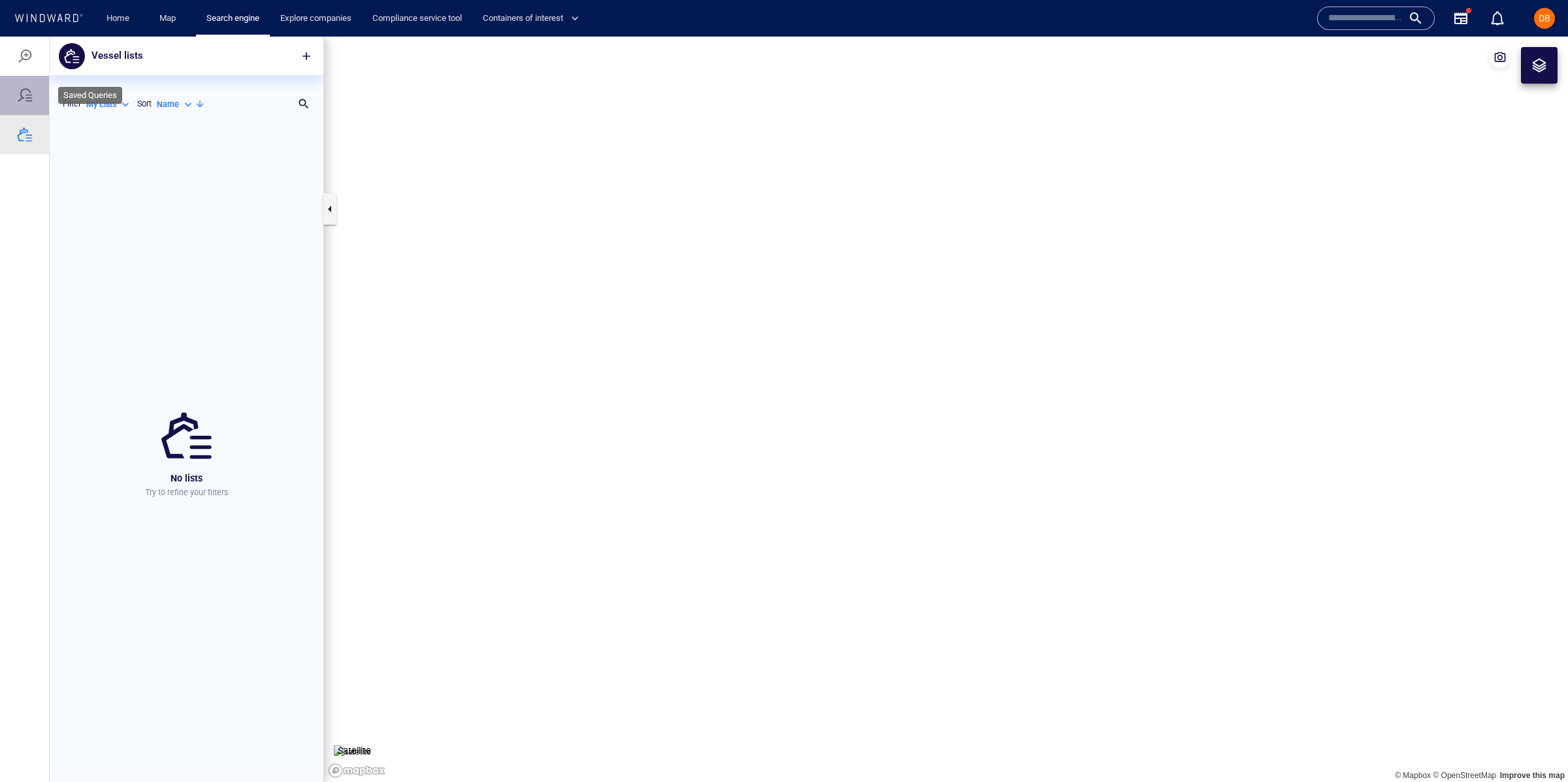
click at [9, 91] on div at bounding box center [25, 95] width 49 height 39
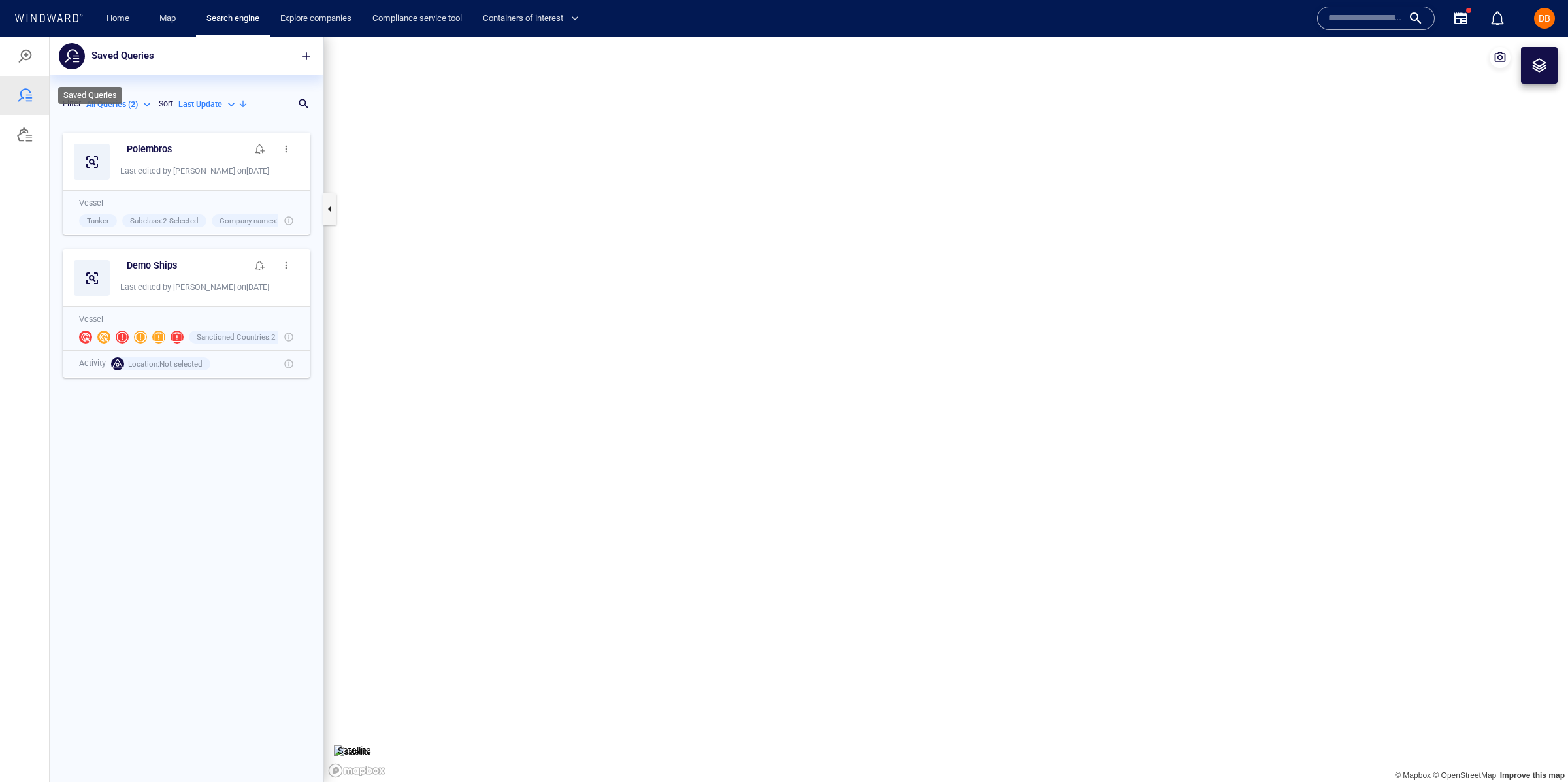
scroll to position [657, 273]
click at [156, 141] on h6 "Polembros" at bounding box center [149, 149] width 45 height 16
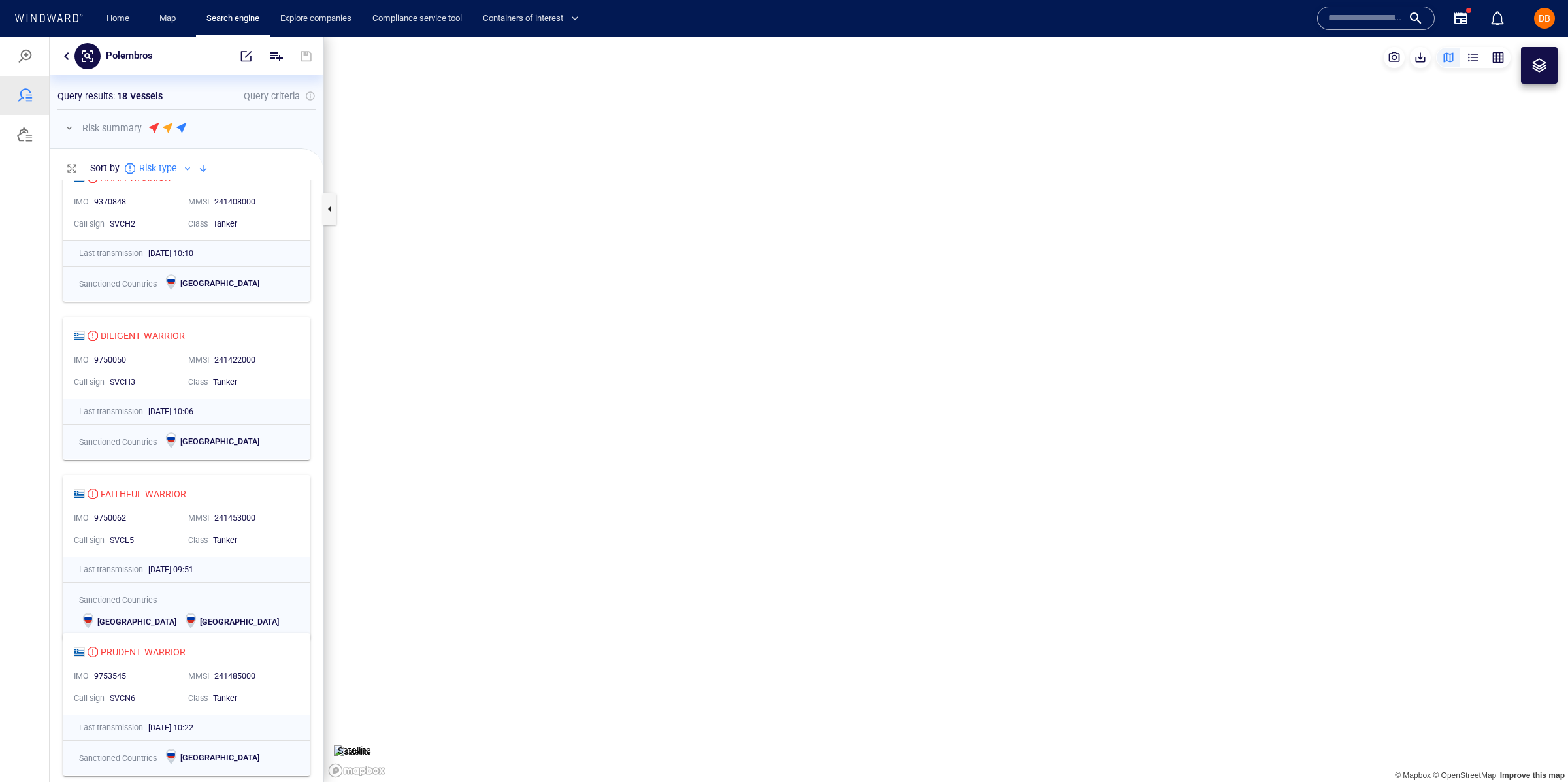
scroll to position [0, 0]
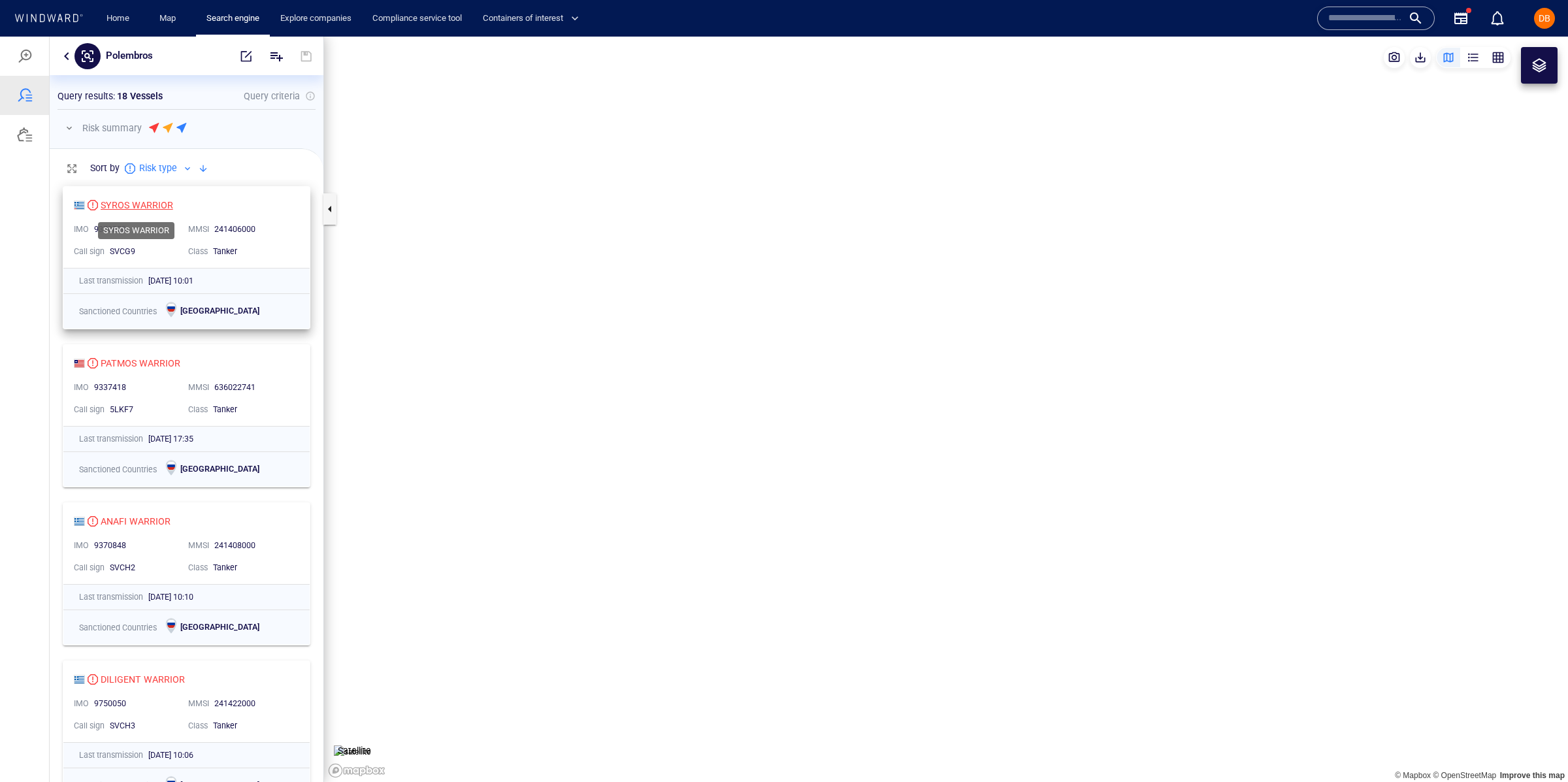
click at [142, 202] on div "SYROS WARRIOR" at bounding box center [137, 205] width 72 height 15
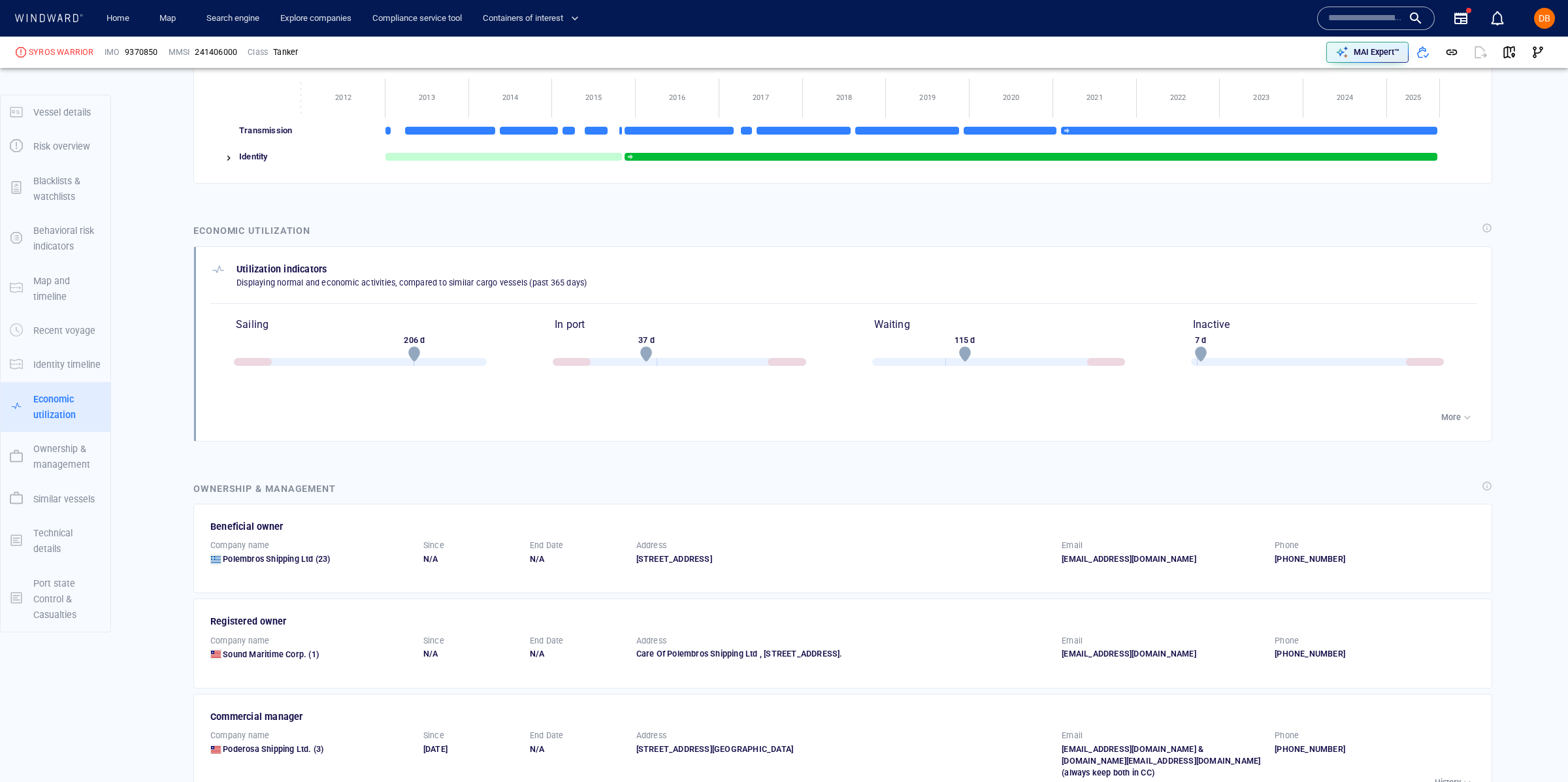
scroll to position [2176, 0]
